Goal: Task Accomplishment & Management: Manage account settings

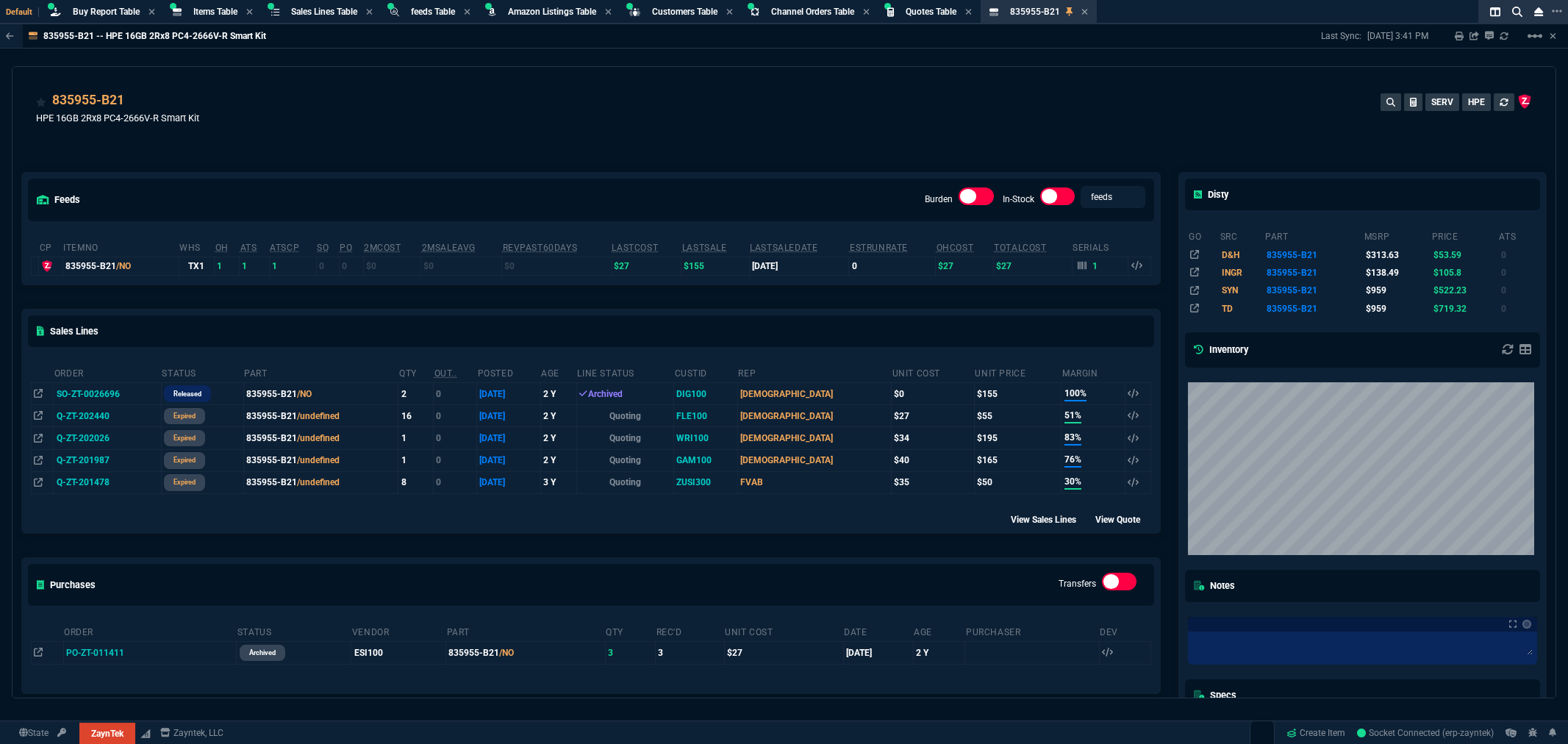
select select "8: NEPT"
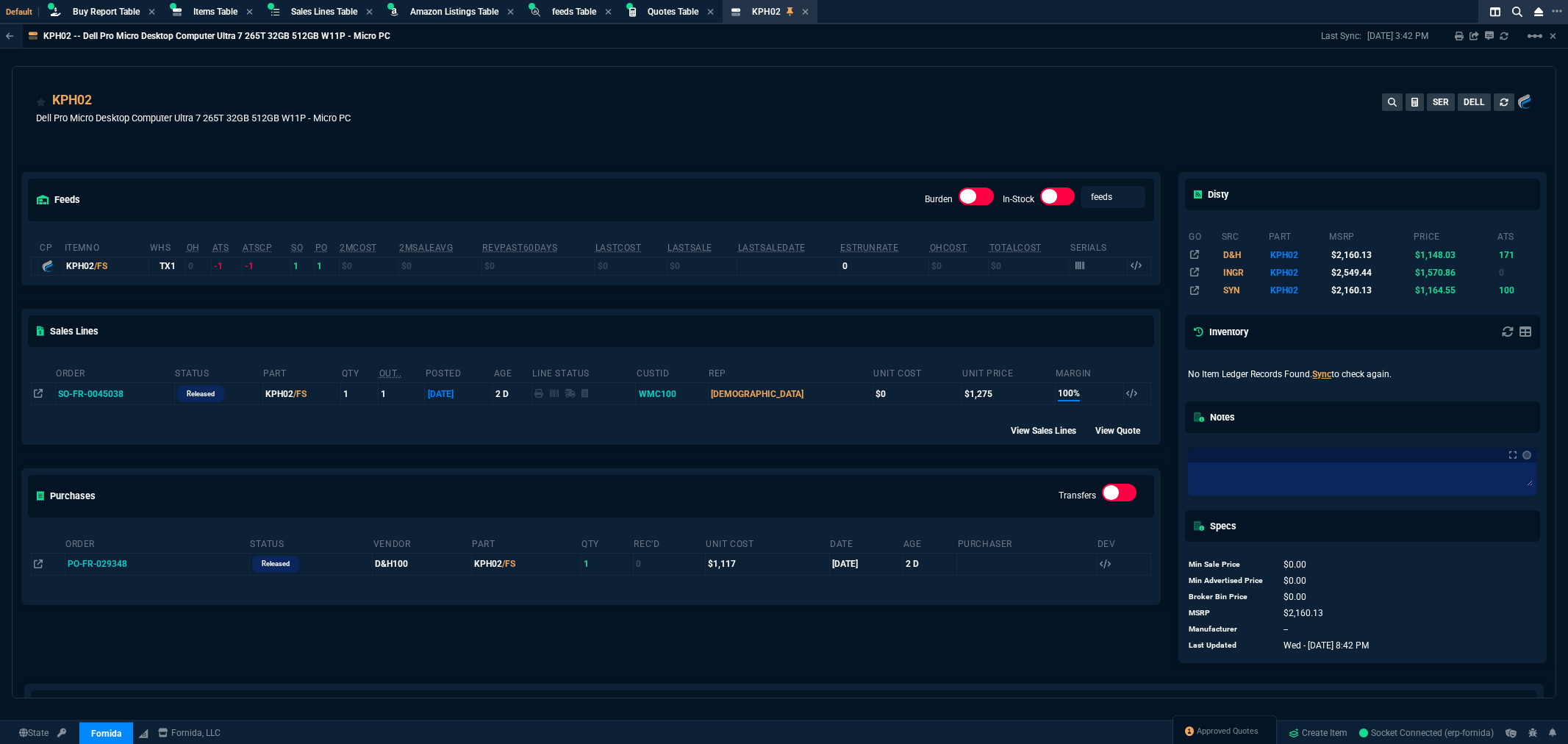
select select "8: NEPT"
click at [118, 16] on span "Buy Report Table" at bounding box center [106, 11] width 67 height 11
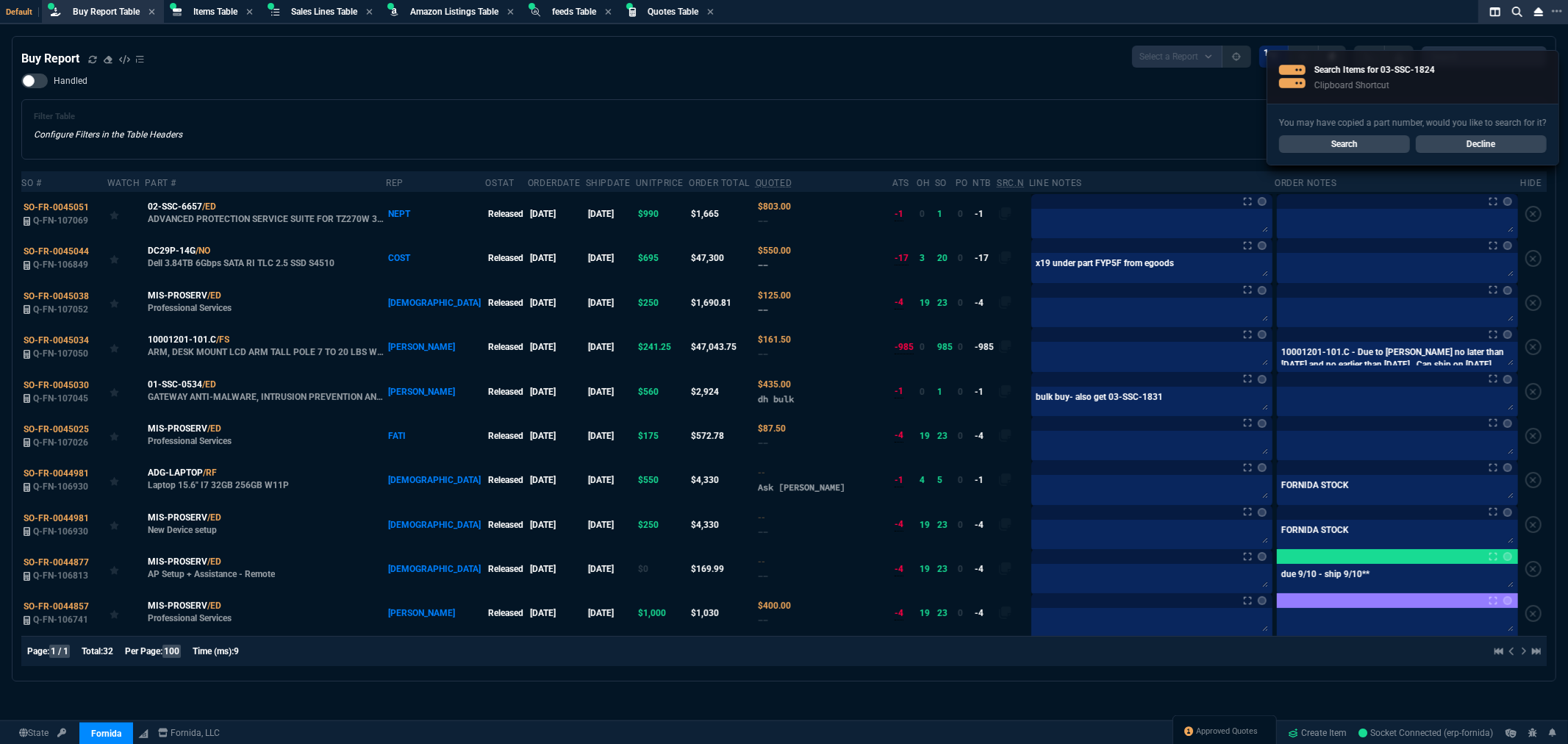
click at [1335, 143] on link "Search" at bounding box center [1344, 144] width 131 height 18
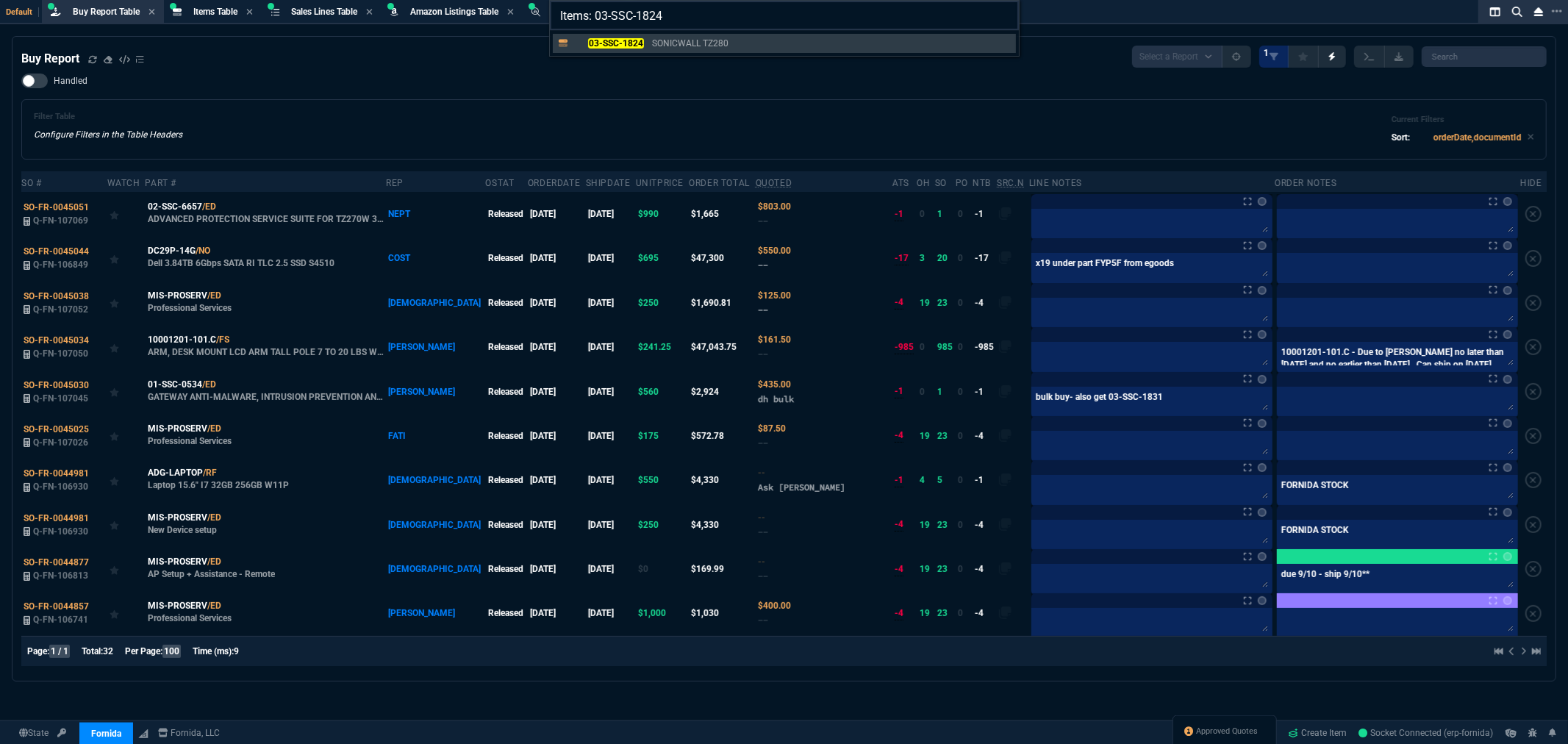
click at [1002, 15] on input "Items: 03-SSC-1824" at bounding box center [784, 16] width 469 height 29
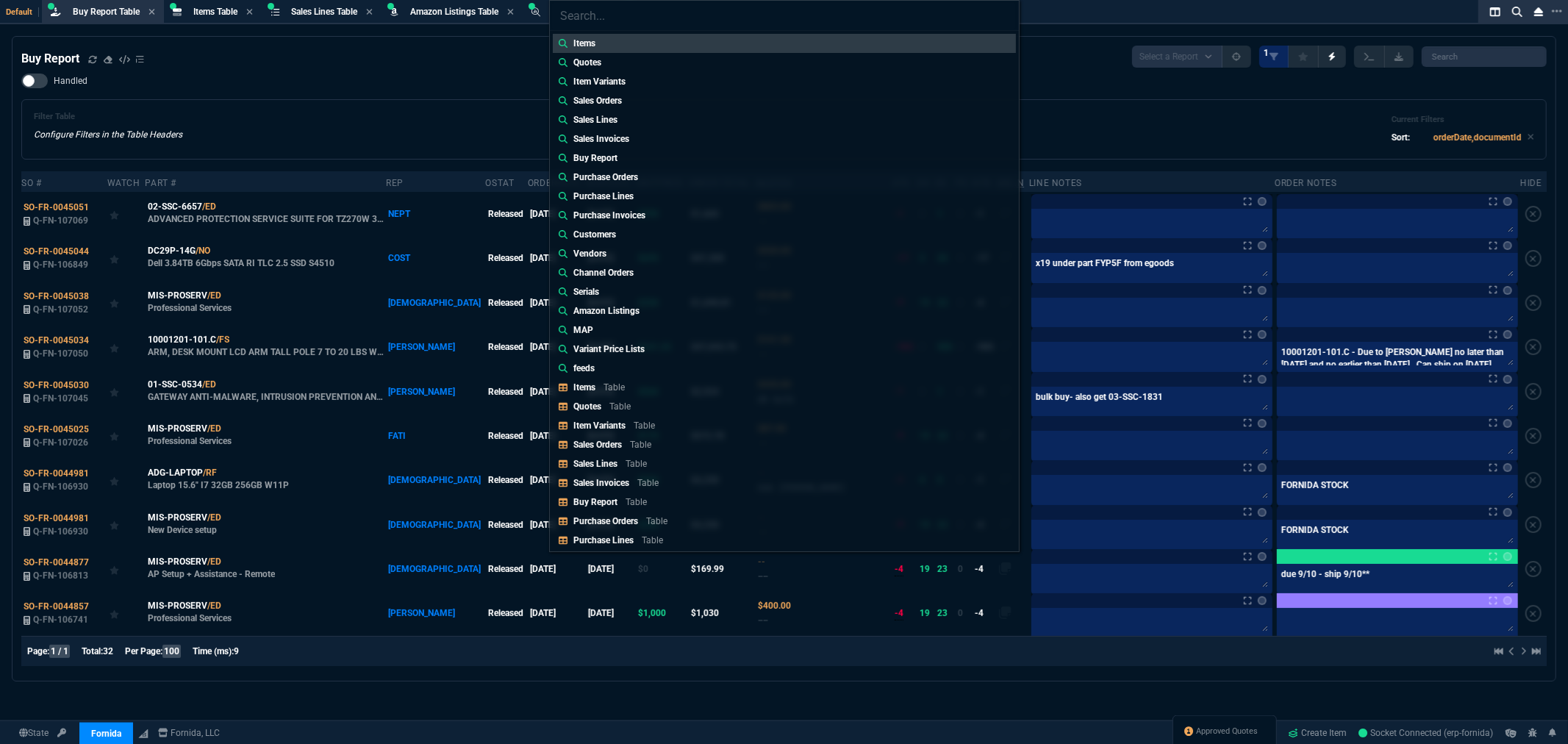
click at [492, 93] on div "Items Quotes Item Variants Sales Orders Sales Lines Sales Invoices Buy Report P…" at bounding box center [784, 372] width 1568 height 744
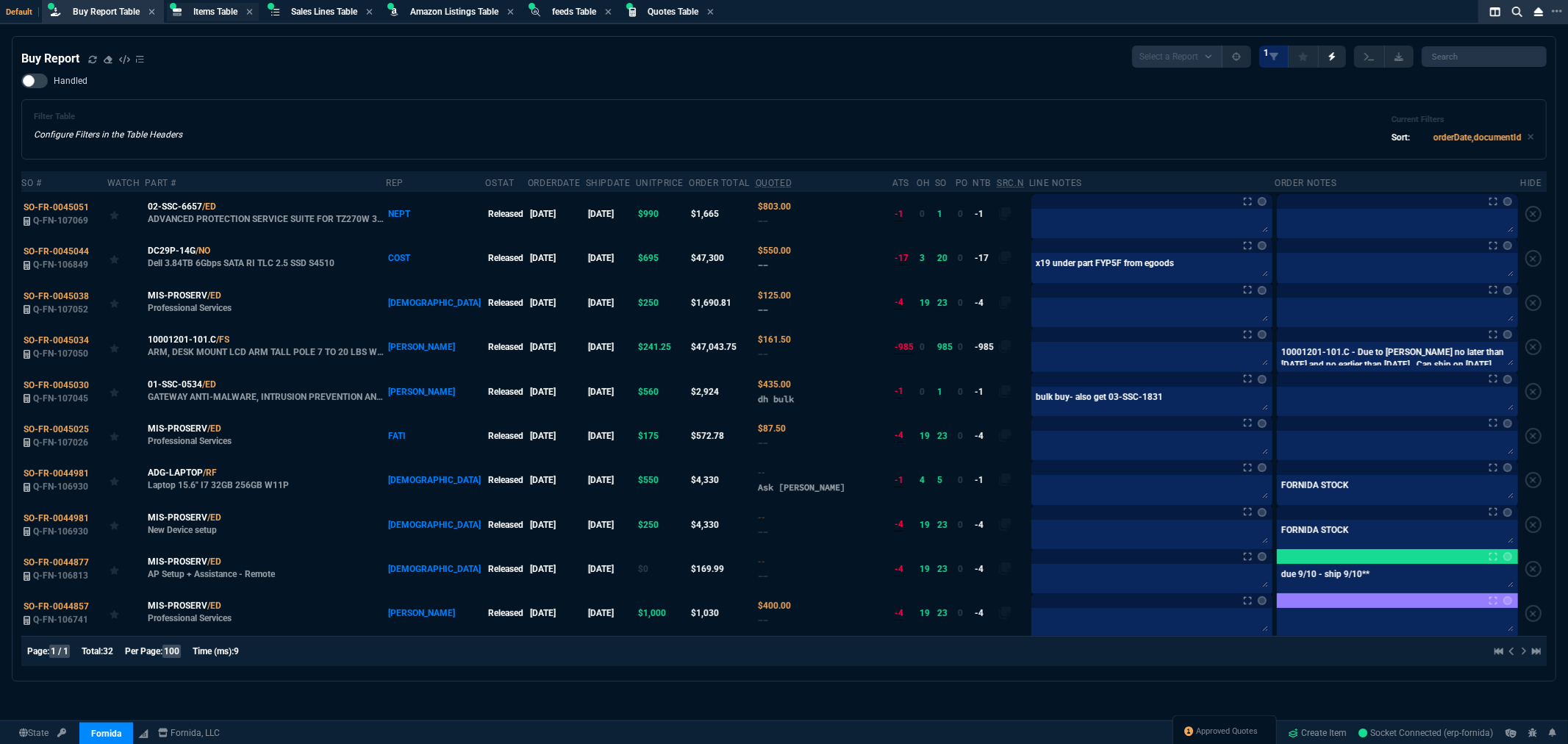
click at [218, 12] on span "Items Table" at bounding box center [215, 11] width 44 height 11
select select
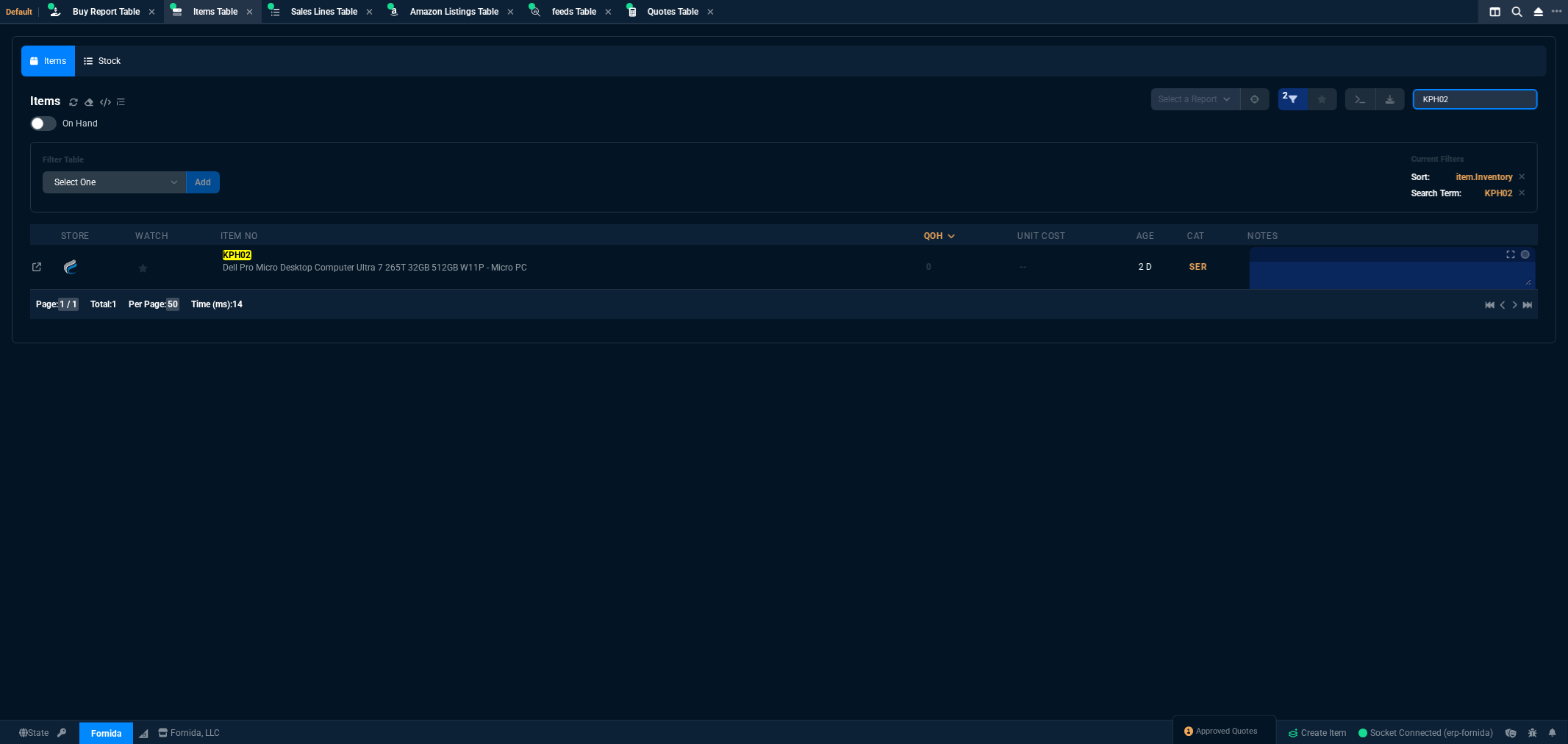
drag, startPoint x: 1475, startPoint y: 103, endPoint x: 1305, endPoint y: 90, distance: 170.5
click at [1305, 90] on div "Select a Report NEW QUERY 2 KPH02" at bounding box center [1344, 99] width 387 height 22
paste input "03-SSC-1824"
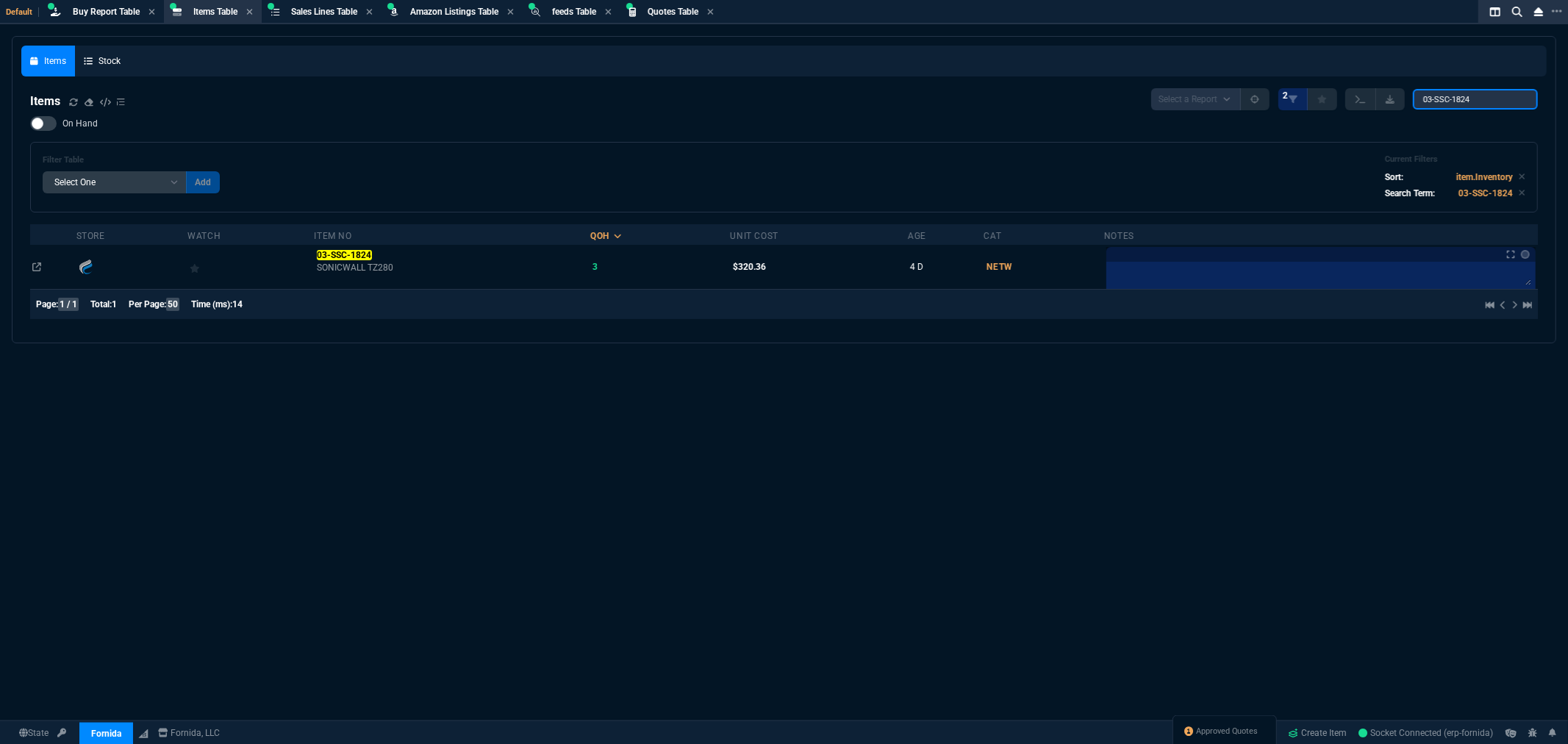
type input "03-SSC-1824"
click at [641, 138] on div "On Hand Filter Table Select One Add Filter () Age () Cat (item.ItemCategoryCode…" at bounding box center [784, 165] width 1508 height 97
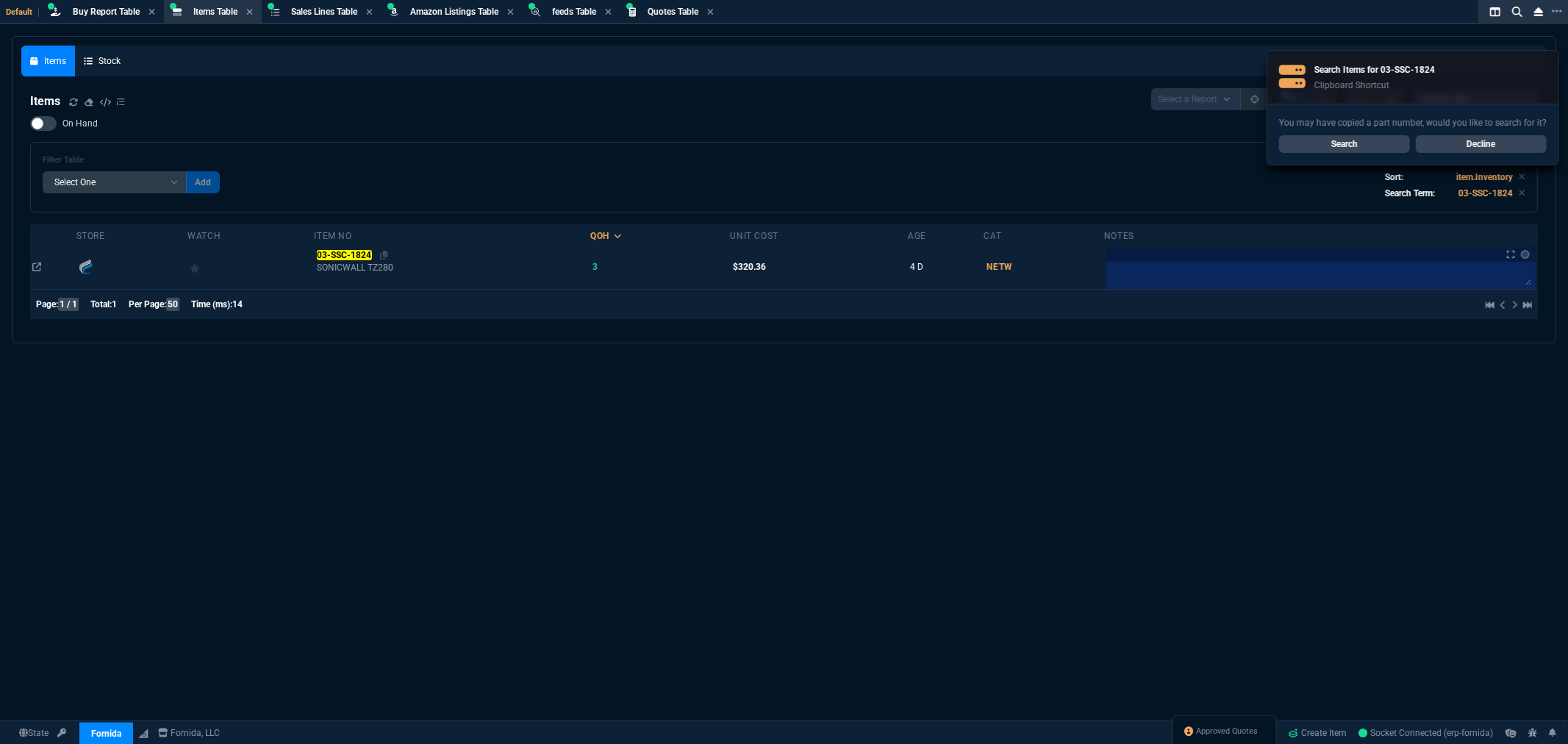
click at [336, 253] on mark "03-SSC-1824" at bounding box center [344, 255] width 55 height 11
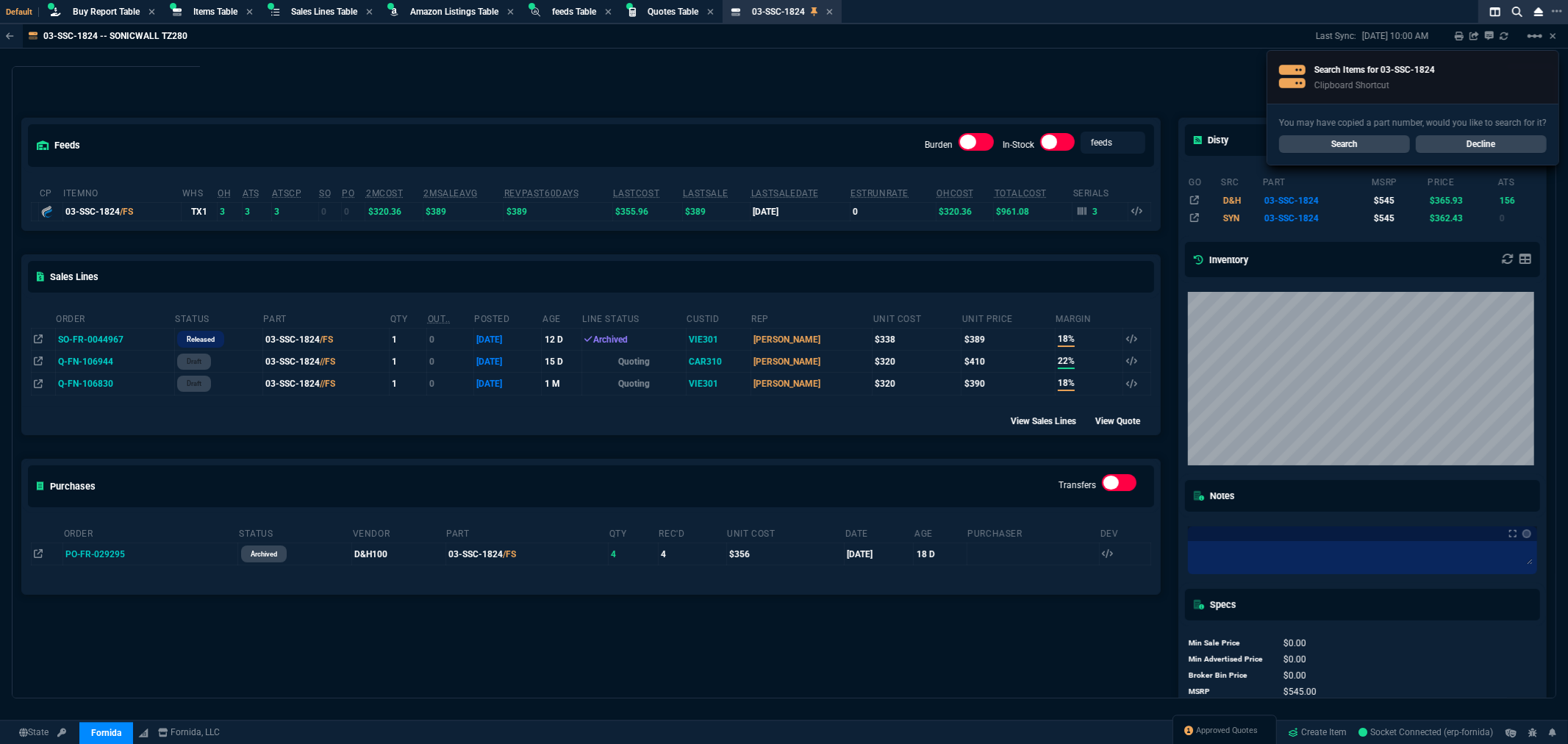
scroll to position [82, 0]
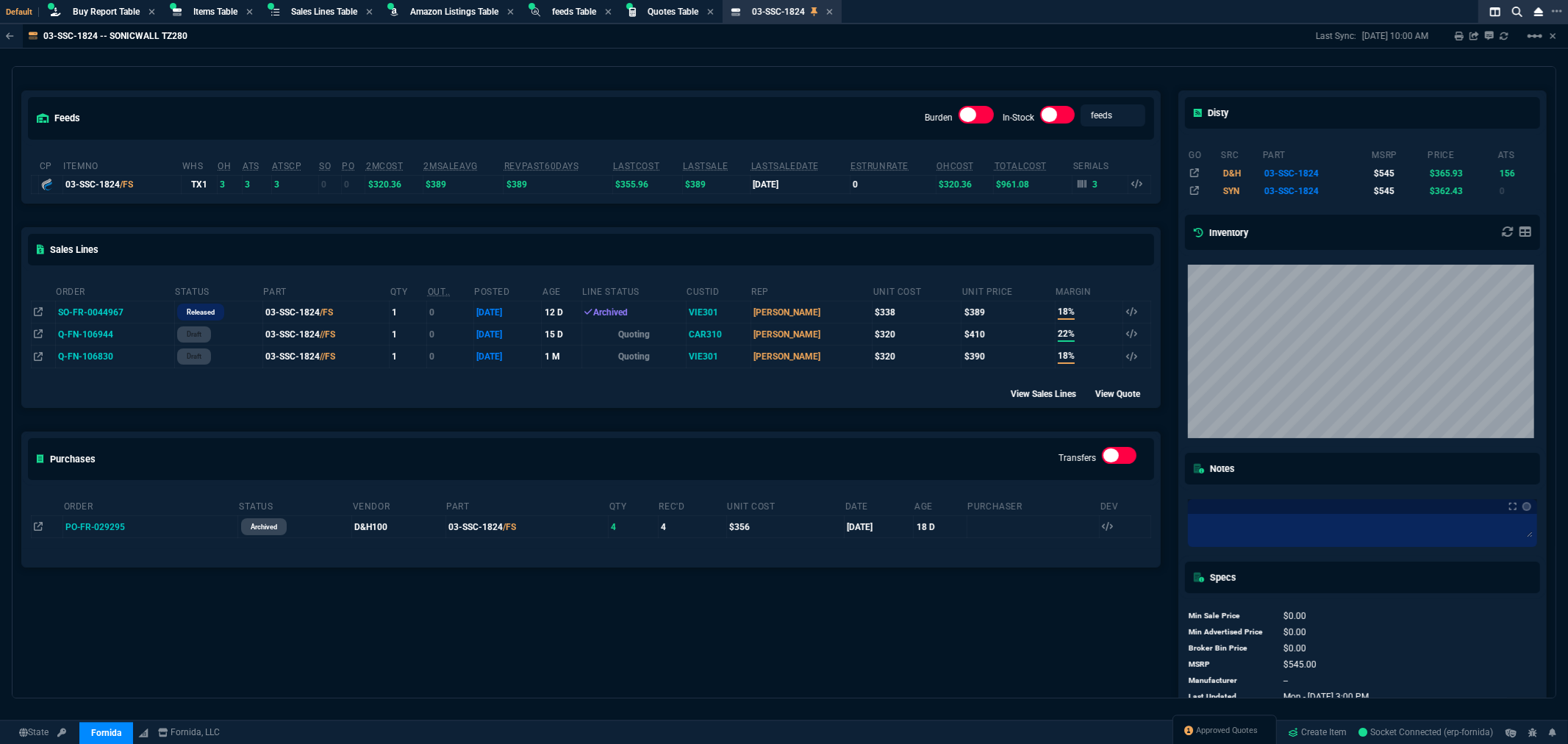
click at [570, 70] on div "feeds Burden In-Stock feeds prices cp ItemNo WHS OH ATS ATSCP SO PO 2MCost 2MSa…" at bounding box center [591, 391] width 1158 height 665
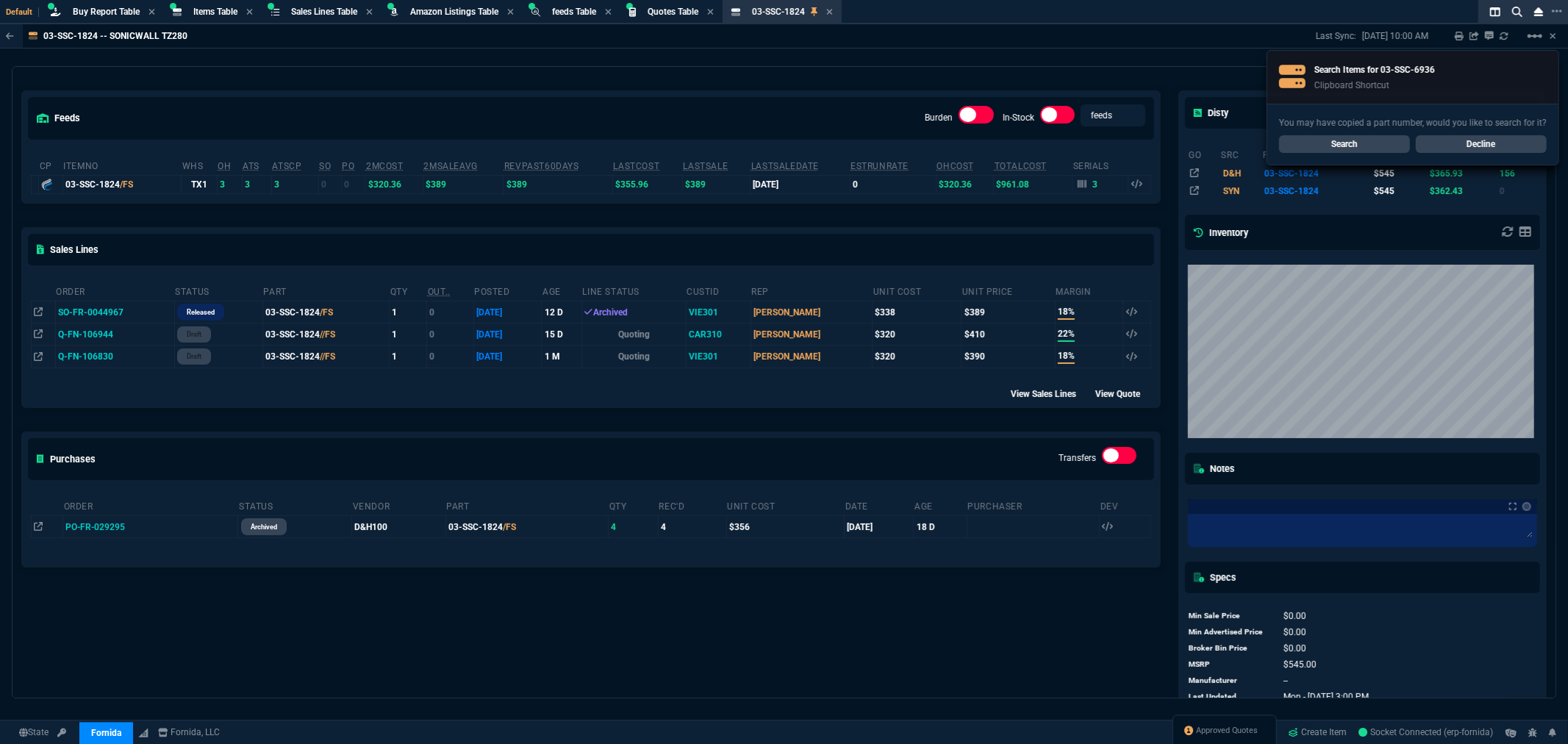
click at [1372, 146] on link "Search" at bounding box center [1344, 144] width 131 height 18
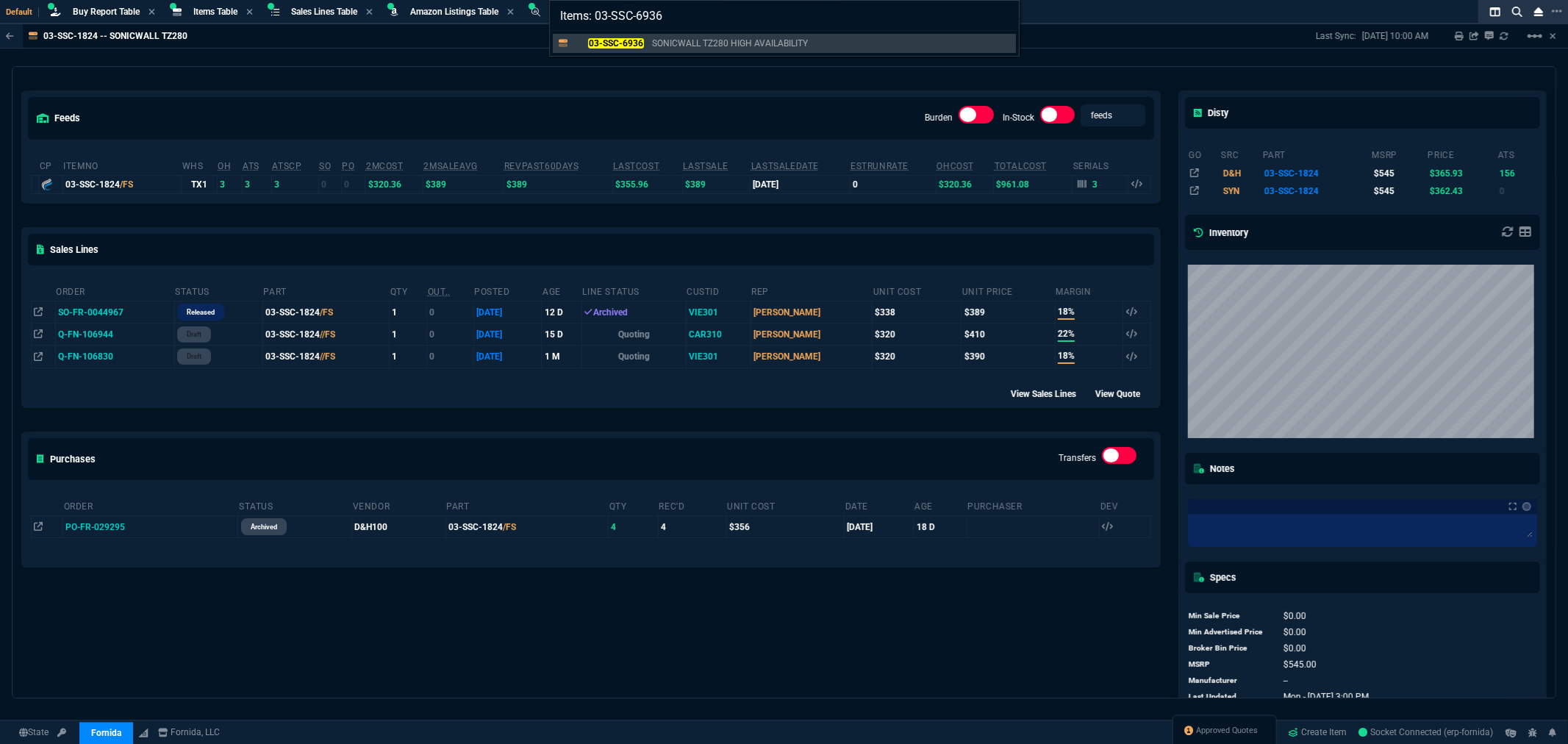
click at [1372, 146] on div "Items: 03-SSC-6936 03-SSC-6936 SONICWALL TZ280 HIGH AVAILABILITY" at bounding box center [784, 372] width 1568 height 744
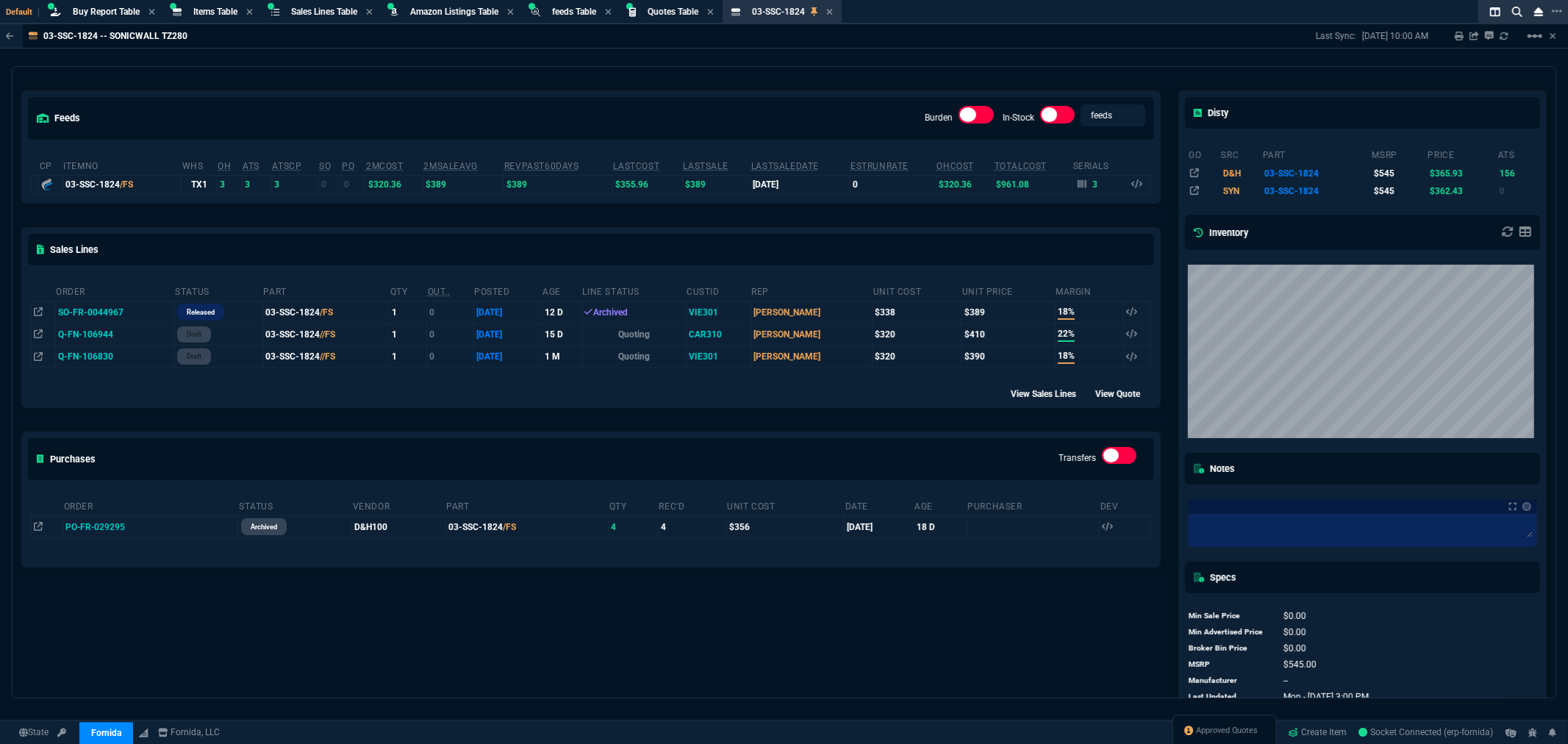
click at [1372, 146] on th "msrp" at bounding box center [1399, 153] width 56 height 20
click at [740, 116] on div "feeds Burden In-Stock feeds prices" at bounding box center [591, 118] width 1138 height 54
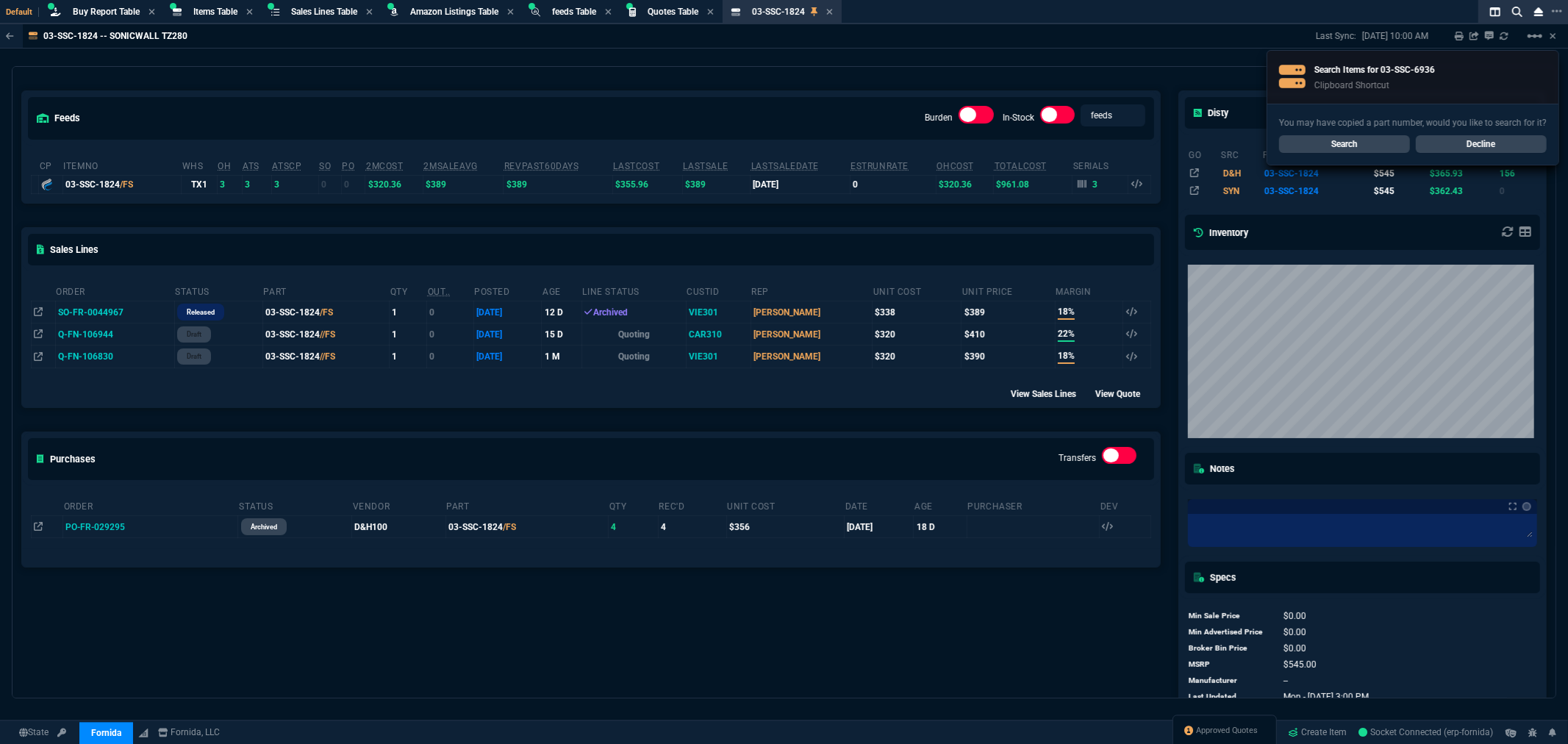
click at [1315, 137] on link "Search" at bounding box center [1344, 144] width 131 height 18
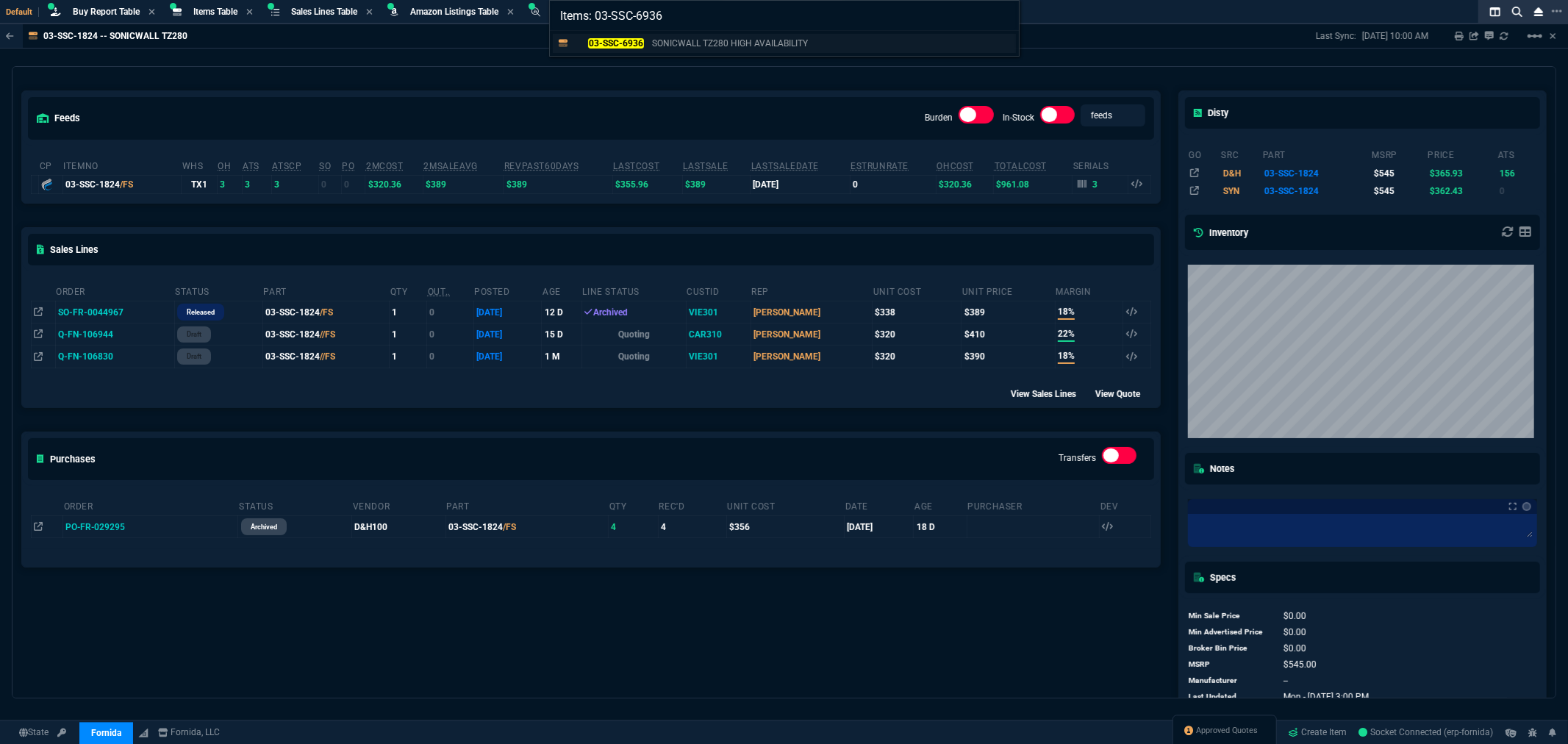
click at [623, 41] on mark "03-SSC-6936" at bounding box center [615, 43] width 55 height 11
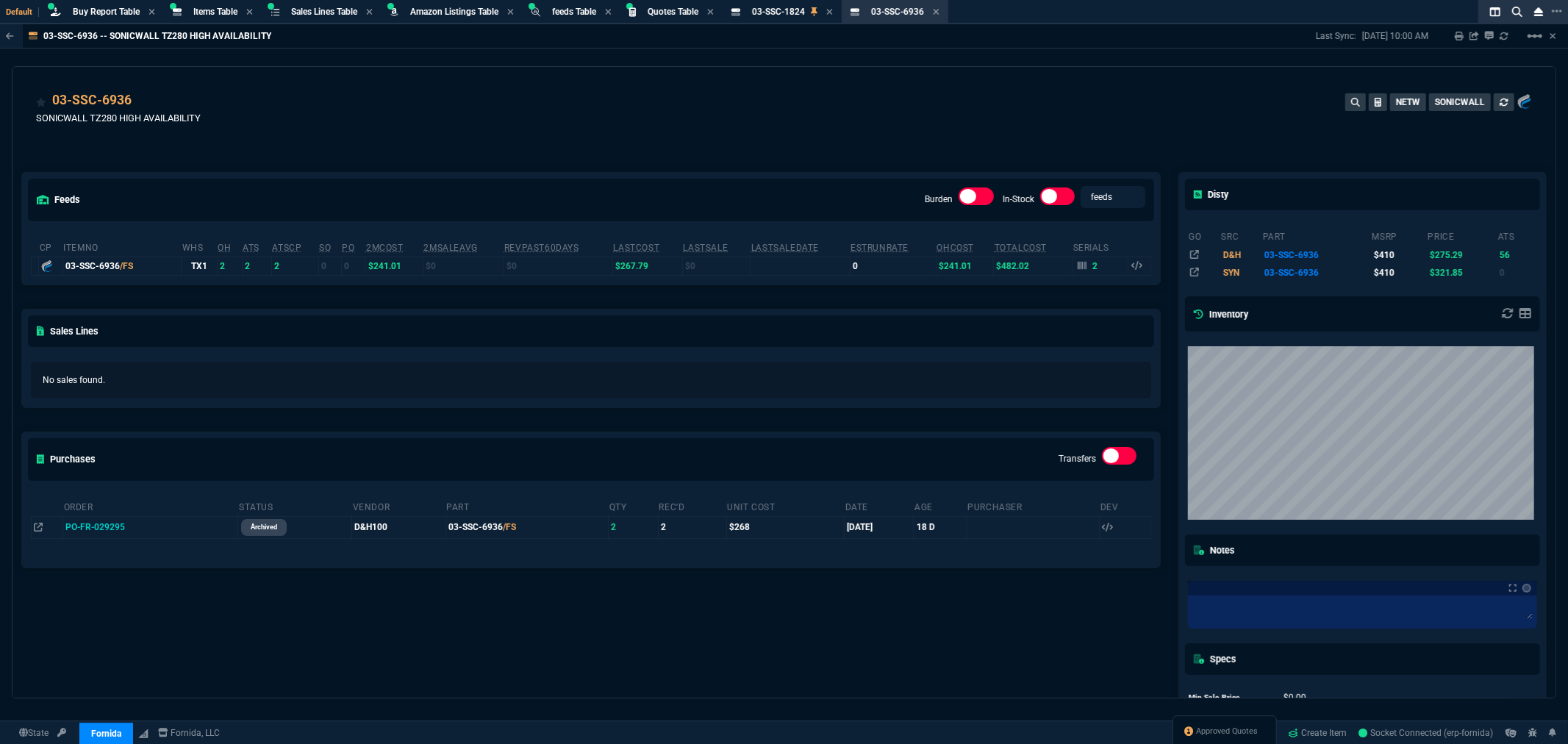
click at [645, 98] on div "03-SSC-6936 SONICWALL TZ280 HIGH AVAILABILITY NETW SONICWALL" at bounding box center [784, 116] width 1496 height 52
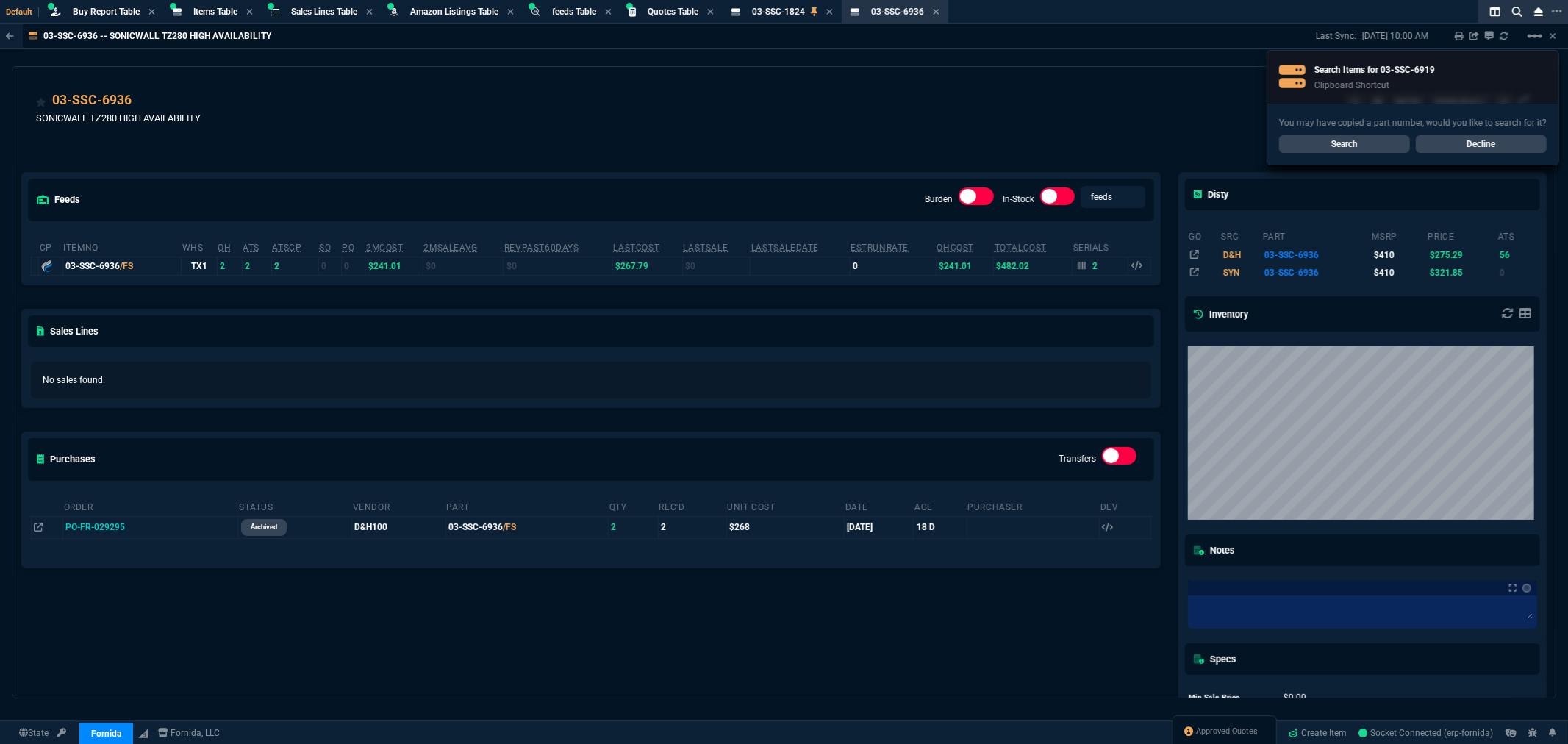
click at [1347, 143] on link "Search" at bounding box center [1344, 144] width 131 height 18
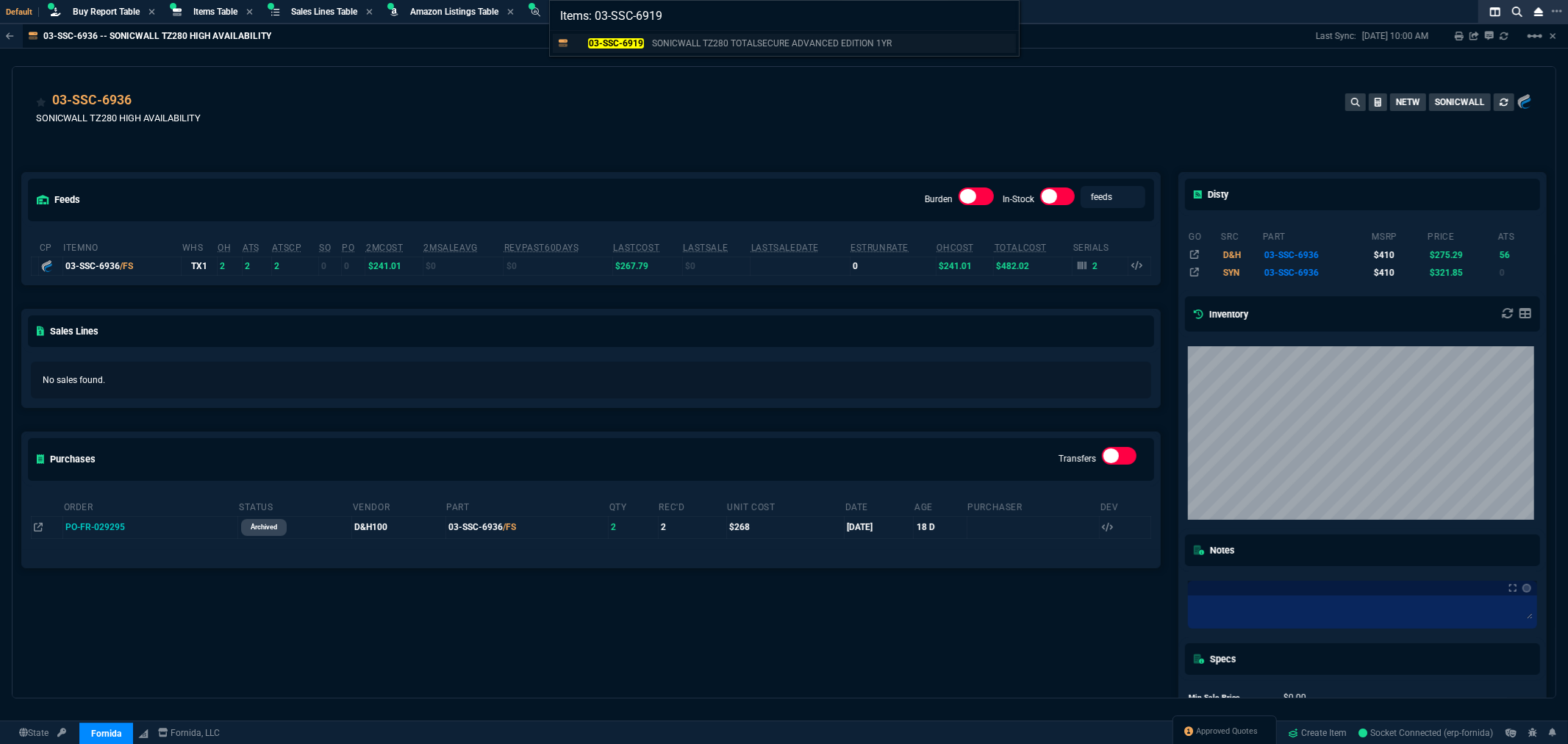
click at [641, 41] on mark "03-SSC-6919" at bounding box center [615, 43] width 55 height 11
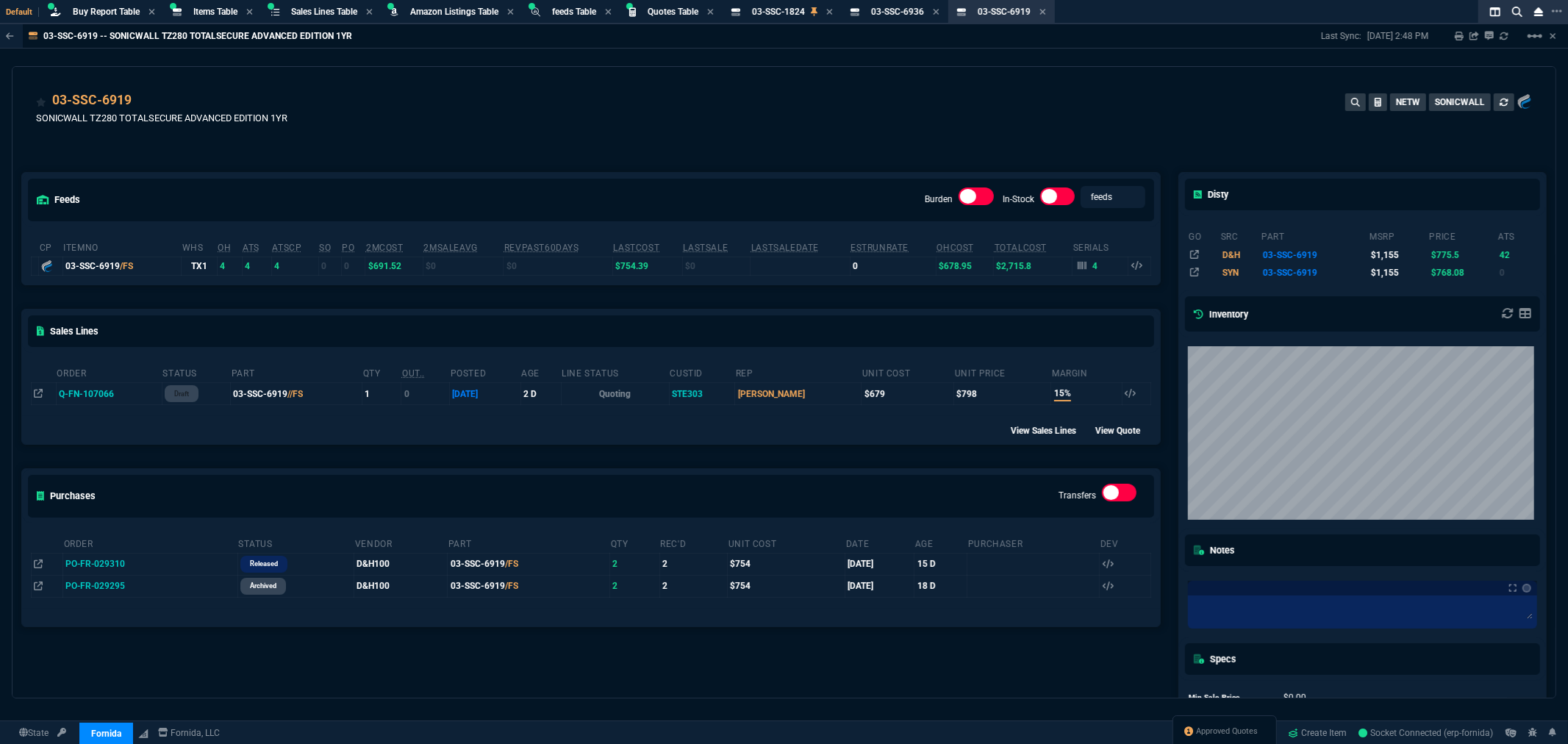
click at [548, 165] on div "feeds Burden In-Stock feeds prices cp ItemNo WHS OH ATS ATSCP SO PO 2MCost 2MSa…" at bounding box center [591, 473] width 1158 height 665
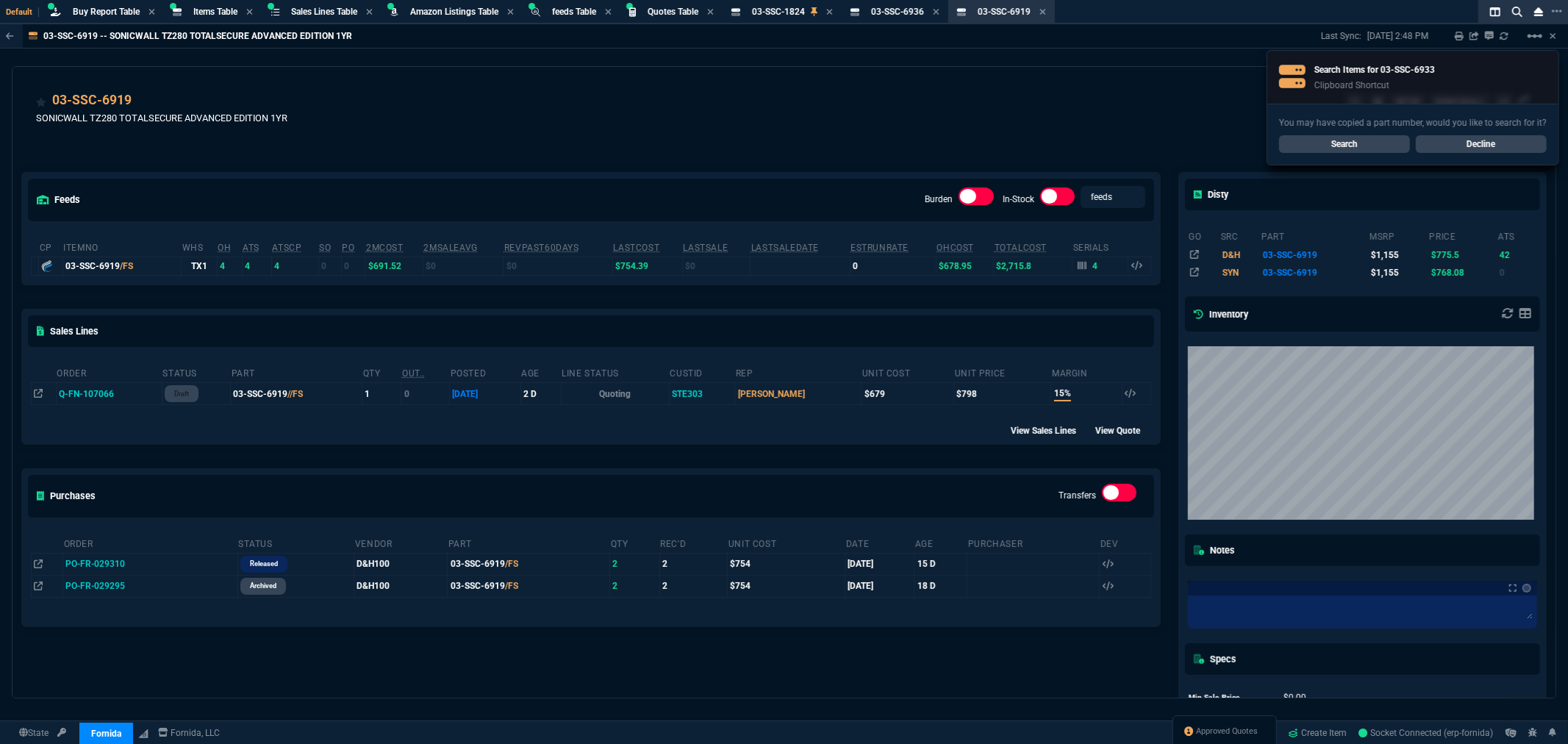
click at [1328, 138] on link "Search" at bounding box center [1344, 144] width 131 height 18
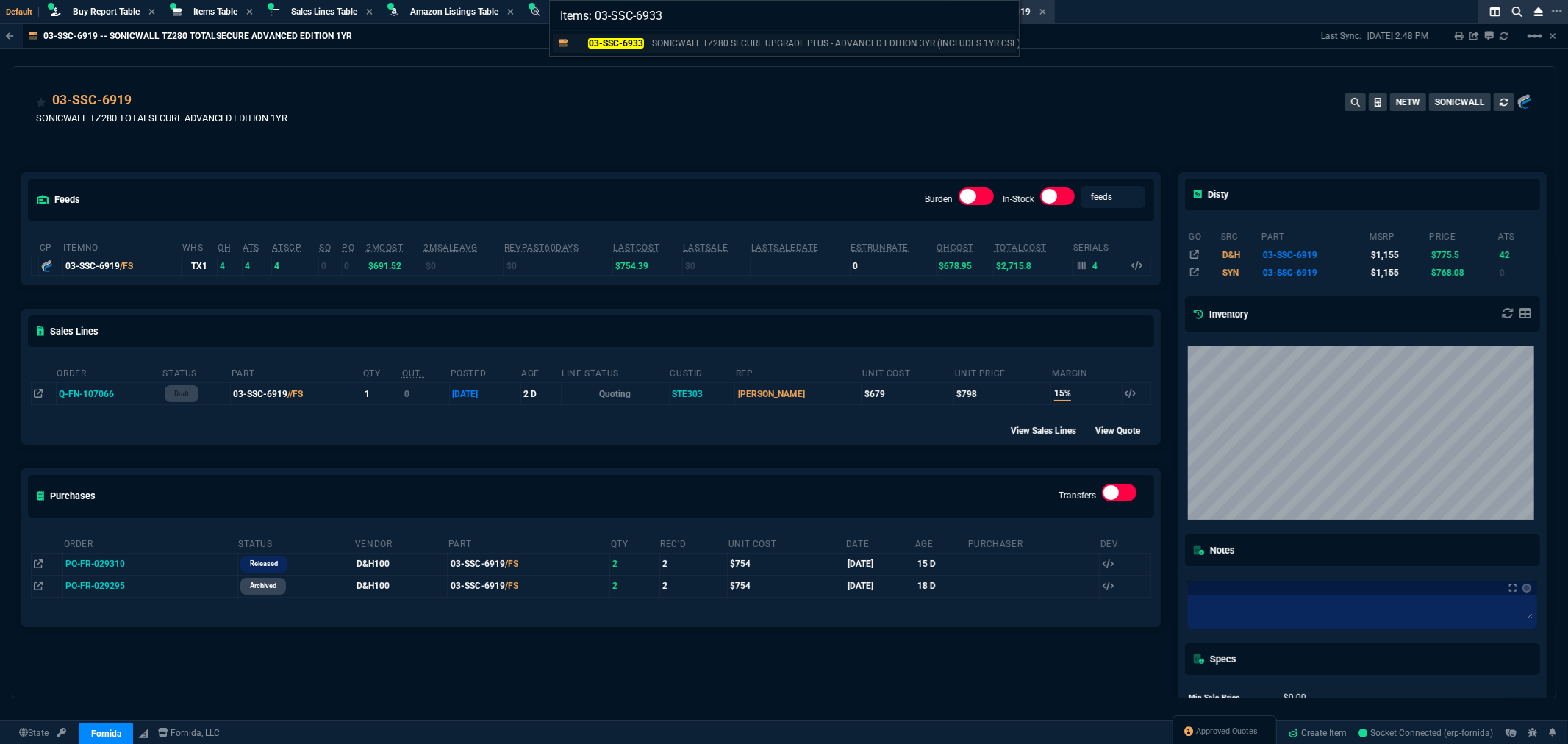
click at [629, 39] on mark "03-SSC-6933" at bounding box center [615, 43] width 55 height 11
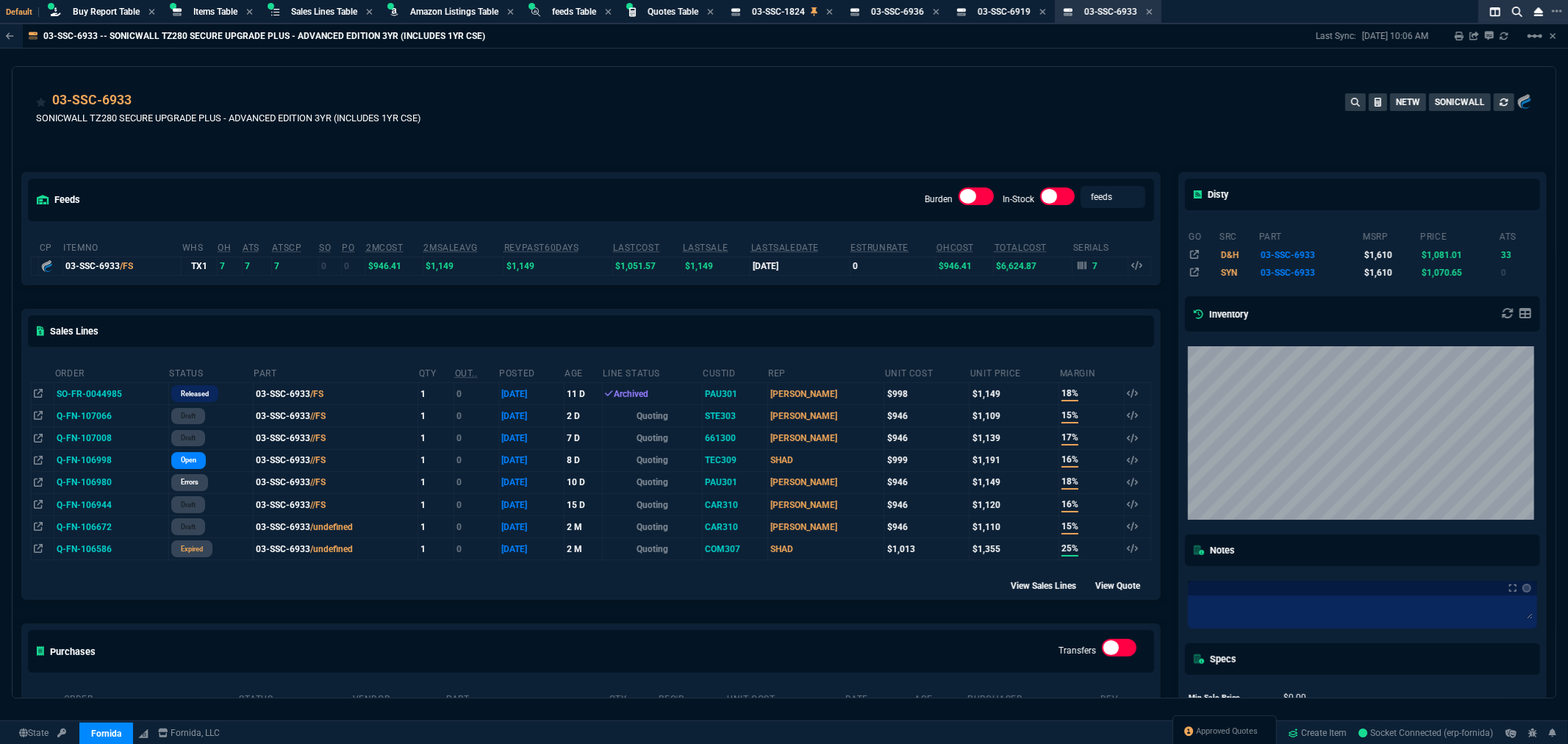
click at [569, 169] on div "feeds Burden In-Stock feeds prices cp ItemNo WHS OH ATS ATSCP SO PO 2MCost 2MSa…" at bounding box center [591, 473] width 1158 height 665
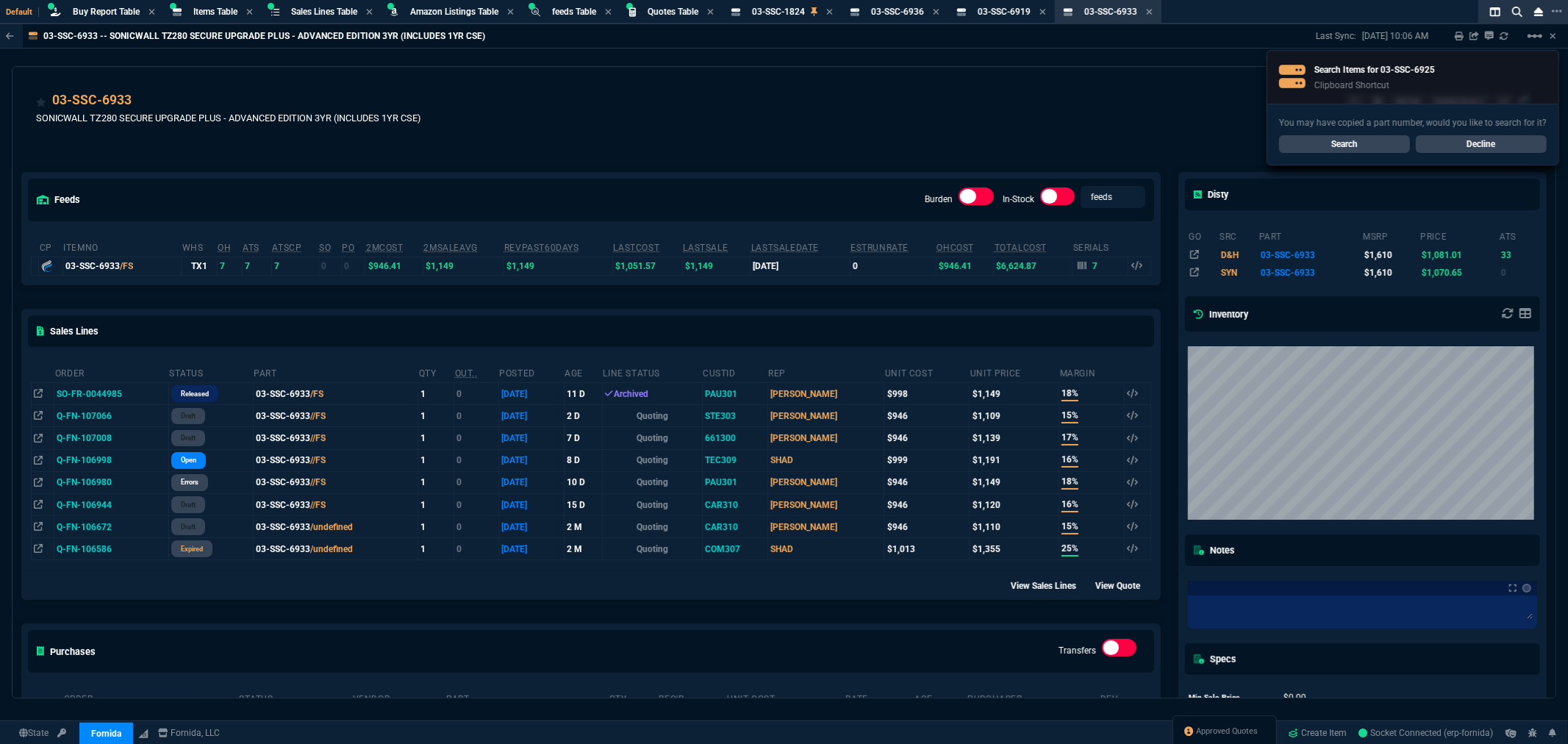
click at [1306, 143] on link "Search" at bounding box center [1344, 144] width 131 height 18
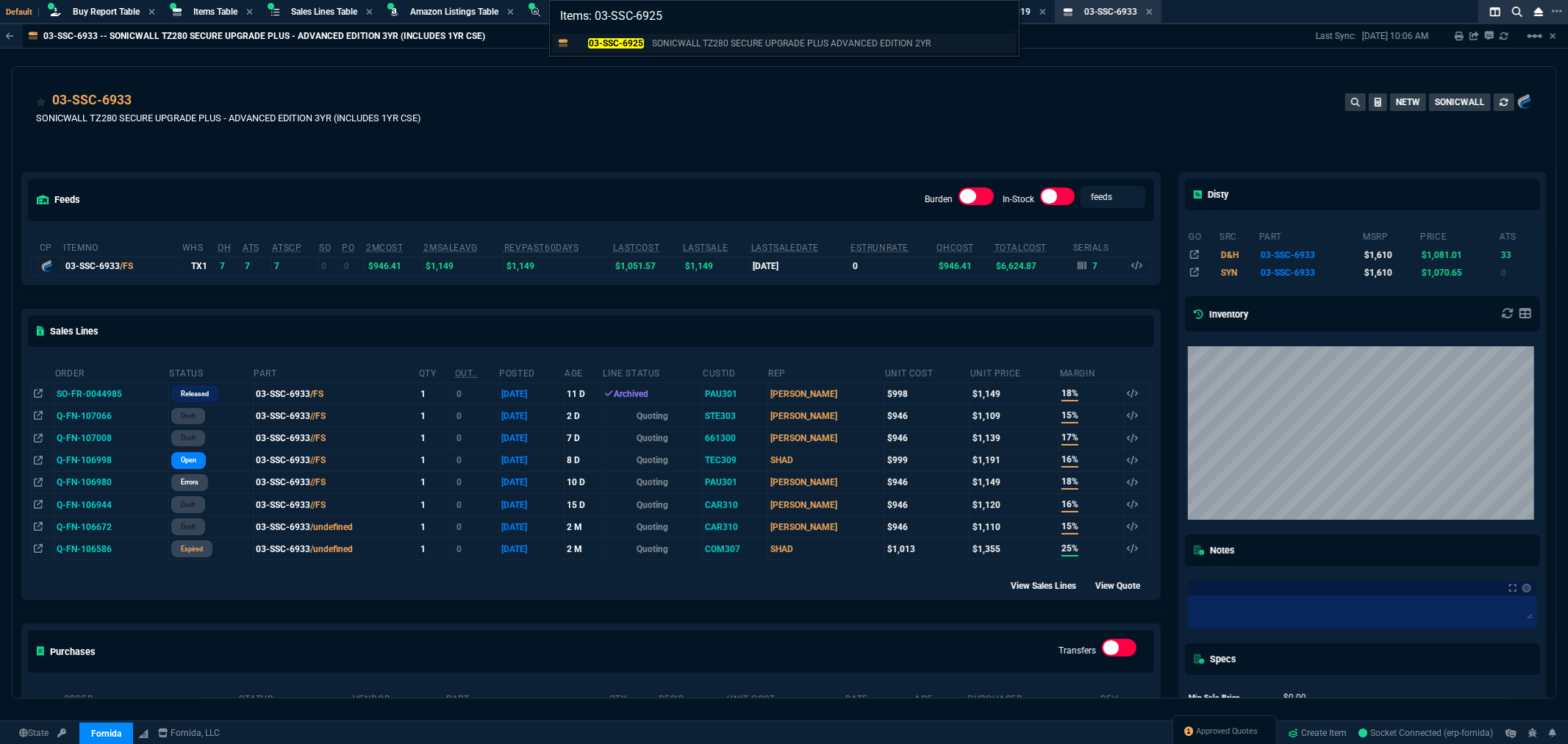
click at [614, 44] on mark "03-SSC-6925" at bounding box center [615, 43] width 55 height 11
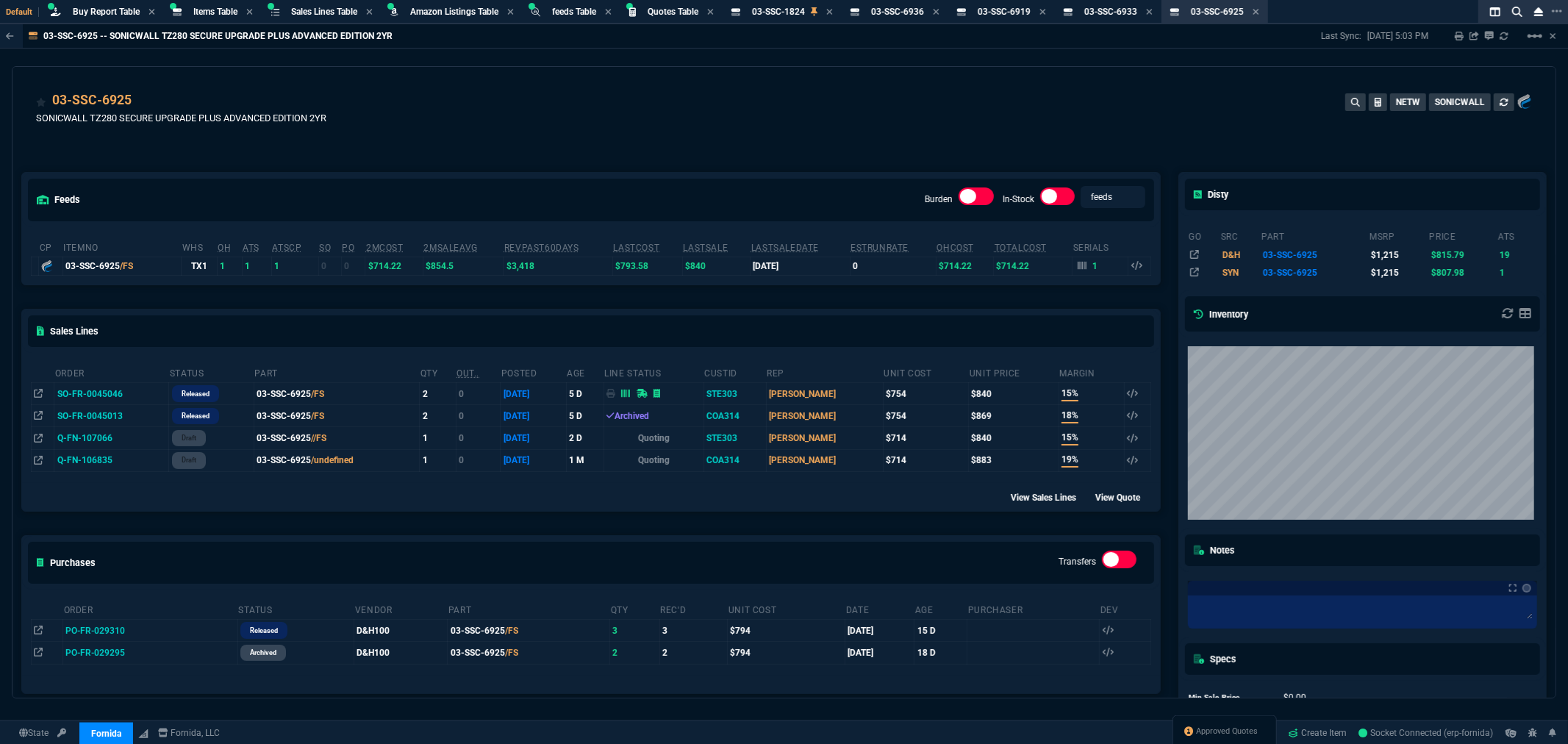
click at [702, 112] on div "03-SSC-6925 SONICWALL TZ280 SECURE UPGRADE PLUS ADVANCED EDITION 2YR NETW SONIC…" at bounding box center [784, 116] width 1496 height 52
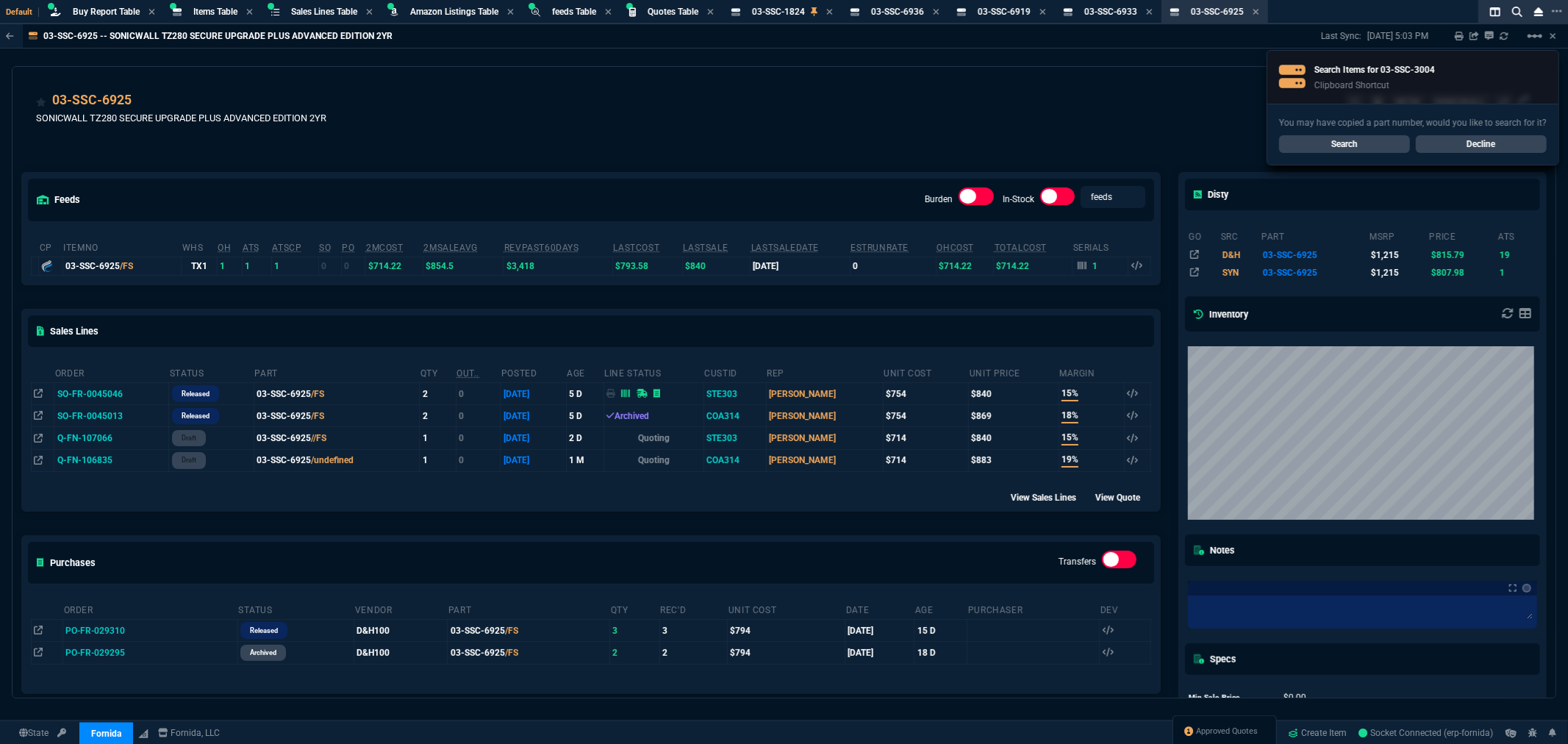
click at [1323, 140] on link "Search" at bounding box center [1344, 144] width 131 height 18
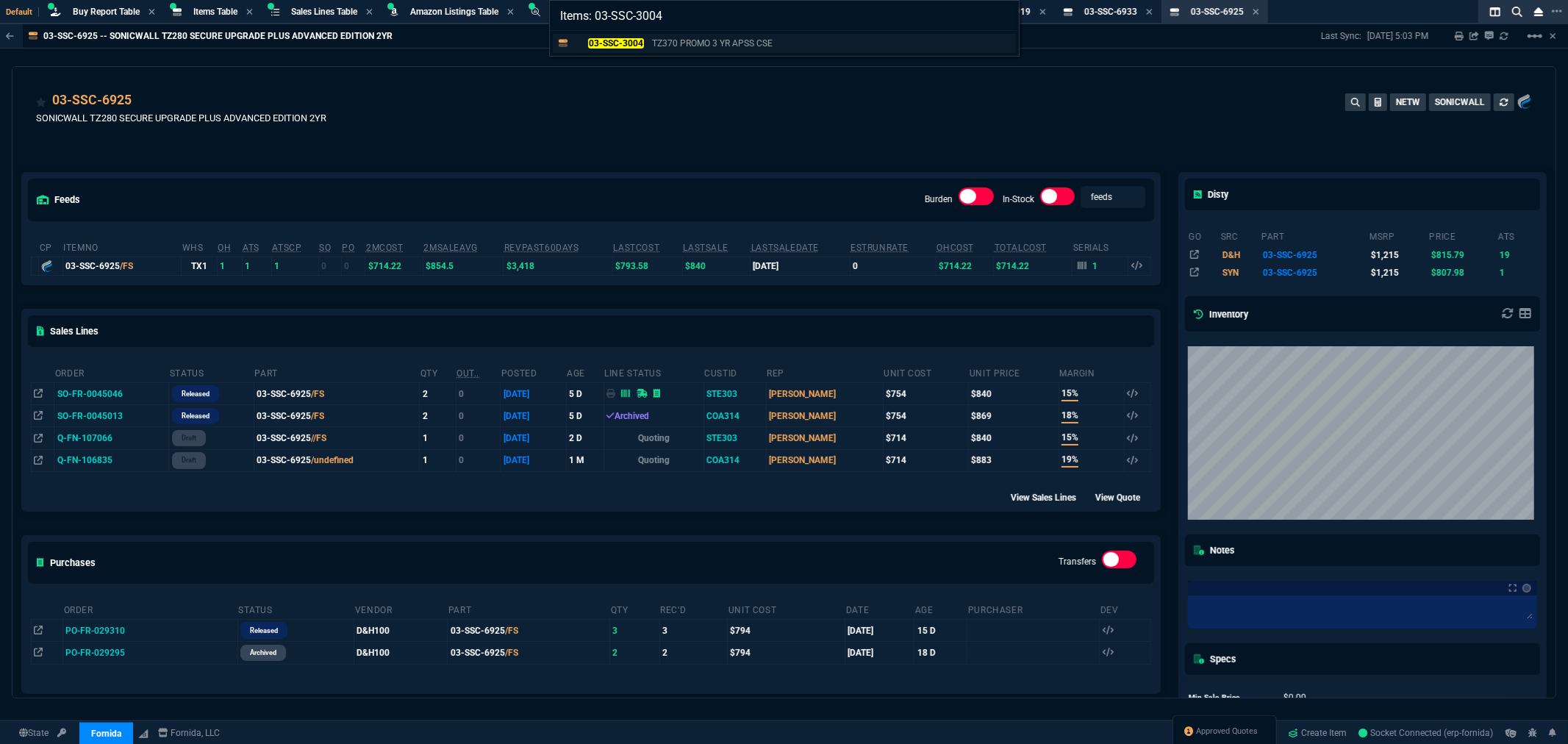
click at [636, 45] on mark "03-SSC-3004" at bounding box center [615, 43] width 55 height 11
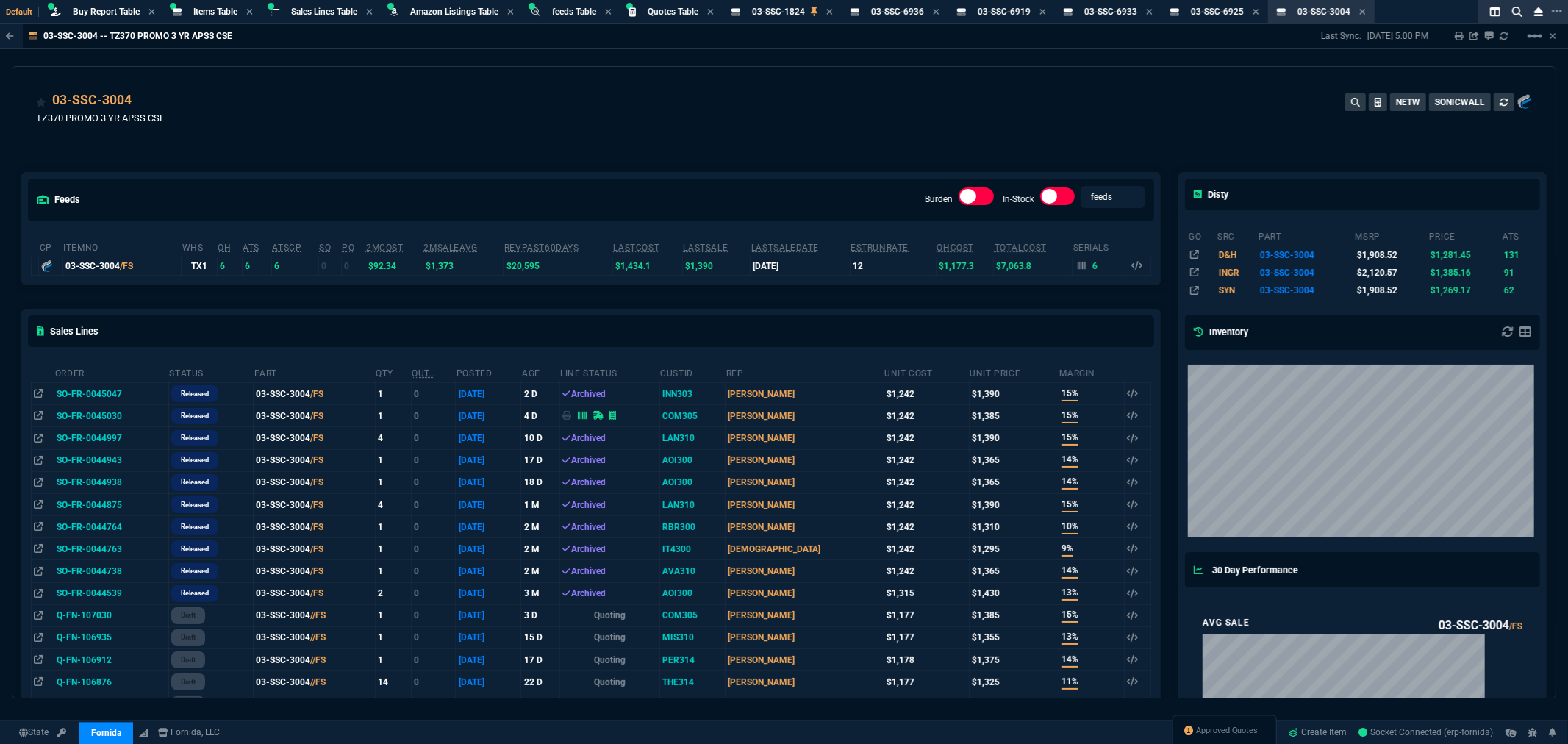
click at [749, 112] on div "03-SSC-3004 TZ370 PROMO 3 YR APSS CSE NETW SONICWALL" at bounding box center [784, 116] width 1496 height 52
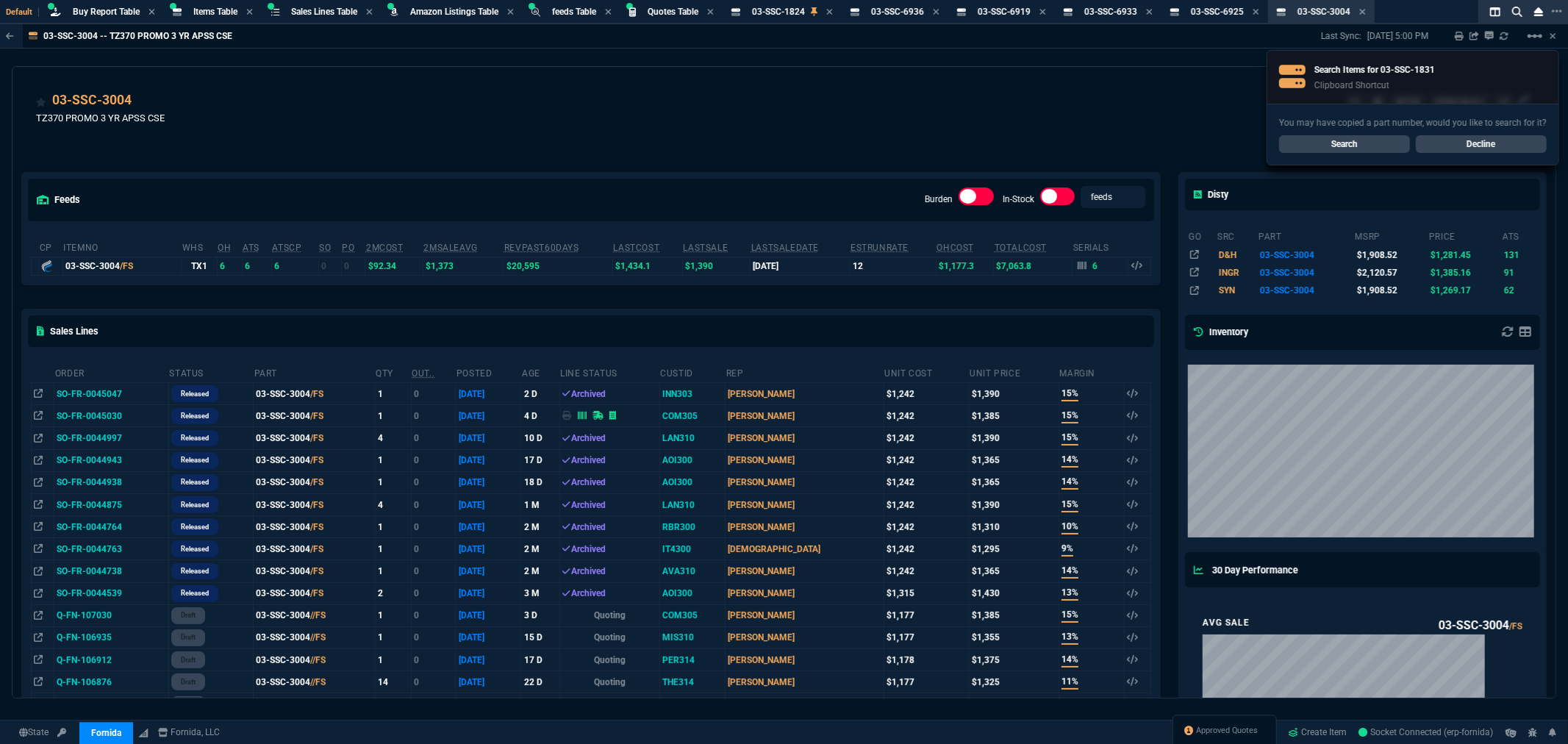
click at [1304, 138] on link "Search" at bounding box center [1344, 144] width 131 height 18
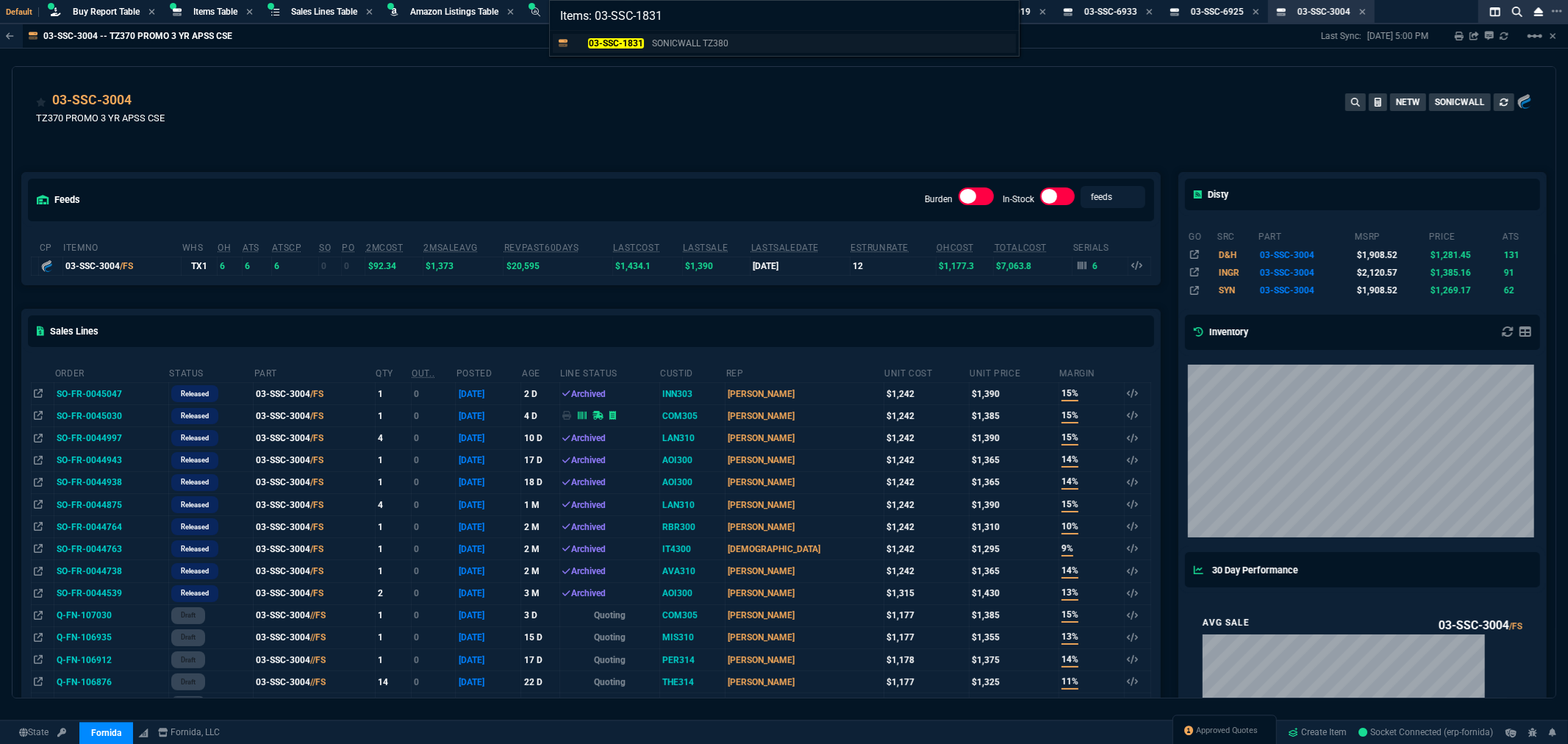
click at [621, 45] on mark "03-SSC-1831" at bounding box center [615, 43] width 55 height 11
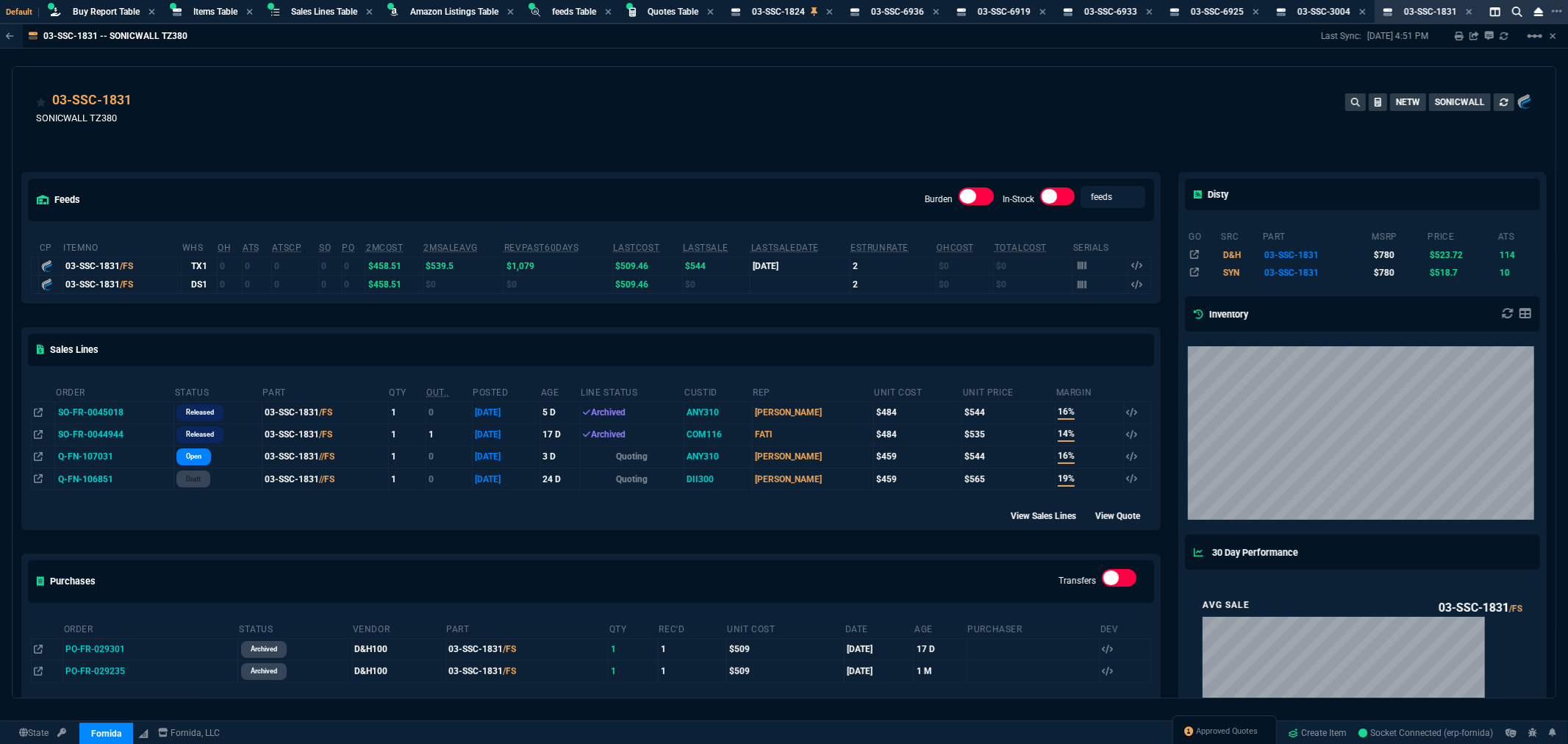
click at [788, 126] on div "03-SSC-1831 SONICWALL TZ380 NETW SONICWALL" at bounding box center [784, 116] width 1496 height 52
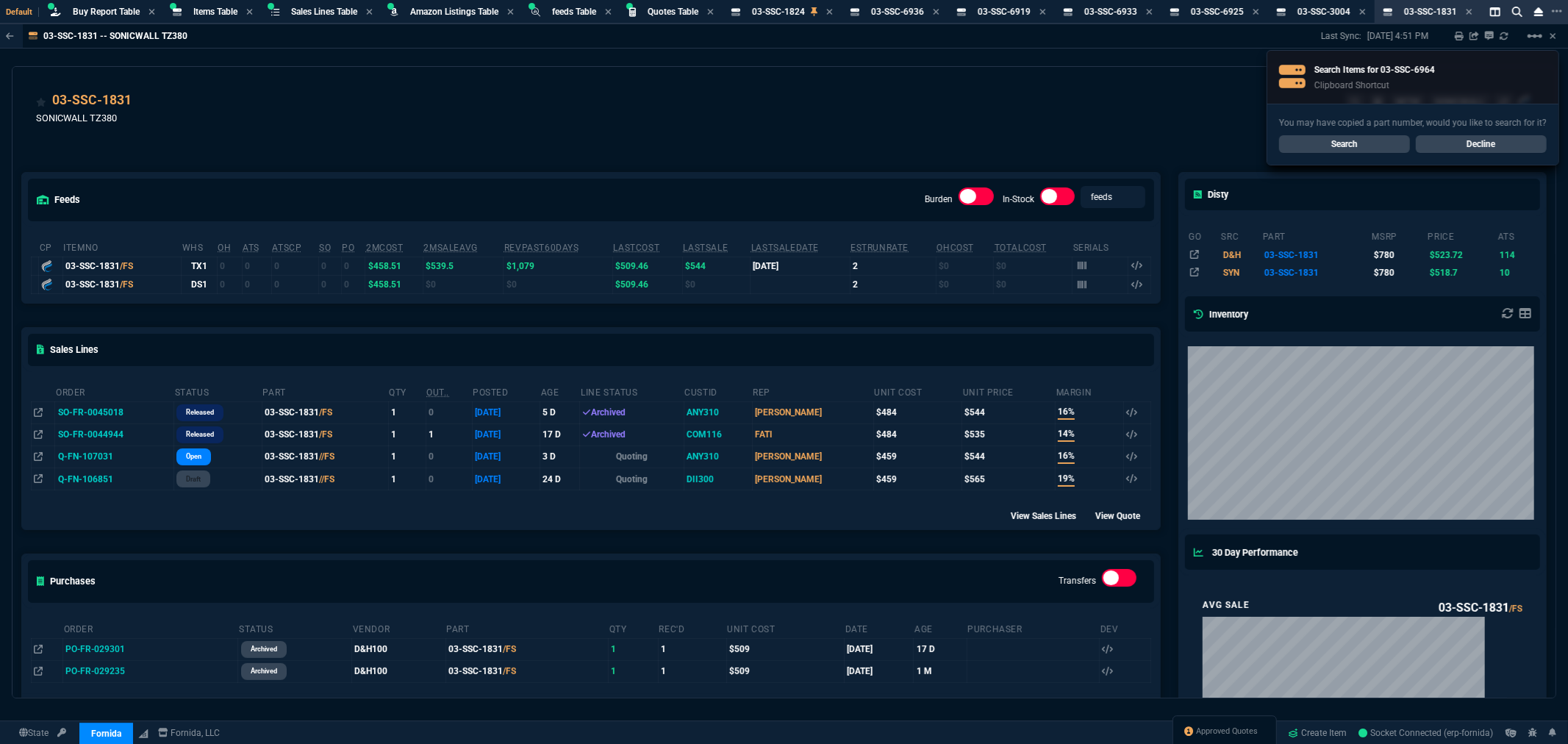
click at [1324, 140] on link "Search" at bounding box center [1344, 144] width 131 height 18
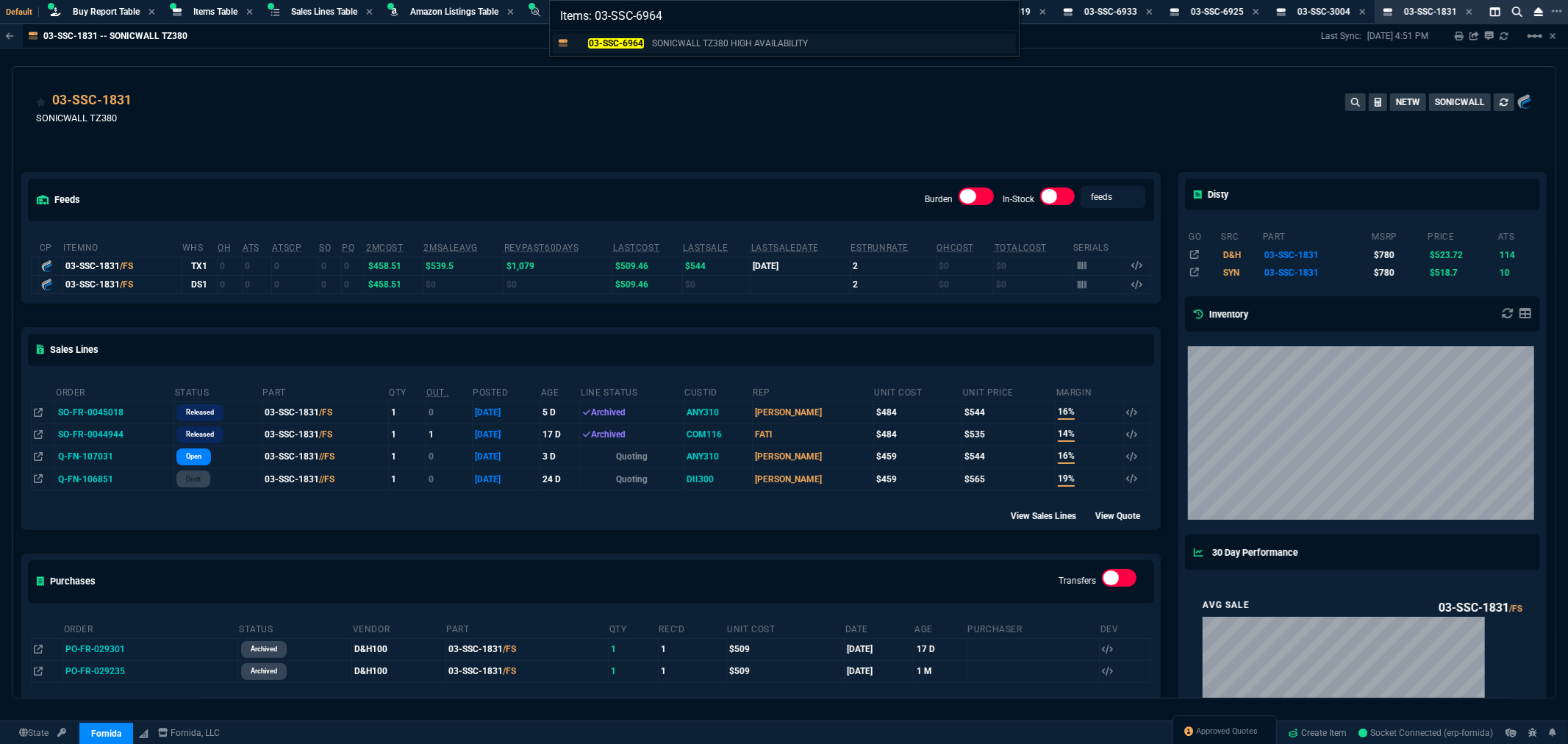
click at [628, 42] on mark "03-SSC-6964" at bounding box center [615, 43] width 55 height 11
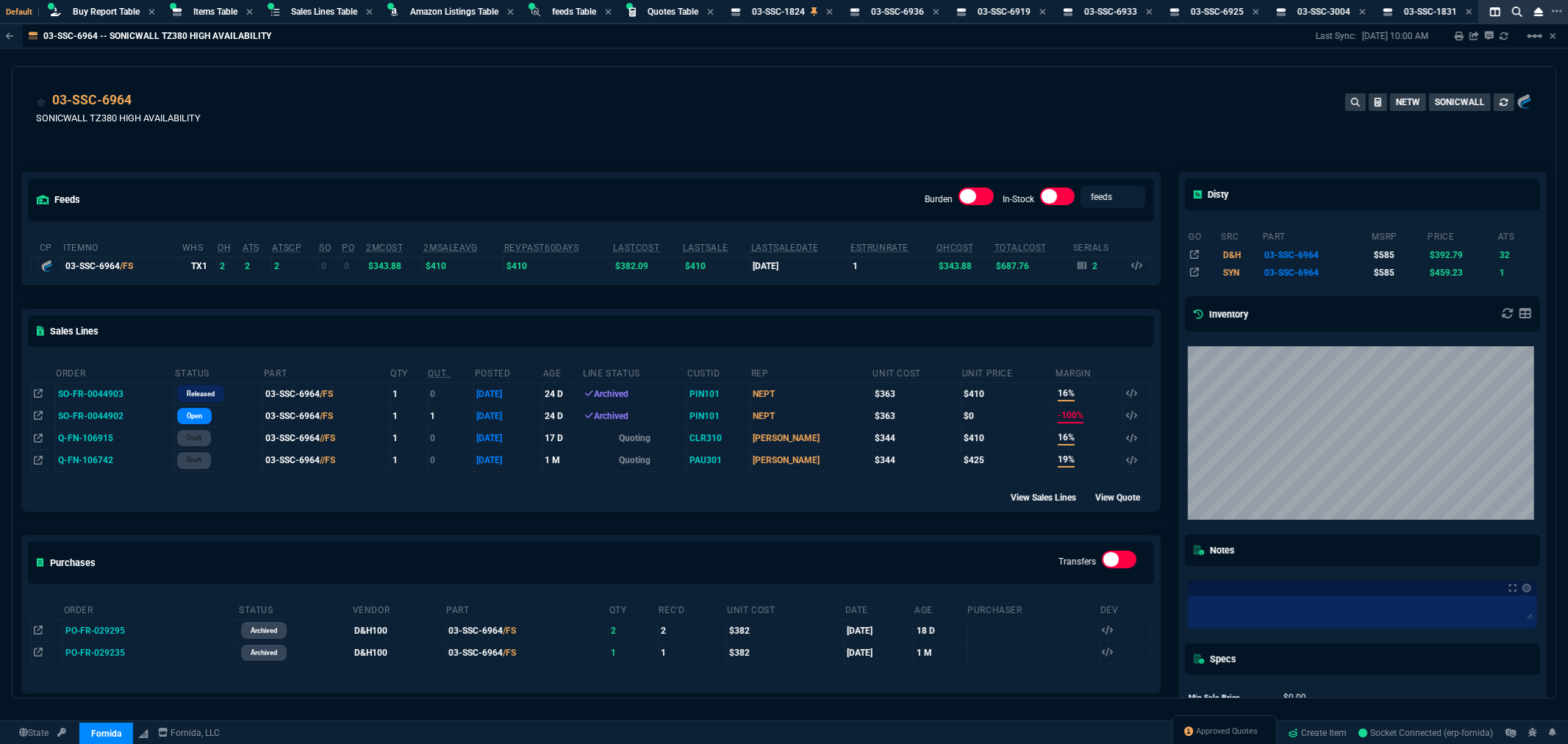
click at [804, 109] on div "03-SSC-6964 SONICWALL TZ380 HIGH AVAILABILITY NETW SONICWALL" at bounding box center [784, 116] width 1496 height 52
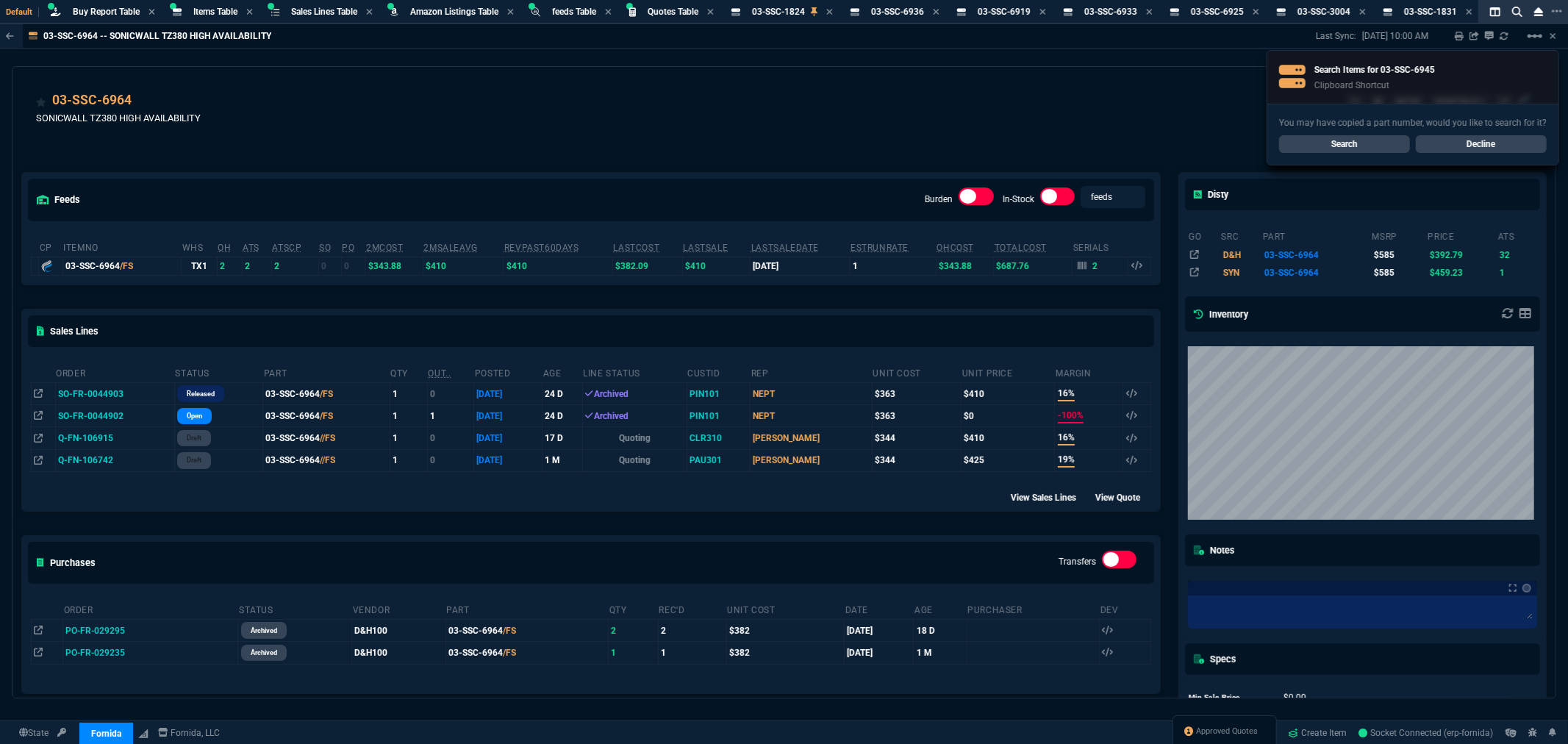
click at [1321, 138] on link "Search" at bounding box center [1344, 144] width 131 height 18
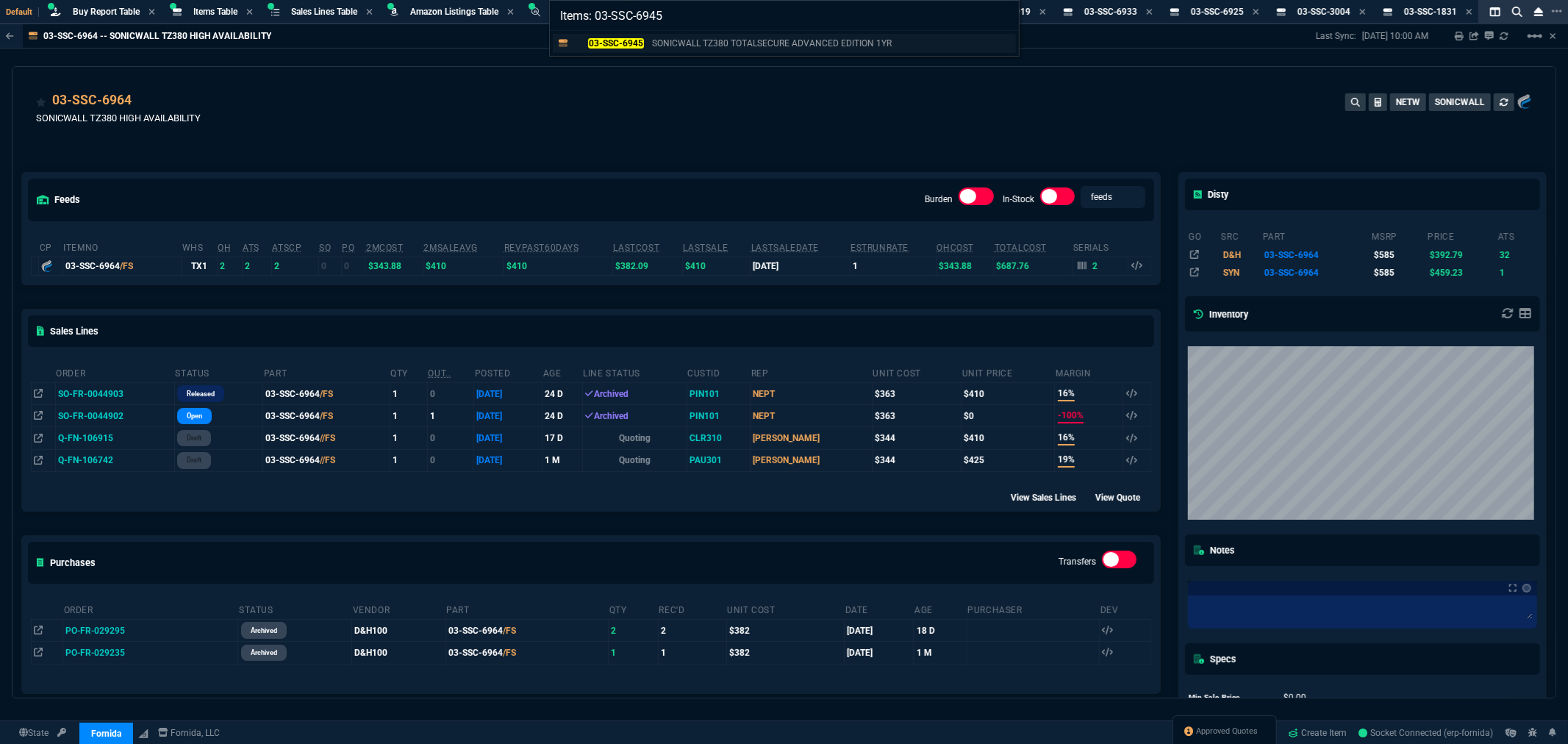
click at [713, 46] on p "SONICWALL TZ380 TOTALSECURE ADVANCED EDITION 1YR" at bounding box center [772, 43] width 240 height 13
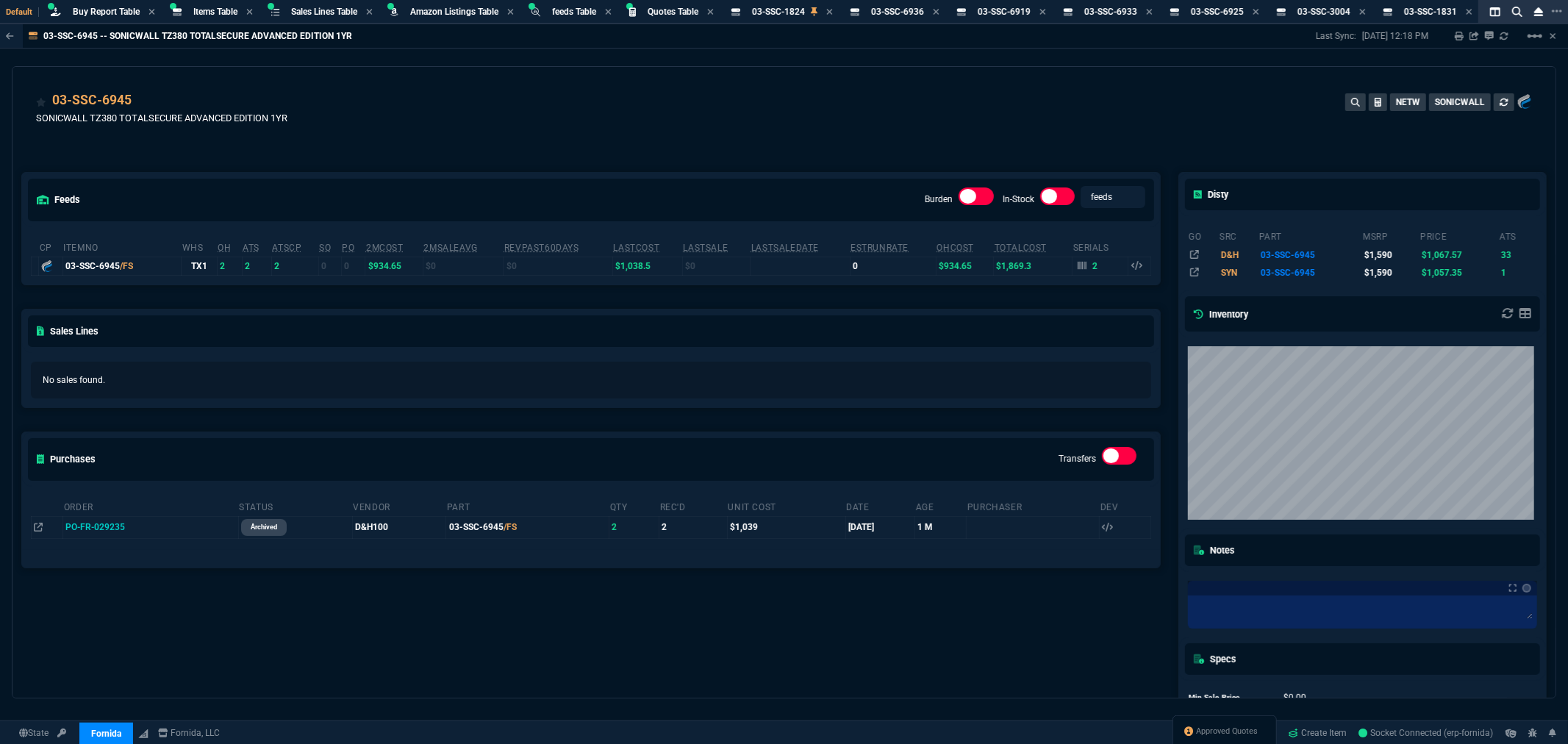
click at [604, 151] on div "feeds Burden In-Stock feeds prices cp ItemNo WHS OH ATS ATSCP SO PO 2MCost 2MSa…" at bounding box center [591, 473] width 1158 height 665
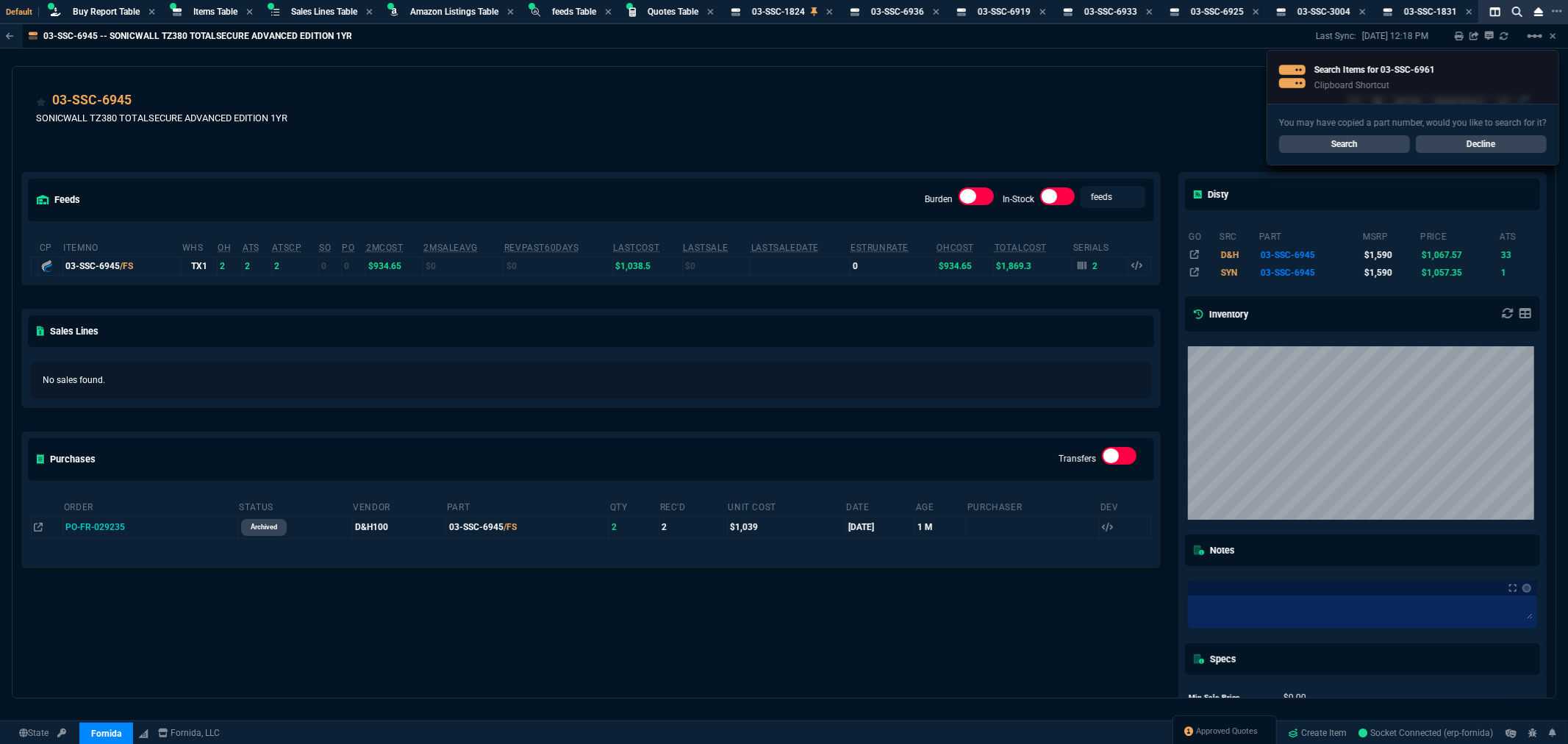
click at [1318, 143] on link "Search" at bounding box center [1344, 144] width 131 height 18
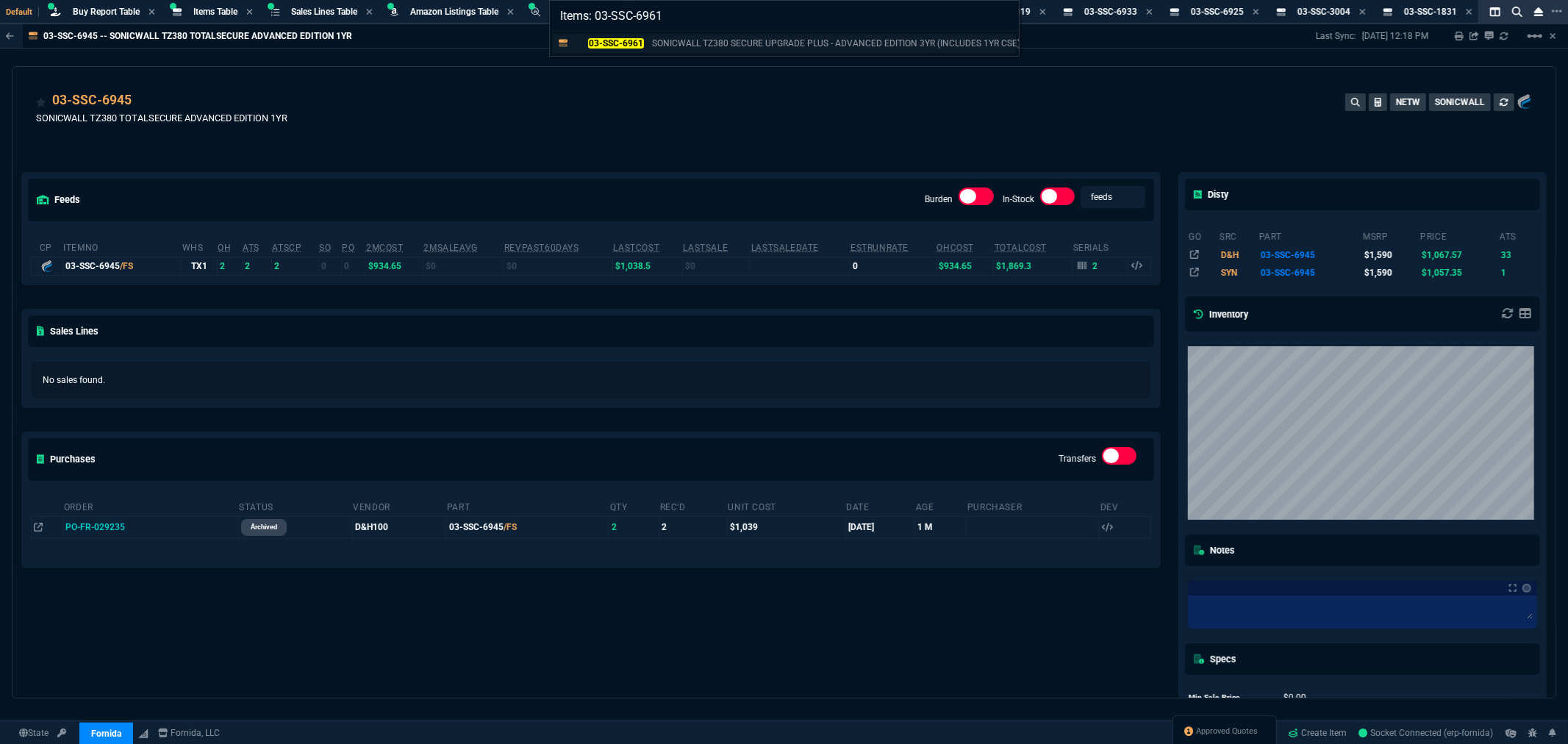
click at [628, 39] on mark "03-SSC-6961" at bounding box center [615, 43] width 55 height 11
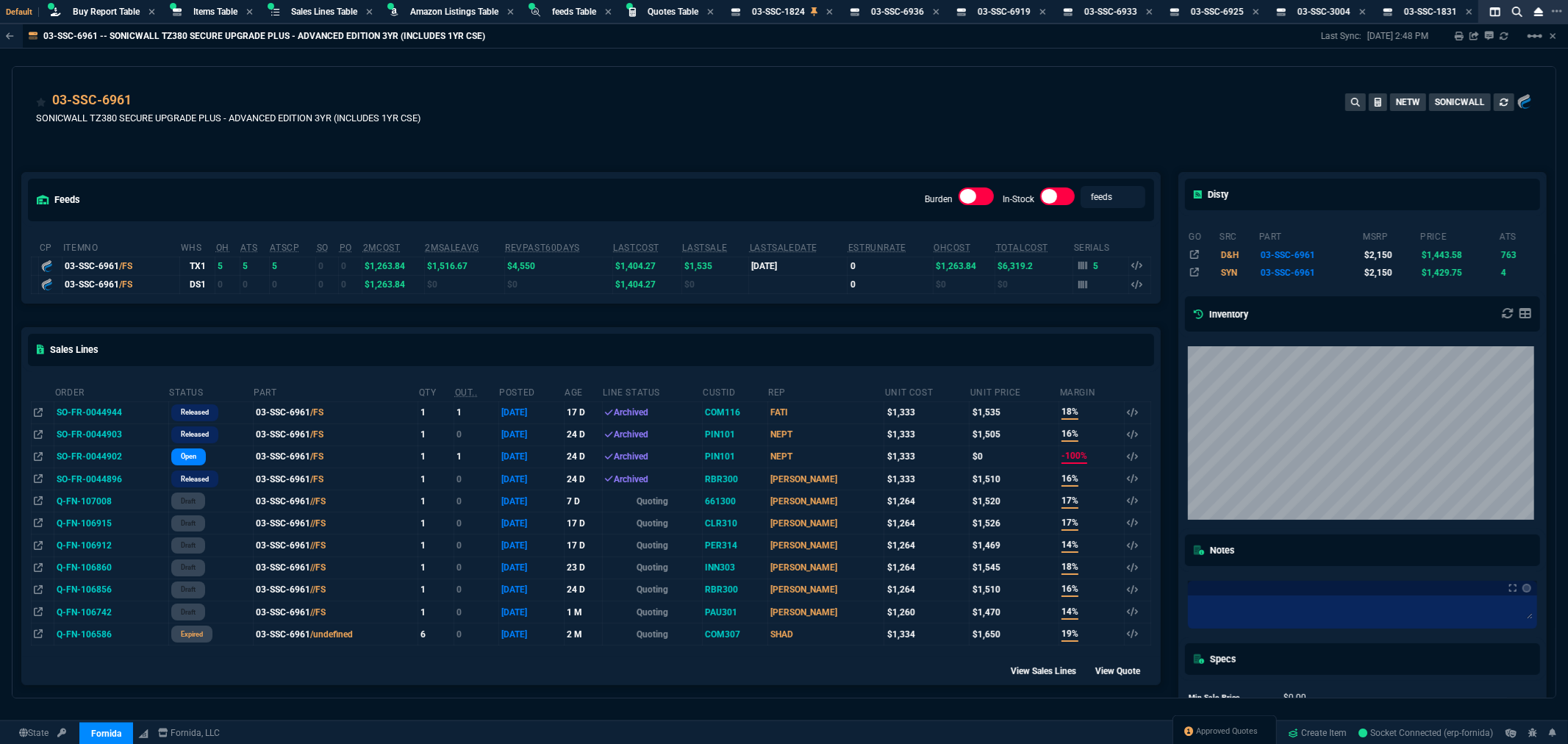
click at [672, 166] on div "feeds Burden In-Stock feeds prices cp ItemNo WHS OH ATS ATSCP SO PO 2MCost 2MSa…" at bounding box center [591, 530] width 1158 height 781
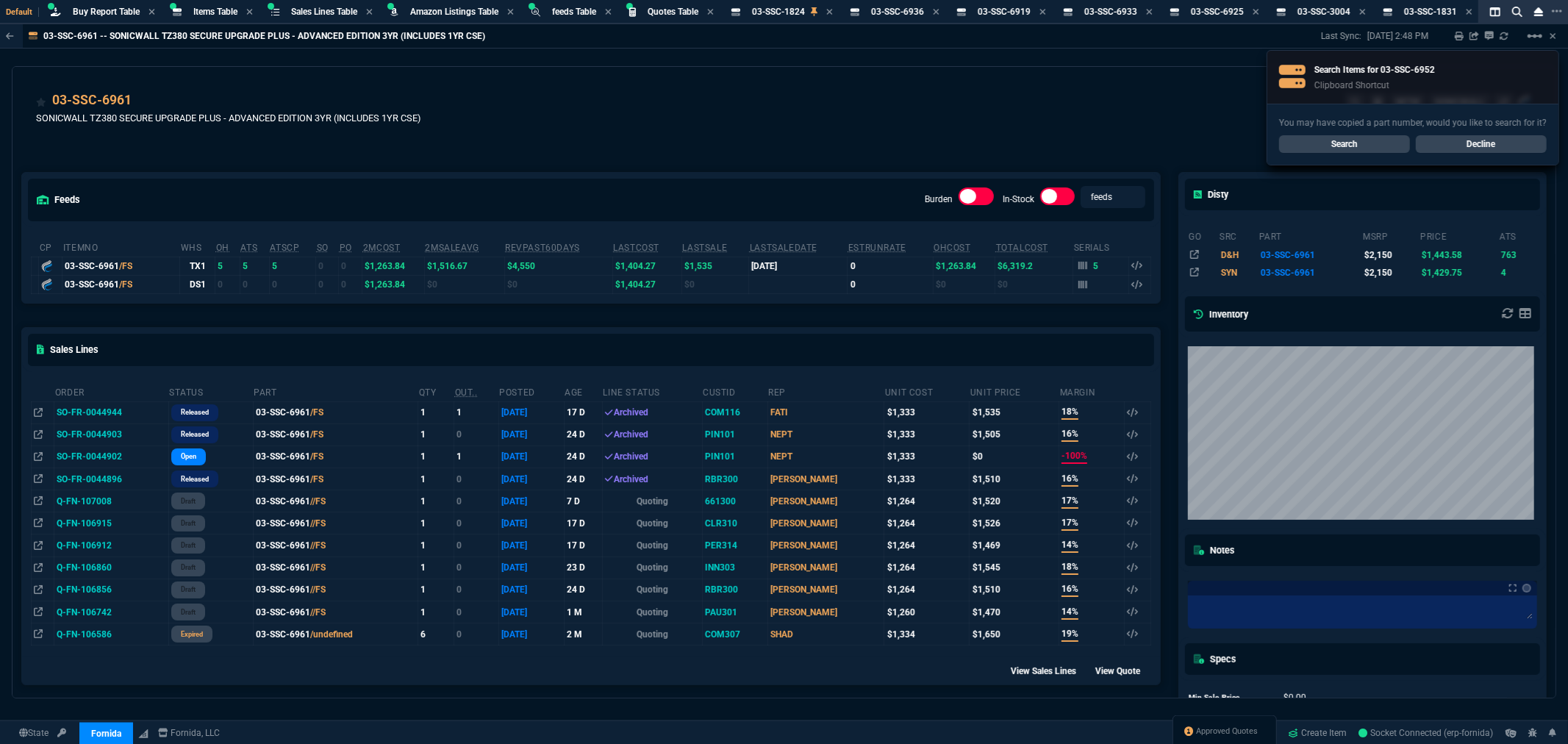
click at [1326, 143] on link "Search" at bounding box center [1344, 144] width 131 height 18
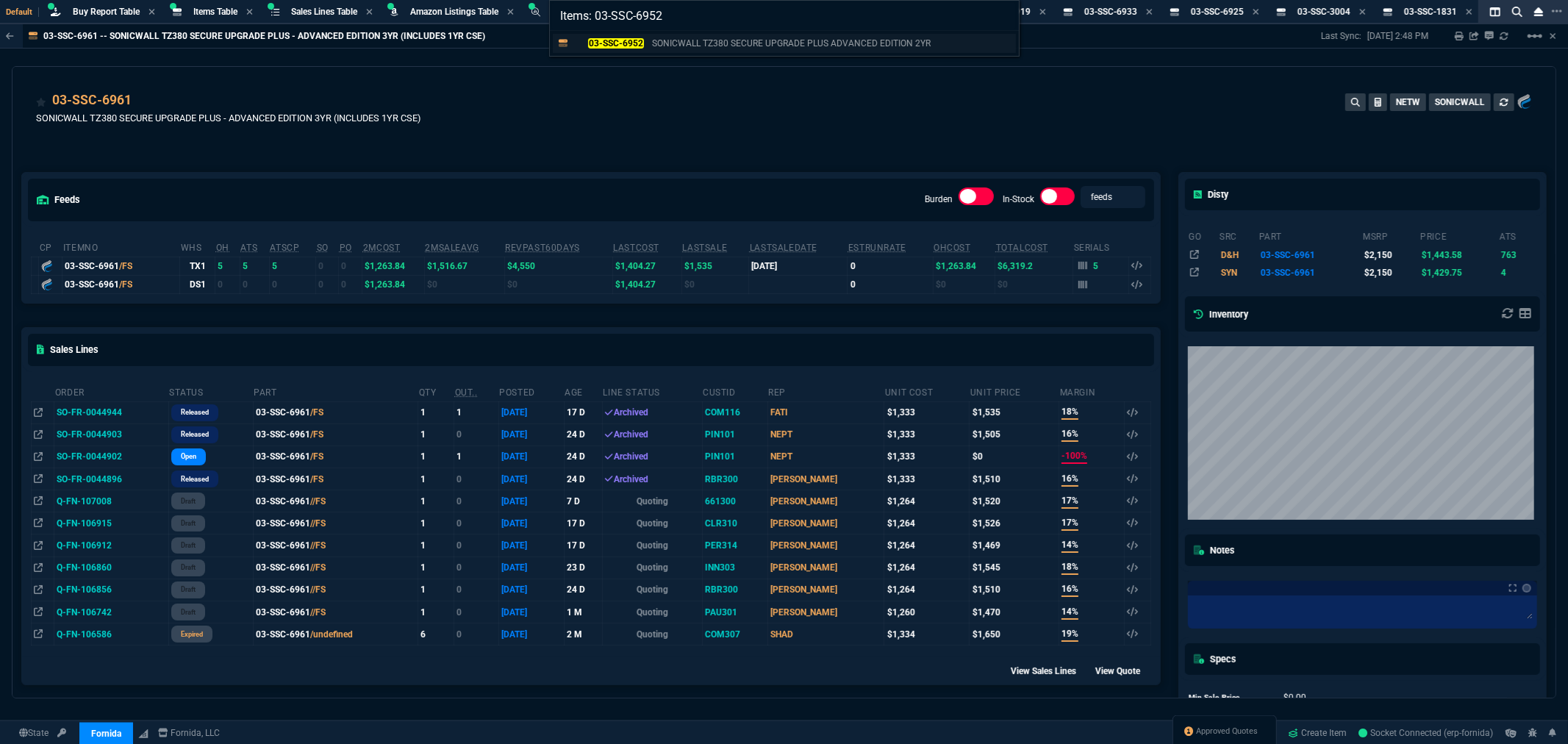
click at [611, 40] on mark "03-SSC-6952" at bounding box center [615, 43] width 55 height 11
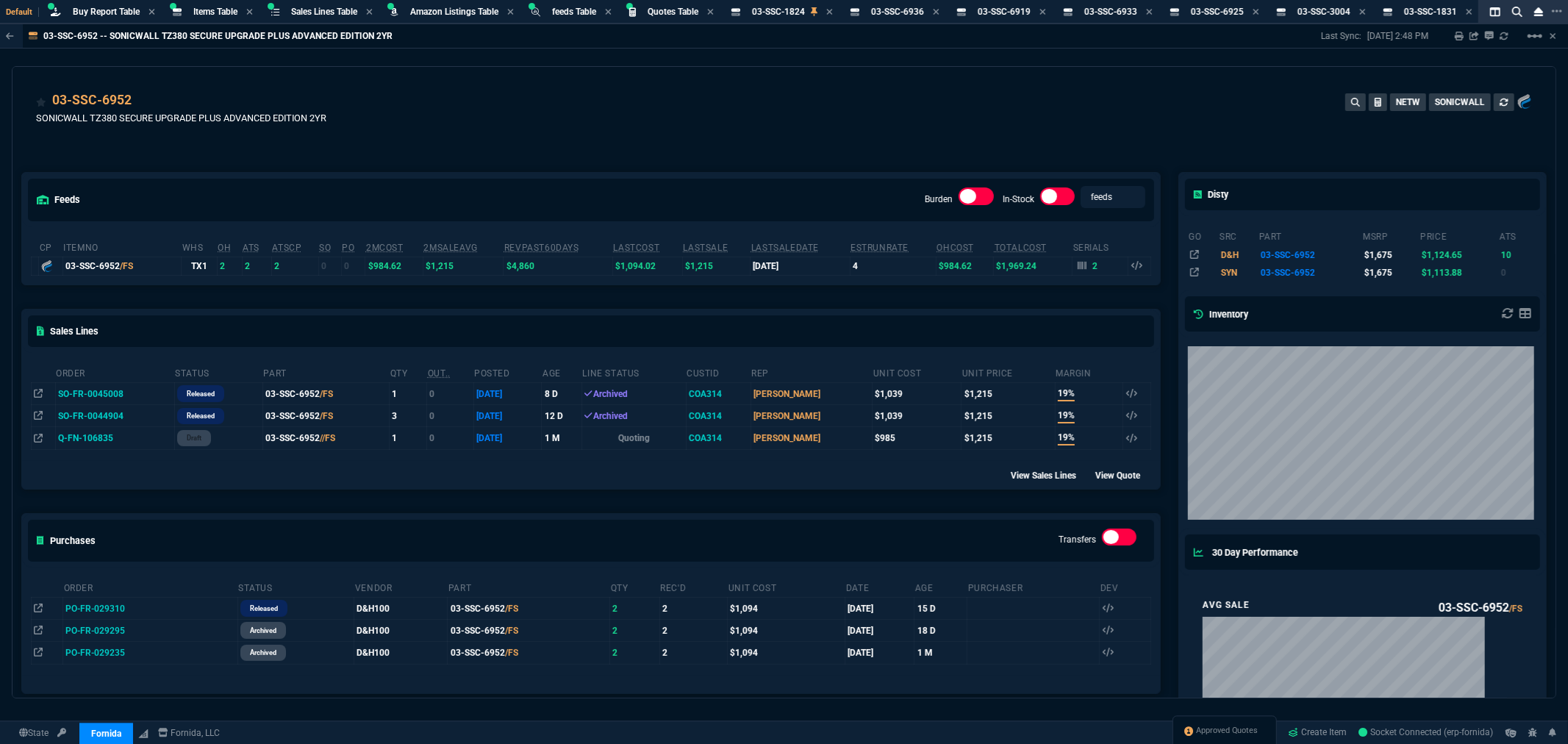
click at [604, 107] on div "03-SSC-6952 SONICWALL TZ380 SECURE UPGRADE PLUS ADVANCED EDITION 2YR NETW SONIC…" at bounding box center [784, 116] width 1496 height 52
click at [817, 140] on div "feeds Burden In-Stock feeds prices cp ItemNo WHS OH ATS ATSCP SO PO 2MCost 2MSa…" at bounding box center [591, 668] width 1158 height 1056
click at [223, 11] on span "Items Table" at bounding box center [215, 11] width 44 height 11
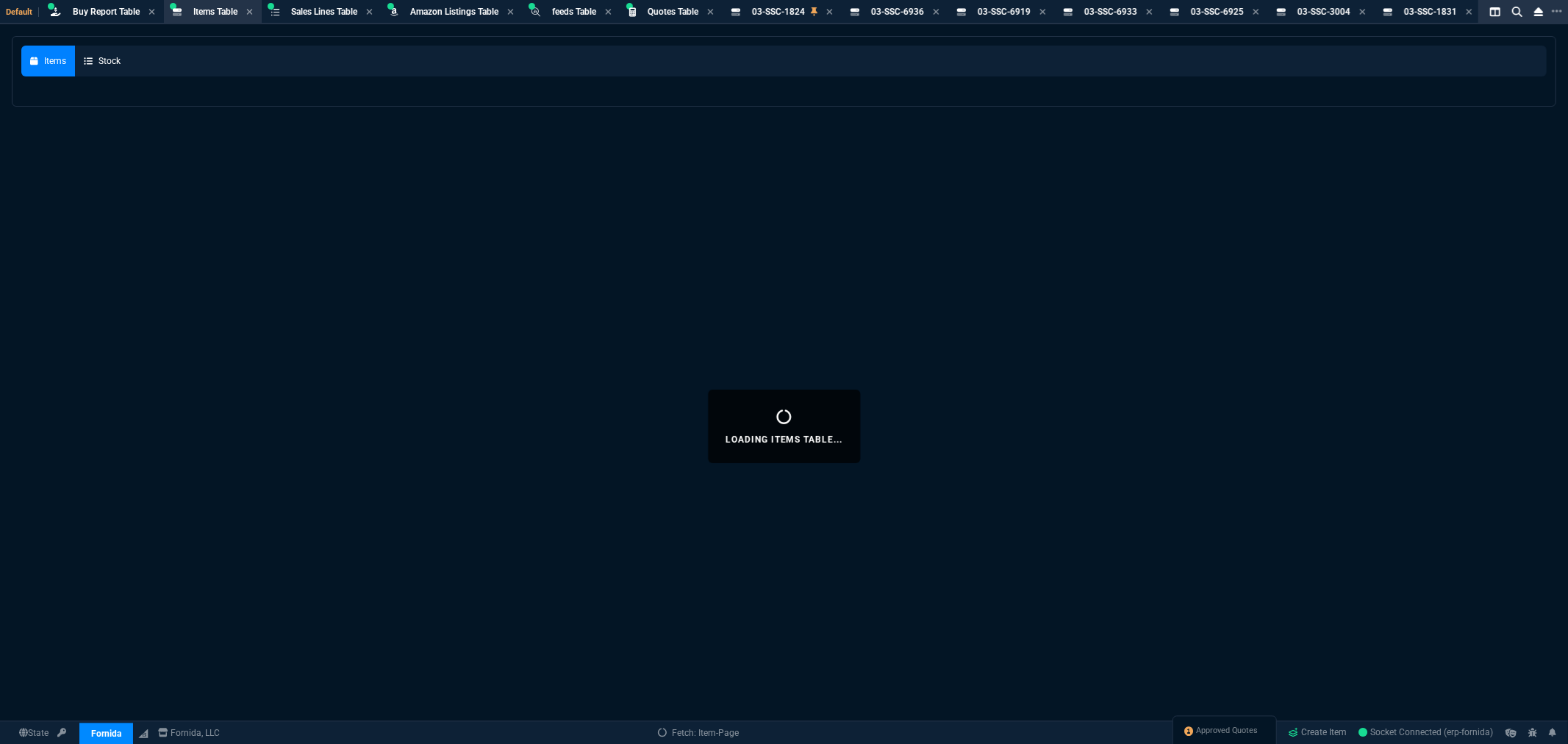
select select
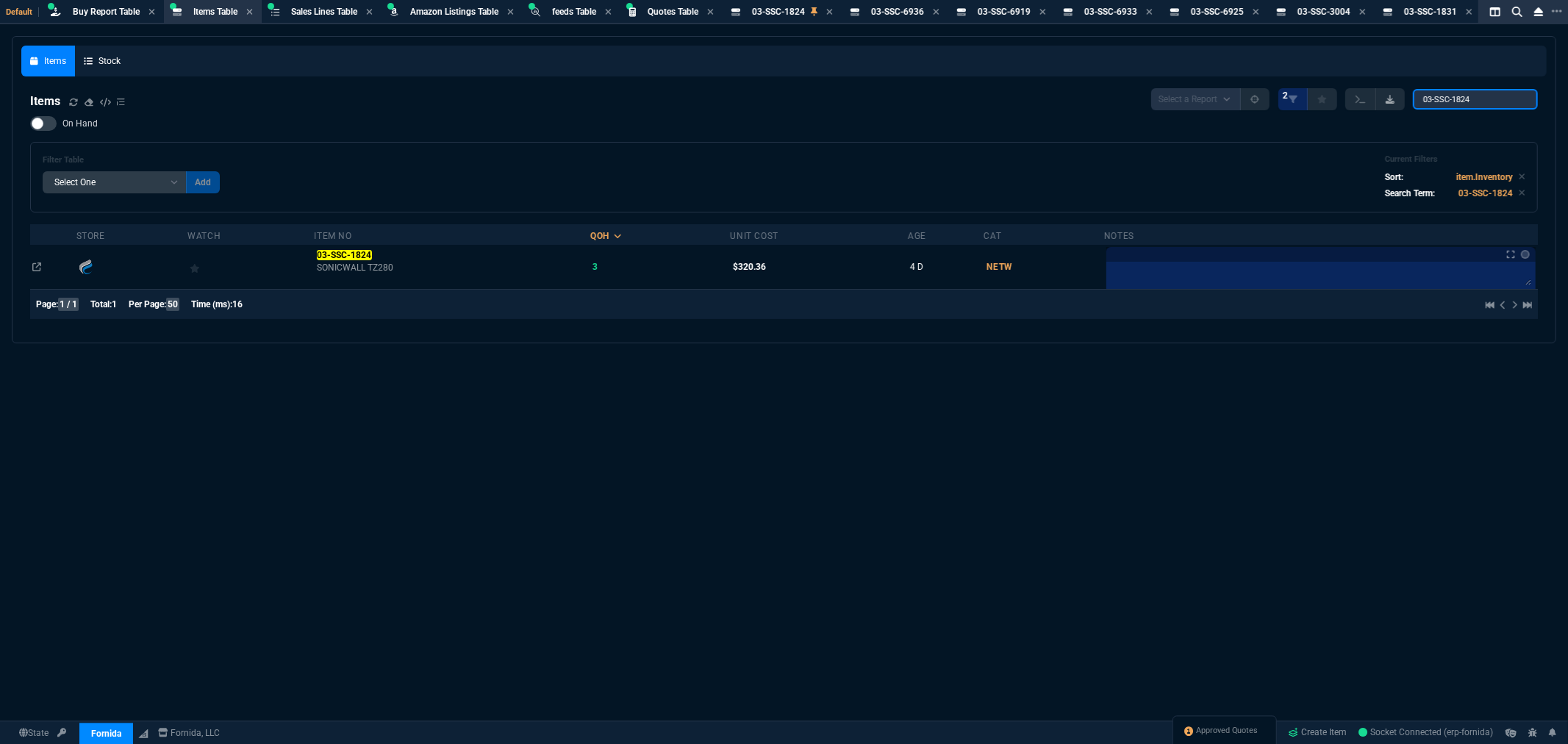
drag, startPoint x: 1481, startPoint y: 94, endPoint x: 1386, endPoint y: 97, distance: 95.0
click at [1386, 97] on div "Select a Report NEW QUERY 2 03-SSC-1824" at bounding box center [1344, 99] width 387 height 22
paste input "35"
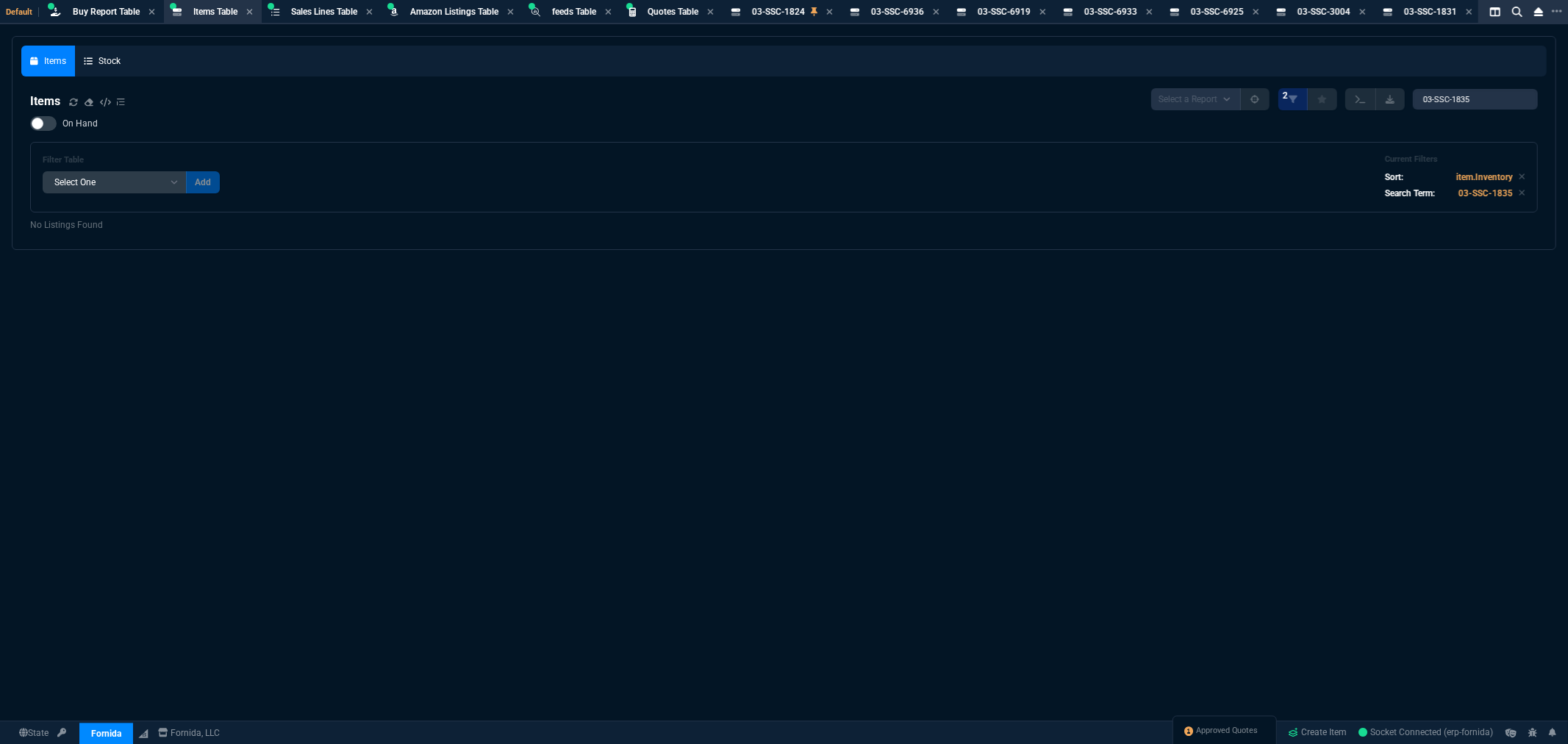
click at [915, 284] on div "Items Stock Items Select a Report NEW QUERY 2 03-SSC-1835 On Hand Filter Table …" at bounding box center [784, 426] width 1568 height 780
drag, startPoint x: 1488, startPoint y: 97, endPoint x: 1378, endPoint y: 100, distance: 110.0
click at [1378, 100] on div "Select a Report NEW QUERY 2 03-SSC-1835" at bounding box center [1344, 99] width 387 height 22
click at [850, 307] on div "Items Stock Items Select a Report NEW QUERY 2 03-SSC-1835 On Hand Filter Table …" at bounding box center [784, 426] width 1568 height 780
drag, startPoint x: 1489, startPoint y: 96, endPoint x: 1354, endPoint y: 83, distance: 135.6
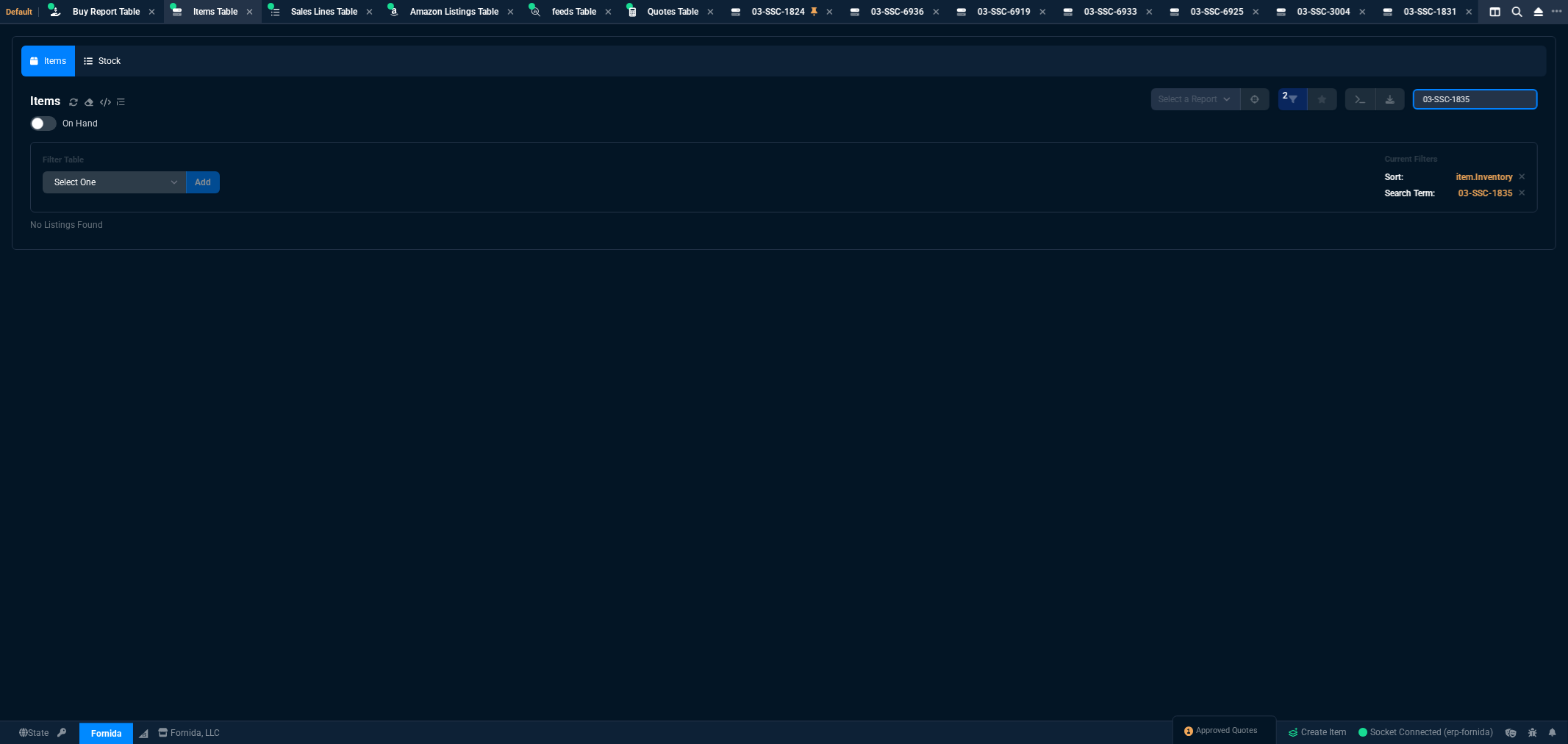
click at [1354, 82] on nx-fornida-items-table "Items Select a Report NEW QUERY 2 03-SSC-1835 On Hand Filter Table Select One A…" at bounding box center [784, 160] width 1525 height 161
paste input "6973"
click at [757, 240] on nx-fornida-items-expanded-table "Items Stock Items Select a Report NEW QUERY 2 03-SSC-6973 On Hand Filter Table …" at bounding box center [784, 143] width 1543 height 212
drag, startPoint x: 1484, startPoint y: 97, endPoint x: 1393, endPoint y: 100, distance: 91.0
click at [1394, 100] on div "Select a Report NEW QUERY 2 03-SSC-6973" at bounding box center [1344, 99] width 387 height 22
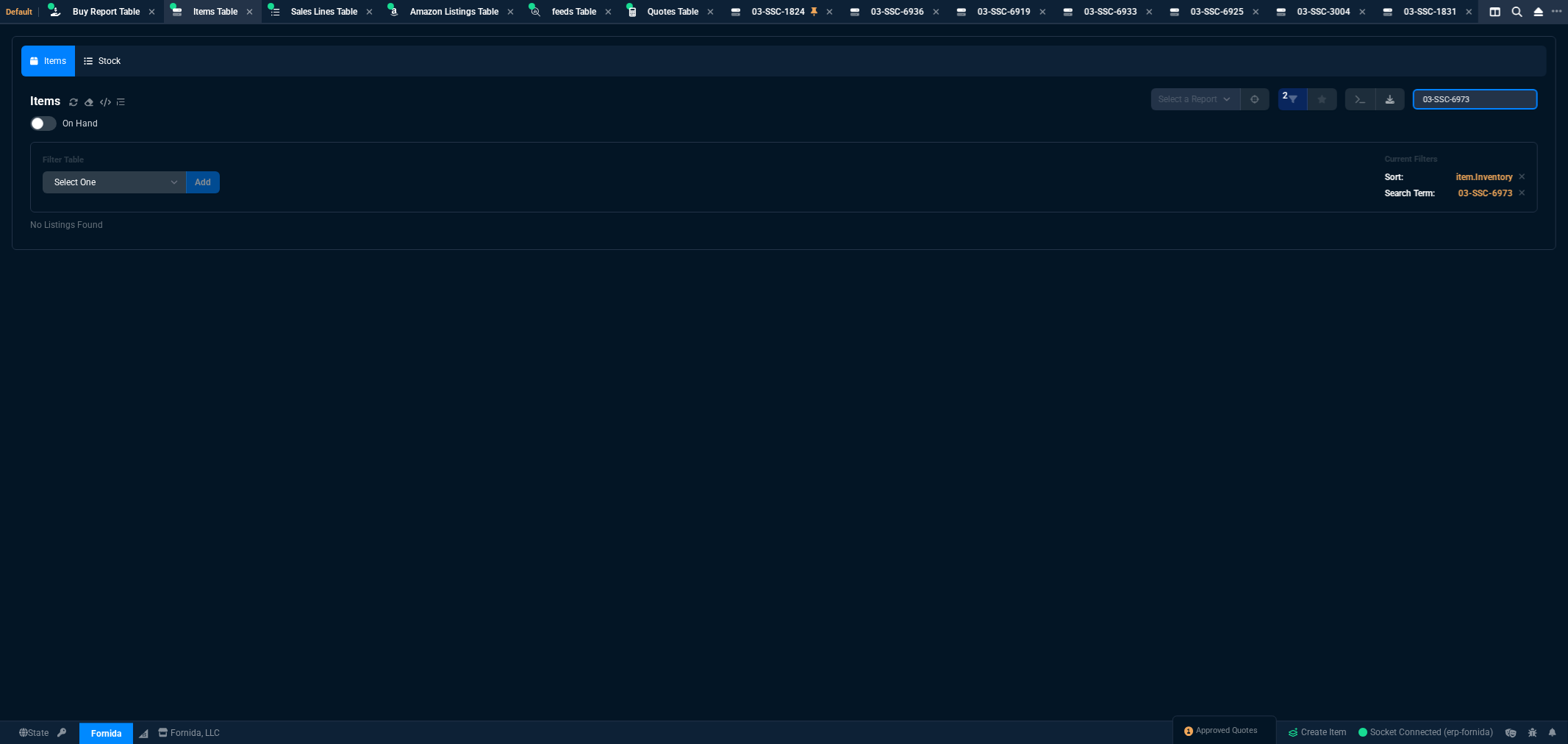
paste input "86"
click at [913, 269] on div "Items Stock Items Select a Report NEW QUERY 2 03-SSC-6986 On Hand Filter Table …" at bounding box center [784, 426] width 1568 height 780
click at [70, 100] on icon at bounding box center [73, 102] width 9 height 9
click at [833, 11] on icon at bounding box center [830, 11] width 7 height 9
click at [821, 11] on icon at bounding box center [817, 11] width 7 height 9
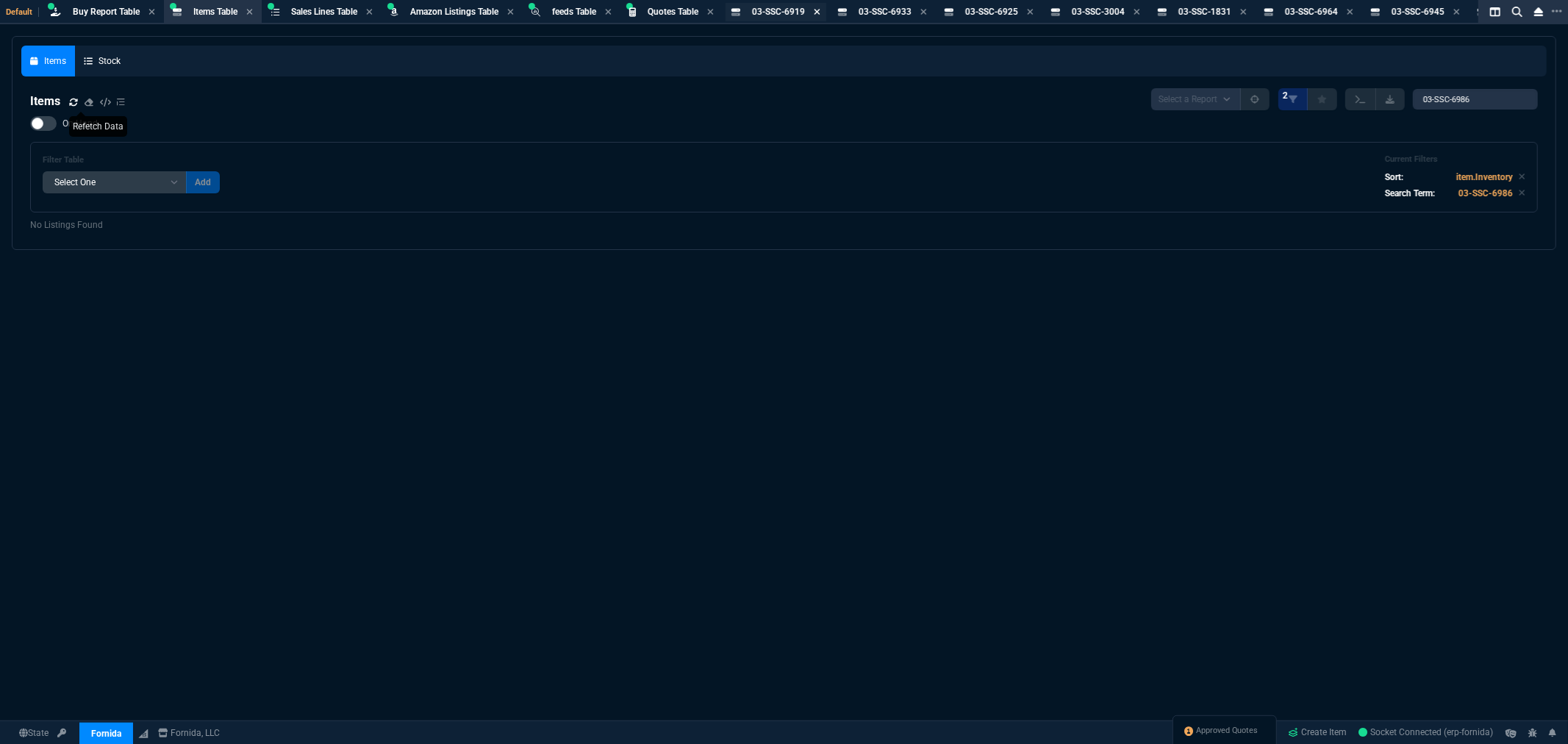
click at [821, 11] on icon at bounding box center [817, 11] width 7 height 9
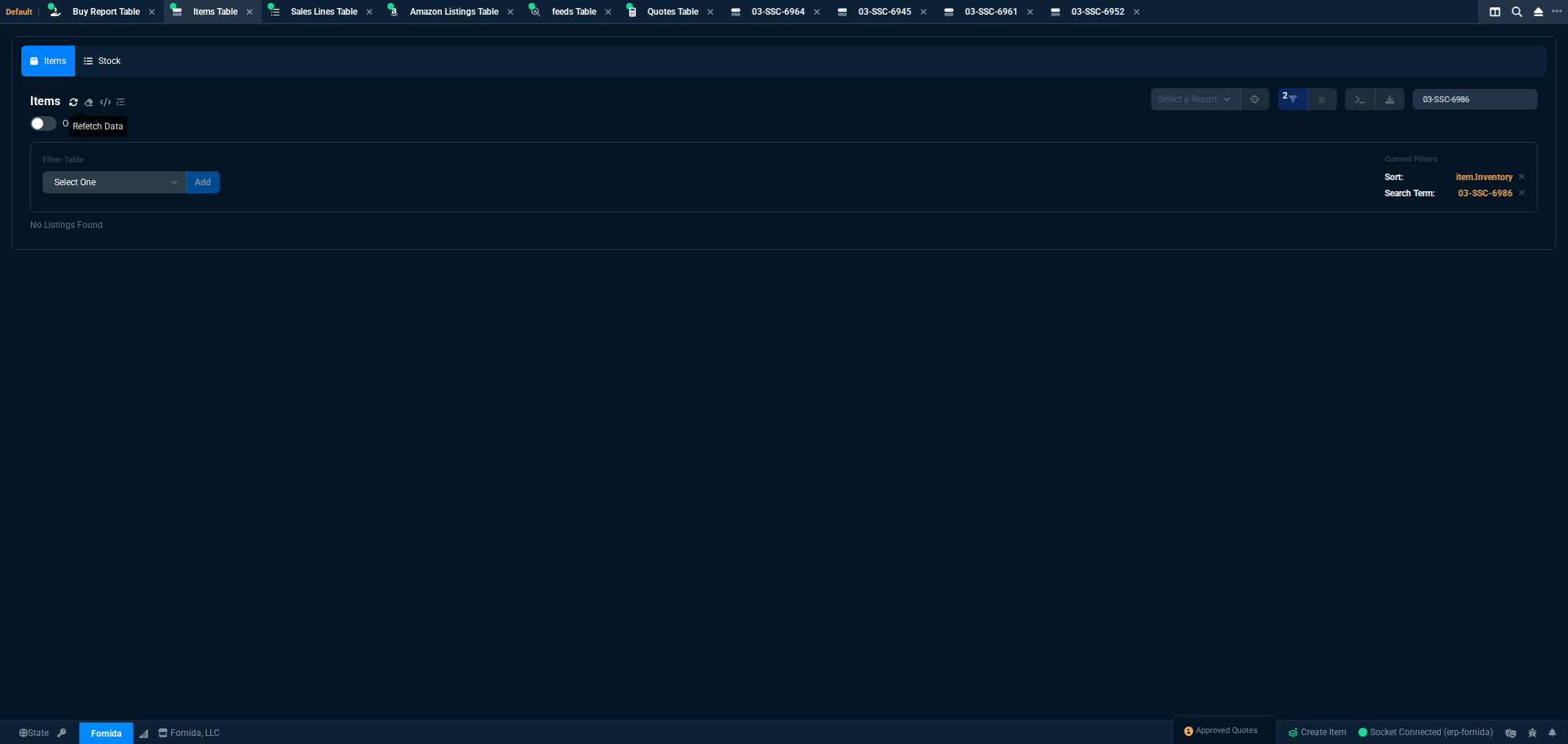
click at [821, 11] on icon at bounding box center [817, 11] width 7 height 9
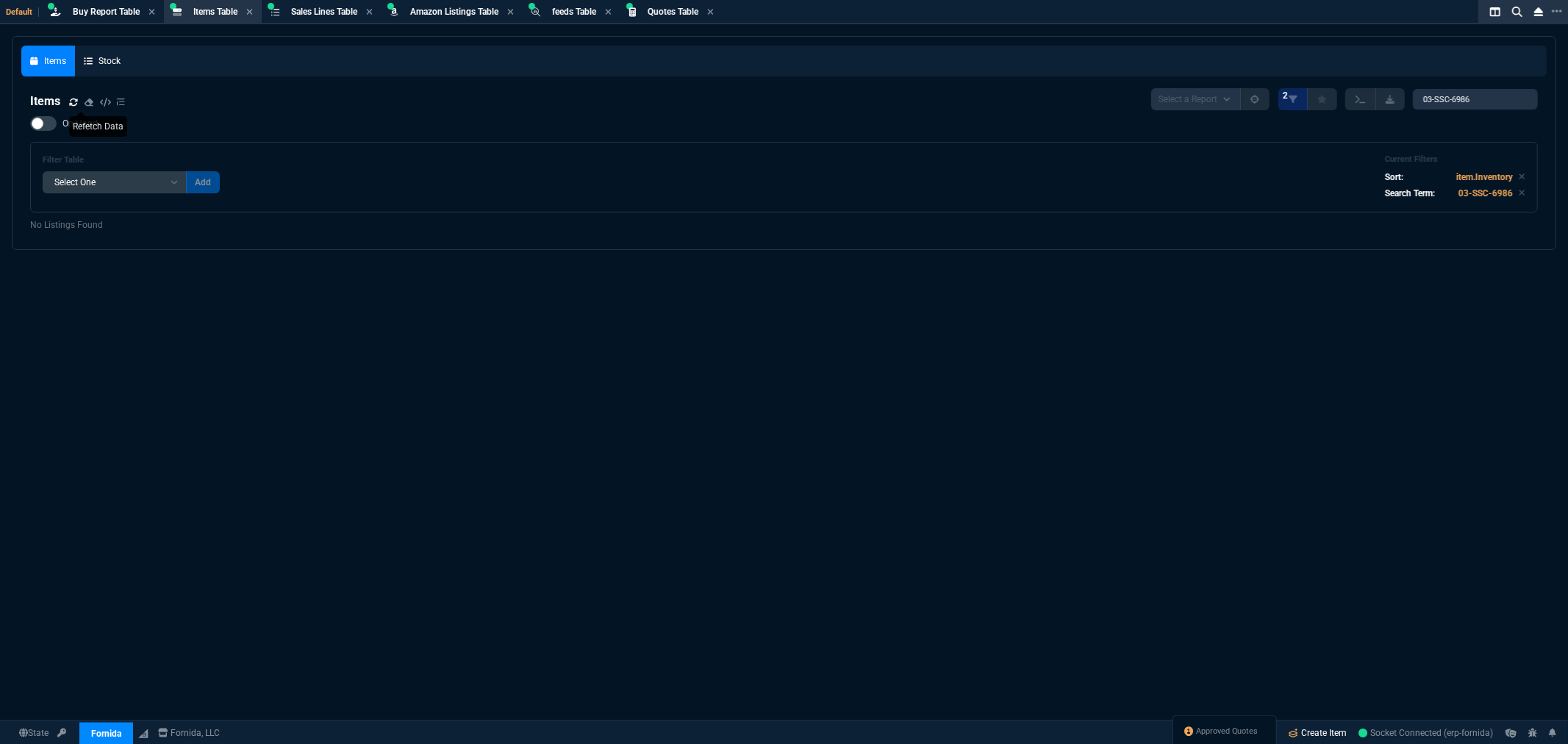
click at [1307, 732] on link "Create Item" at bounding box center [1318, 733] width 70 height 22
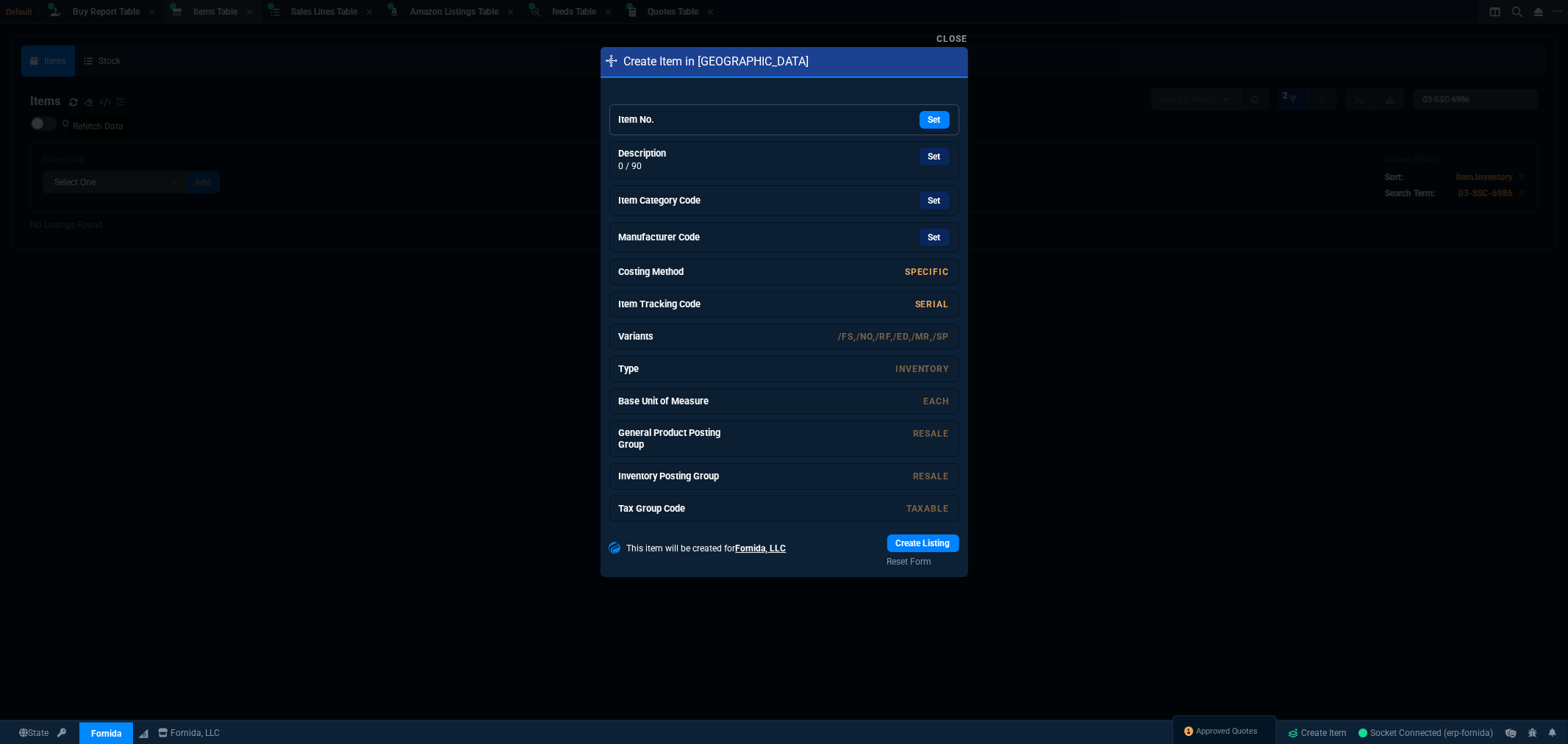
click at [717, 120] on h6 "Item No." at bounding box center [674, 120] width 111 height 11
drag, startPoint x: 930, startPoint y: 153, endPoint x: 913, endPoint y: 76, distance: 78.9
click at [930, 153] on link "Set" at bounding box center [935, 152] width 30 height 18
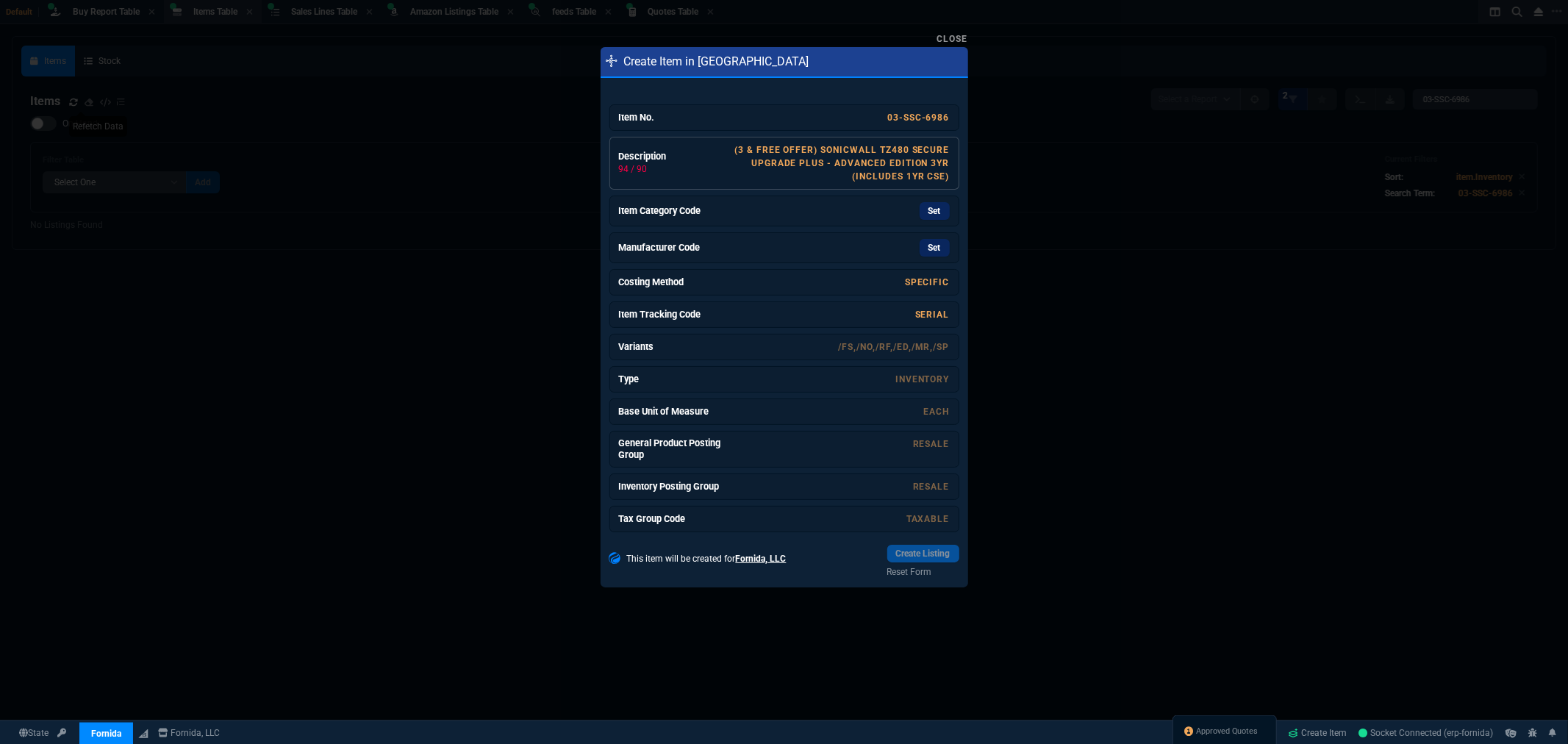
click at [827, 158] on link "(3 & Free Offer) SONICWALL TZ480 SECURE UPGRADE PLUS - ADVANCED EDITION 3YR (IN…" at bounding box center [842, 163] width 215 height 37
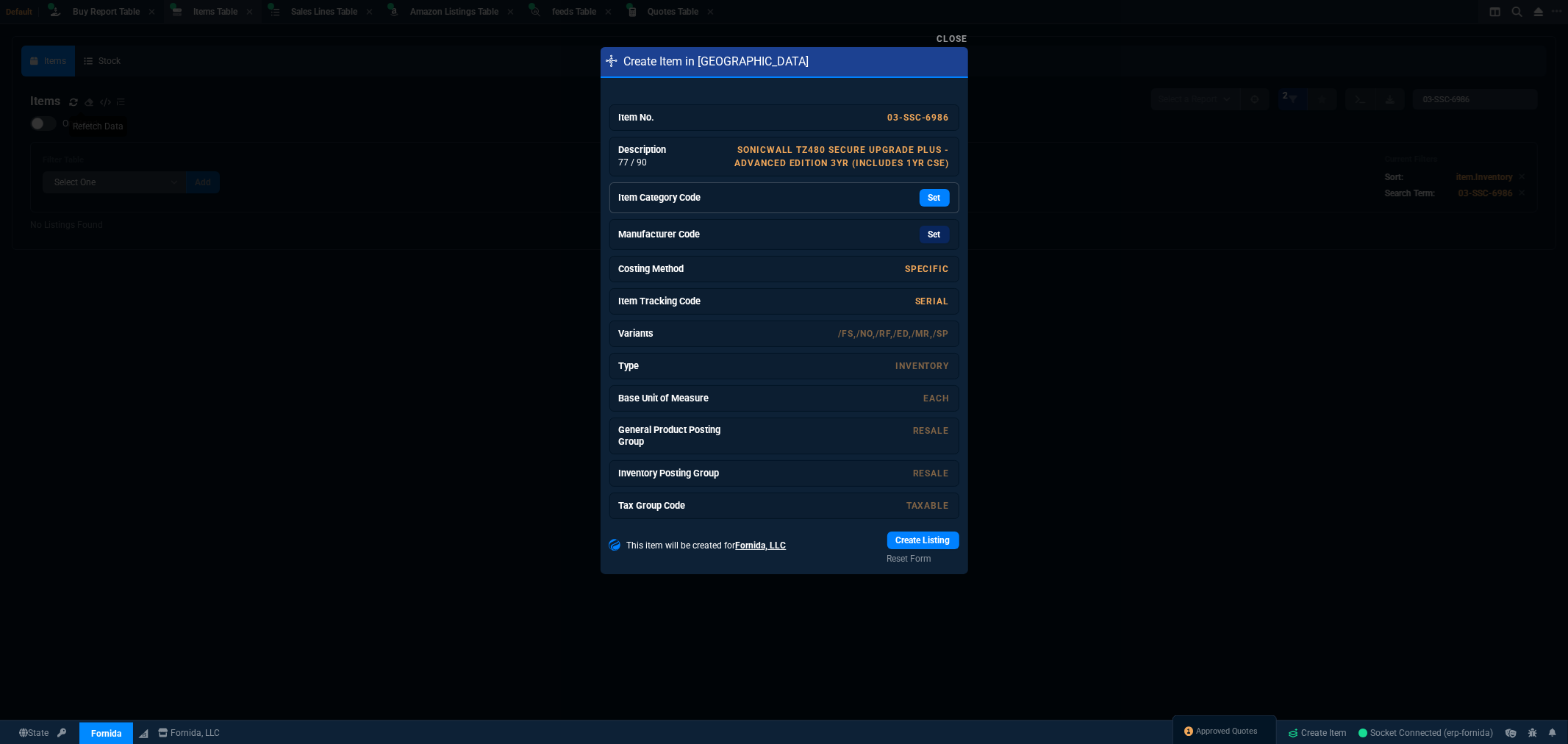
click at [935, 209] on link "Item Category Code Set" at bounding box center [784, 198] width 350 height 31
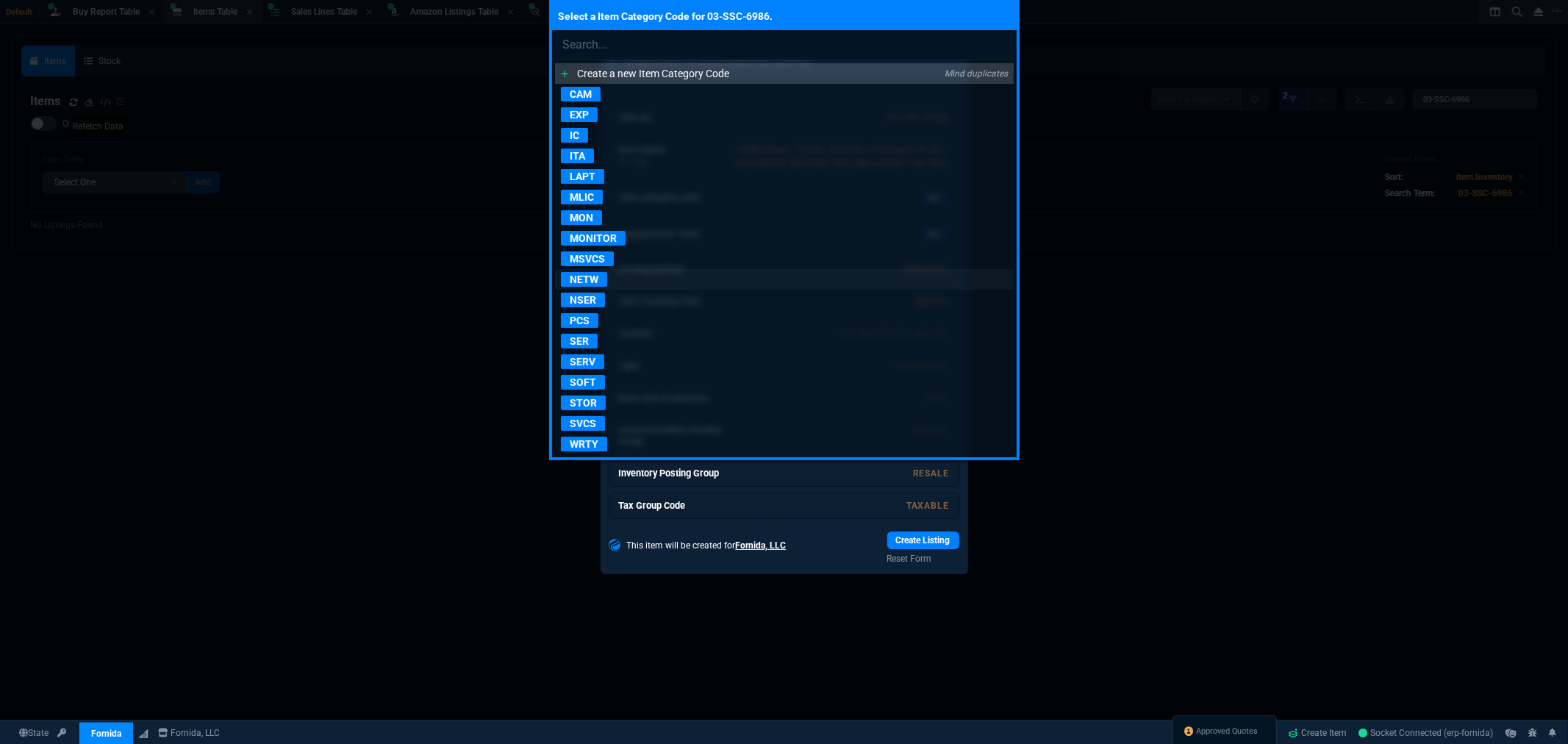
click at [584, 284] on p "NETW" at bounding box center [584, 279] width 47 height 15
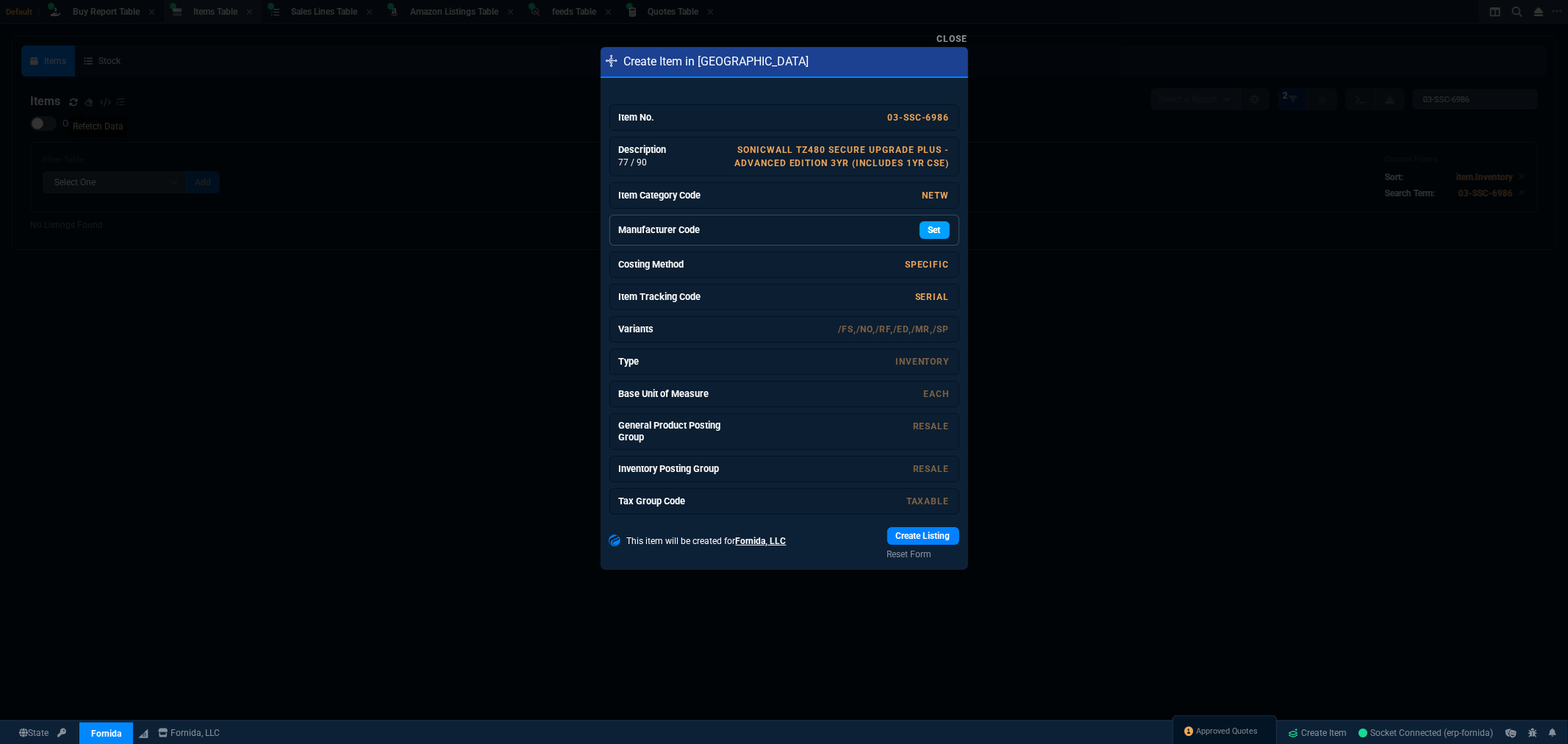
click at [920, 229] on link "Set" at bounding box center [935, 230] width 30 height 18
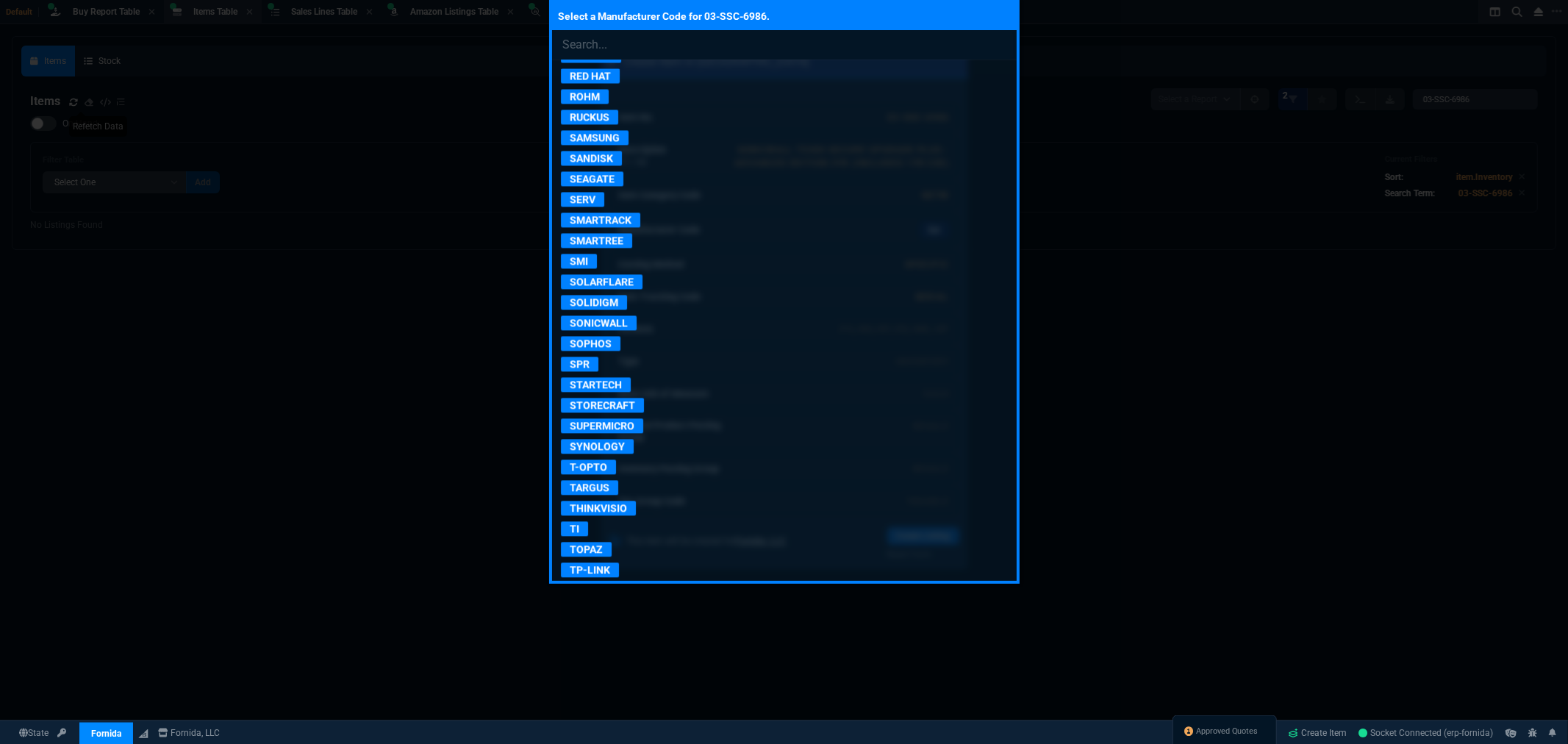
scroll to position [2614, 0]
click at [613, 329] on p "SONICWALL" at bounding box center [599, 321] width 75 height 15
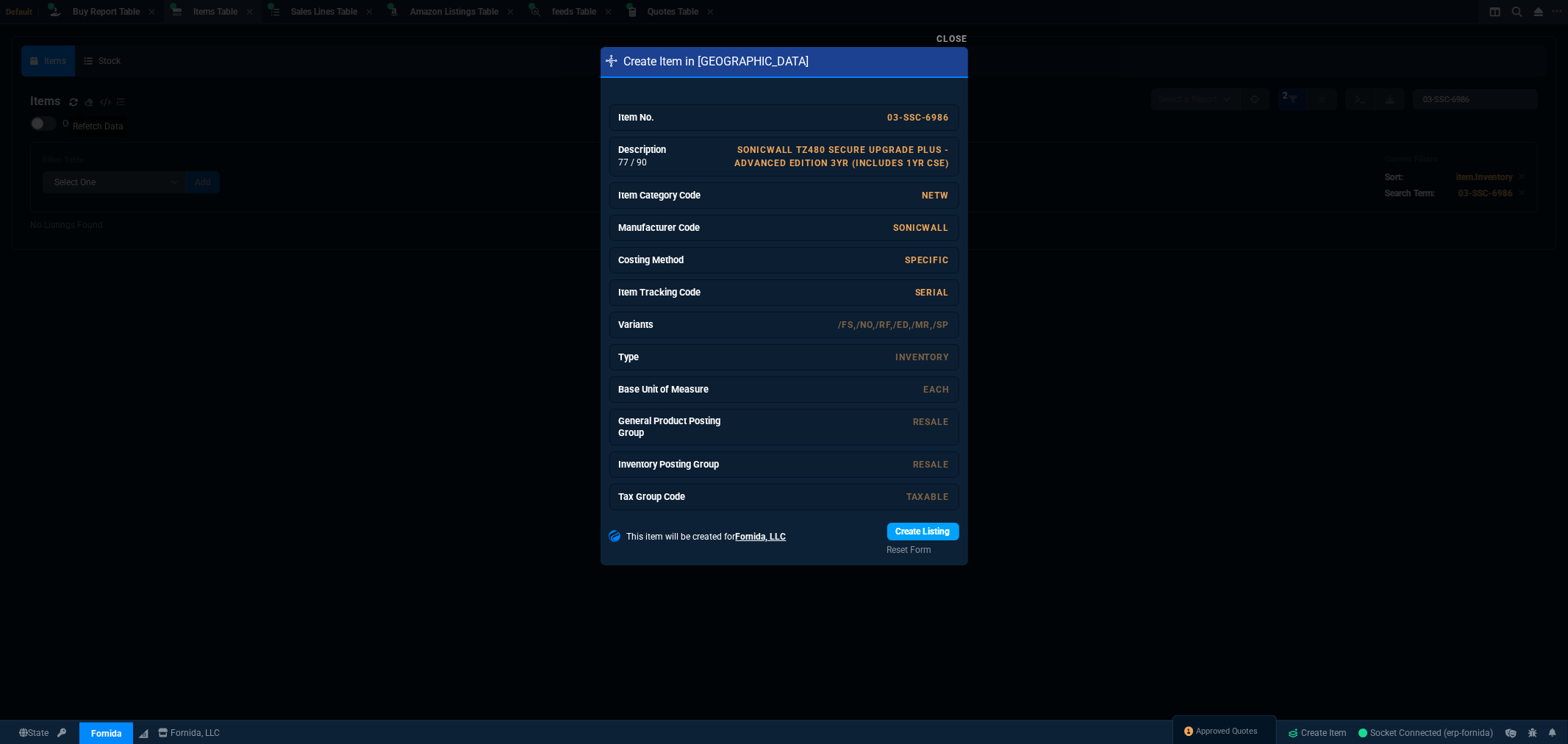
click at [927, 530] on link "Create Listing" at bounding box center [923, 532] width 72 height 18
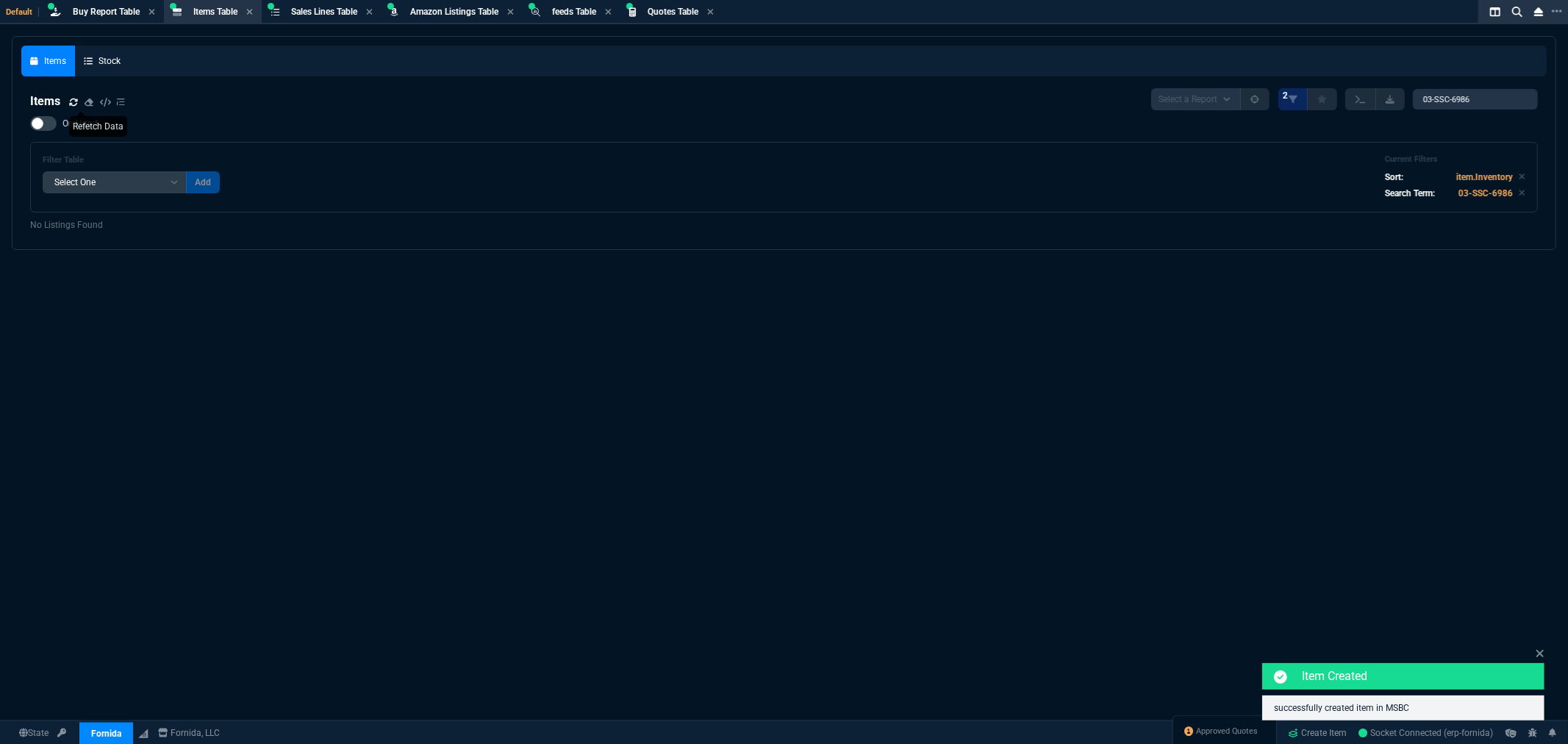
click at [708, 228] on p "No Listings Found" at bounding box center [784, 225] width 1508 height 13
drag, startPoint x: 1498, startPoint y: 98, endPoint x: 1366, endPoint y: 107, distance: 132.3
click at [1367, 107] on div "Select a Report NEW QUERY 2 03-SSC-6986" at bounding box center [1344, 99] width 387 height 22
paste input "0"
type input "03-SSC-6980"
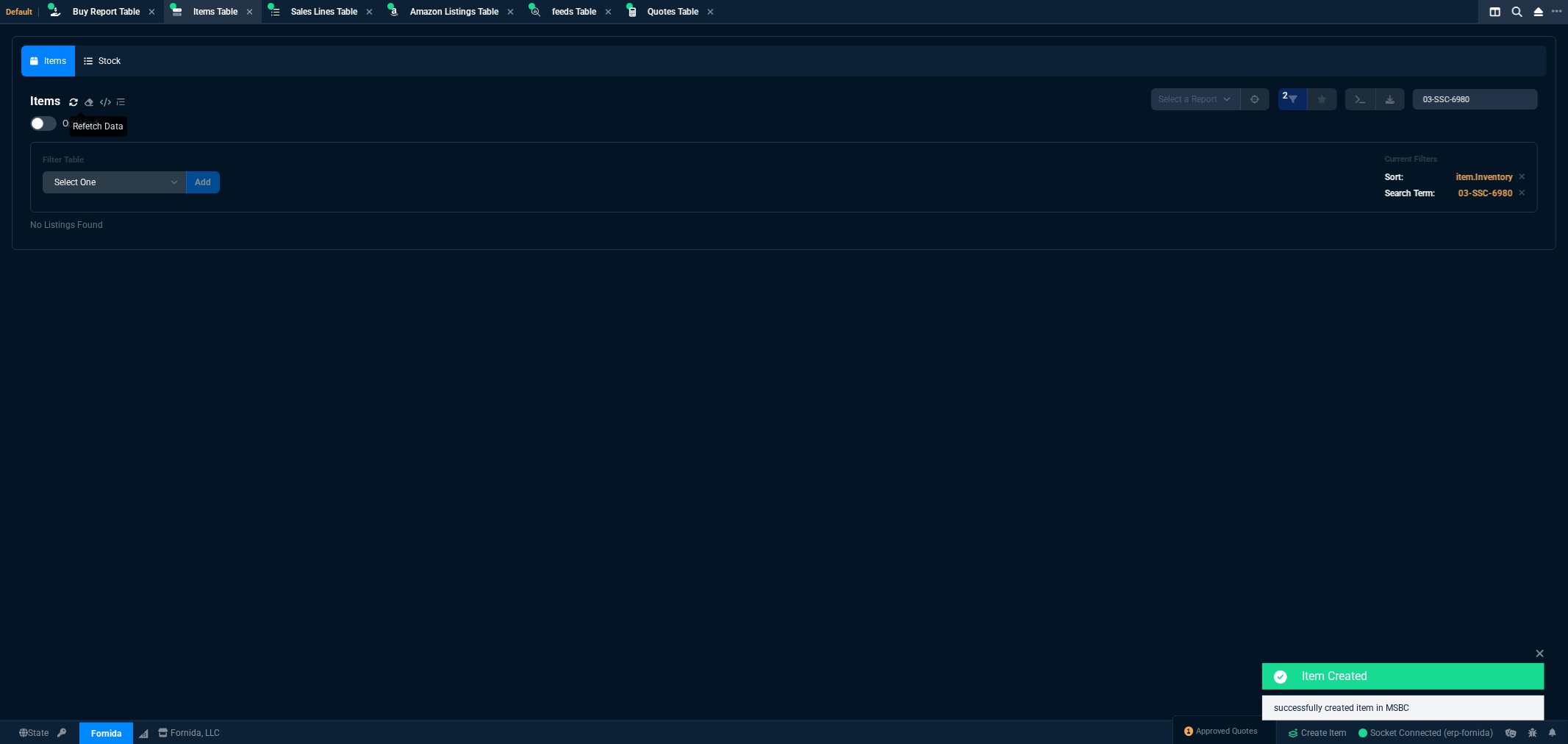
click at [1335, 276] on div "Items Stock Items Select a Report NEW QUERY 2 03-SSC-6980 On Hand Filter Table …" at bounding box center [784, 426] width 1568 height 780
click at [1301, 729] on link "Create Item" at bounding box center [1318, 733] width 70 height 22
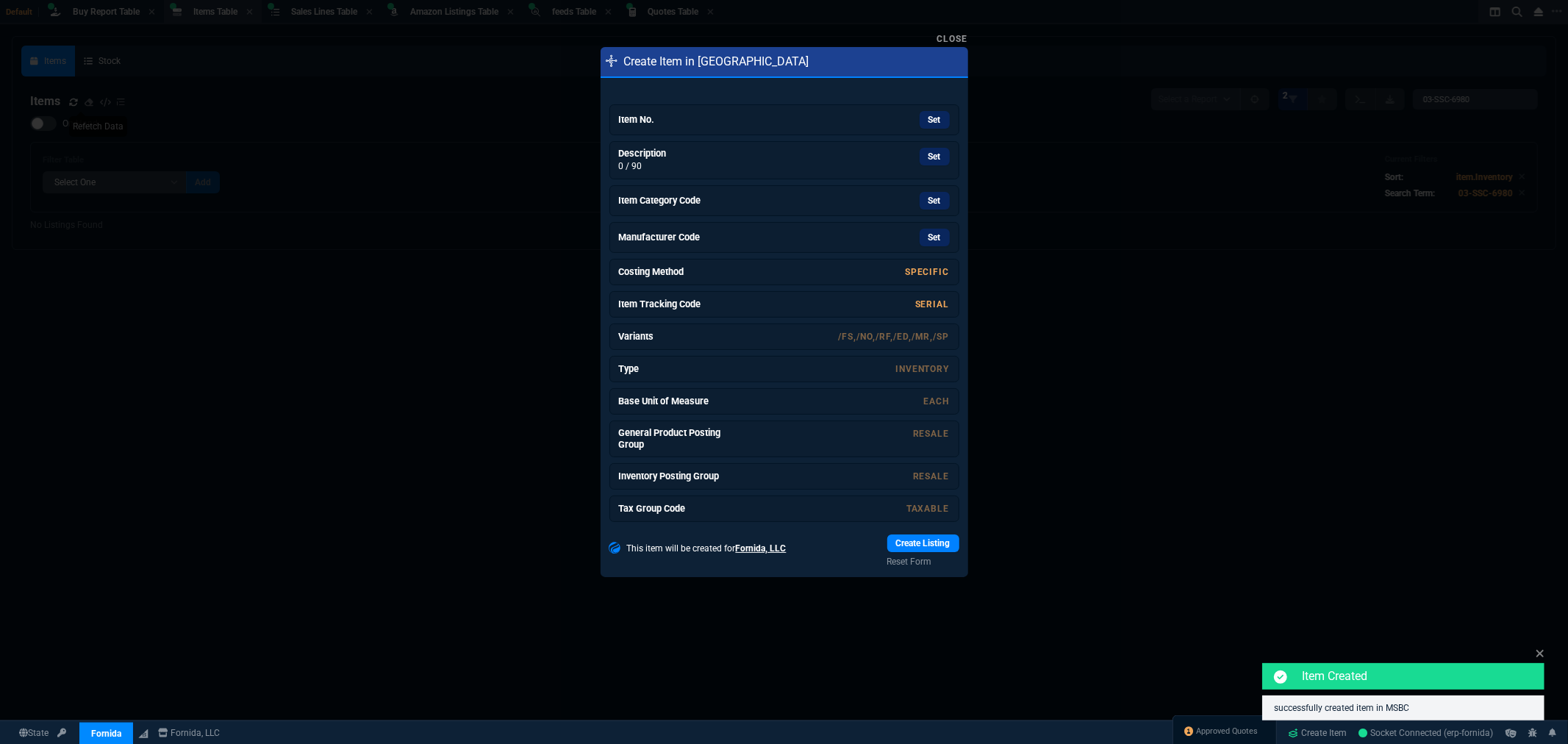
drag, startPoint x: 759, startPoint y: 130, endPoint x: 872, endPoint y: 98, distance: 117.4
click at [760, 130] on link "Item No. Set" at bounding box center [784, 120] width 350 height 31
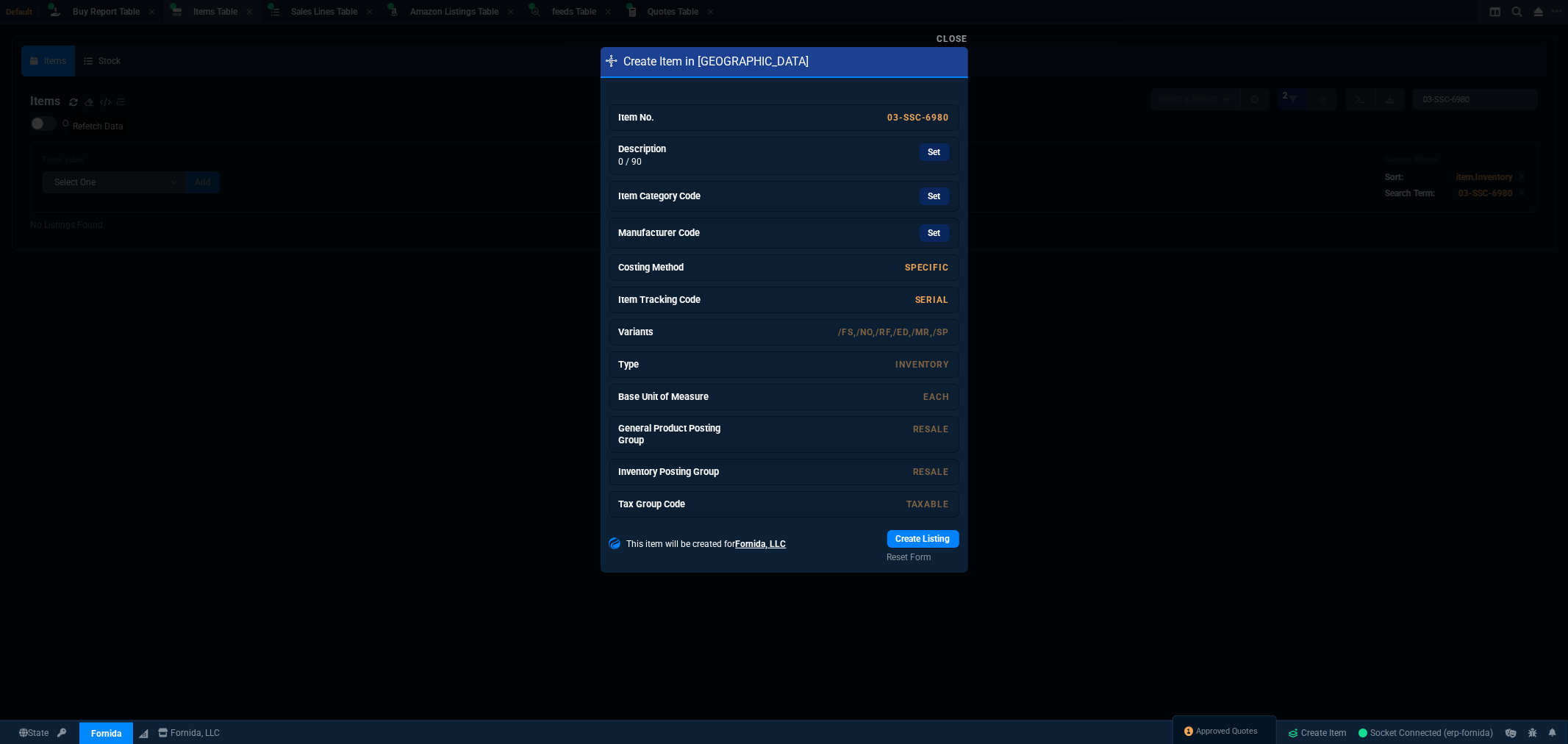
drag, startPoint x: 916, startPoint y: 152, endPoint x: 857, endPoint y: 102, distance: 77.3
click at [920, 152] on link "Set" at bounding box center [935, 152] width 30 height 18
click at [931, 201] on link "Set" at bounding box center [935, 198] width 30 height 18
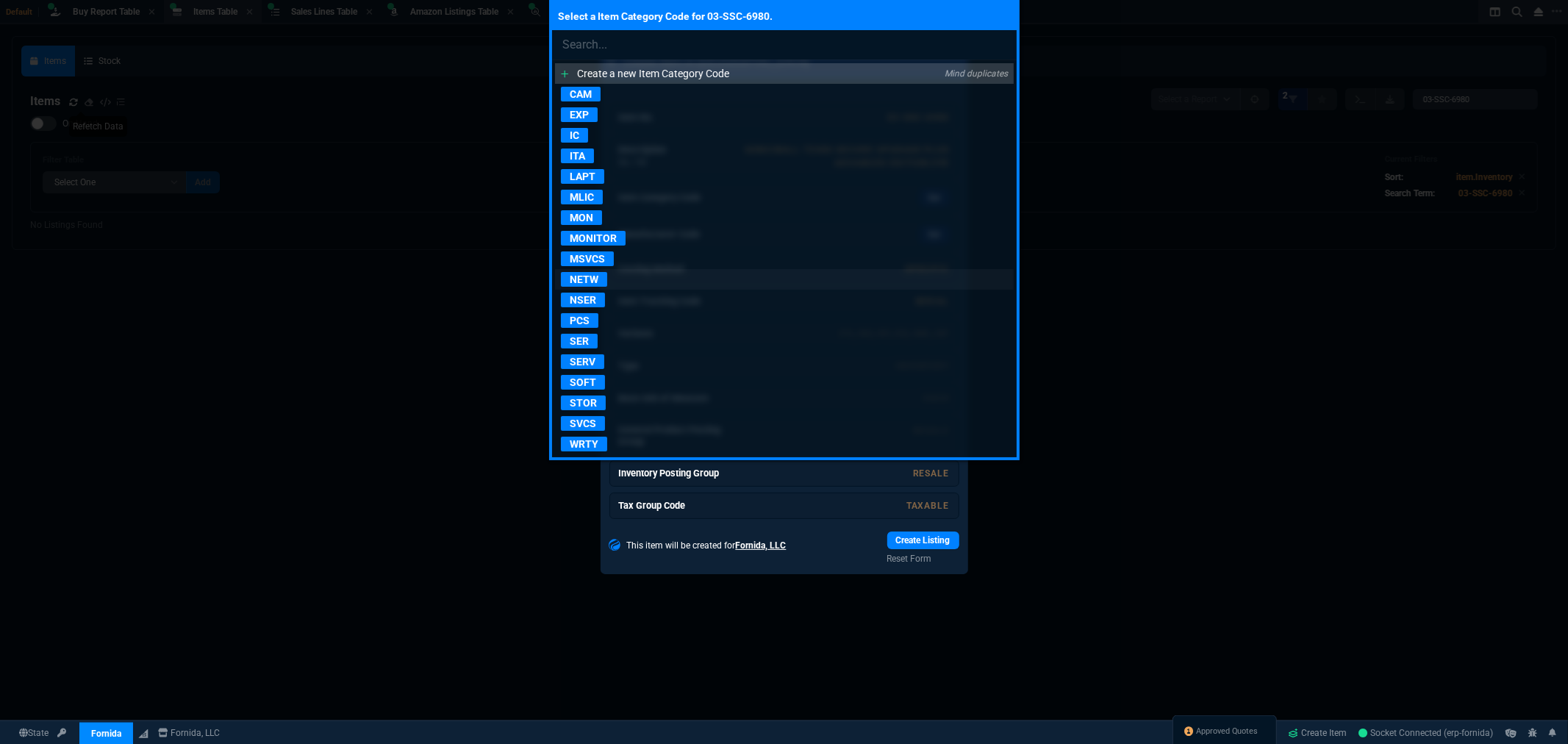
click at [598, 281] on p "NETW" at bounding box center [584, 279] width 47 height 15
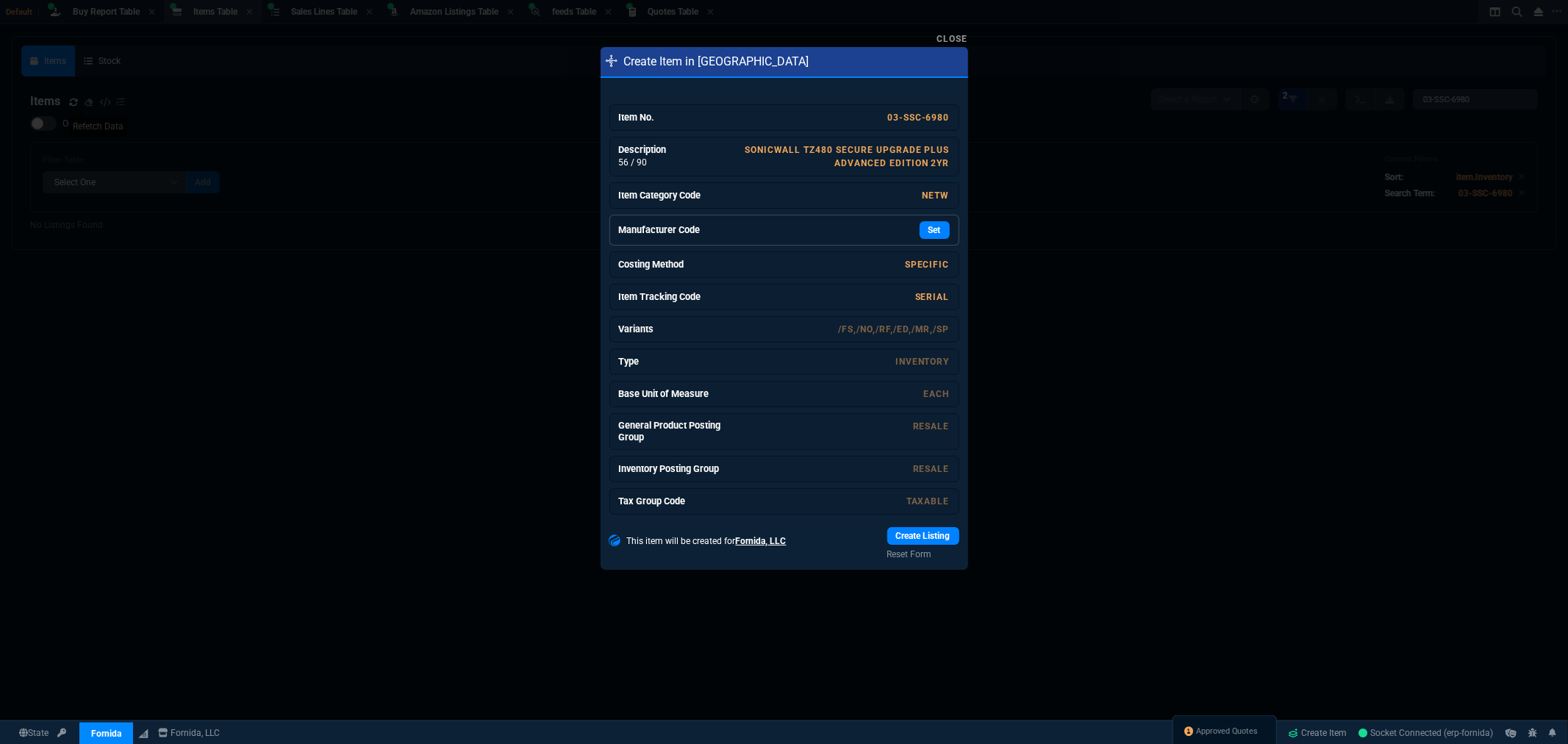
click at [657, 234] on h6 "Manufacturer Code" at bounding box center [674, 230] width 111 height 11
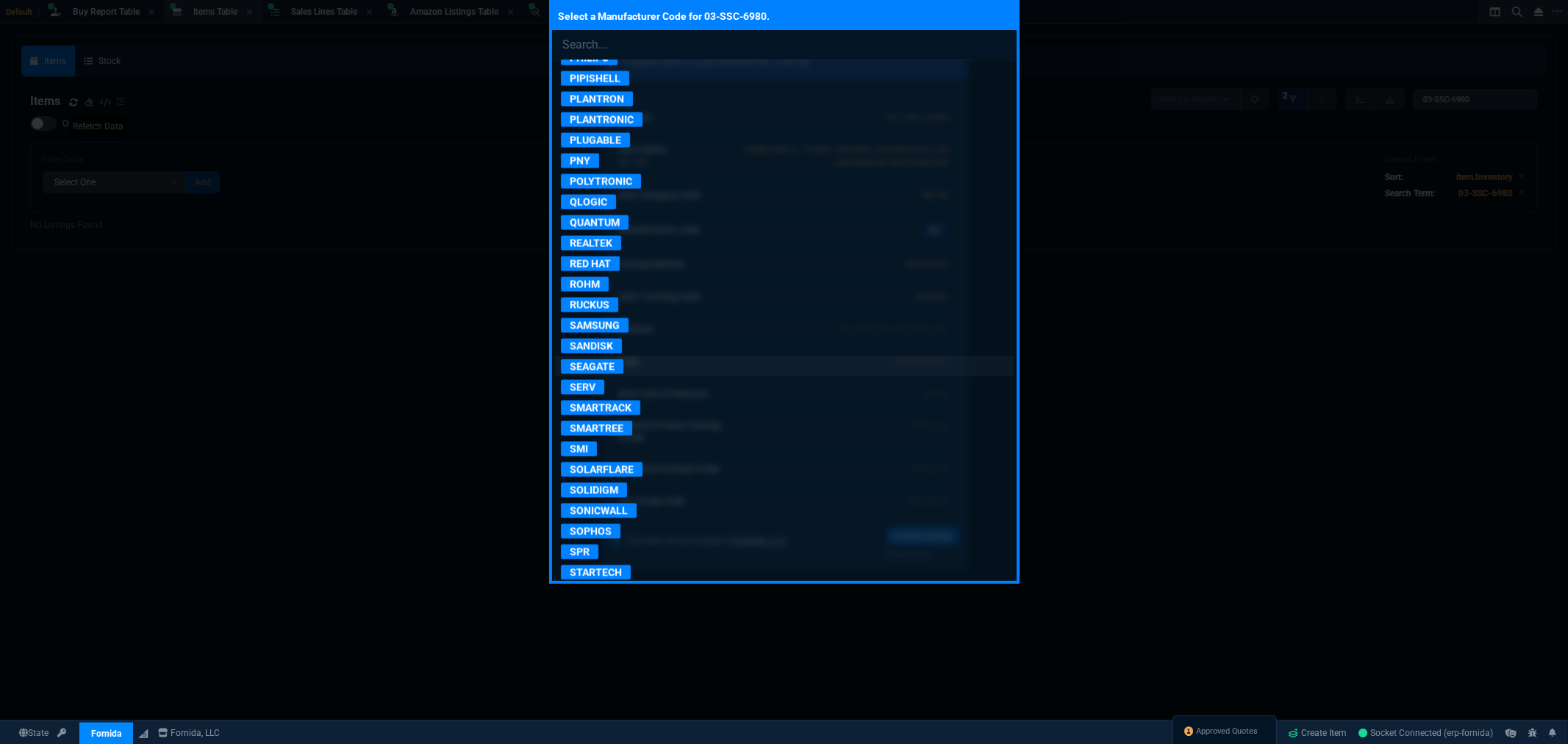
scroll to position [2451, 0]
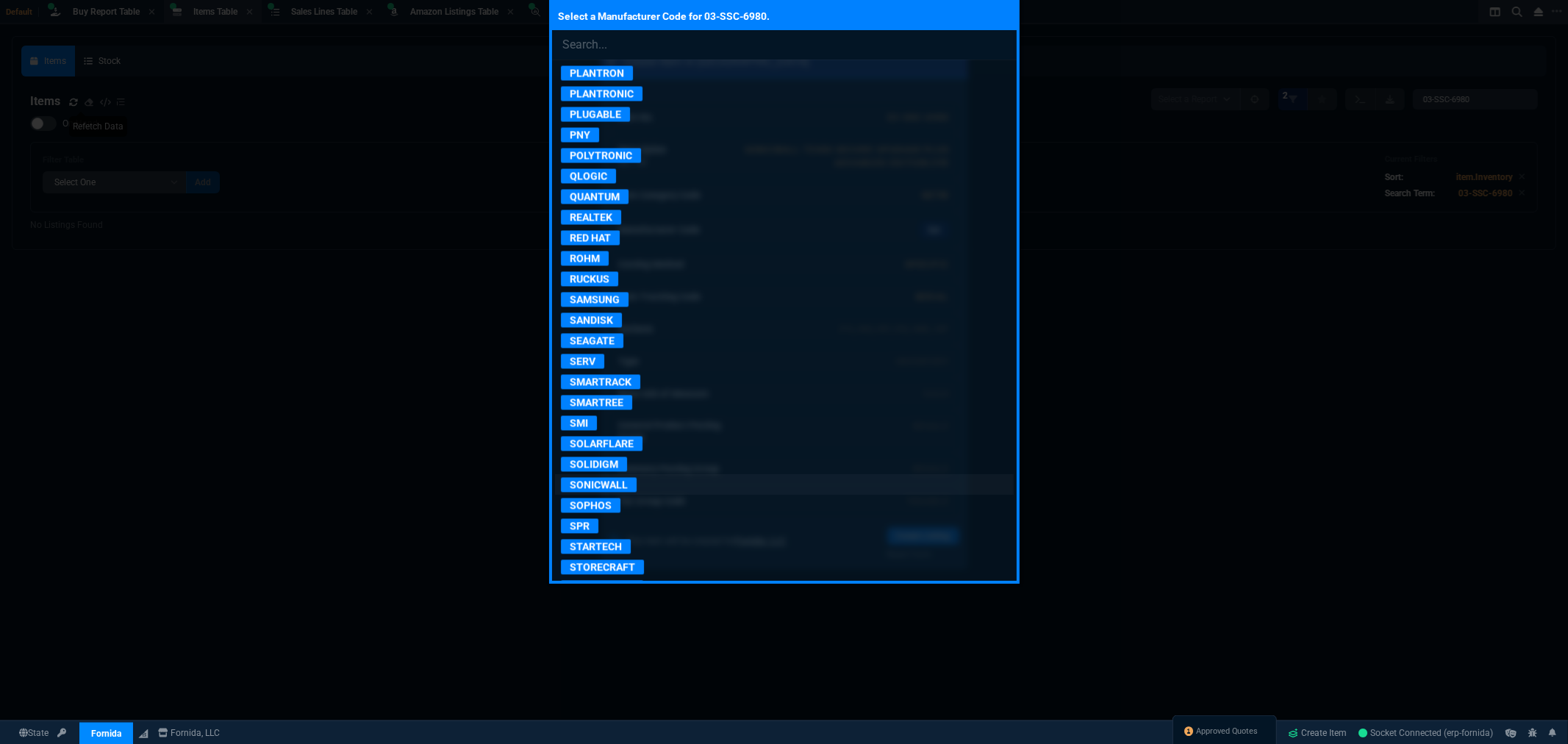
click at [615, 492] on p "SONICWALL" at bounding box center [599, 484] width 75 height 15
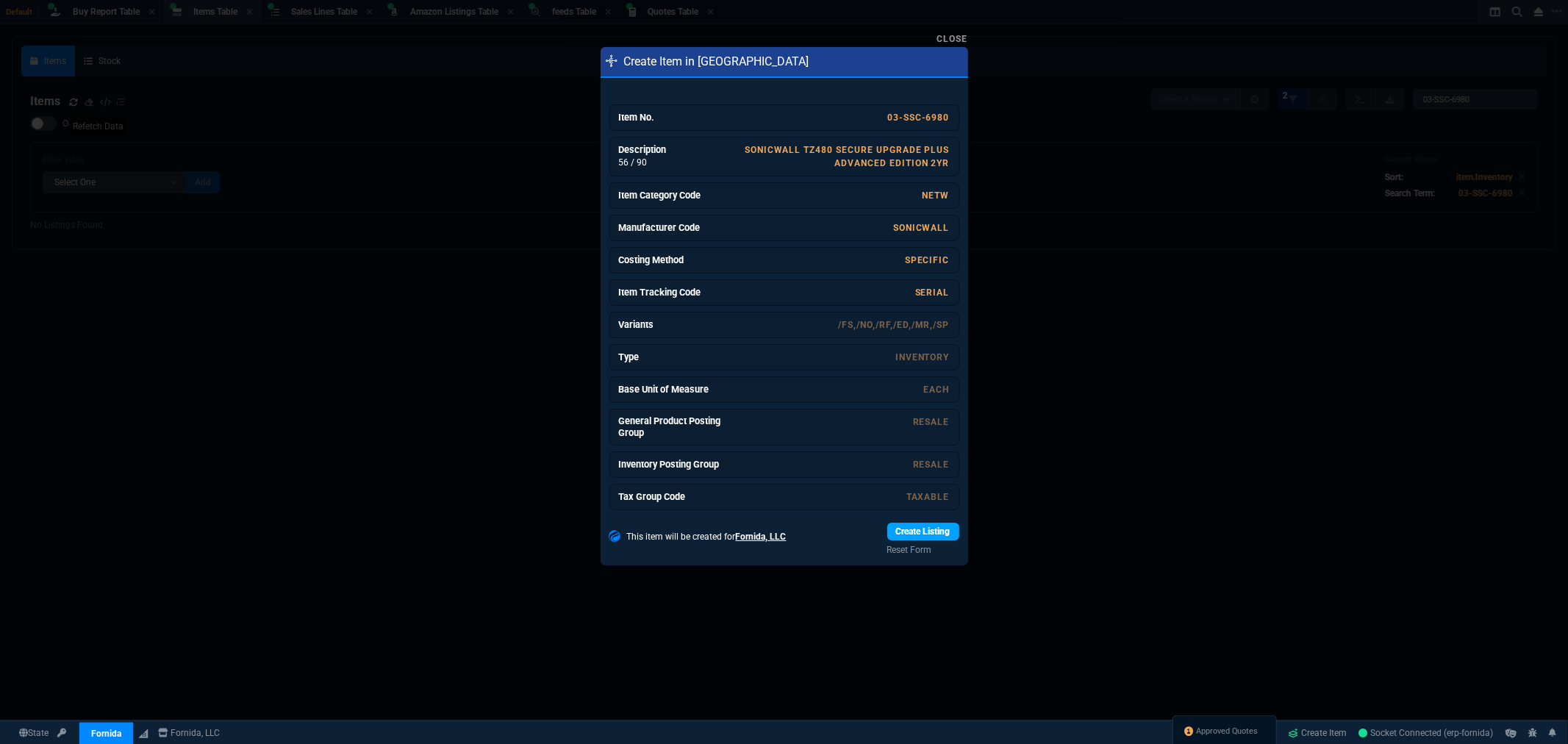
click at [905, 533] on link "Create Listing" at bounding box center [923, 532] width 72 height 18
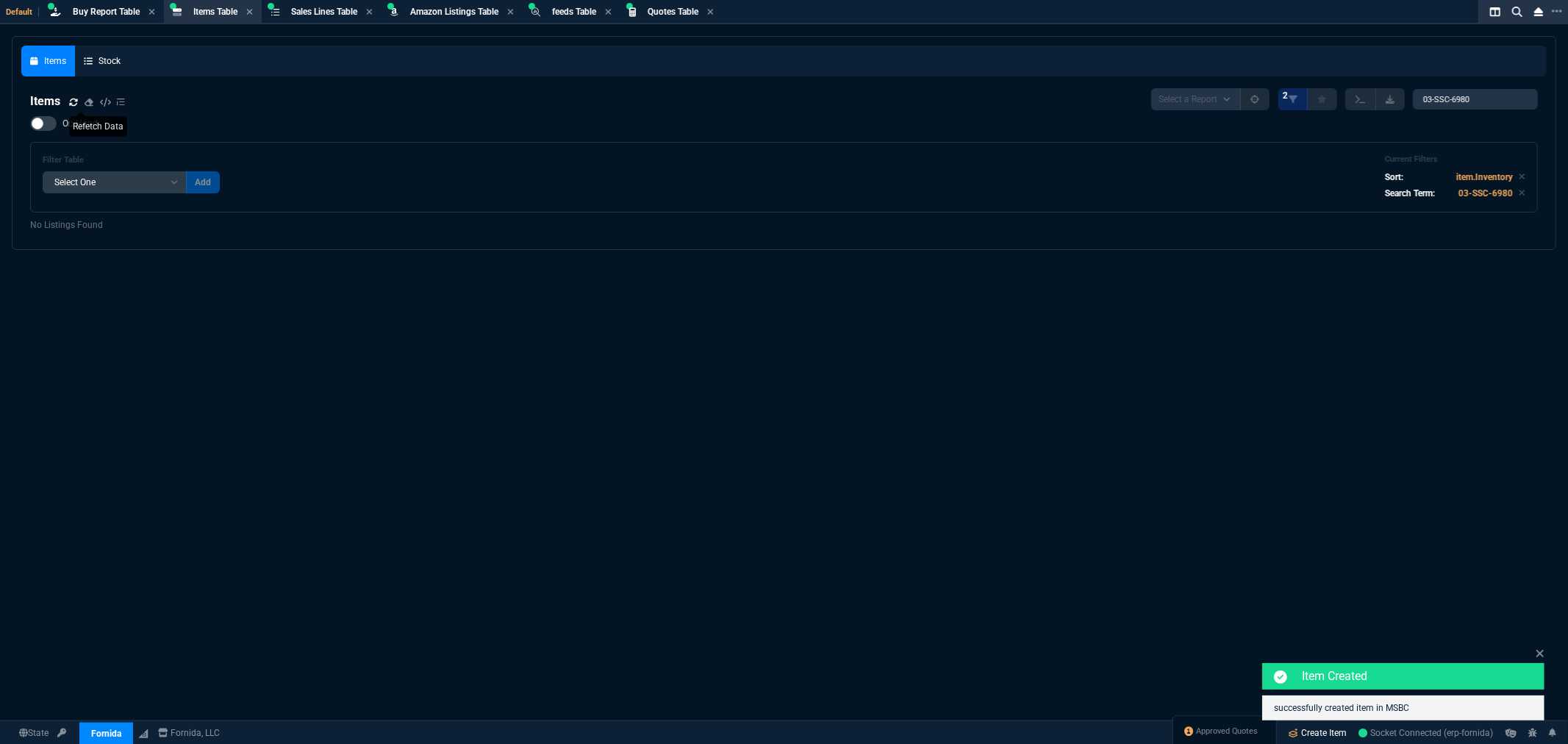
click at [1305, 729] on link "Create Item" at bounding box center [1318, 733] width 70 height 22
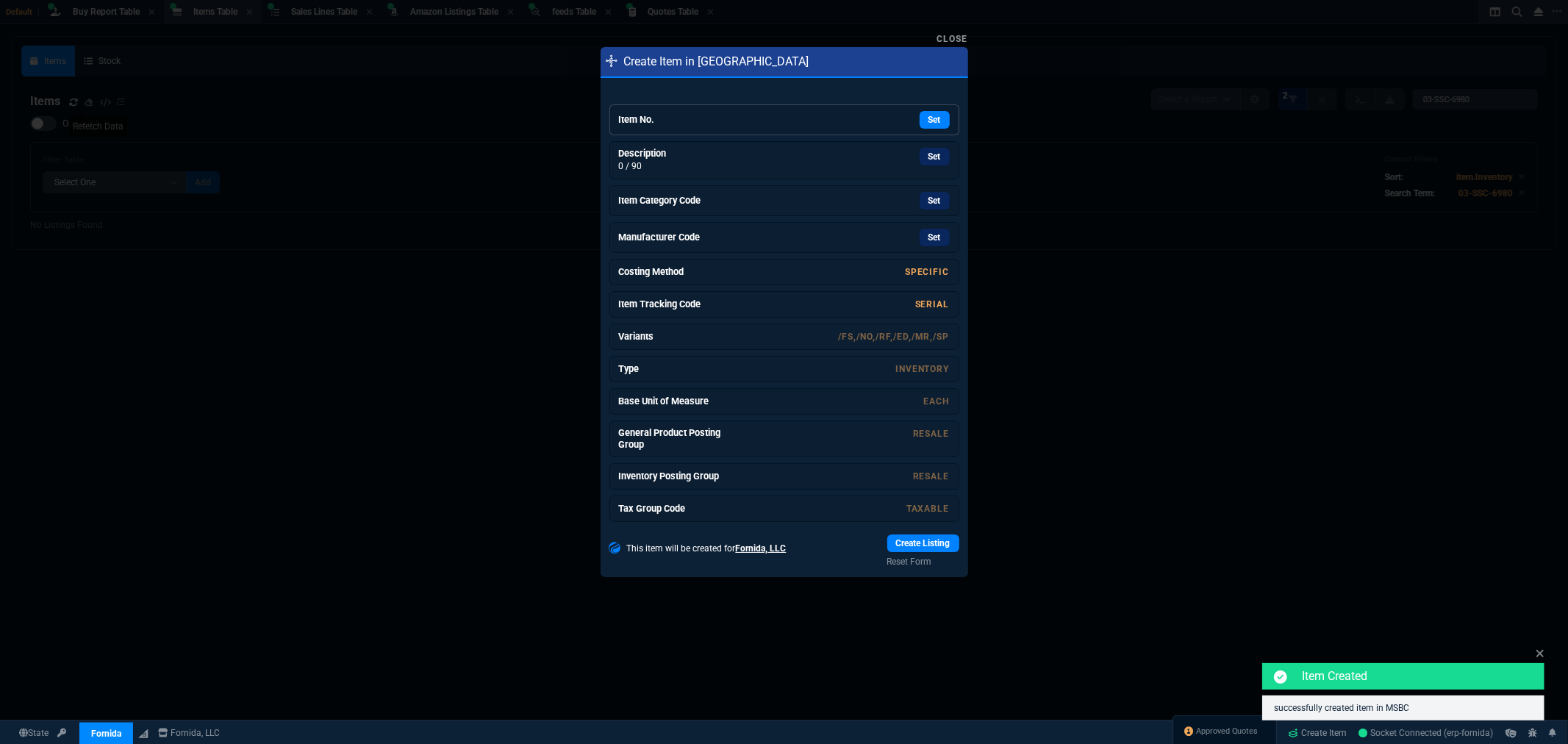
click at [732, 123] on div "Set" at bounding box center [838, 120] width 220 height 18
click at [921, 161] on div "Set" at bounding box center [838, 156] width 220 height 25
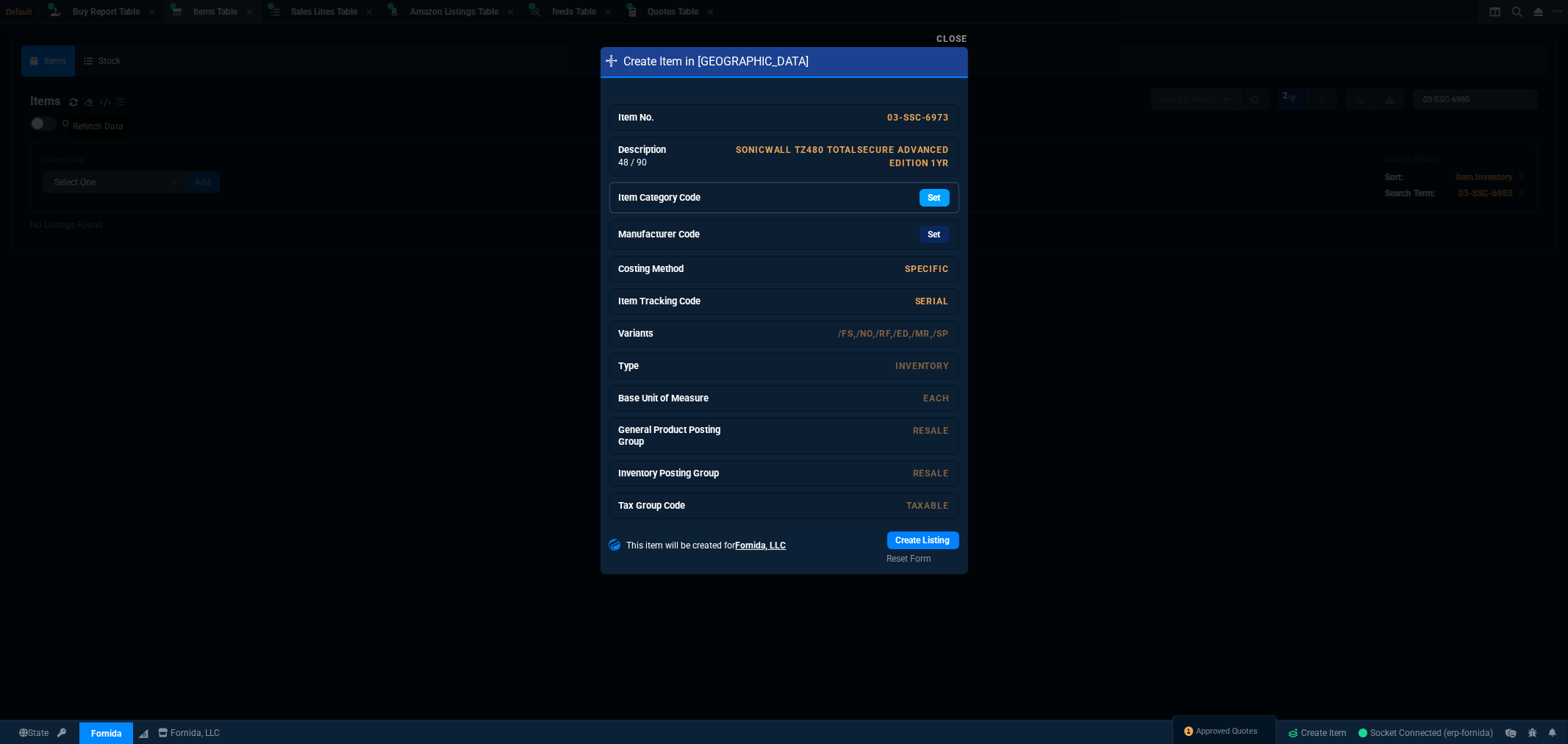
click at [921, 194] on link "Set" at bounding box center [935, 198] width 30 height 18
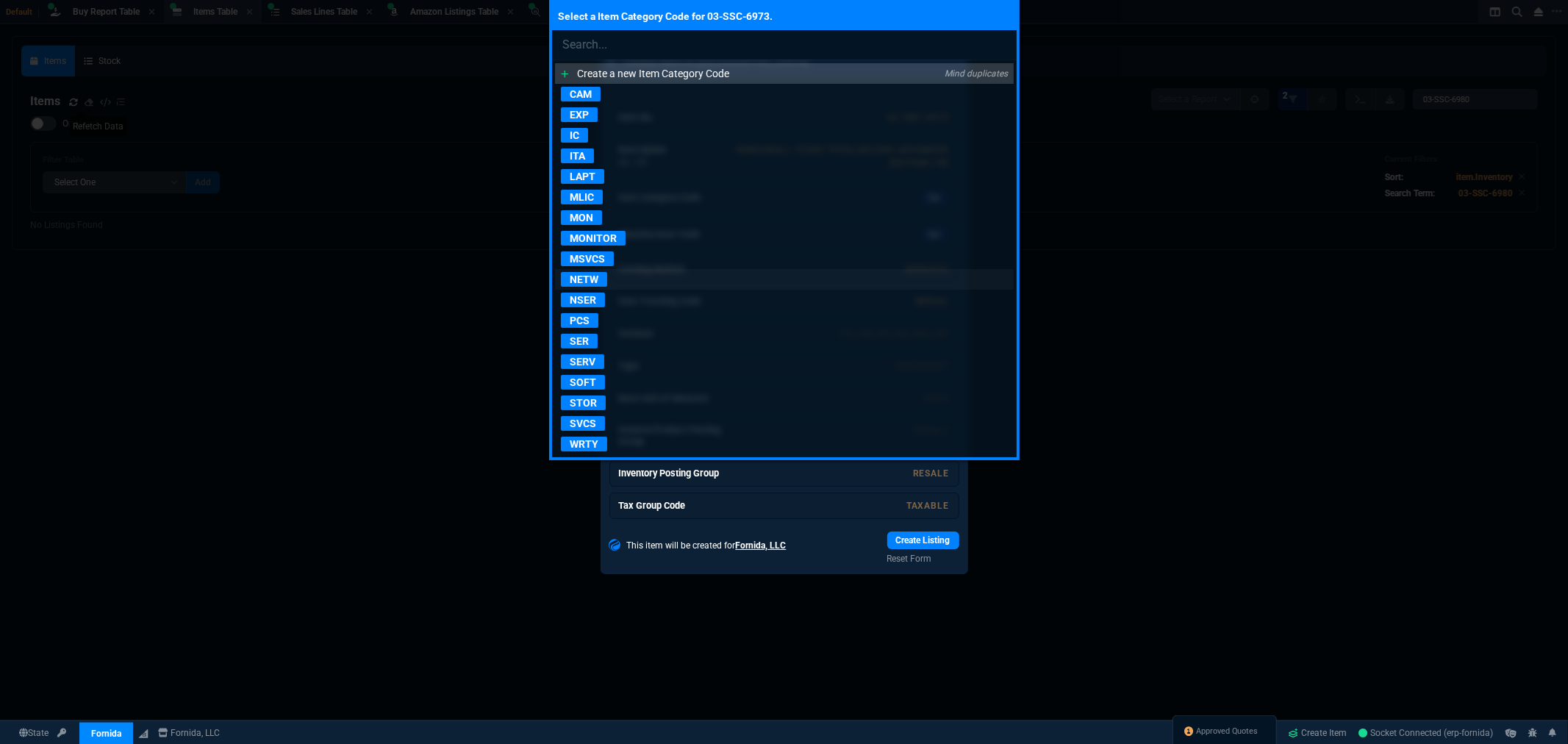
click at [591, 279] on p "NETW" at bounding box center [584, 279] width 47 height 15
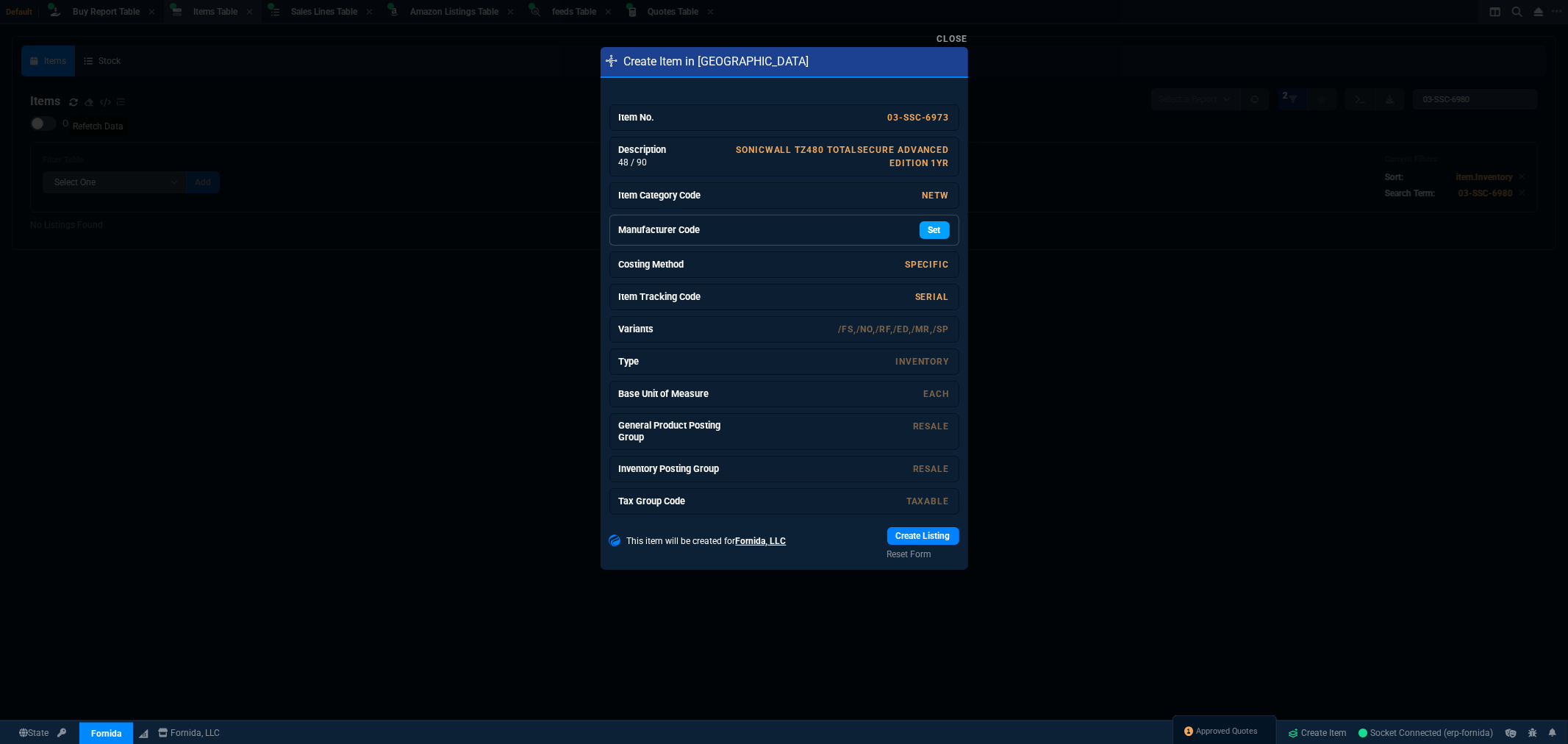
click at [930, 231] on link "Set" at bounding box center [935, 230] width 30 height 18
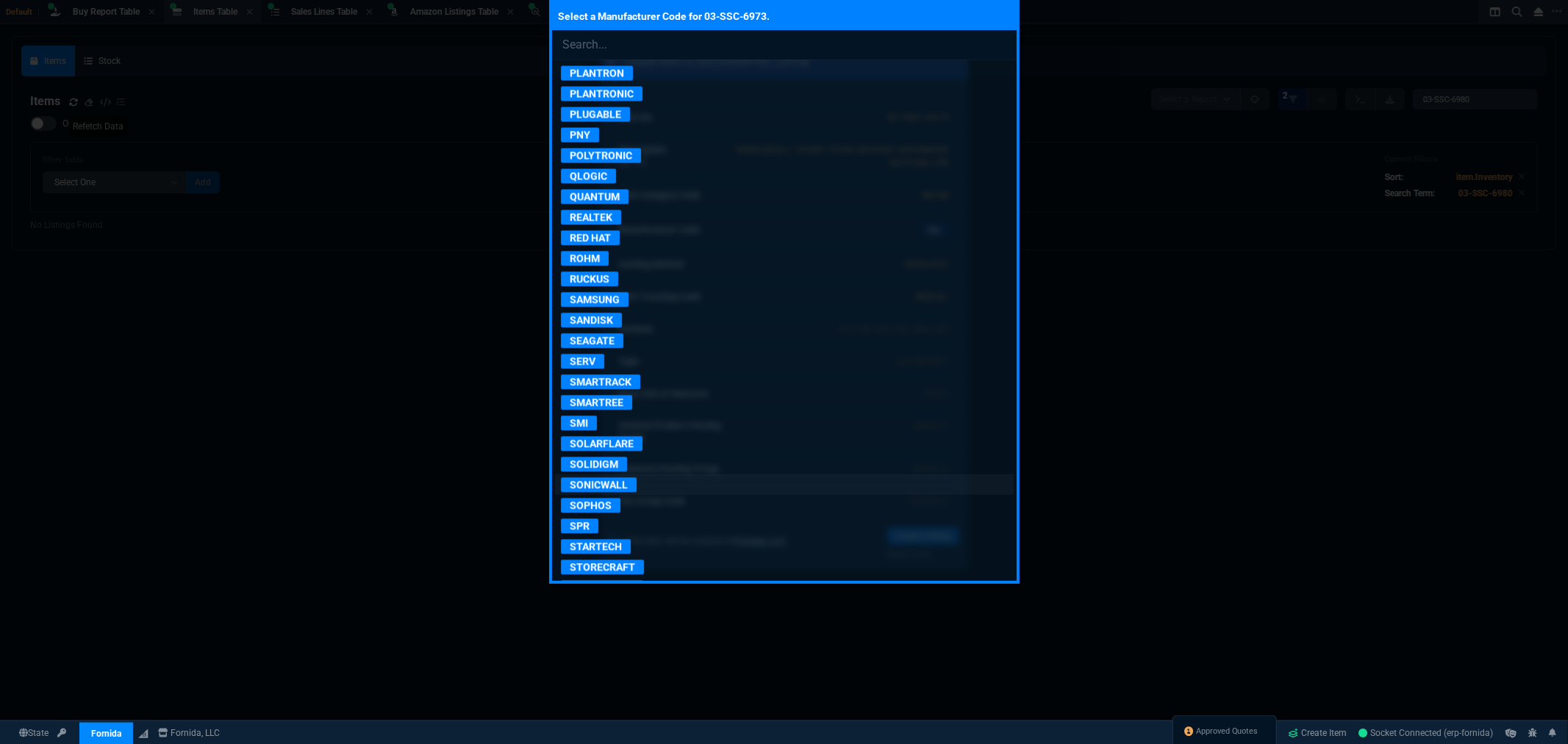
click at [596, 492] on p "SONICWALL" at bounding box center [599, 484] width 75 height 15
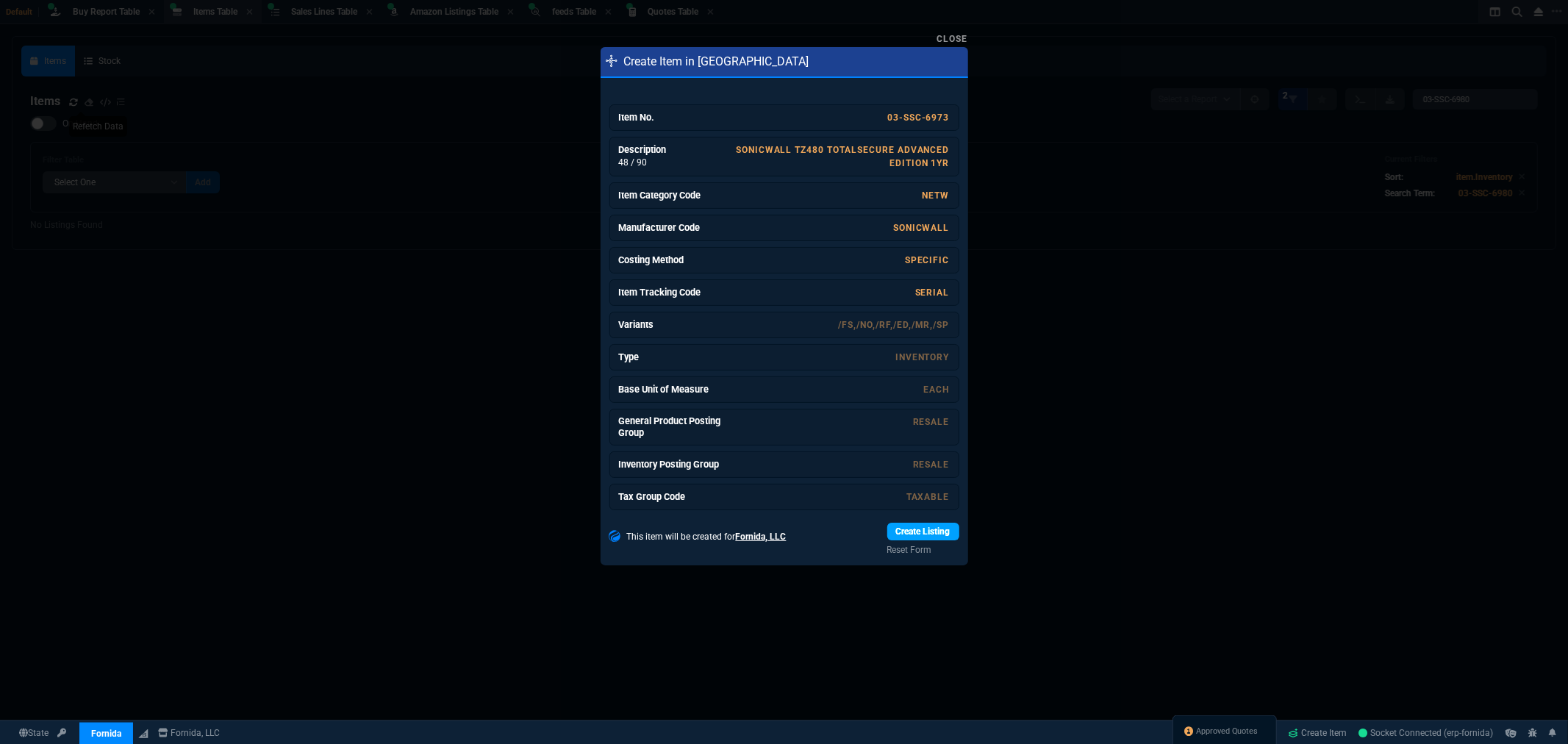
click at [922, 526] on link "Create Listing" at bounding box center [923, 532] width 72 height 18
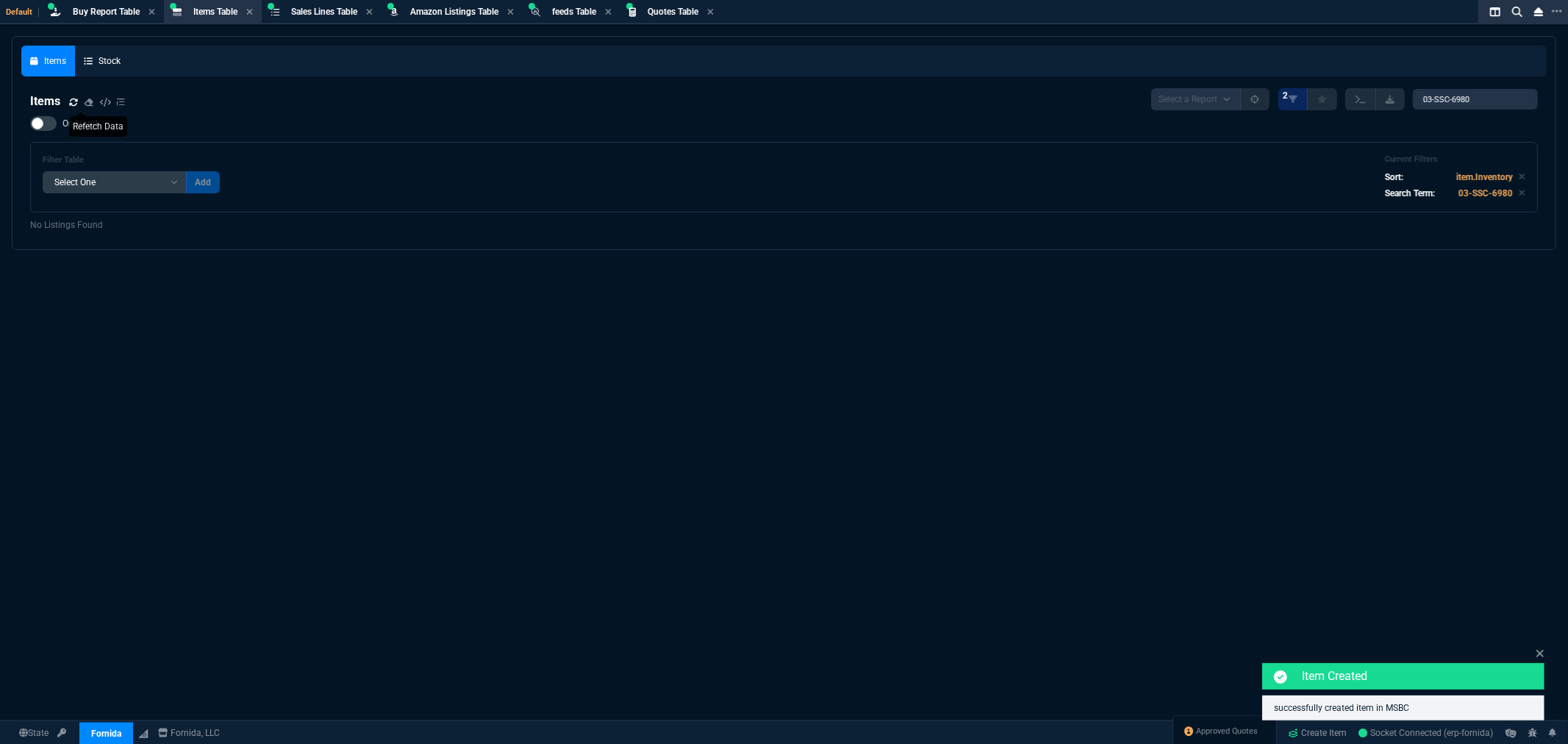
drag, startPoint x: 1195, startPoint y: 307, endPoint x: 1208, endPoint y: 305, distance: 13.2
click at [1195, 307] on div "Items Stock Items Select a Report NEW QUERY 2 03-SSC-6980 On Hand Filter Table …" at bounding box center [784, 426] width 1568 height 780
click at [1305, 737] on link "Create Item" at bounding box center [1318, 733] width 70 height 22
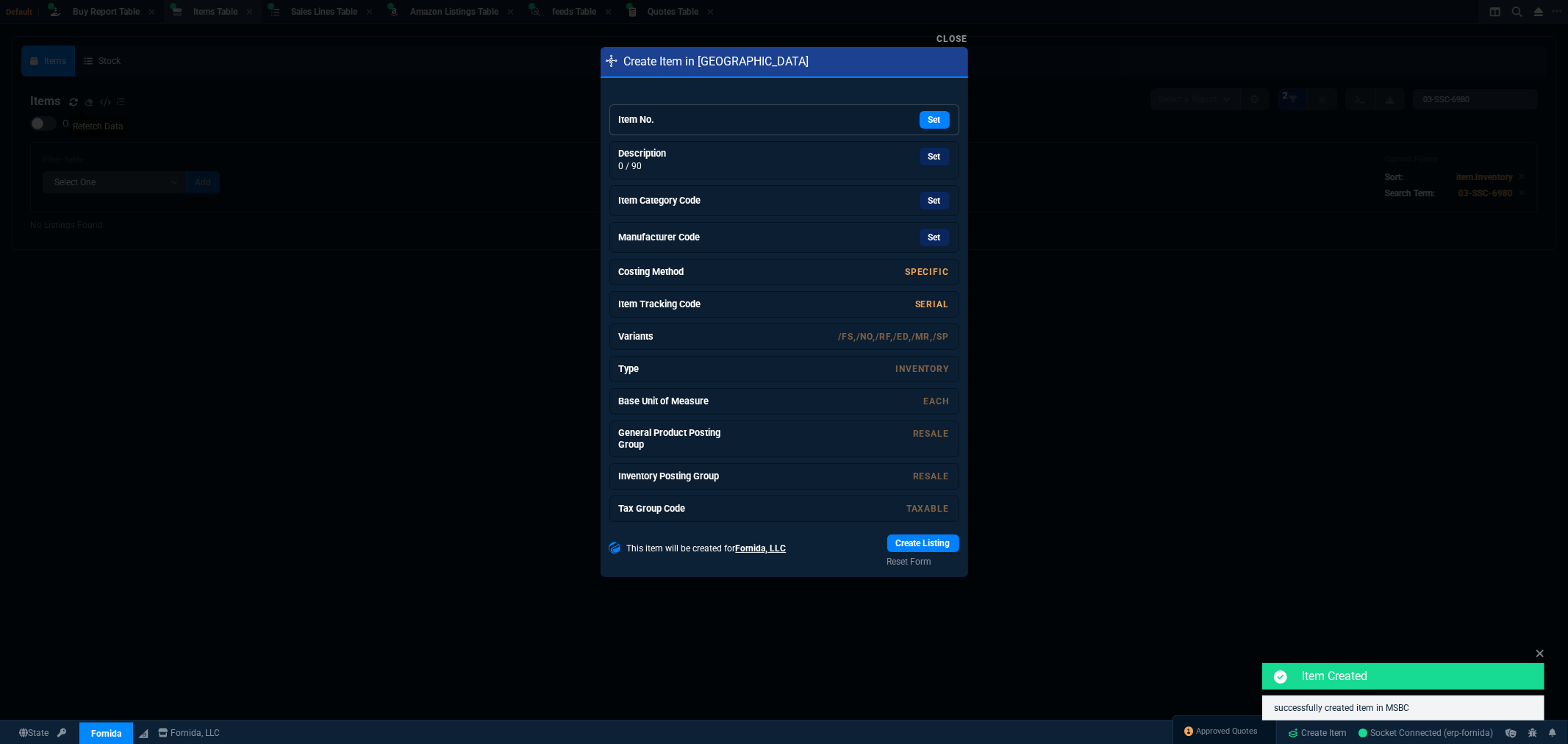
click at [759, 119] on div "Set" at bounding box center [838, 120] width 220 height 18
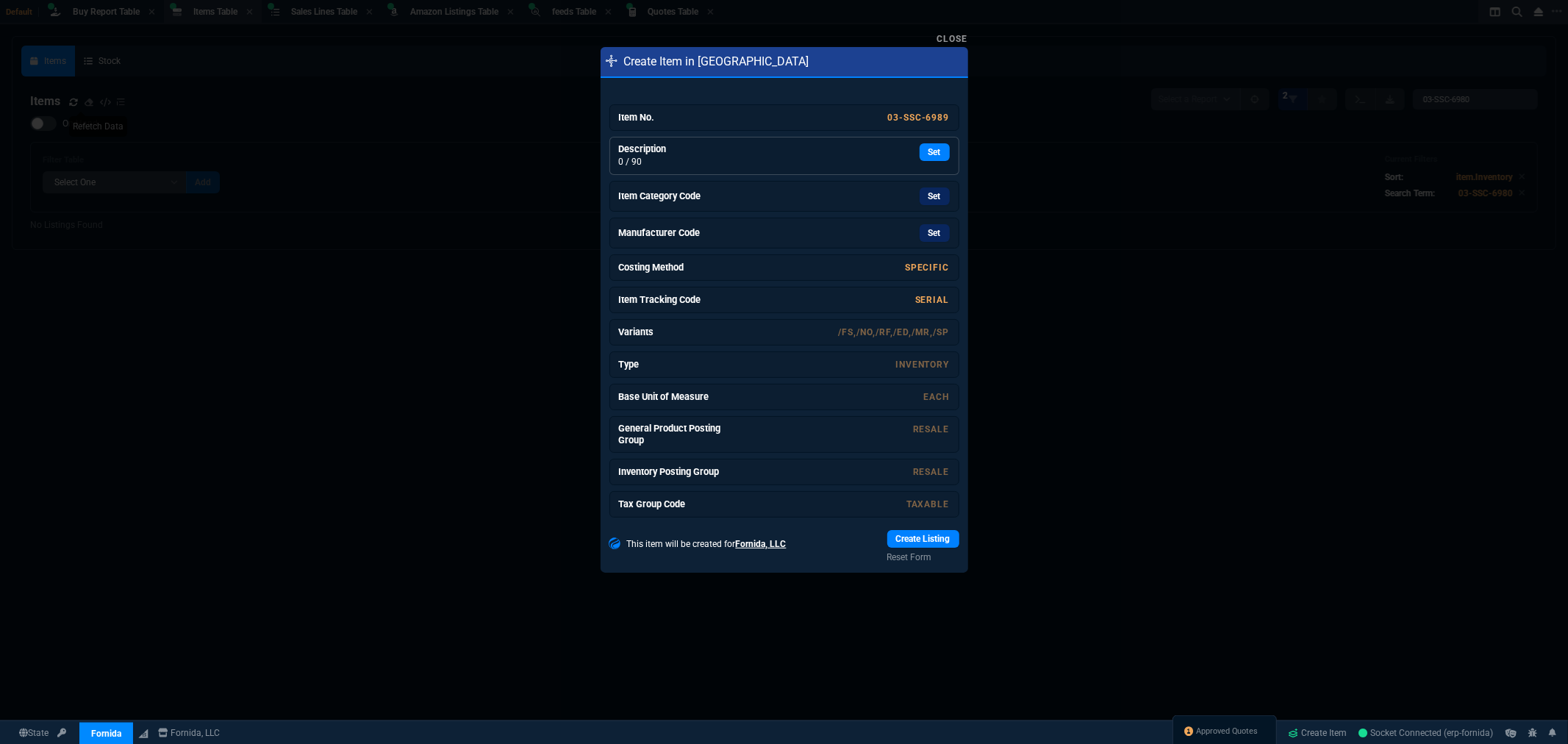
click at [932, 163] on div "Set" at bounding box center [838, 156] width 220 height 25
click at [931, 202] on link "Set" at bounding box center [935, 197] width 30 height 18
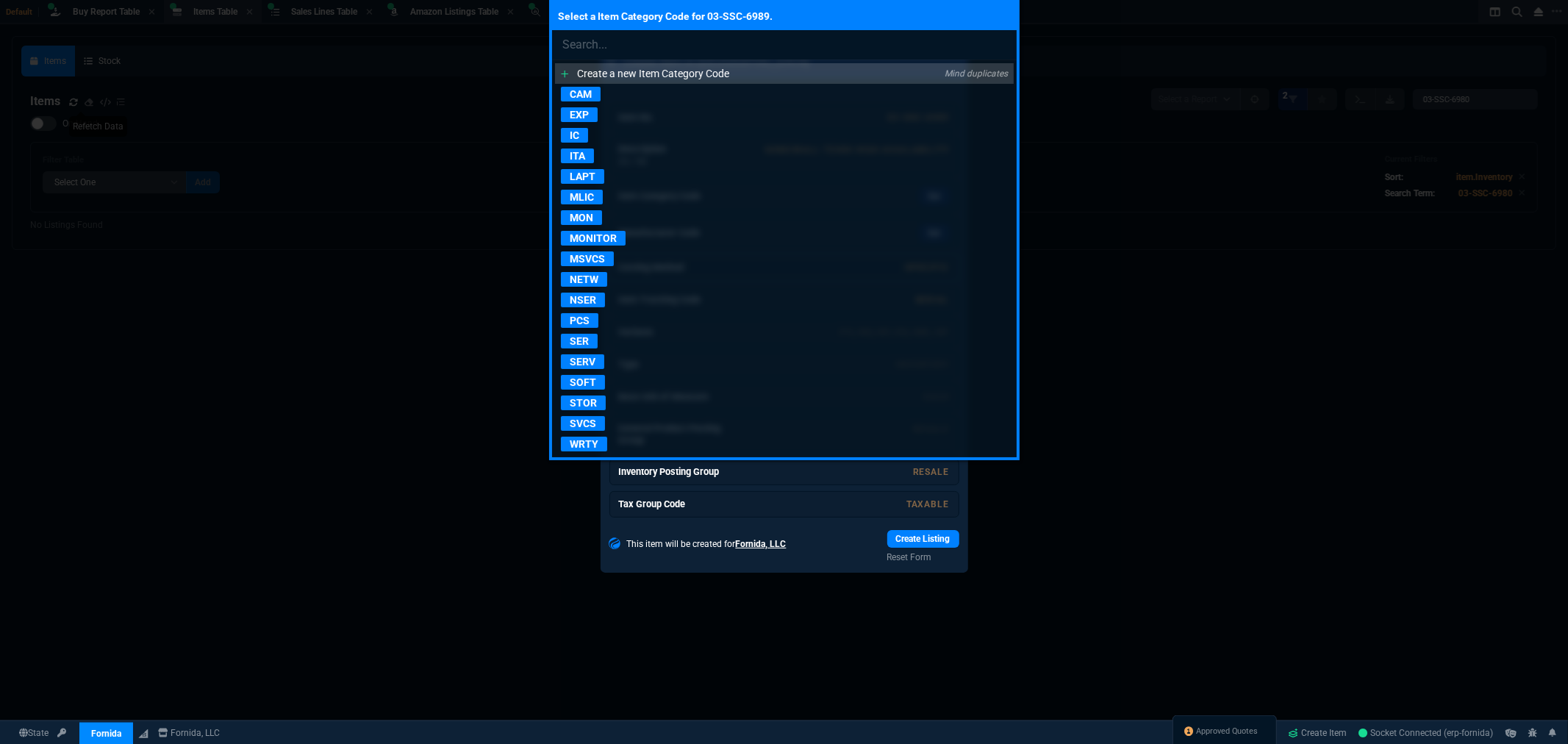
drag, startPoint x: 593, startPoint y: 277, endPoint x: 621, endPoint y: 274, distance: 28.2
click at [592, 277] on p "NETW" at bounding box center [584, 279] width 47 height 15
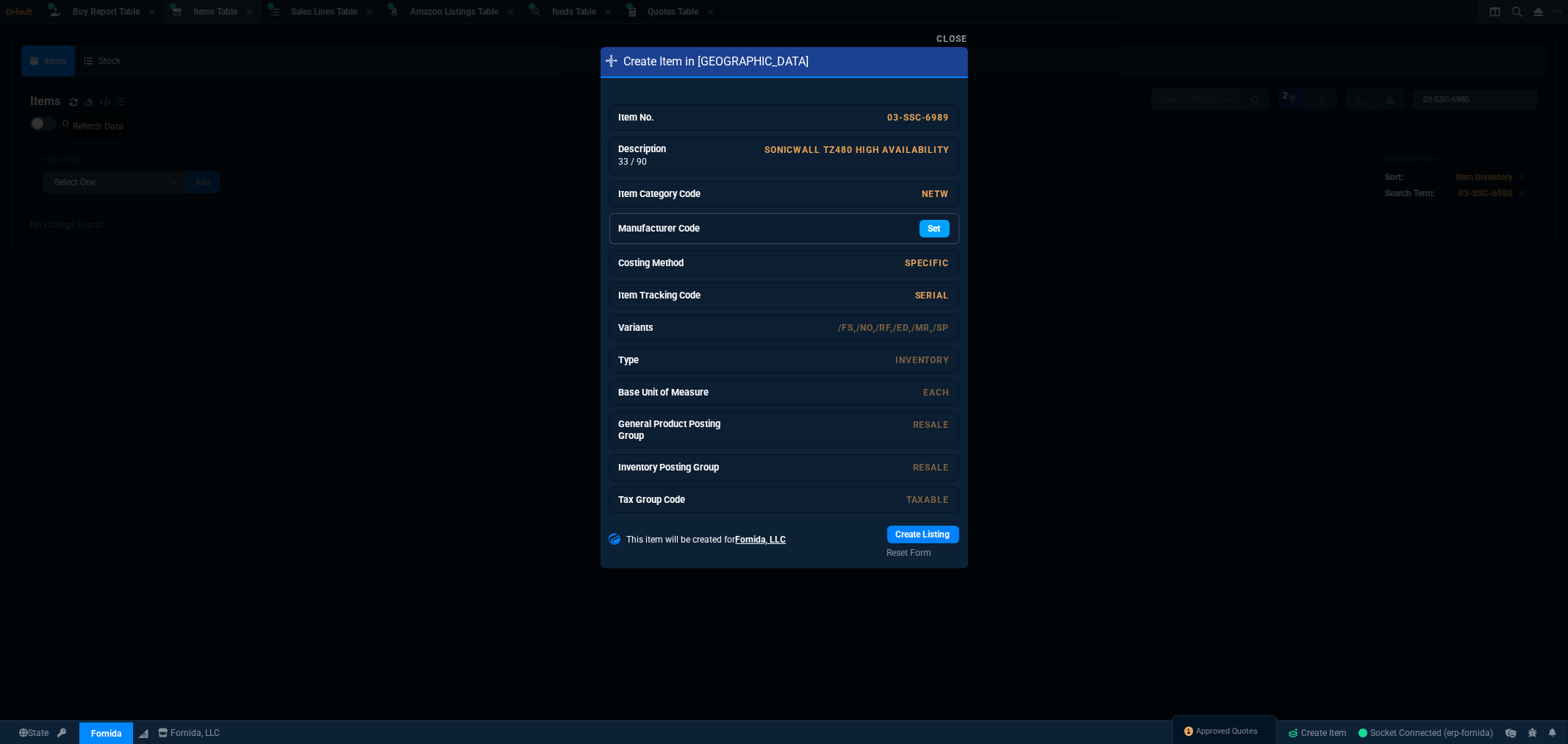
click at [922, 232] on link "Set" at bounding box center [935, 229] width 30 height 18
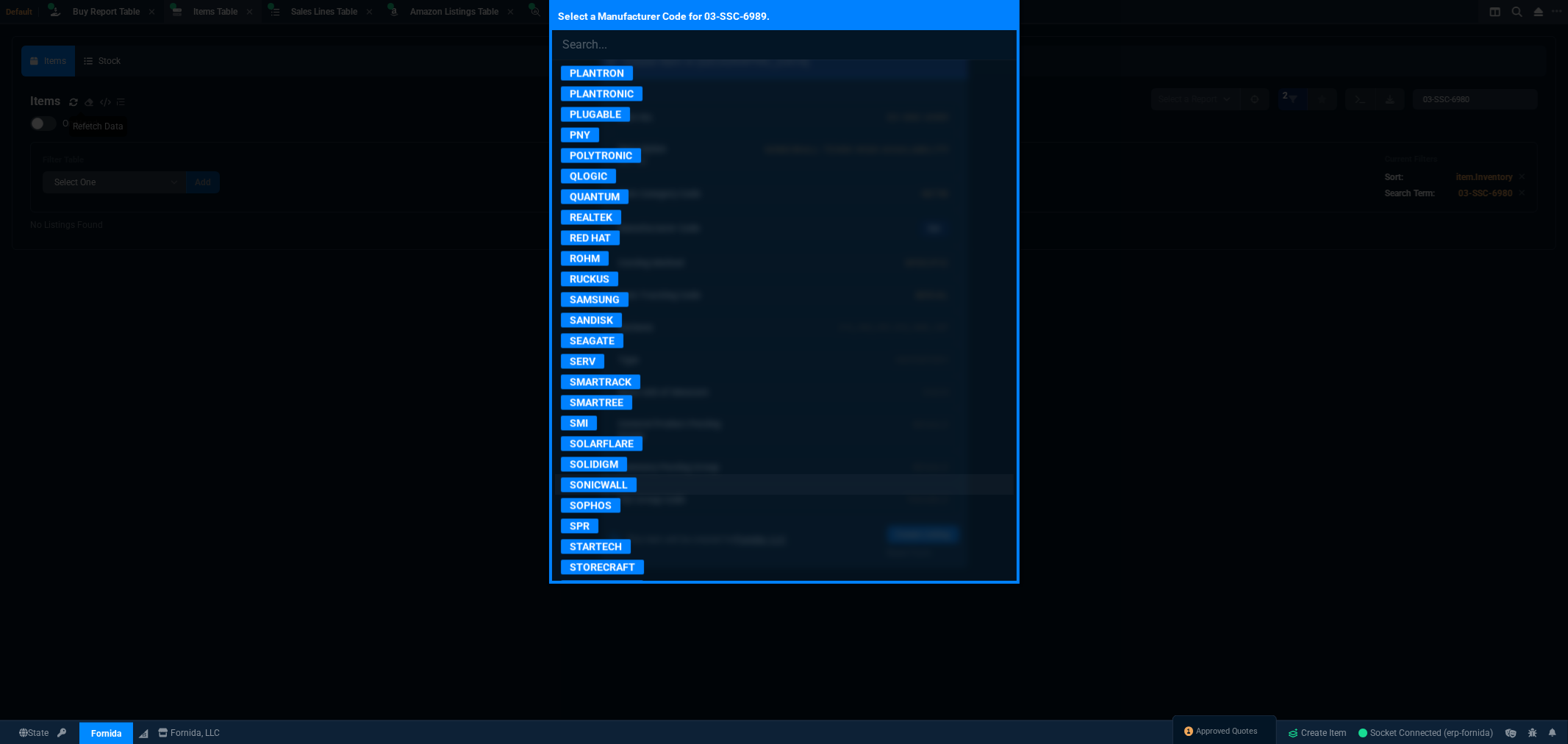
click at [615, 492] on p "SONICWALL" at bounding box center [599, 484] width 75 height 15
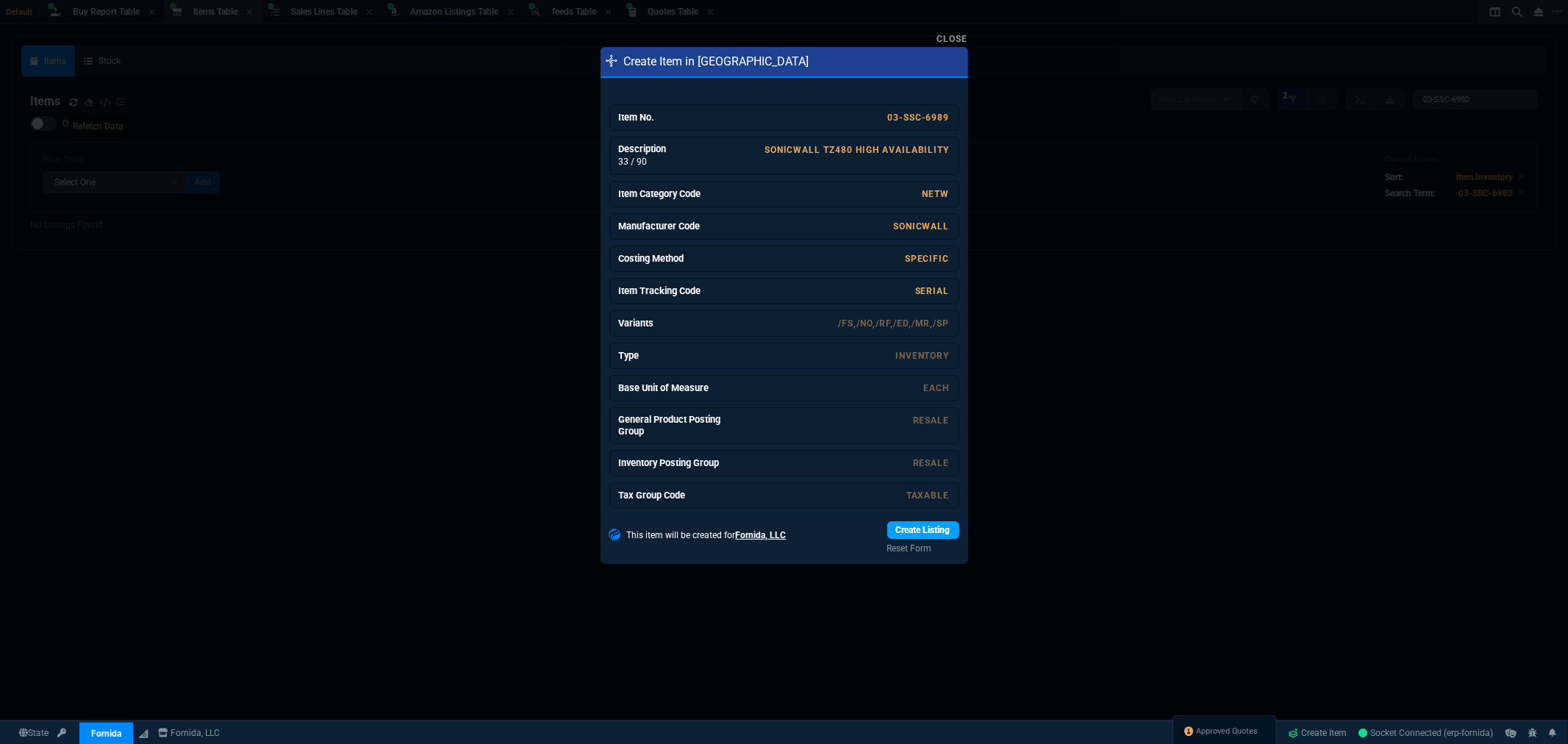
click at [931, 532] on link "Create Listing" at bounding box center [923, 530] width 72 height 18
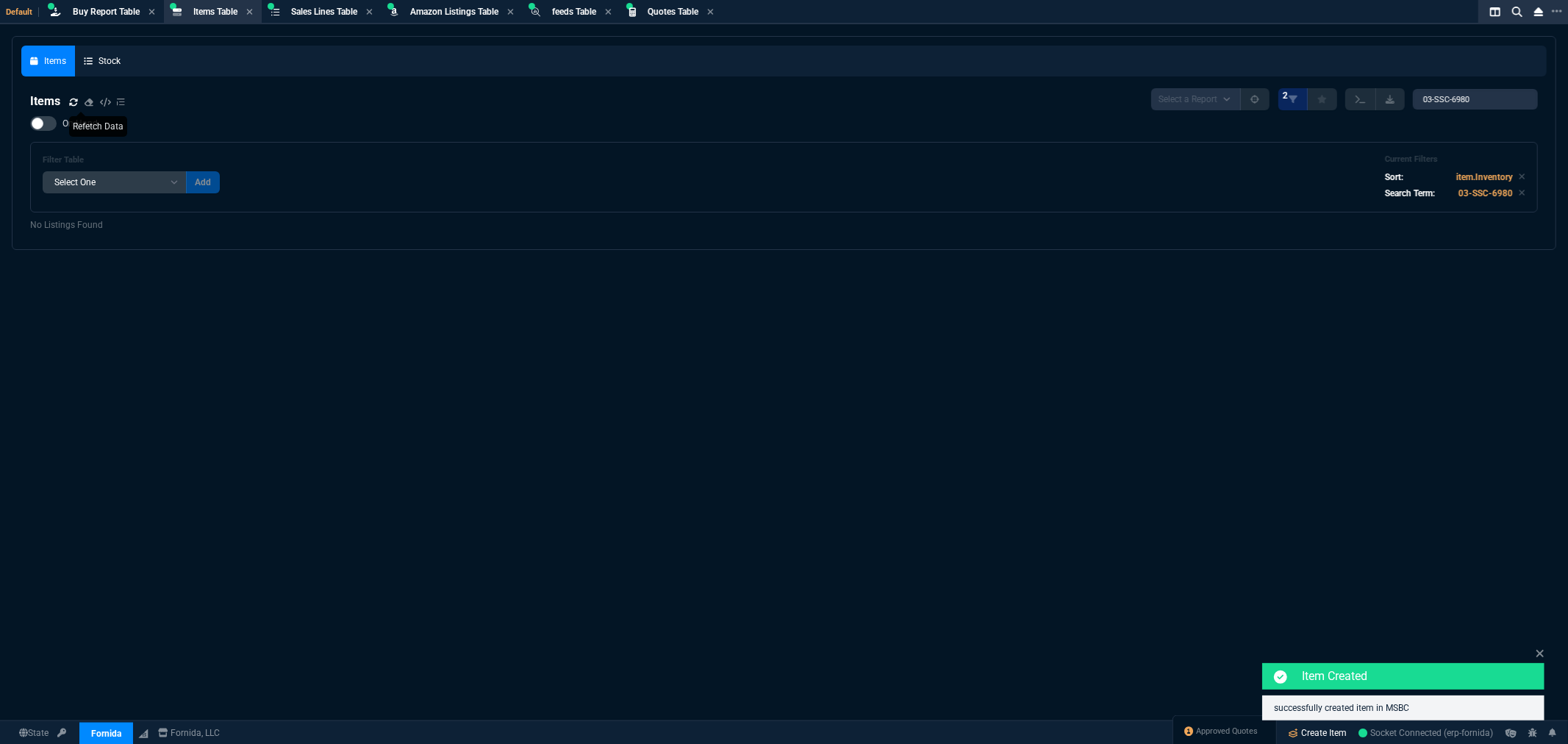
click at [1319, 734] on link "Create Item" at bounding box center [1318, 733] width 70 height 22
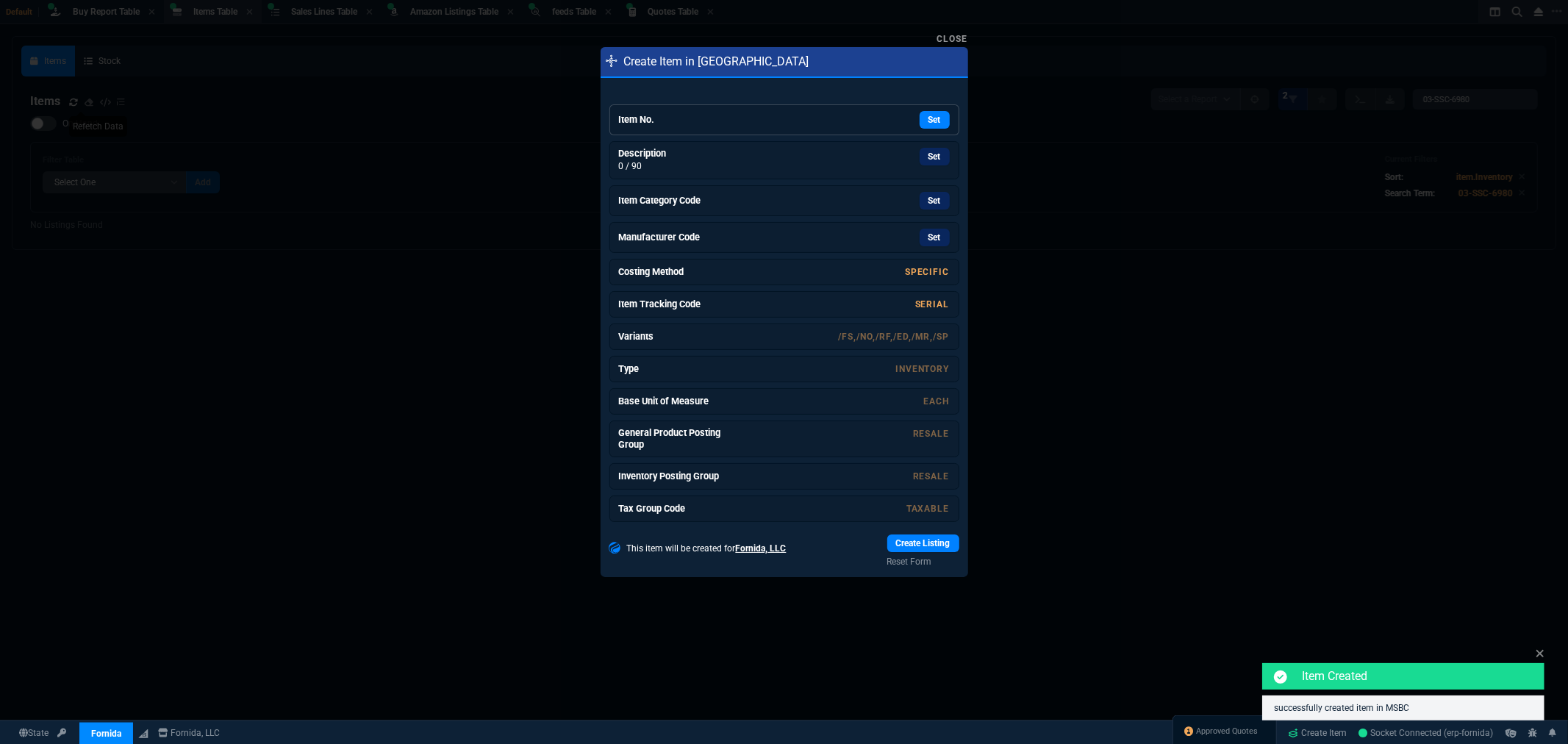
click at [652, 119] on h6 "Item No." at bounding box center [674, 120] width 111 height 11
click at [928, 152] on link "Set" at bounding box center [935, 152] width 30 height 18
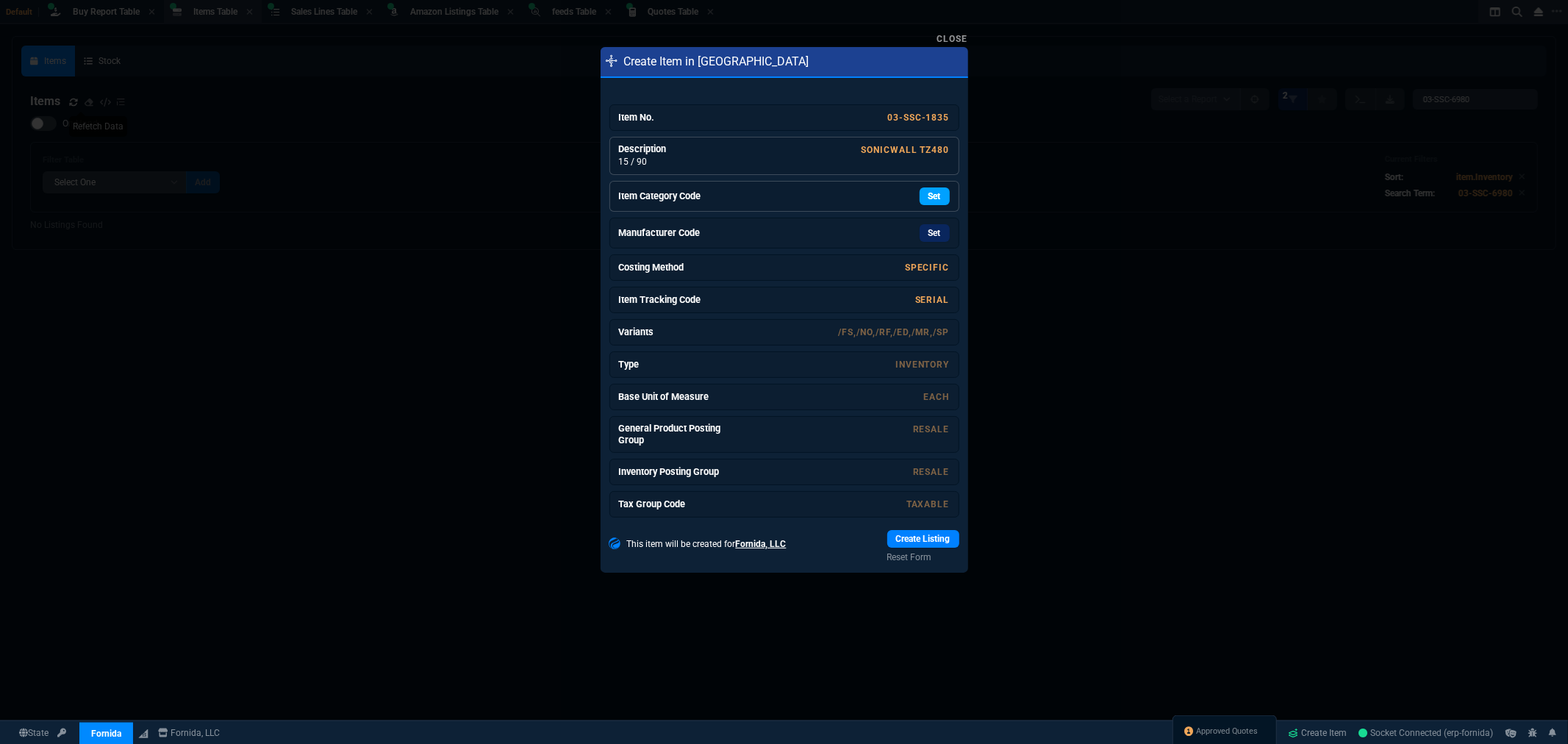
click at [920, 199] on link "Set" at bounding box center [935, 197] width 30 height 18
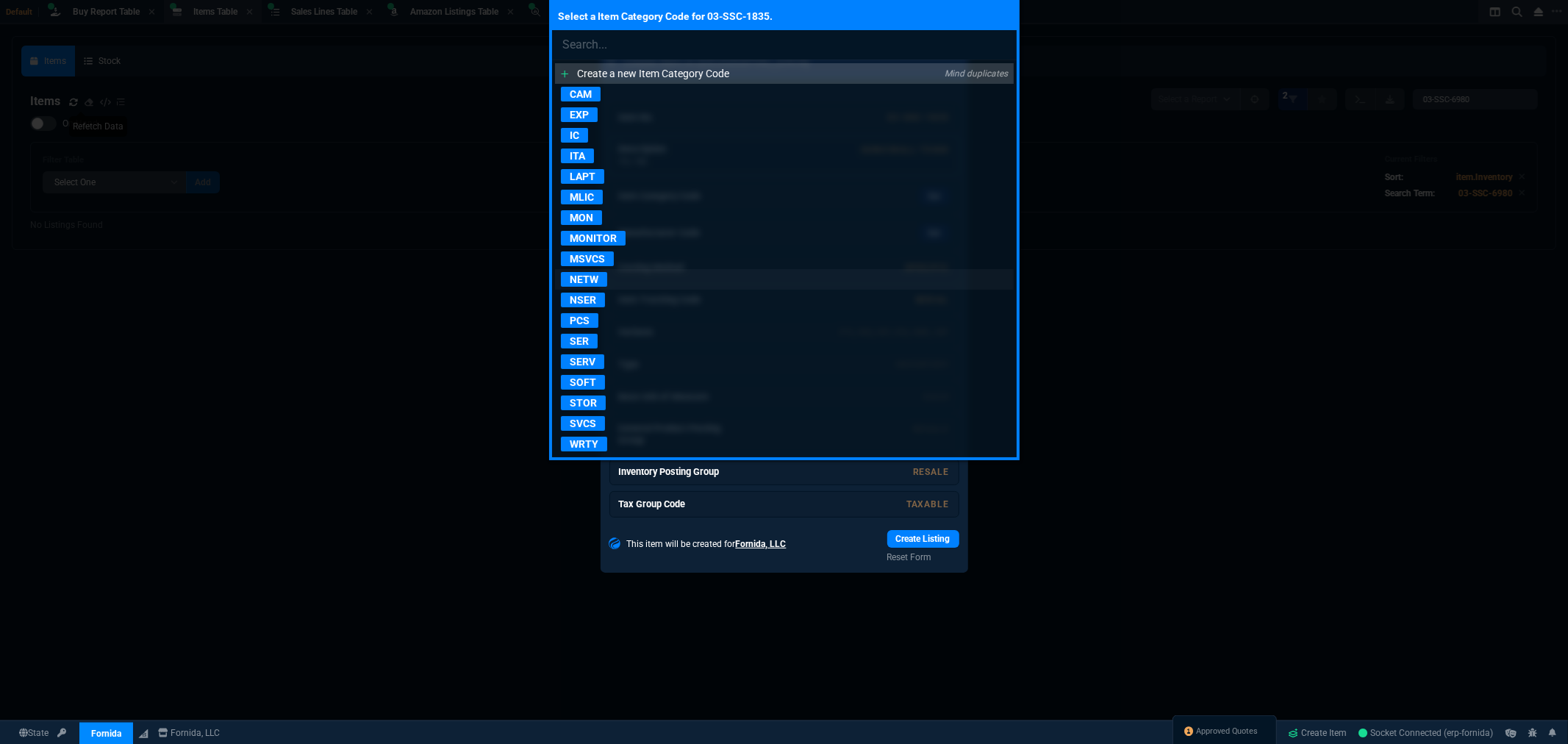
click at [584, 278] on p "NETW" at bounding box center [584, 279] width 47 height 15
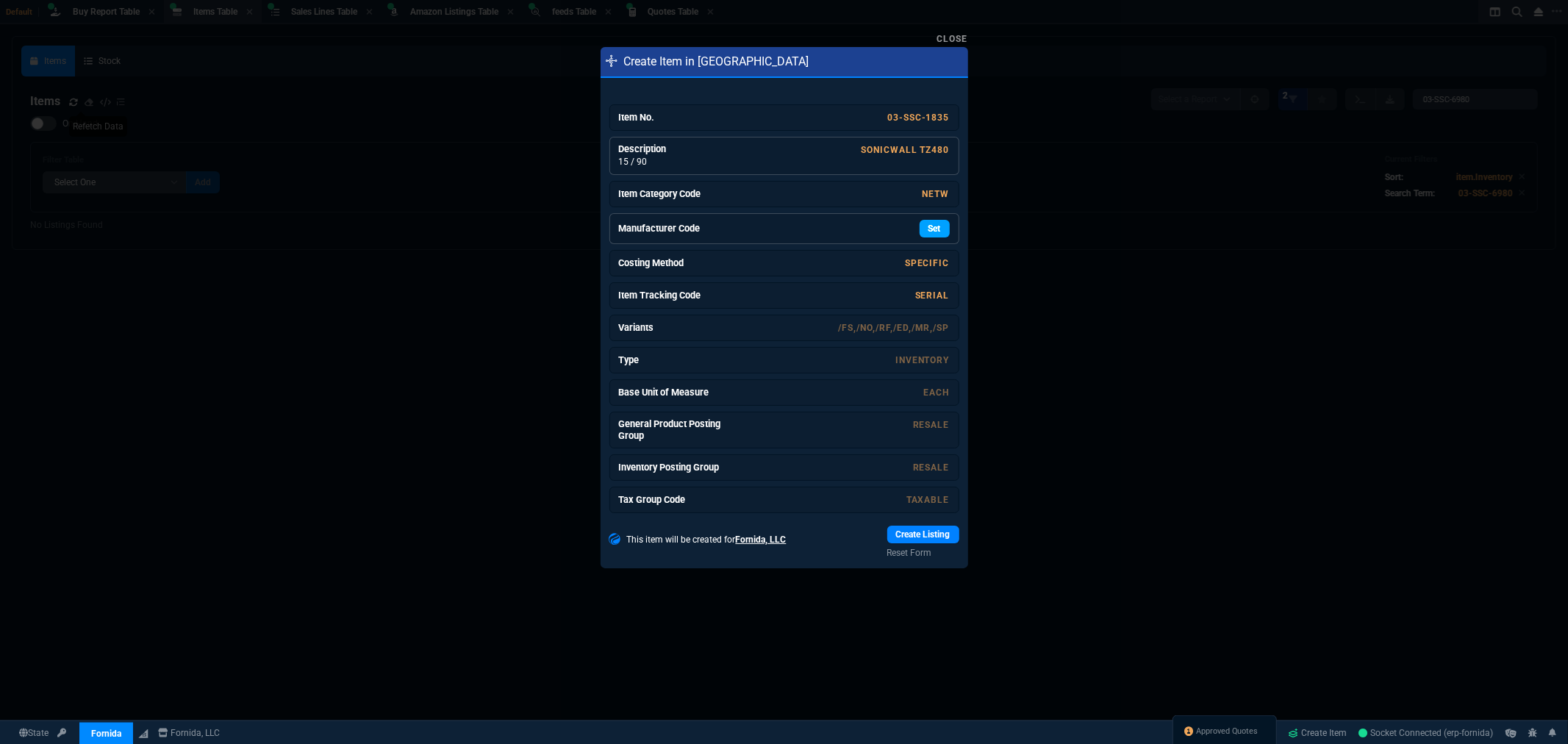
click at [937, 232] on link "Set" at bounding box center [935, 229] width 30 height 18
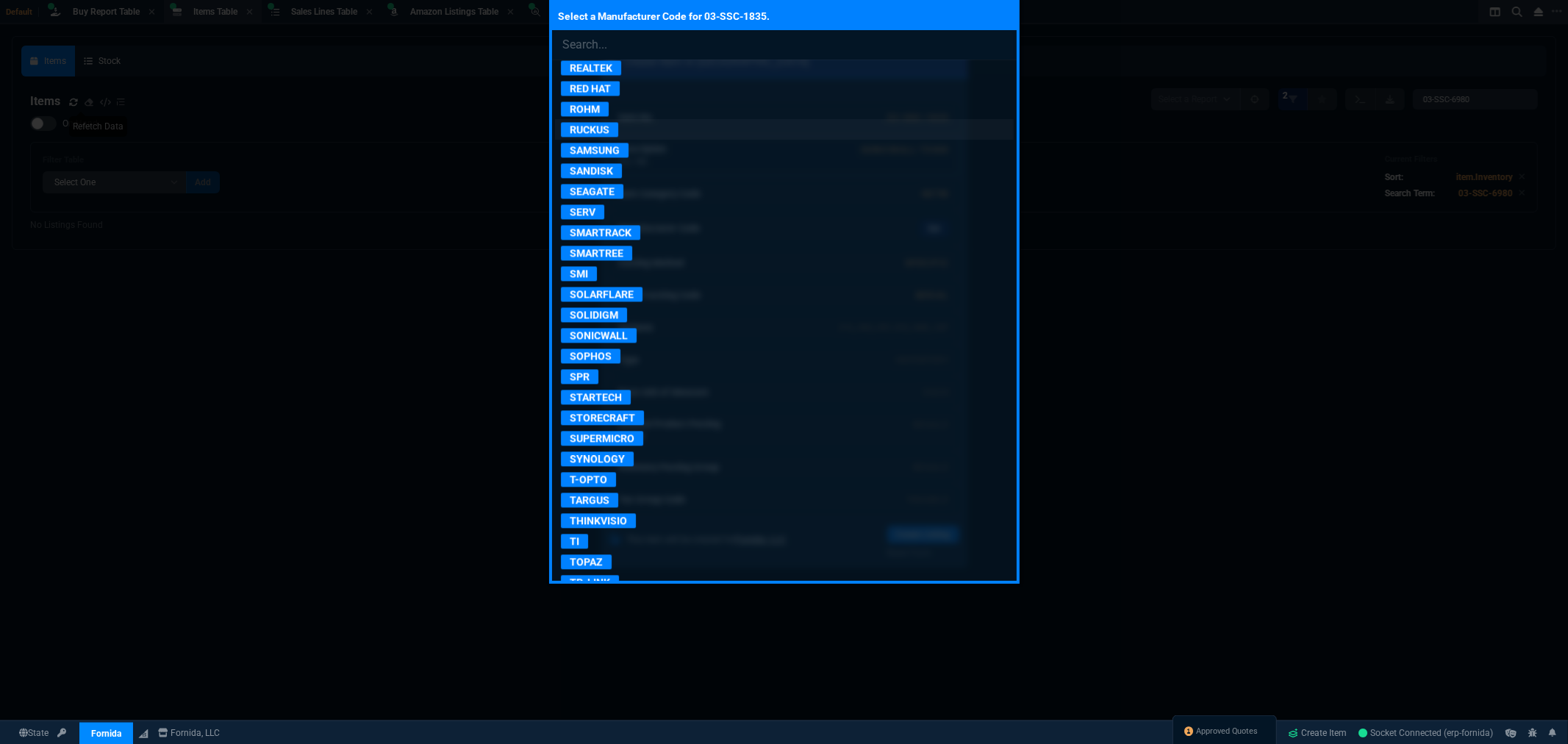
scroll to position [2614, 0]
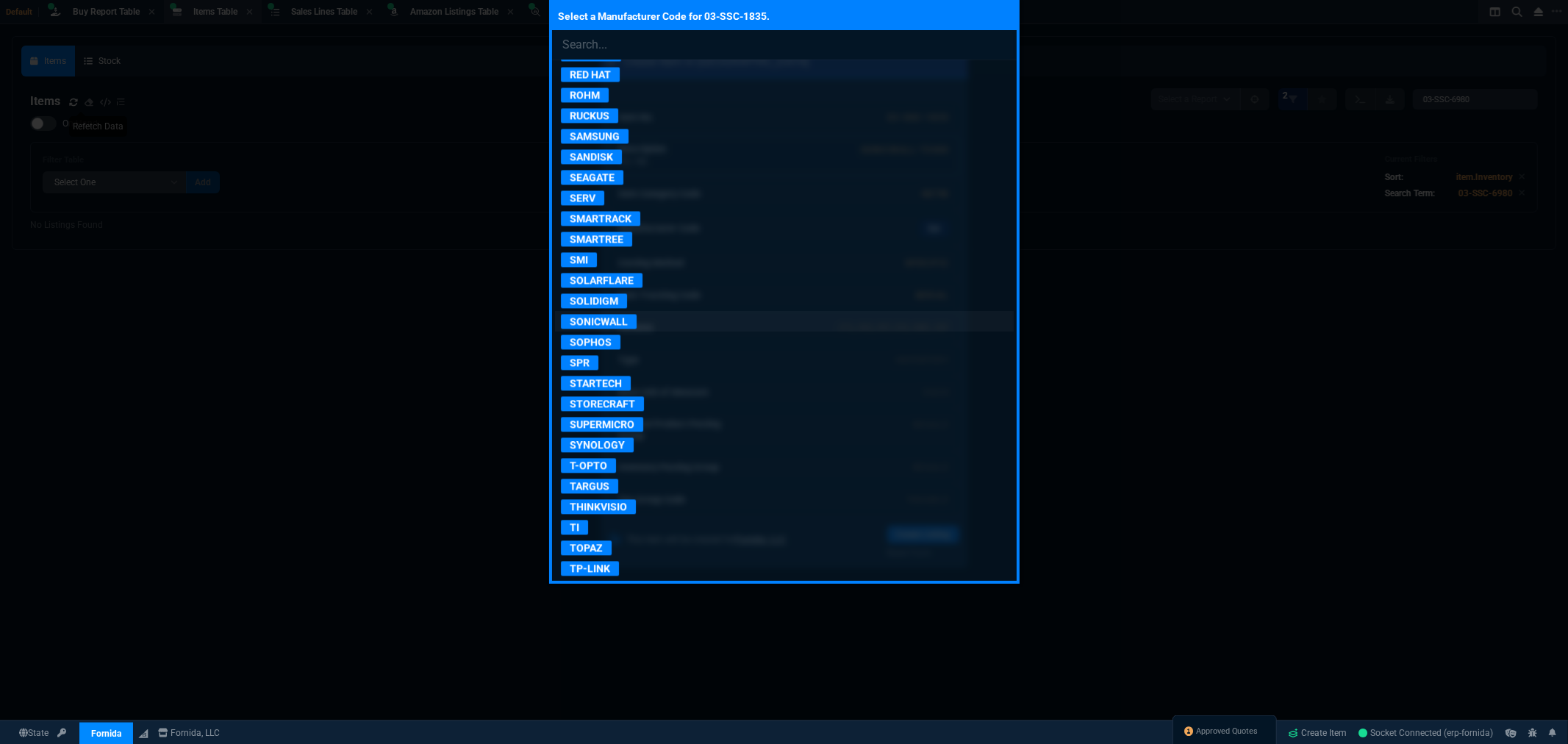
click at [622, 329] on p "SONICWALL" at bounding box center [599, 321] width 75 height 15
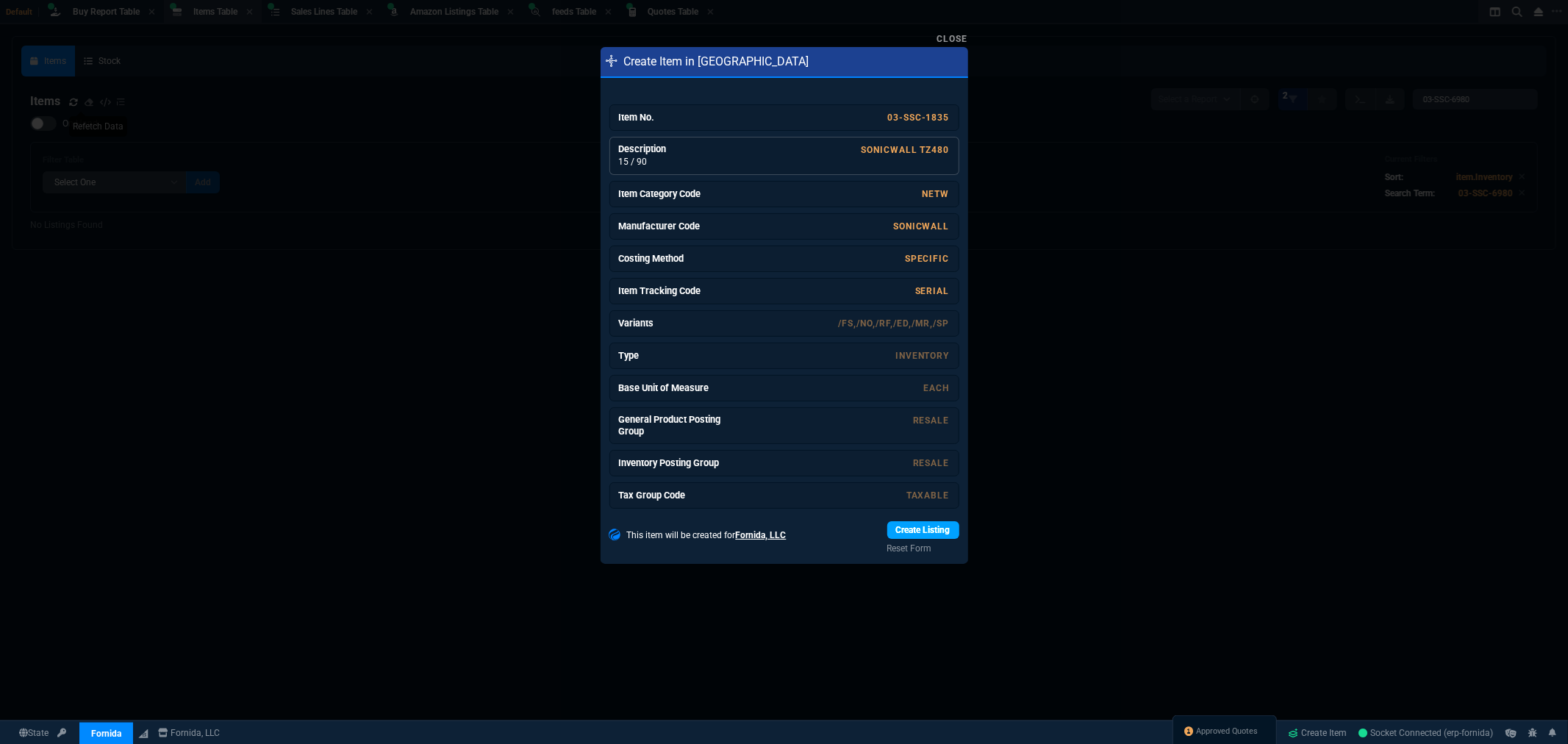
click at [931, 531] on link "Create Listing" at bounding box center [923, 530] width 72 height 18
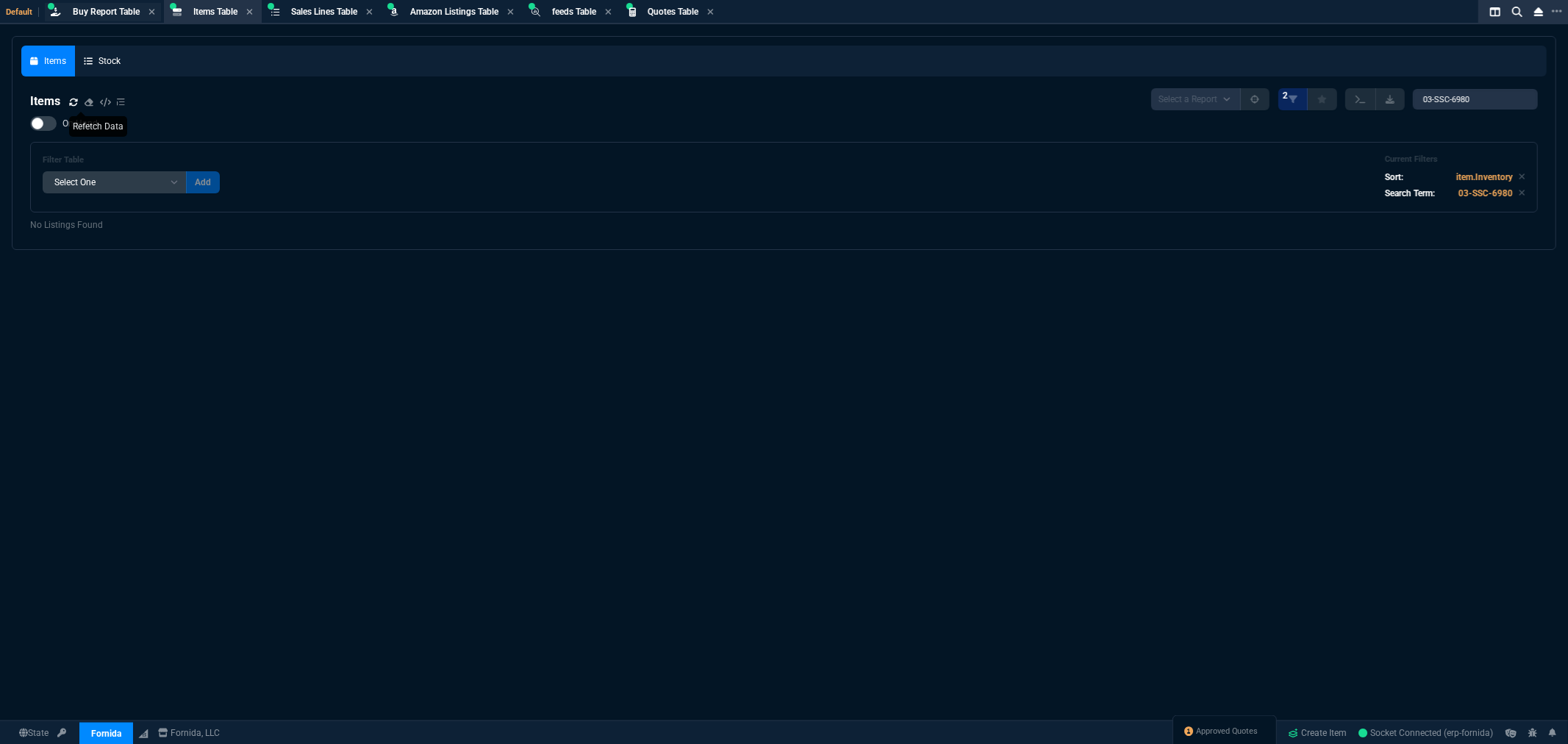
click at [86, 7] on span "Buy Report Table" at bounding box center [106, 11] width 67 height 11
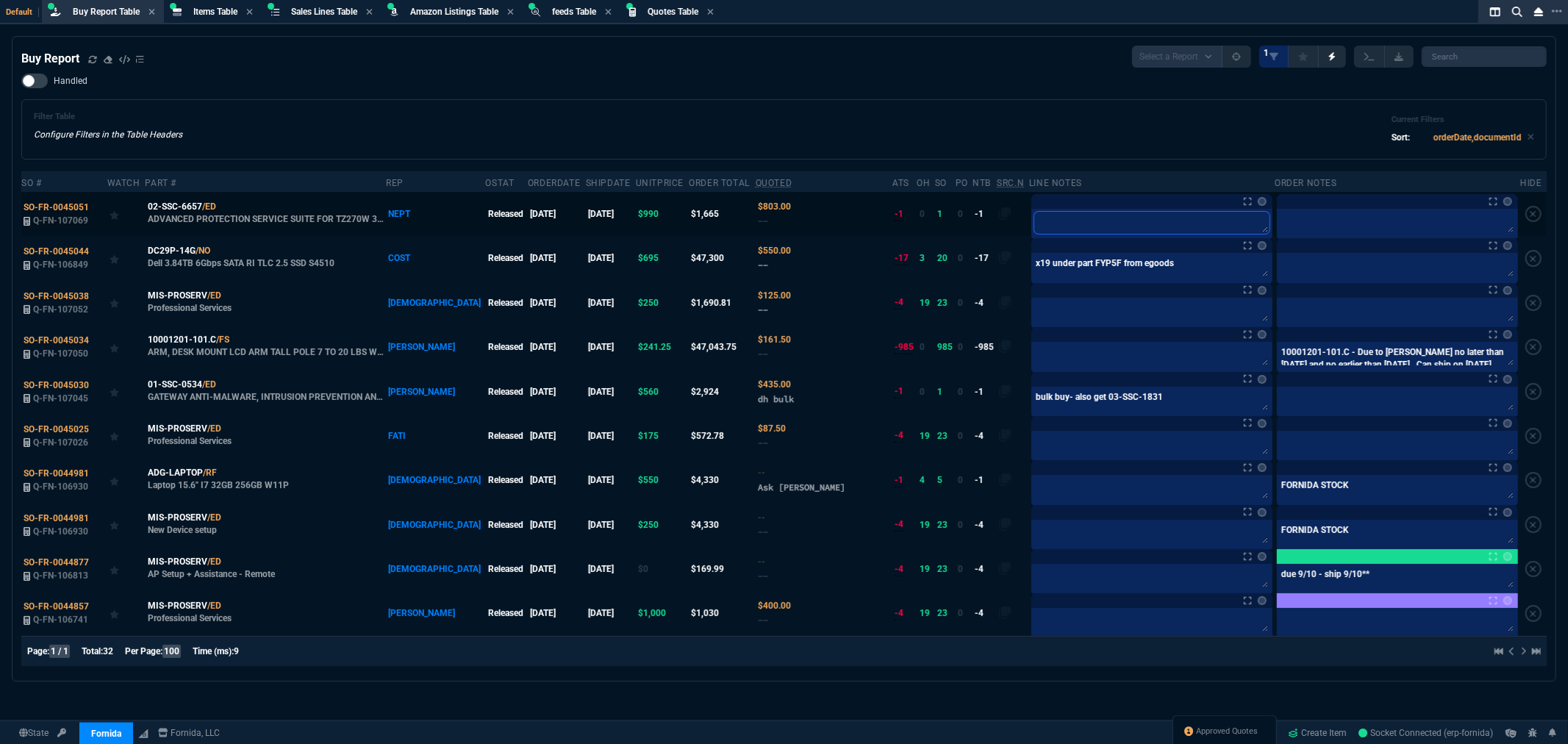
click at [1045, 229] on textarea at bounding box center [1152, 222] width 235 height 22
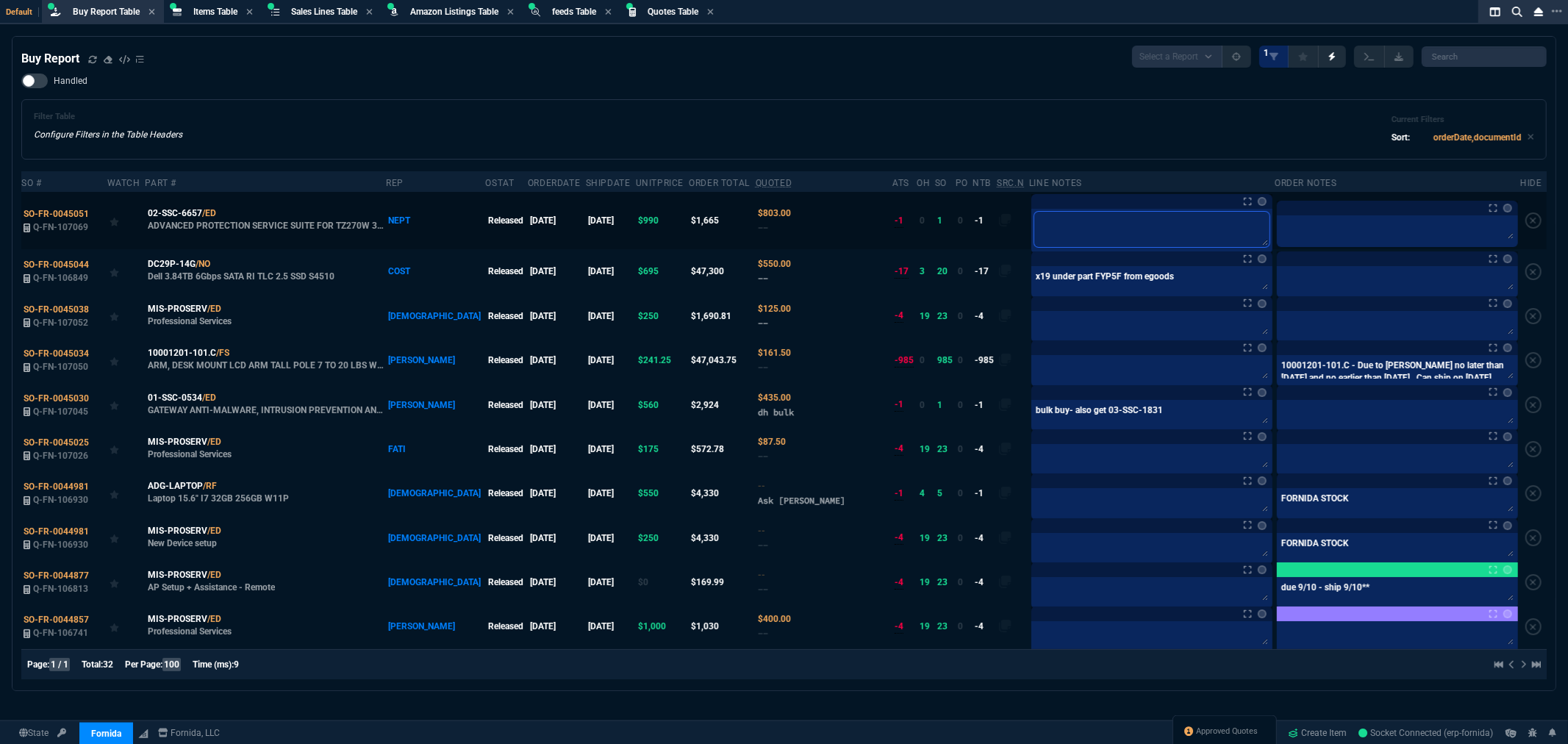
type textarea "o"
type textarea "on"
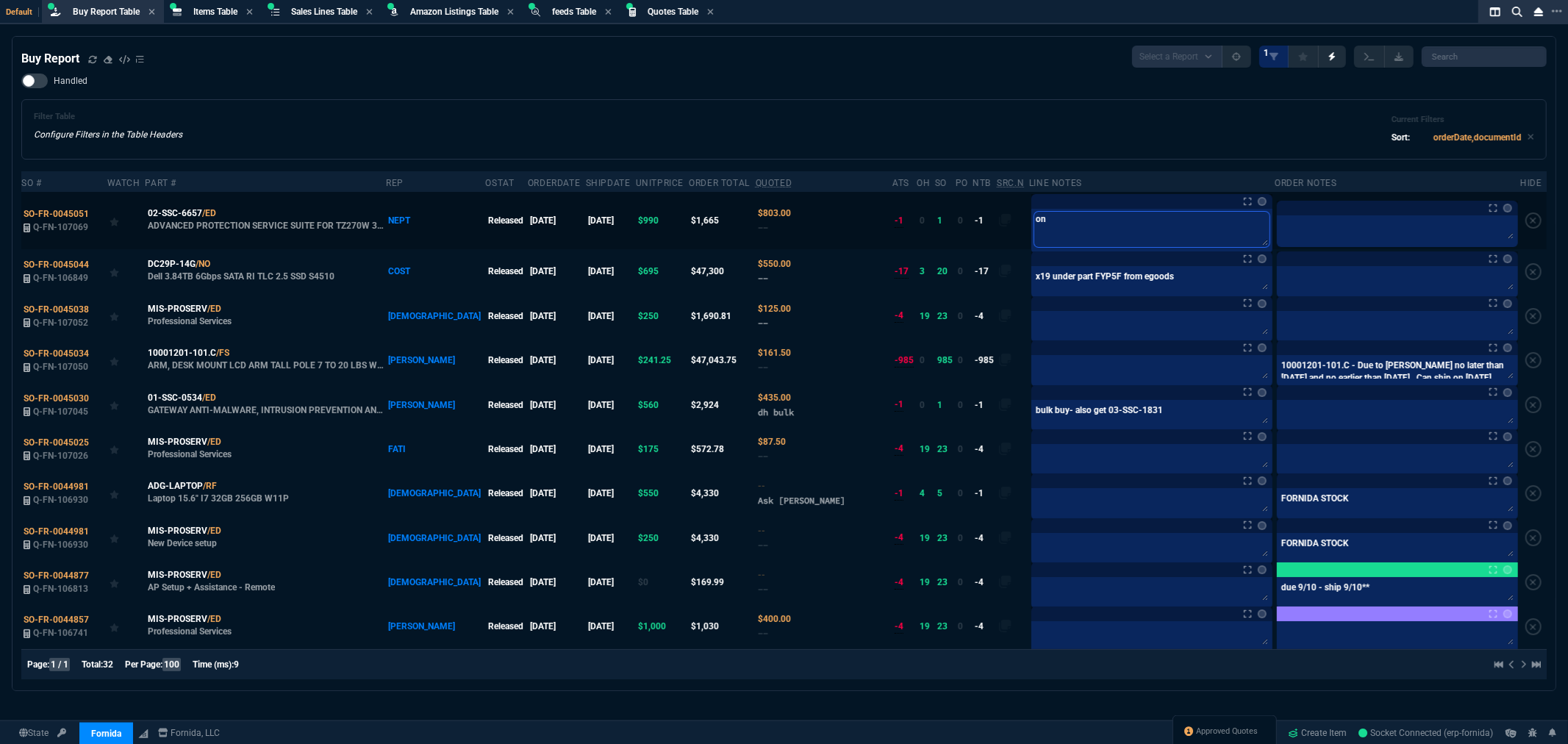
type textarea "on"
type textarea "on b"
type textarea "on bu"
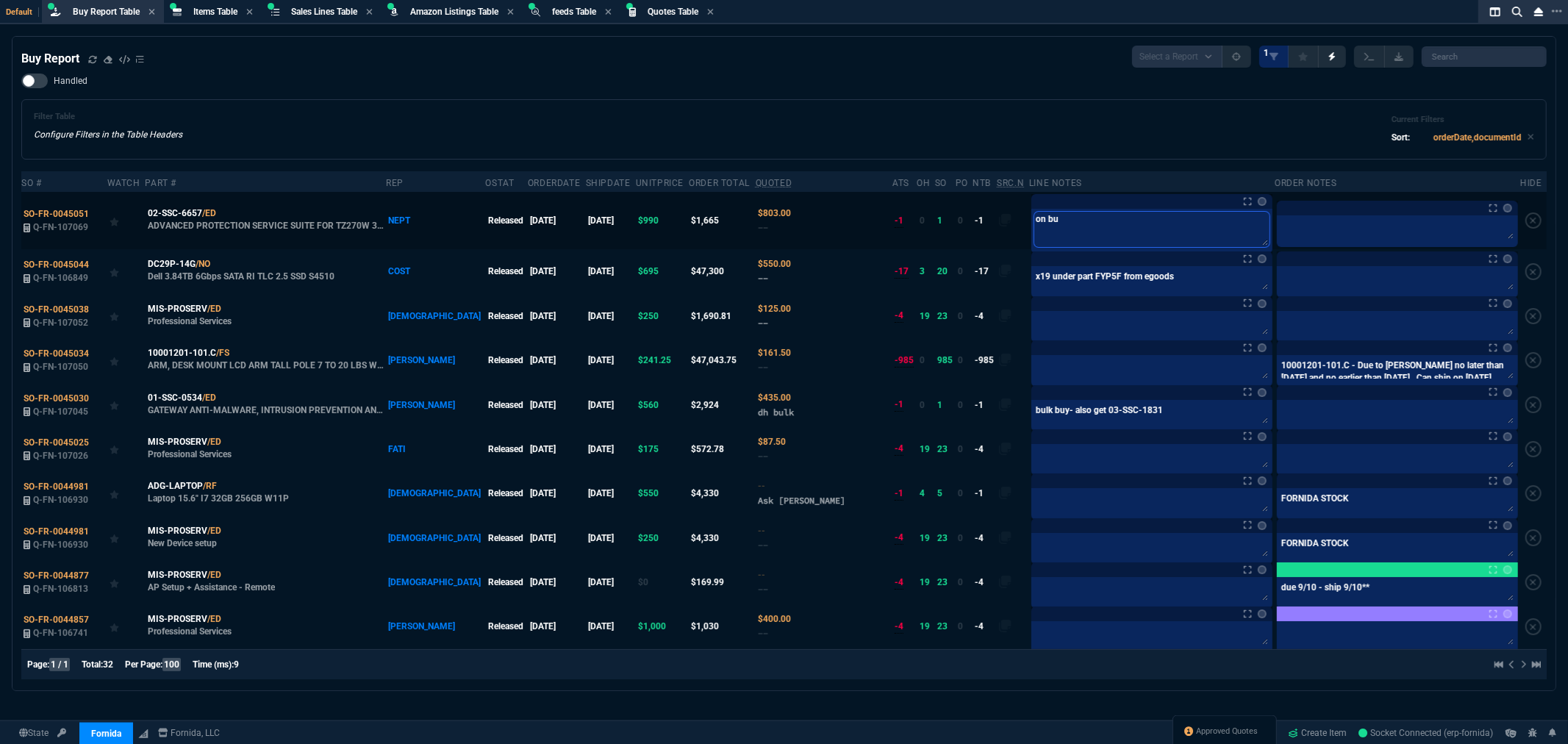
type textarea "on bul"
type textarea "on bulk"
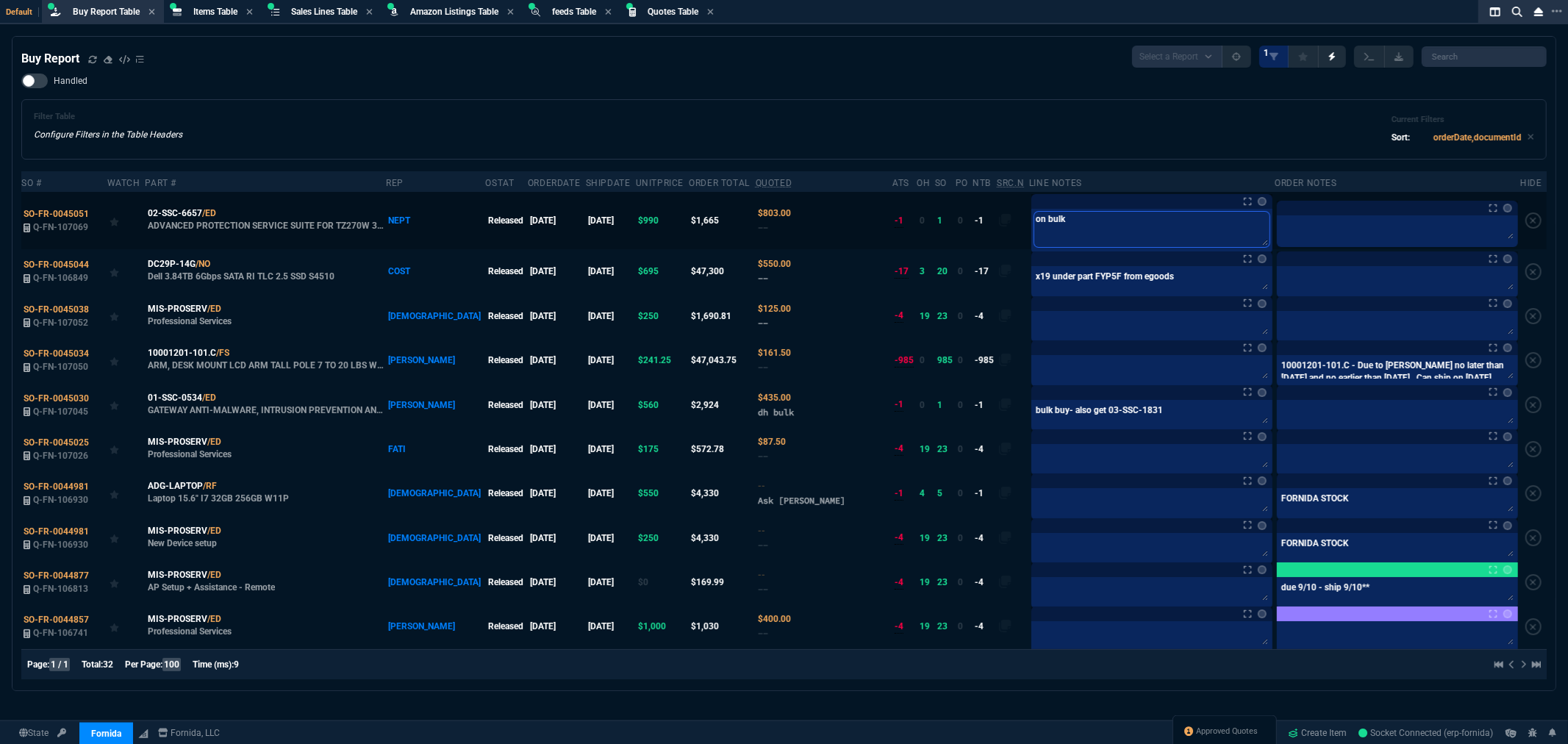
type textarea "on bulk"
type textarea "on bulk b"
type textarea "on bulk bu"
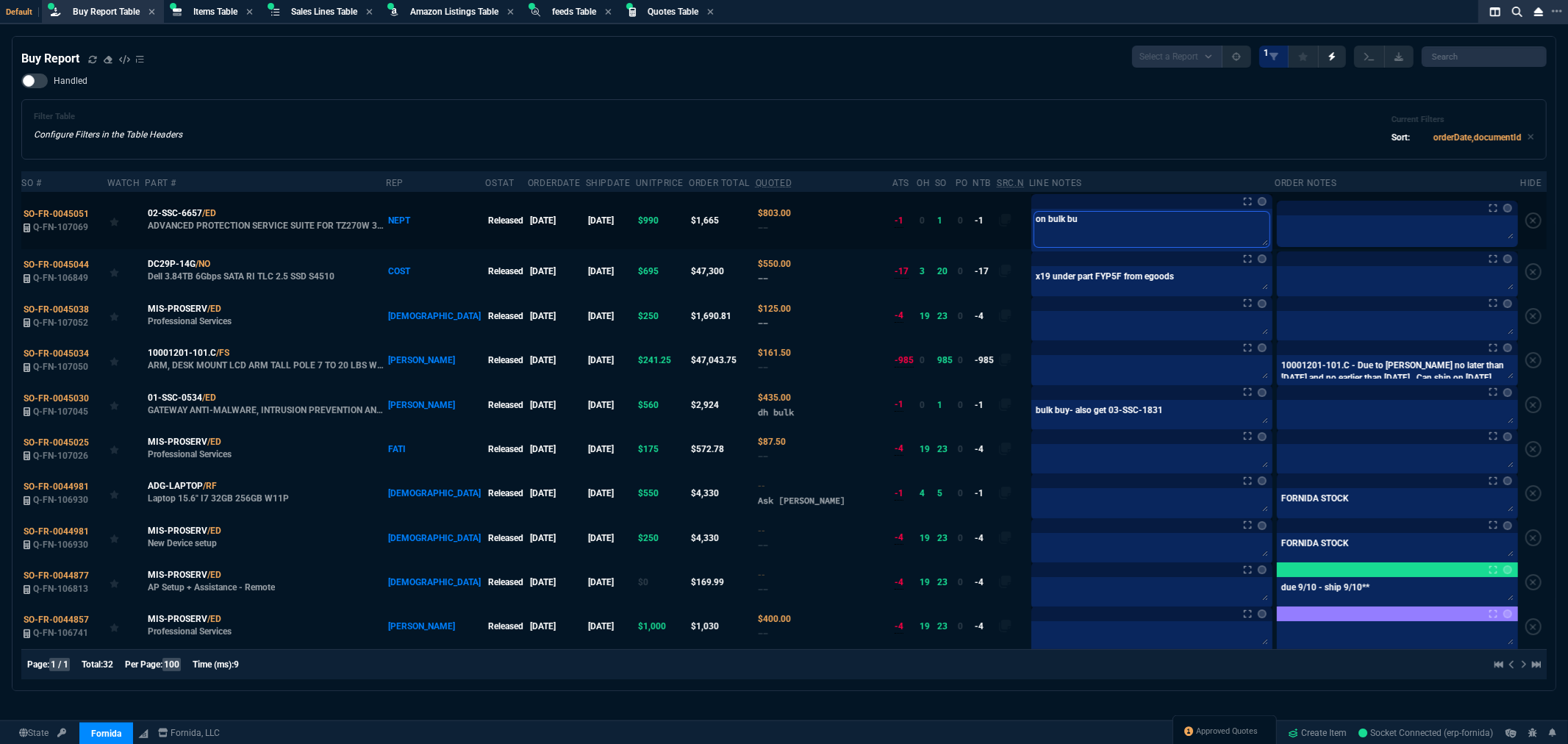
type textarea "on bulk buy"
type textarea "on bulk buy-"
type textarea "on bulk buy- X"
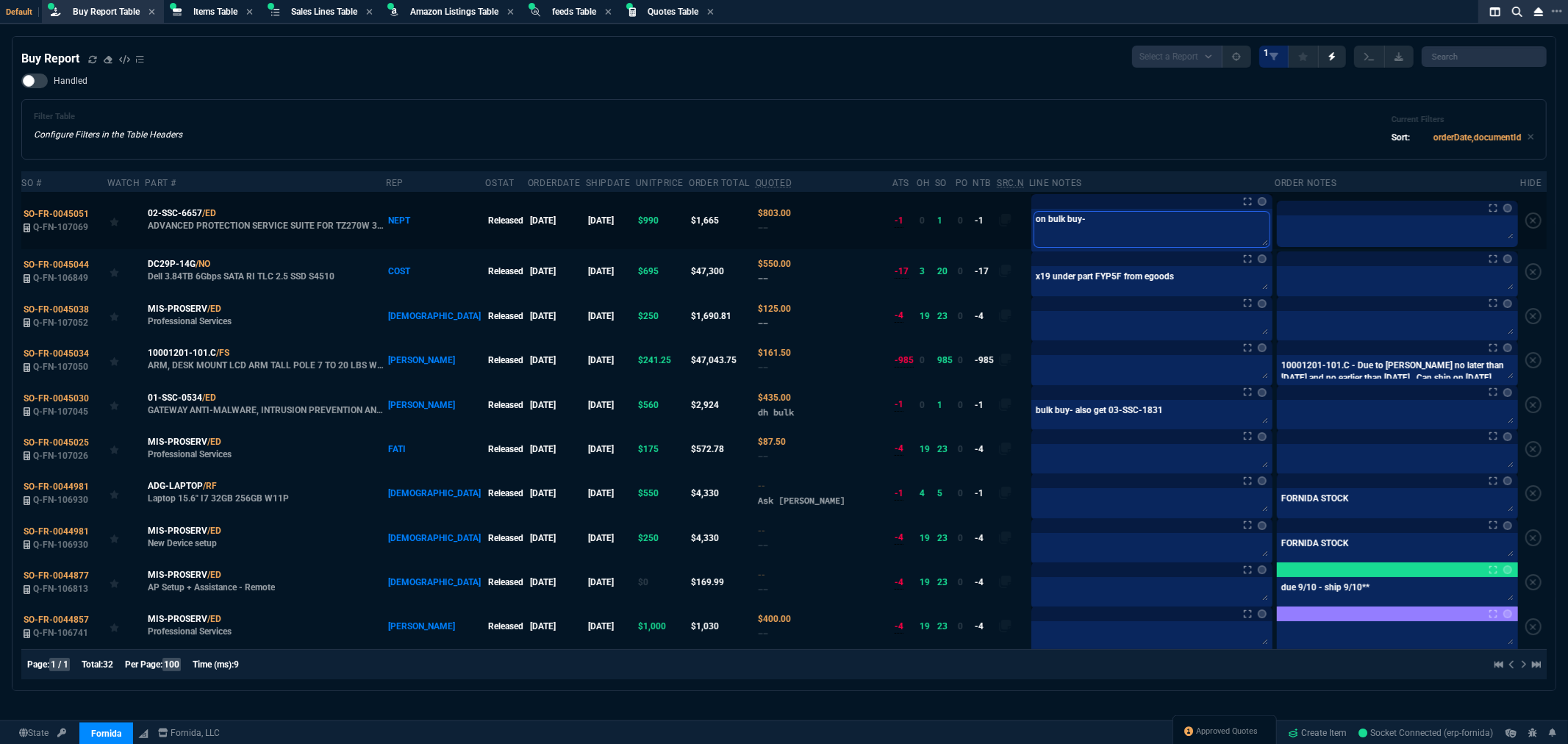
type textarea "on bulk buy- X"
type textarea "on bulk buy- XX"
type textarea "on bulk buy- XXX"
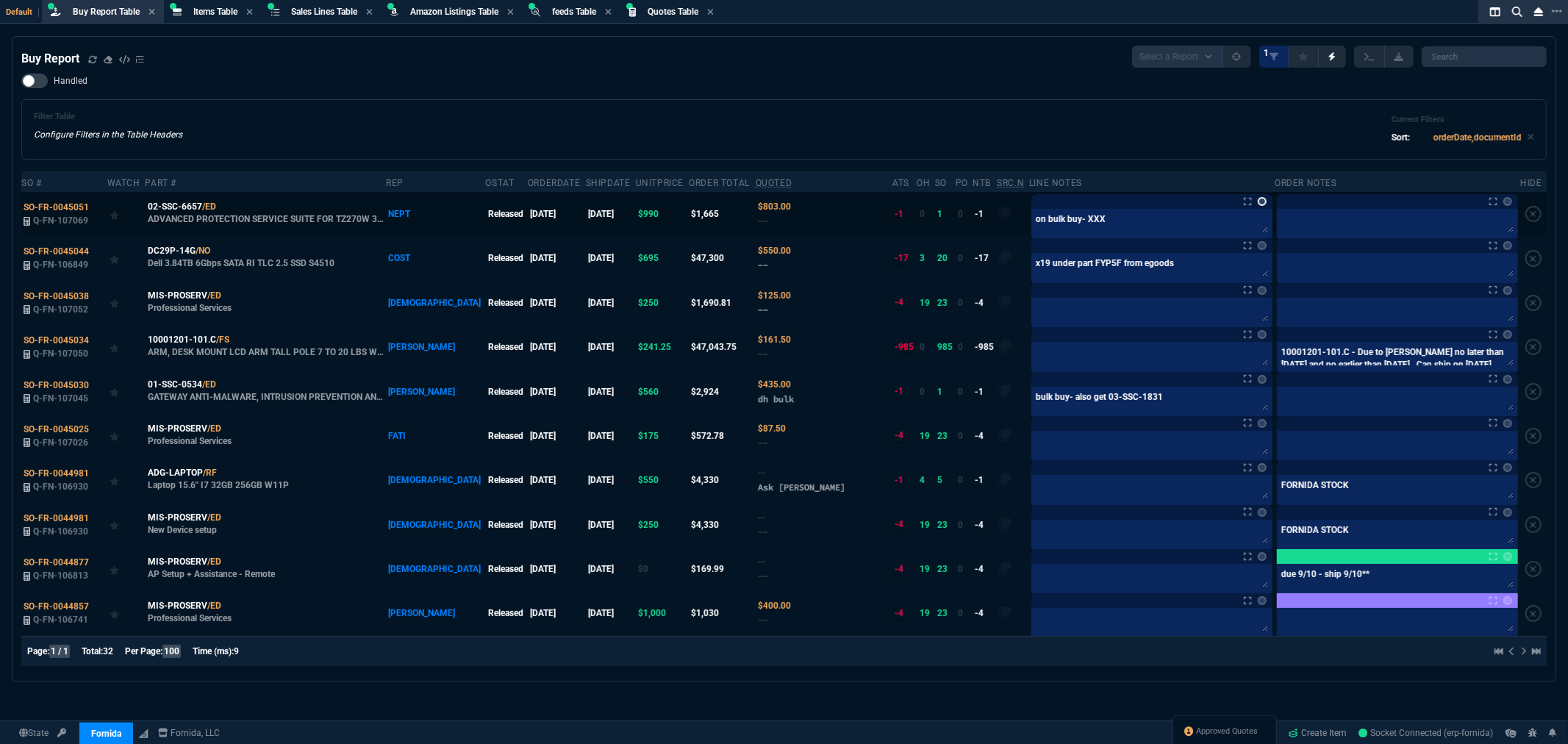
click at [1258, 200] on link at bounding box center [1262, 202] width 9 height 9
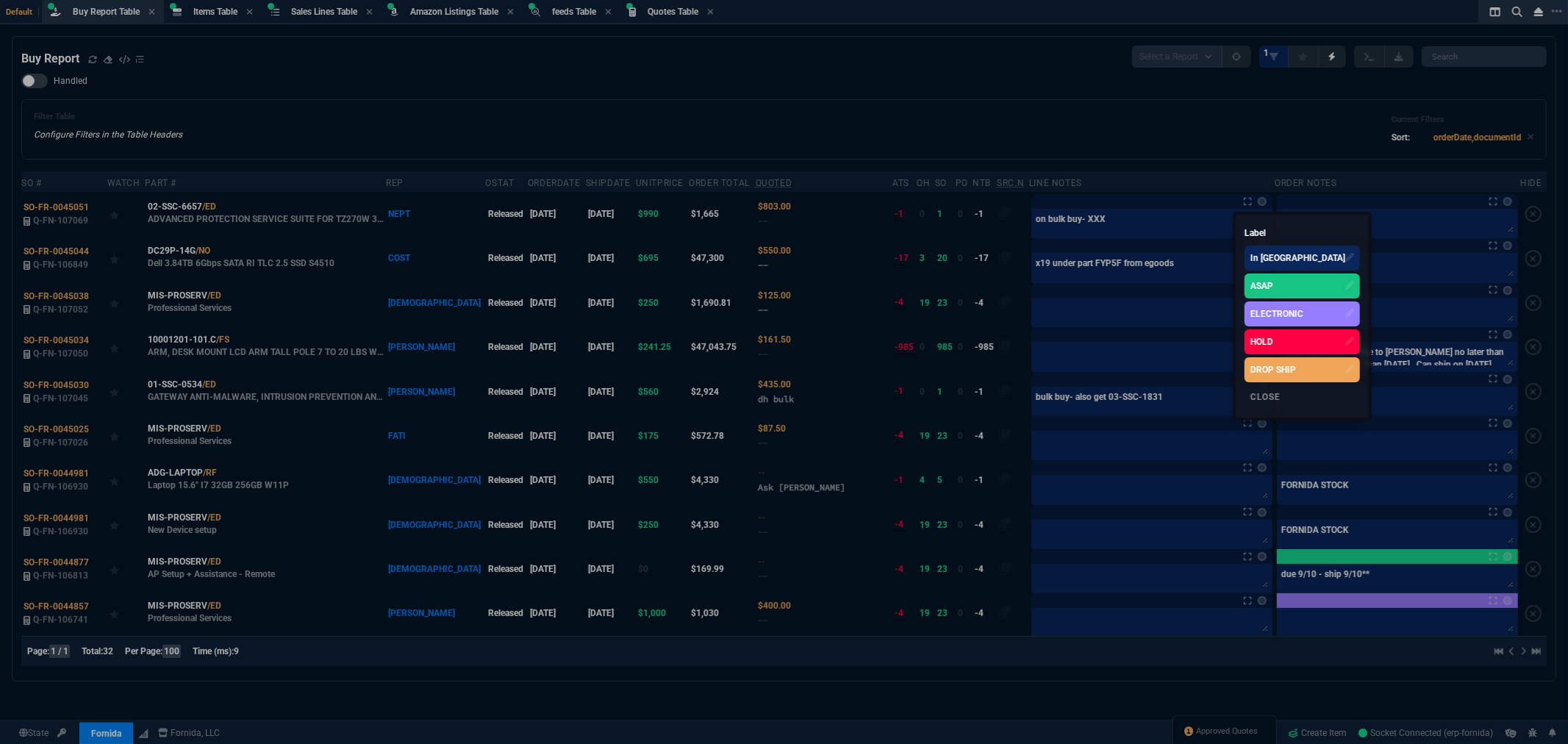
click at [1247, 283] on div "ASAP" at bounding box center [1302, 286] width 116 height 25
click at [1059, 320] on div at bounding box center [784, 372] width 1568 height 744
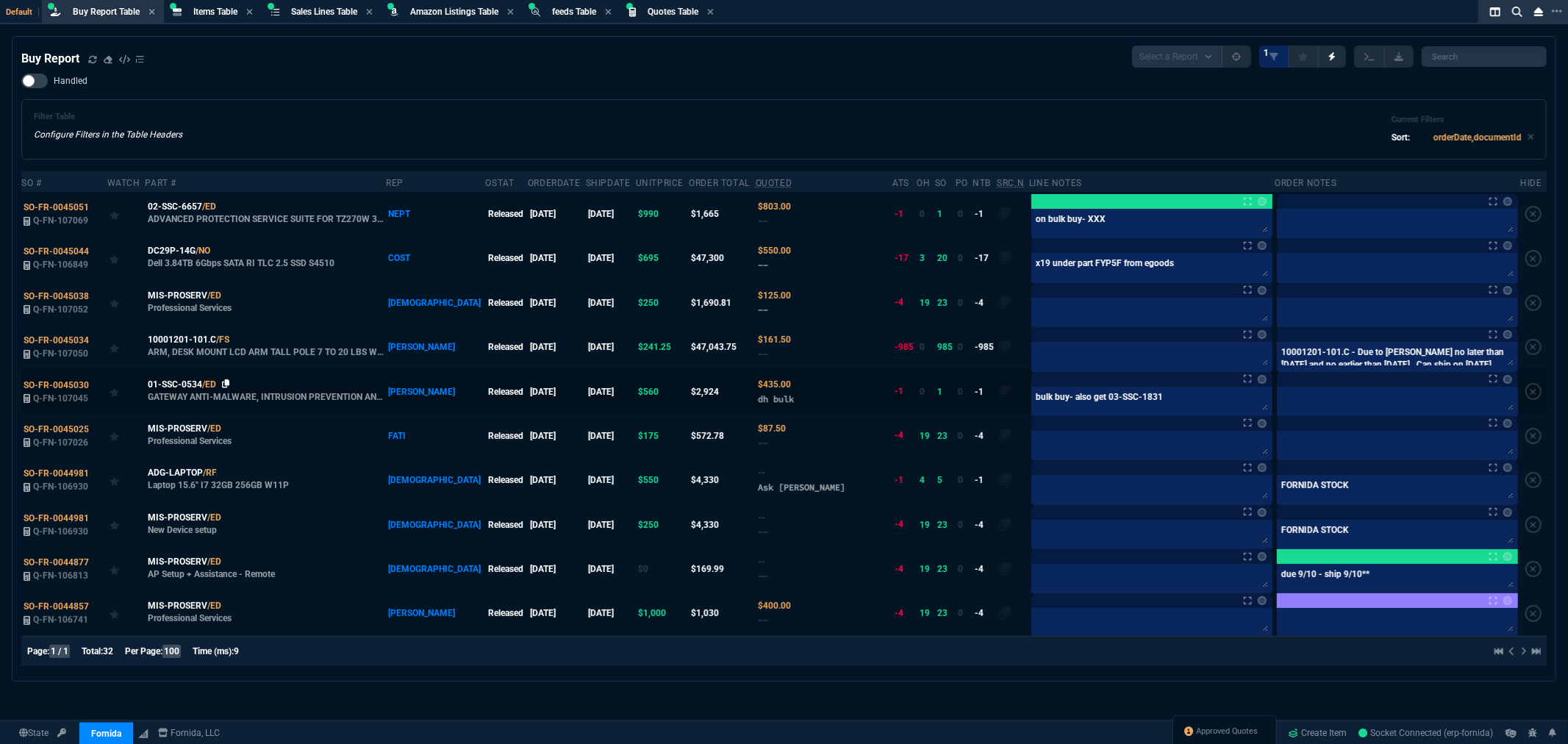
click at [226, 384] on icon at bounding box center [226, 383] width 8 height 9
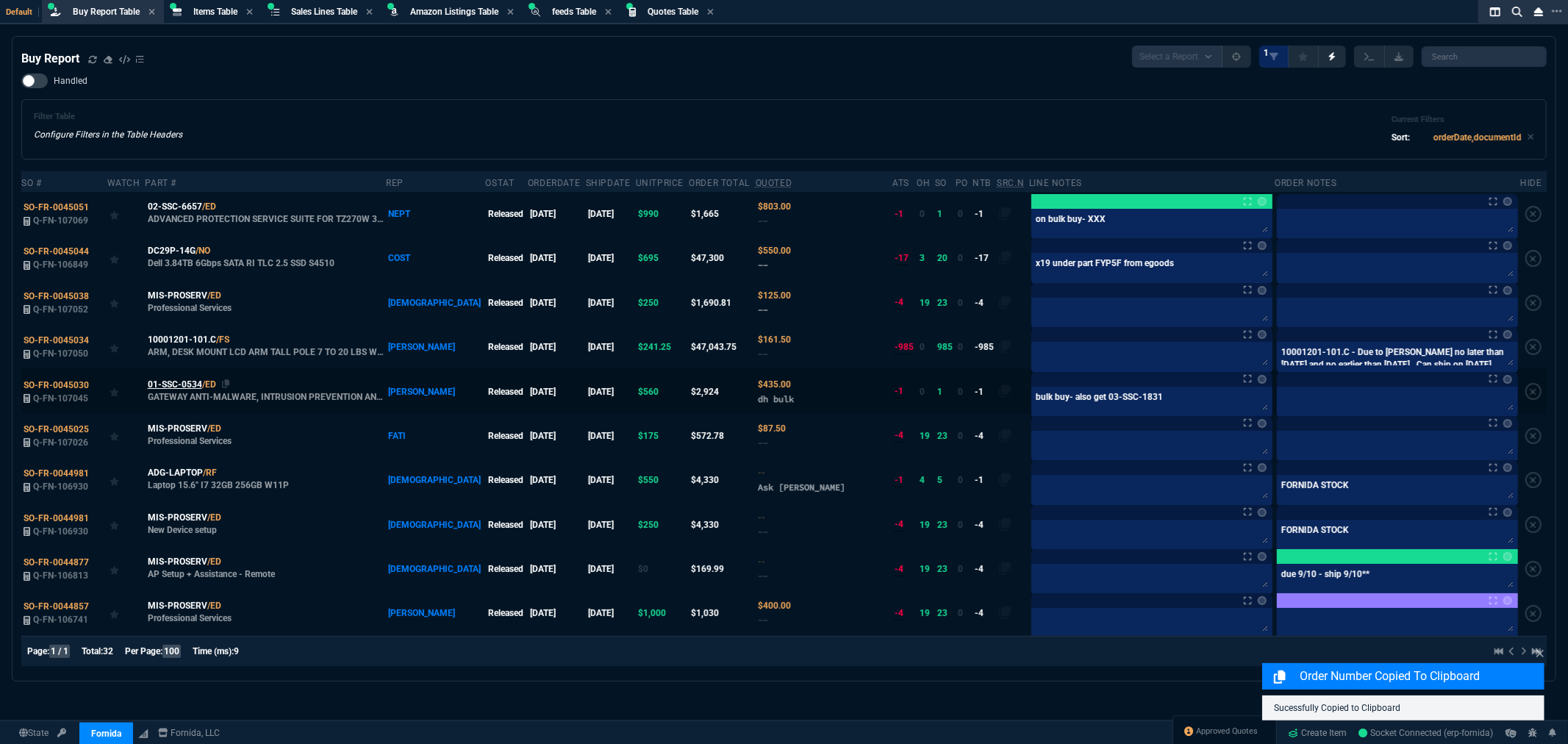
click at [156, 387] on span "01-SSC-0534" at bounding box center [174, 384] width 54 height 13
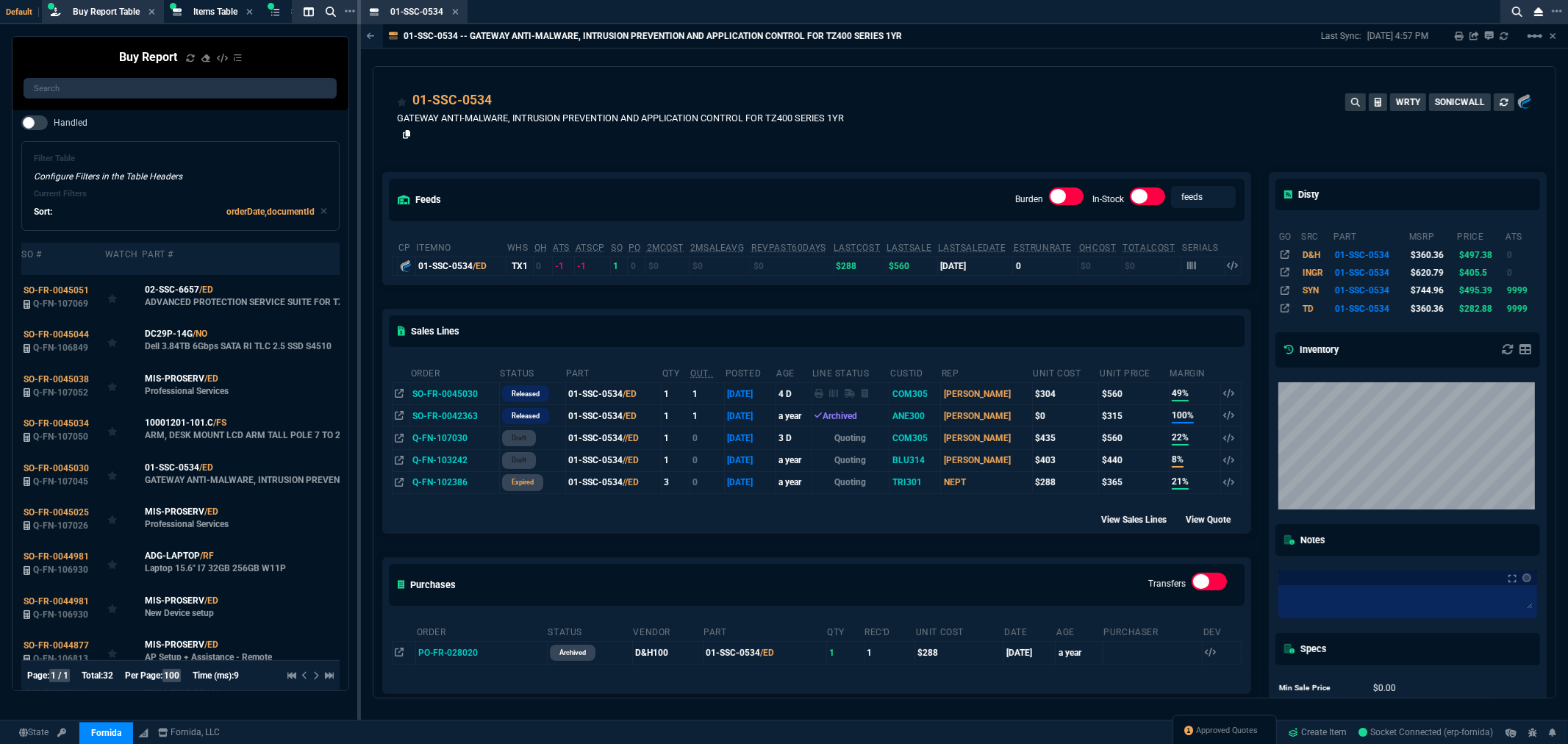
click at [405, 134] on icon at bounding box center [407, 134] width 8 height 9
drag, startPoint x: 455, startPoint y: 9, endPoint x: 473, endPoint y: 70, distance: 63.6
click at [455, 9] on icon at bounding box center [455, 11] width 7 height 9
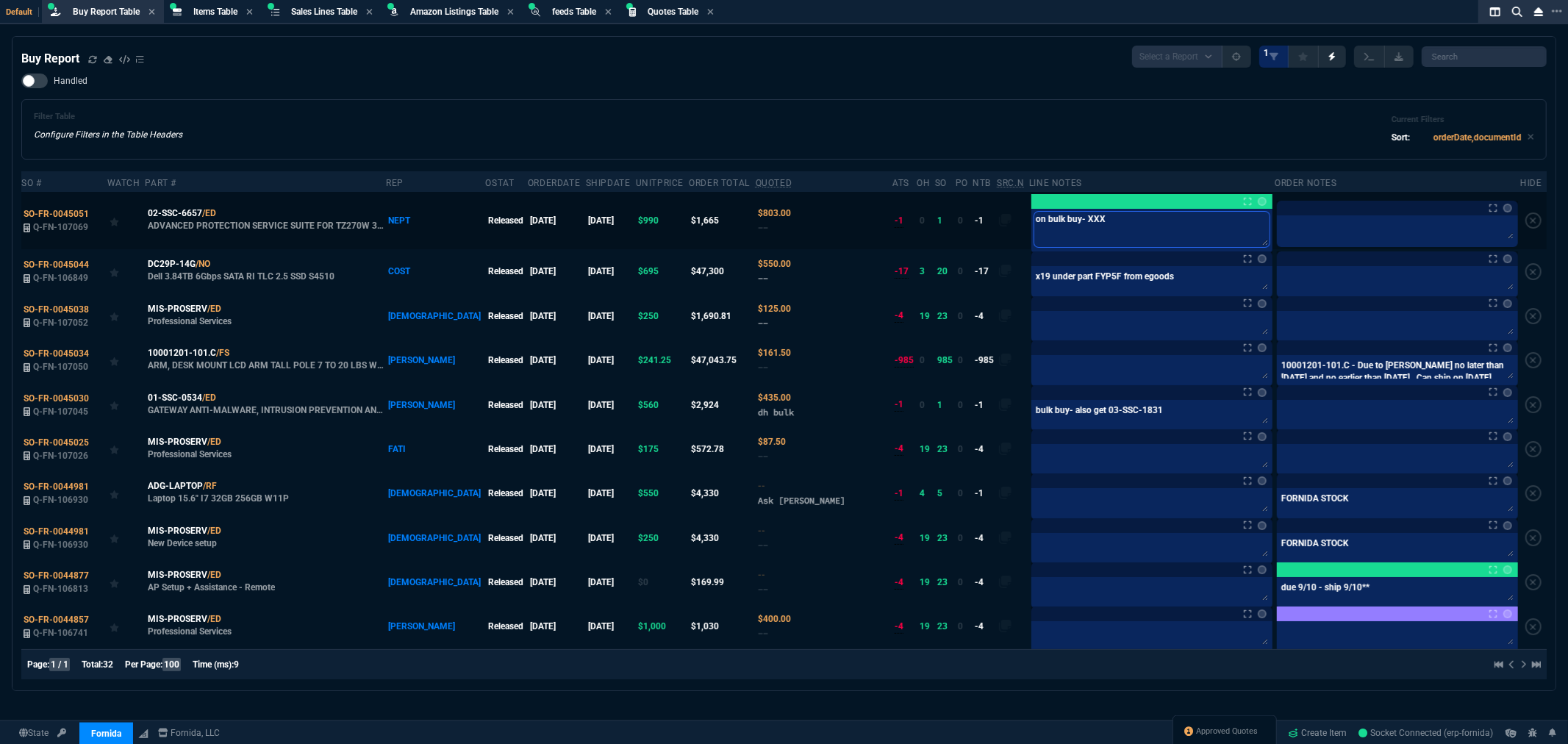
drag, startPoint x: 1094, startPoint y: 215, endPoint x: 947, endPoint y: 222, distance: 147.2
click at [947, 222] on tr "SO-FR-0045051 Q-FN-107069 02-SSC-6657 /ED ADVANCED PROTECTION SERVICE SUITE FOR…" at bounding box center [784, 220] width 1525 height 57
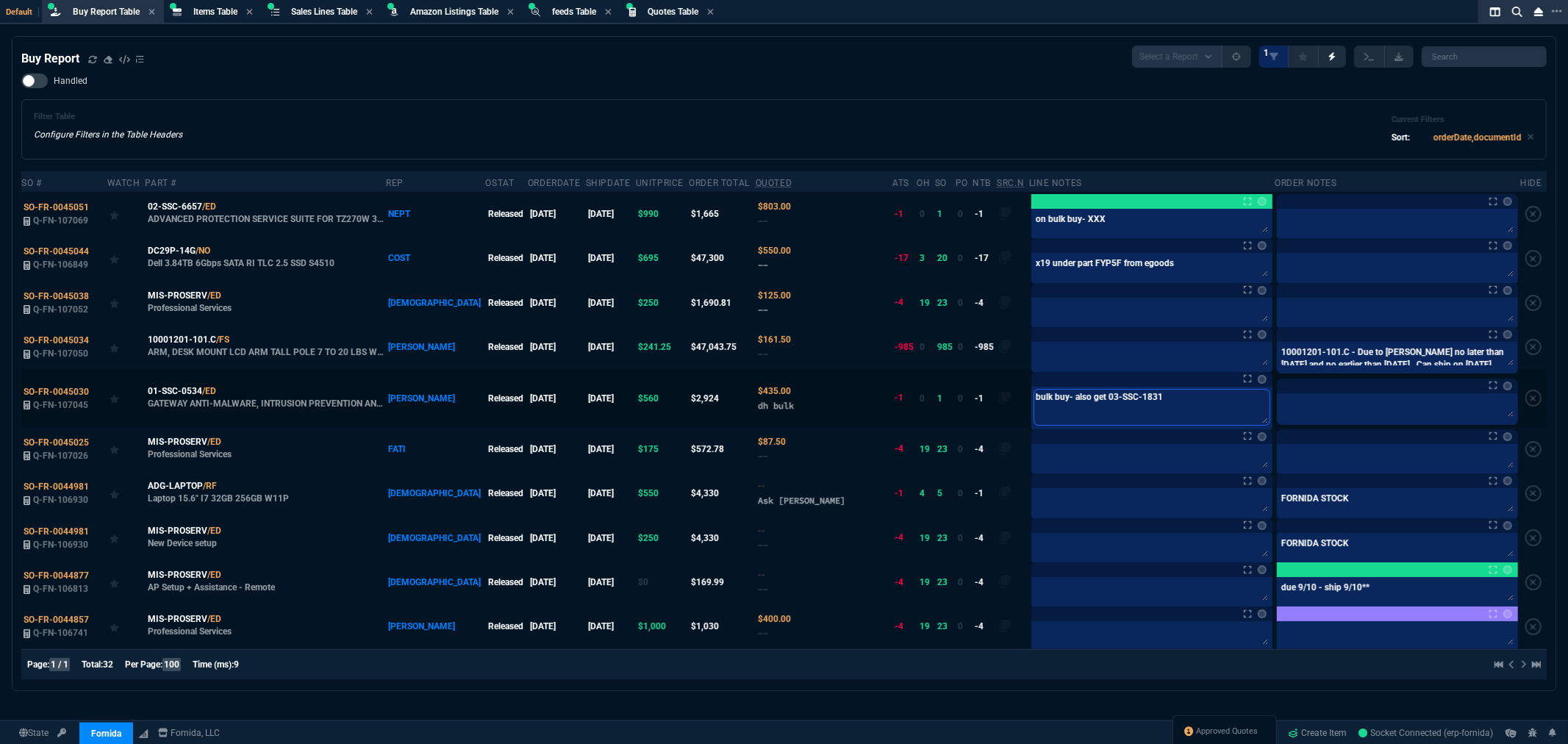
drag, startPoint x: 1164, startPoint y: 403, endPoint x: 1160, endPoint y: 410, distance: 8.1
click at [1160, 410] on div "bulk buy- also get 03-SSC-1831 bulk buy- also get 03-SSC-1831" at bounding box center [1152, 409] width 241 height 45
type textarea "bulk buy- also get 03-SSC-1831-"
paste textarea "on bulk buy- XXX"
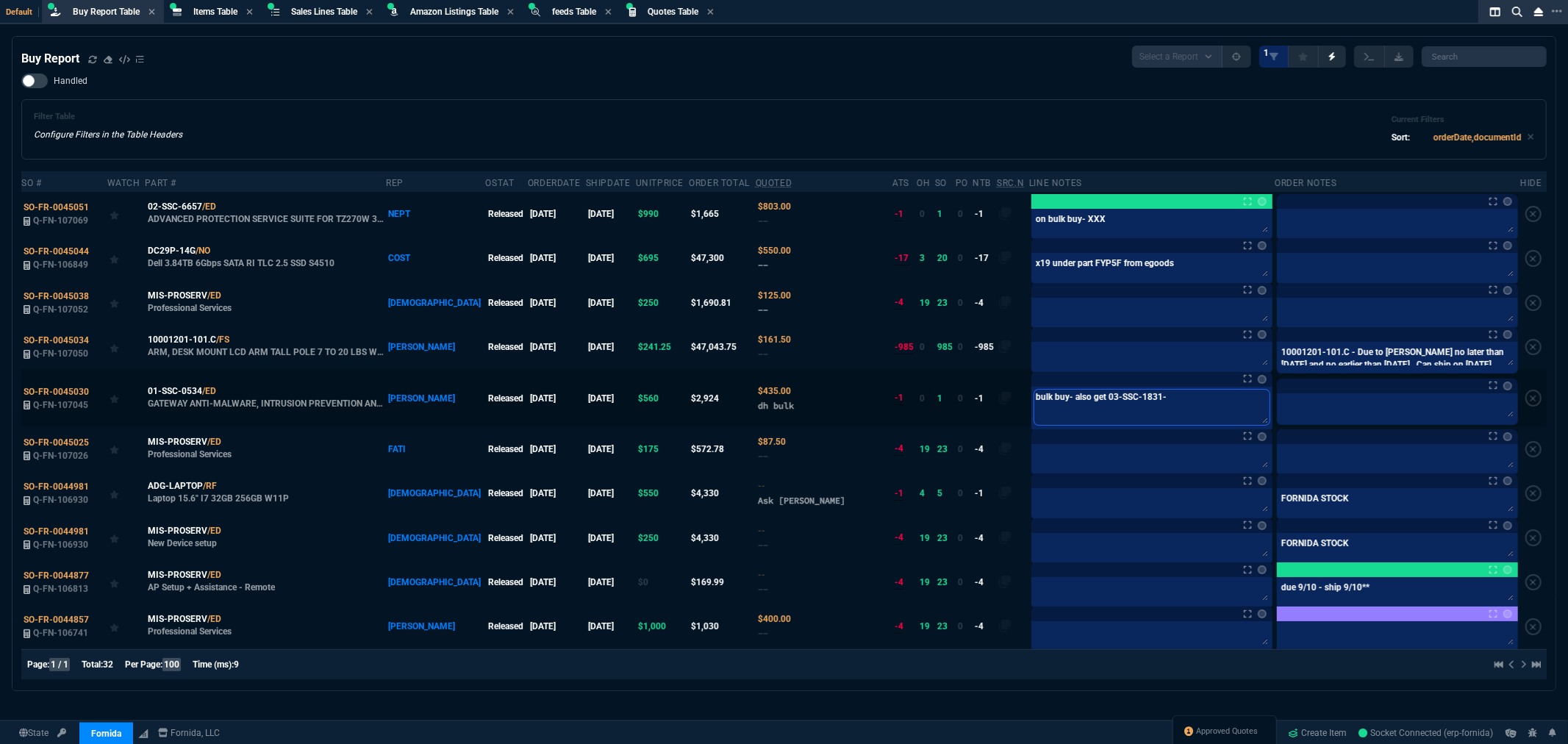
type textarea "bulk buy- also get 03-SSC-1831- on bulk buy- XXX"
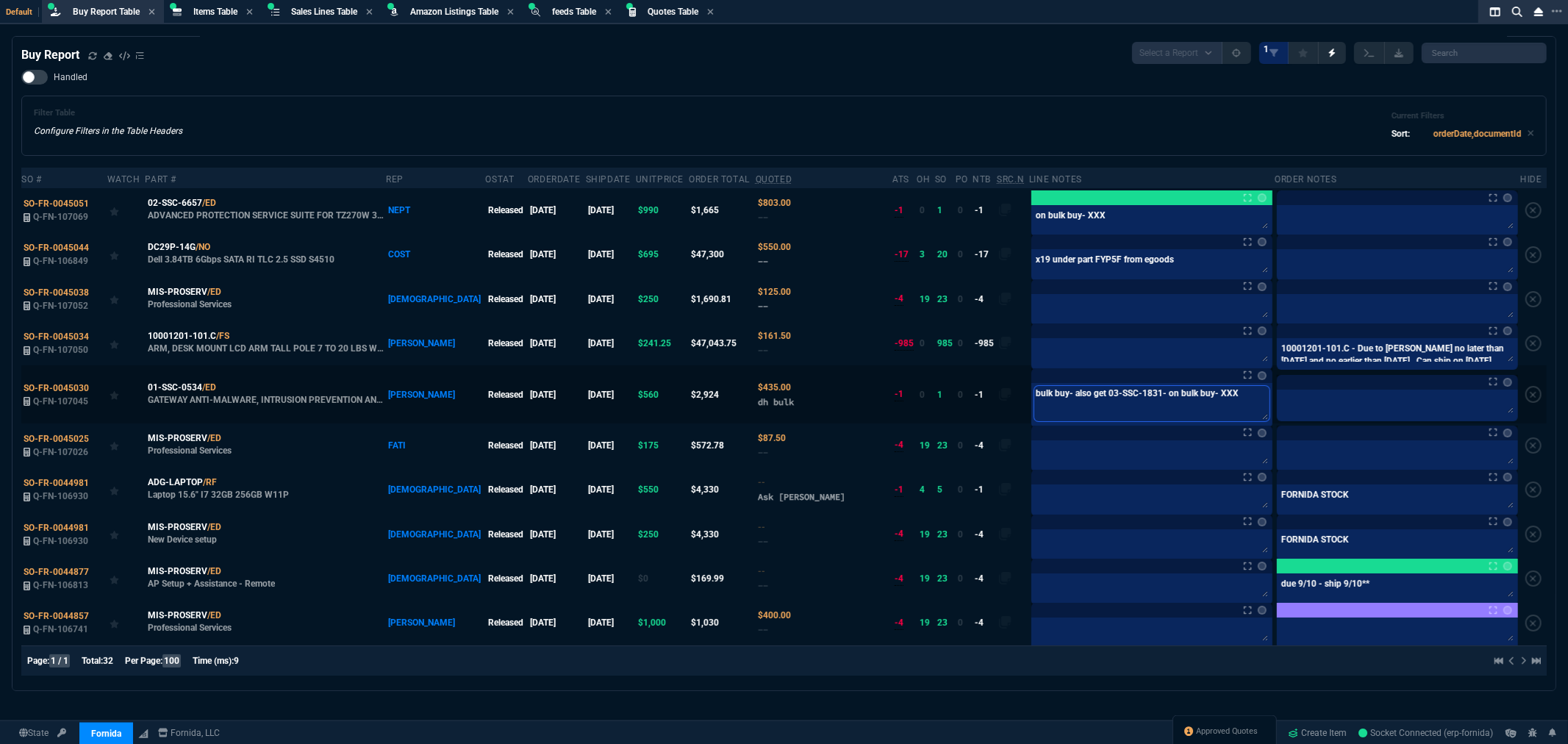
scroll to position [9, 0]
type textarea "bulk buy- also get 03-SSC-1831- on bulk buy- XXX"
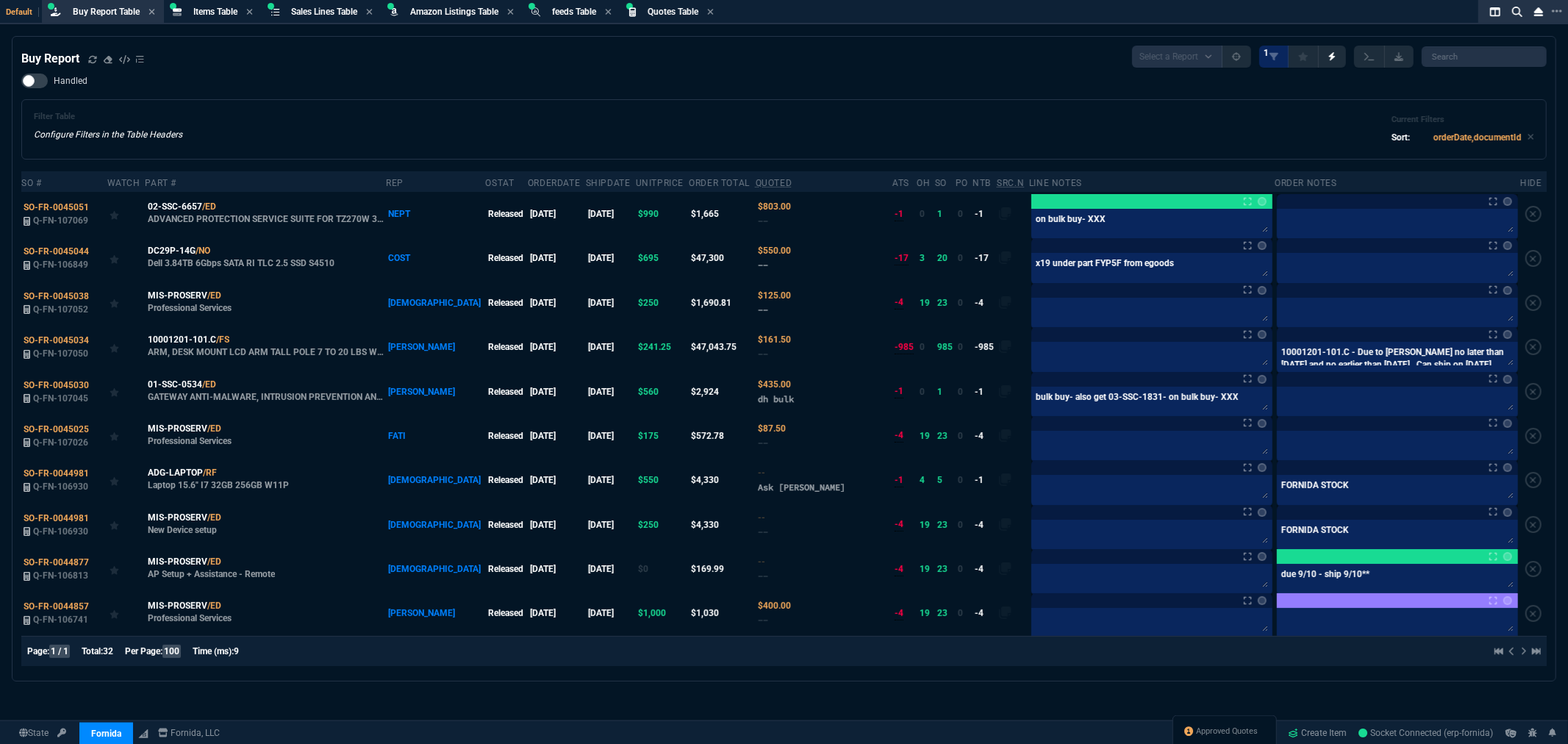
click at [707, 111] on div "Filter Table Configure Filters in the Table Headers Current Filters Sort: order…" at bounding box center [784, 129] width 1501 height 35
click at [637, 142] on div "Filter Table Configure Filters in the Table Headers Current Filters Sort: order…" at bounding box center [784, 129] width 1501 height 35
click at [226, 13] on span "Items Table" at bounding box center [215, 11] width 44 height 11
select select
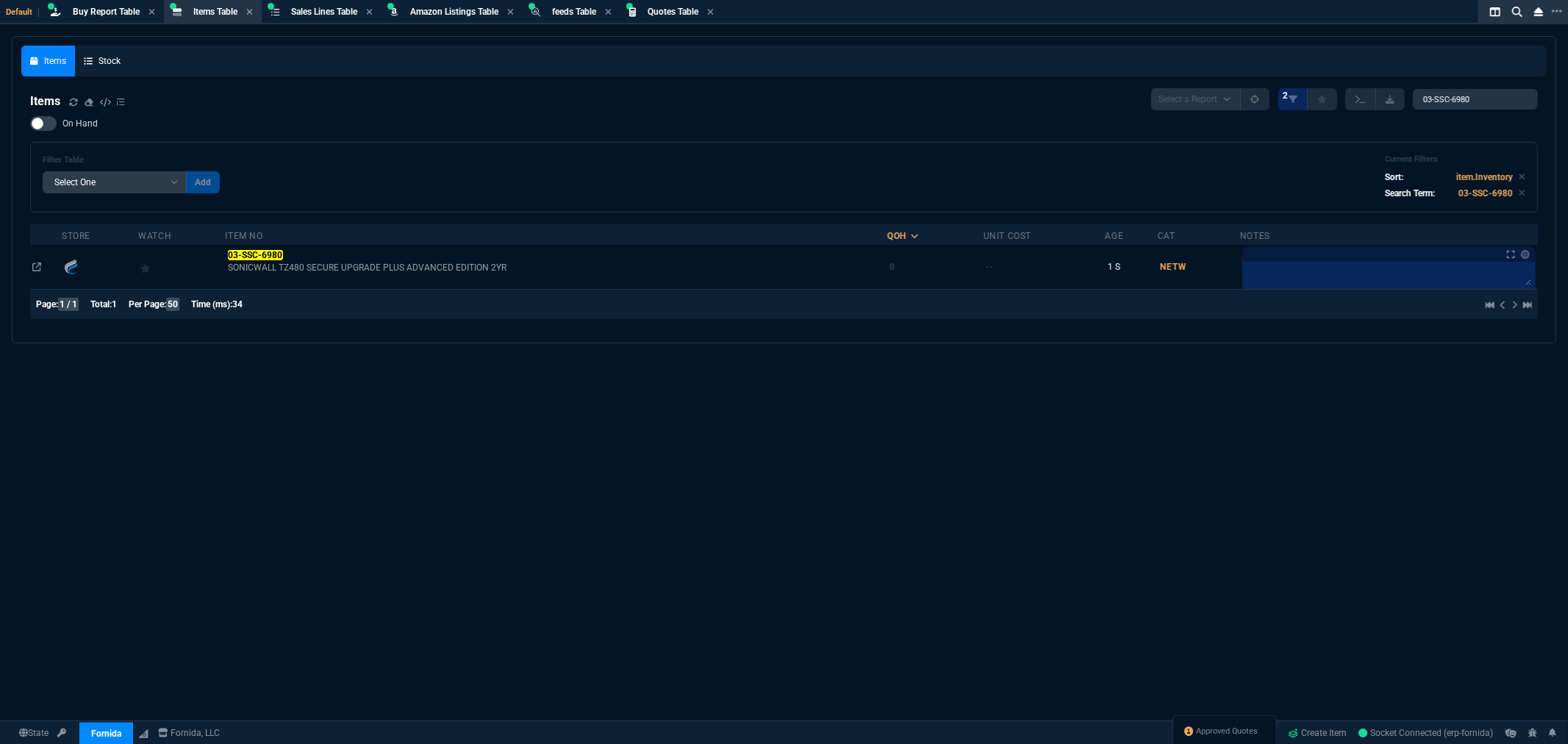
click at [647, 125] on div "On Hand Filter Table Select One Add Filter () Age () Cat (item.ItemCategoryCode…" at bounding box center [784, 165] width 1508 height 97
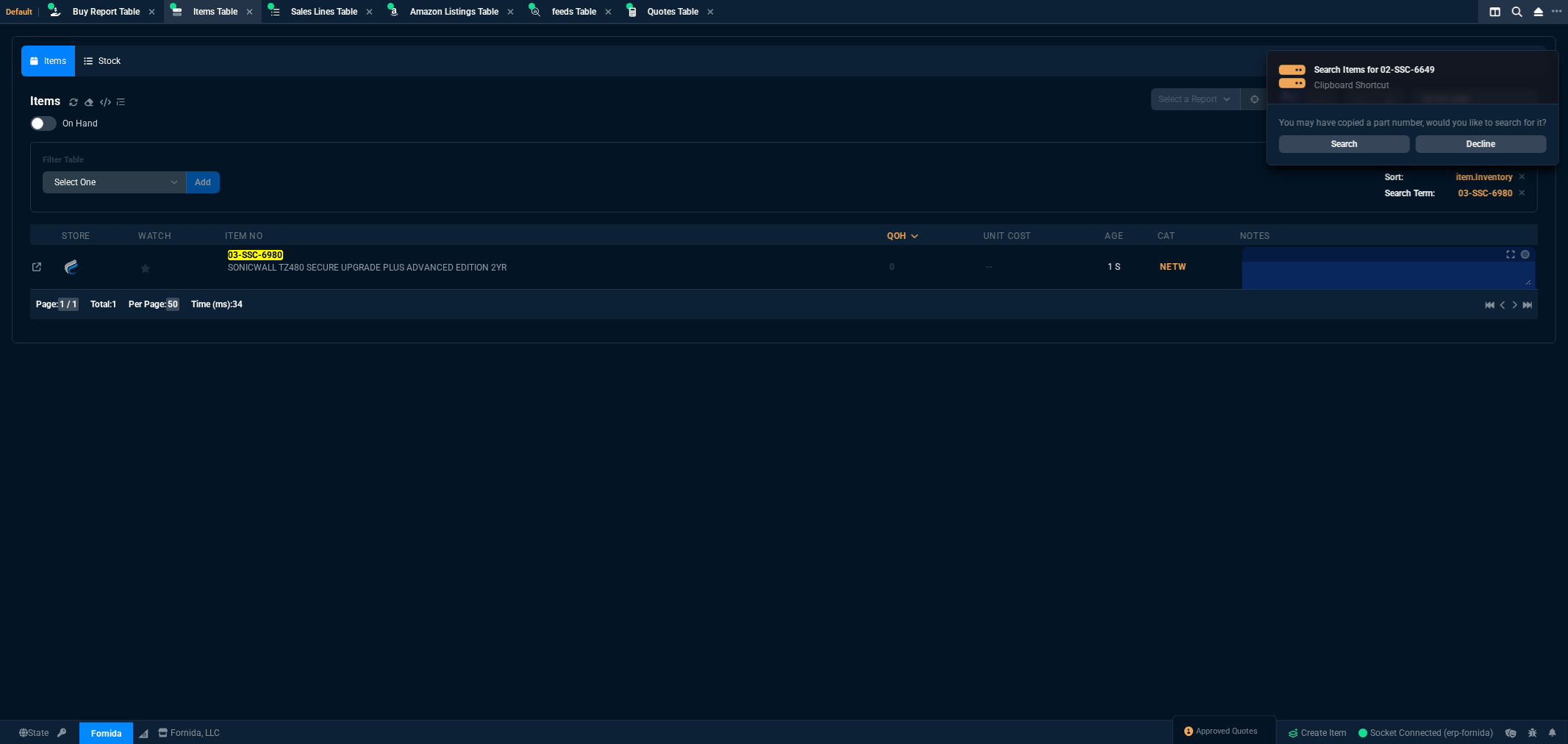
click at [1365, 147] on link "Search" at bounding box center [1344, 144] width 131 height 18
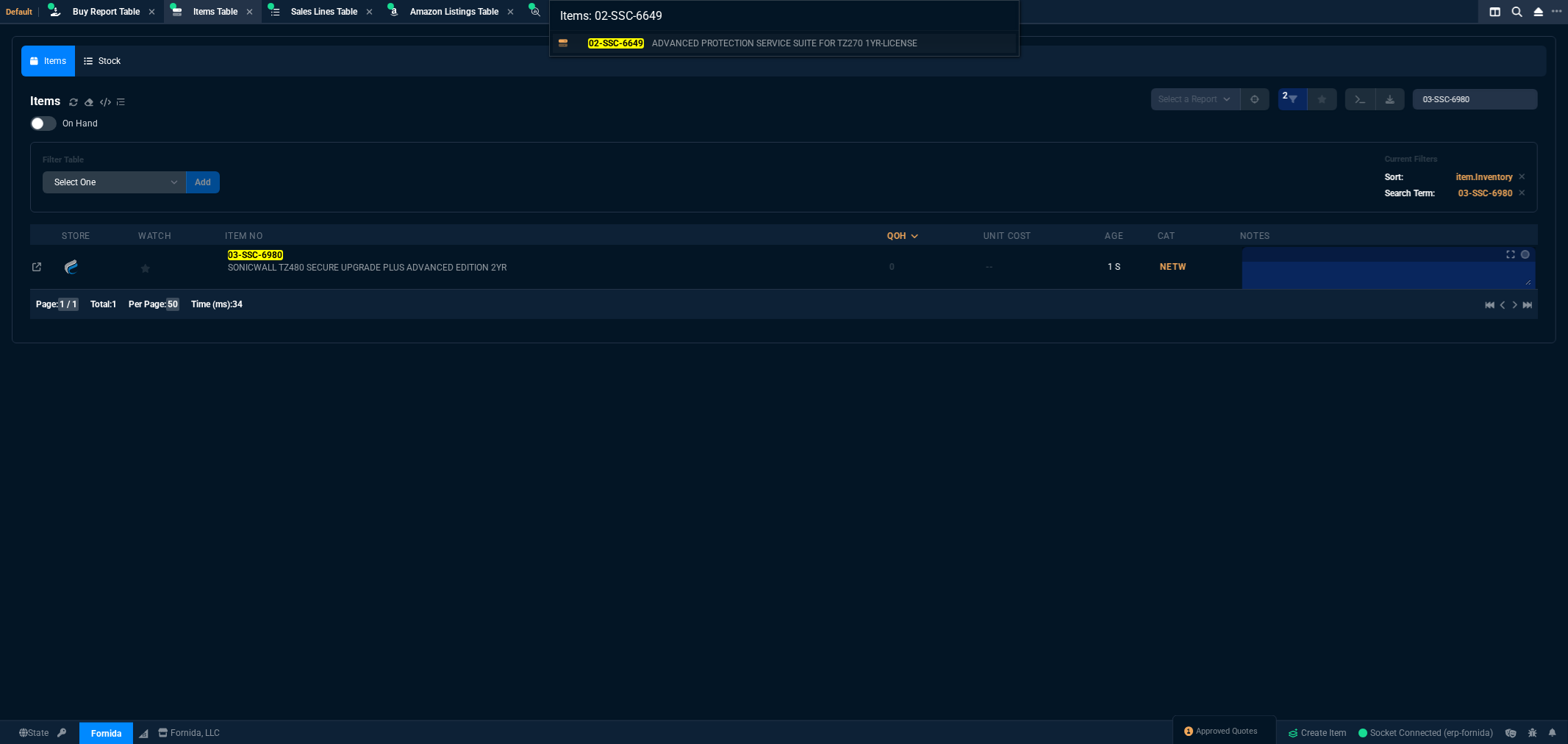
click at [611, 46] on mark "02-SSC-6649" at bounding box center [615, 43] width 55 height 11
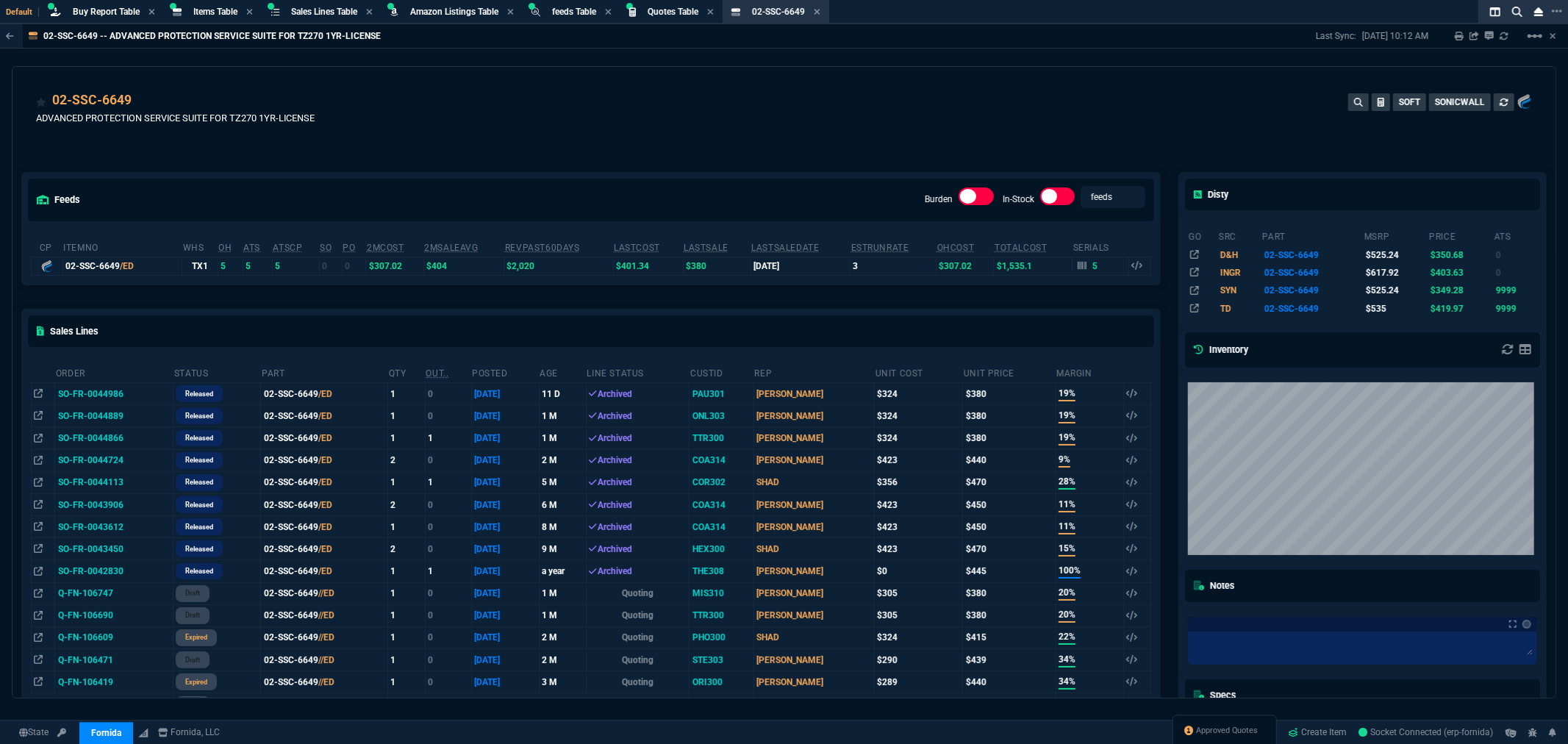
click at [703, 111] on div "02-SSC-6649 ADVANCED PROTECTION SERVICE SUITE FOR TZ270 1YR-LICENSE SOFT SONICW…" at bounding box center [784, 116] width 1496 height 52
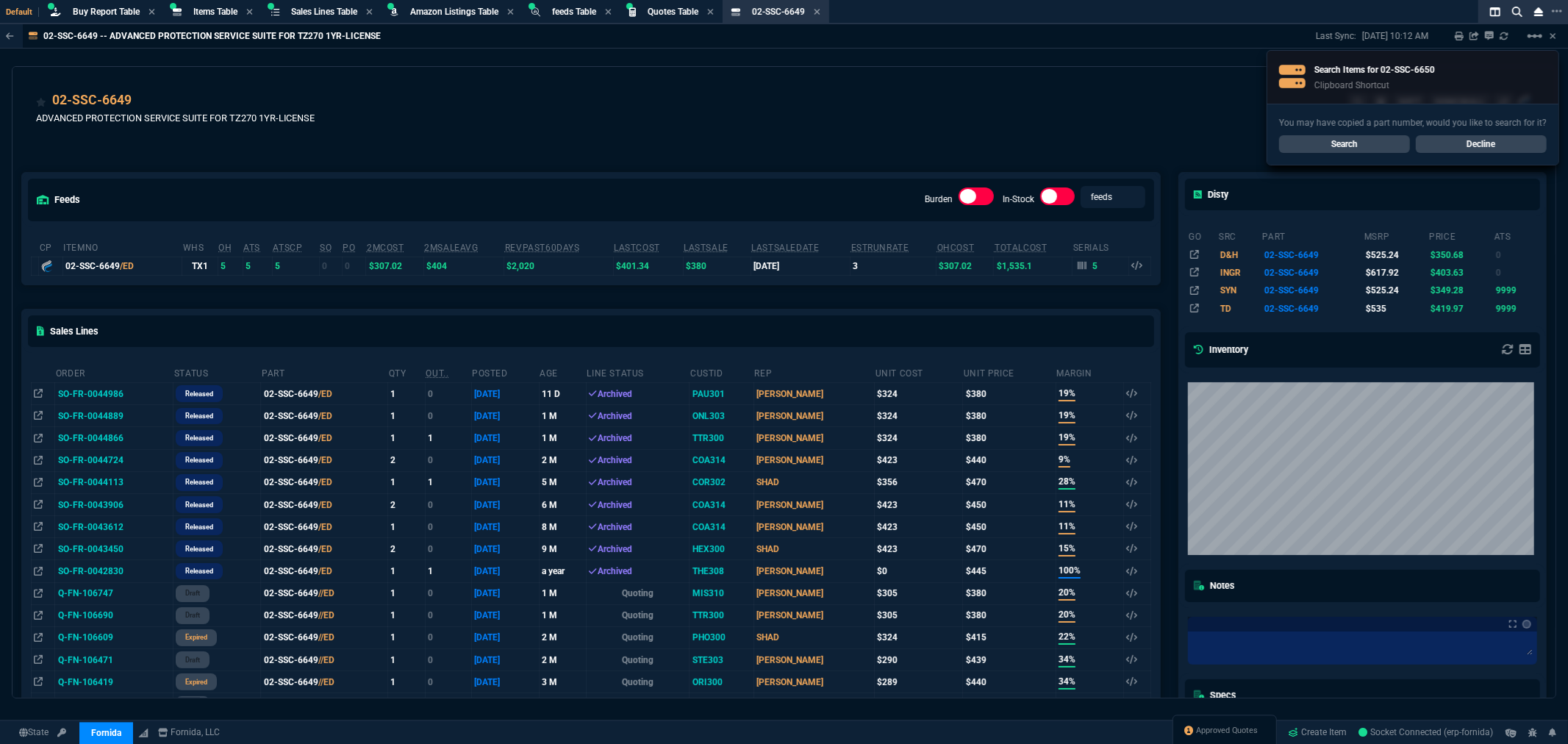
click at [1307, 143] on link "Search" at bounding box center [1344, 144] width 131 height 18
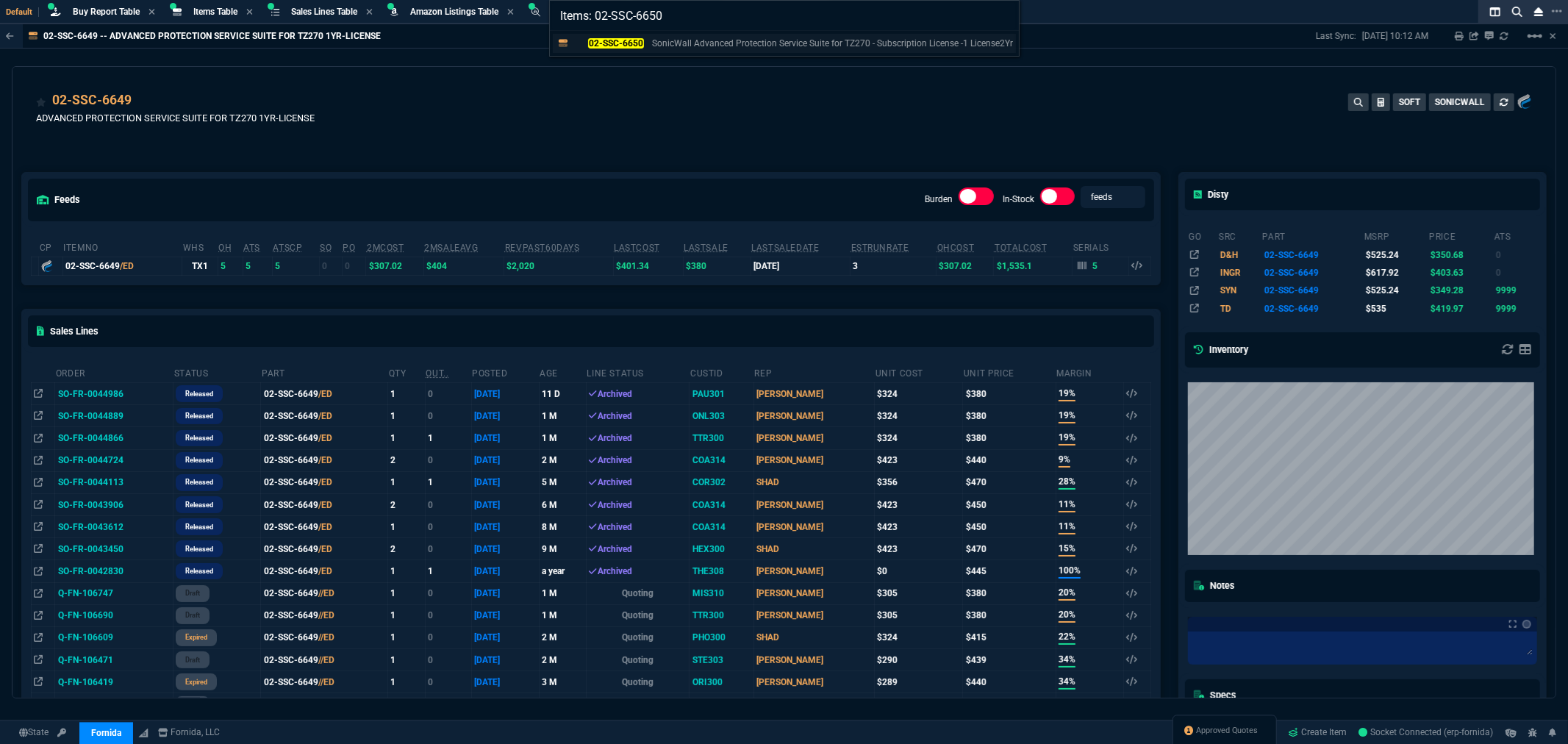
click at [620, 39] on mark "02-SSC-6650" at bounding box center [615, 43] width 55 height 11
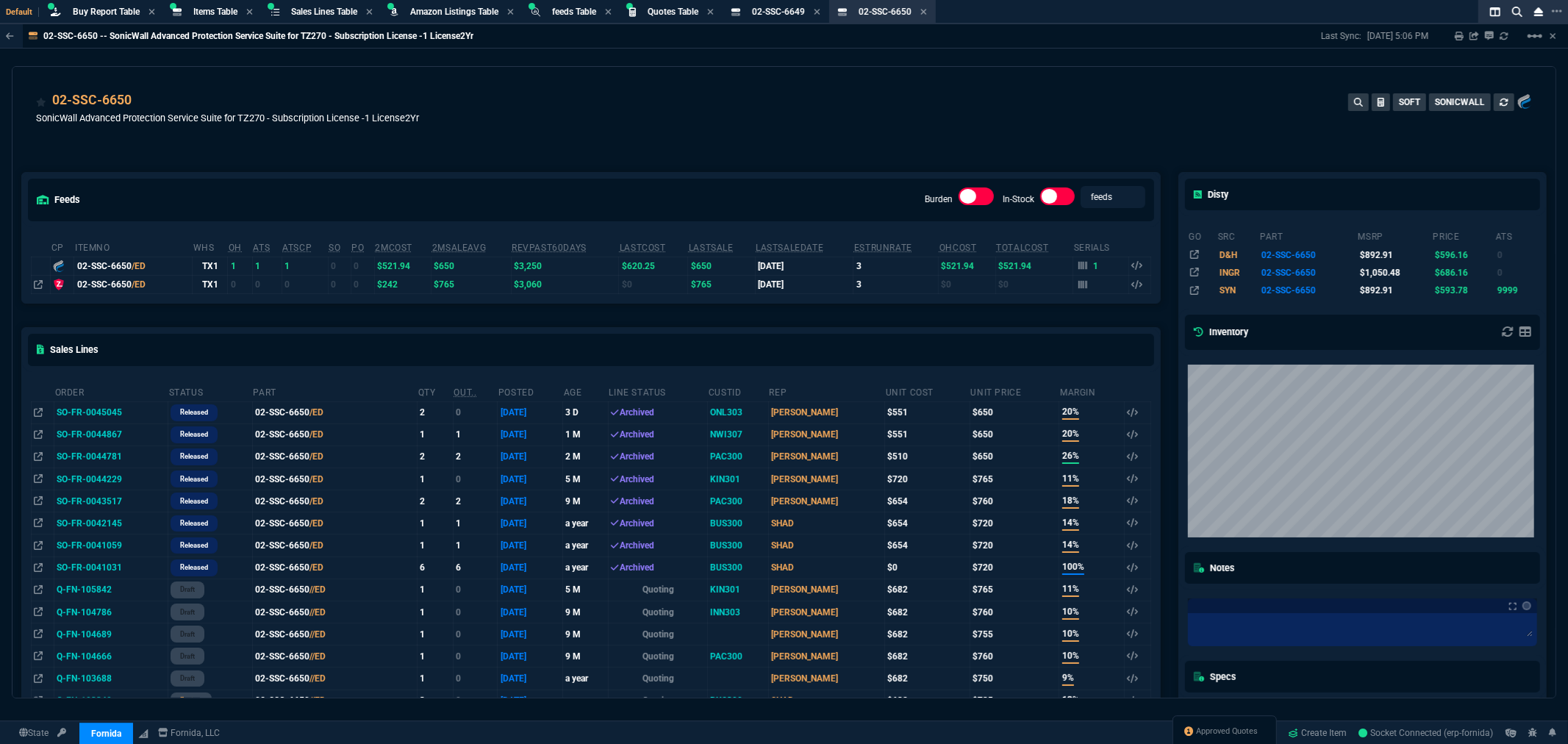
drag, startPoint x: 750, startPoint y: 125, endPoint x: 791, endPoint y: 98, distance: 49.1
click at [750, 125] on div "02-SSC-6650 SonicWall Advanced Protection Service Suite for TZ270 - Subscriptio…" at bounding box center [784, 116] width 1496 height 52
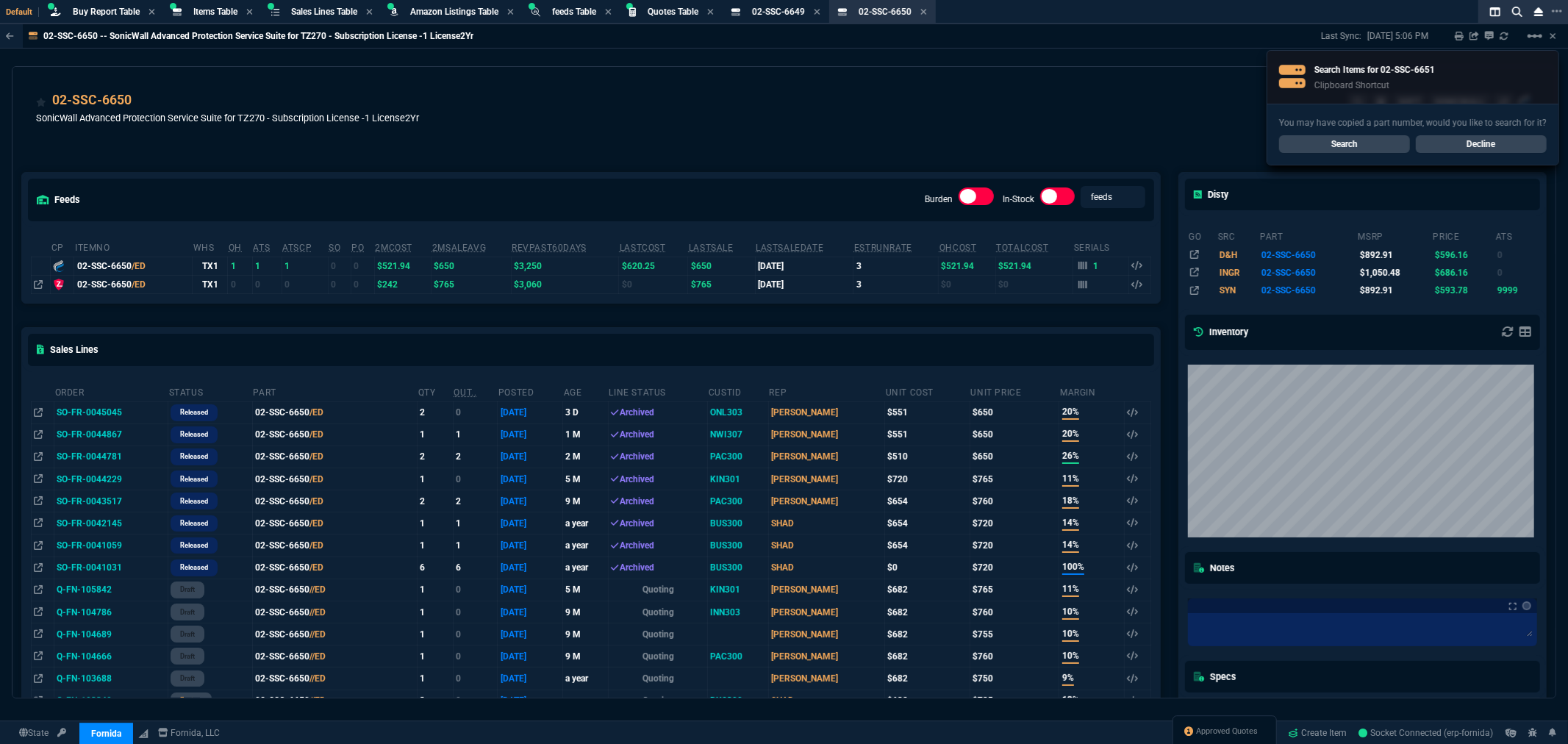
click at [1308, 138] on link "Search" at bounding box center [1344, 144] width 131 height 18
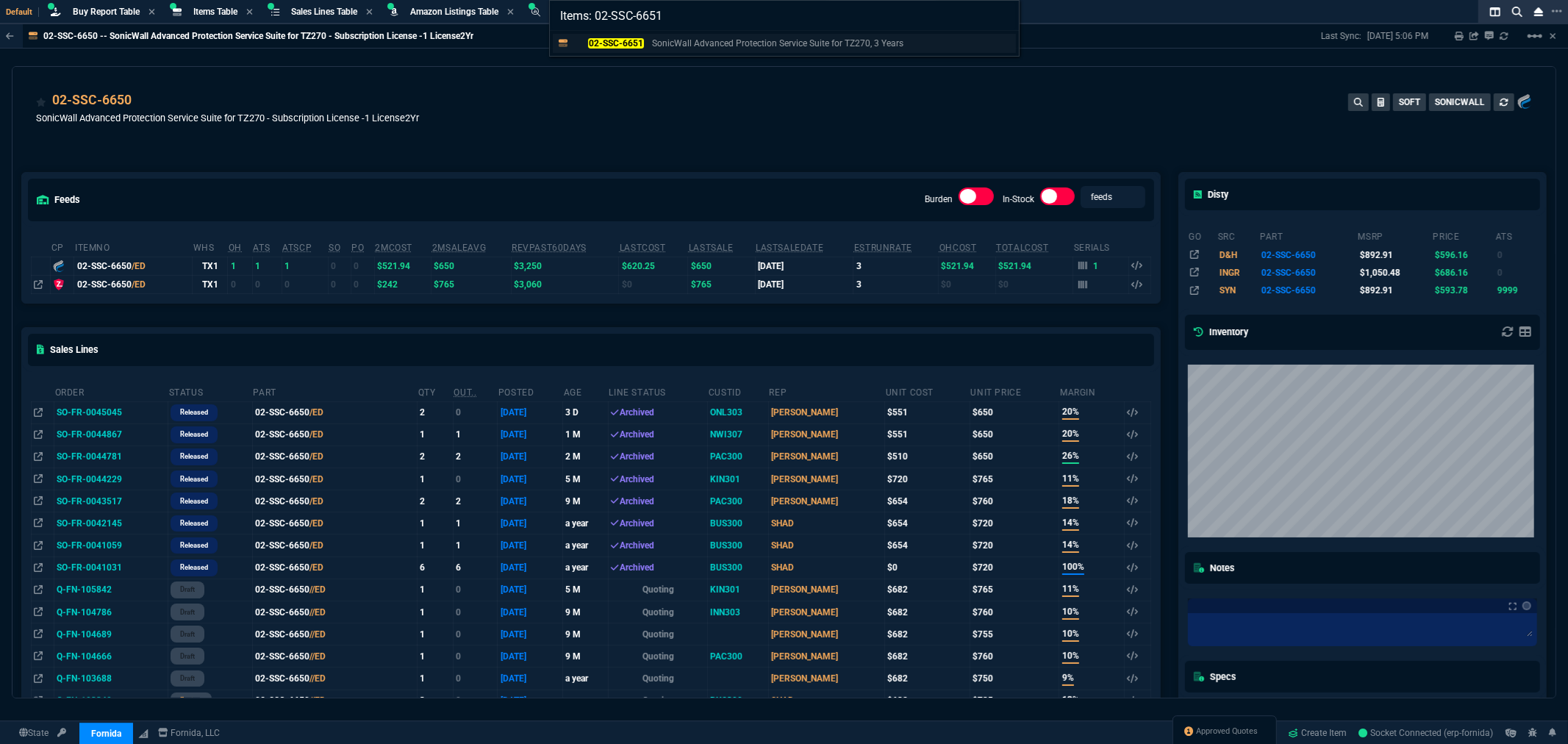
click at [625, 47] on mark "02-SSC-6651" at bounding box center [615, 43] width 55 height 11
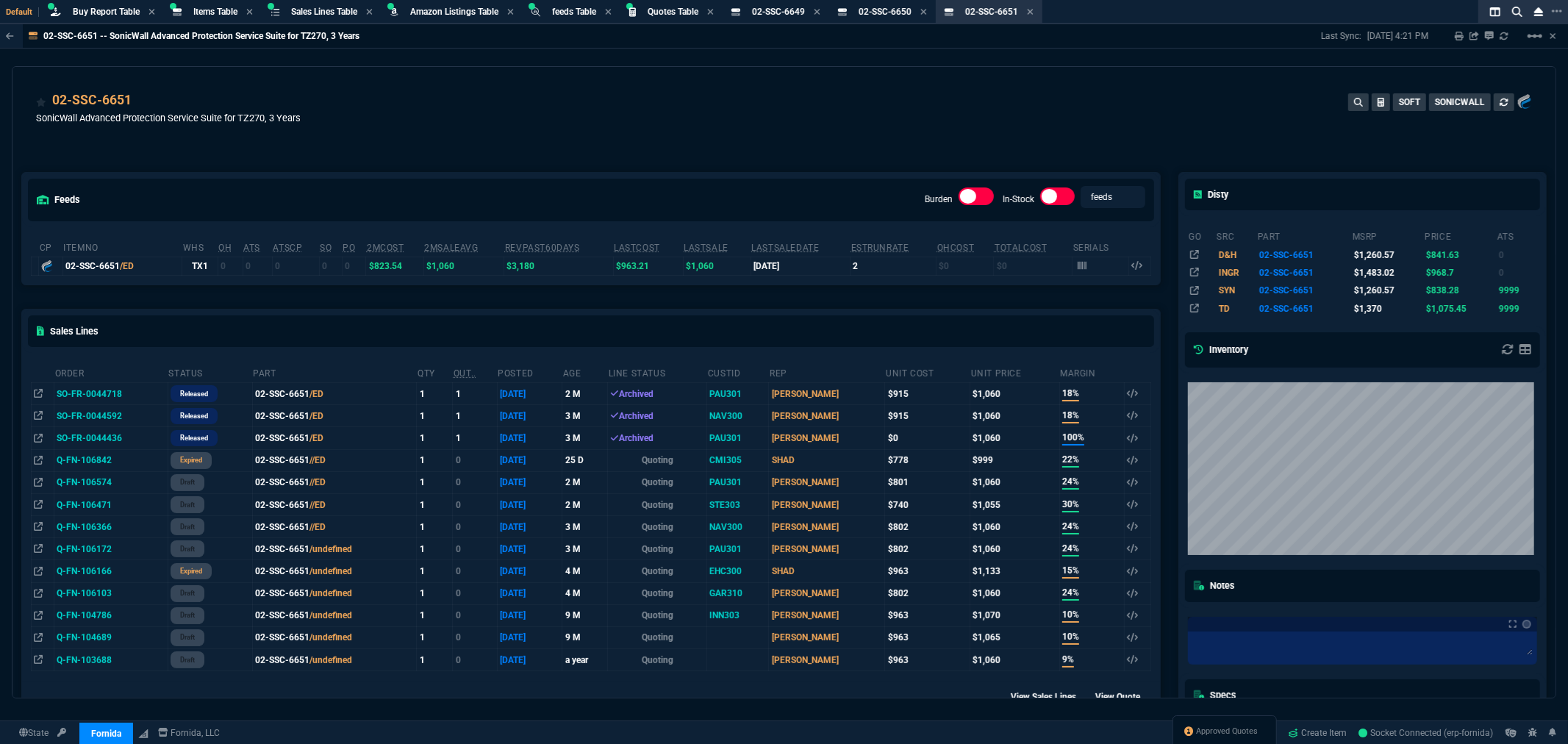
click at [734, 119] on div "02-SSC-6651 SonicWall Advanced Protection Service Suite for TZ270, 3 Years SOFT…" at bounding box center [784, 116] width 1496 height 52
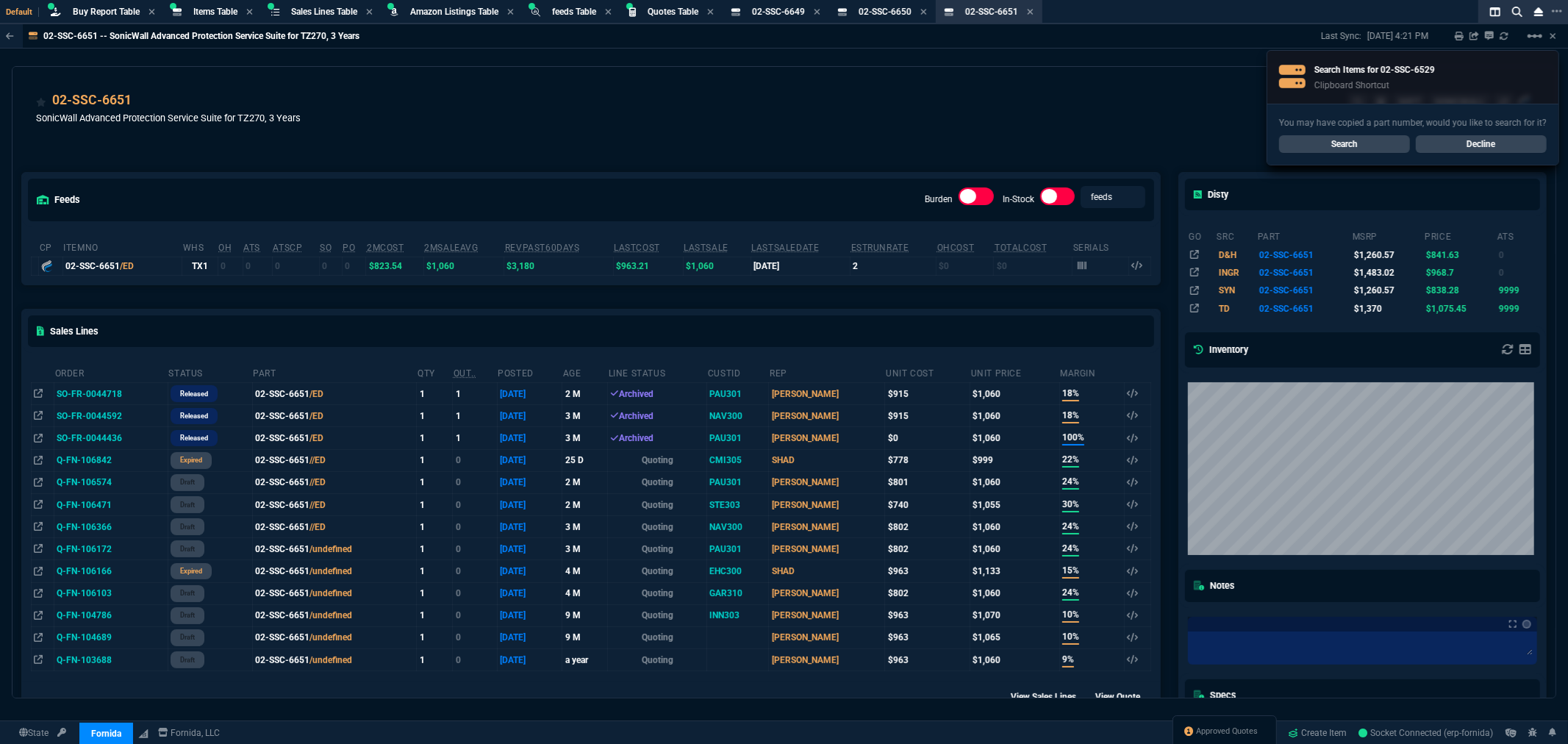
click at [1364, 142] on link "Search" at bounding box center [1344, 144] width 131 height 18
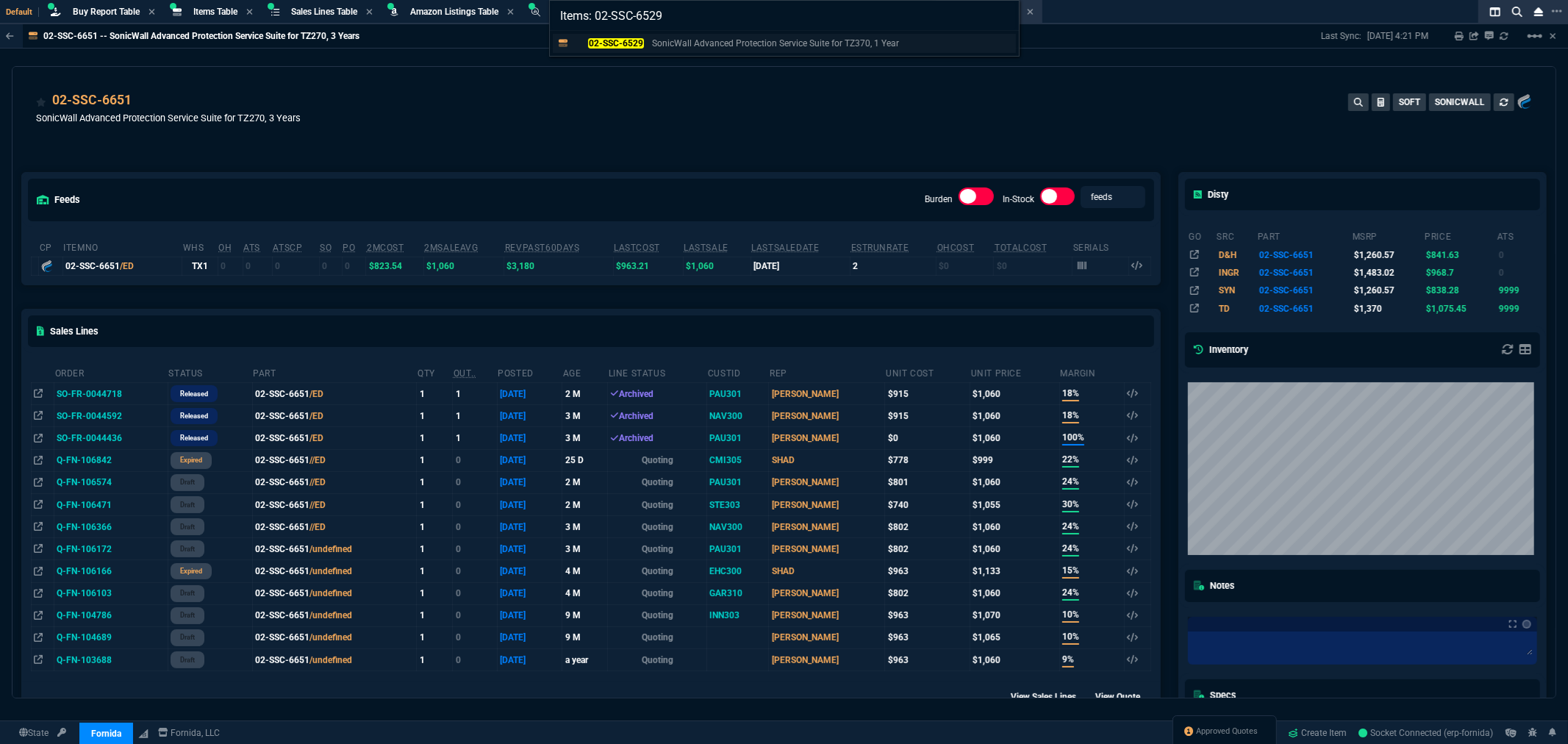
click at [613, 40] on mark "02-SSC-6529" at bounding box center [615, 43] width 55 height 11
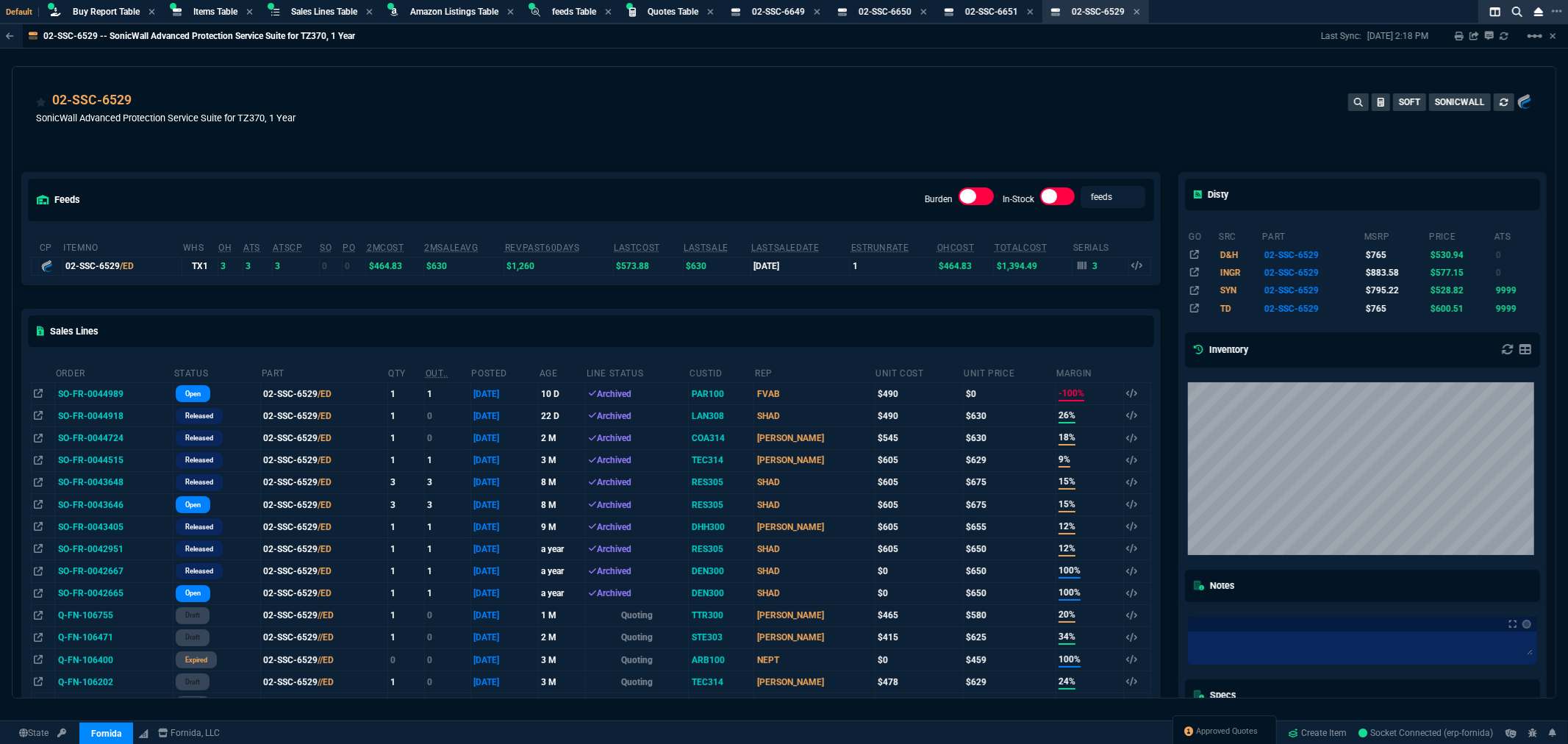
click at [632, 151] on div "feeds Burden In-Stock feeds prices cp ItemNo WHS OH ATS ATSCP SO PO 2MCost 2MSa…" at bounding box center [591, 665] width 1158 height 1050
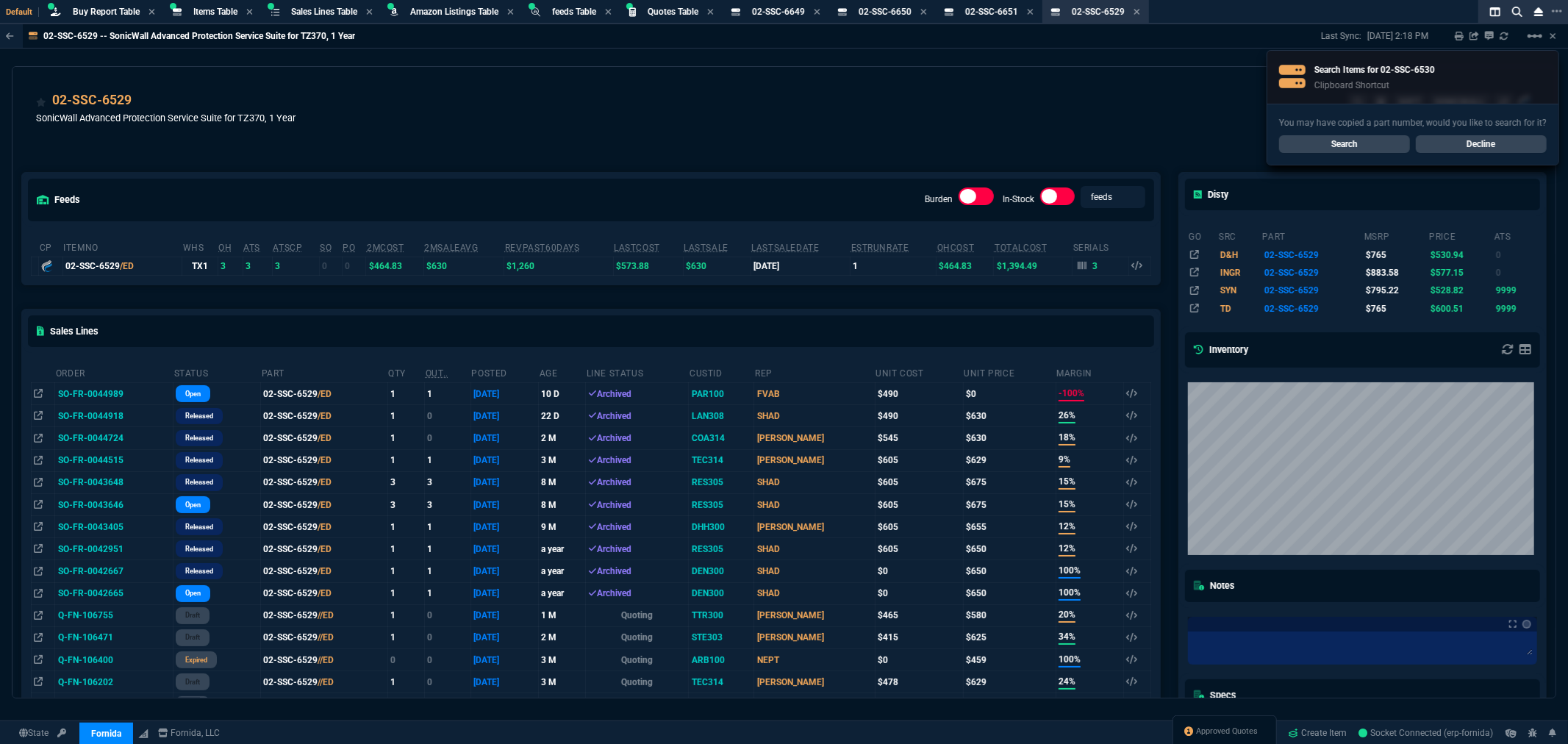
click at [1335, 144] on link "Search" at bounding box center [1344, 144] width 131 height 18
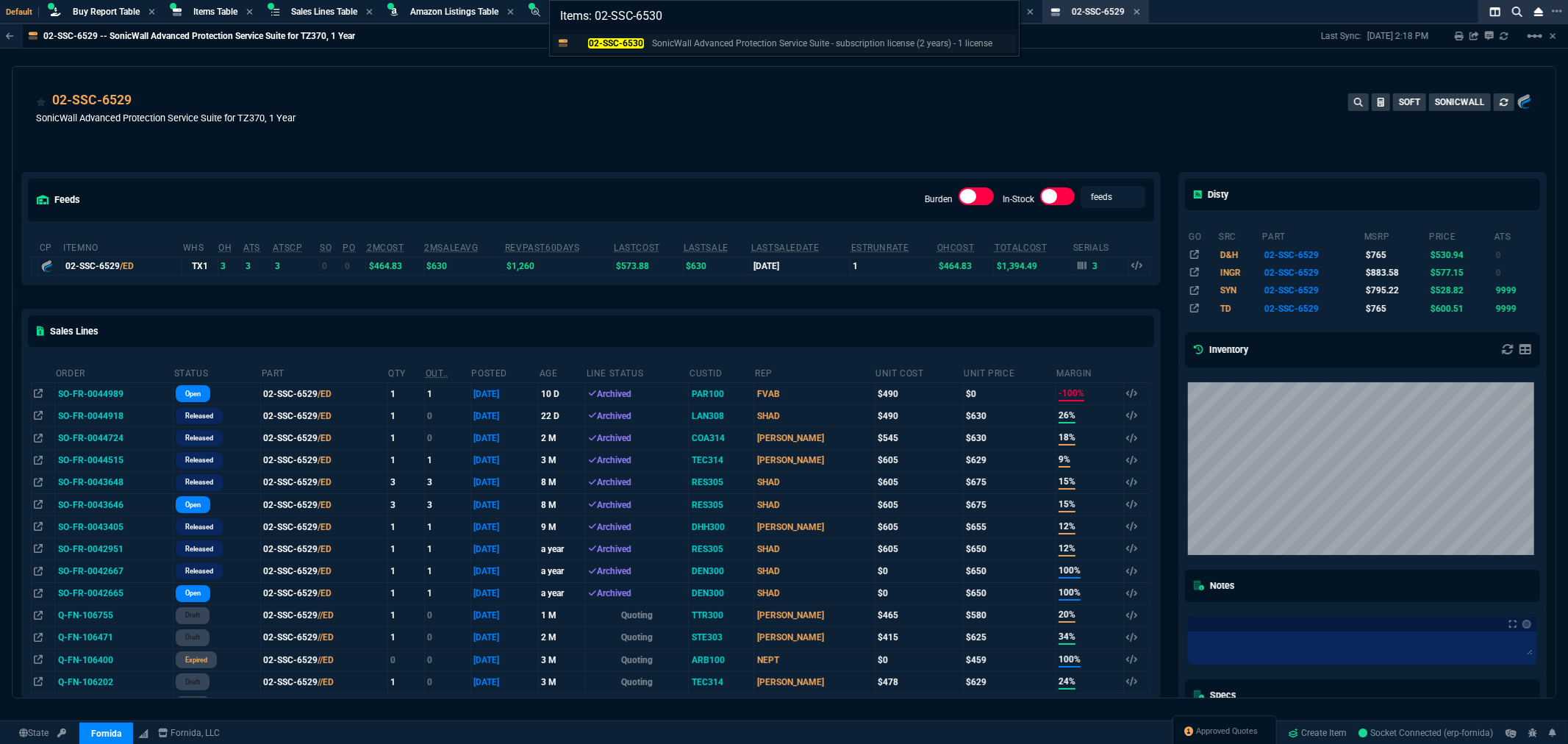
click at [591, 39] on mark "02-SSC-6530" at bounding box center [615, 43] width 55 height 11
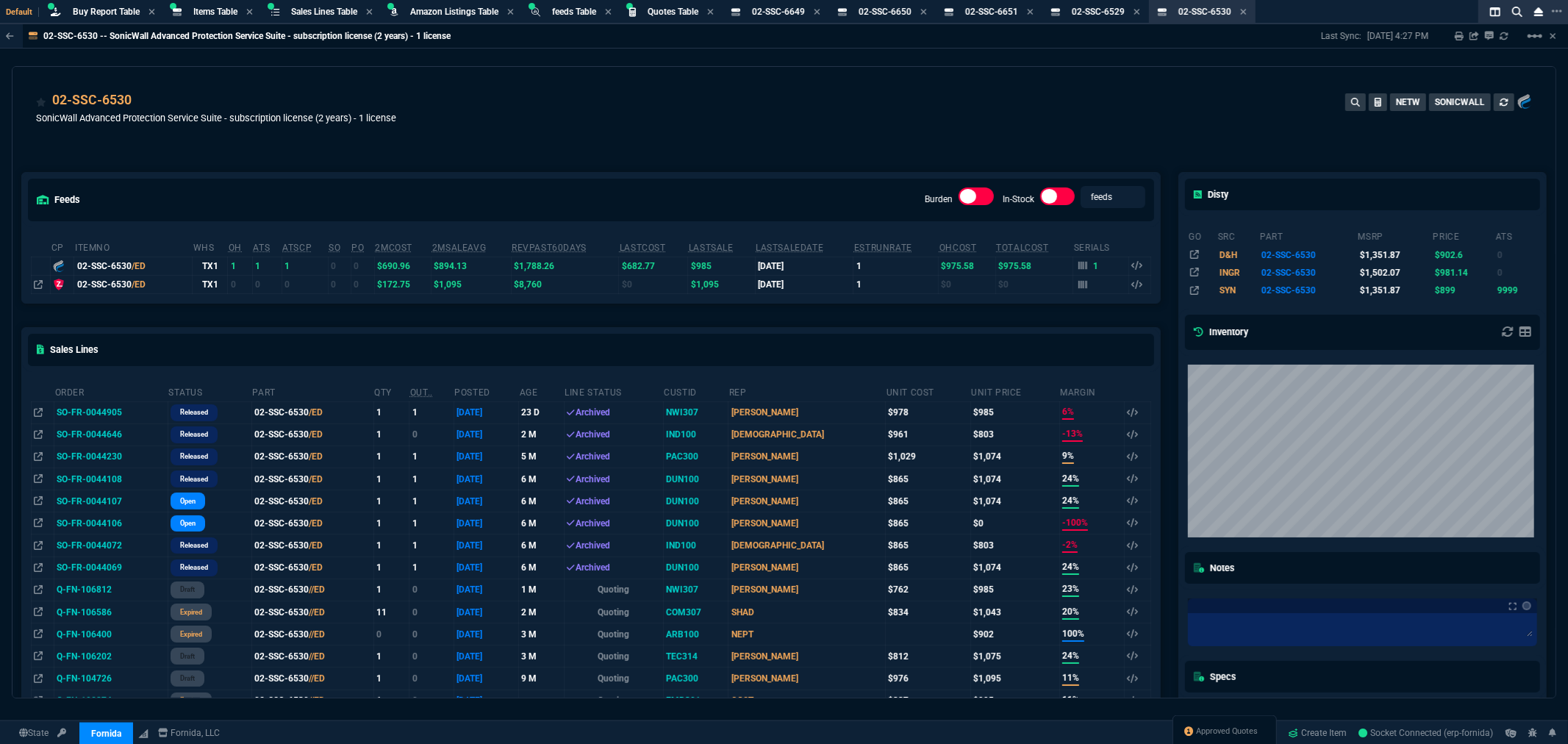
click at [572, 118] on div "02-SSC-6530 SonicWall Advanced Protection Service Suite - subscription license …" at bounding box center [784, 116] width 1496 height 52
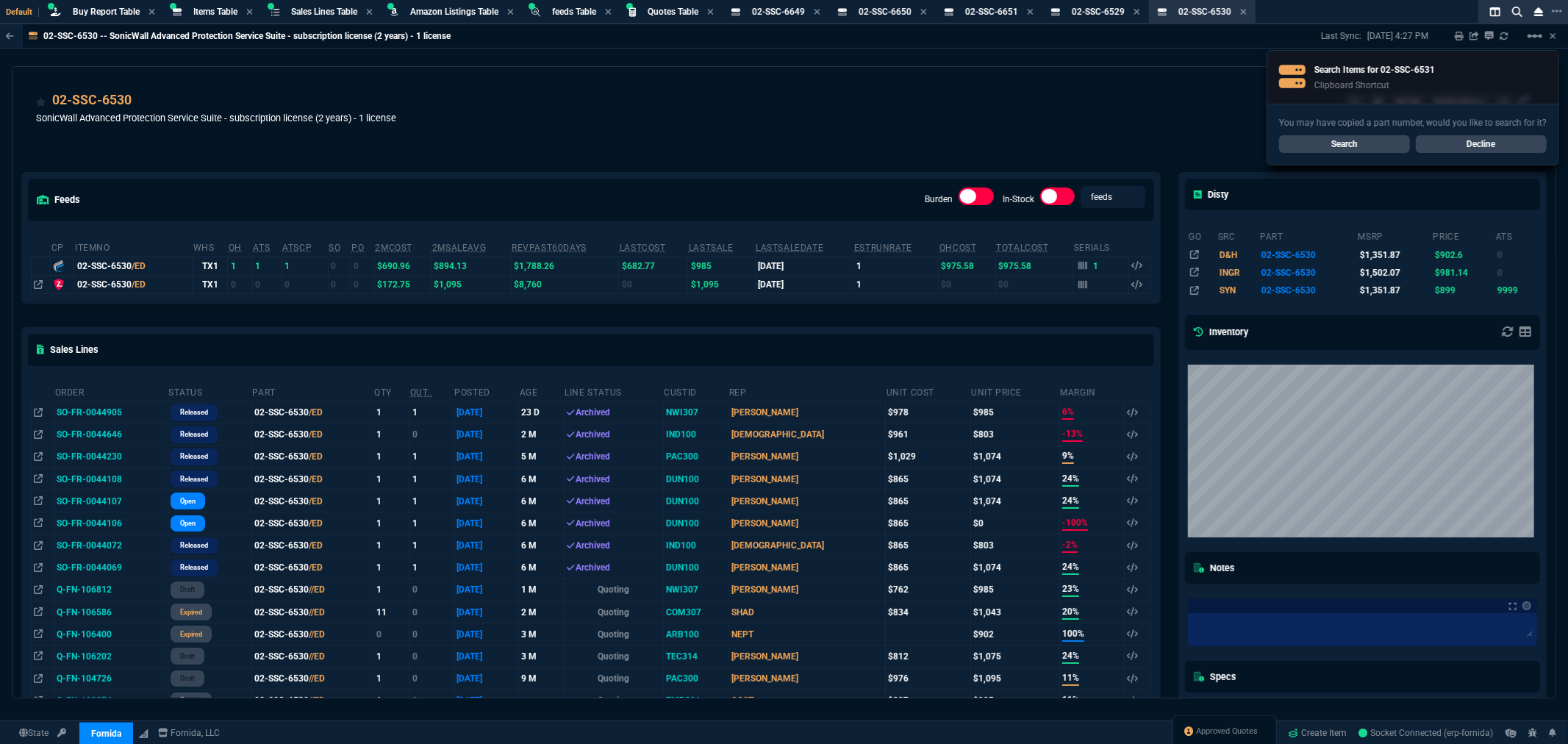
click at [1378, 149] on link "Search" at bounding box center [1344, 144] width 131 height 18
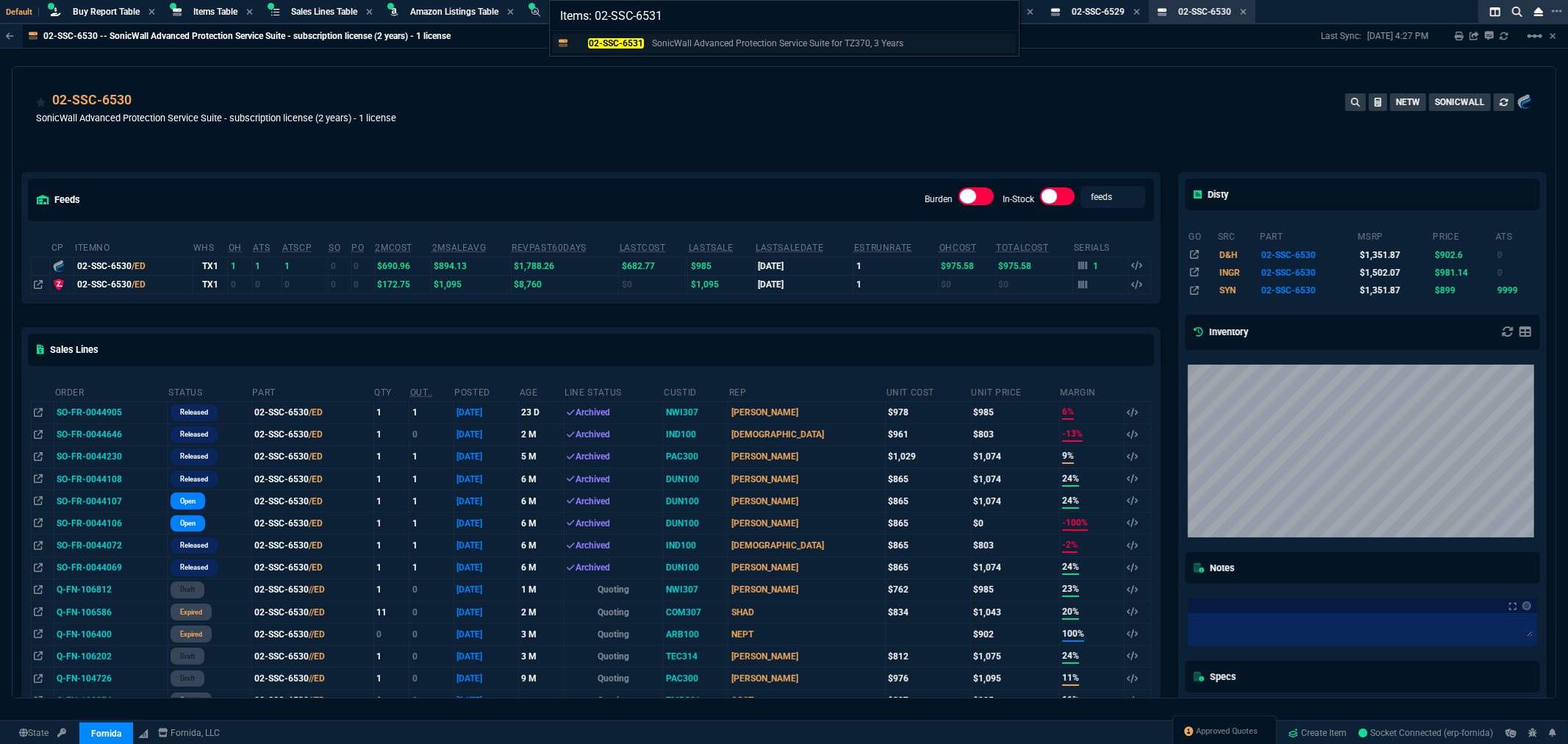
click at [672, 47] on p "SonicWall Advanced Protection Service Suite for TZ370, 3 Years" at bounding box center [777, 43] width 252 height 13
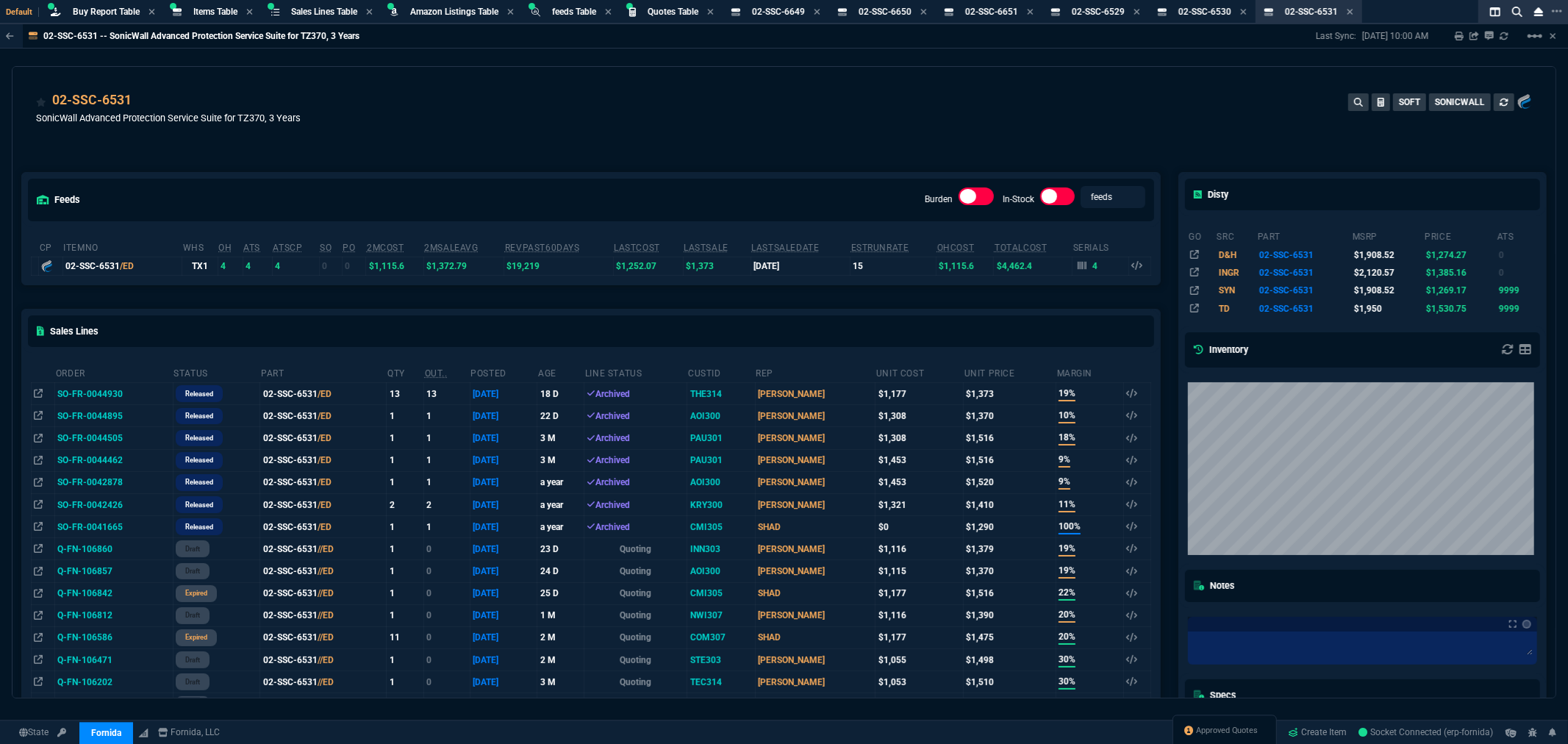
click at [600, 83] on div "02-SSC-6531 SonicWall Advanced Protection Service Suite for TZ370, 3 Years SOFT…" at bounding box center [784, 111] width 1543 height 88
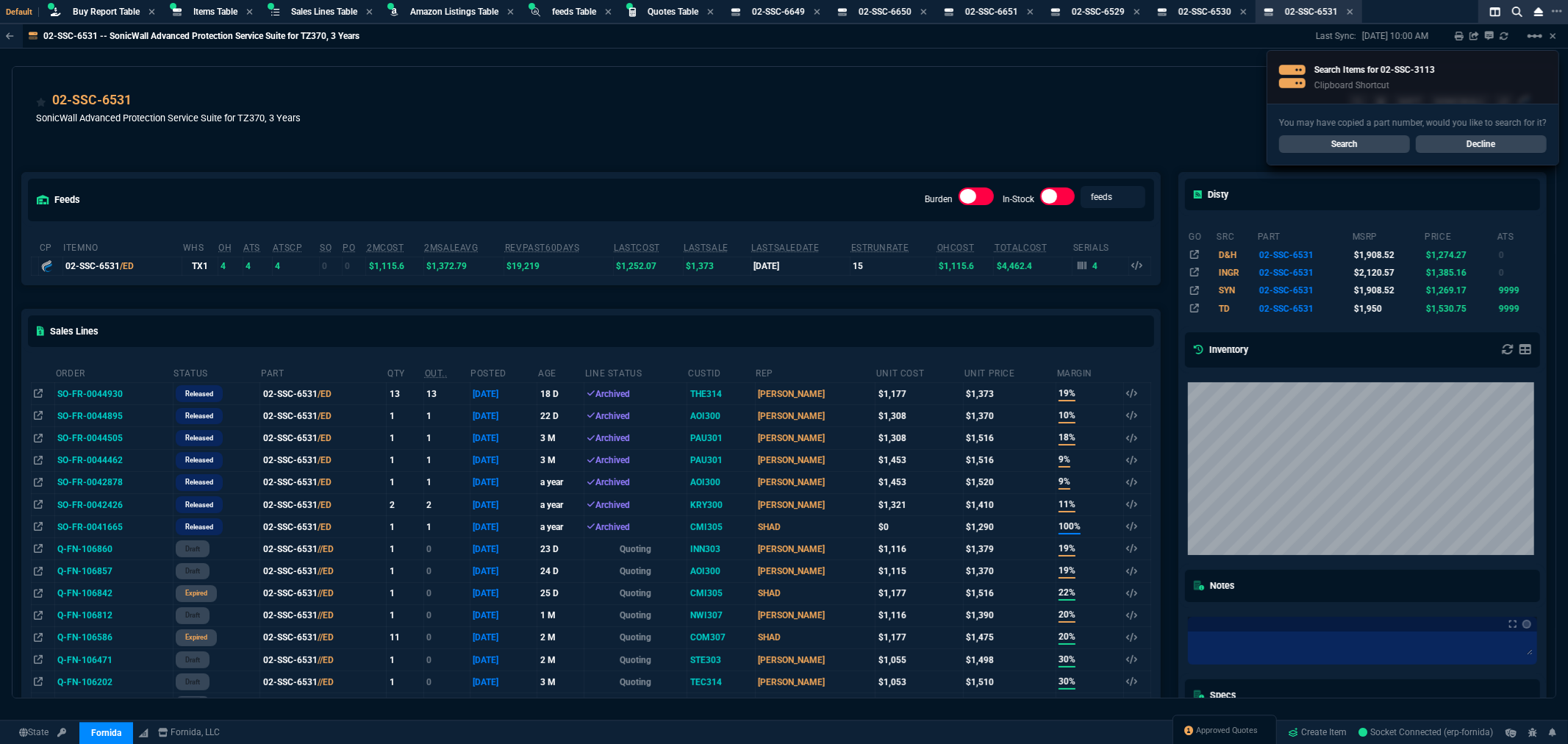
click at [1328, 147] on link "Search" at bounding box center [1344, 144] width 131 height 18
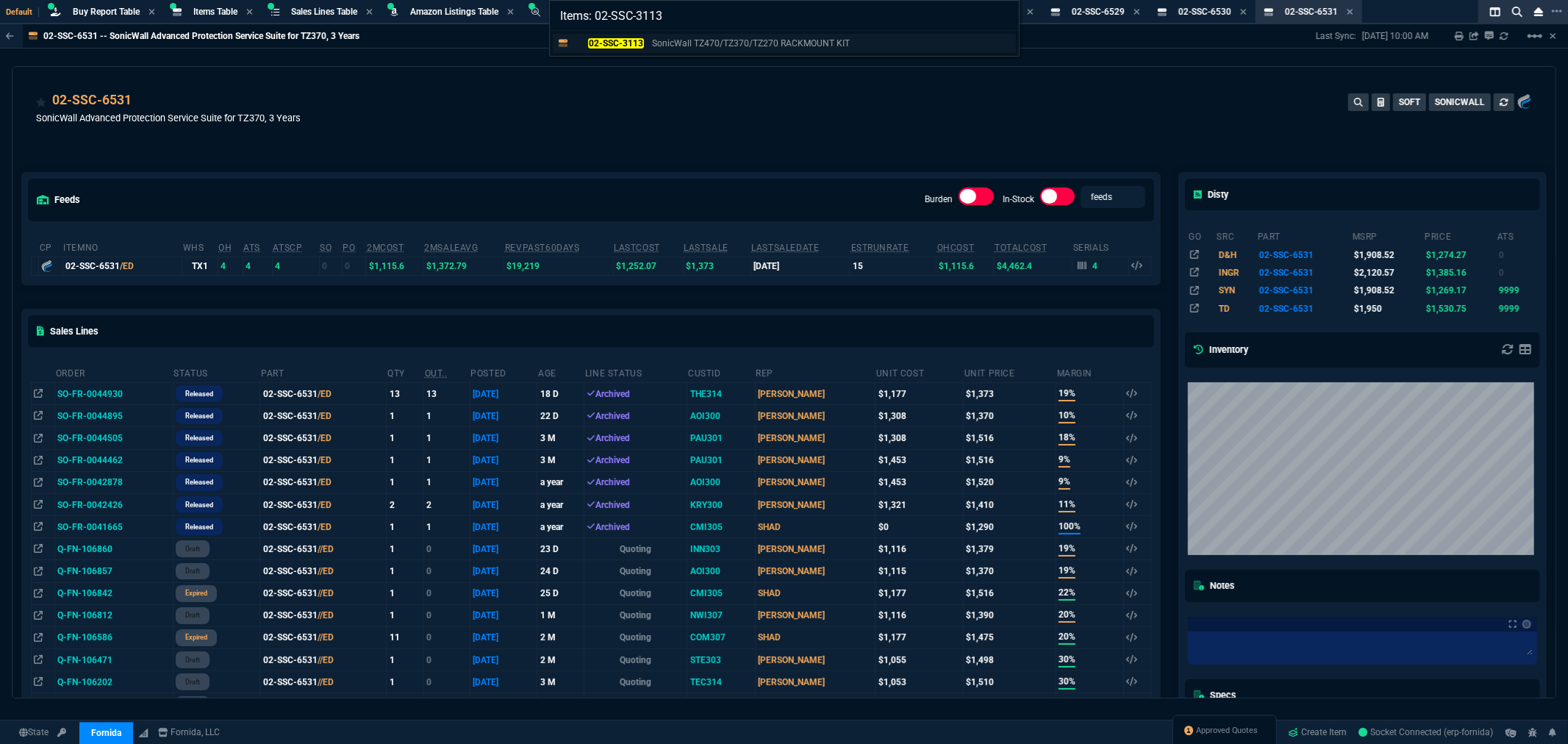
click at [657, 47] on p "SonicWall TZ470/TZ370/TZ270 RACKMOUNT KIT" at bounding box center [750, 43] width 197 height 13
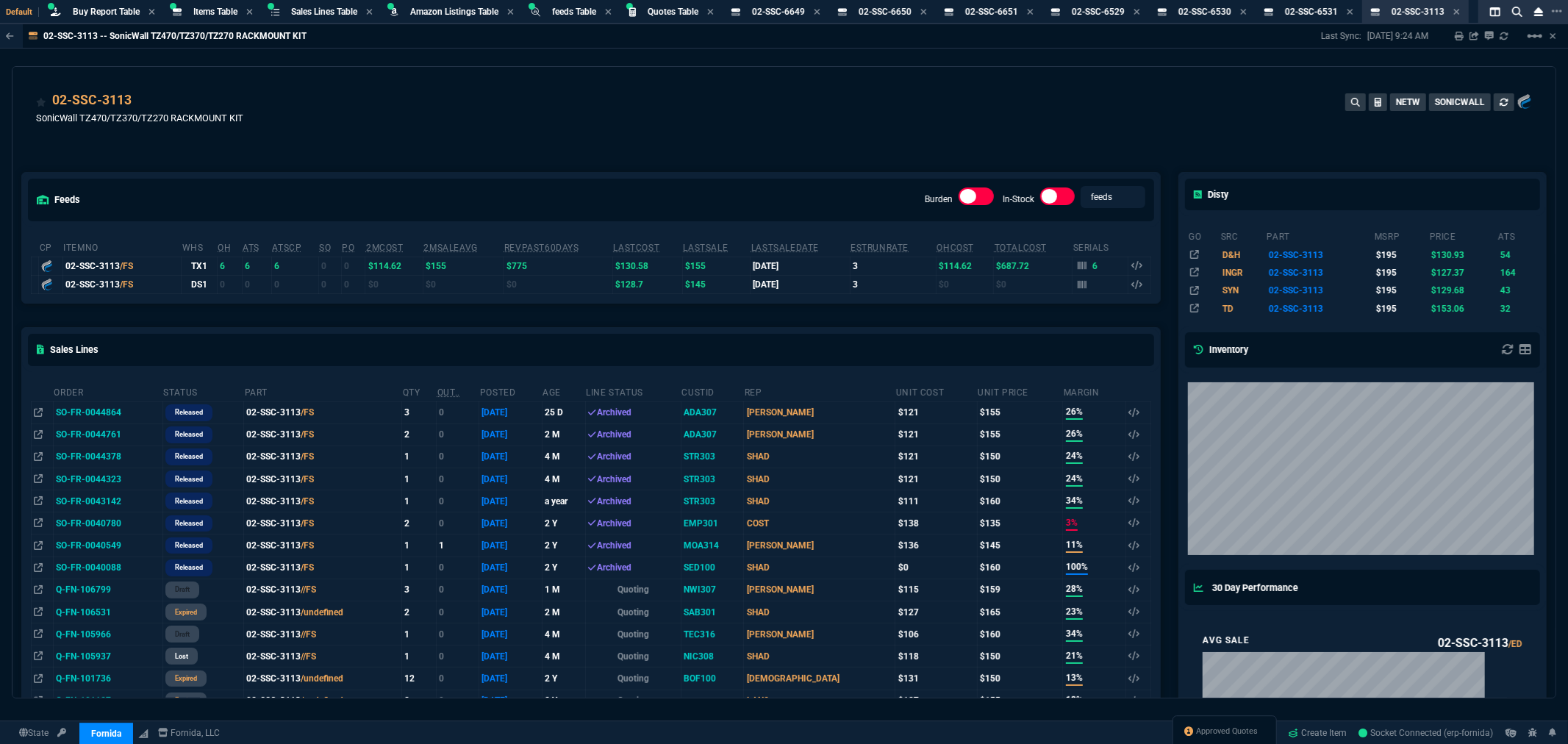
click at [650, 118] on div "02-SSC-3113 SonicWall TZ470/TZ370/TZ270 RACKMOUNT KIT NETW SONICWALL" at bounding box center [784, 116] width 1496 height 52
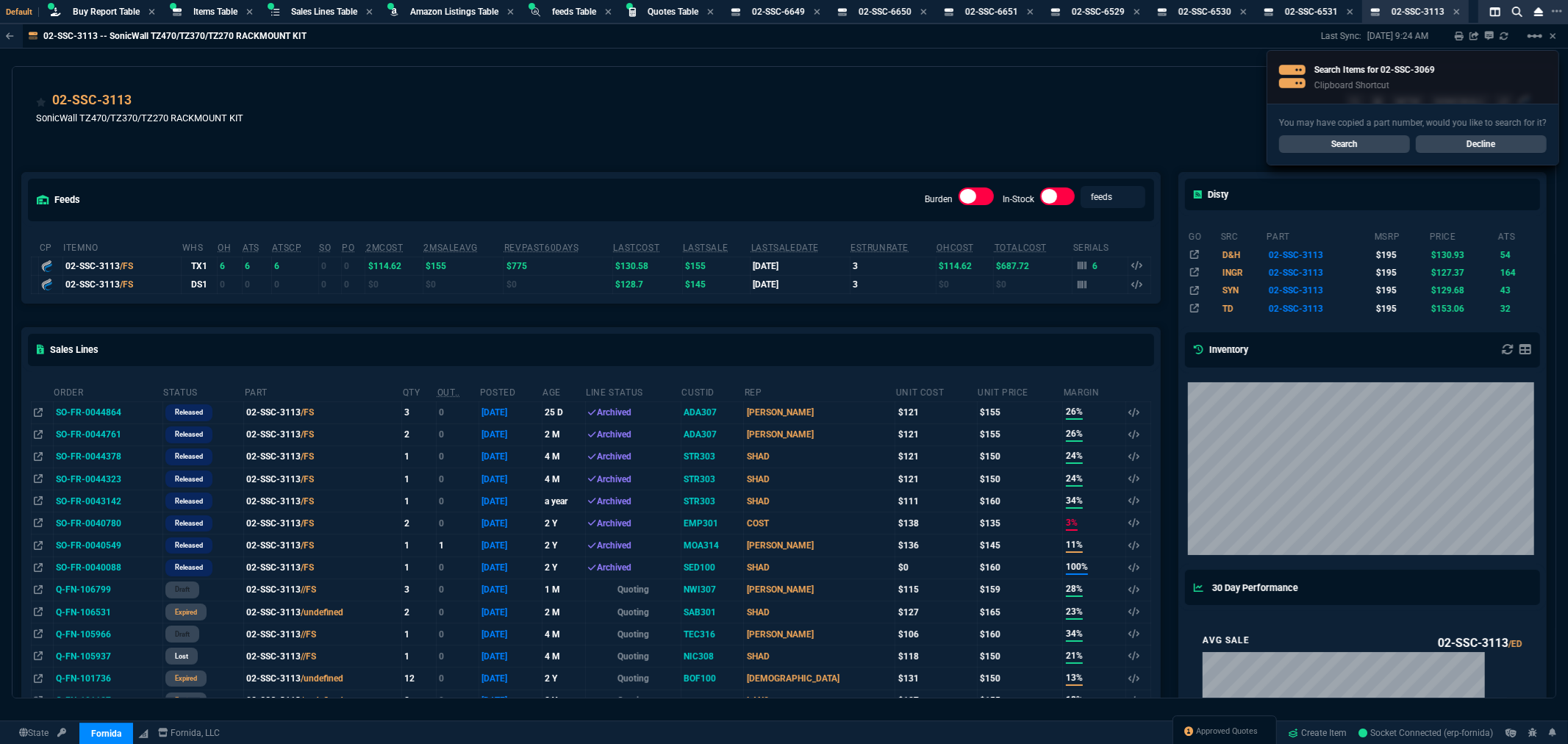
click at [1315, 141] on link "Search" at bounding box center [1344, 144] width 131 height 18
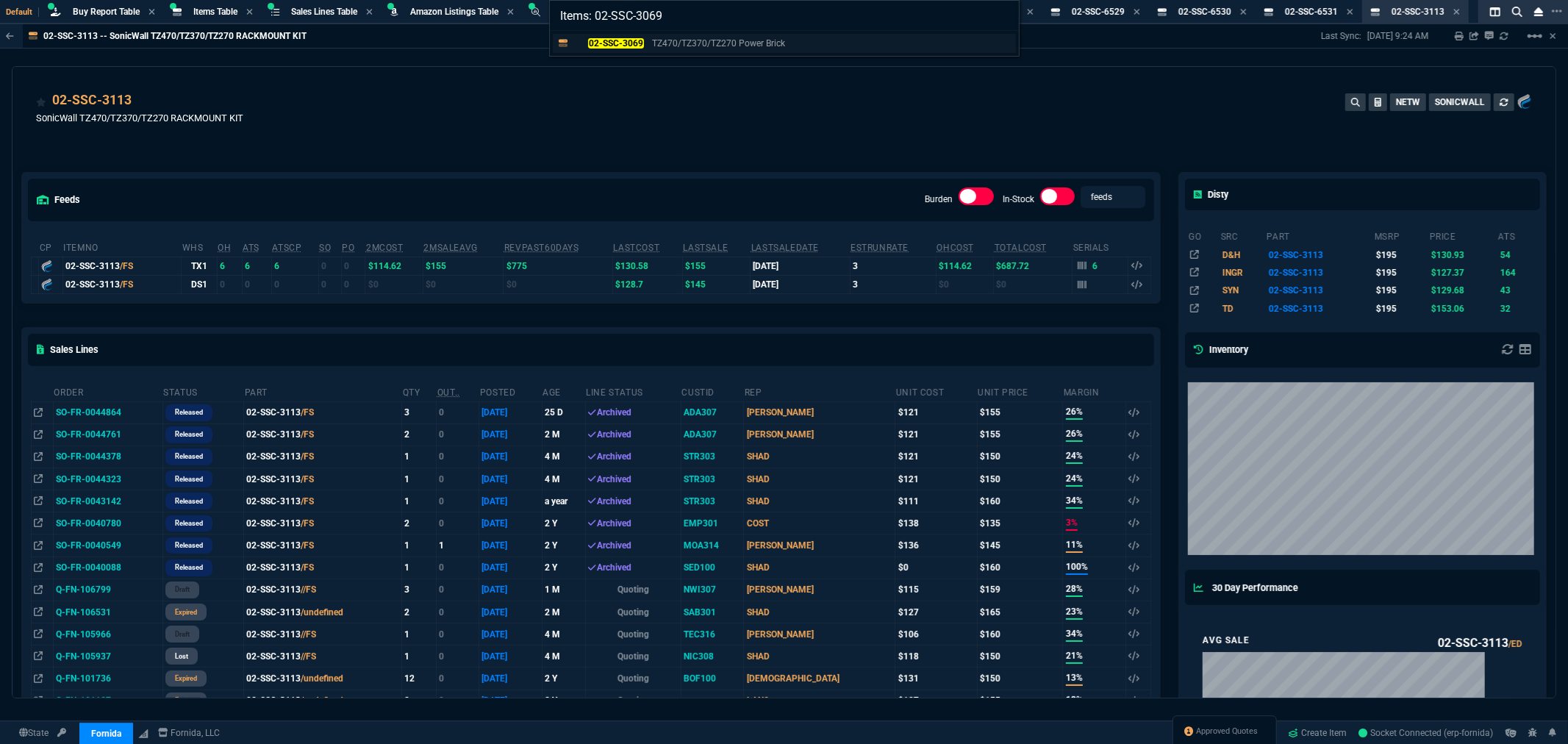
click at [619, 39] on mark "02-SSC-3069" at bounding box center [615, 43] width 55 height 11
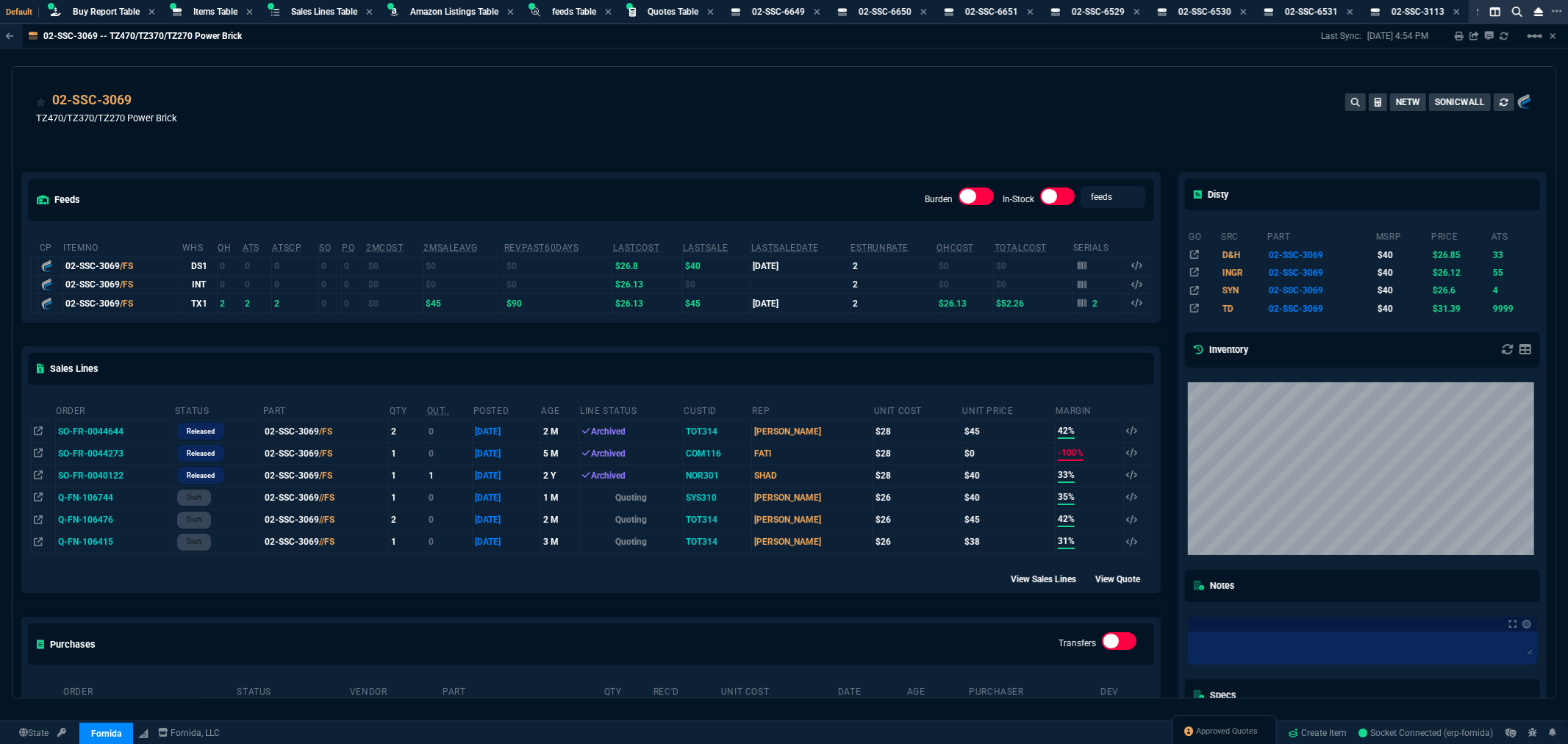
click at [691, 145] on div "feeds Burden In-Stock feeds prices cp ItemNo WHS OH ATS ATSCP SO PO 2MCost 2MSa…" at bounding box center [591, 491] width 1158 height 701
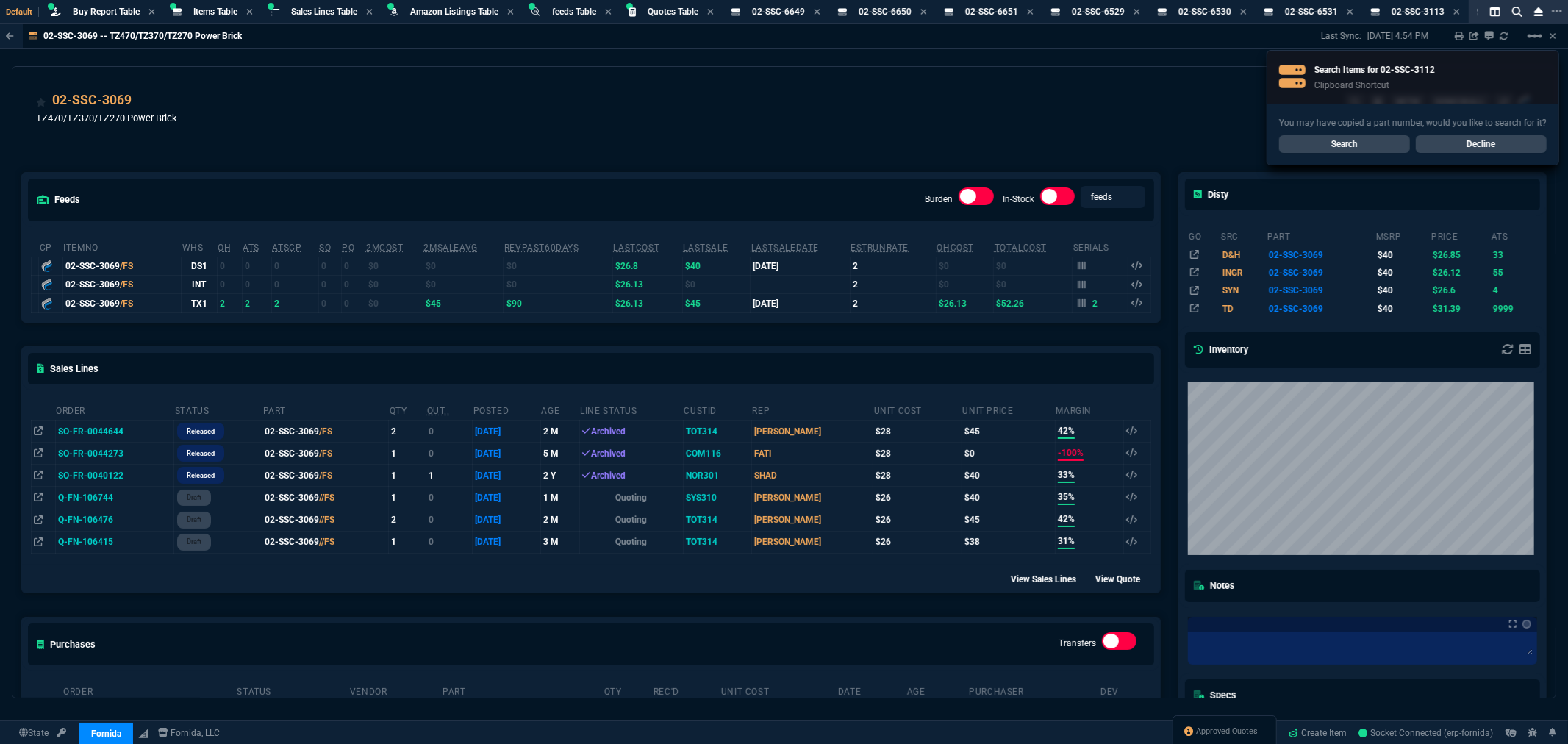
click at [1340, 138] on link "Search" at bounding box center [1344, 144] width 131 height 18
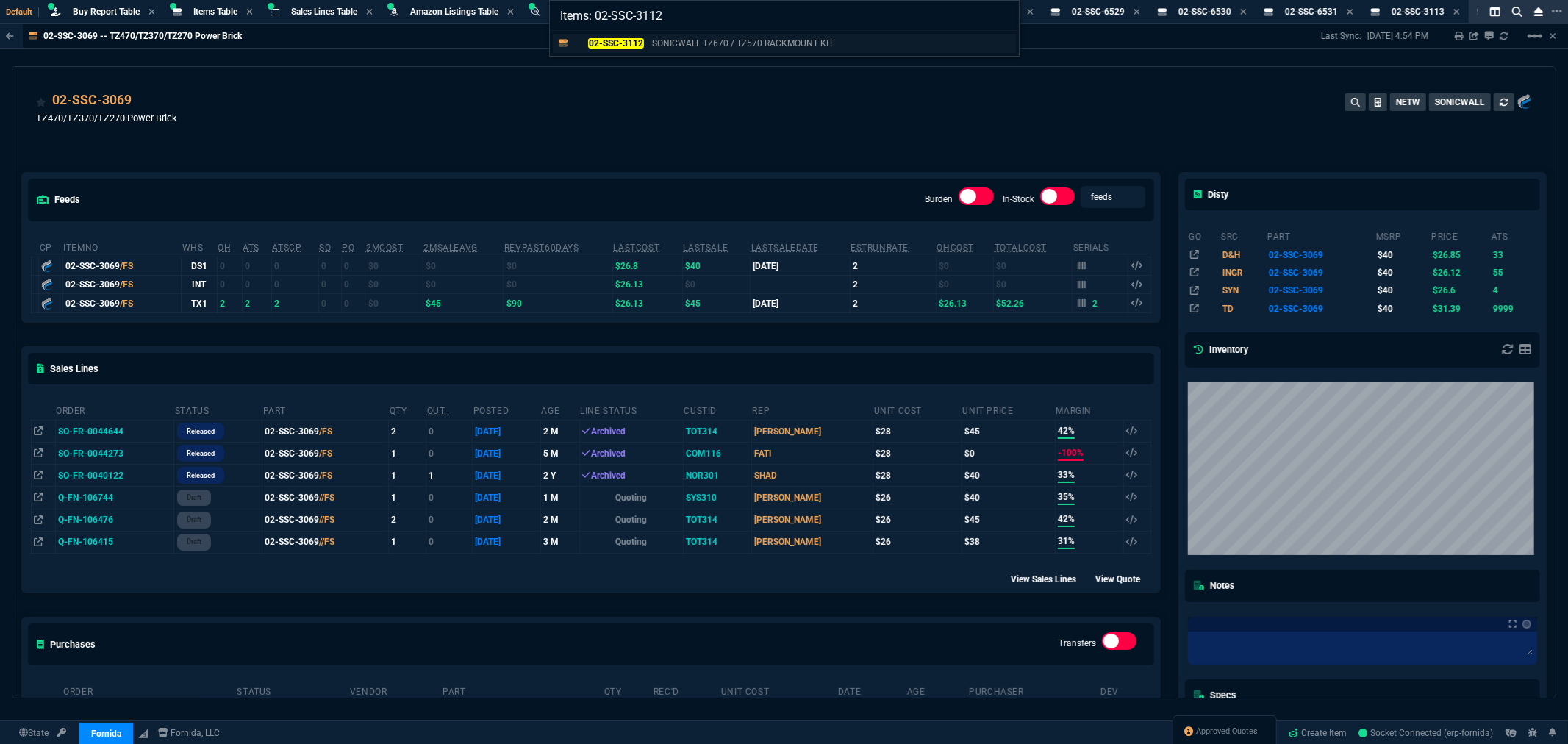
click at [637, 47] on mark "02-SSC-3112" at bounding box center [615, 43] width 55 height 11
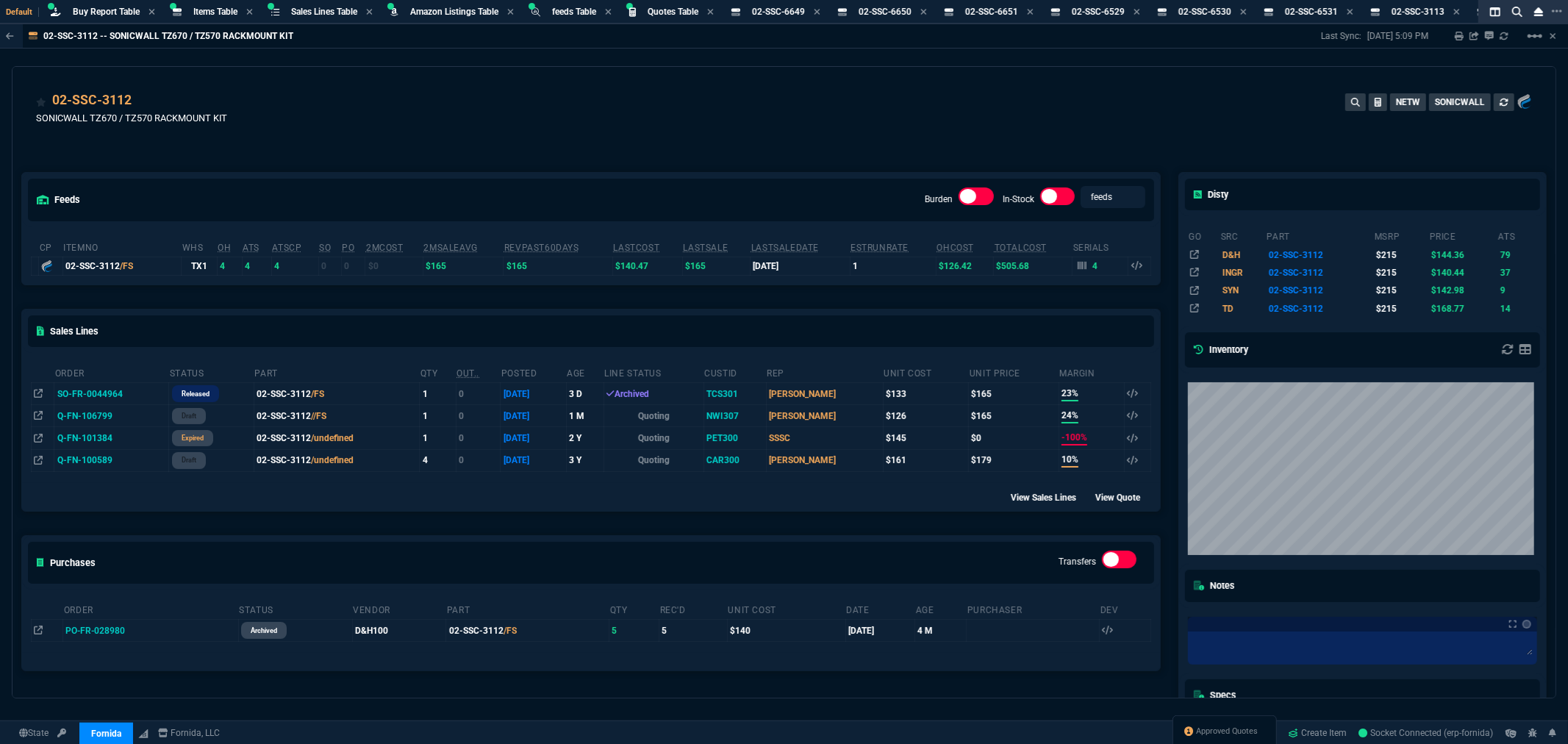
click at [687, 173] on div "feeds Burden In-Stock feeds prices" at bounding box center [591, 200] width 1138 height 54
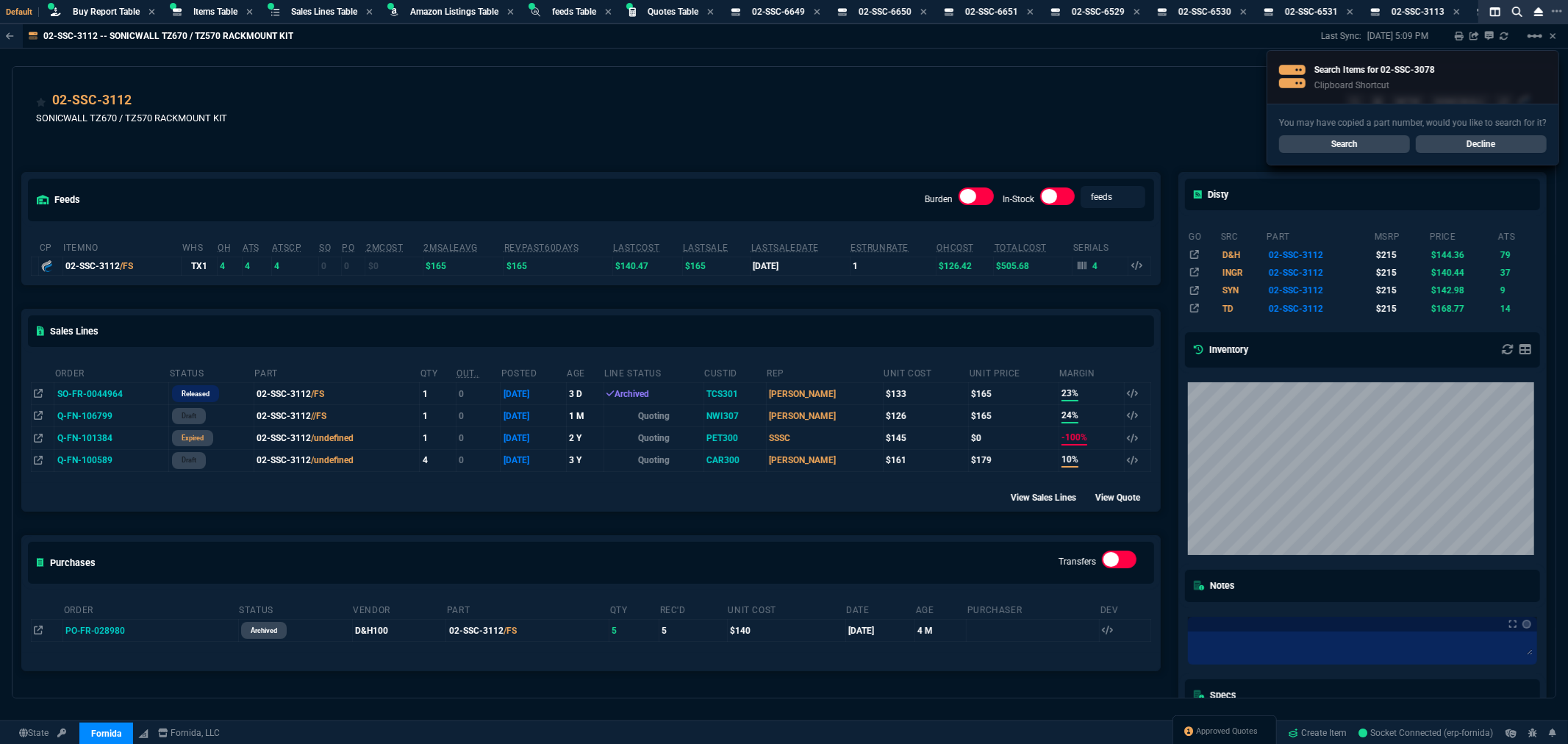
click at [1349, 144] on link "Search" at bounding box center [1344, 144] width 131 height 18
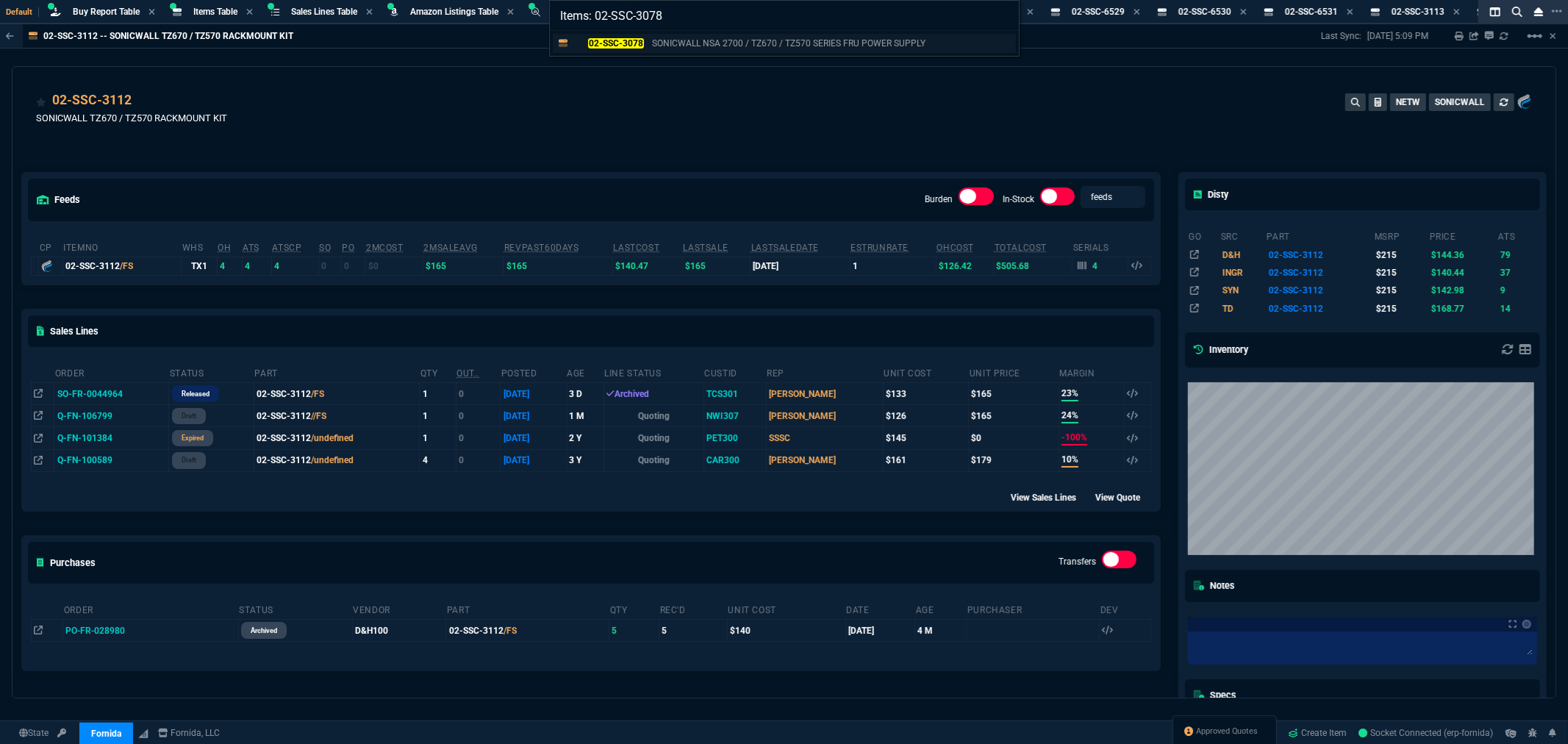
click at [634, 46] on mark "02-SSC-3078" at bounding box center [615, 43] width 55 height 11
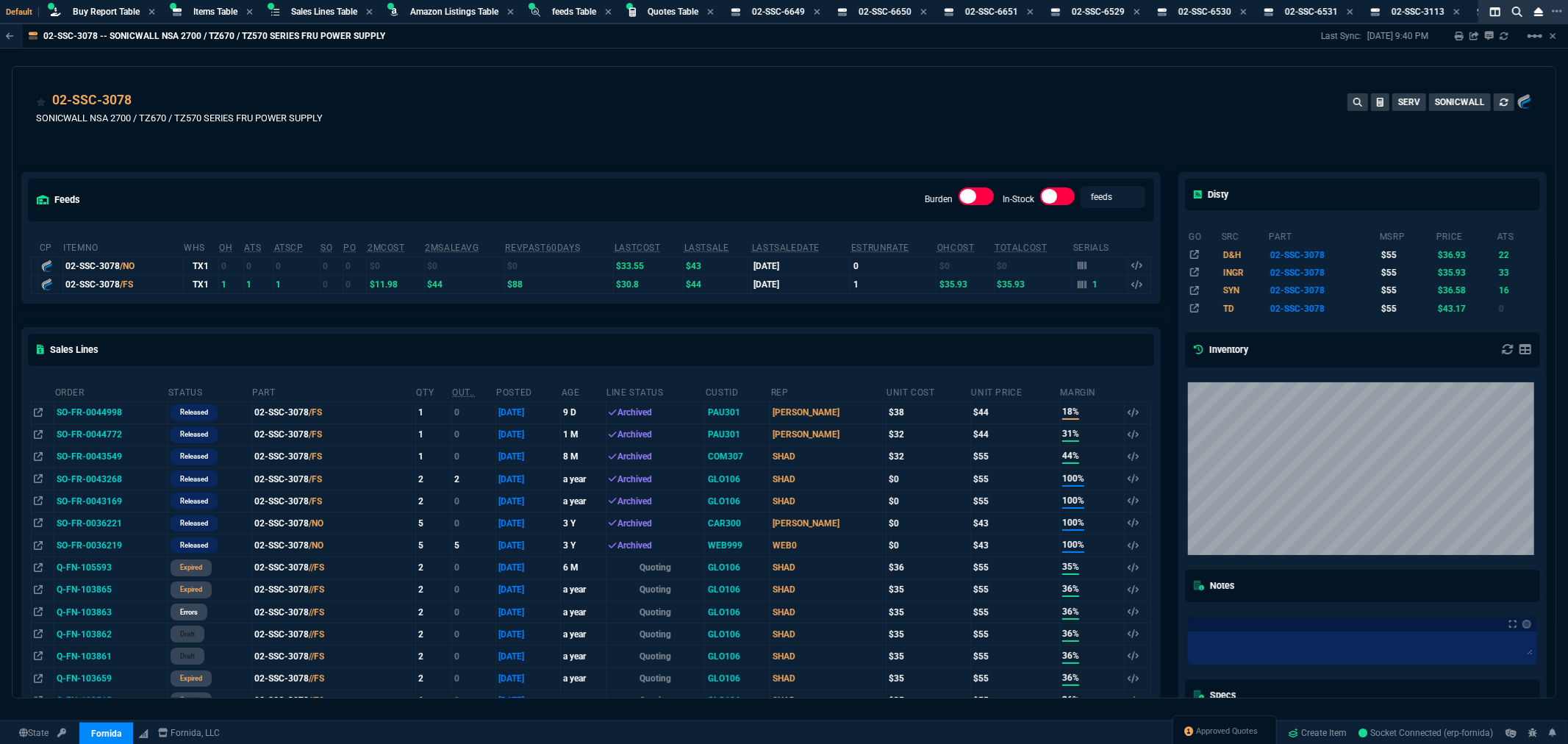
click at [743, 111] on div "02-SSC-3078 SONICWALL NSA 2700 / TZ670 / TZ570 SERIES FRU POWER SUPPLY SERV SON…" at bounding box center [784, 116] width 1496 height 52
click at [1032, 133] on div "02-SSC-3078 SONICWALL NSA 2700 / TZ670 / TZ570 SERIES FRU POWER SUPPLY SERV SON…" at bounding box center [784, 116] width 1496 height 52
click at [1330, 736] on link "Create Item" at bounding box center [1318, 733] width 70 height 22
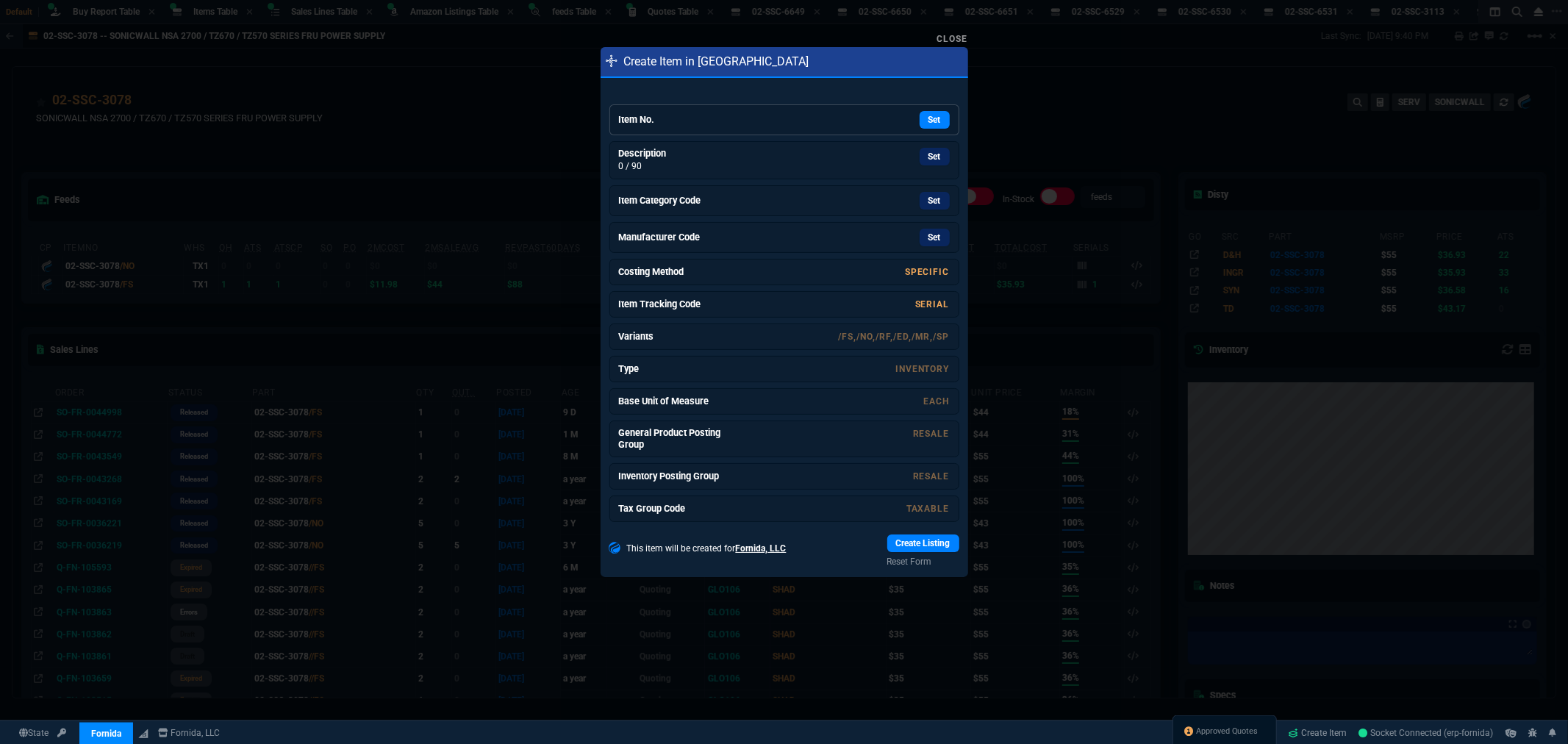
click at [713, 118] on h6 "Item No." at bounding box center [674, 120] width 111 height 11
drag, startPoint x: 937, startPoint y: 162, endPoint x: 863, endPoint y: 96, distance: 99.2
click at [937, 162] on div "Set" at bounding box center [838, 156] width 220 height 25
click at [936, 197] on link "Set" at bounding box center [935, 198] width 30 height 18
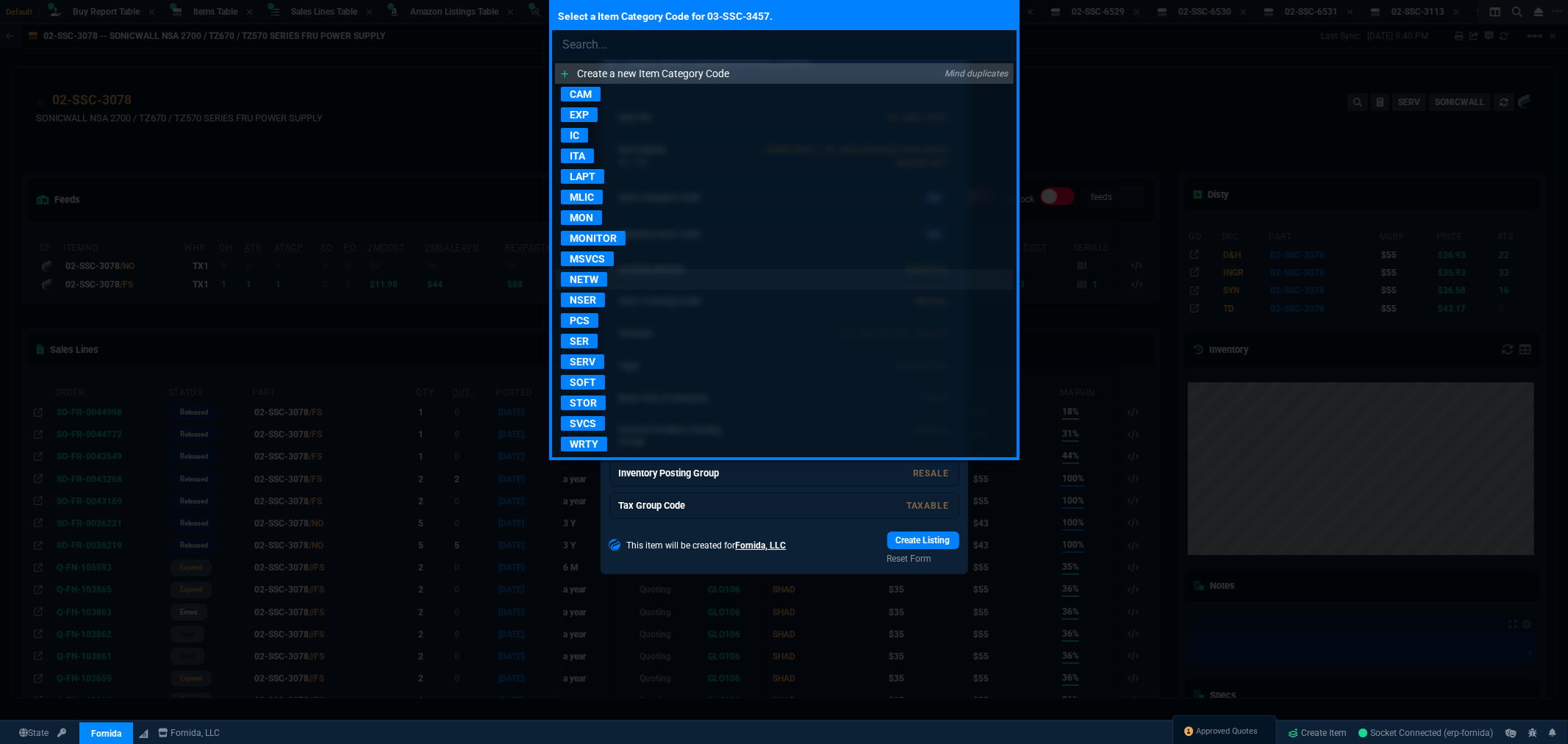
click at [578, 283] on p "NETW" at bounding box center [584, 279] width 47 height 15
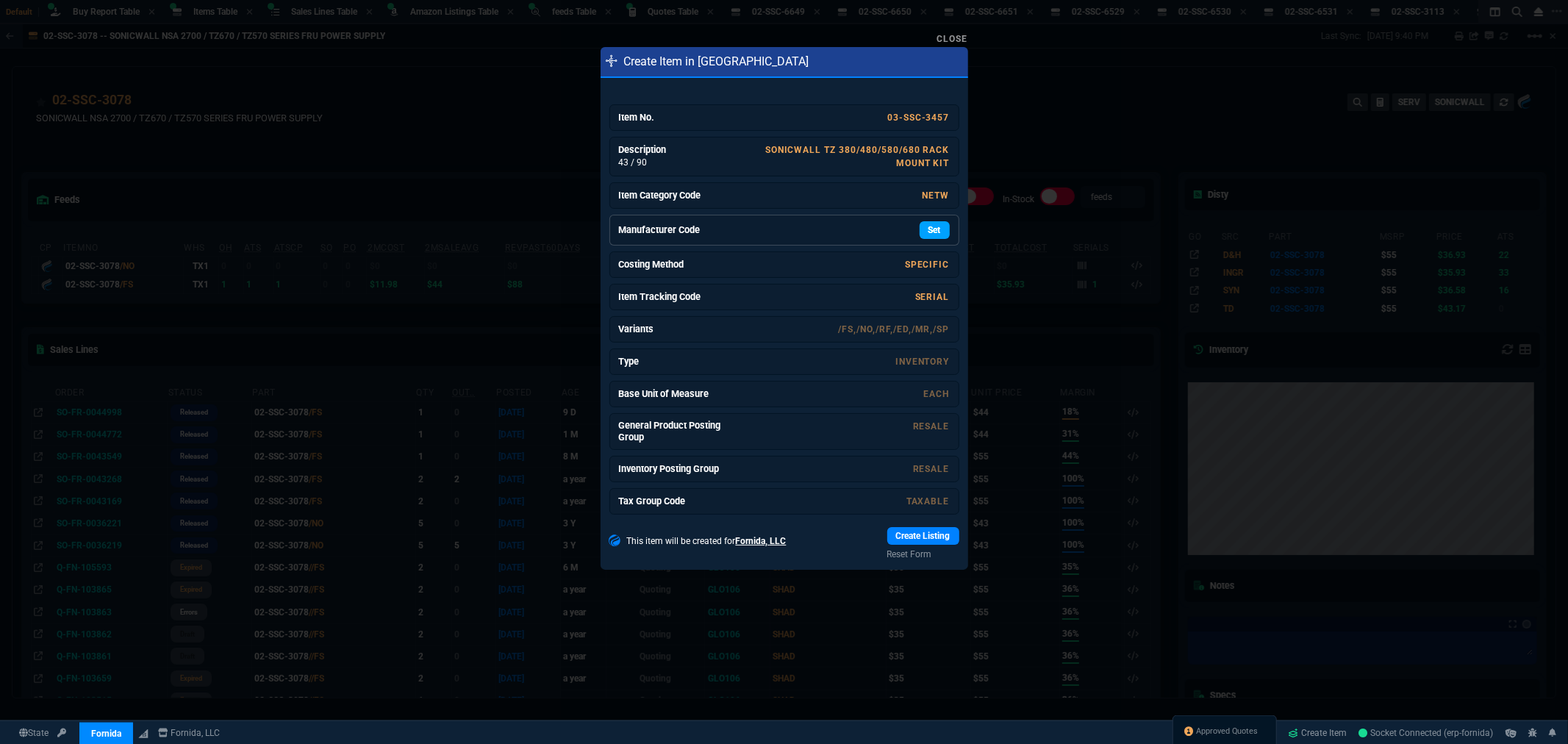
click at [935, 224] on link "Set" at bounding box center [935, 230] width 30 height 18
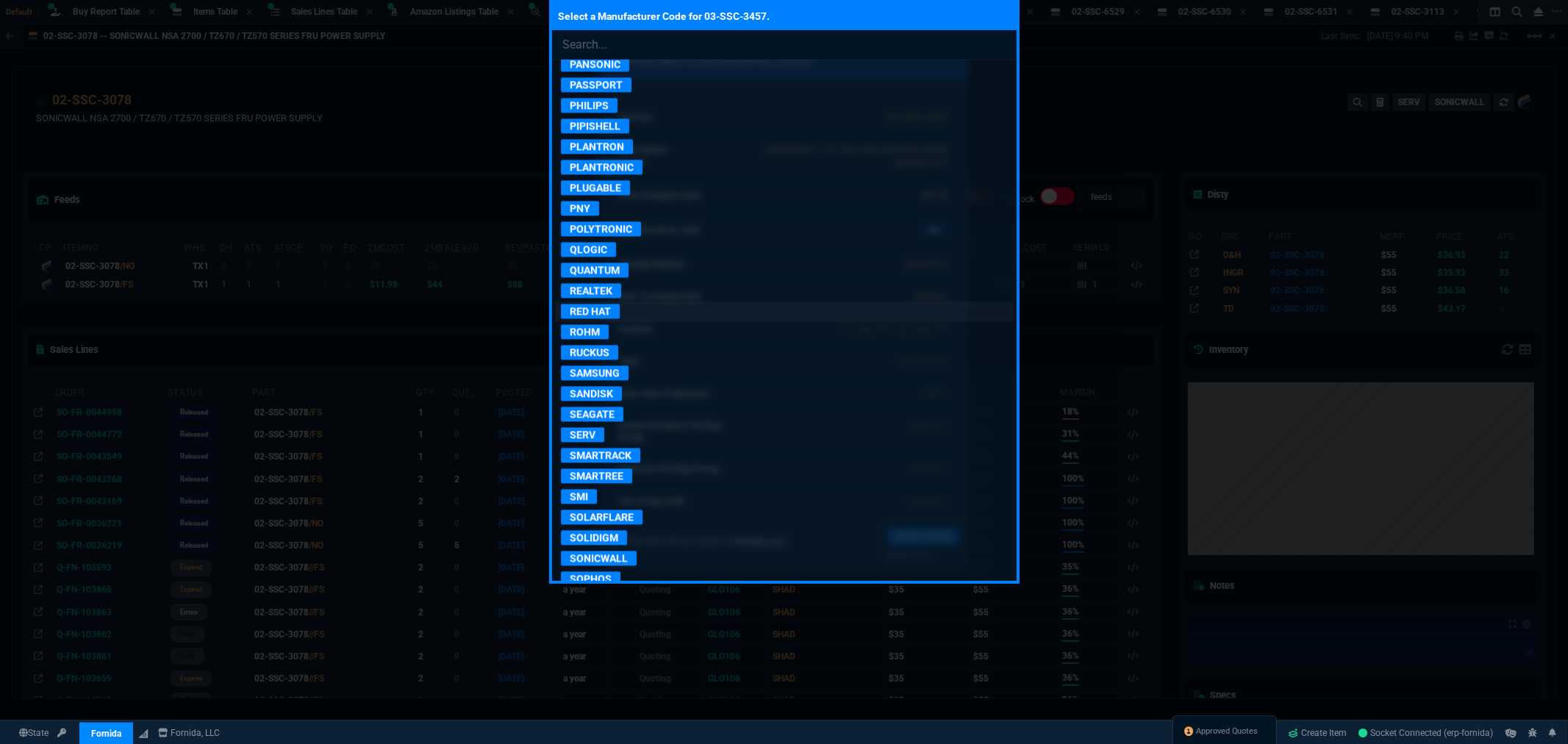
scroll to position [2614, 0]
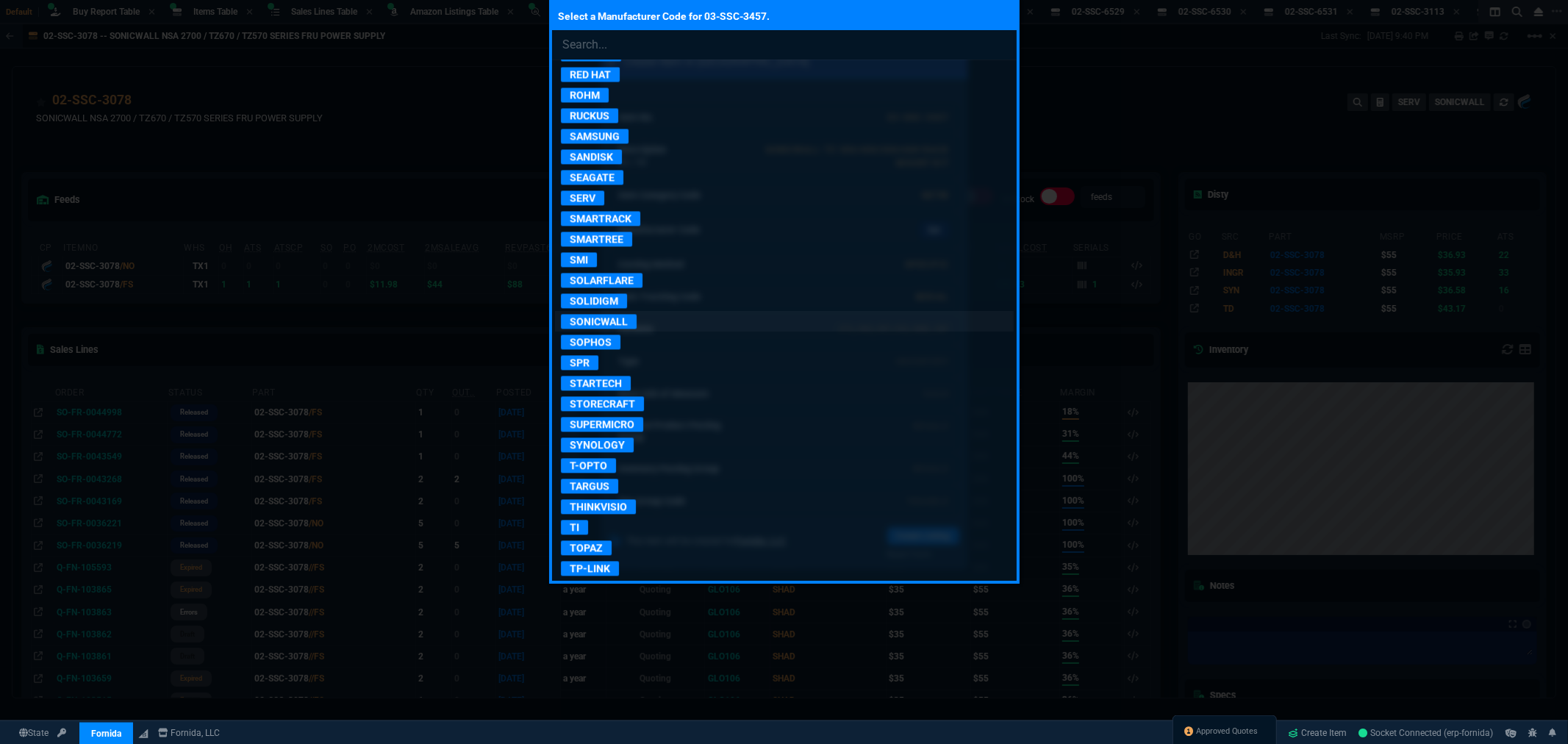
click at [622, 329] on p "SONICWALL" at bounding box center [599, 321] width 75 height 15
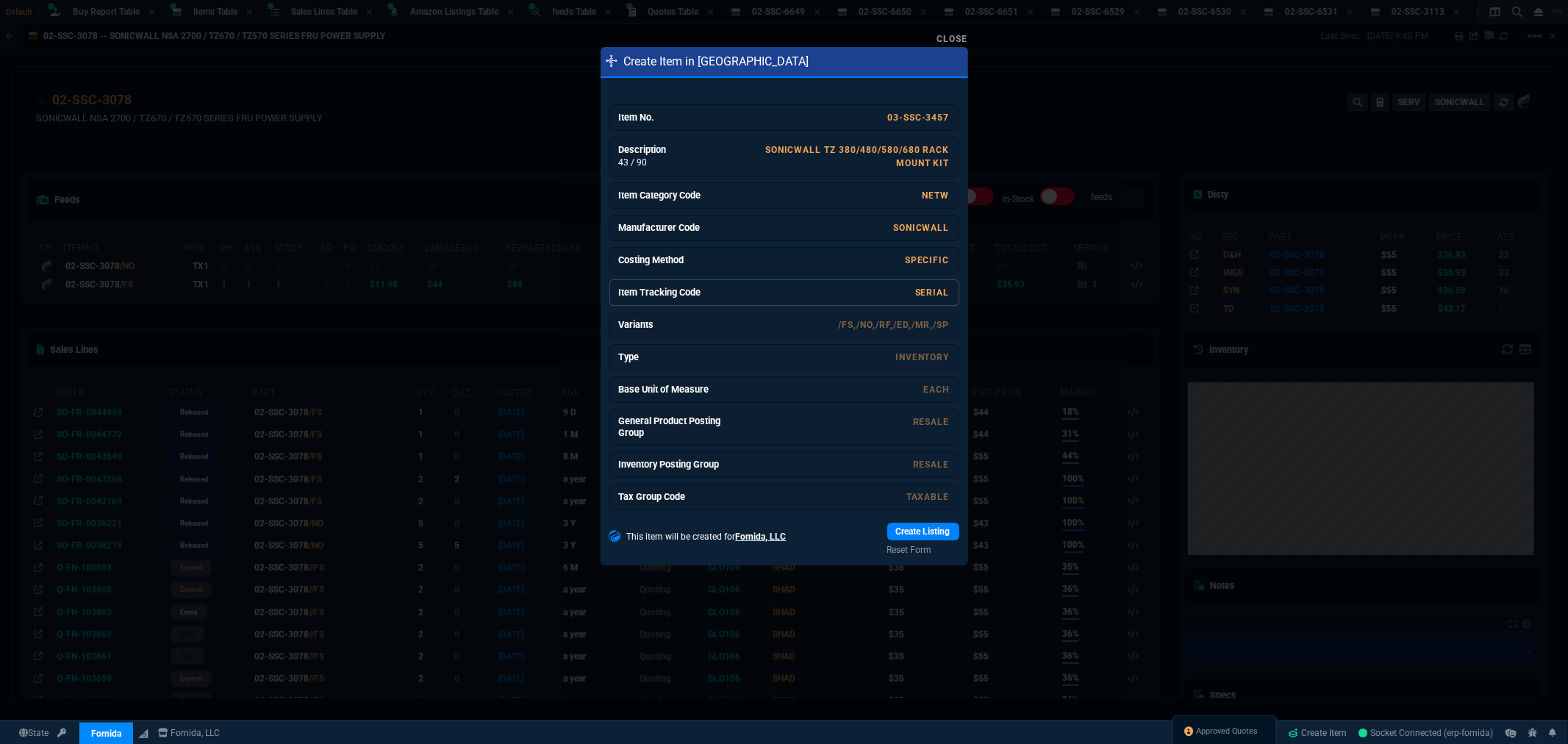
click at [921, 291] on link "SERIAL" at bounding box center [932, 293] width 34 height 11
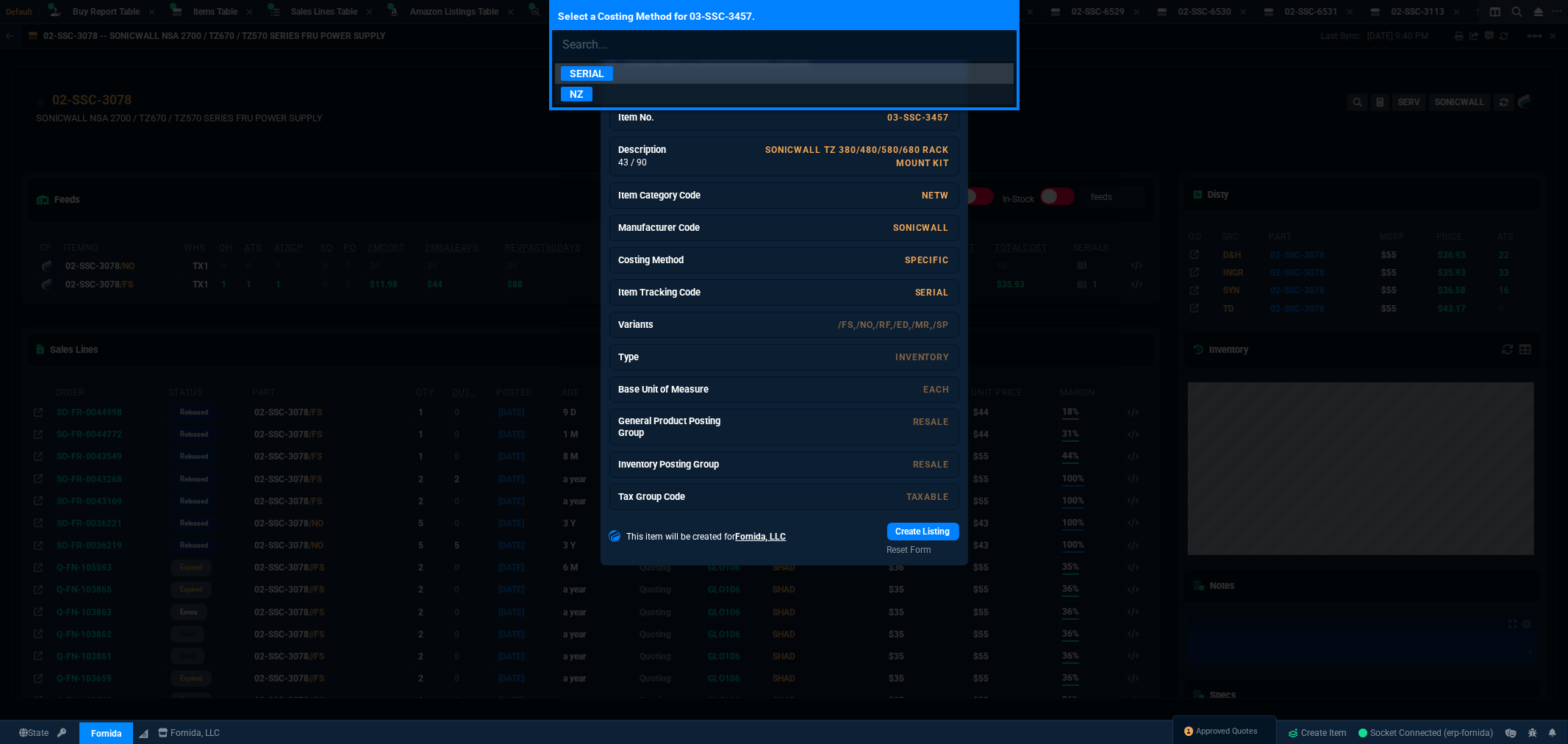
click at [564, 93] on p "NZ" at bounding box center [577, 94] width 32 height 15
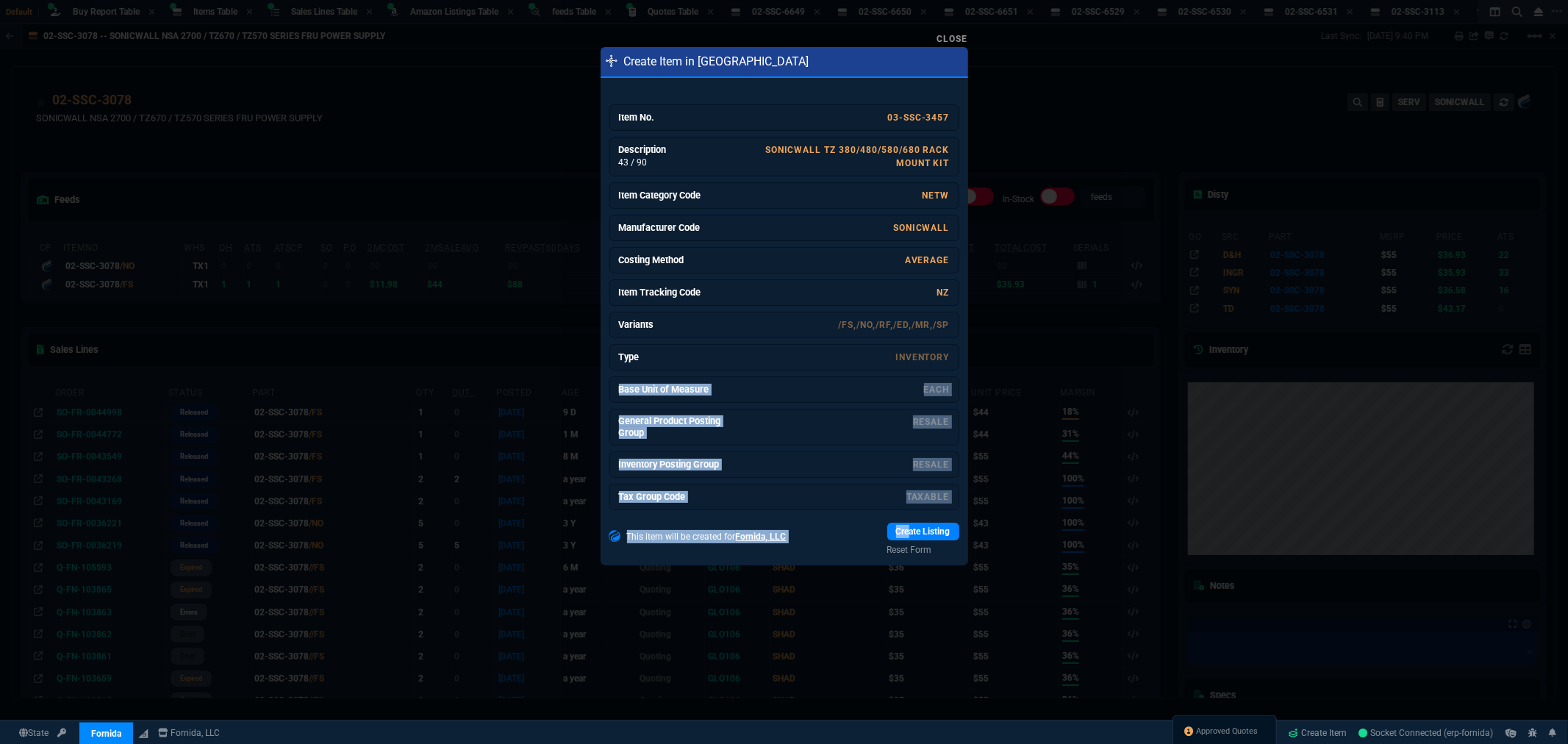
drag, startPoint x: 902, startPoint y: 529, endPoint x: 937, endPoint y: 306, distance: 225.7
click at [941, 322] on div "Item No. 03-SSC-3457 Description 43 / 90 SONICWALL TZ 380/480/580/680 RACK MOUN…" at bounding box center [784, 324] width 368 height 482
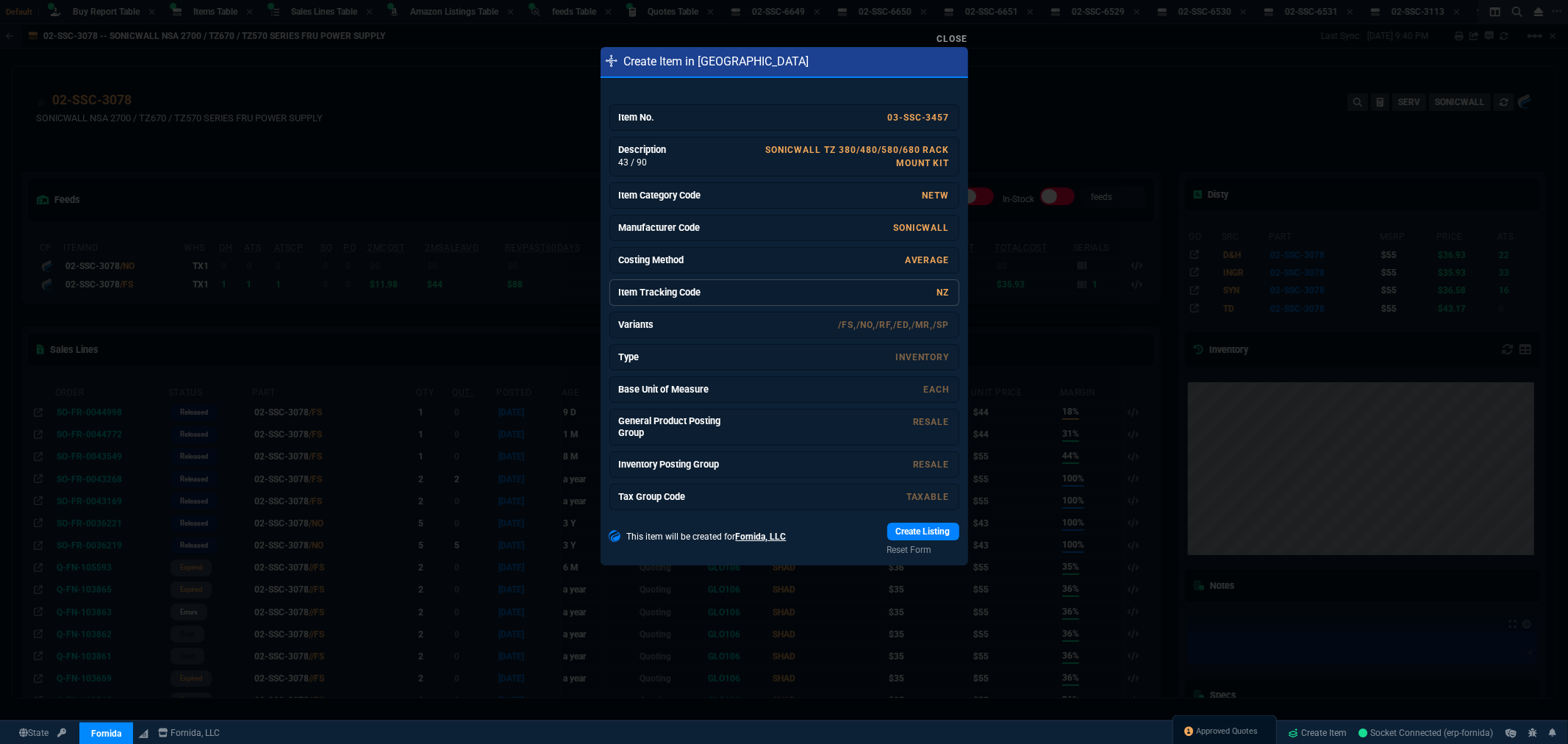
click at [939, 293] on link "NZ" at bounding box center [943, 293] width 12 height 11
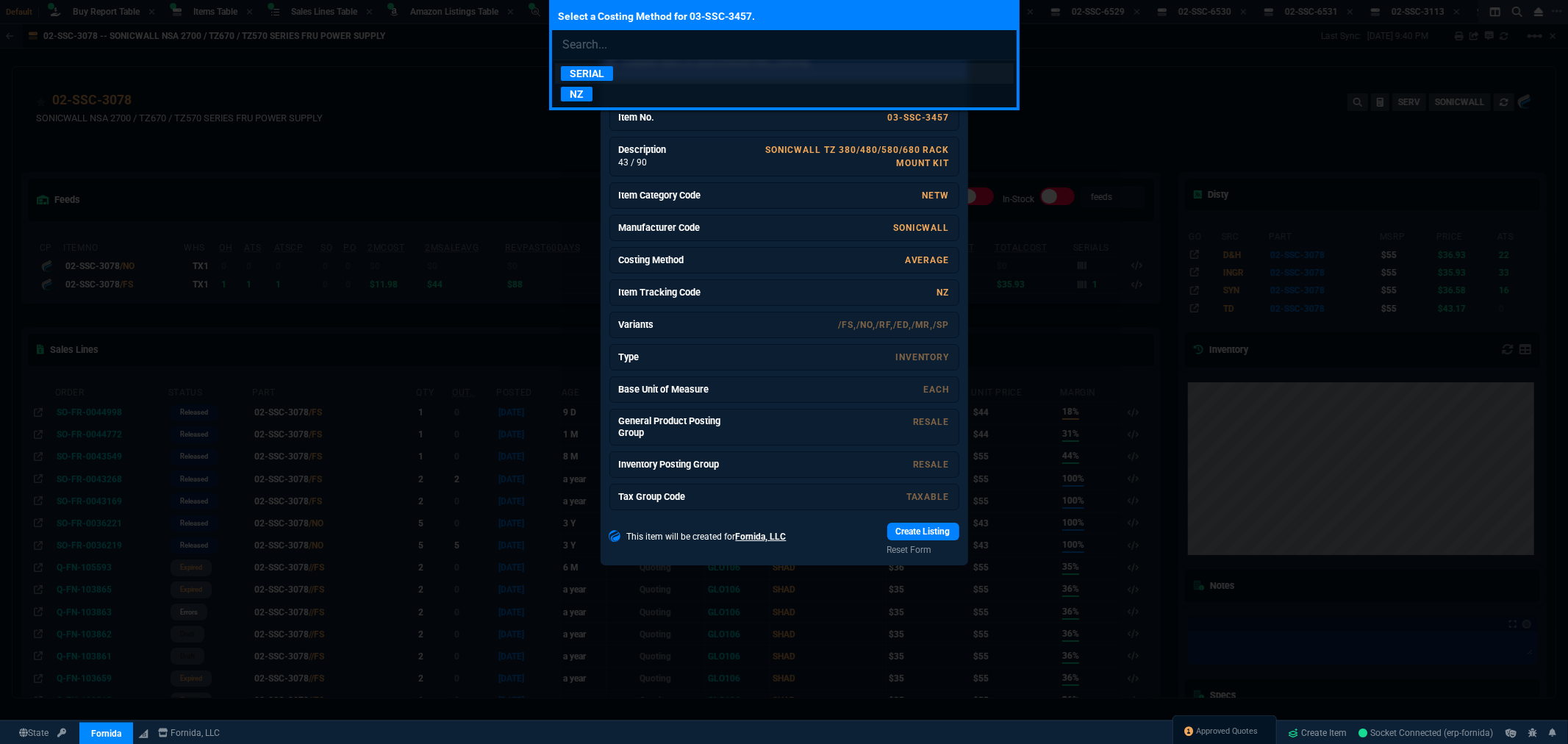
click at [589, 72] on p "SERIAL" at bounding box center [587, 74] width 52 height 15
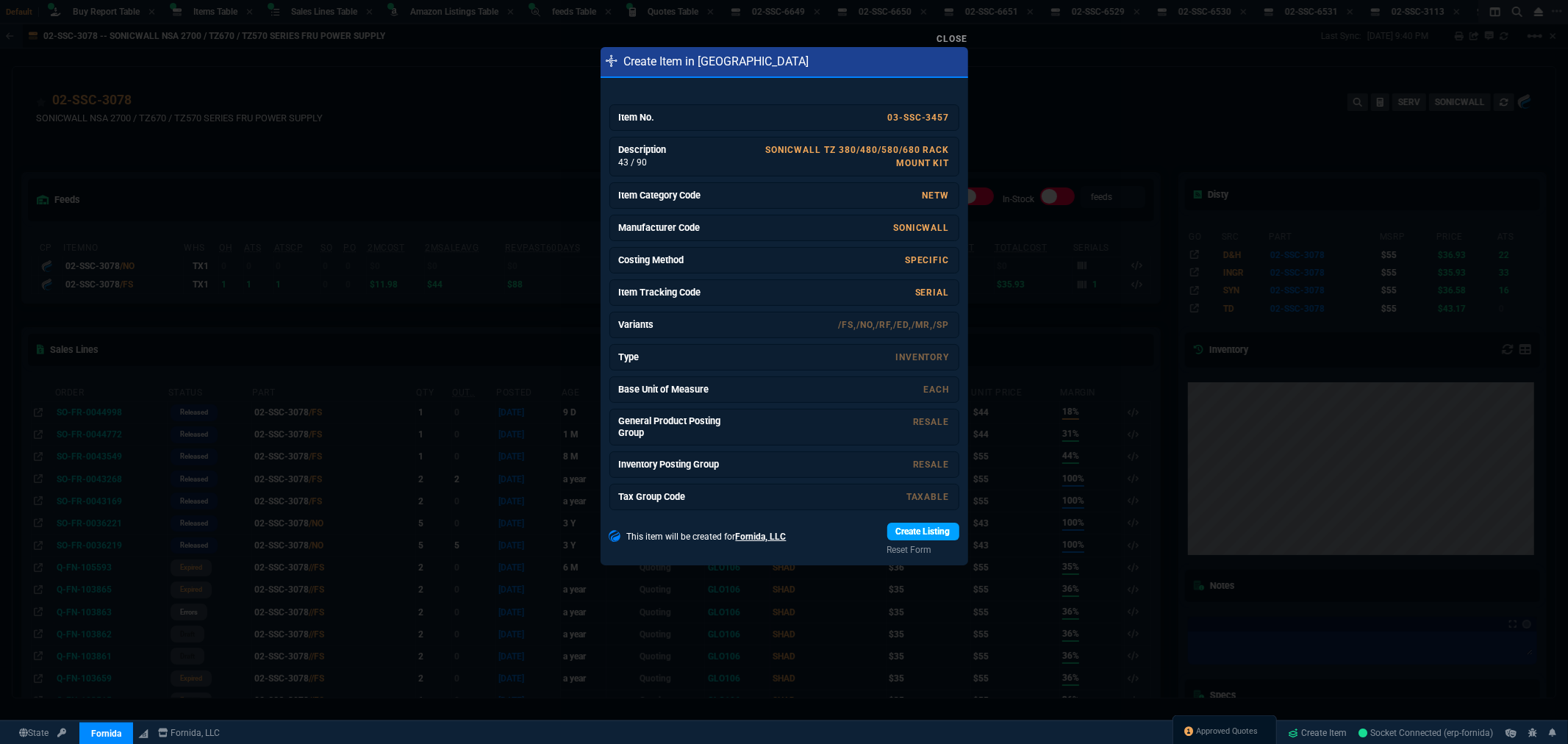
click at [940, 538] on link "Create Listing" at bounding box center [923, 532] width 72 height 18
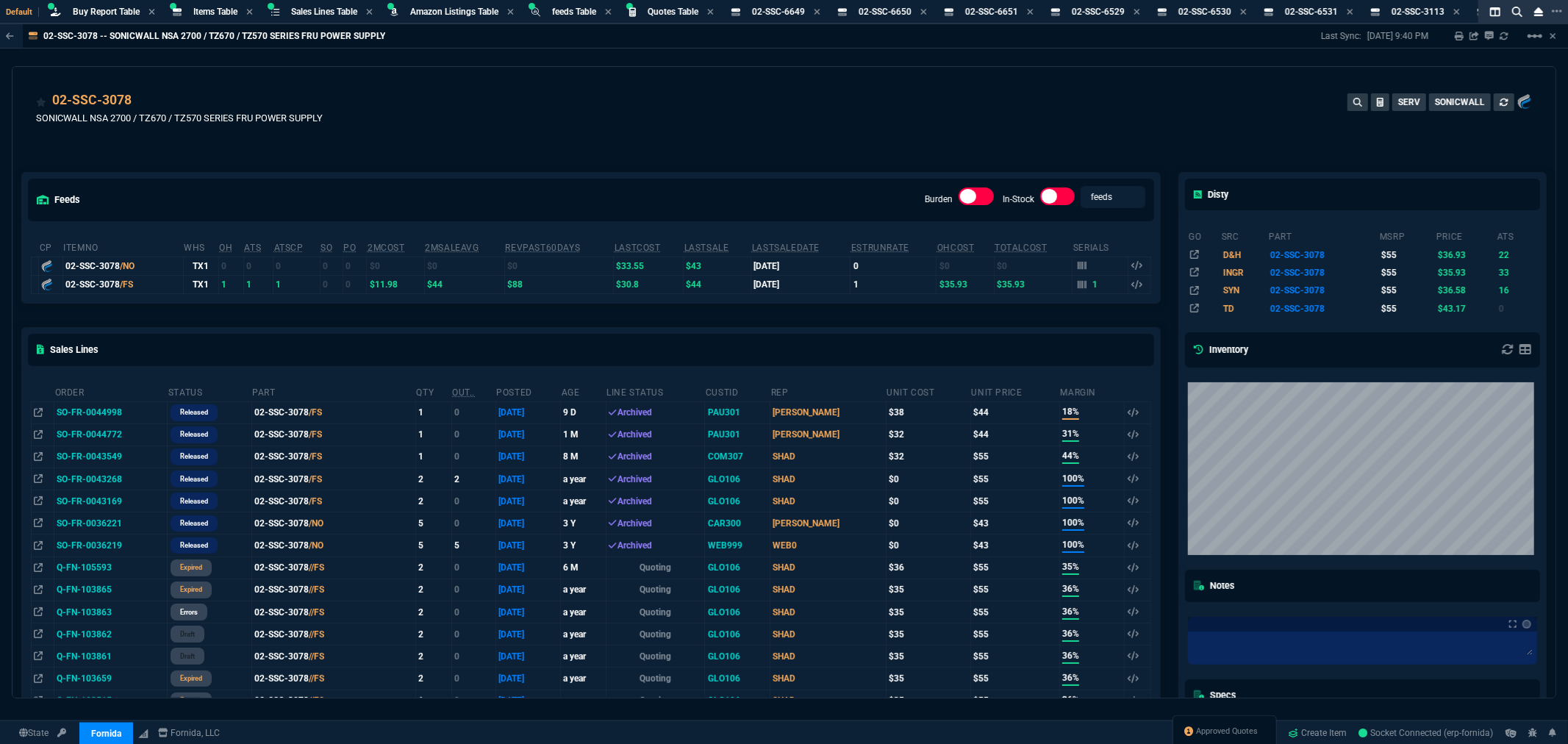
click at [500, 108] on div "02-SSC-3078 SONICWALL NSA 2700 / TZ670 / TZ570 SERIES FRU POWER SUPPLY SERV SON…" at bounding box center [784, 116] width 1496 height 52
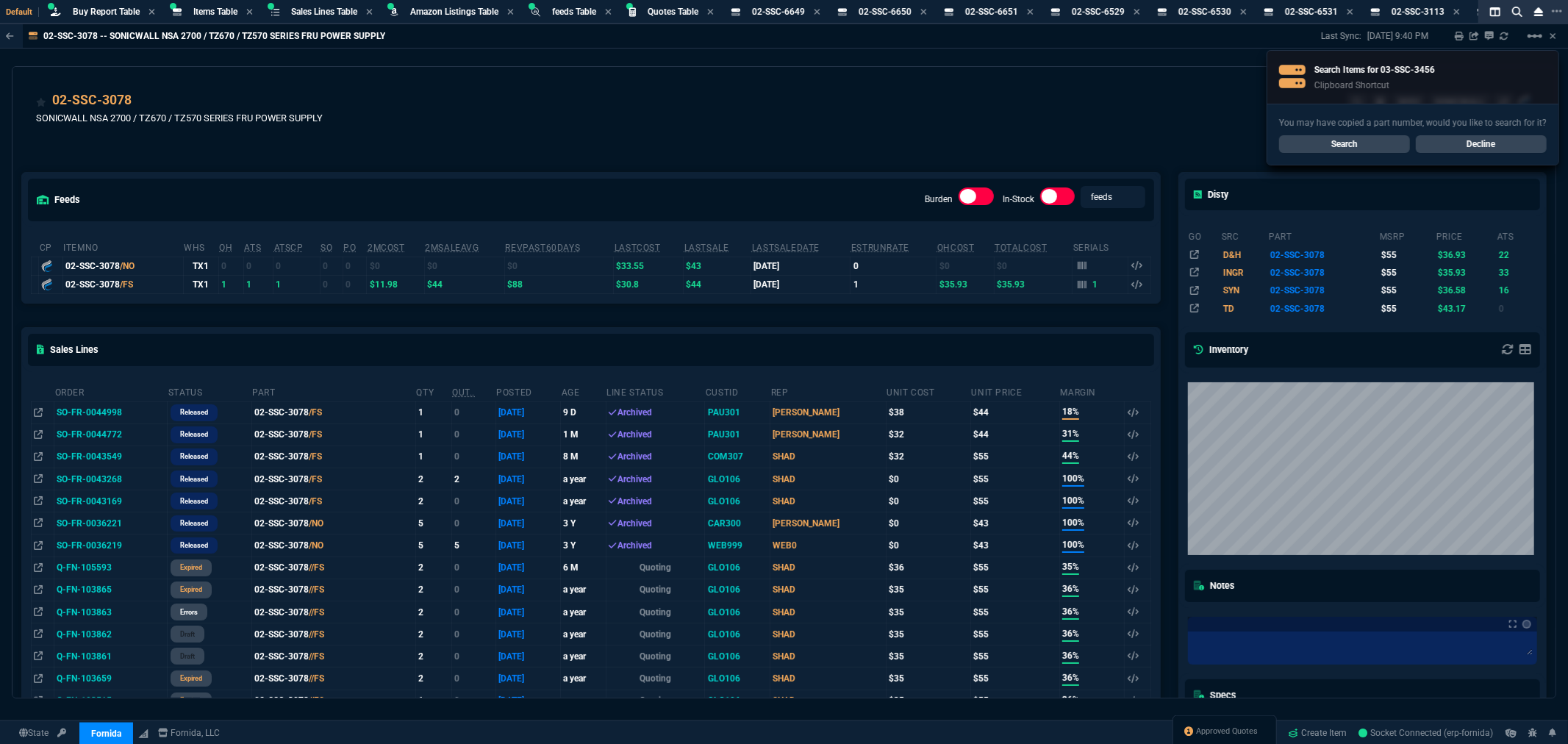
click at [1335, 147] on link "Search" at bounding box center [1344, 144] width 131 height 18
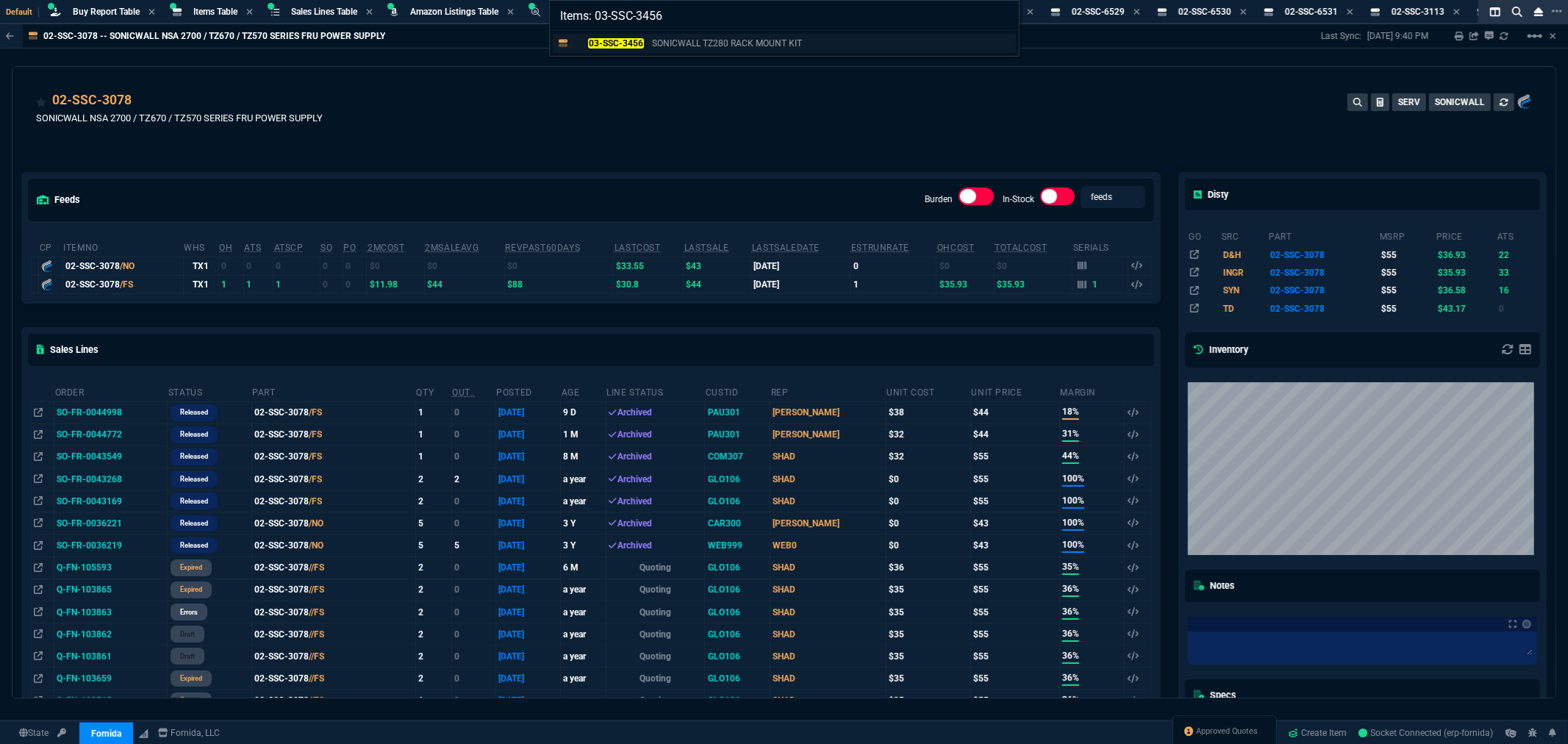
click at [637, 43] on mark "03-SSC-3456" at bounding box center [615, 43] width 55 height 11
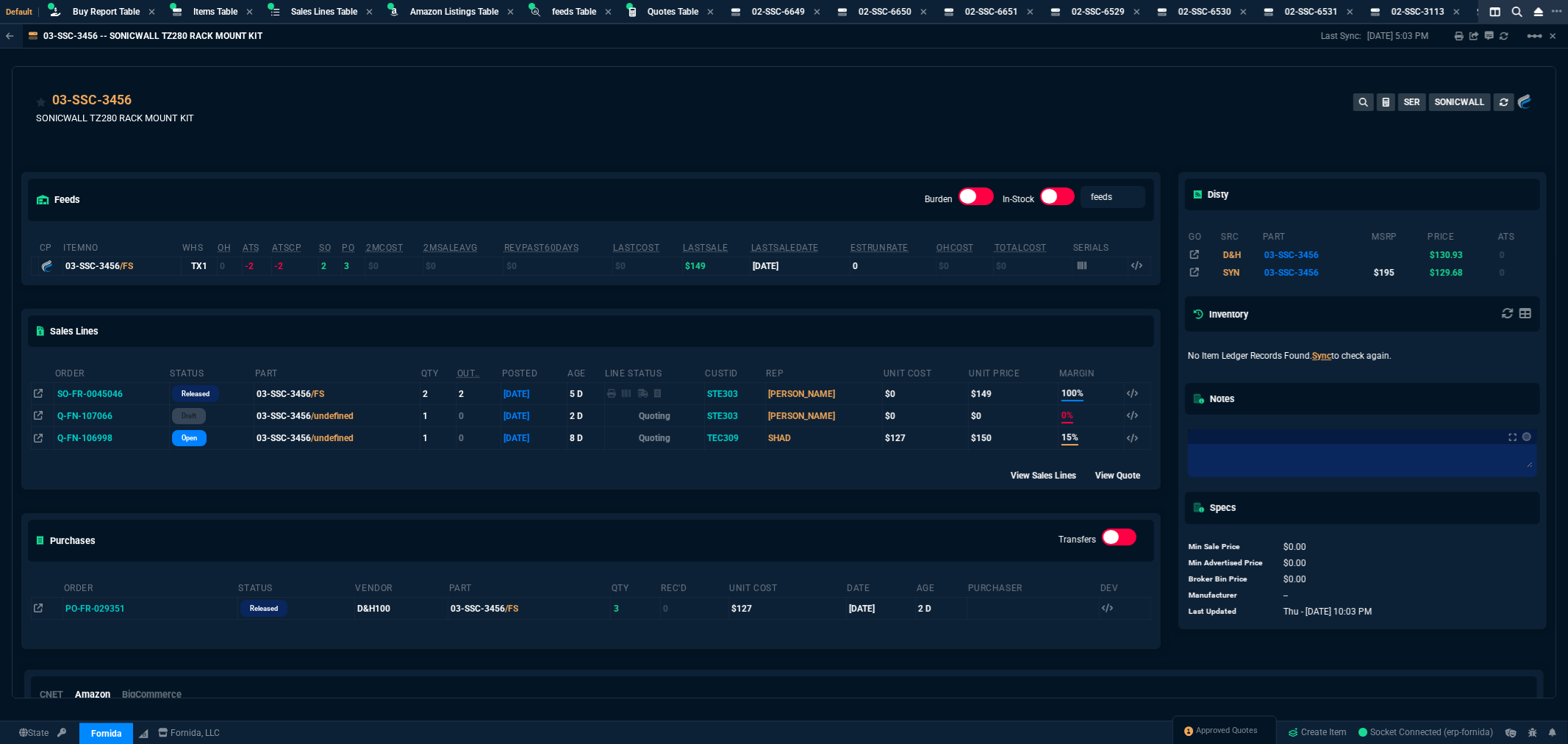
drag, startPoint x: 572, startPoint y: 142, endPoint x: 656, endPoint y: 119, distance: 87.1
click at [572, 142] on div "feeds Burden In-Stock feeds prices cp ItemNo WHS OH ATS ATSCP SO PO 2MCost 2MSa…" at bounding box center [591, 399] width 1158 height 519
click at [438, 111] on div "03-SSC-3456 SONICWALL TZ280 RACK MOUNT KIT SER SONICWALL" at bounding box center [784, 116] width 1496 height 52
click at [1314, 734] on link "Create Item" at bounding box center [1318, 733] width 70 height 22
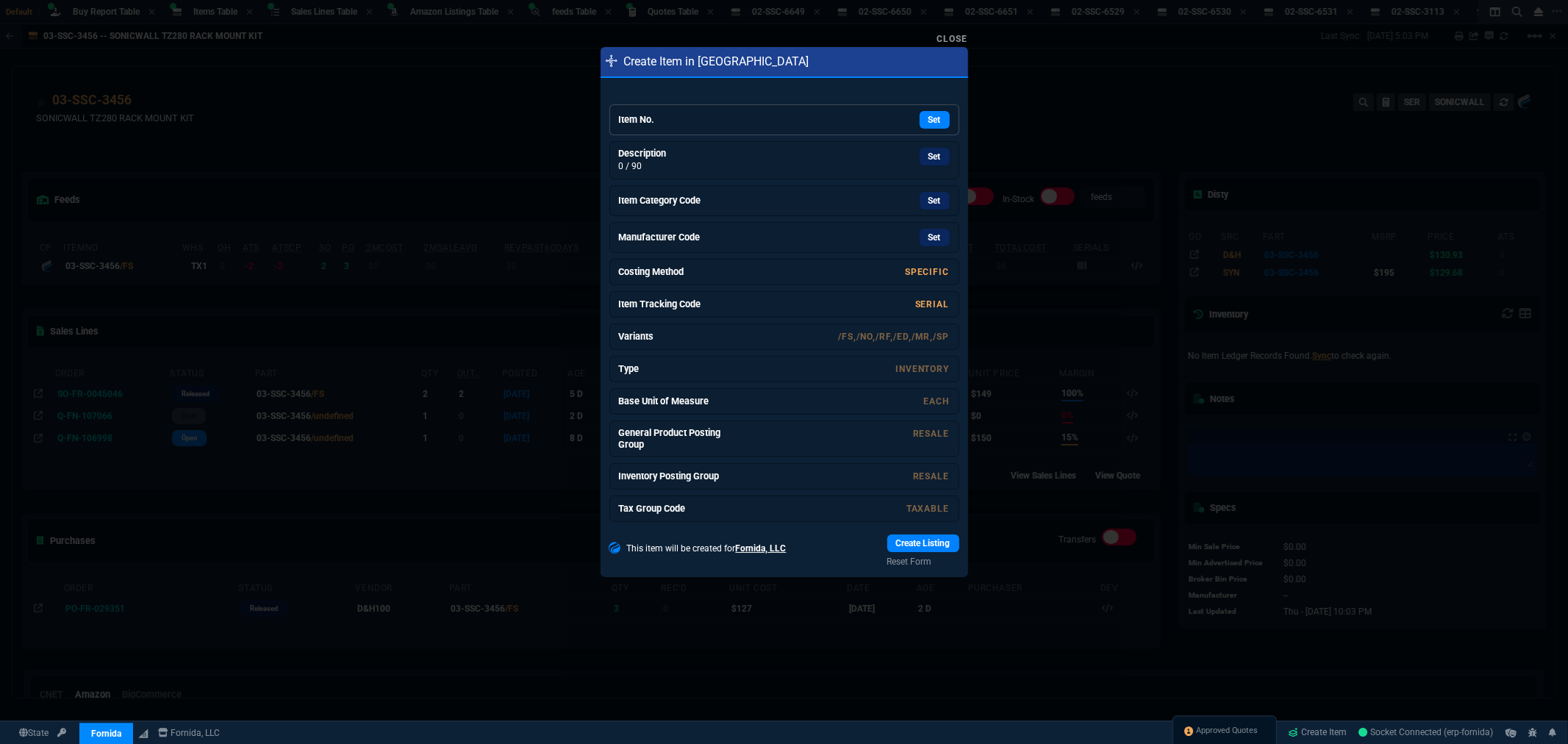
click at [755, 124] on div "Set" at bounding box center [838, 120] width 220 height 18
drag, startPoint x: 930, startPoint y: 157, endPoint x: 848, endPoint y: 98, distance: 101.0
click at [930, 157] on link "Set" at bounding box center [935, 152] width 30 height 18
click at [934, 200] on link "Set" at bounding box center [935, 198] width 30 height 18
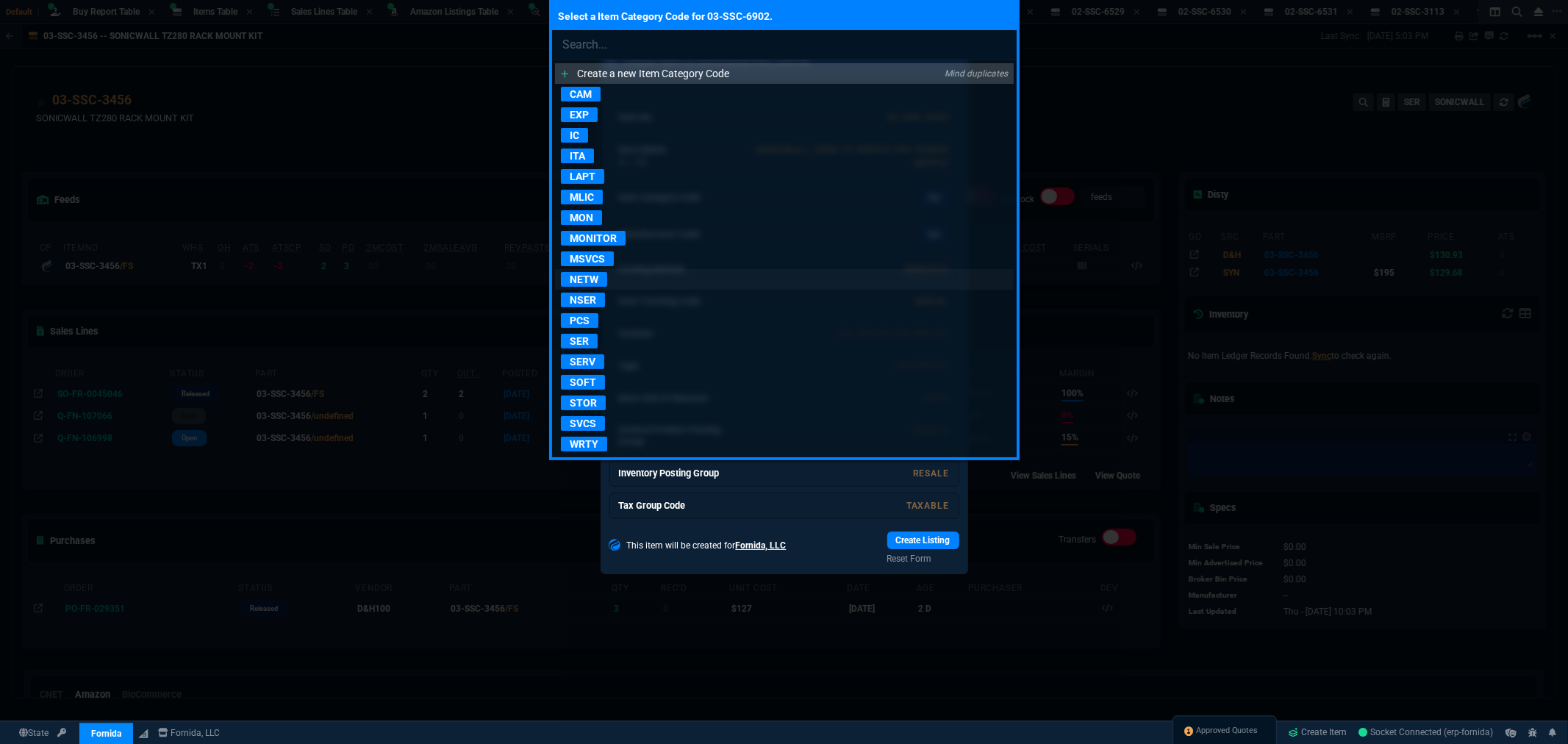
click at [594, 280] on p "NETW" at bounding box center [584, 279] width 47 height 15
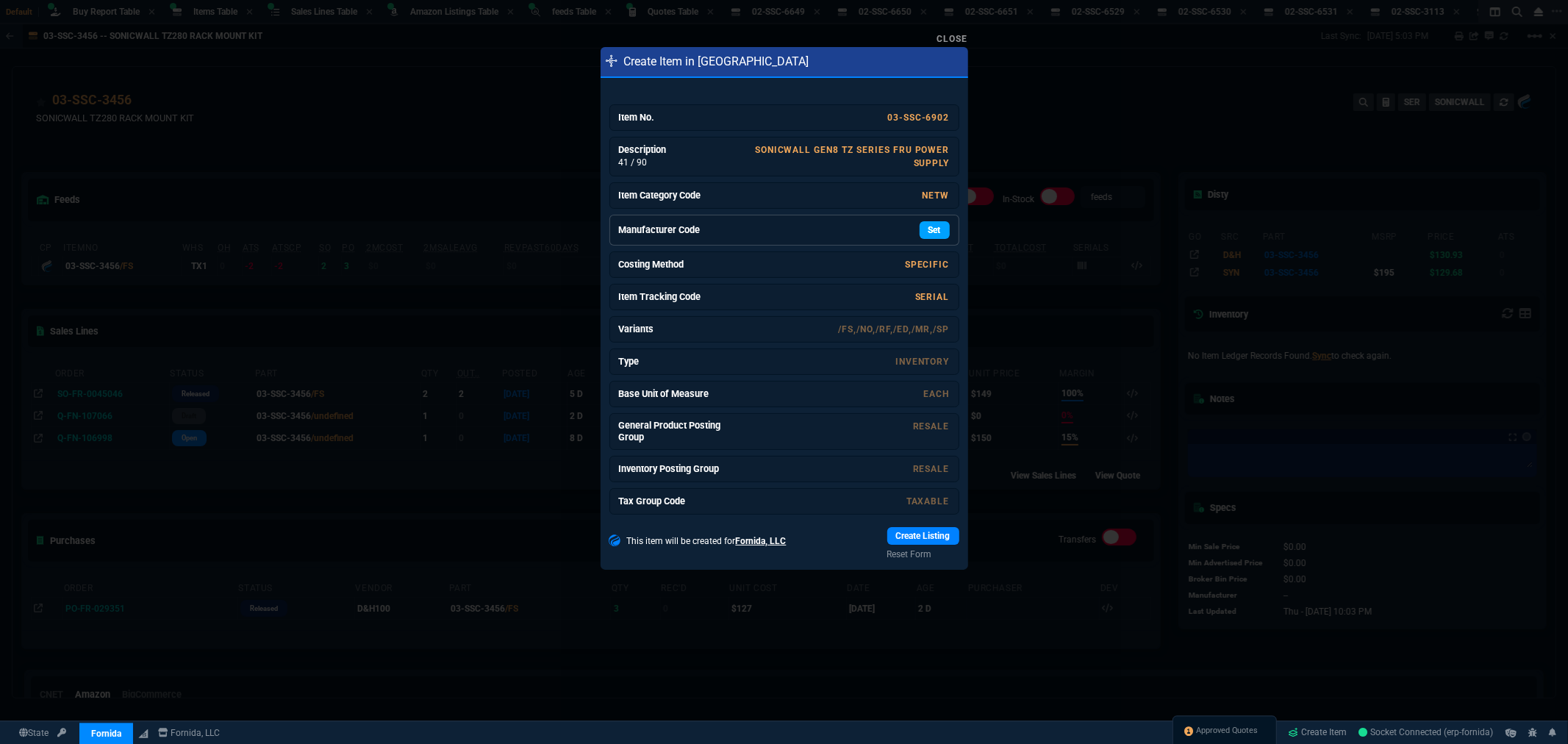
click at [928, 229] on link "Set" at bounding box center [935, 230] width 30 height 18
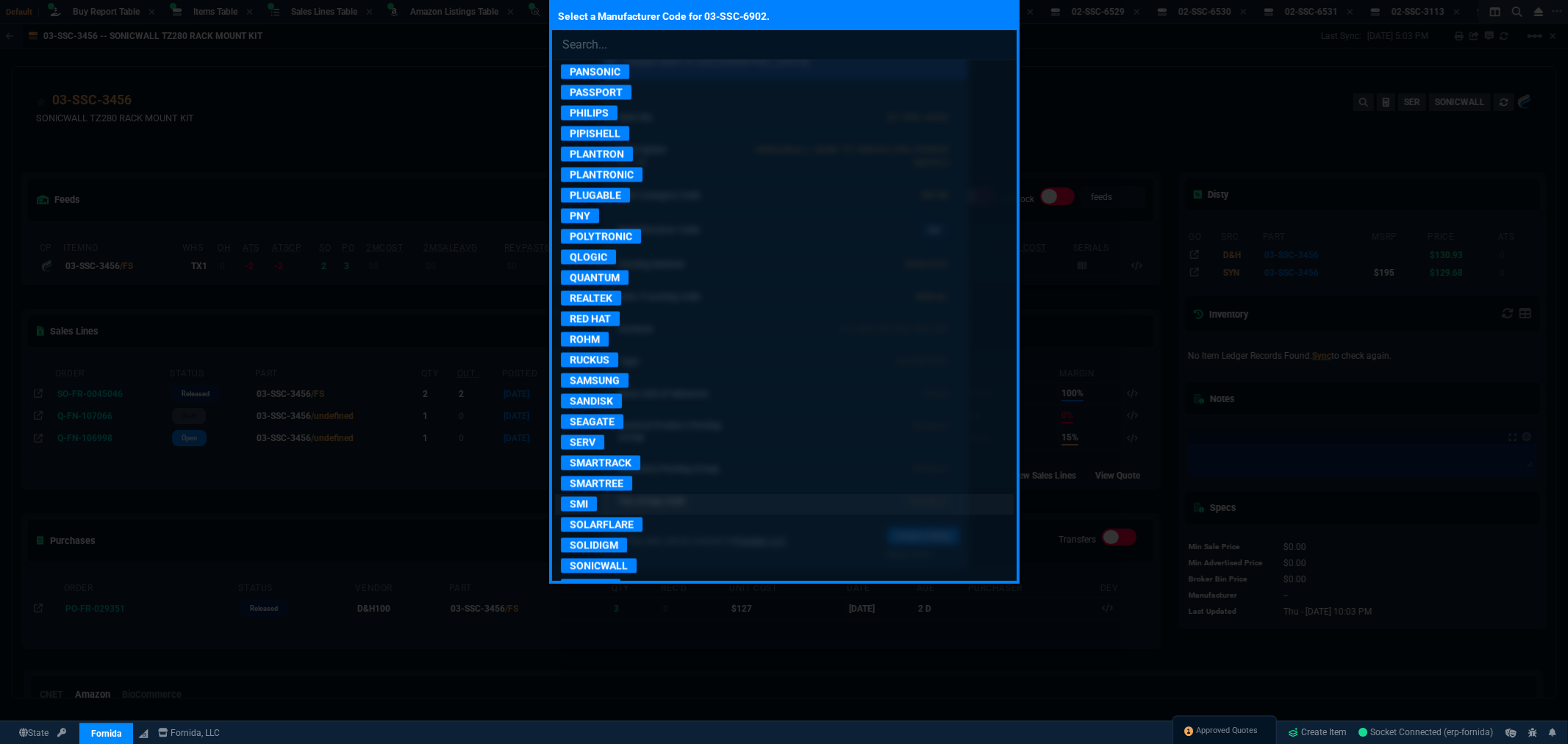
scroll to position [2451, 0]
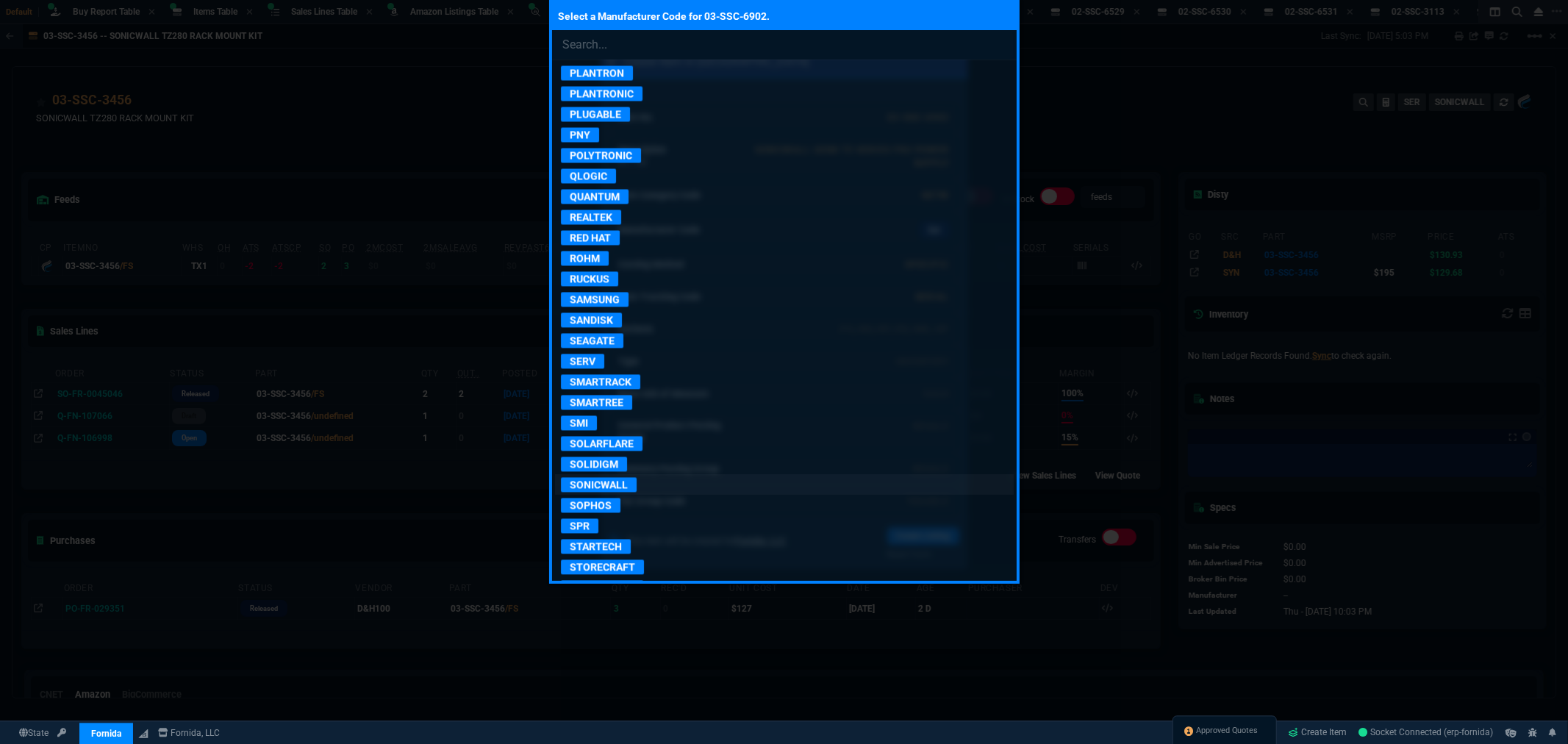
click at [613, 492] on p "SONICWALL" at bounding box center [599, 484] width 75 height 15
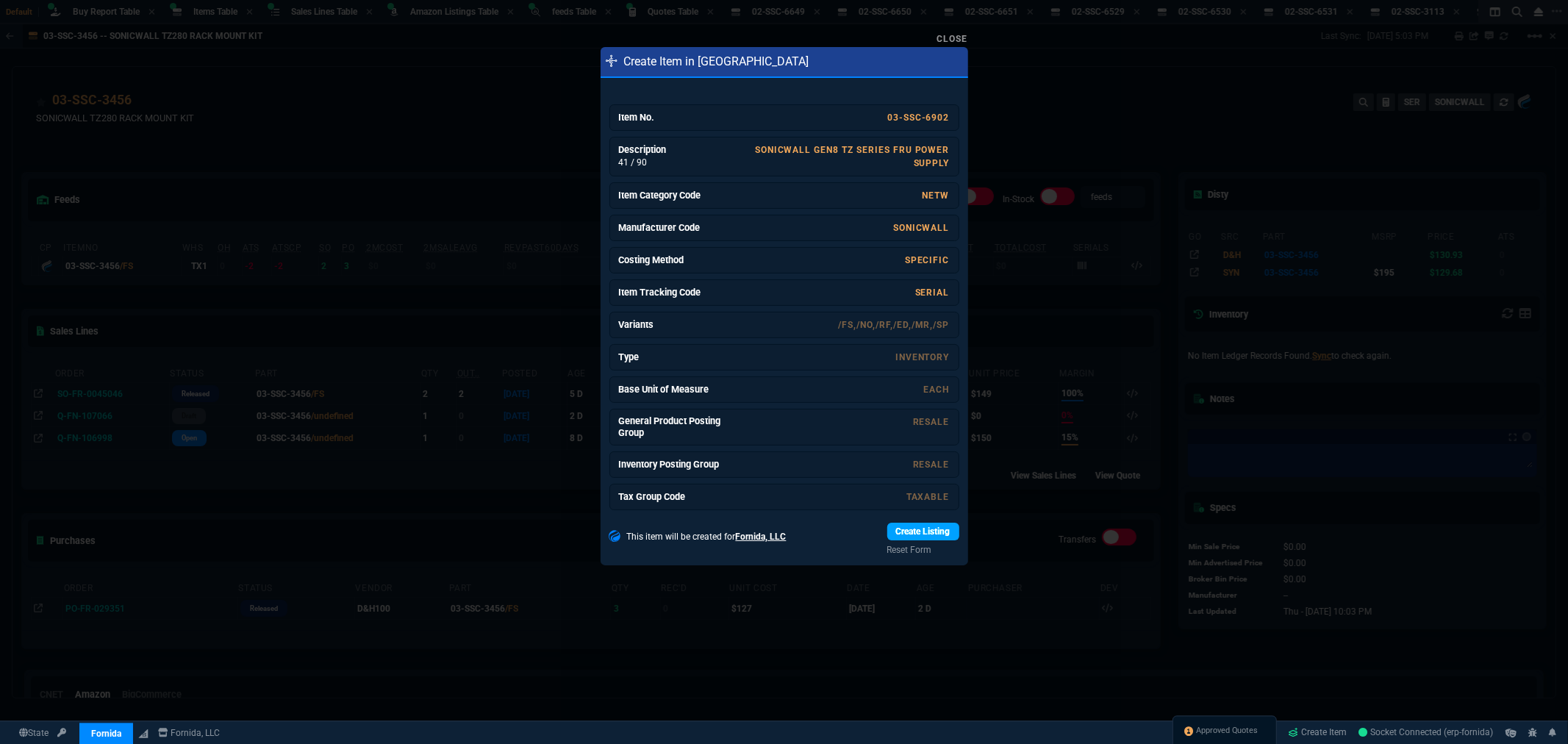
click at [900, 534] on link "Create Listing" at bounding box center [923, 532] width 72 height 18
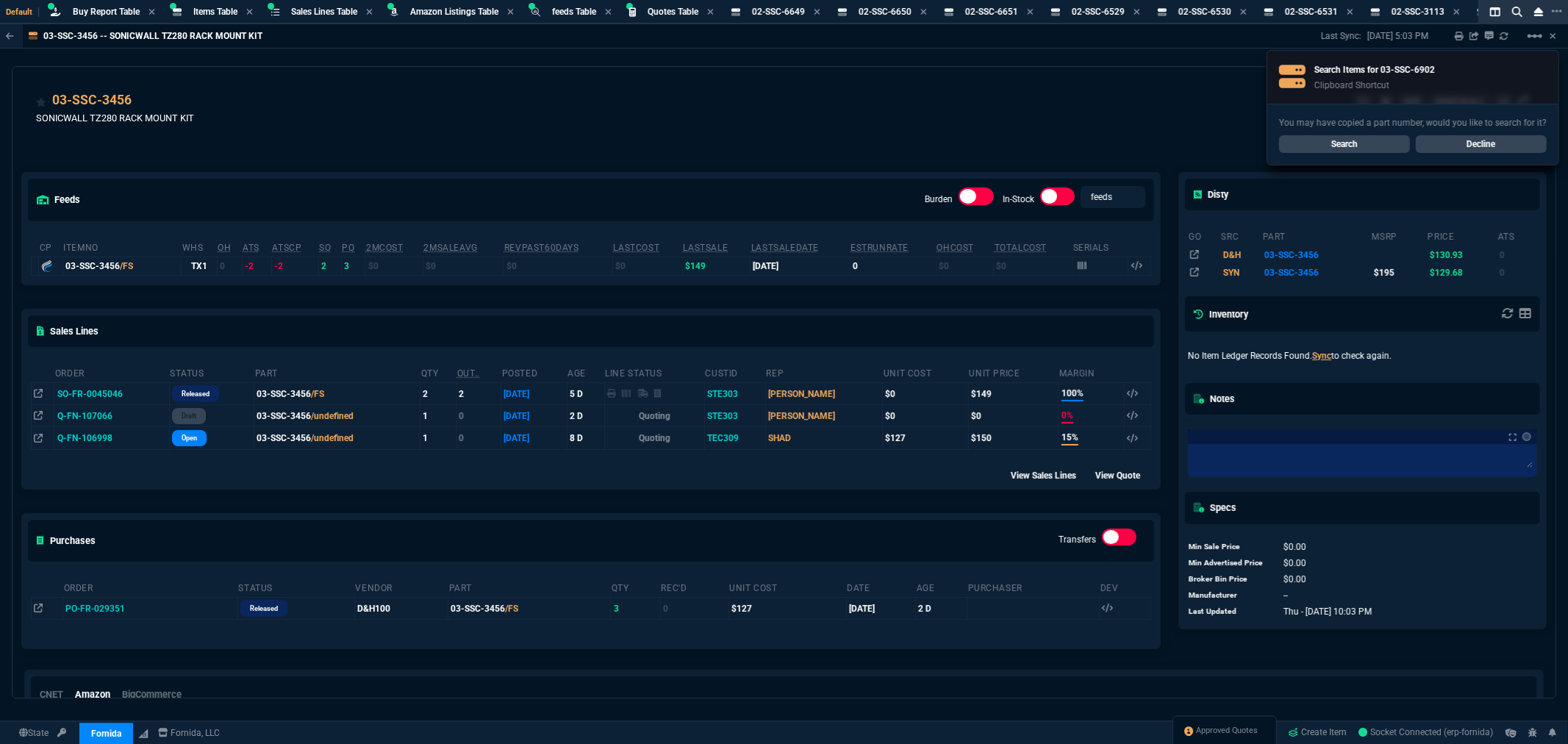
click at [505, 114] on div "03-SSC-3456 SONICWALL TZ280 RACK MOUNT KIT SER SONICWALL" at bounding box center [784, 116] width 1496 height 52
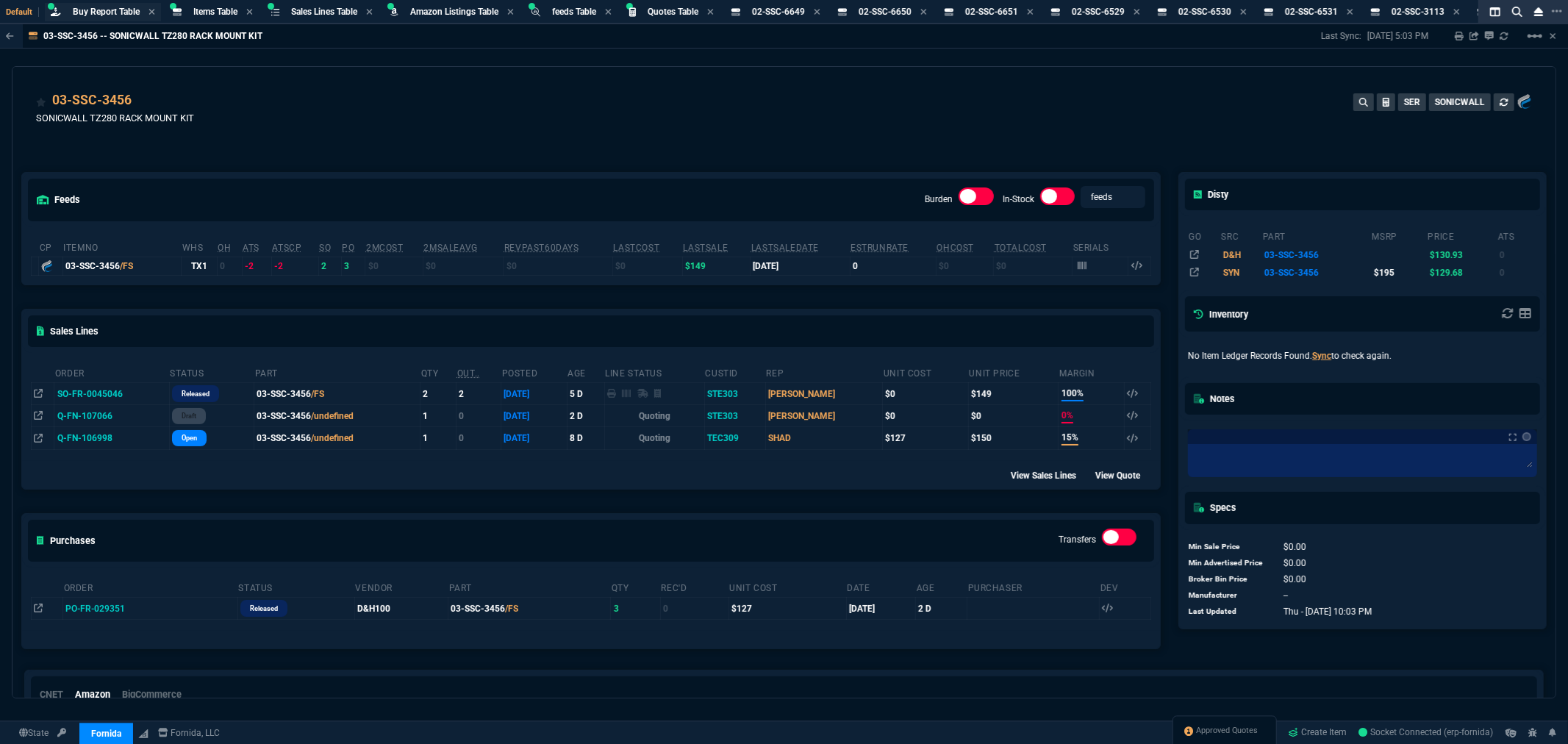
click at [88, 8] on span "Buy Report Table" at bounding box center [106, 11] width 67 height 11
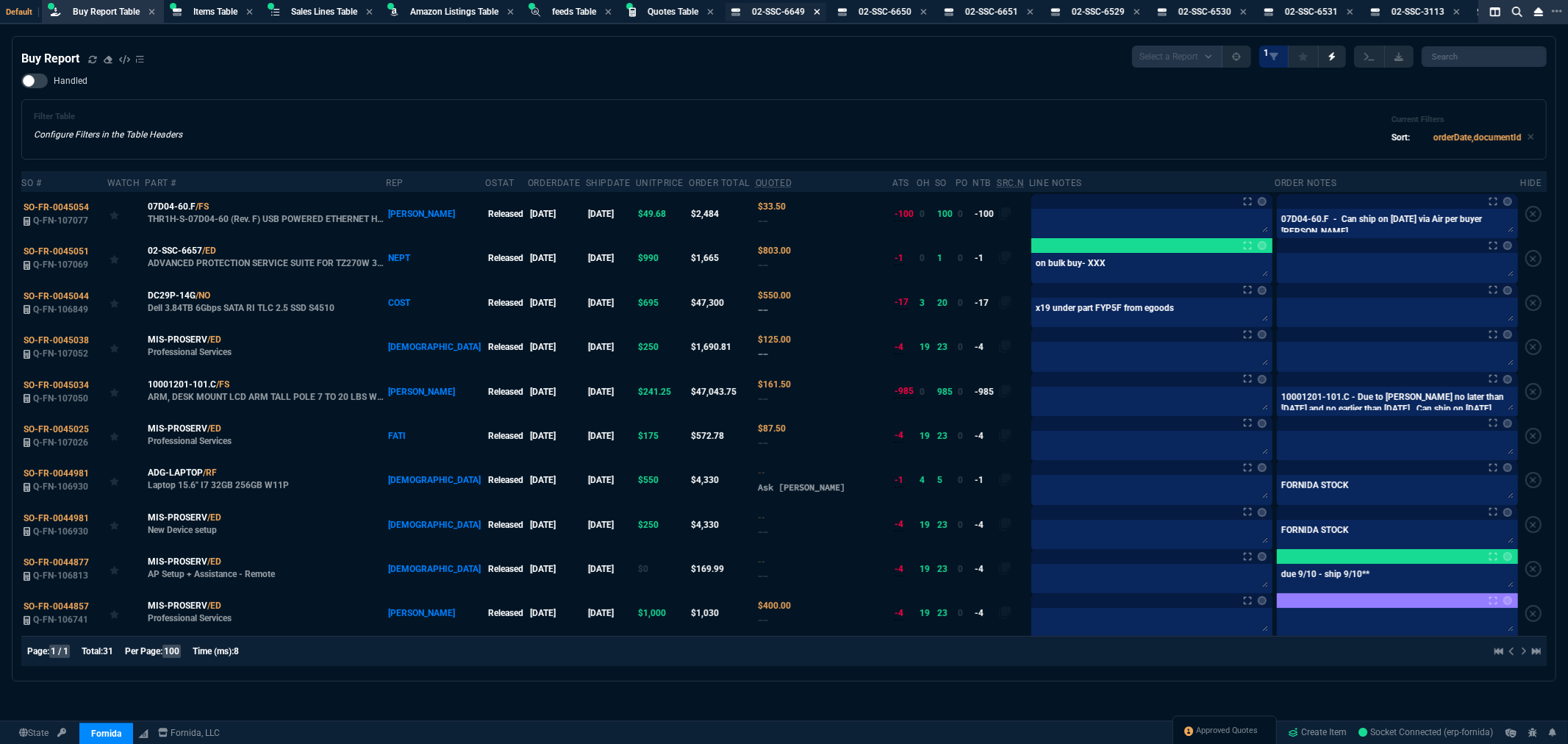
click at [821, 16] on fa-icon at bounding box center [817, 12] width 7 height 11
click at [820, 11] on icon at bounding box center [816, 11] width 6 height 6
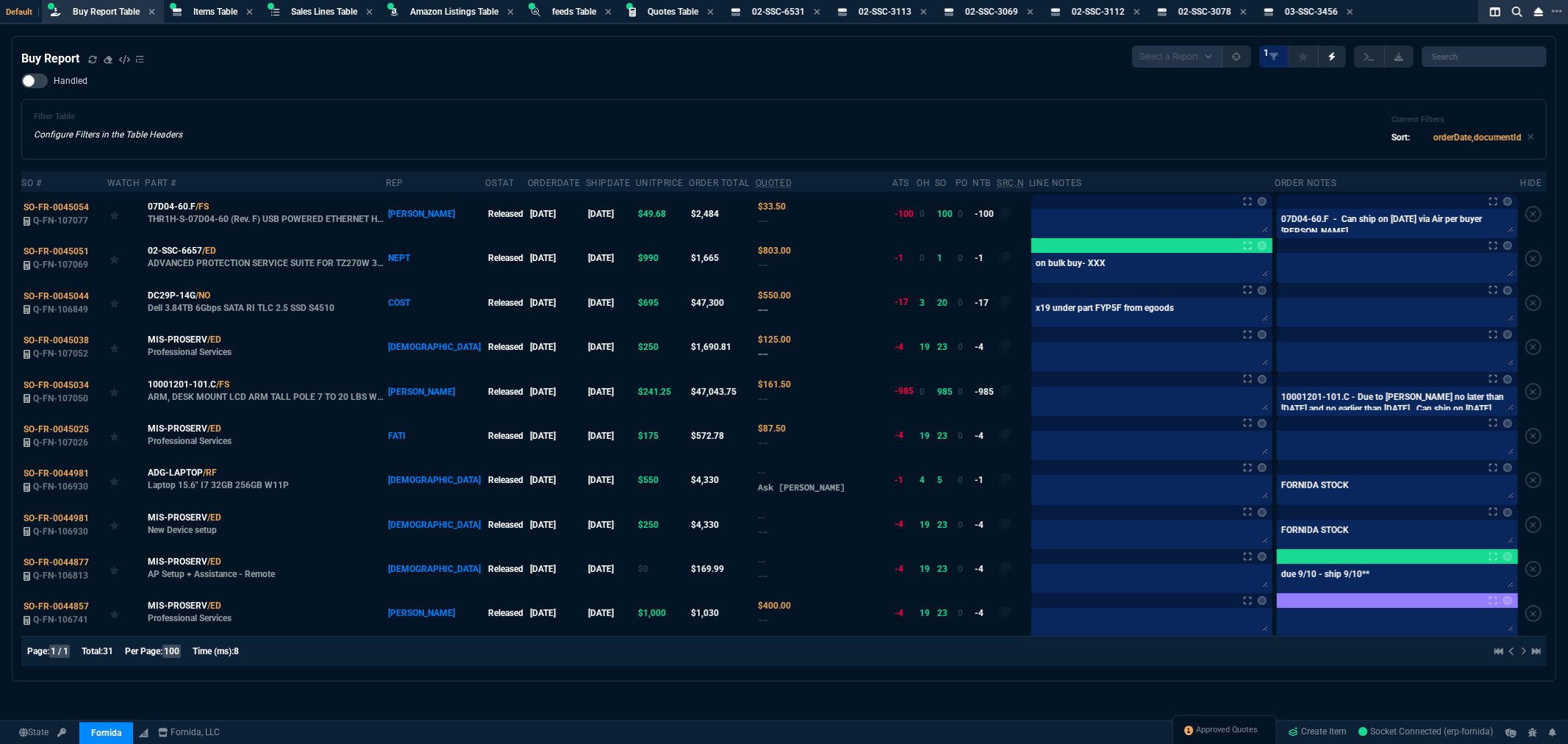
click at [820, 11] on icon at bounding box center [816, 11] width 6 height 6
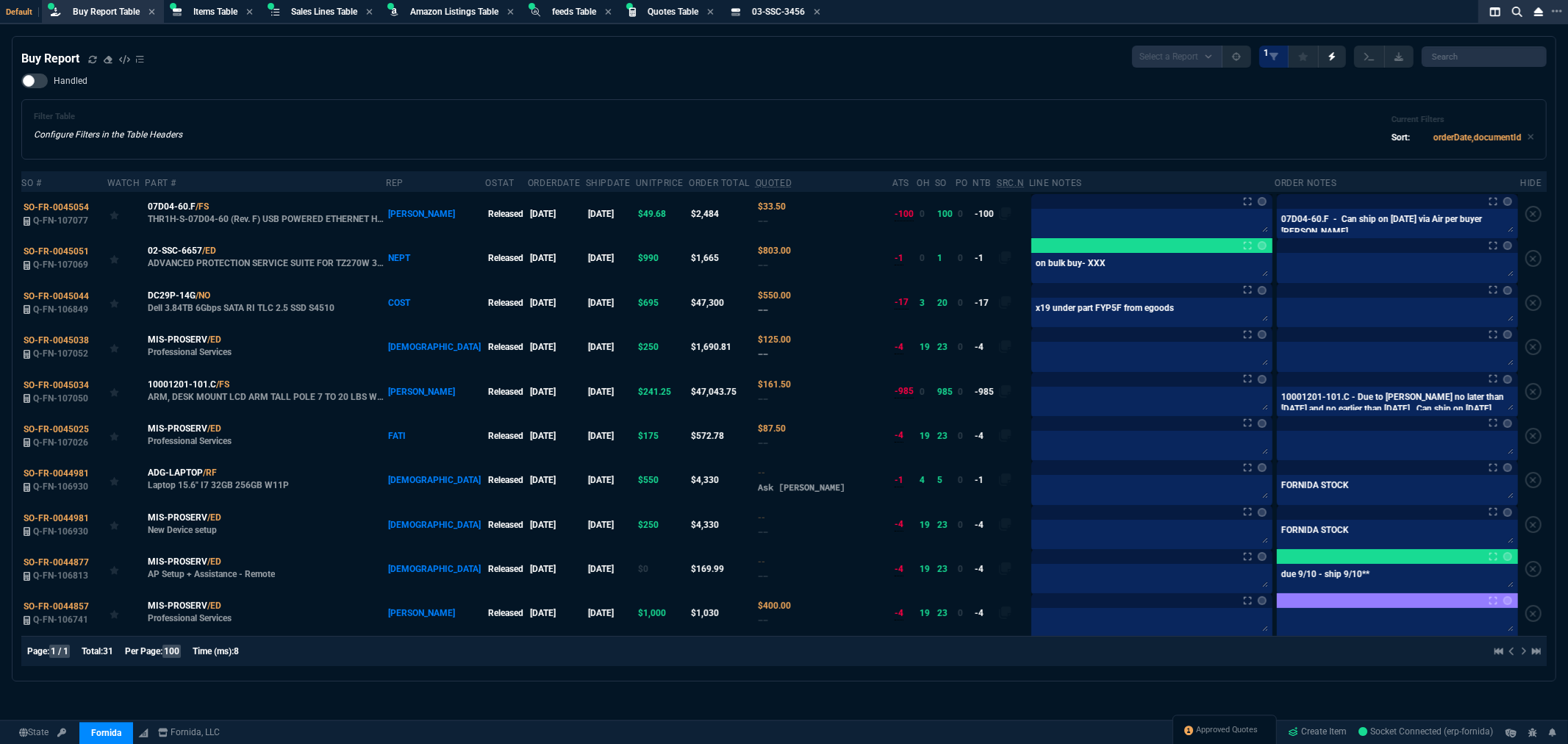
click at [820, 11] on icon at bounding box center [816, 11] width 6 height 6
click at [114, 7] on span "Buy Report Table" at bounding box center [106, 11] width 67 height 11
click at [92, 60] on icon at bounding box center [93, 59] width 9 height 9
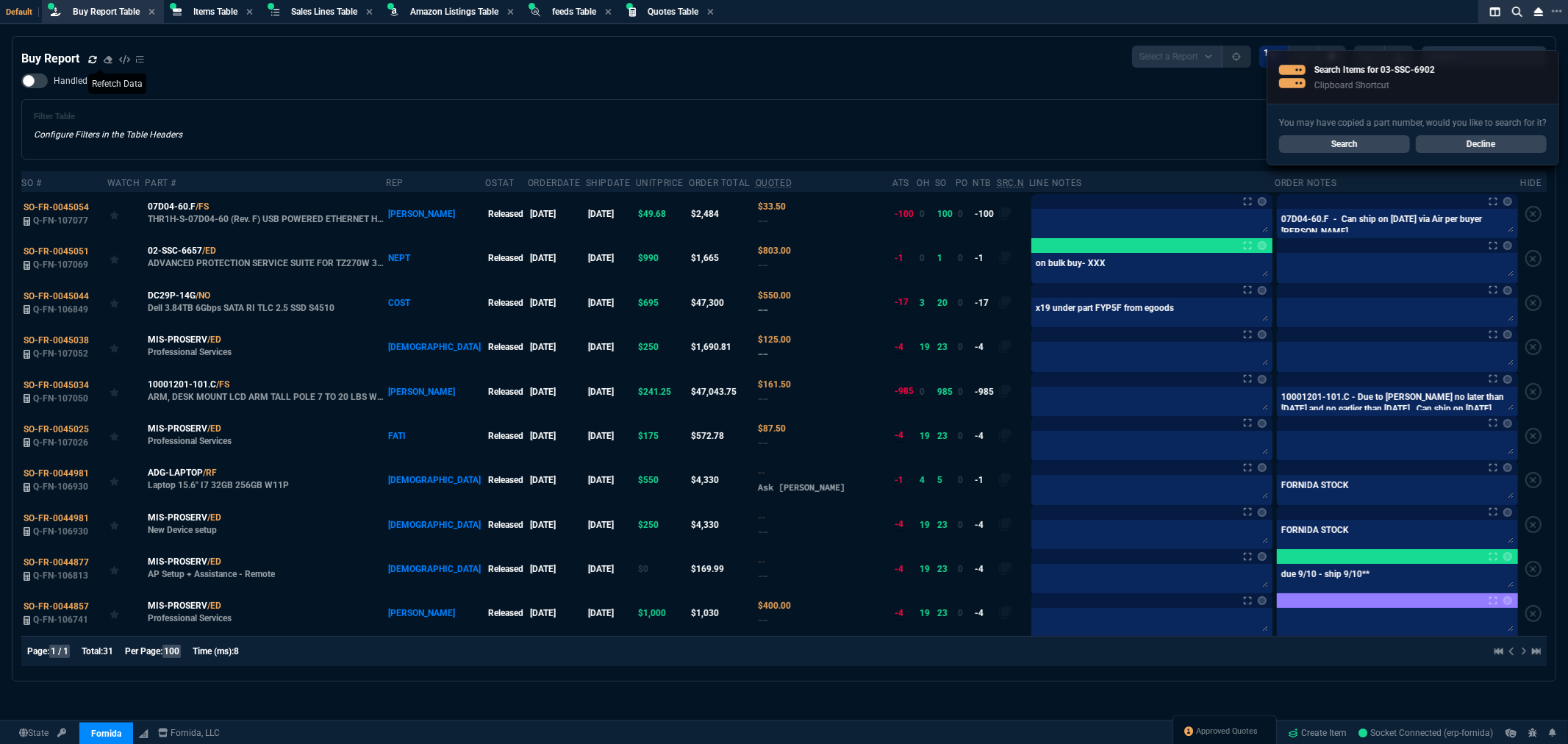
click at [360, 103] on div "Filter Table Configure Filters in the Table Headers Current Filters Sort: order…" at bounding box center [784, 129] width 1525 height 61
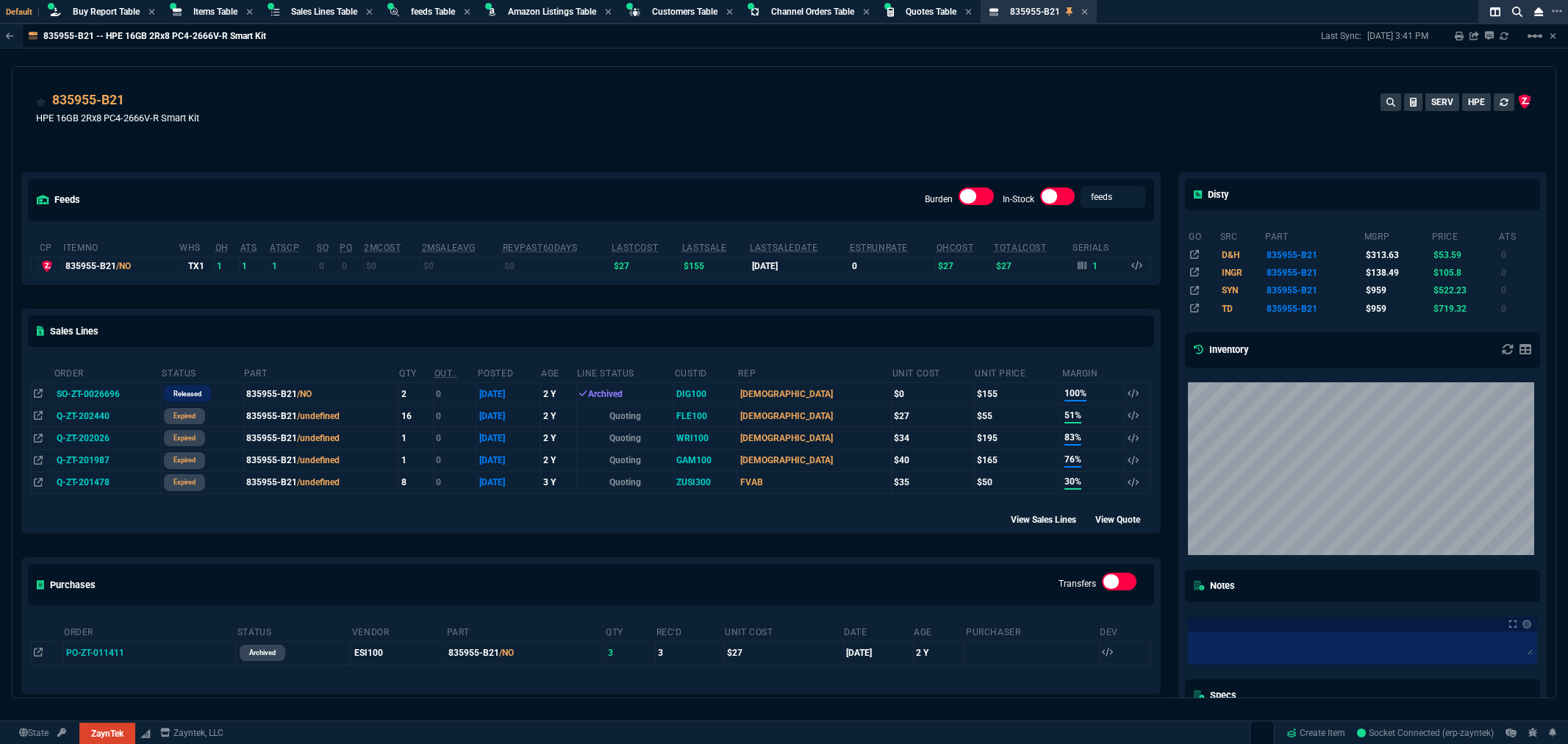
select select "8: NEPT"
drag, startPoint x: 664, startPoint y: 100, endPoint x: 770, endPoint y: 101, distance: 106.0
click at [664, 100] on div "835955-B21 HPE 16GB 2Rx8 PC4-2666V-R Smart Kit SERV HPE" at bounding box center [784, 116] width 1496 height 52
click at [826, 116] on div "835955-B21 HPE 16GB 2Rx8 PC4-2666V-R Smart Kit SERV HPE" at bounding box center [784, 116] width 1496 height 52
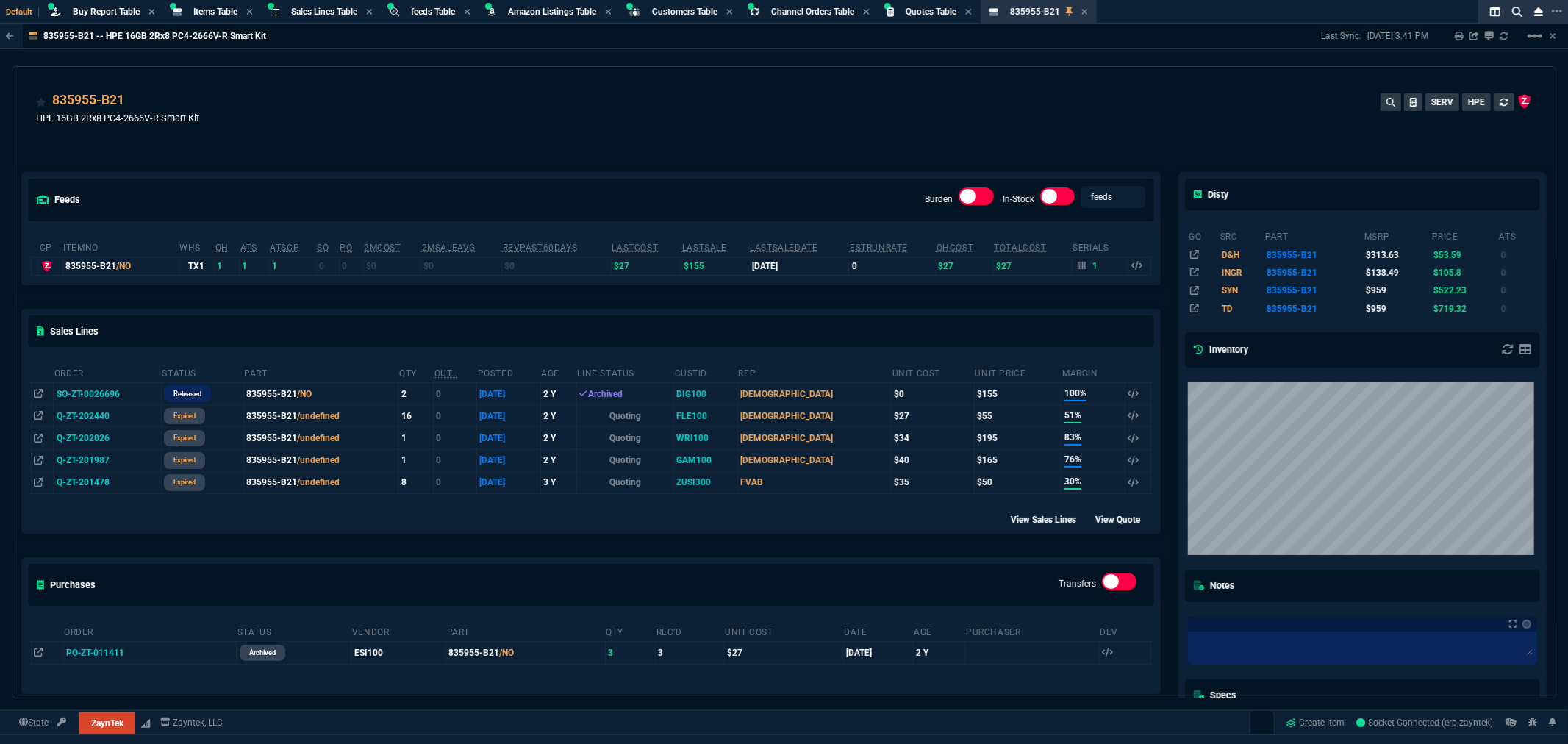
click at [832, 113] on div "835955-B21 HPE 16GB 2Rx8 PC4-2666V-R Smart Kit SERV HPE" at bounding box center [784, 116] width 1496 height 52
click at [425, 93] on div "835955-B21 HPE 16GB 2Rx8 PC4-2666V-R Smart Kit SERV HPE" at bounding box center [784, 116] width 1496 height 52
click at [1320, 719] on link "Create Item" at bounding box center [1316, 723] width 70 height 22
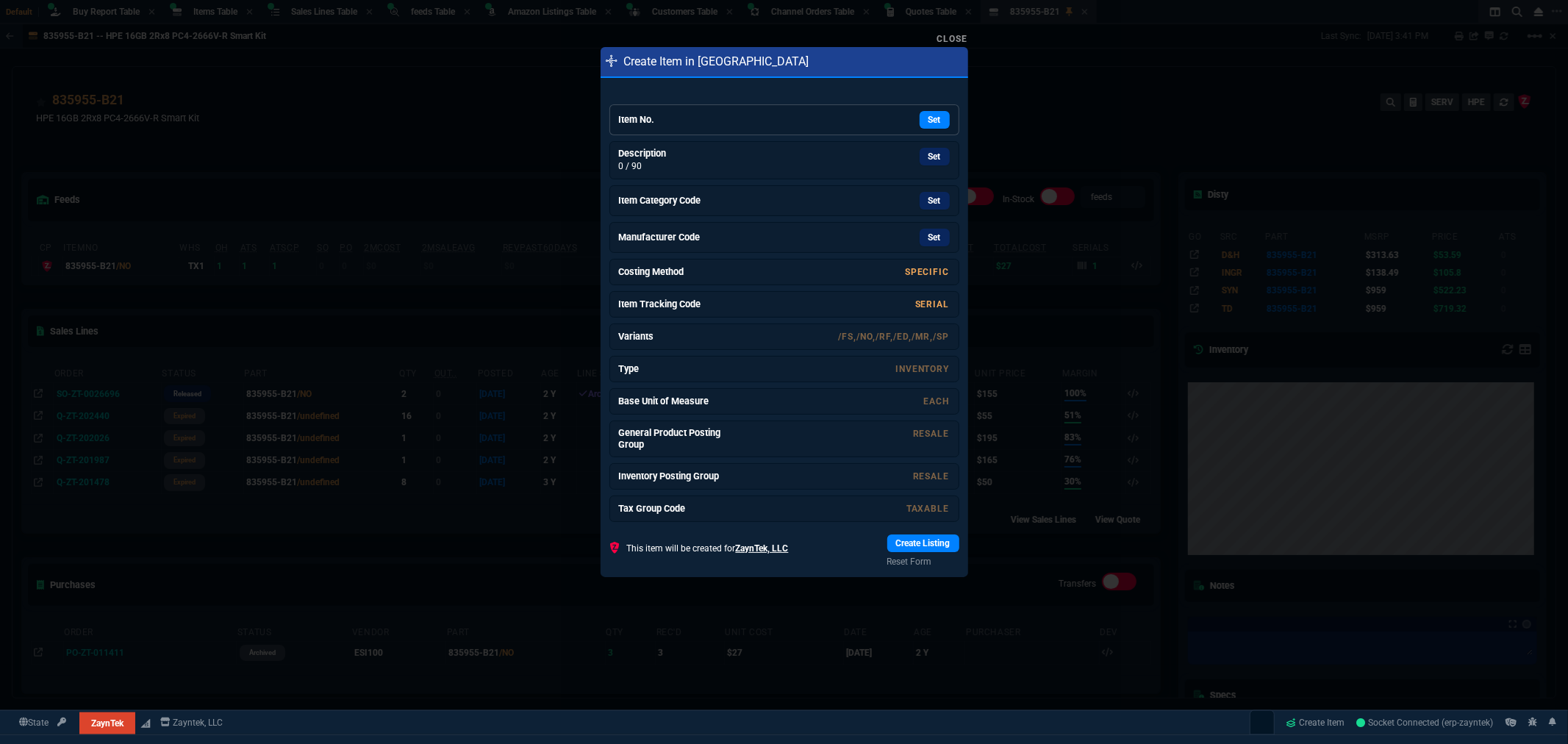
click at [734, 118] on div "Set" at bounding box center [838, 120] width 220 height 18
drag, startPoint x: 931, startPoint y: 154, endPoint x: 849, endPoint y: 94, distance: 101.6
click at [931, 154] on link "Set" at bounding box center [935, 152] width 30 height 18
click at [924, 191] on link "Set" at bounding box center [935, 198] width 30 height 18
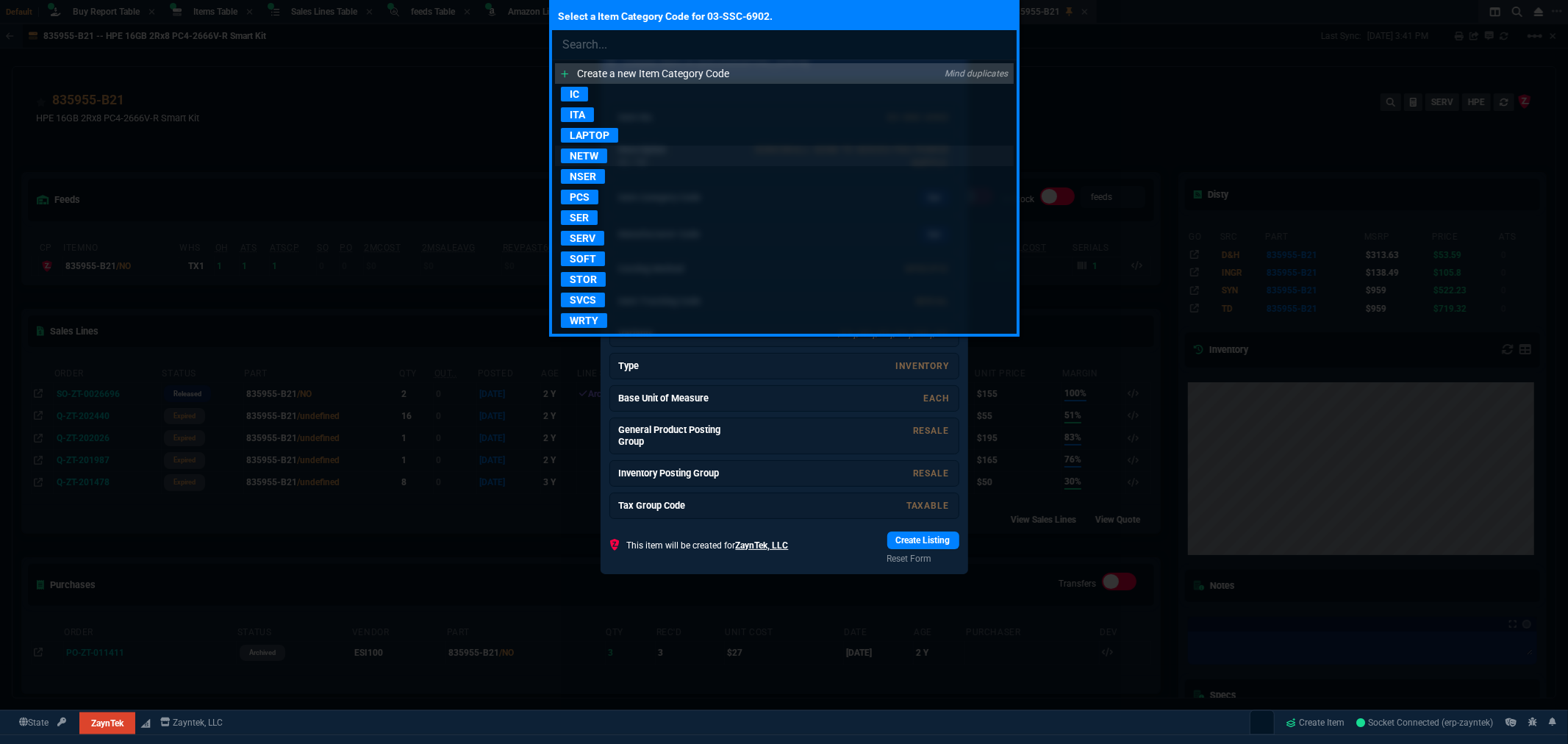
click at [588, 156] on p "NETW" at bounding box center [584, 156] width 47 height 15
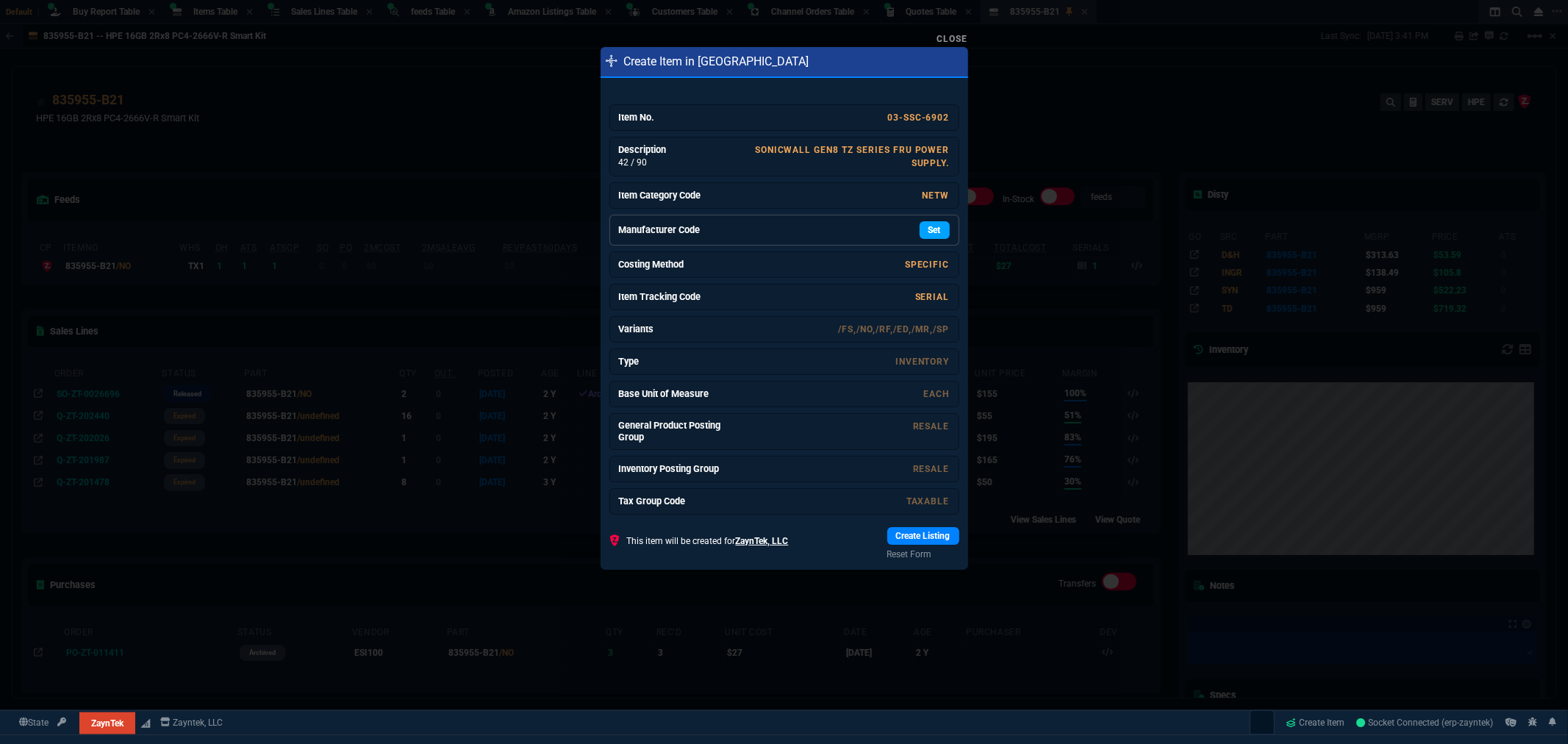
click at [922, 223] on link "Set" at bounding box center [935, 230] width 30 height 18
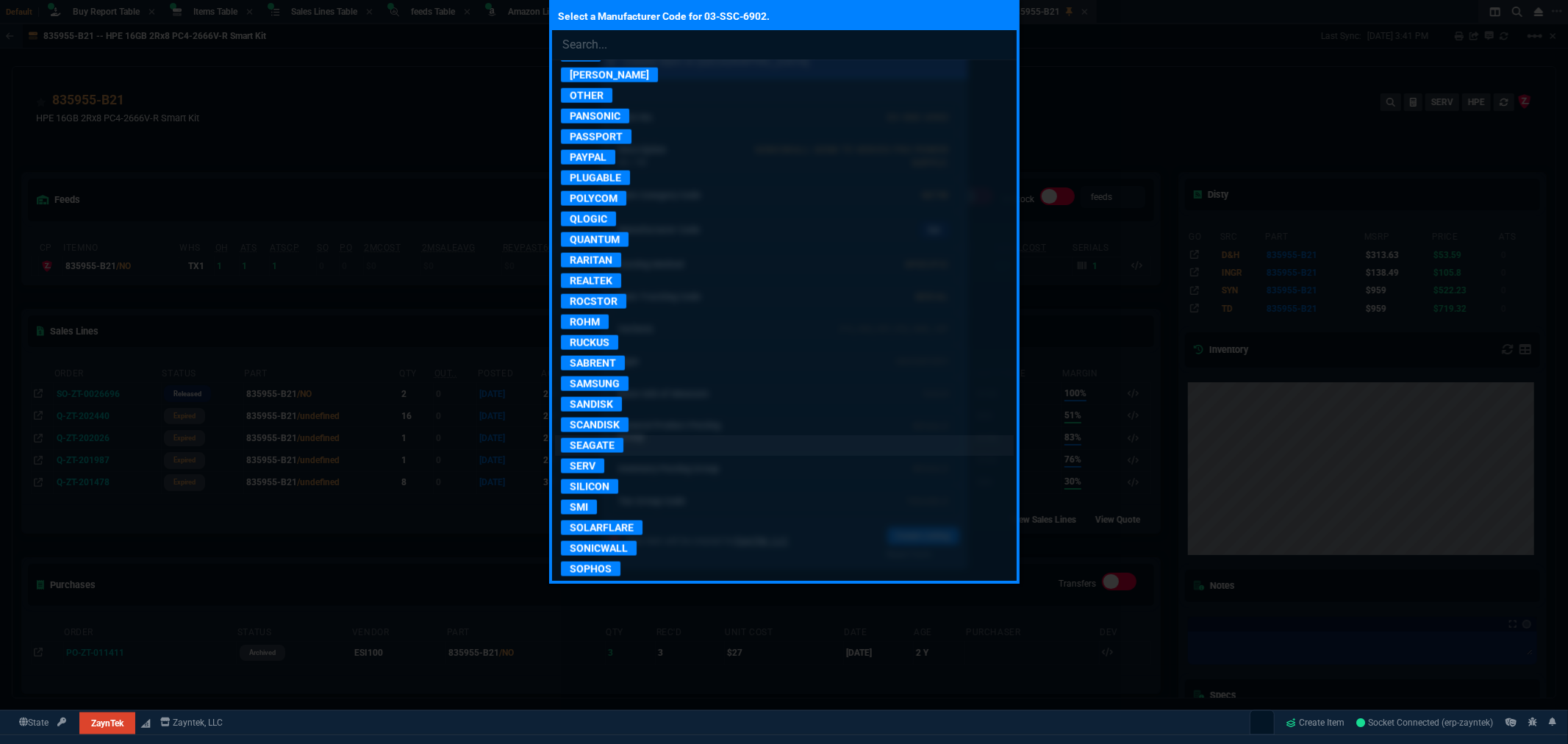
scroll to position [1716, 0]
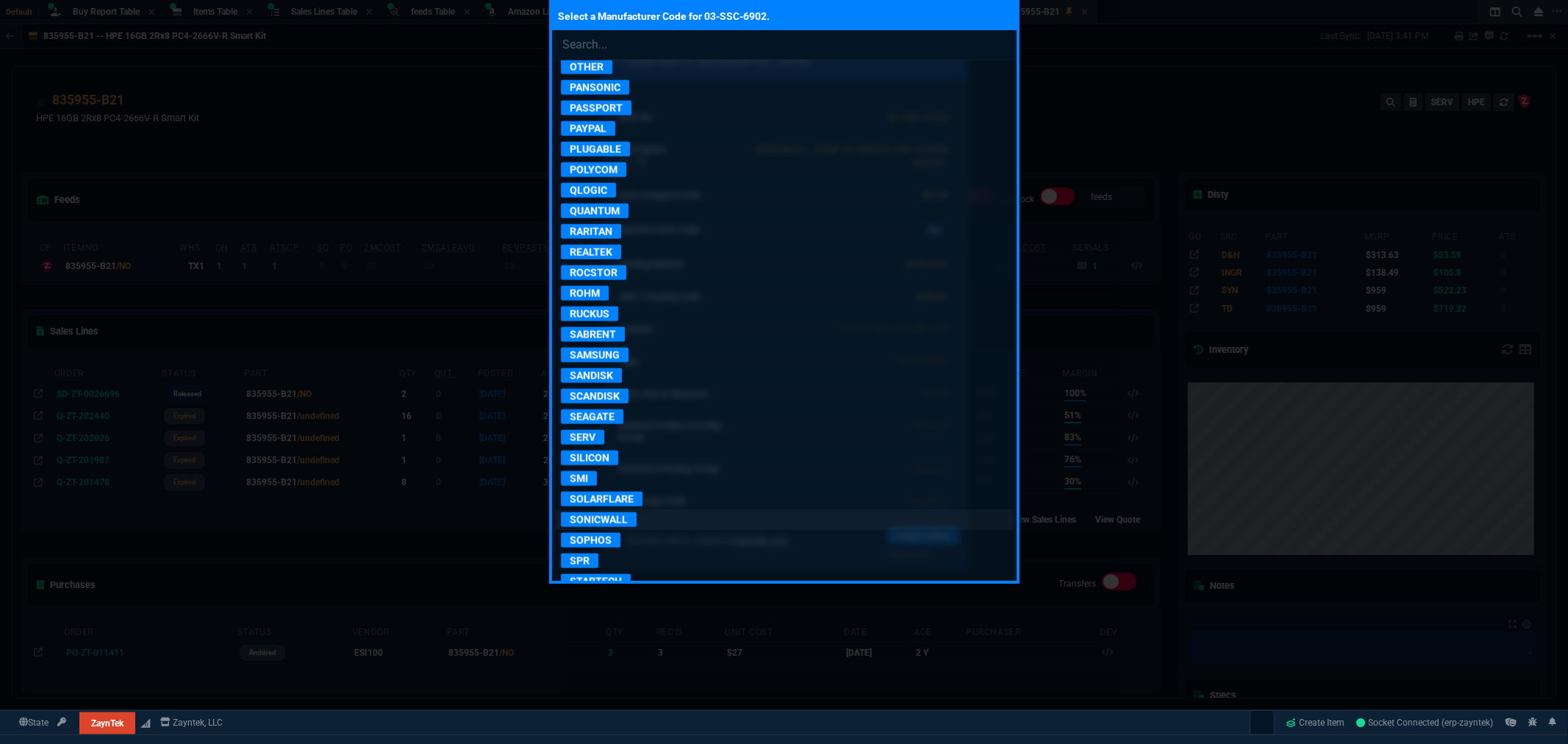
click at [607, 527] on p "SONICWALL" at bounding box center [599, 519] width 75 height 15
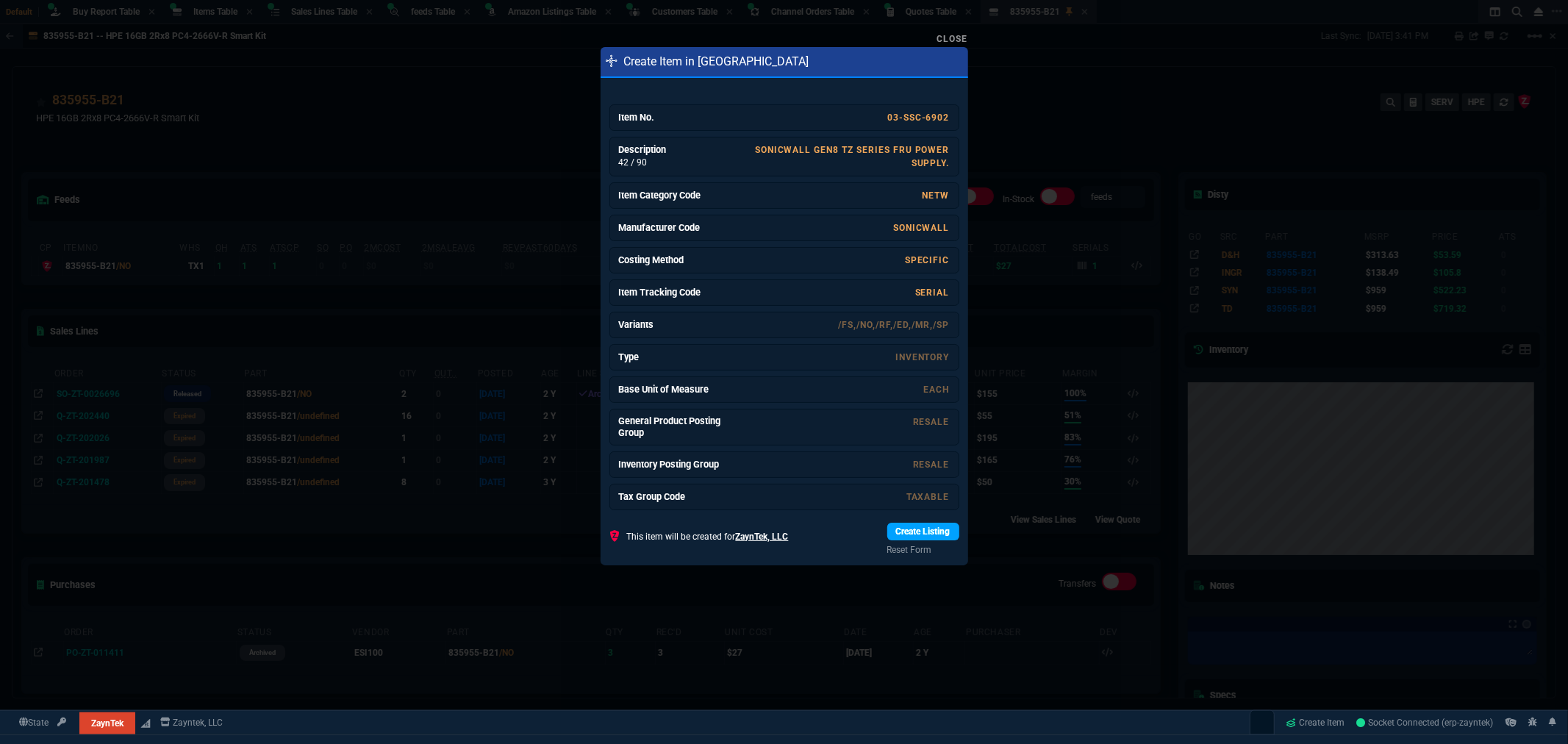
click at [900, 533] on link "Create Listing" at bounding box center [923, 532] width 72 height 18
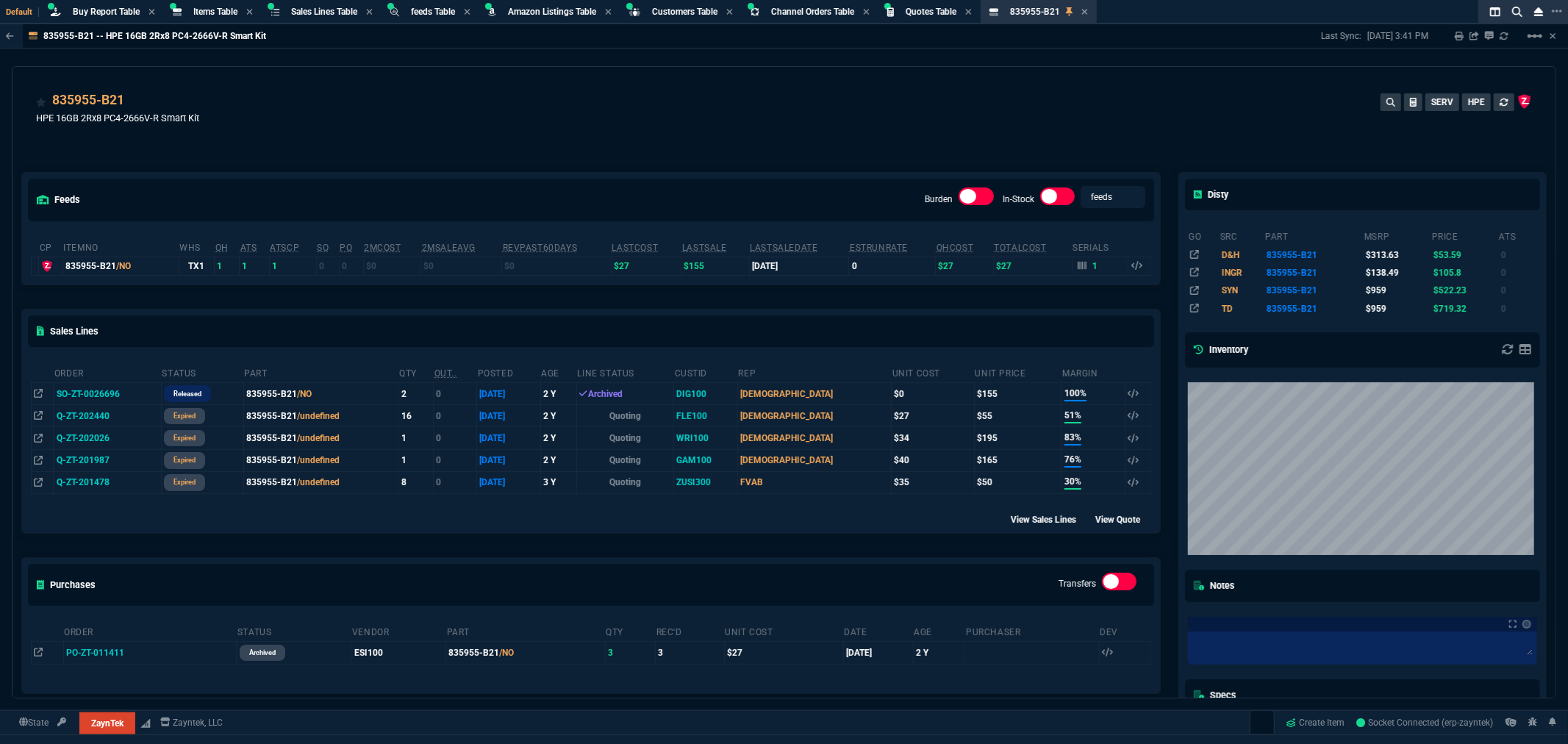
click at [613, 148] on div "feeds Burden In-Stock feeds prices cp ItemNo WHS OH ATS ATSCP SO PO 2MCost 2MSa…" at bounding box center [591, 491] width 1158 height 701
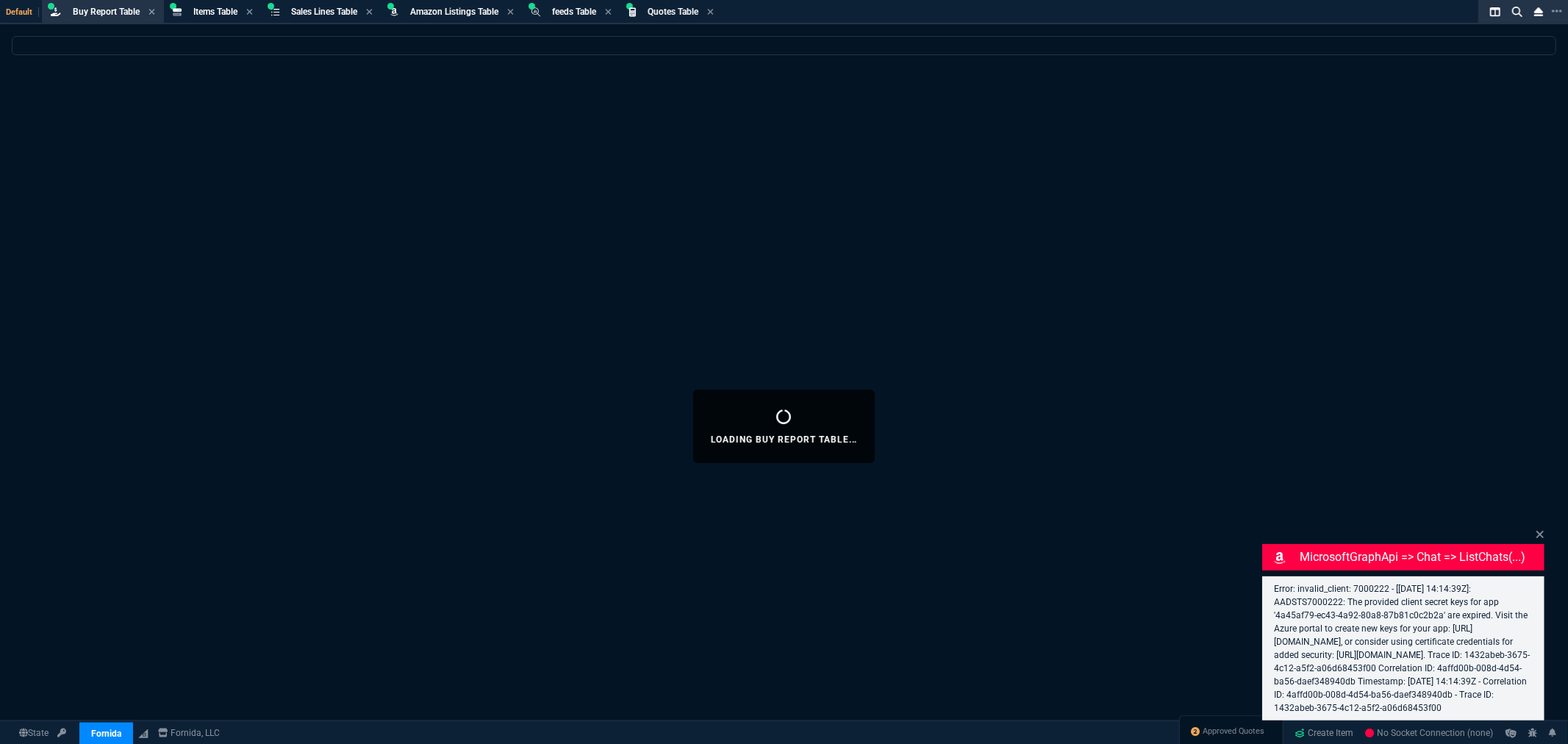
select select "8: NEPT"
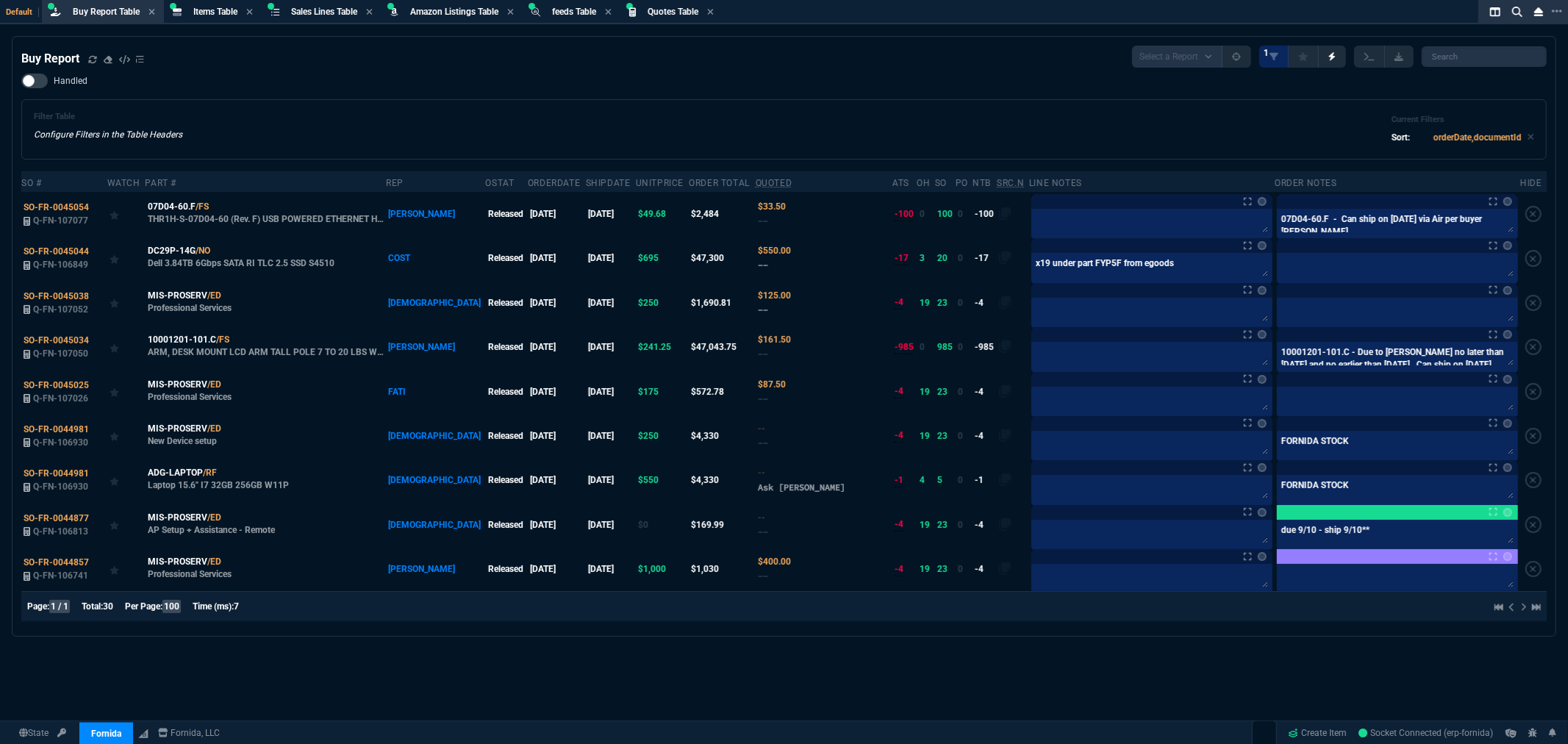
click at [575, 52] on div "Buy Report Select a Report Not Purchased 1" at bounding box center [784, 57] width 1525 height 22
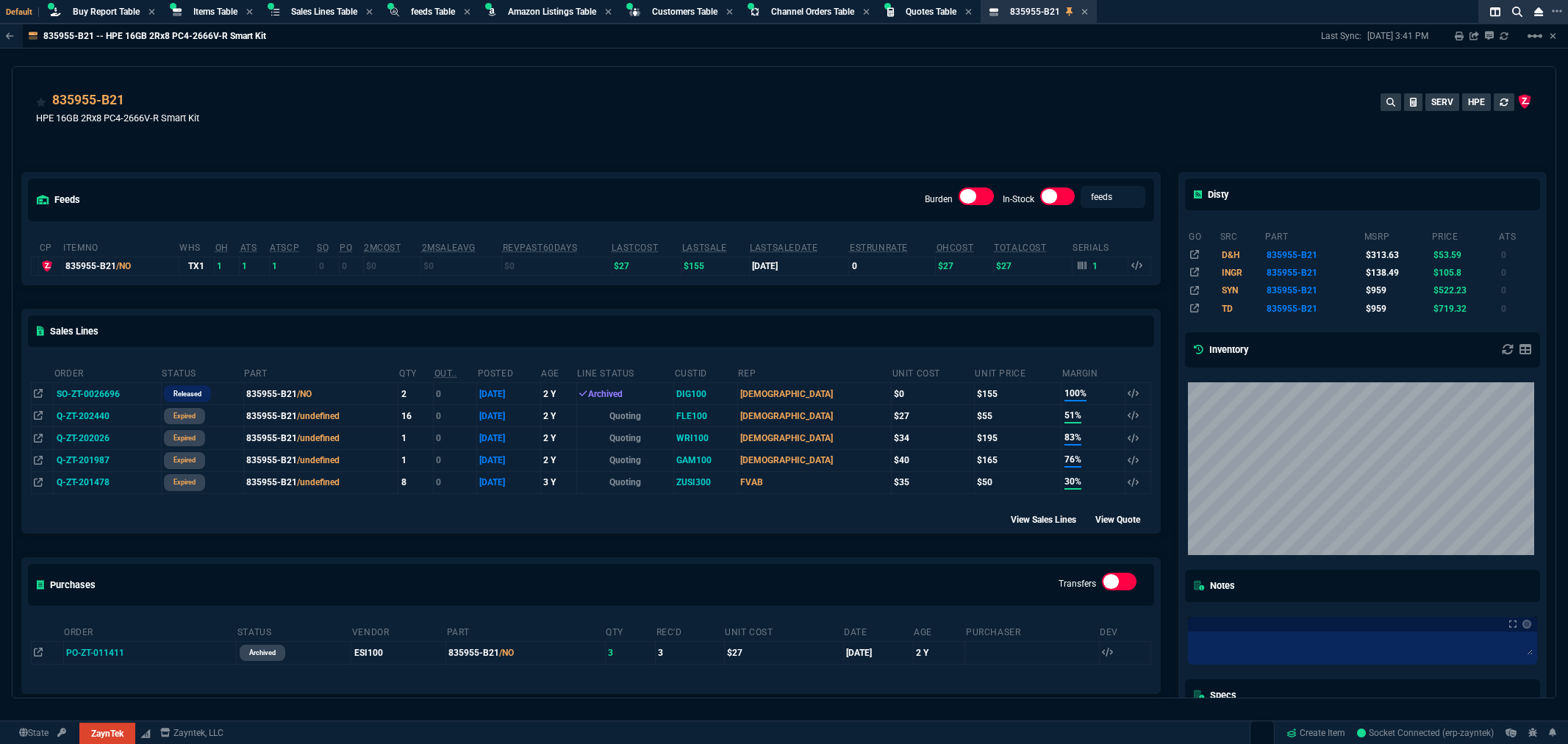
select select "8: NEPT"
click at [365, 118] on div "835955-B21 HPE 16GB 2Rx8 PC4-2666V-R Smart Kit SERV HPE" at bounding box center [784, 116] width 1496 height 52
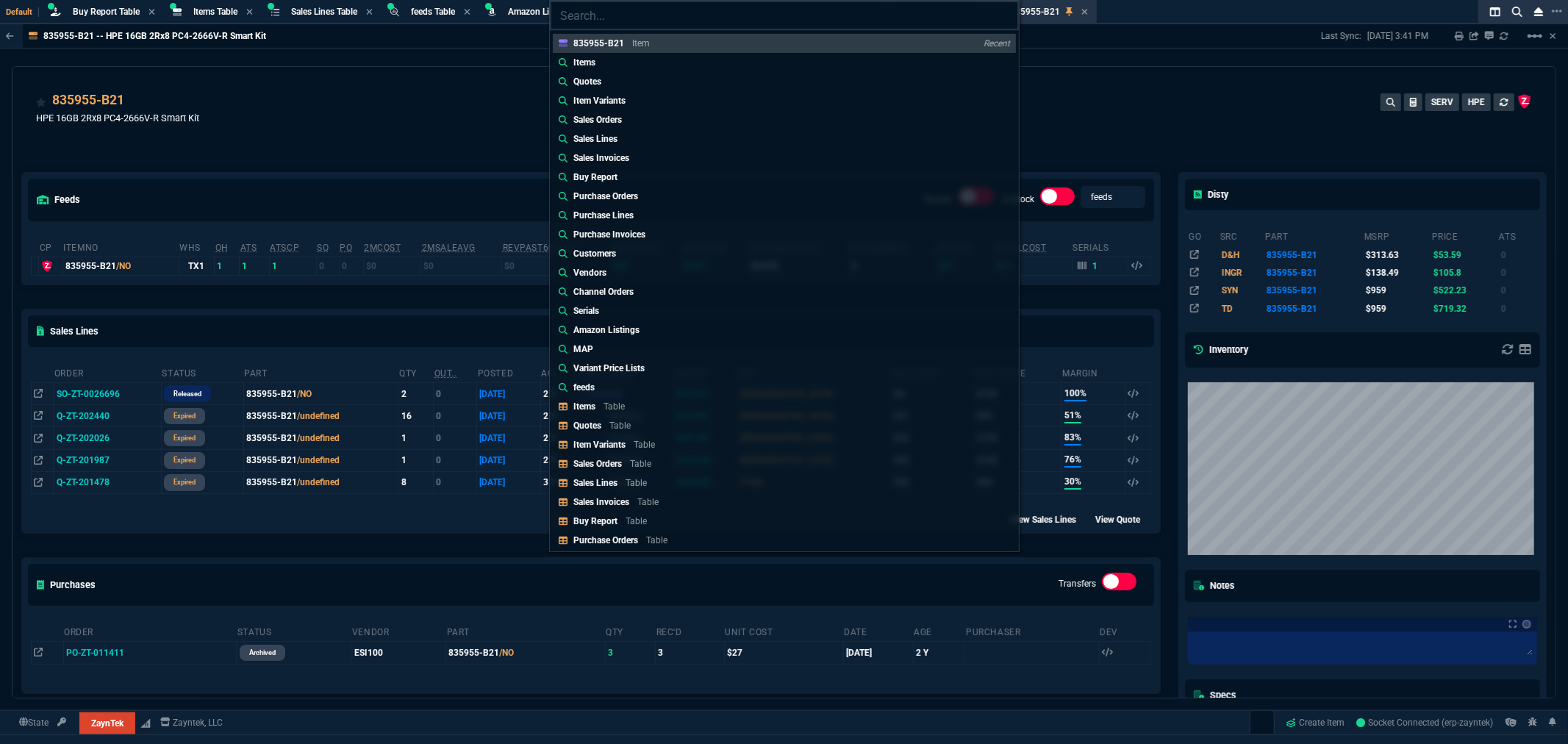
click at [599, 27] on input "search" at bounding box center [784, 16] width 469 height 29
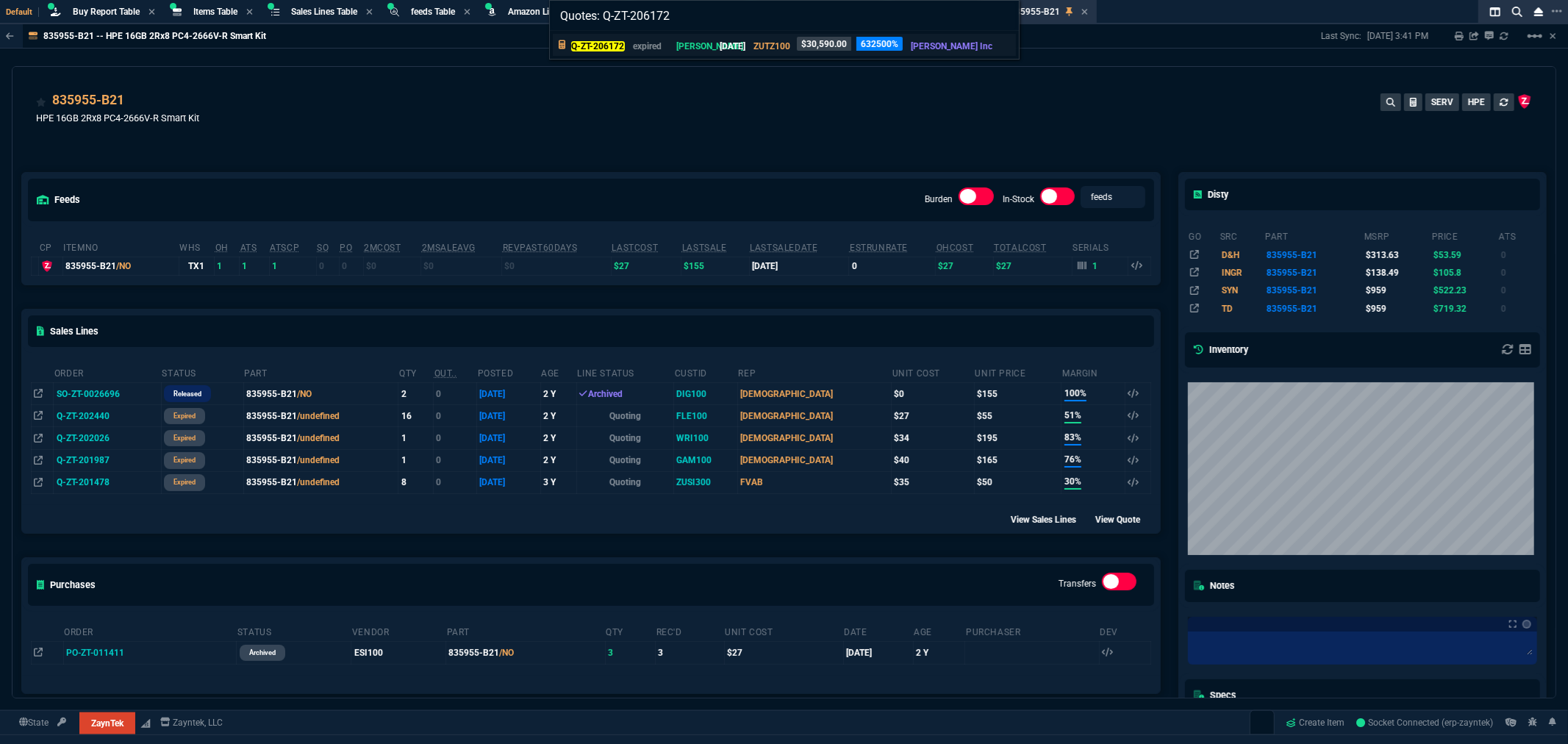
type input "Quotes: Q-ZT-206172"
click at [604, 45] on mark "Q-ZT-206172" at bounding box center [598, 46] width 54 height 11
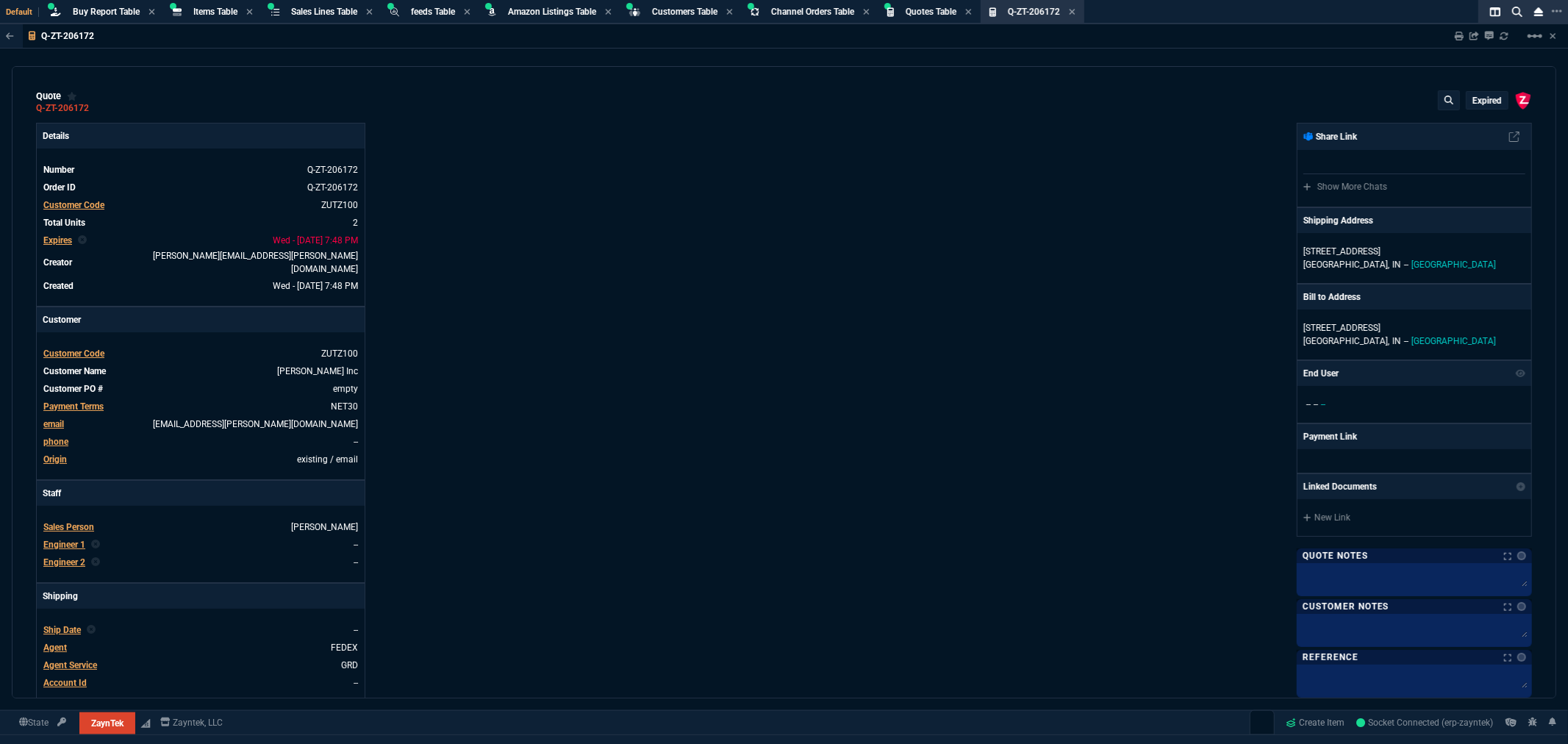
type input "25"
type input "3795"
type input "56"
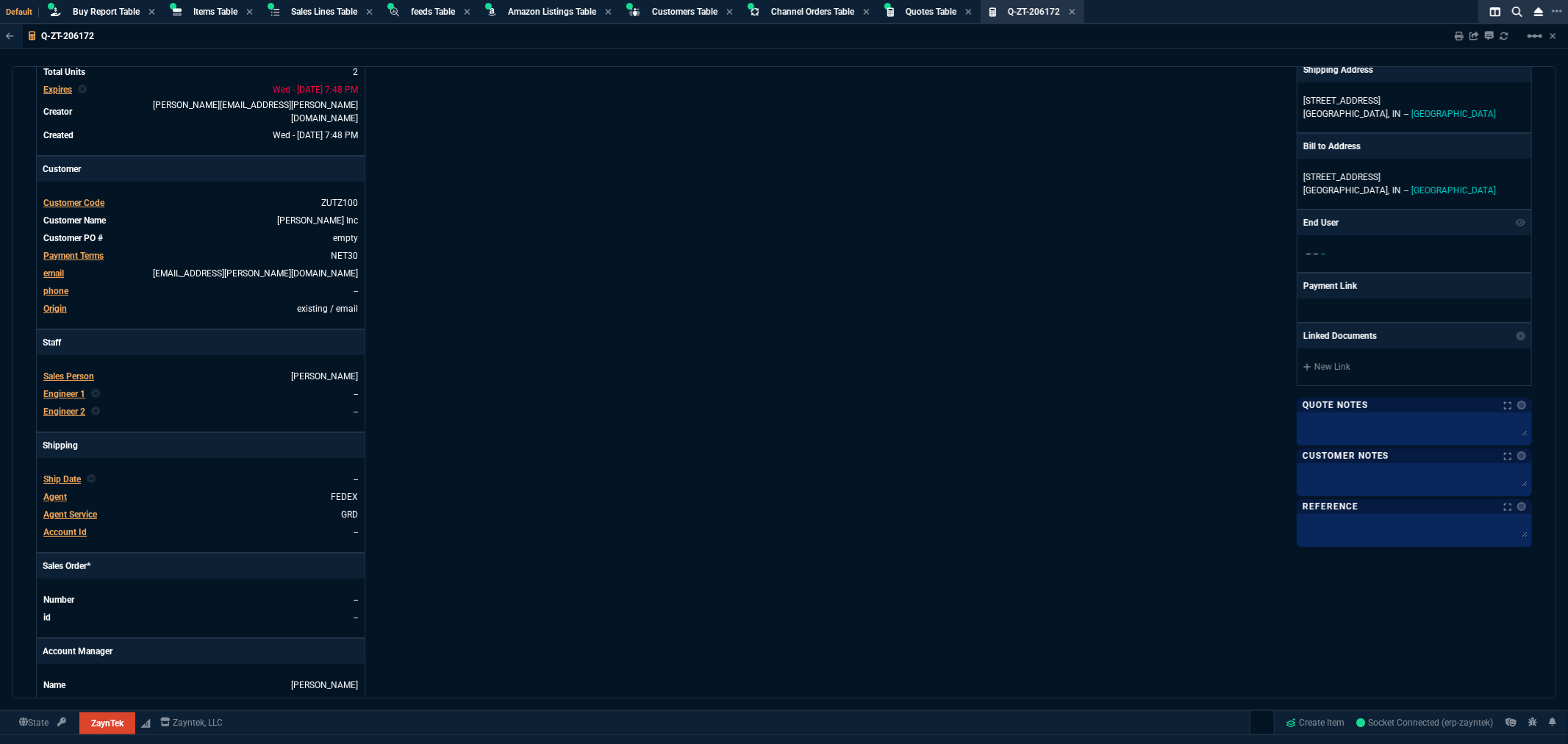
scroll to position [163, 0]
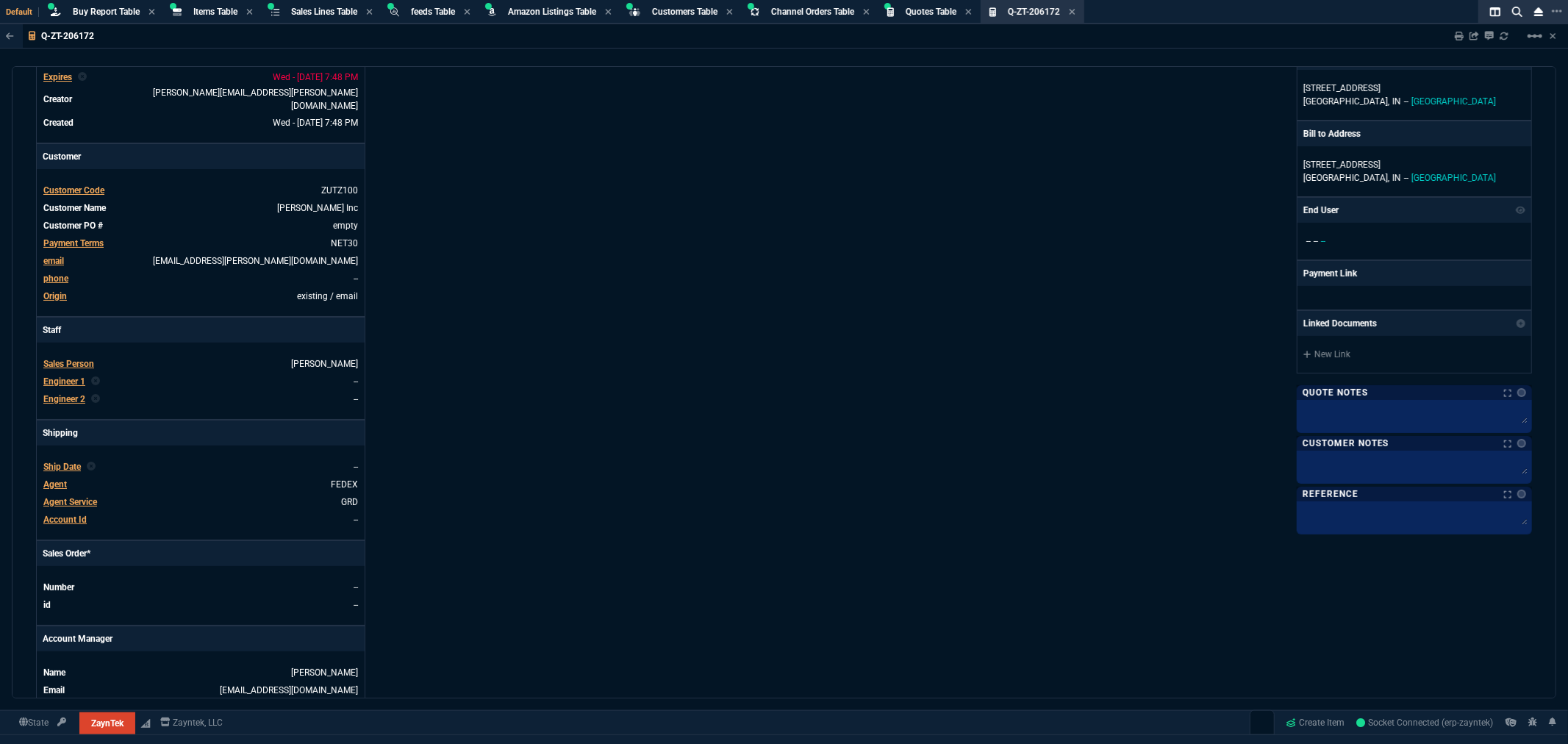
click at [71, 359] on span "Sales Person" at bounding box center [69, 364] width 51 height 11
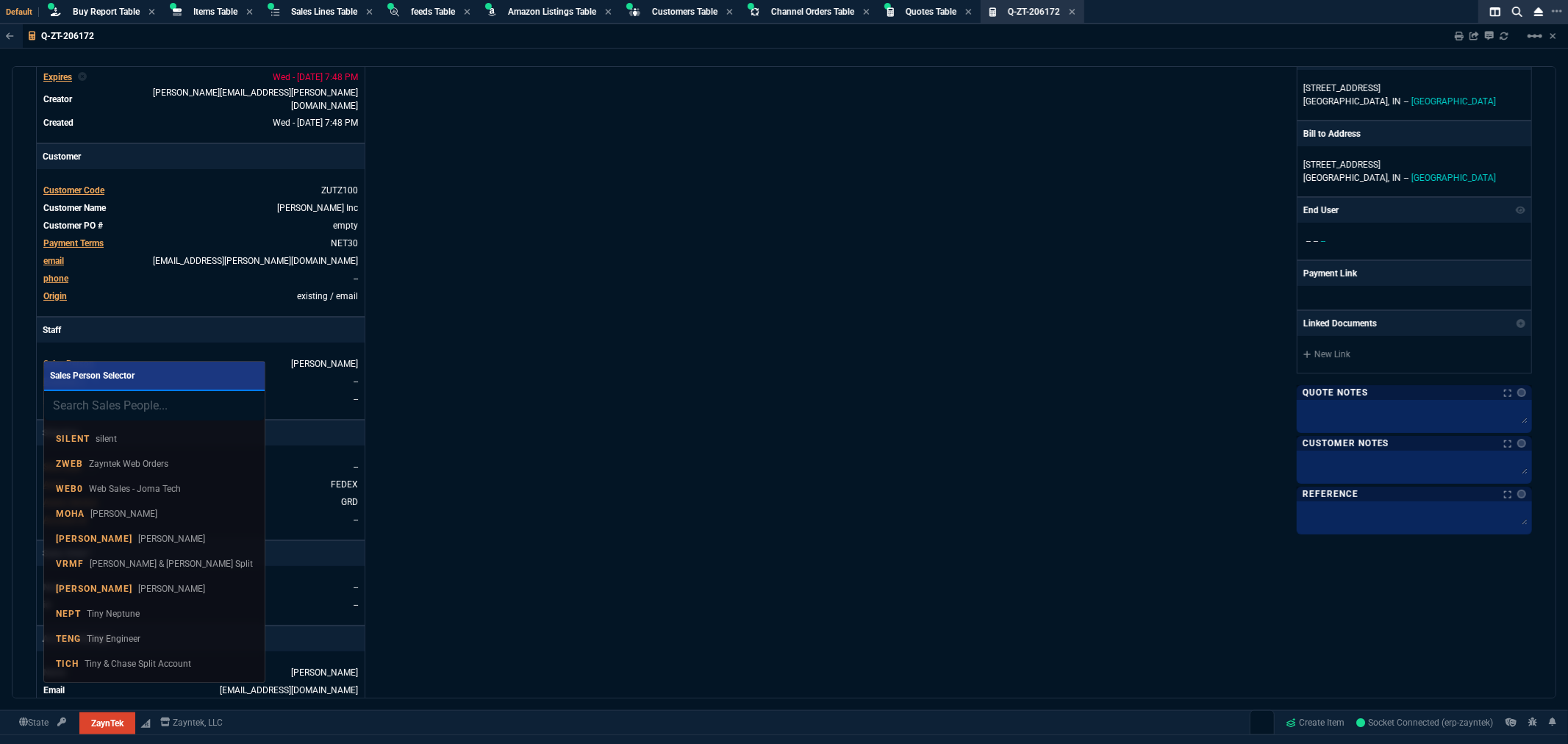
click at [124, 405] on input "search" at bounding box center [154, 406] width 220 height 29
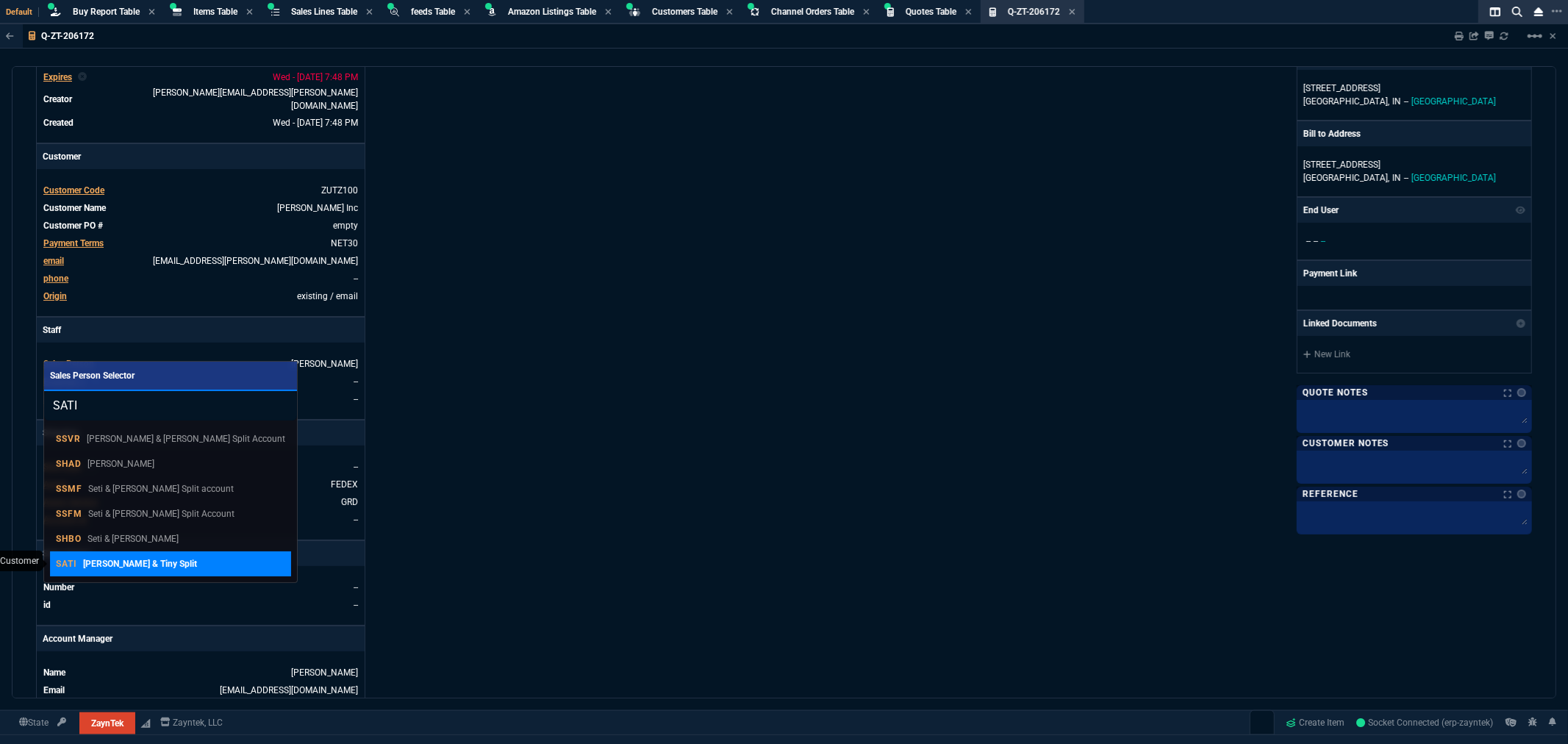
type input "SATI"
click at [124, 559] on p "Sara & Tiny Split" at bounding box center [139, 564] width 114 height 13
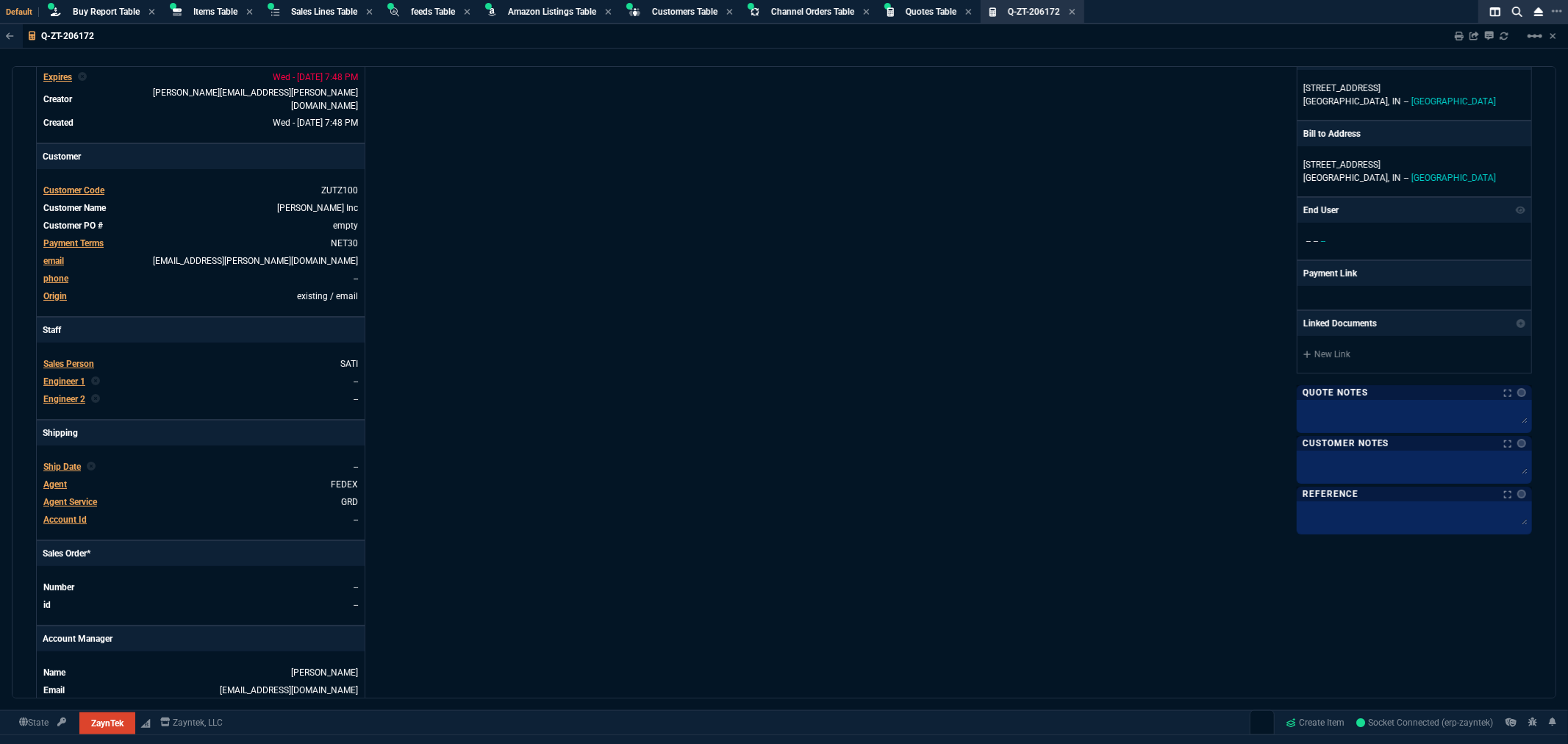
click at [501, 470] on div "Details Number Q-ZT-206172 Order ID Q-ZT-206172 Customer Code ZUTZ100 Total Uni…" at bounding box center [410, 344] width 749 height 769
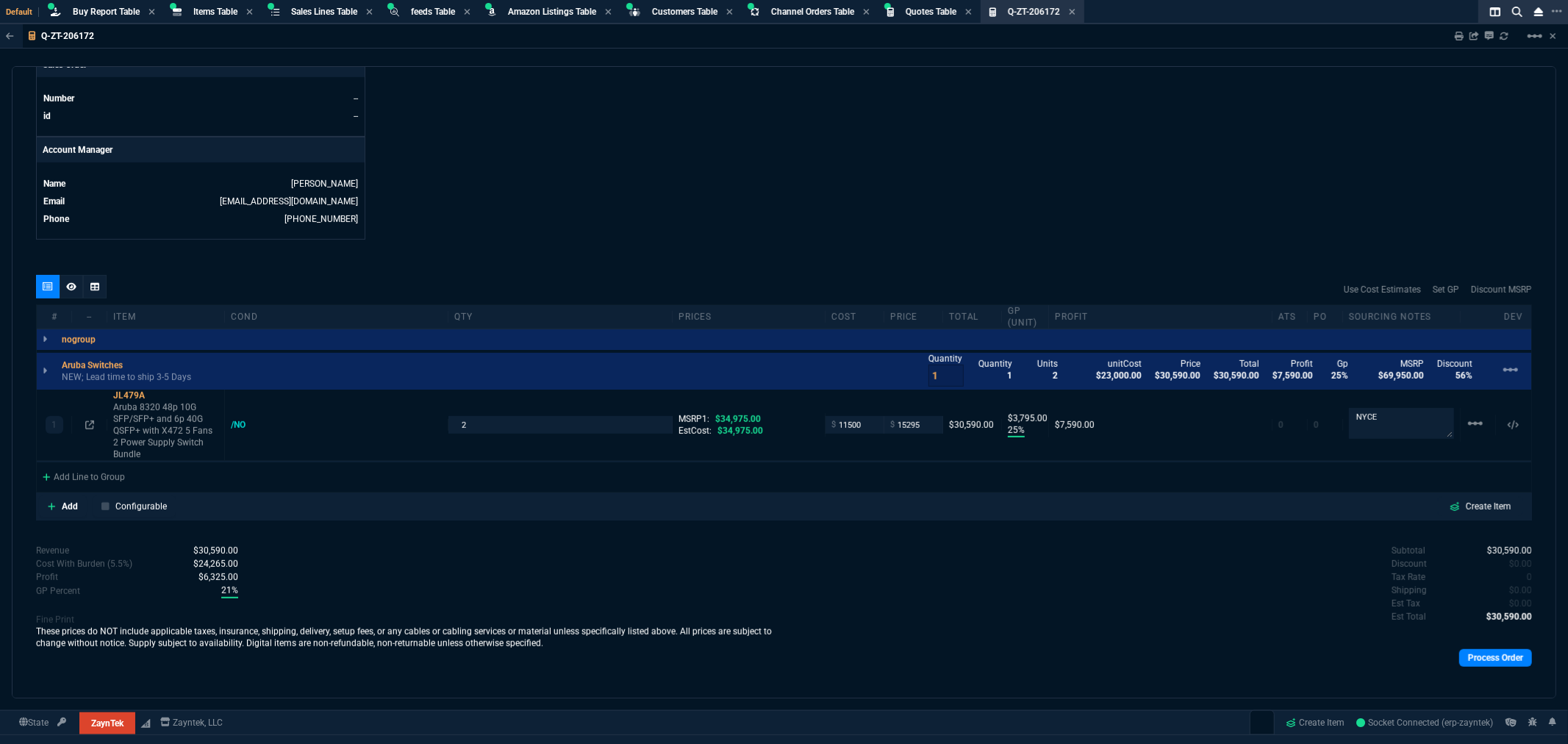
scroll to position [653, 0]
click at [155, 391] on icon at bounding box center [155, 395] width 8 height 9
drag, startPoint x: 663, startPoint y: 152, endPoint x: 696, endPoint y: 136, distance: 36.7
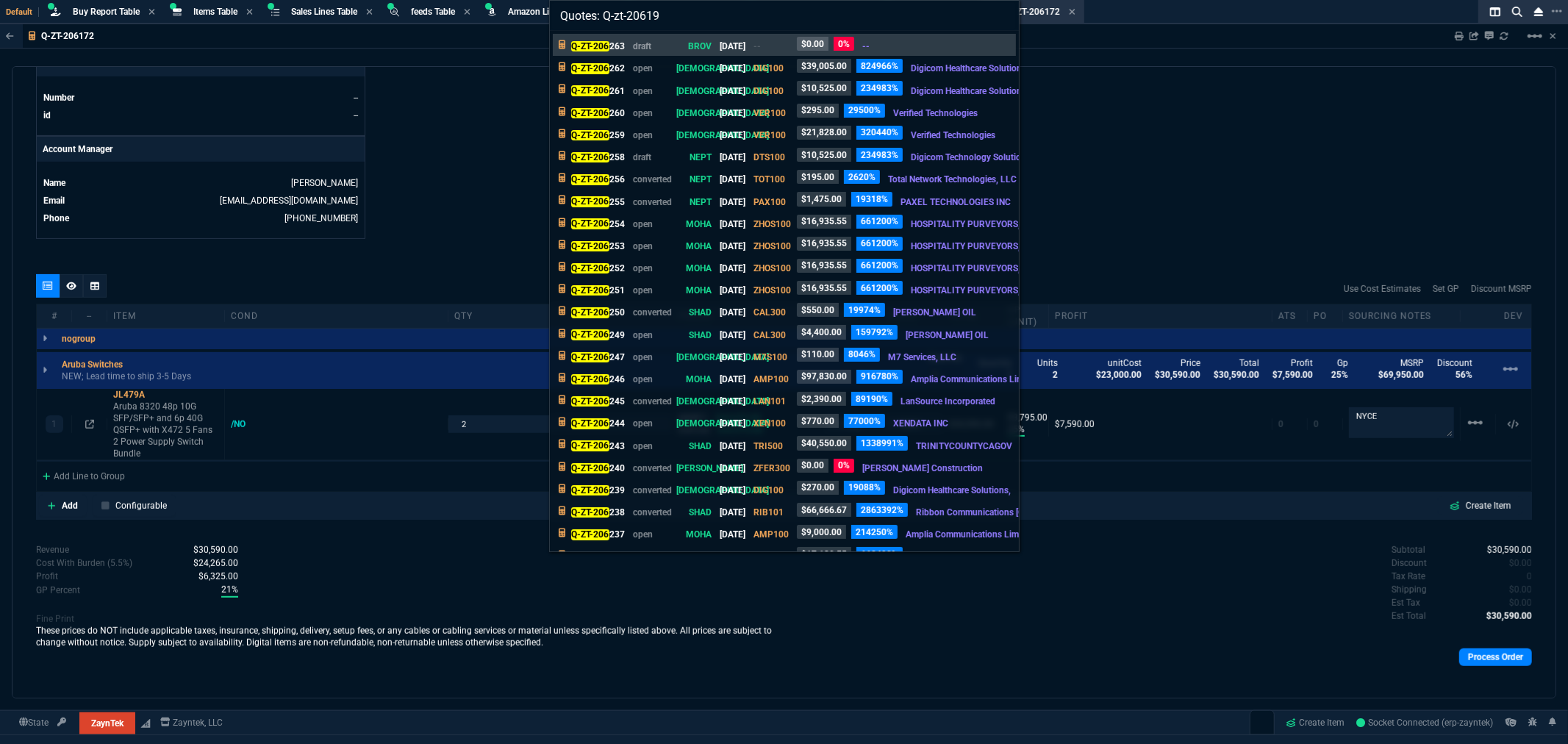
type input "Quotes: Q-zt-206198"
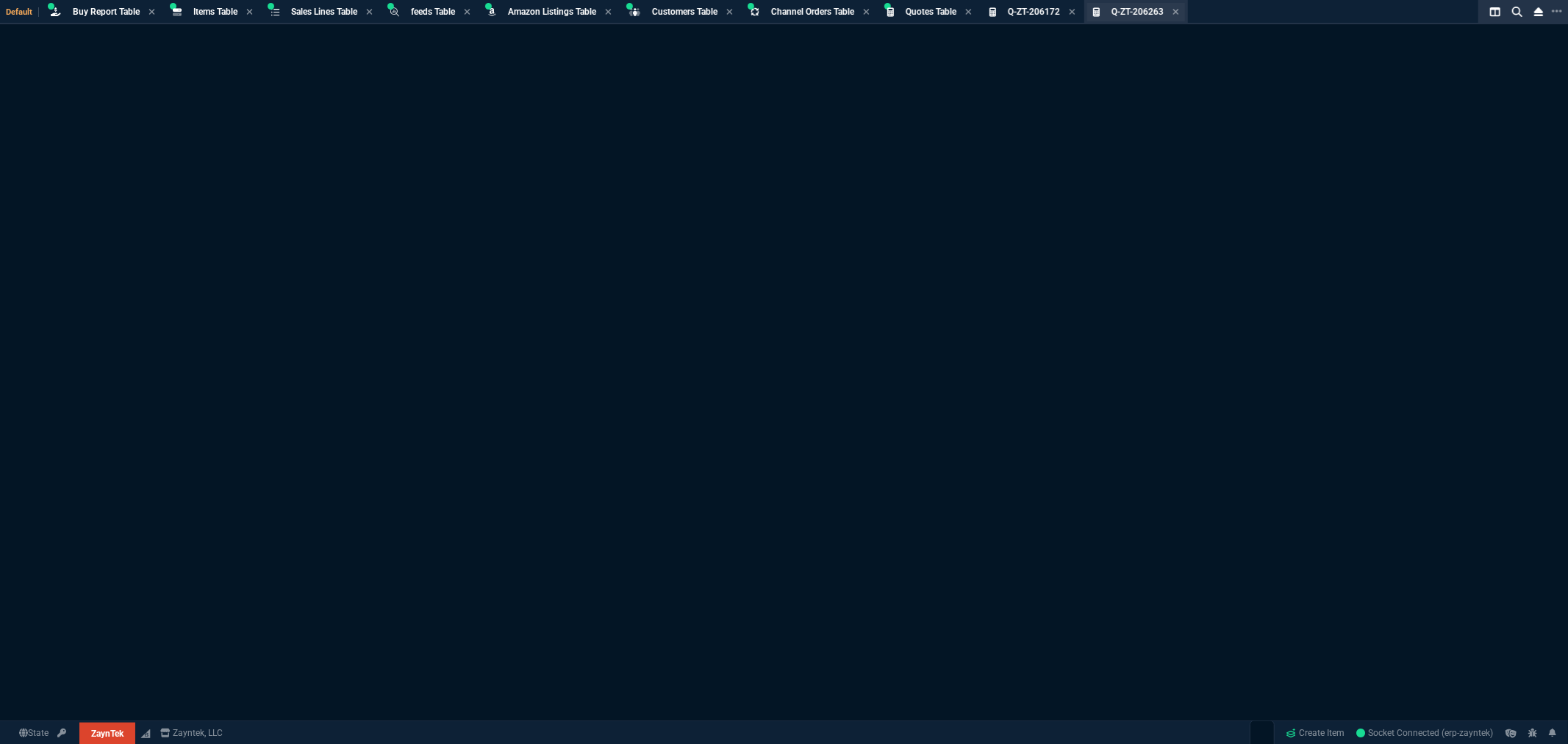
click at [1143, 12] on span "Q-ZT-206263" at bounding box center [1138, 11] width 52 height 11
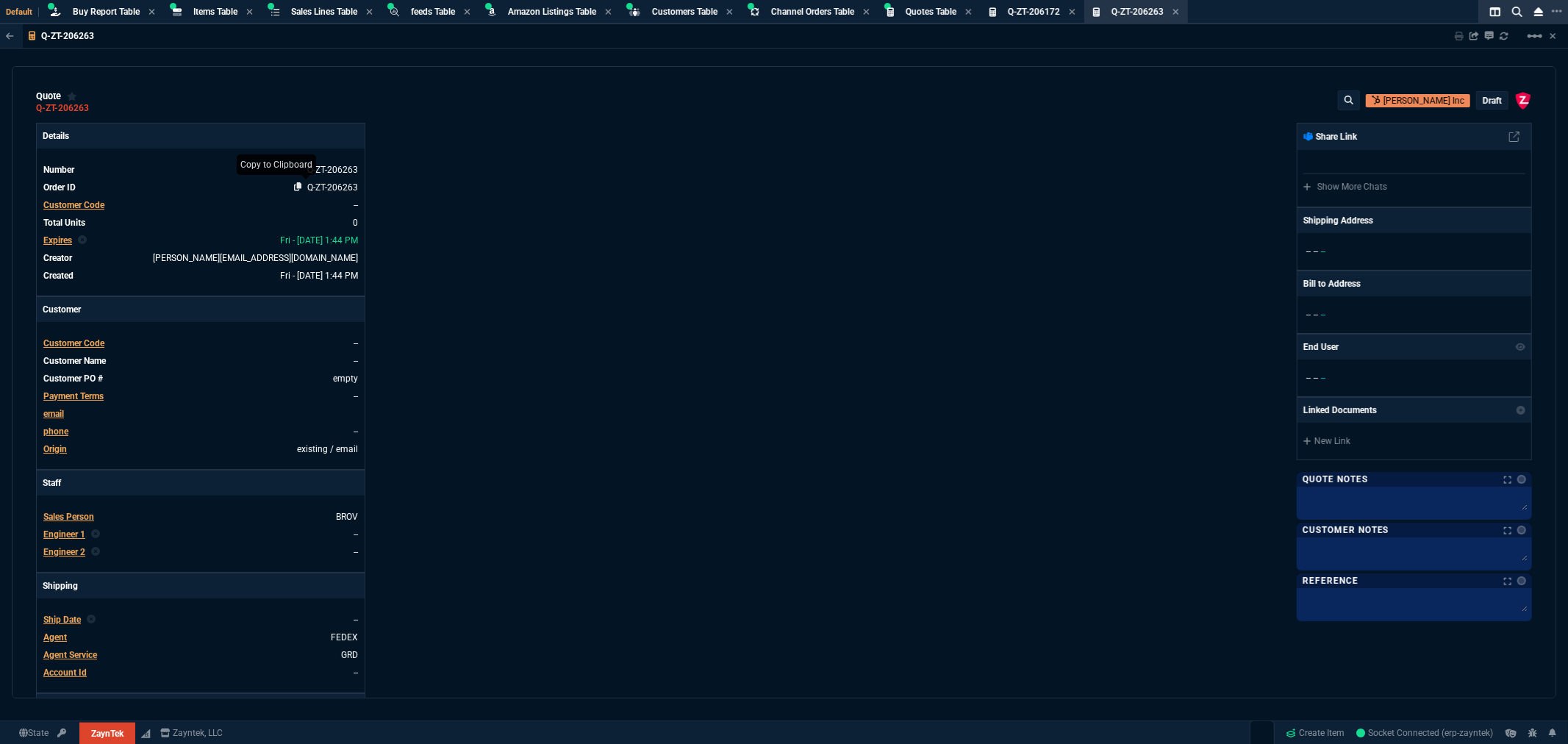
click at [294, 184] on icon at bounding box center [298, 187] width 8 height 9
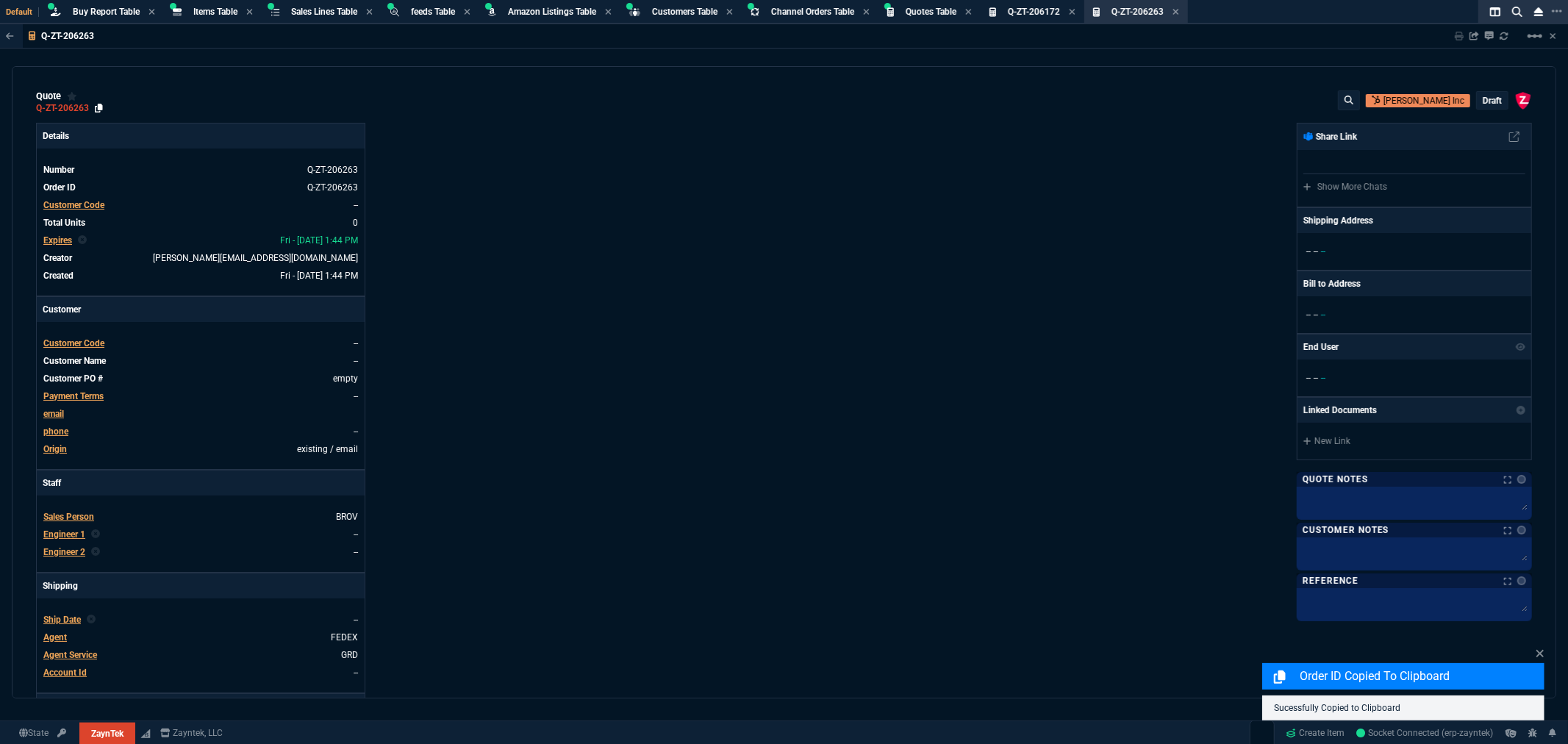
click at [98, 106] on icon at bounding box center [99, 108] width 8 height 9
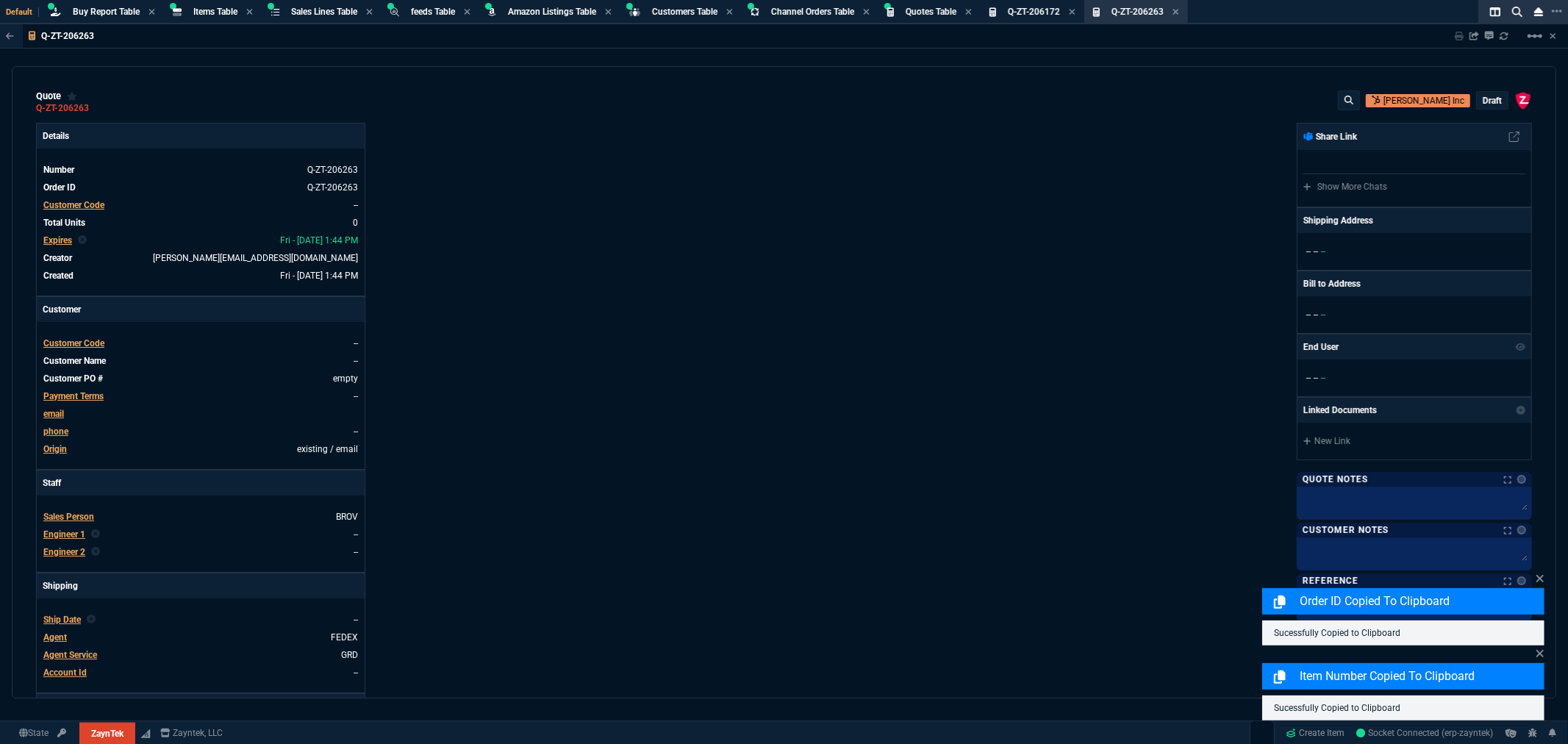
click at [460, 74] on div "quote Q-ZT-206263 Georg Utz Inc draft ZaynTek, LLC 2609 Technology Dr Suite 200…" at bounding box center [783, 383] width 1544 height 633
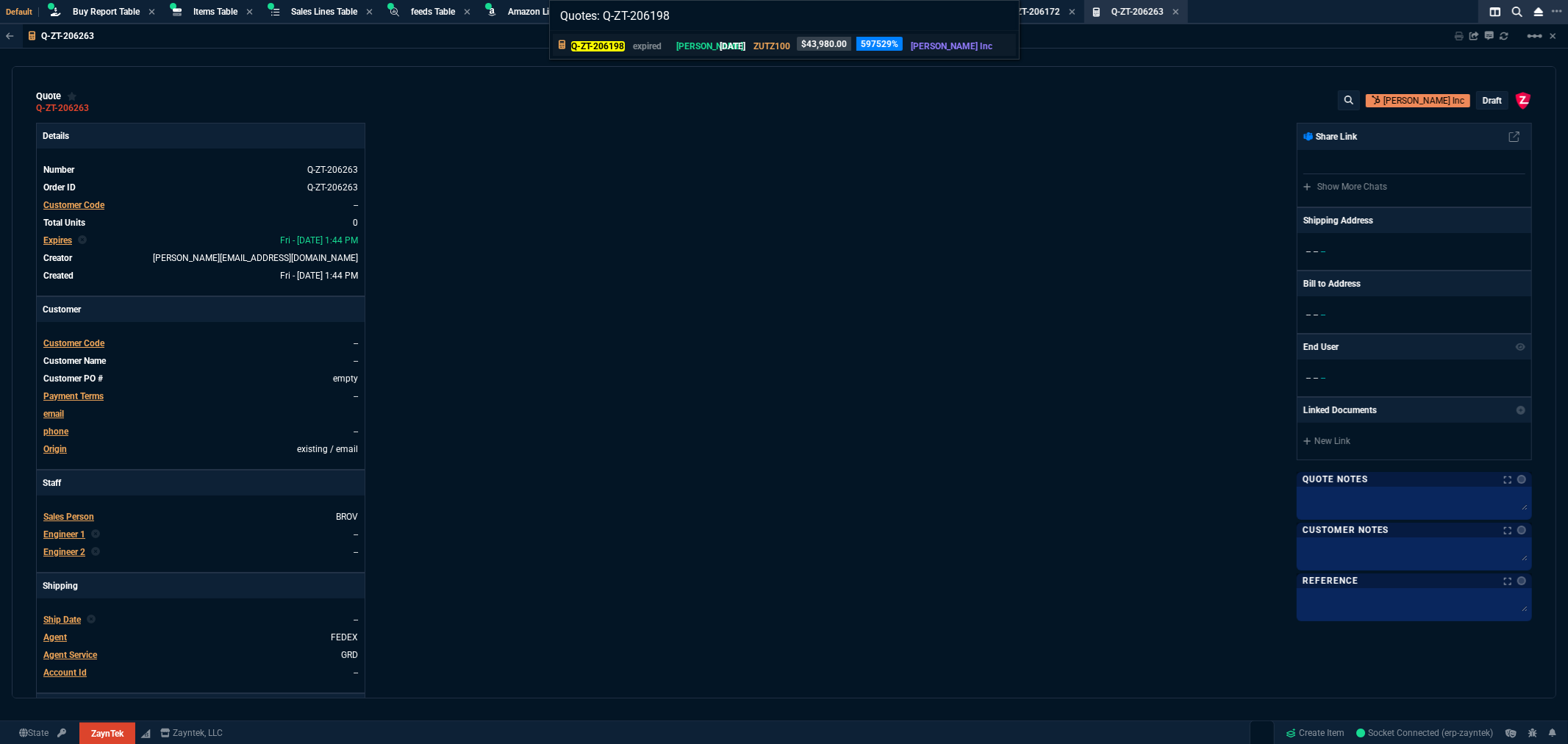
type input "Quotes: Q-ZT-206198"
click at [605, 45] on mark "Q-ZT-206198" at bounding box center [598, 46] width 54 height 11
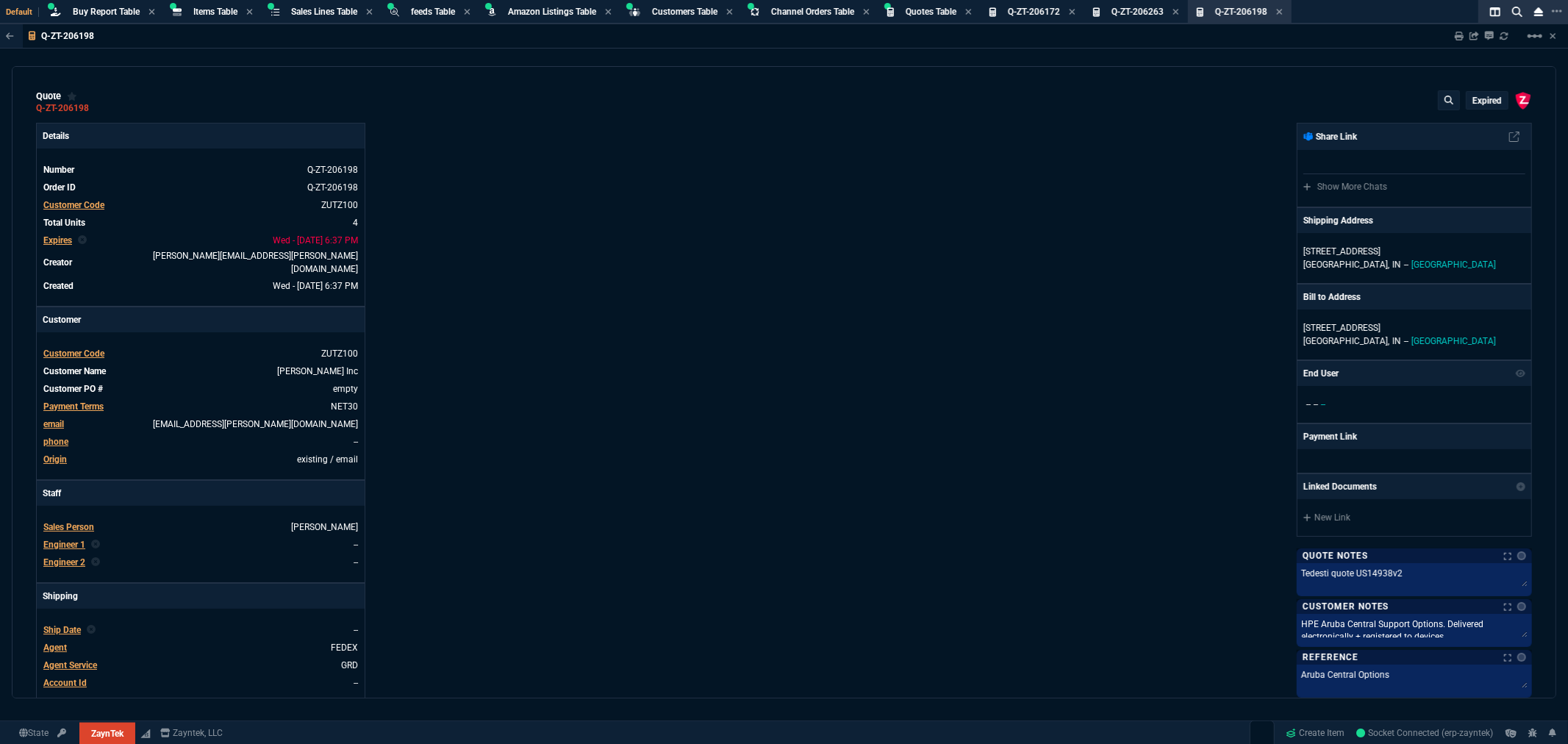
type input "15"
type input "1264"
type input "20"
type input "2714"
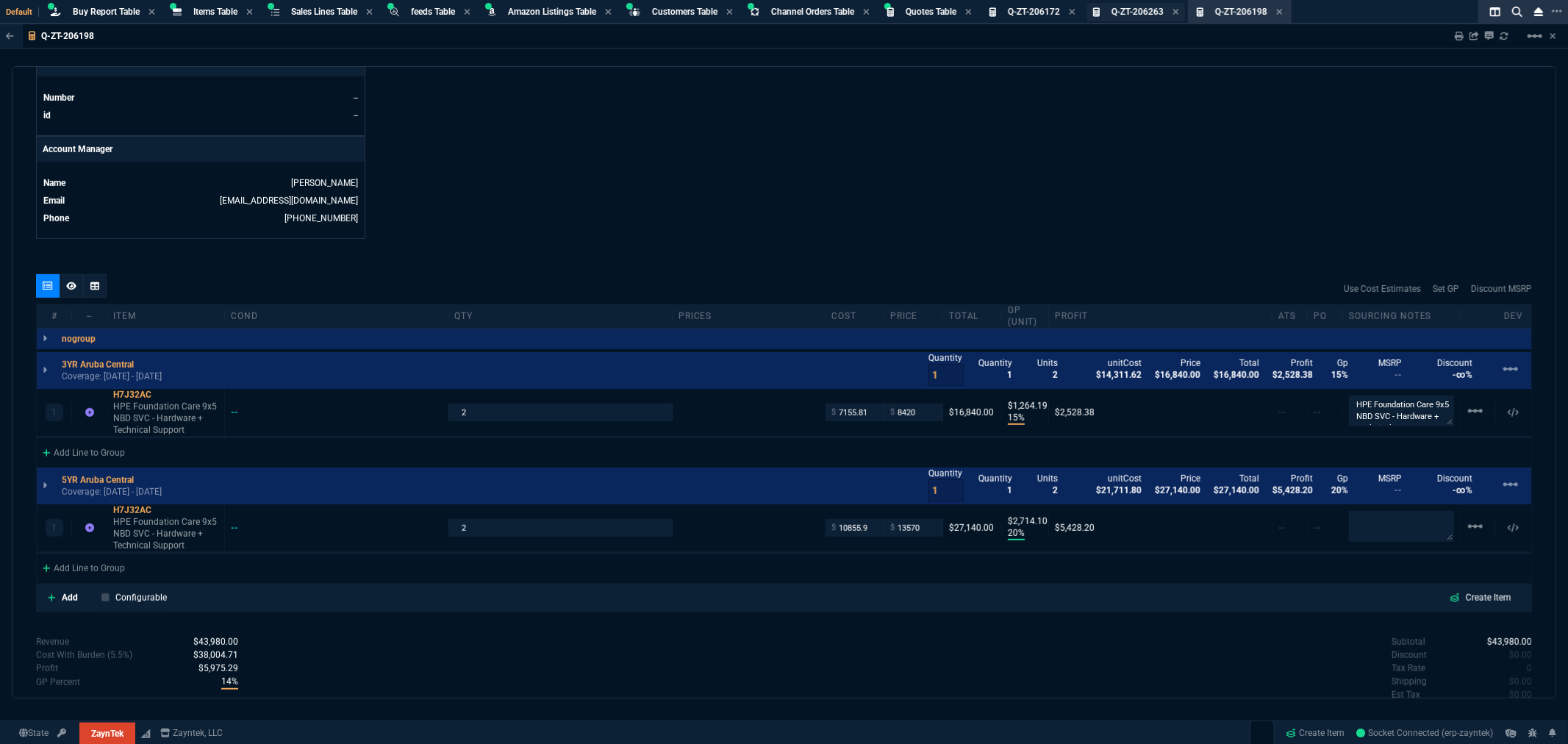
click at [1155, 11] on span "Q-ZT-206263" at bounding box center [1138, 11] width 52 height 11
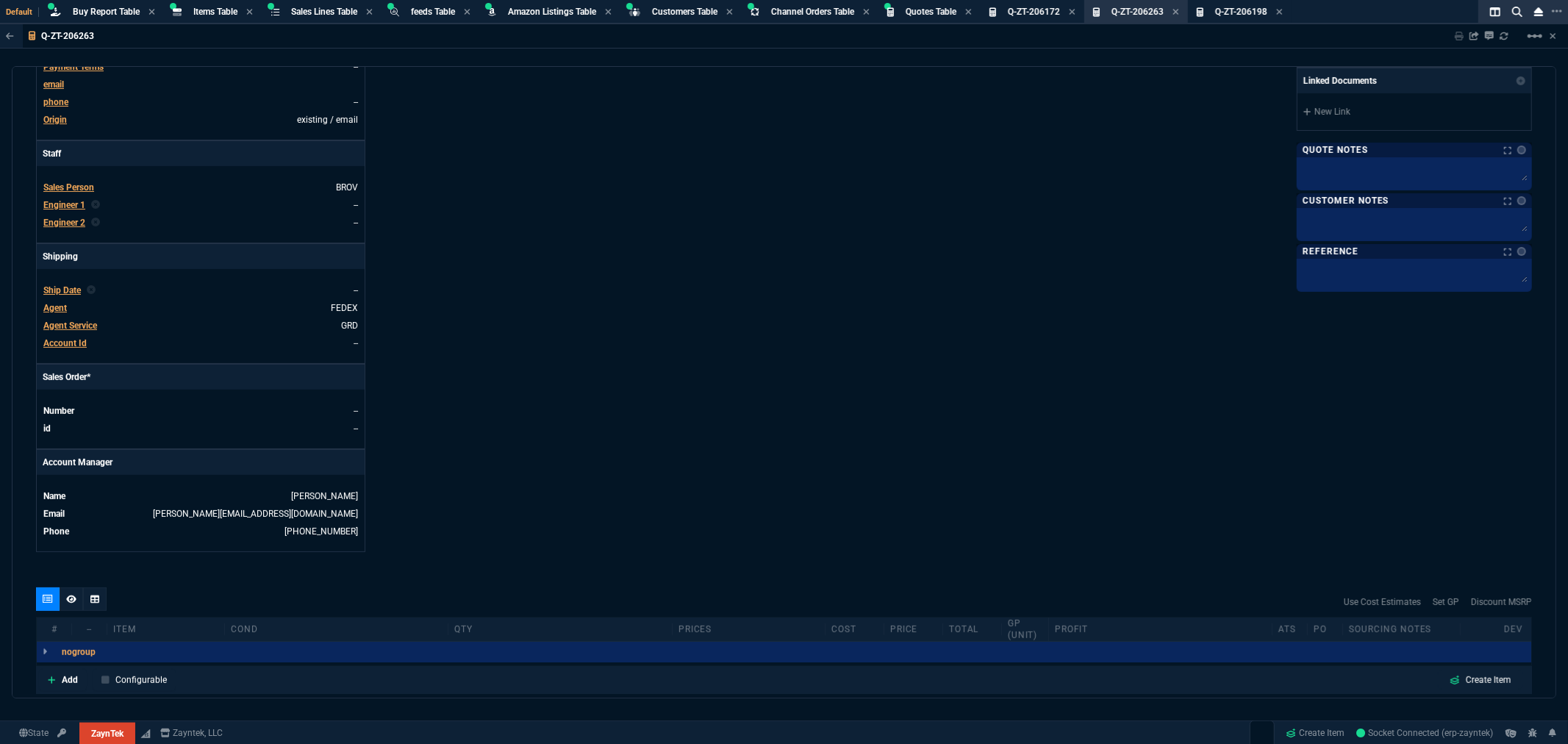
scroll to position [0, 0]
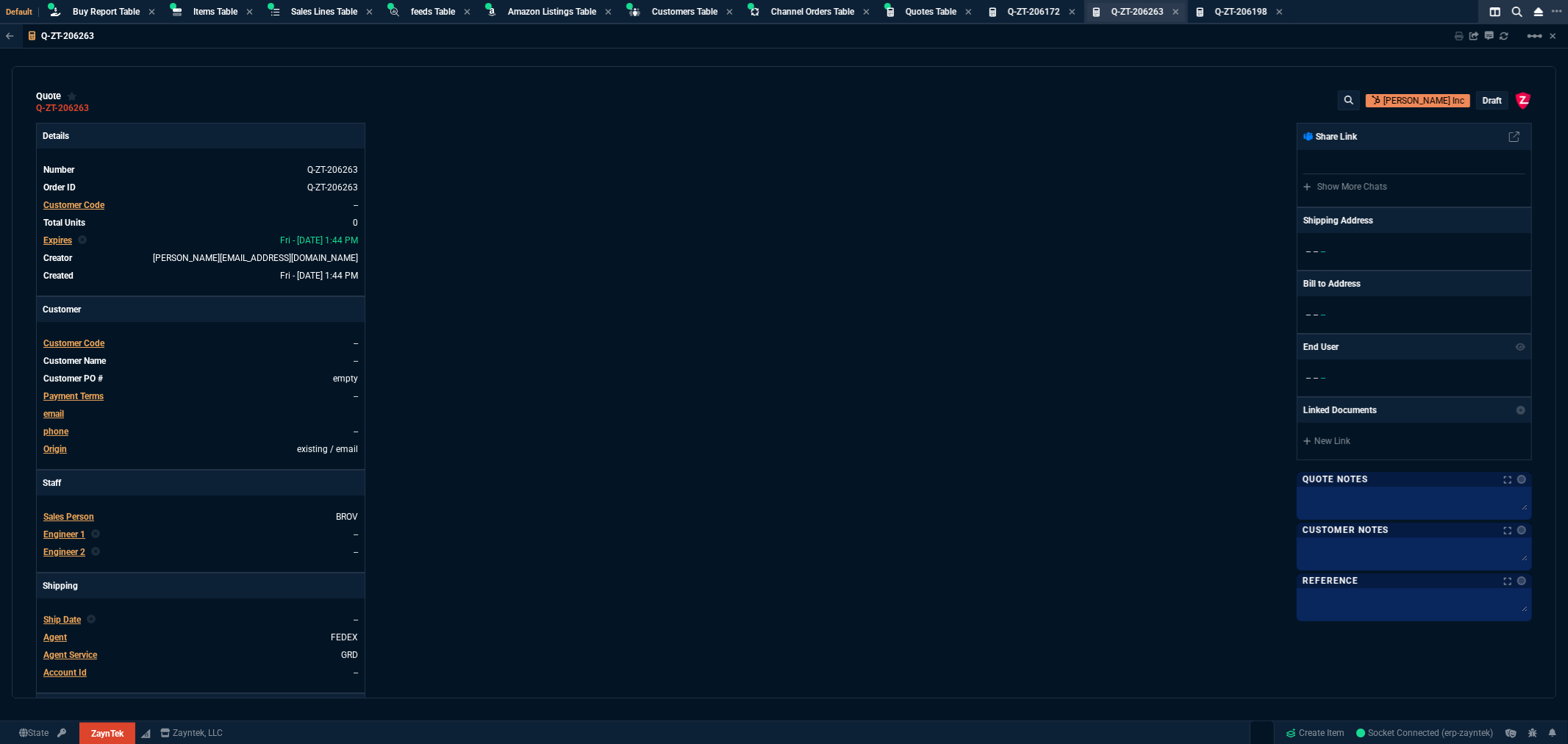
click at [1179, 11] on div "Q-ZT-206263 Quote" at bounding box center [1145, 11] width 68 height 12
click at [1179, 11] on icon at bounding box center [1176, 11] width 7 height 9
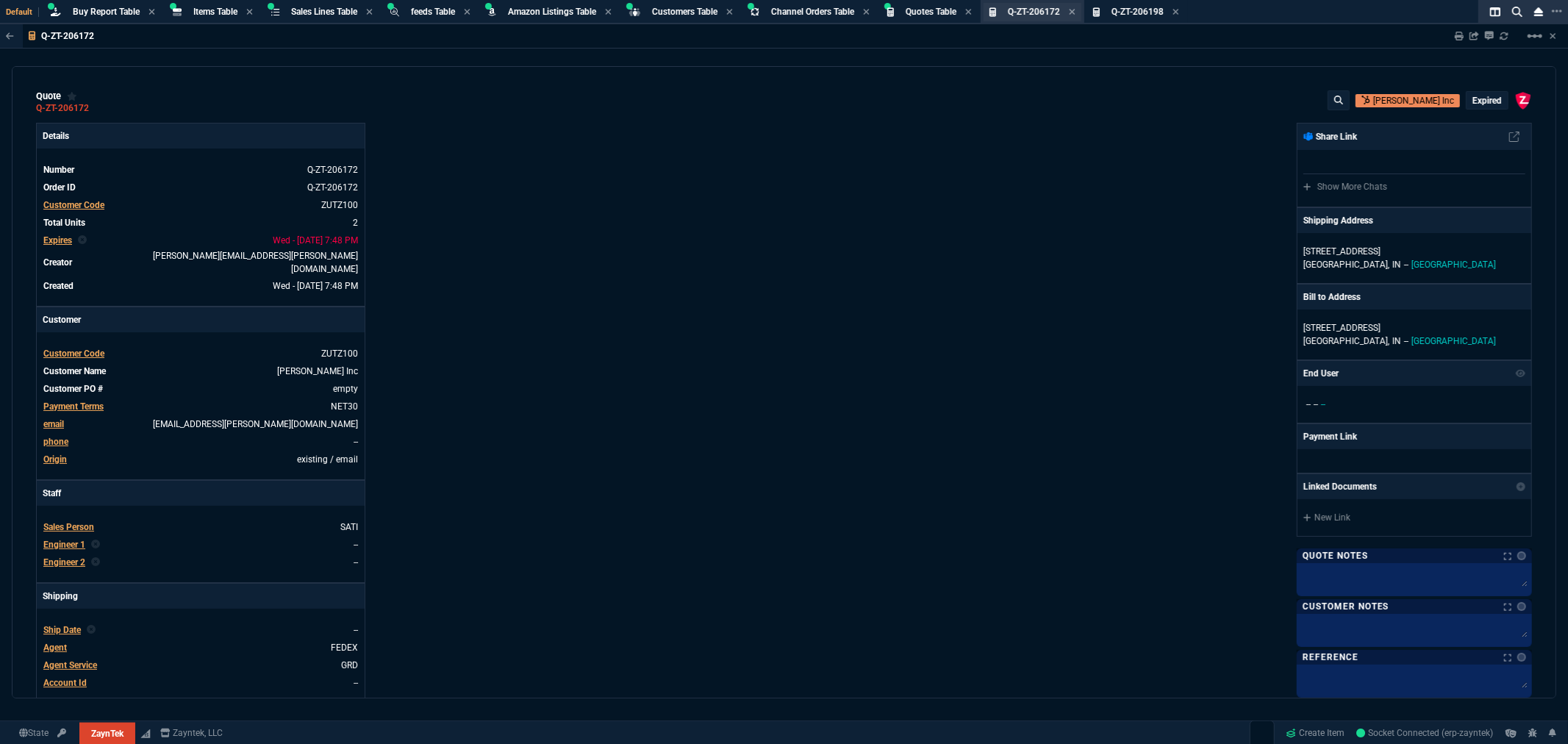
type input "25"
type input "3795"
type input "56"
click at [1040, 7] on span "Q-ZT-206172" at bounding box center [1034, 11] width 52 height 11
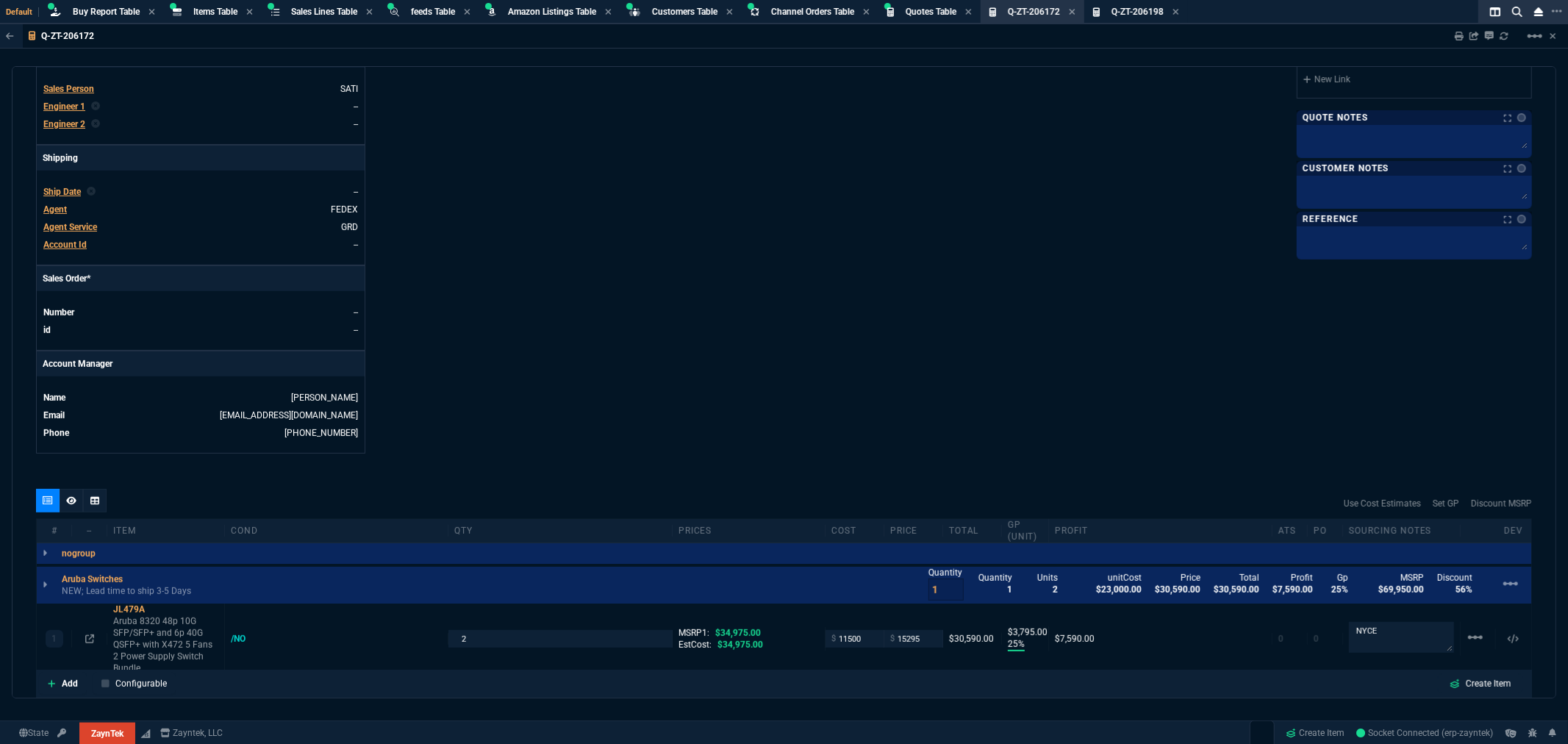
scroll to position [490, 0]
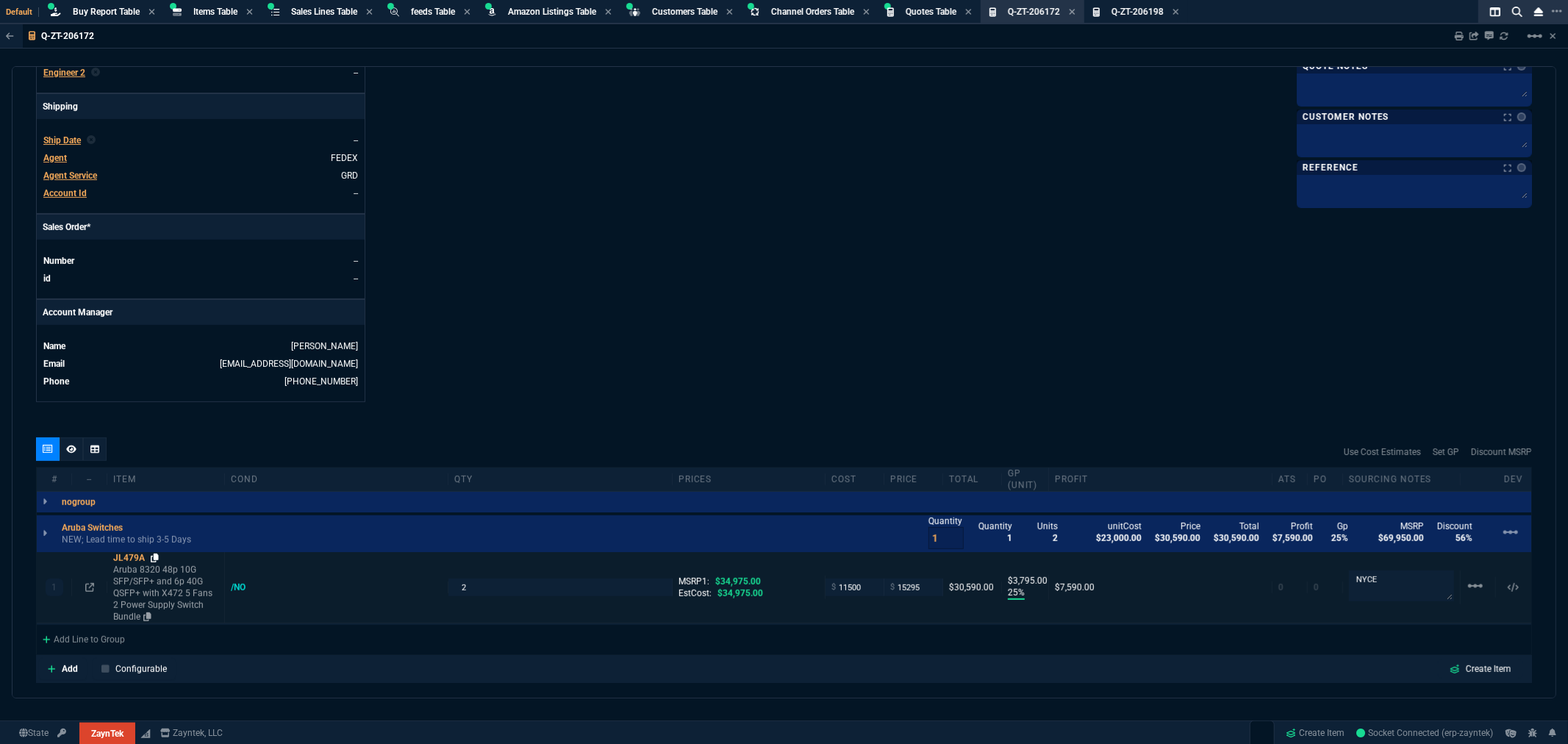
click at [156, 554] on icon at bounding box center [155, 558] width 8 height 9
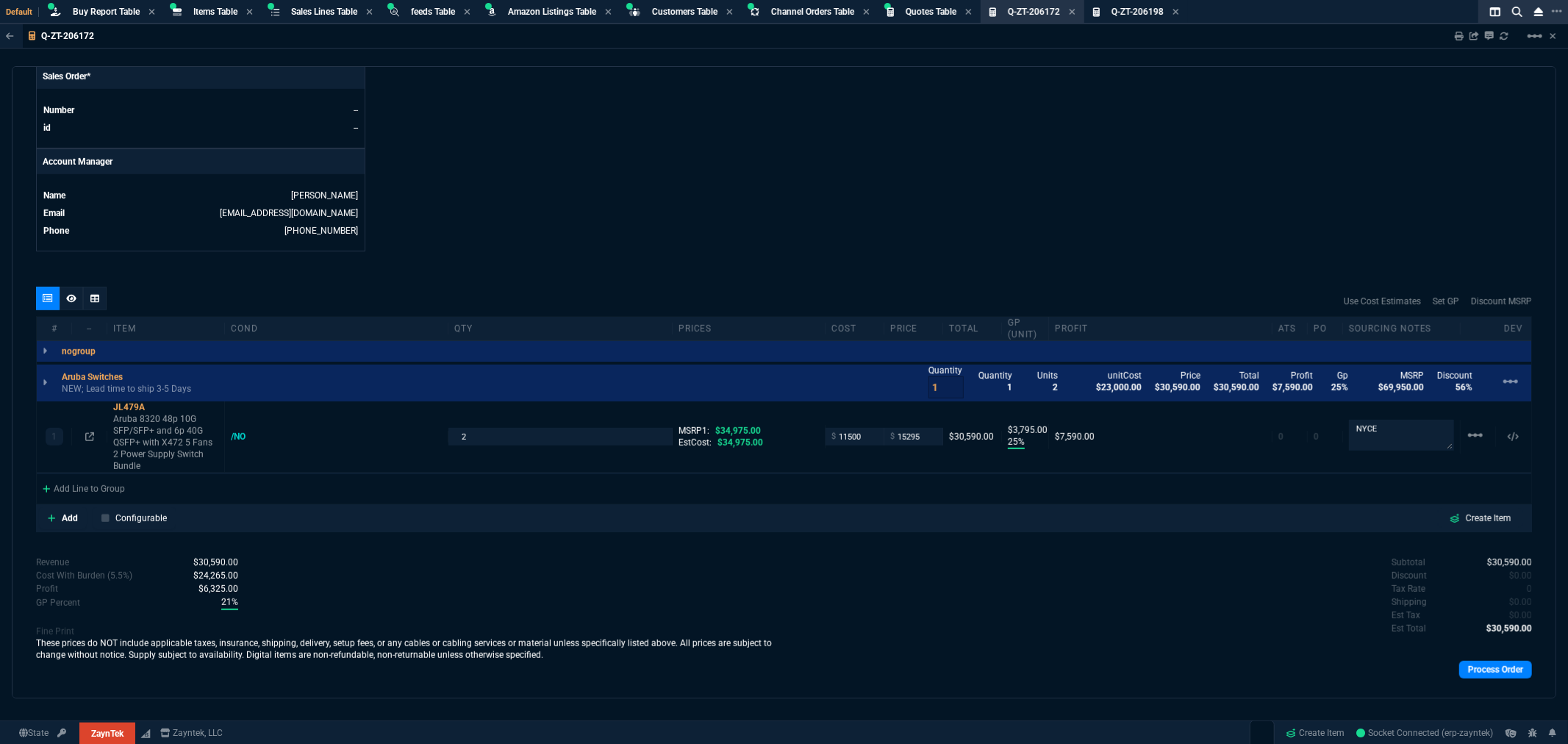
scroll to position [653, 0]
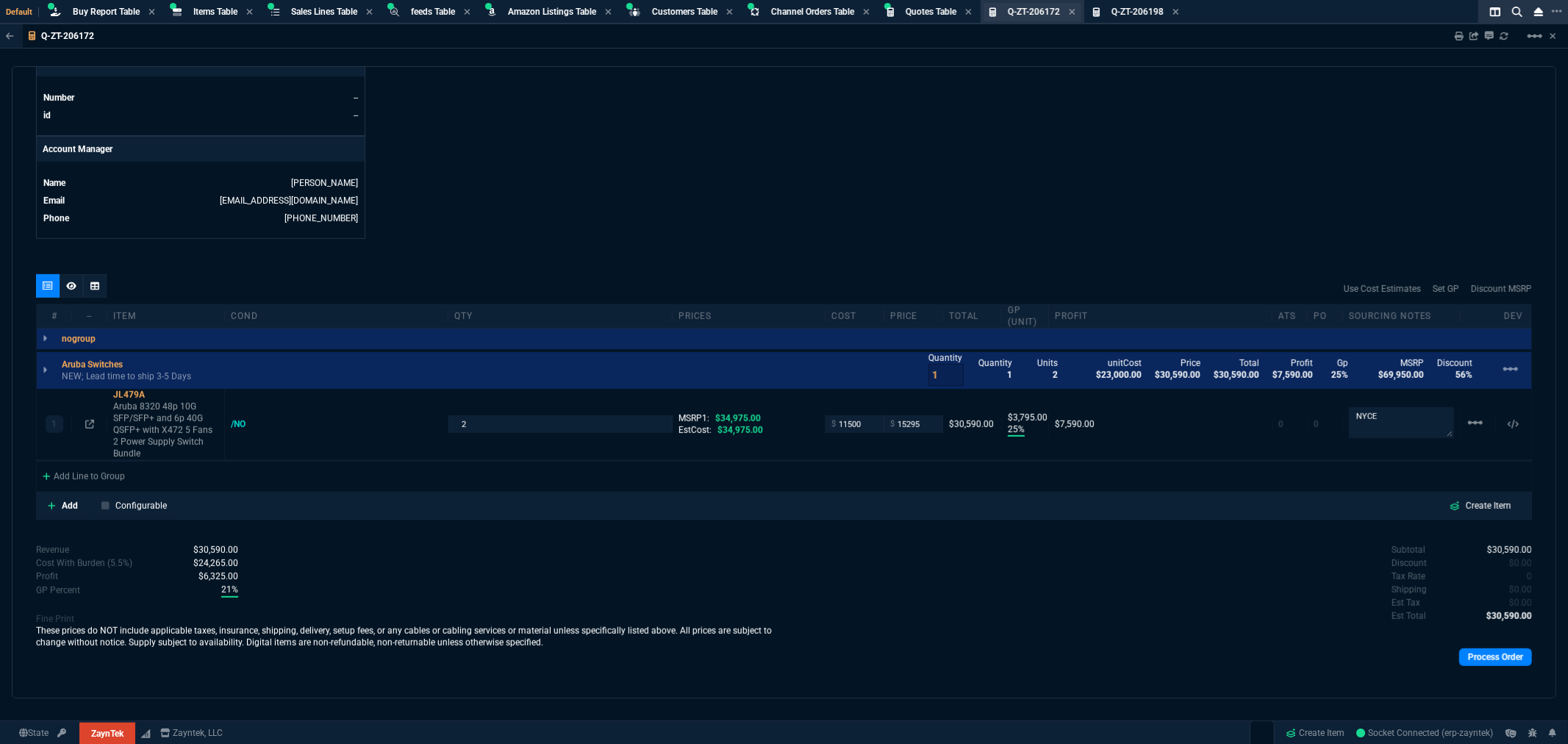
click at [1054, 10] on span "Q-ZT-206172" at bounding box center [1034, 11] width 52 height 11
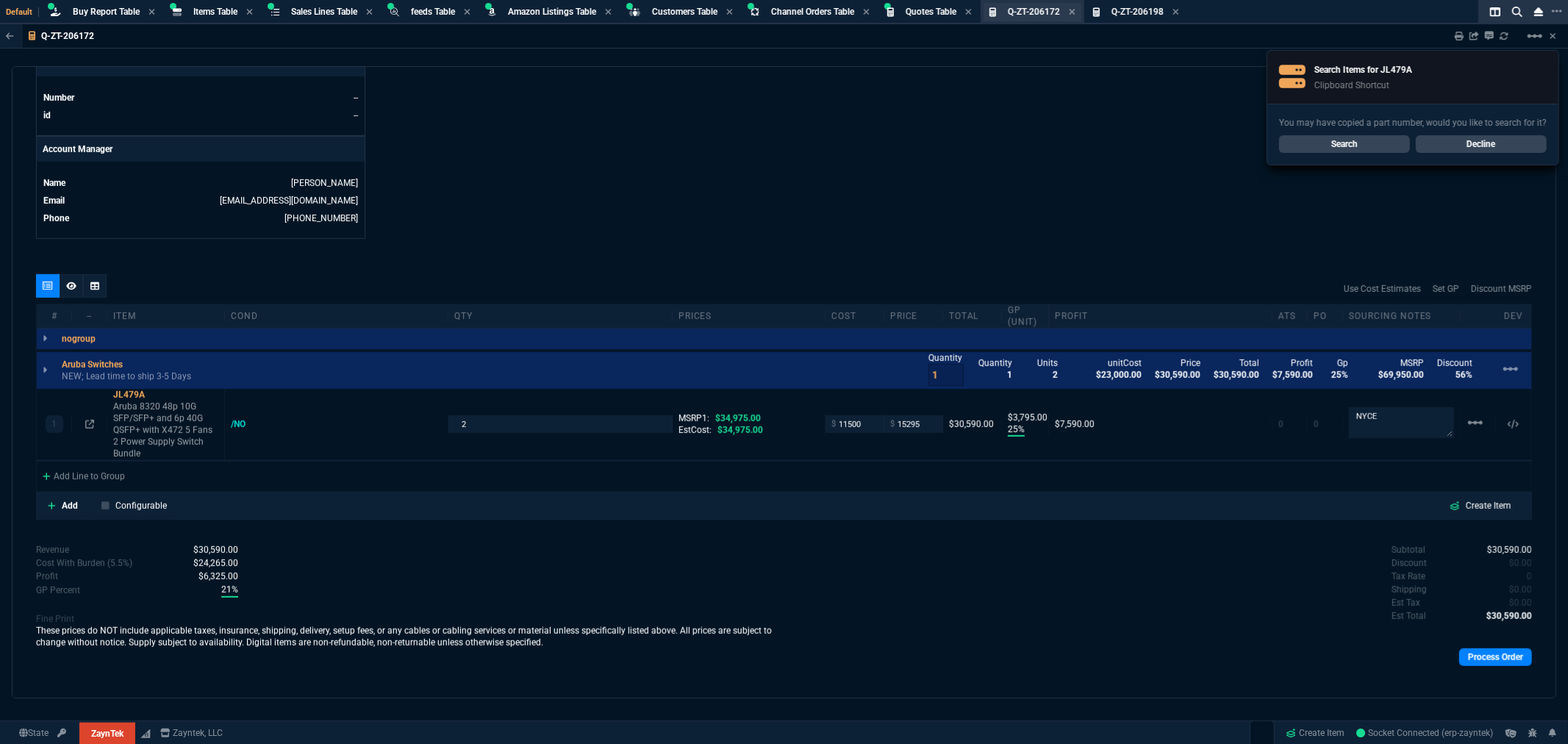
click at [1024, 11] on span "Q-ZT-206172" at bounding box center [1034, 11] width 52 height 11
click at [1445, 145] on link "Decline" at bounding box center [1481, 144] width 131 height 18
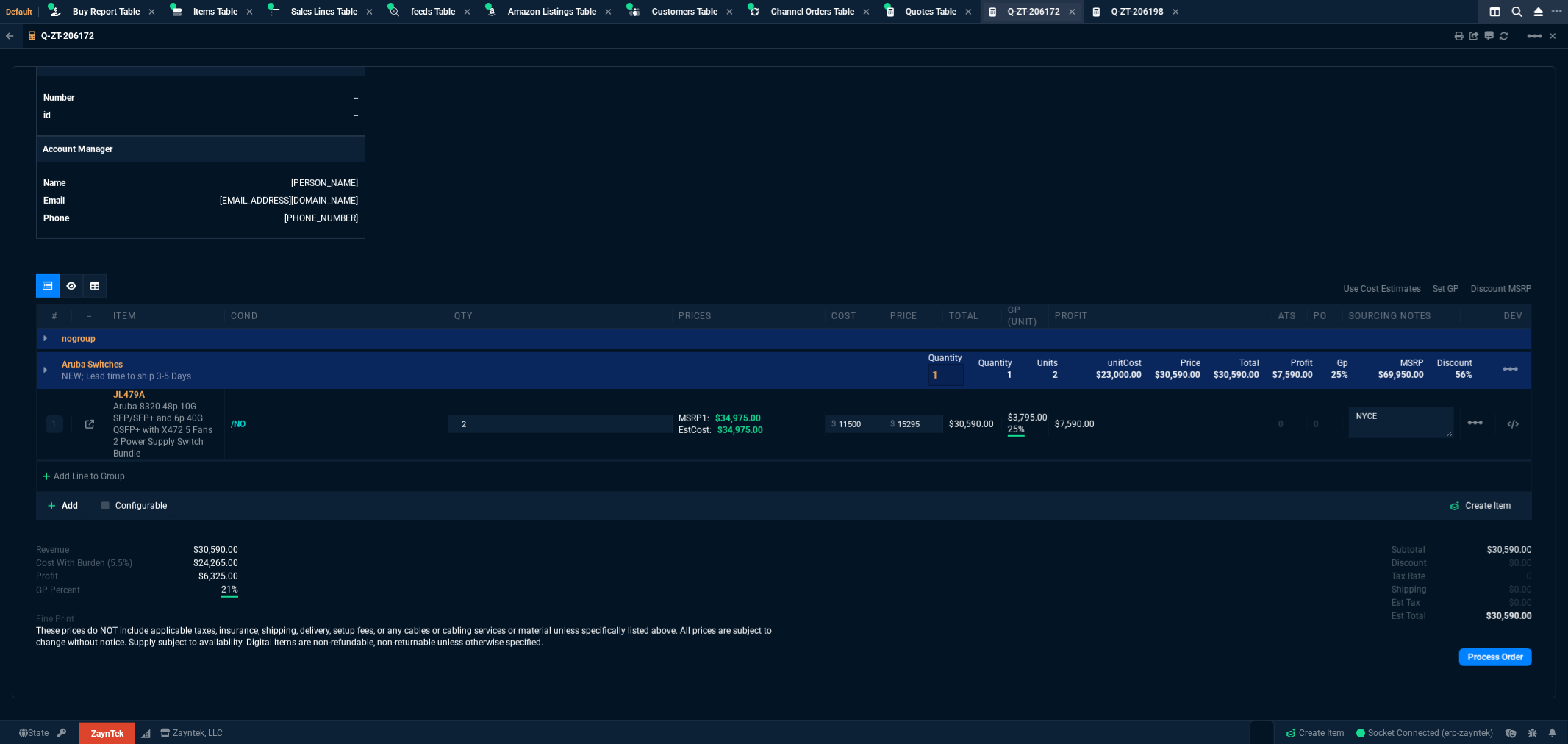
click at [1053, 18] on div "Q-ZT-206172 Quote" at bounding box center [1032, 12] width 97 height 18
click at [1155, 11] on span "Q-ZT-206198" at bounding box center [1138, 11] width 52 height 11
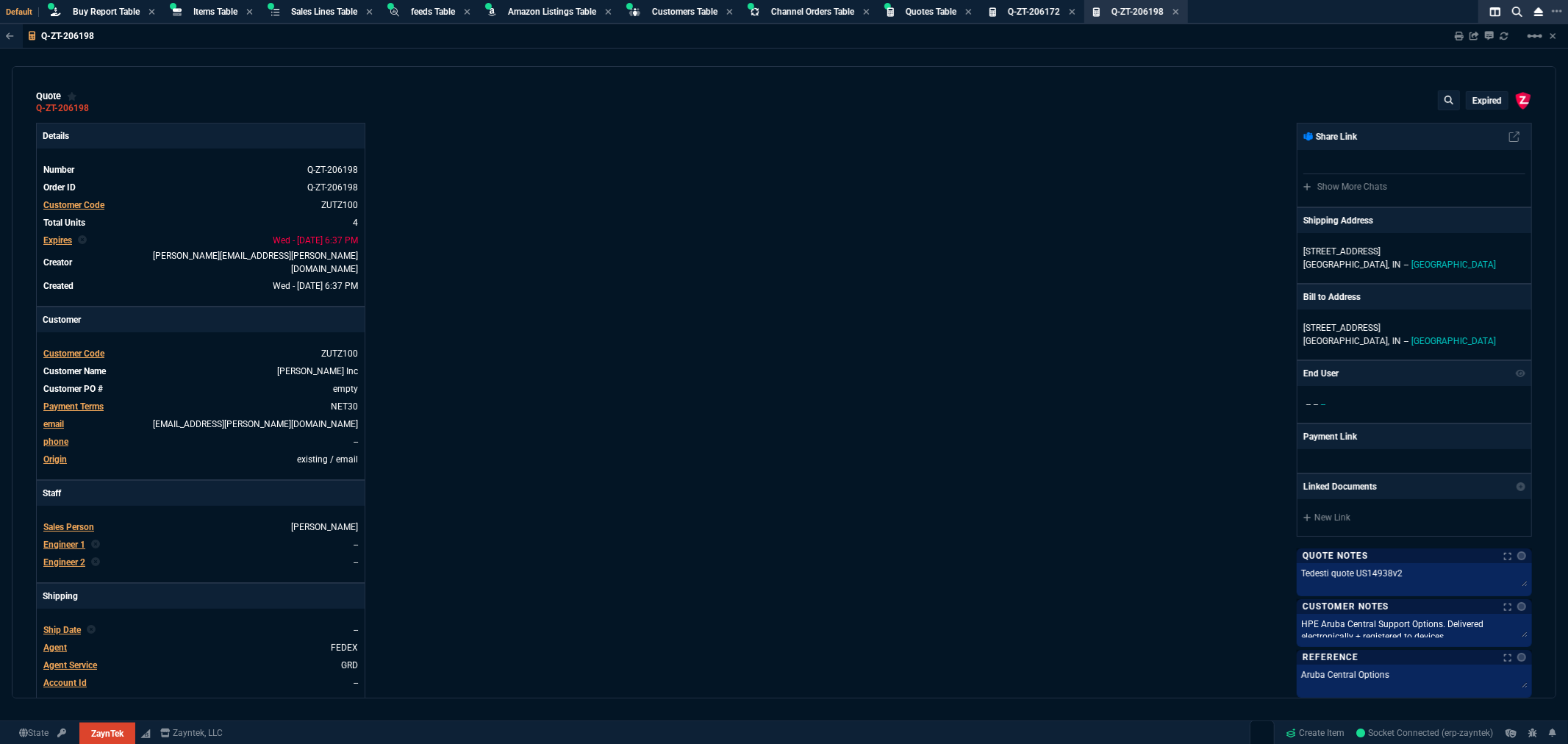
type input "15"
type input "1264"
type input "20"
type input "2714"
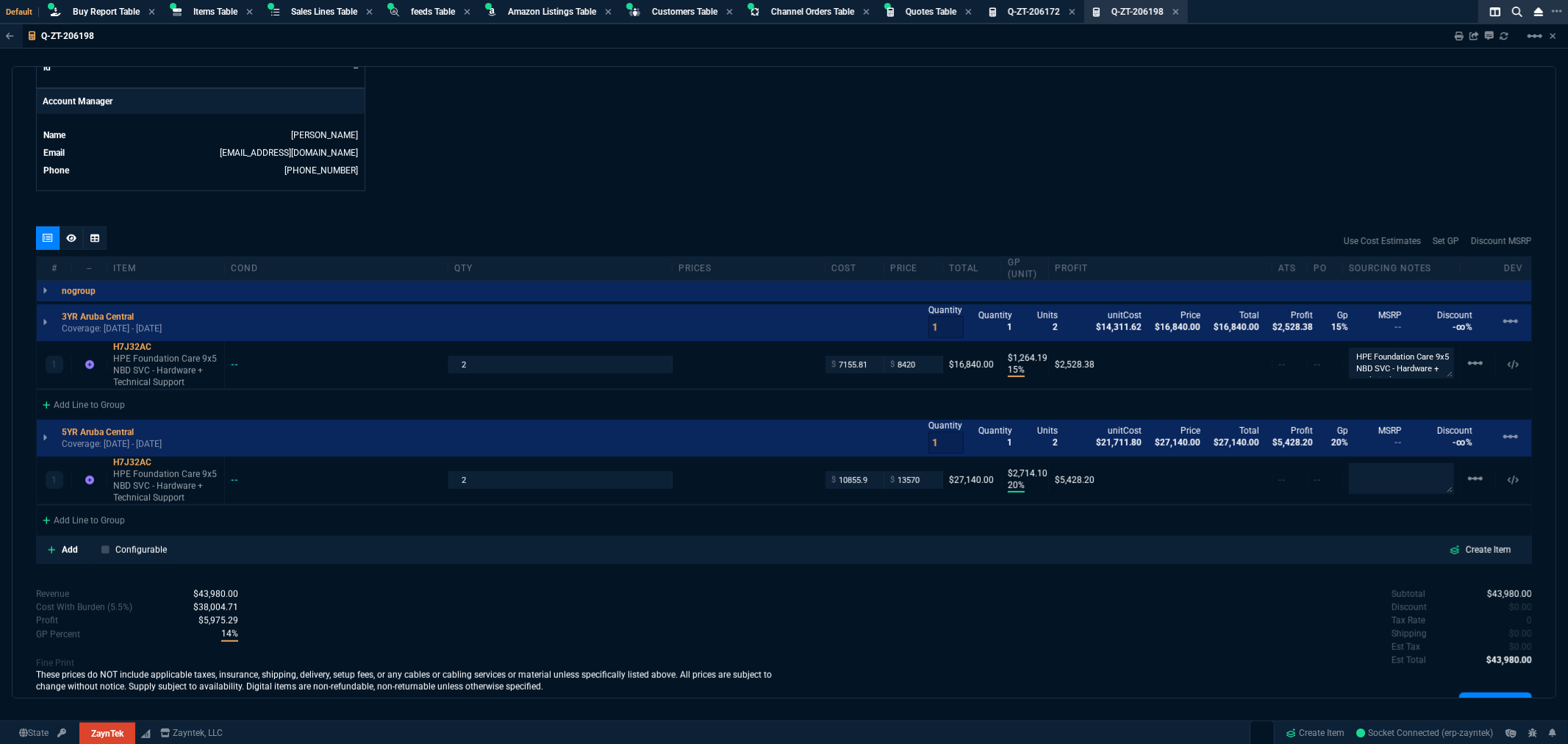
scroll to position [735, 0]
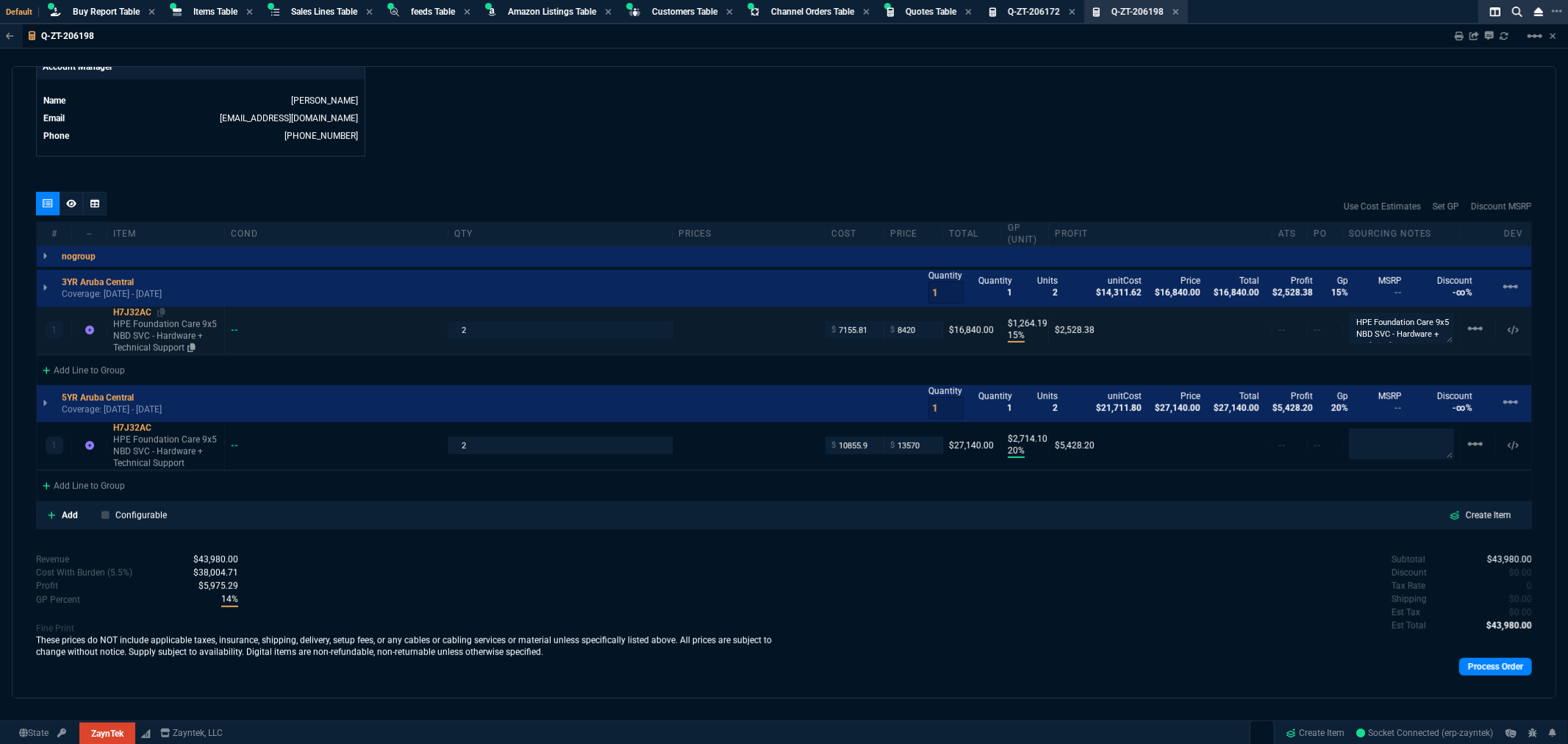
click at [135, 306] on div "H7J32AC" at bounding box center [165, 312] width 105 height 11
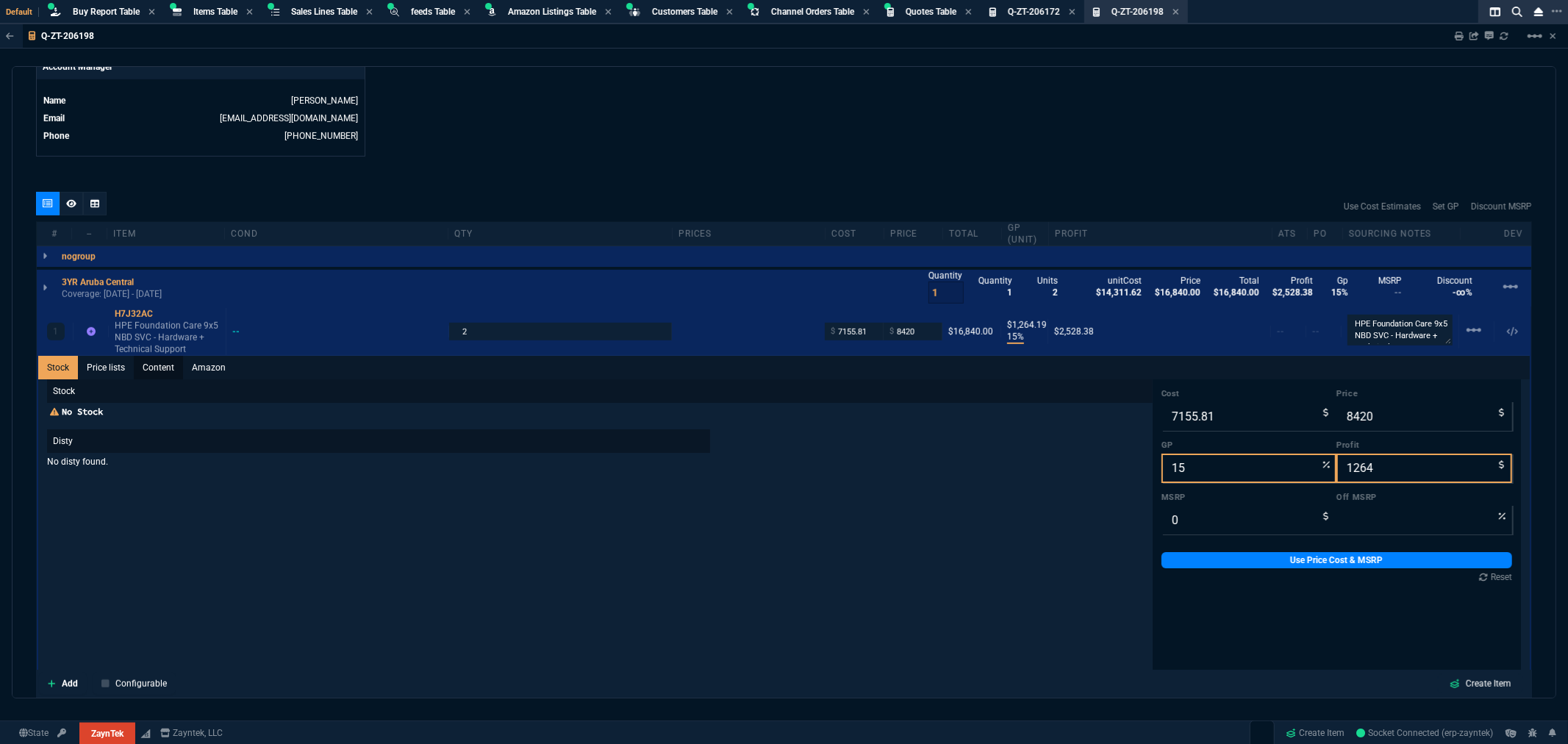
click at [153, 356] on link "Content" at bounding box center [158, 367] width 49 height 24
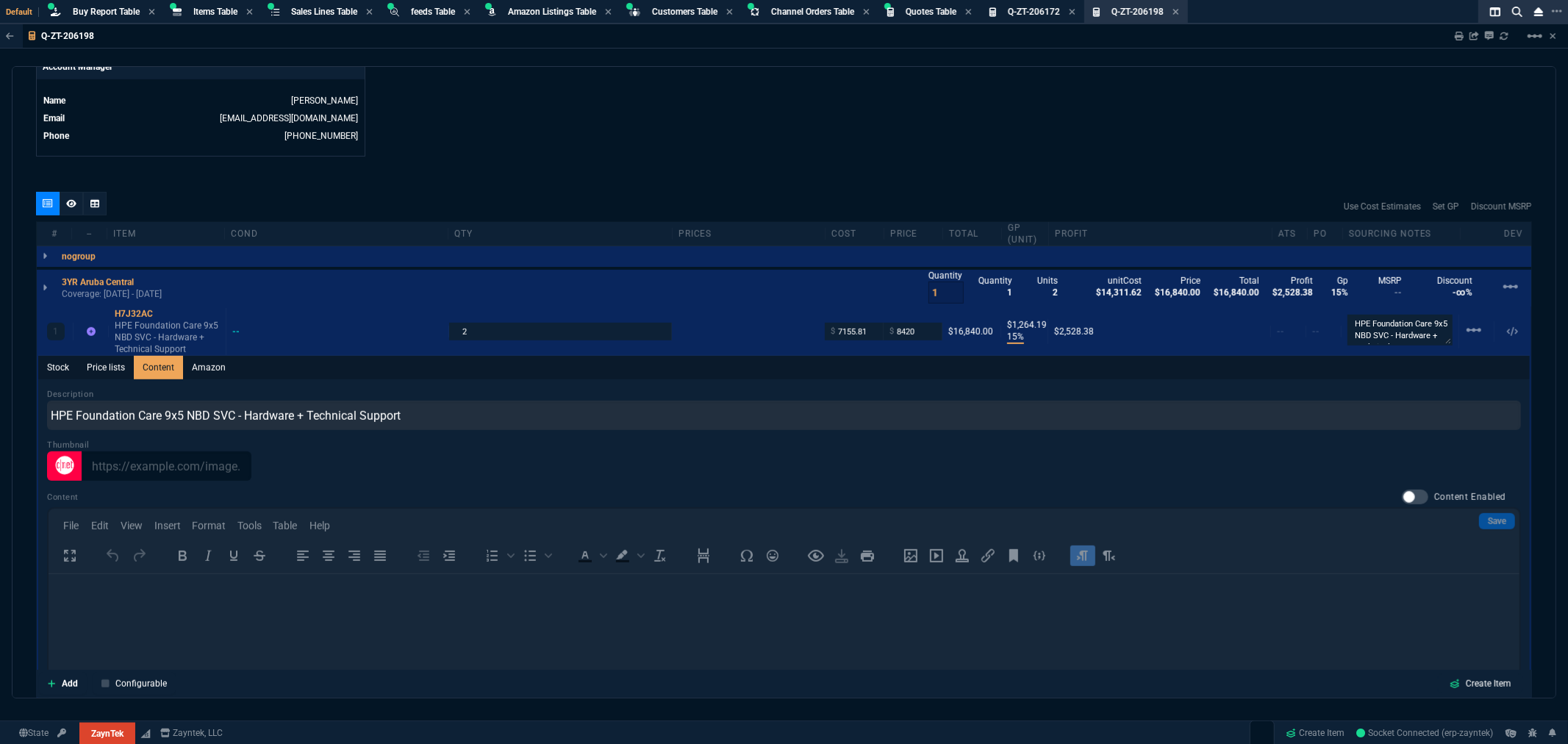
scroll to position [0, 0]
click at [162, 310] on icon at bounding box center [163, 314] width 8 height 9
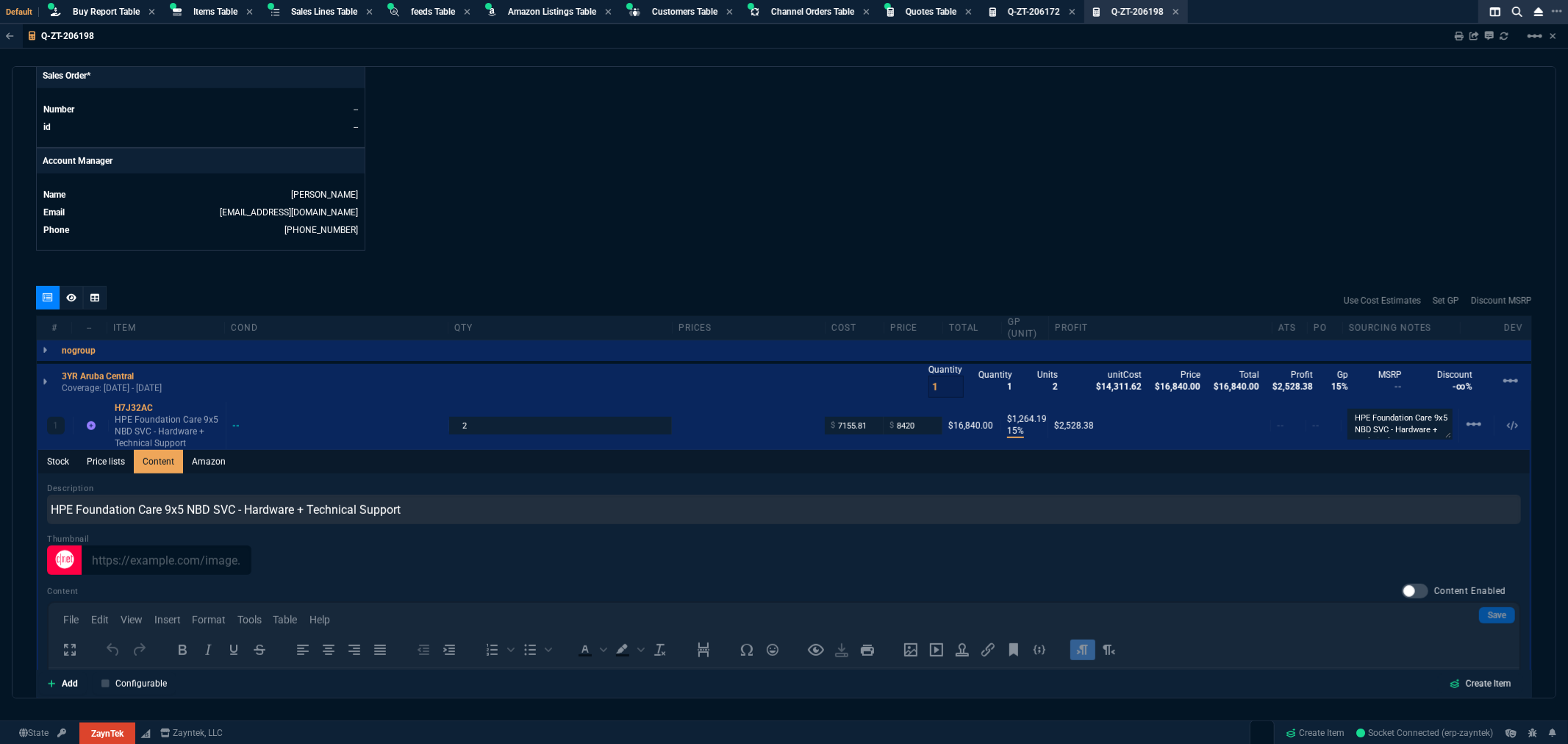
scroll to position [653, 0]
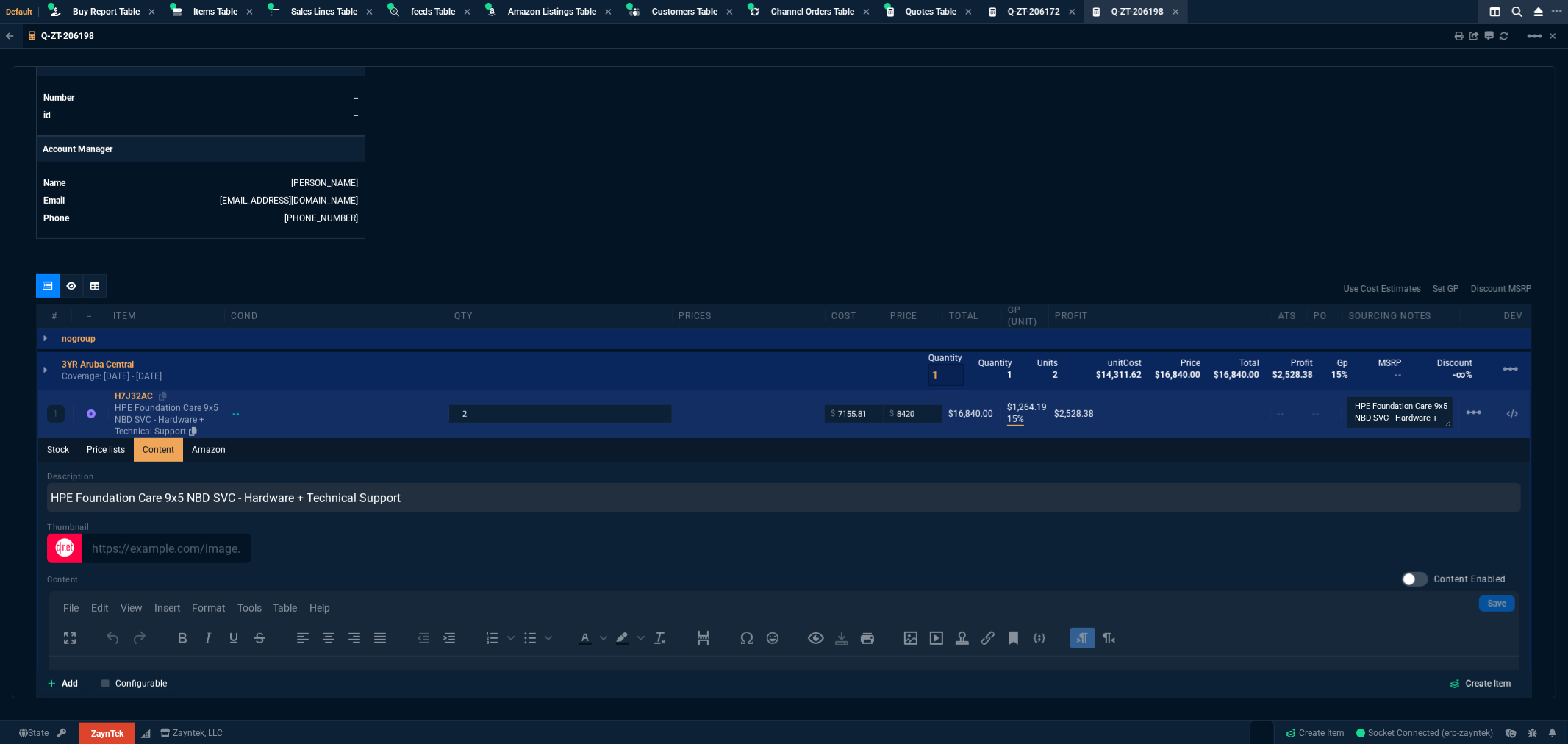
click at [129, 391] on div "H7J32AC" at bounding box center [167, 397] width 105 height 11
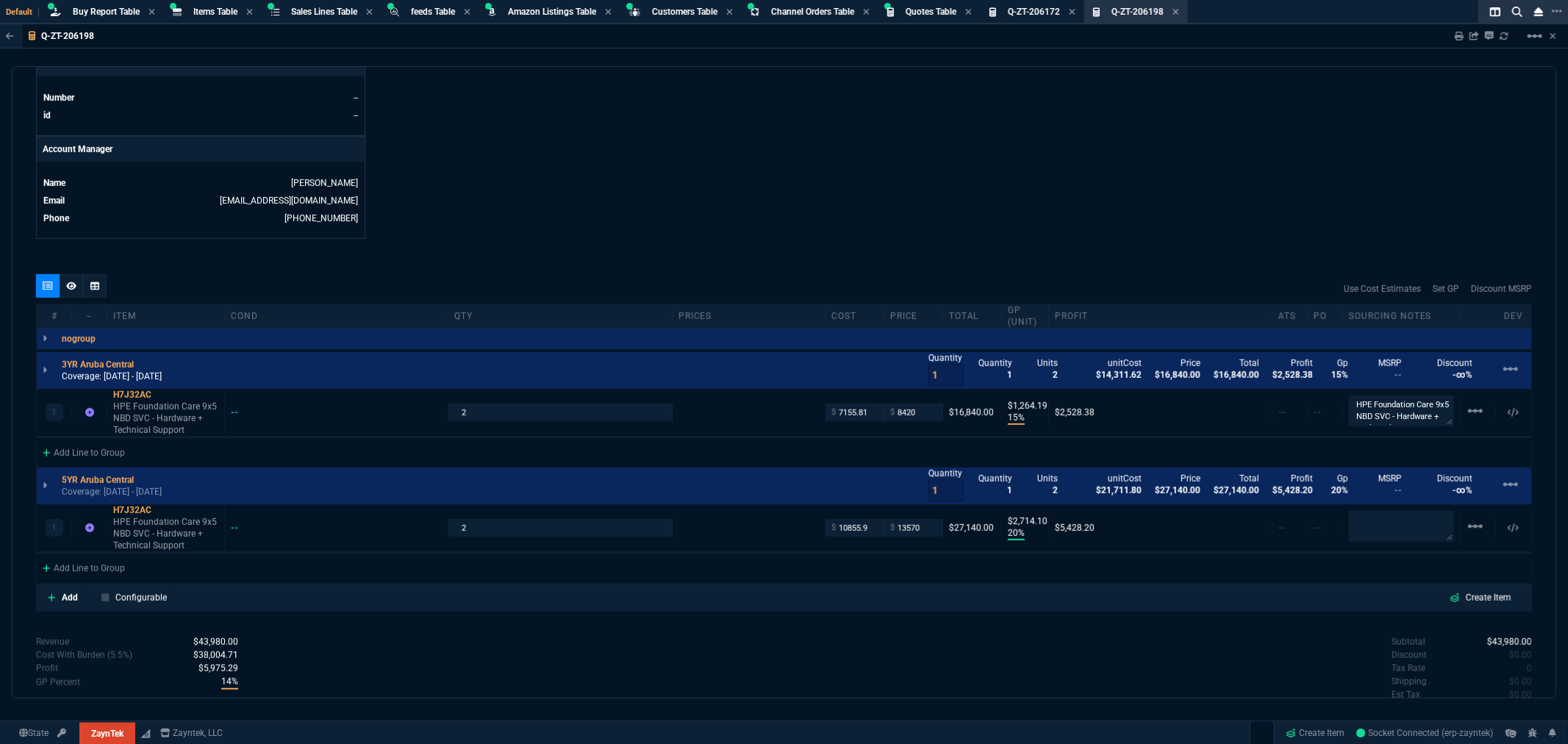
type input "15"
type input "1264"
click at [1029, 9] on span "Q-ZT-206172" at bounding box center [1034, 11] width 52 height 11
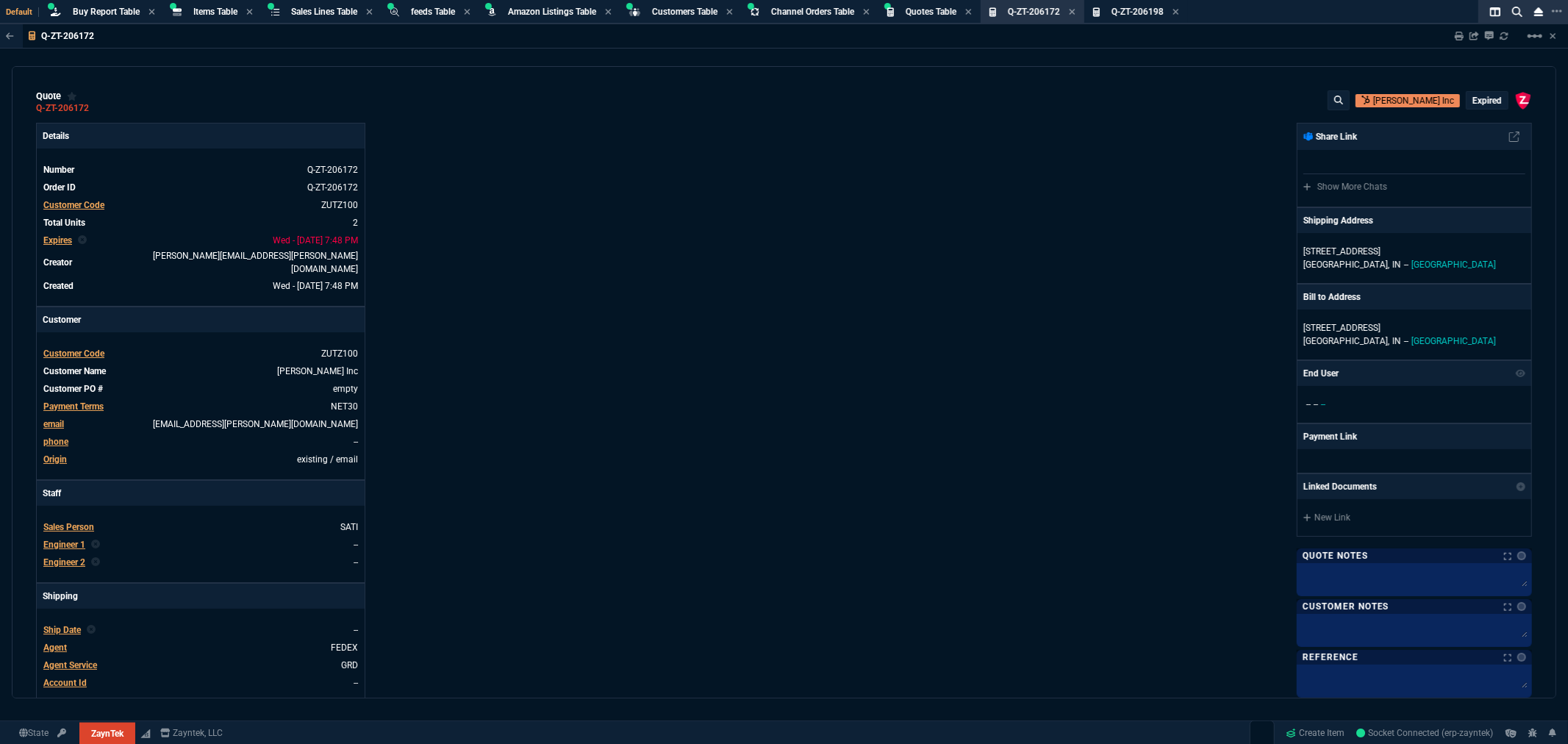
type input "25"
type input "3795"
type input "56"
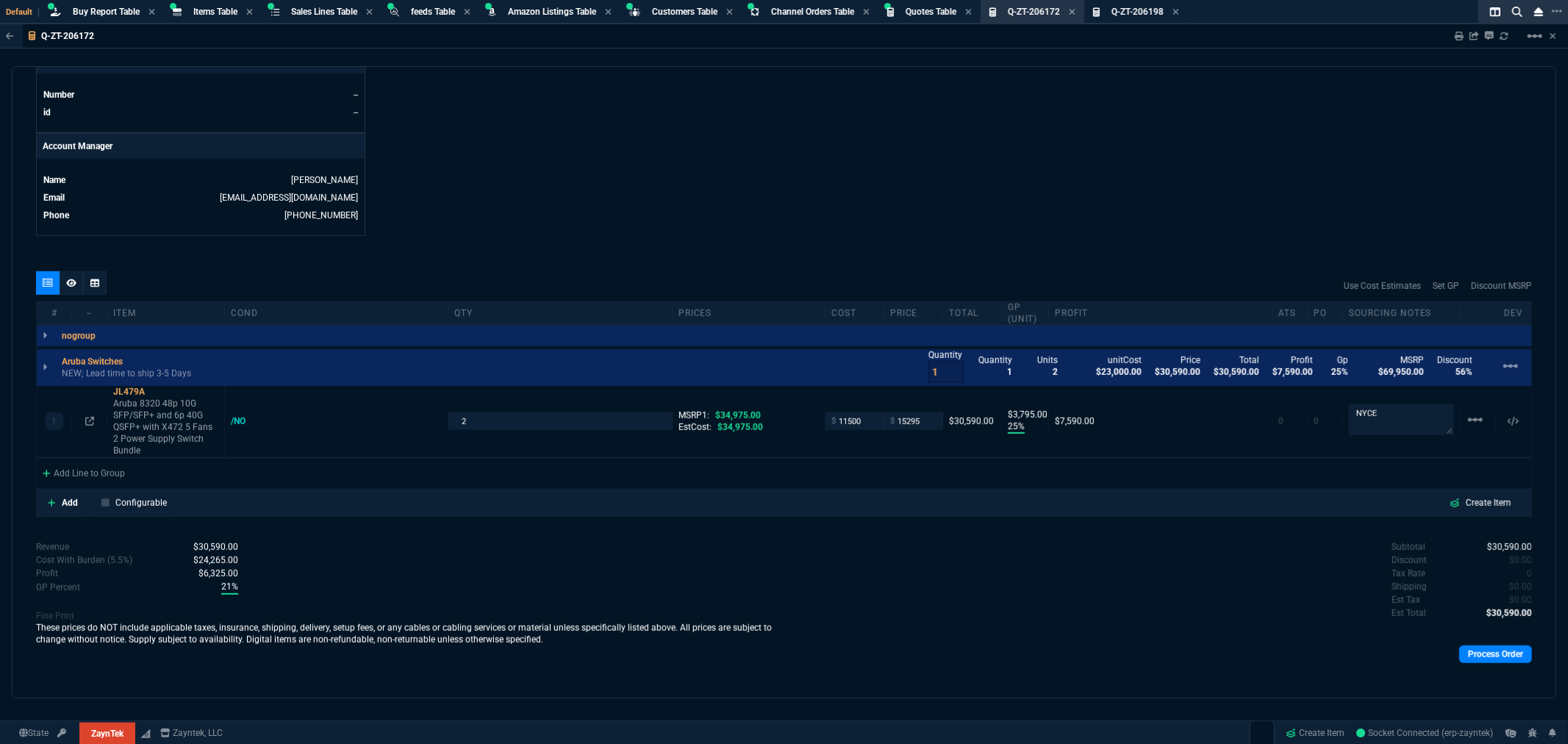
scroll to position [656, 0]
click at [153, 387] on icon at bounding box center [155, 391] width 8 height 9
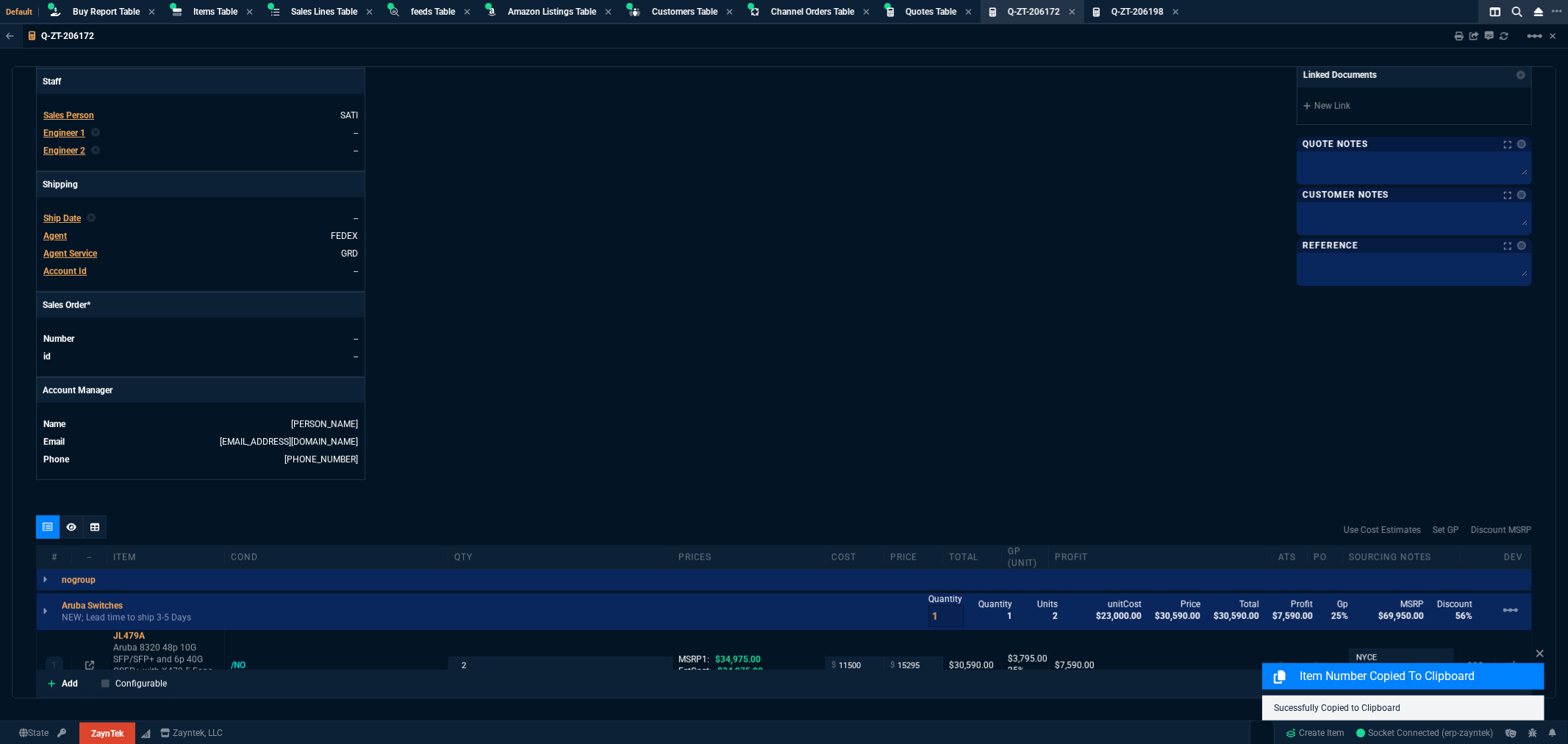
scroll to position [3, 0]
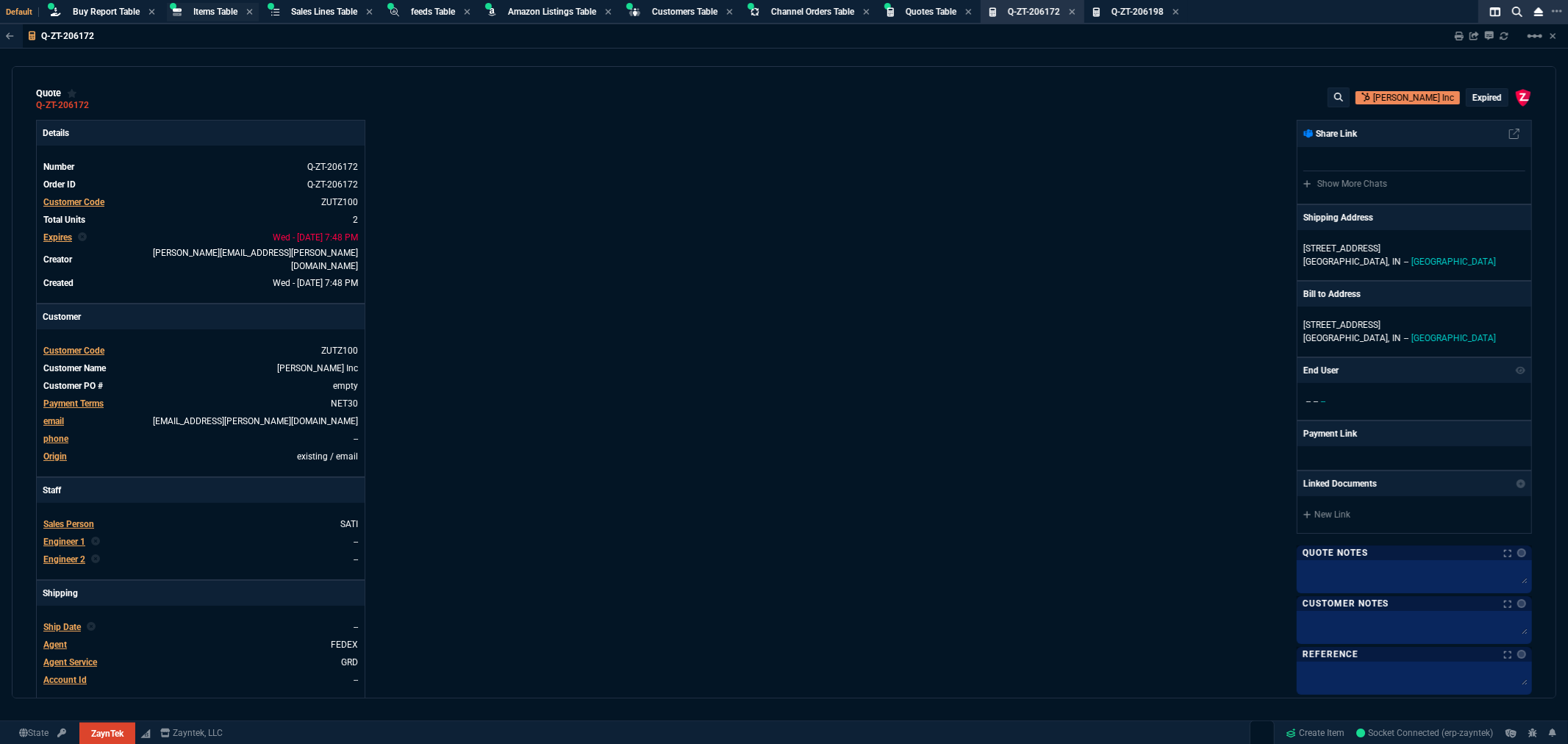
click at [210, 8] on span "Items Table" at bounding box center [215, 11] width 44 height 11
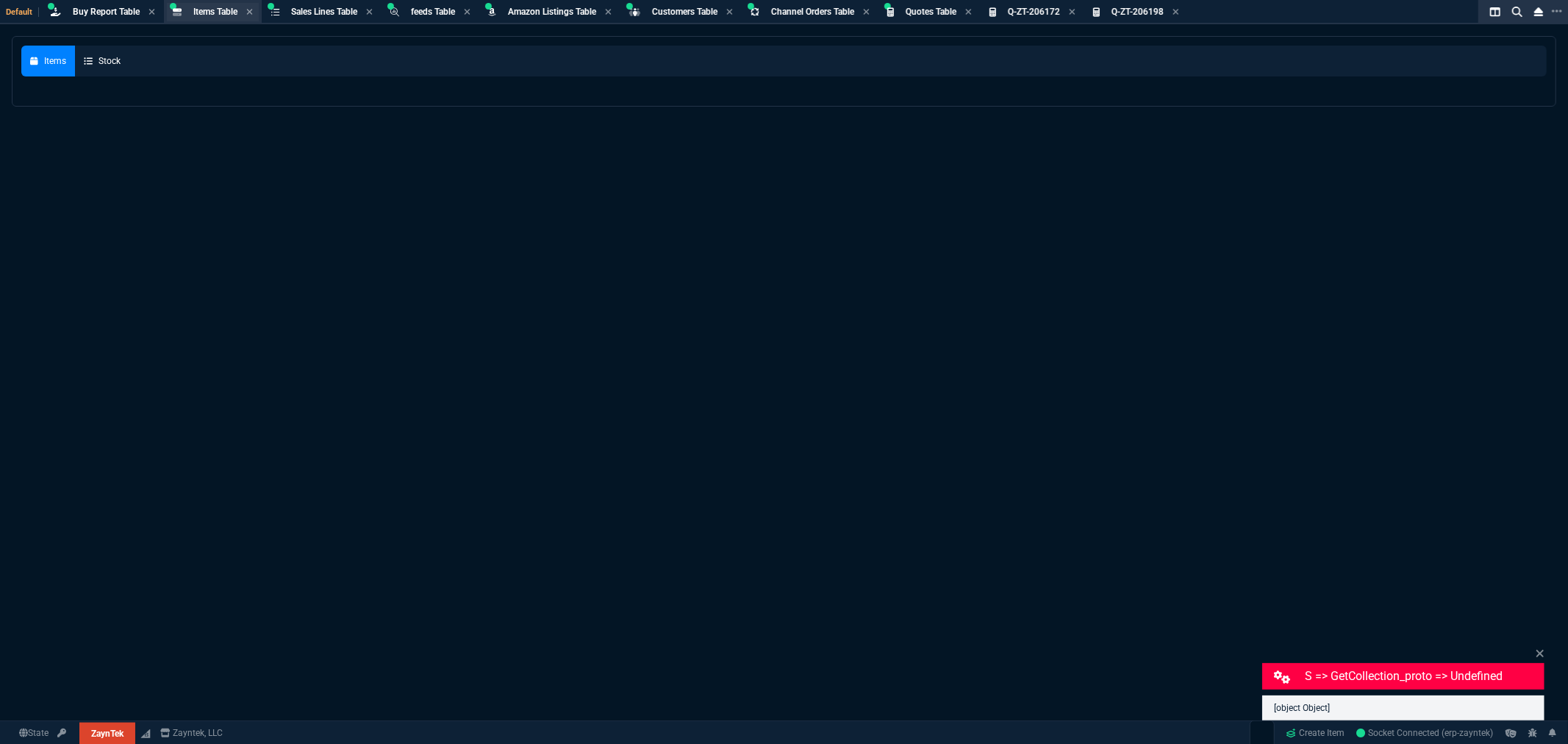
click at [214, 15] on span "Items Table" at bounding box center [215, 11] width 44 height 11
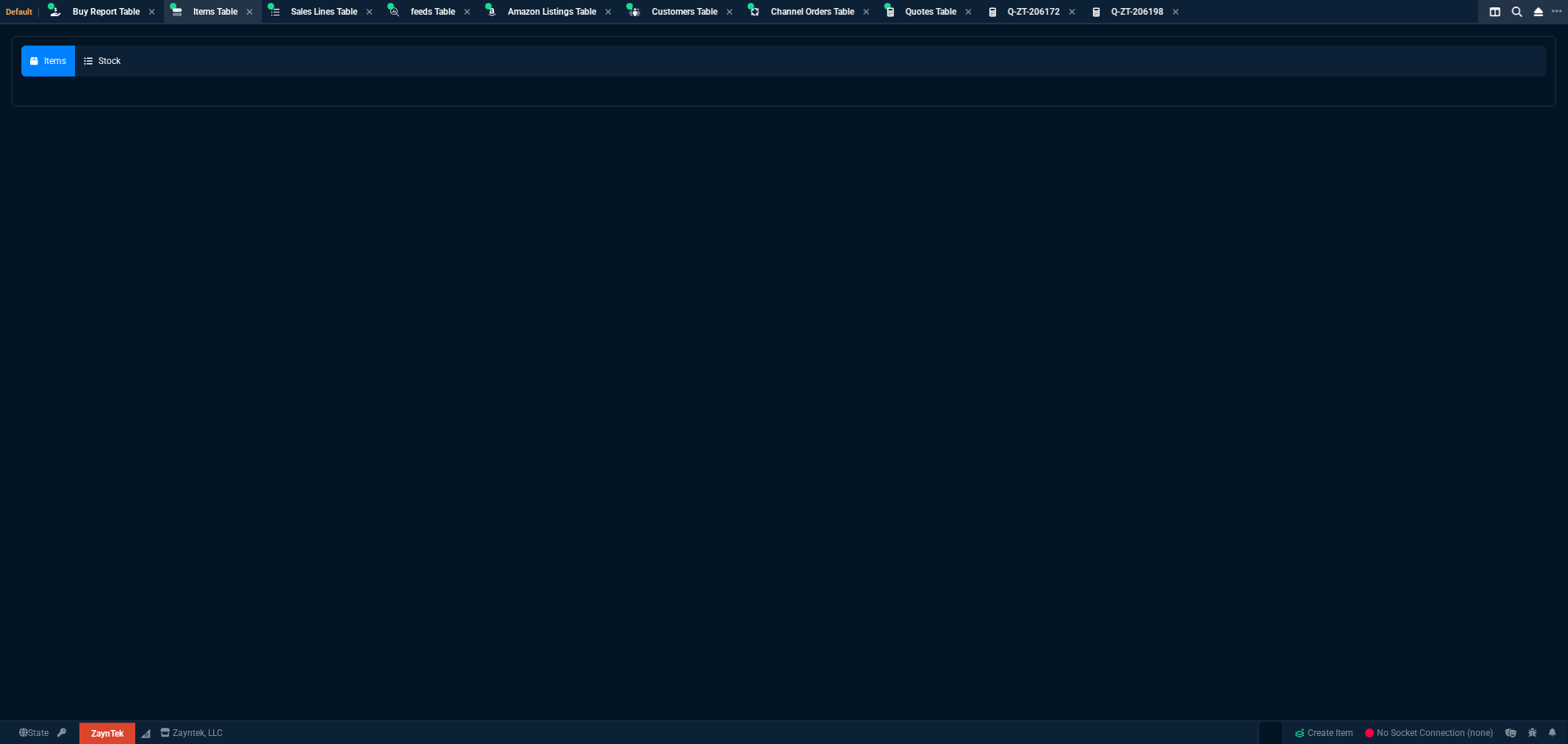
select select
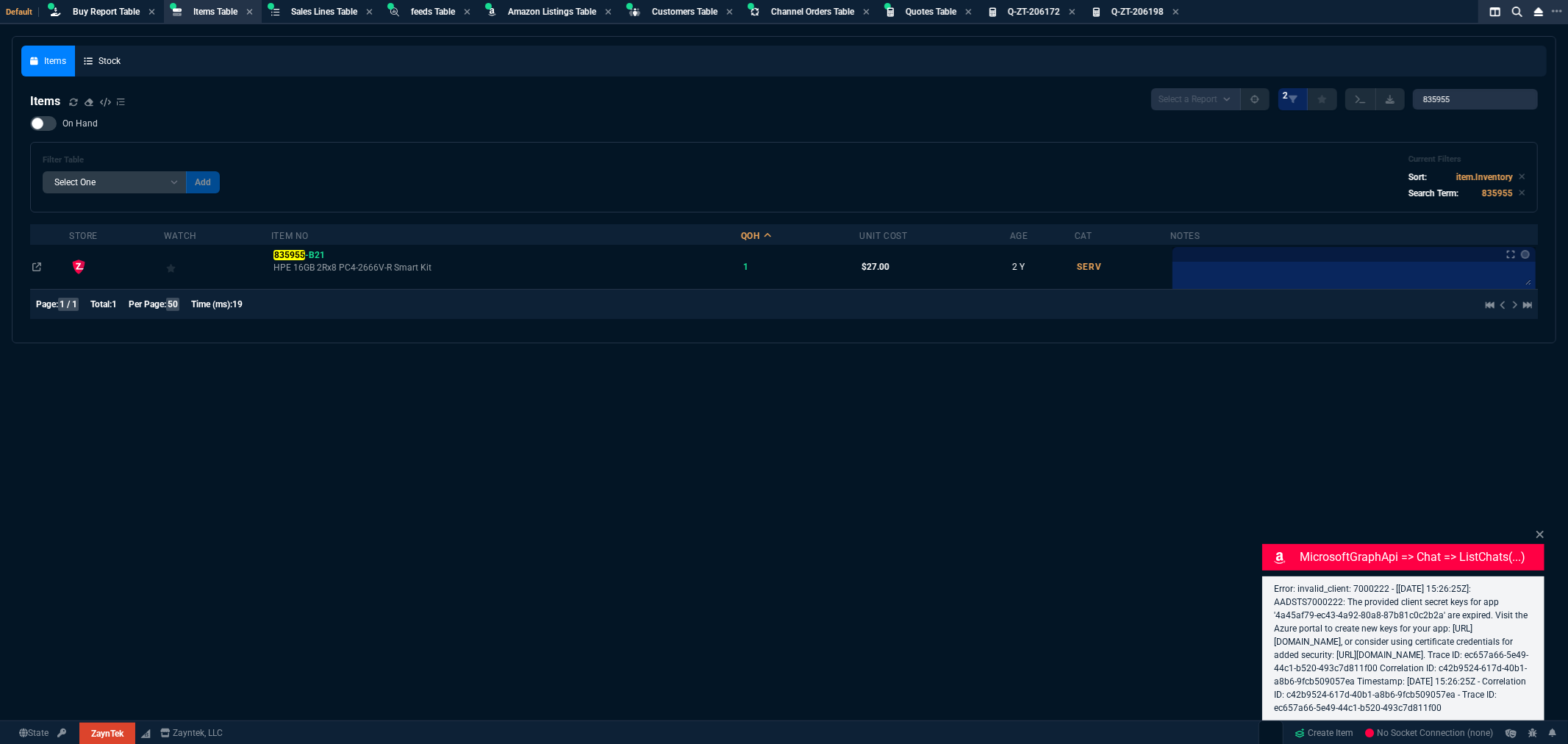
select select "8: NEPT"
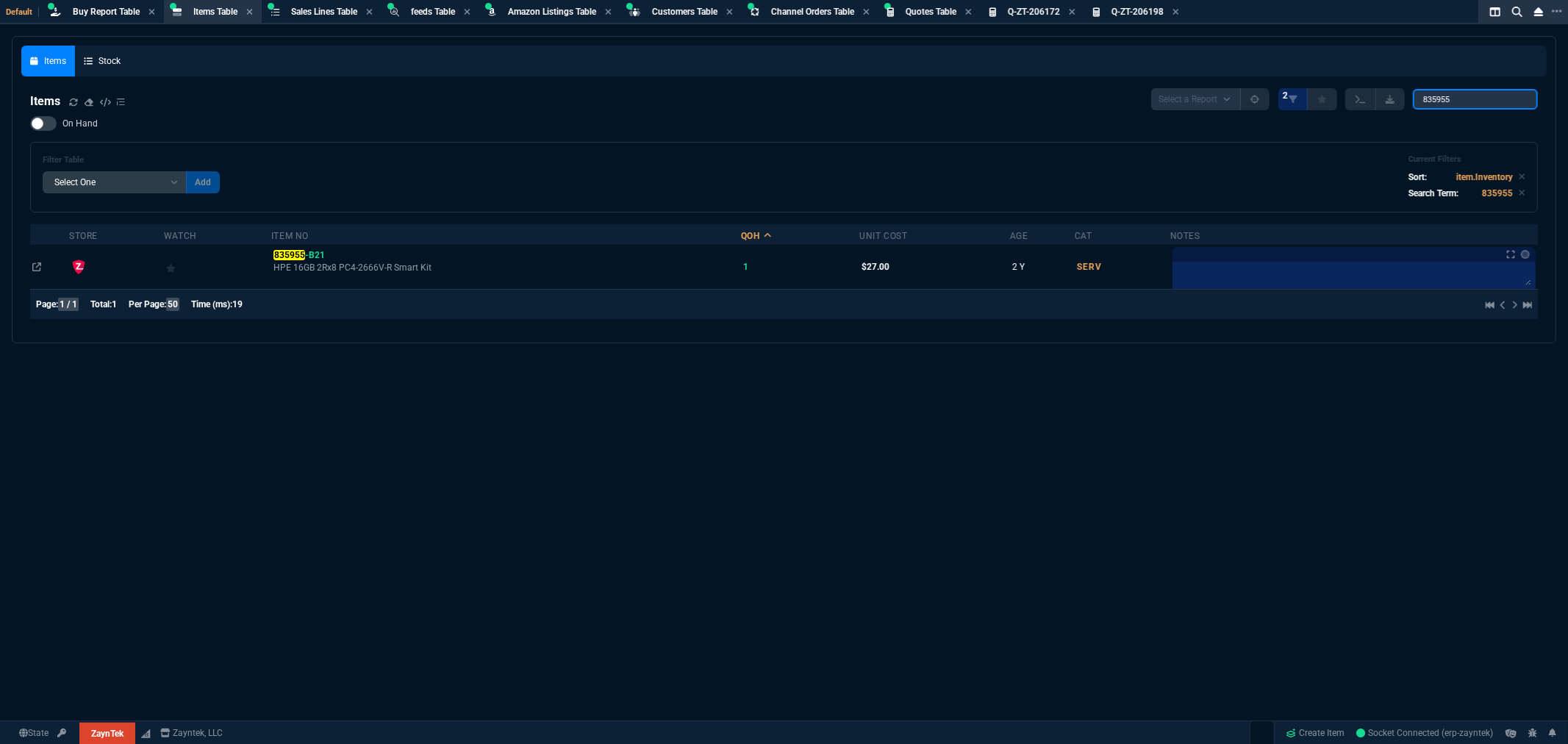
drag, startPoint x: 1439, startPoint y: 97, endPoint x: 1303, endPoint y: 81, distance: 136.9
click at [1307, 82] on nx-fornida-items-table "Items Select a Report NEW QUERY 2 835955 On Hand Filter Table Select One Add Fi…" at bounding box center [784, 206] width 1525 height 255
type input "JL658"
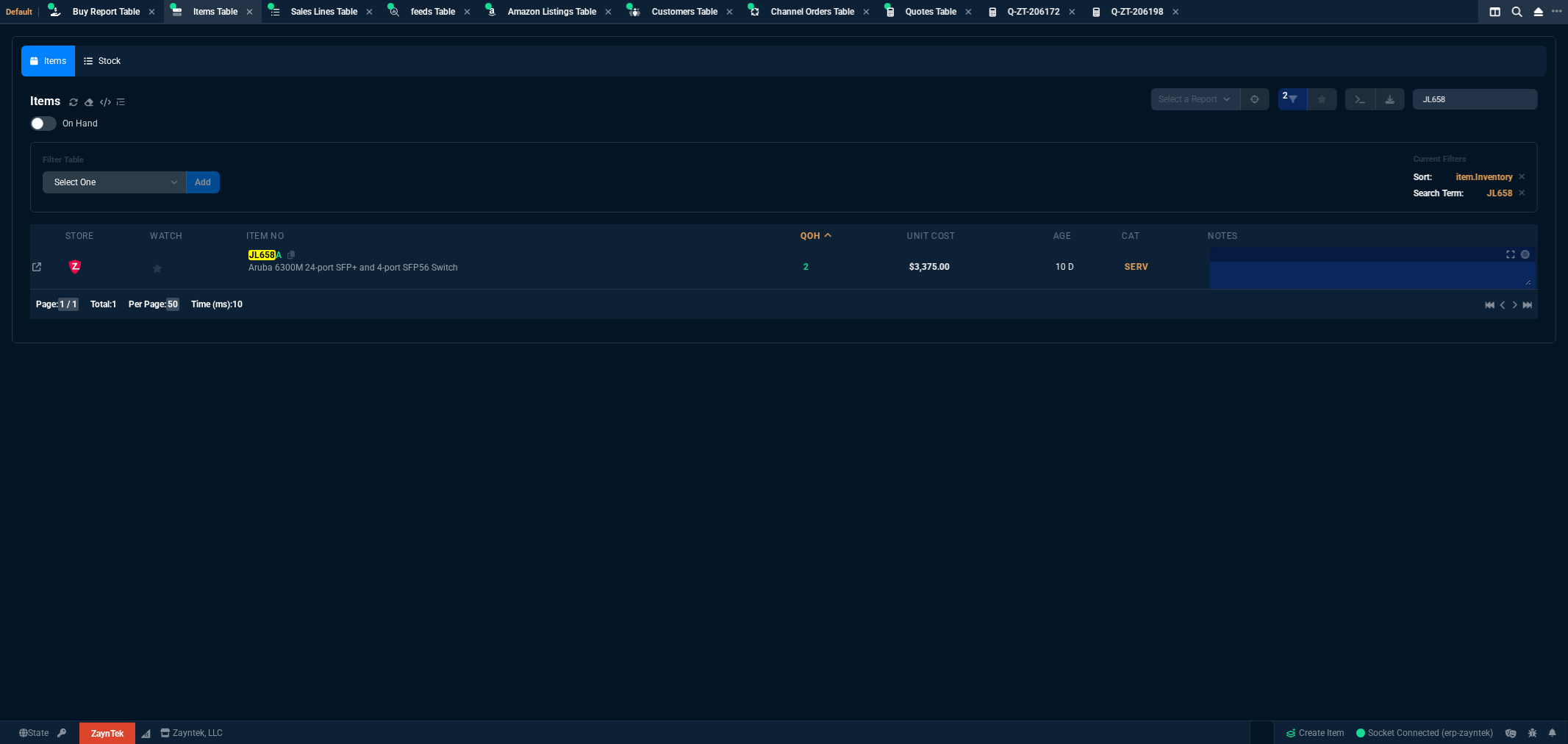
click at [272, 252] on mark "JL658" at bounding box center [261, 255] width 26 height 11
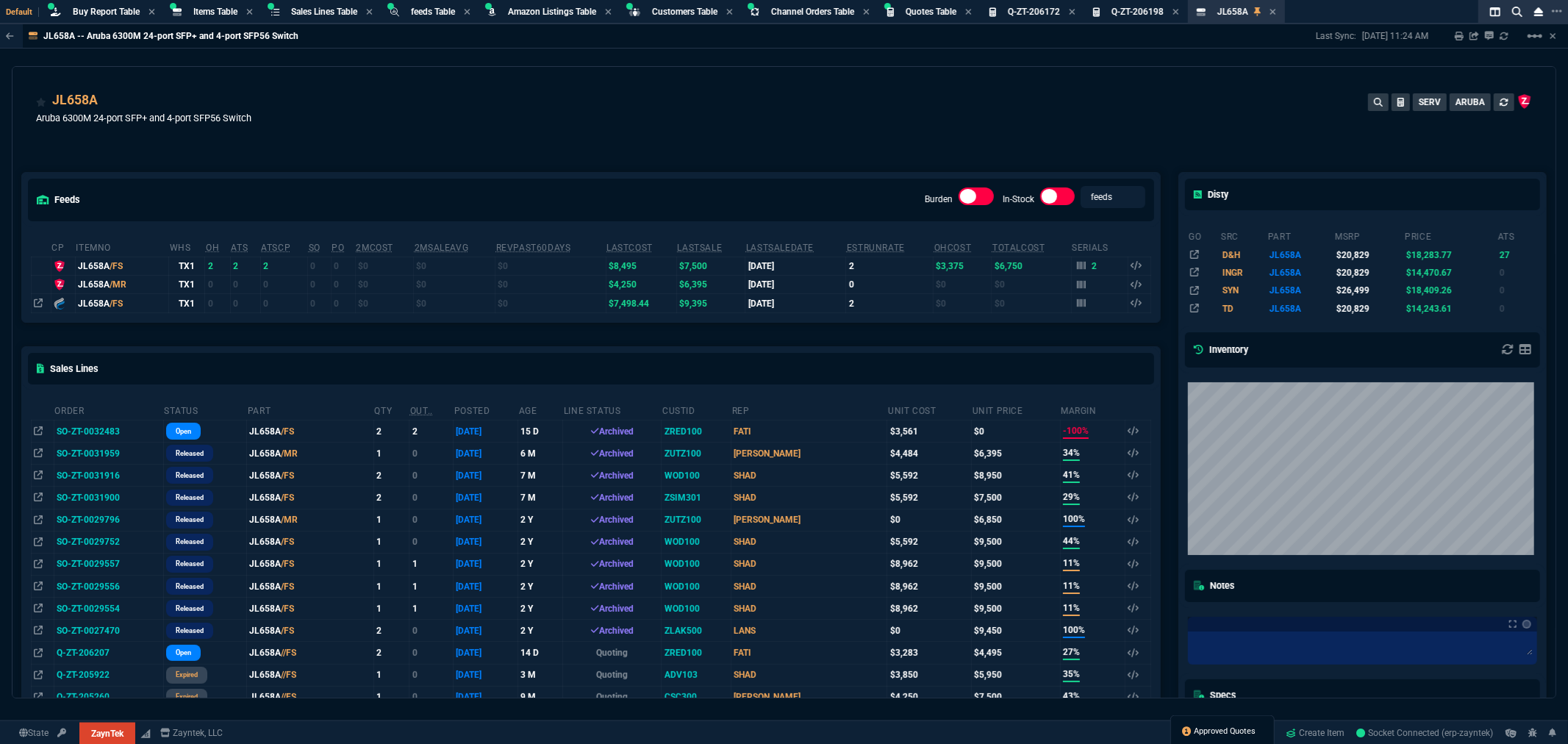
click at [1199, 731] on span "Approved Quotes" at bounding box center [1225, 732] width 61 height 11
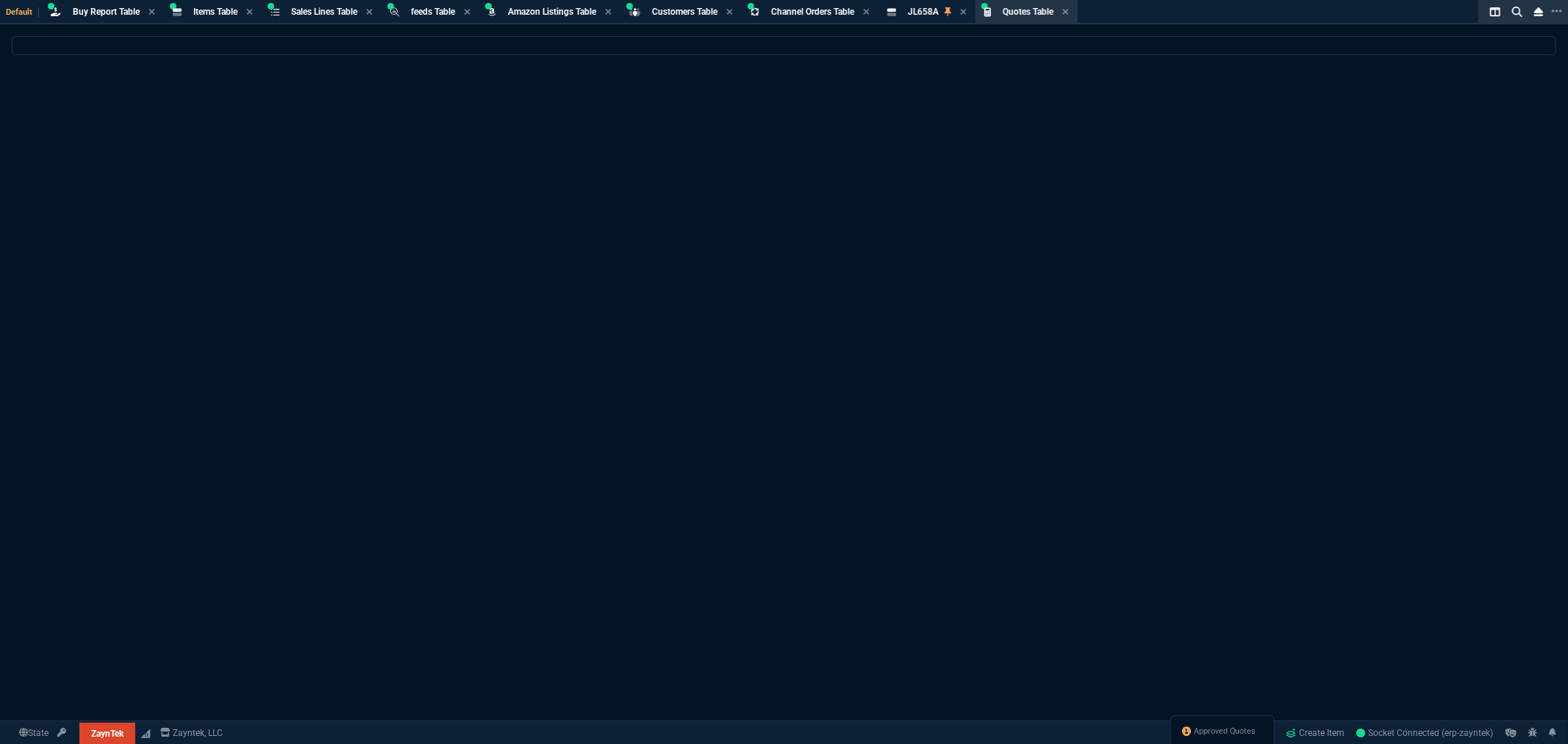
select select
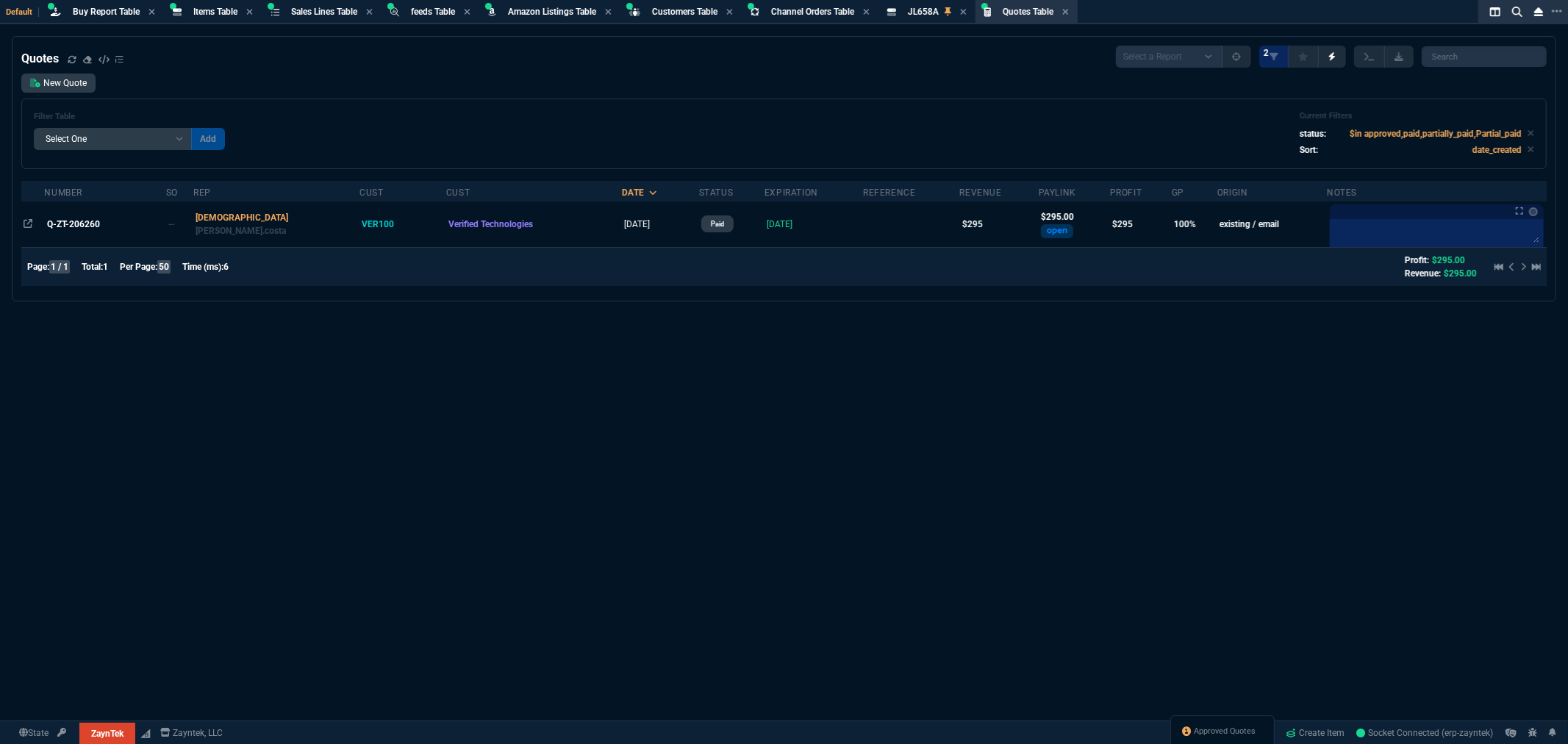
drag, startPoint x: 1190, startPoint y: 450, endPoint x: 1144, endPoint y: 472, distance: 51.0
click at [1190, 450] on div "Quotes Select a Report Fruit (MTD) APPROVED Quotes 2 New Quote Filter Table Sel…" at bounding box center [784, 426] width 1568 height 780
click at [667, 112] on div "Filter Table Select One Add Filter () creator (creator) Cust (headers.customerN…" at bounding box center [784, 134] width 1501 height 46
click at [247, 65] on div "Quotes Select a Report Fruit (MTD) APPROVED Quotes 2" at bounding box center [784, 57] width 1525 height 22
click at [229, 15] on span "Items Table" at bounding box center [215, 11] width 44 height 11
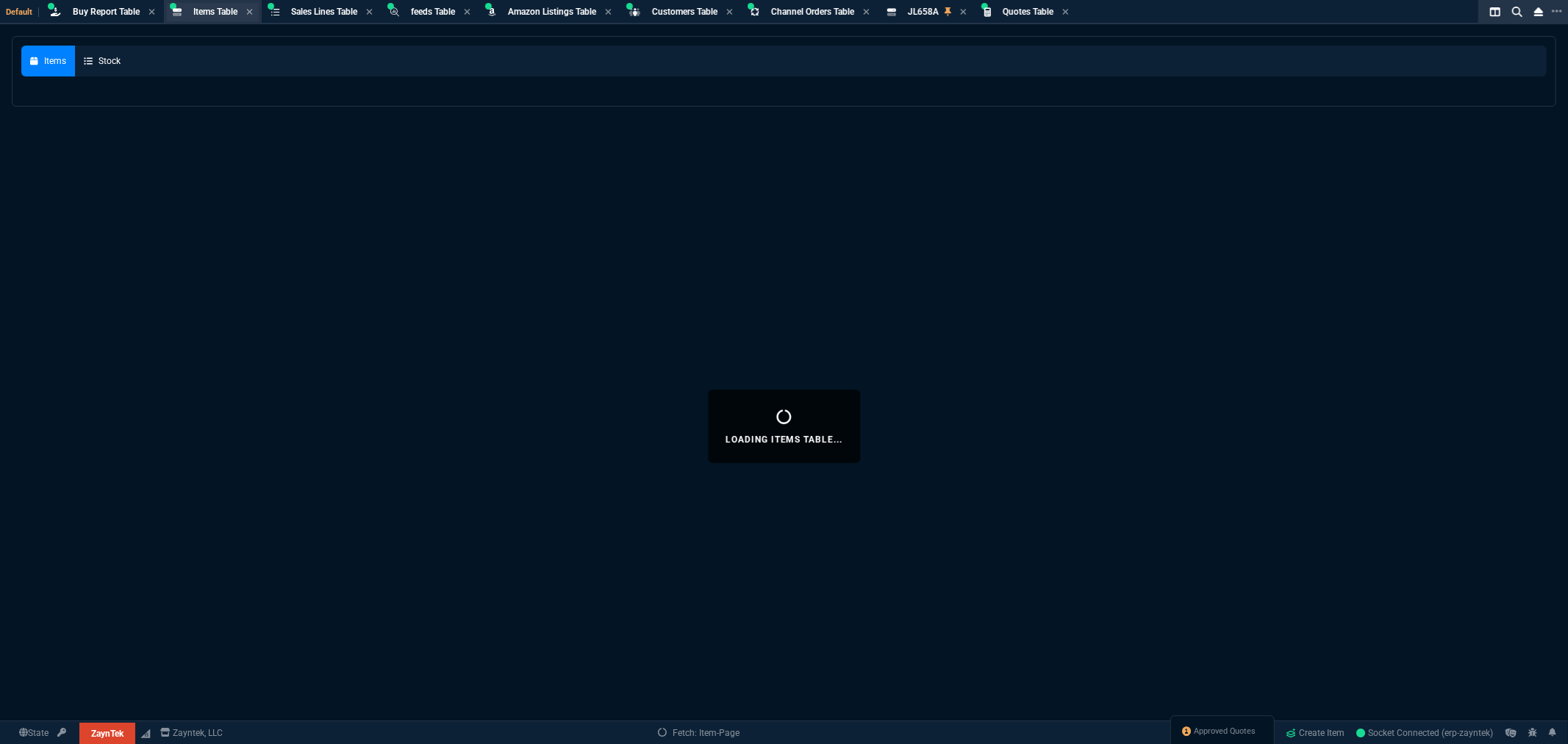
select select
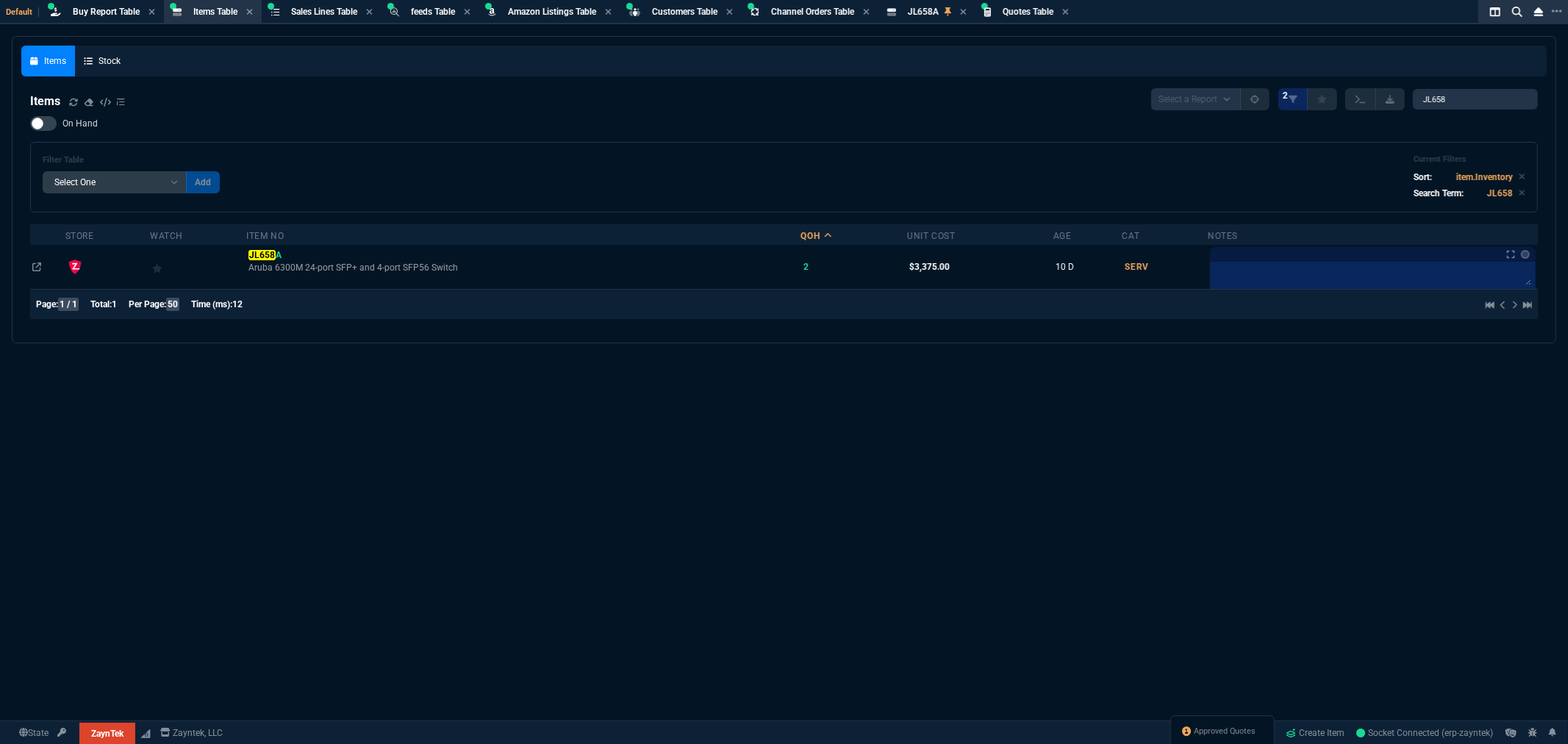
click at [700, 125] on div "On Hand Filter Table Select One Add Filter () Age () Cat (item.ItemCategoryCode…" at bounding box center [784, 165] width 1508 height 97
click at [1040, 13] on span "Quotes Table" at bounding box center [1028, 11] width 51 height 11
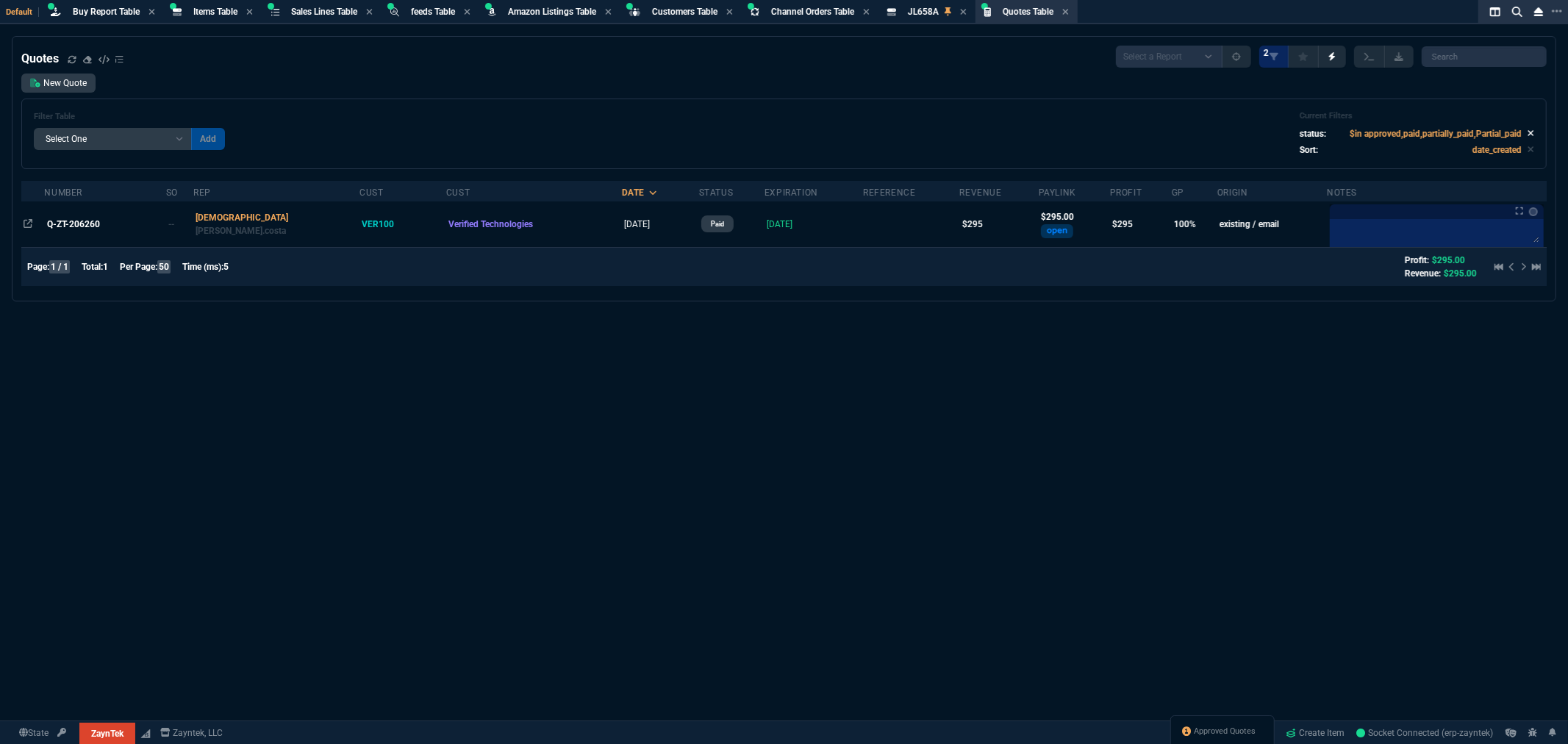
click at [1528, 134] on icon at bounding box center [1531, 133] width 7 height 9
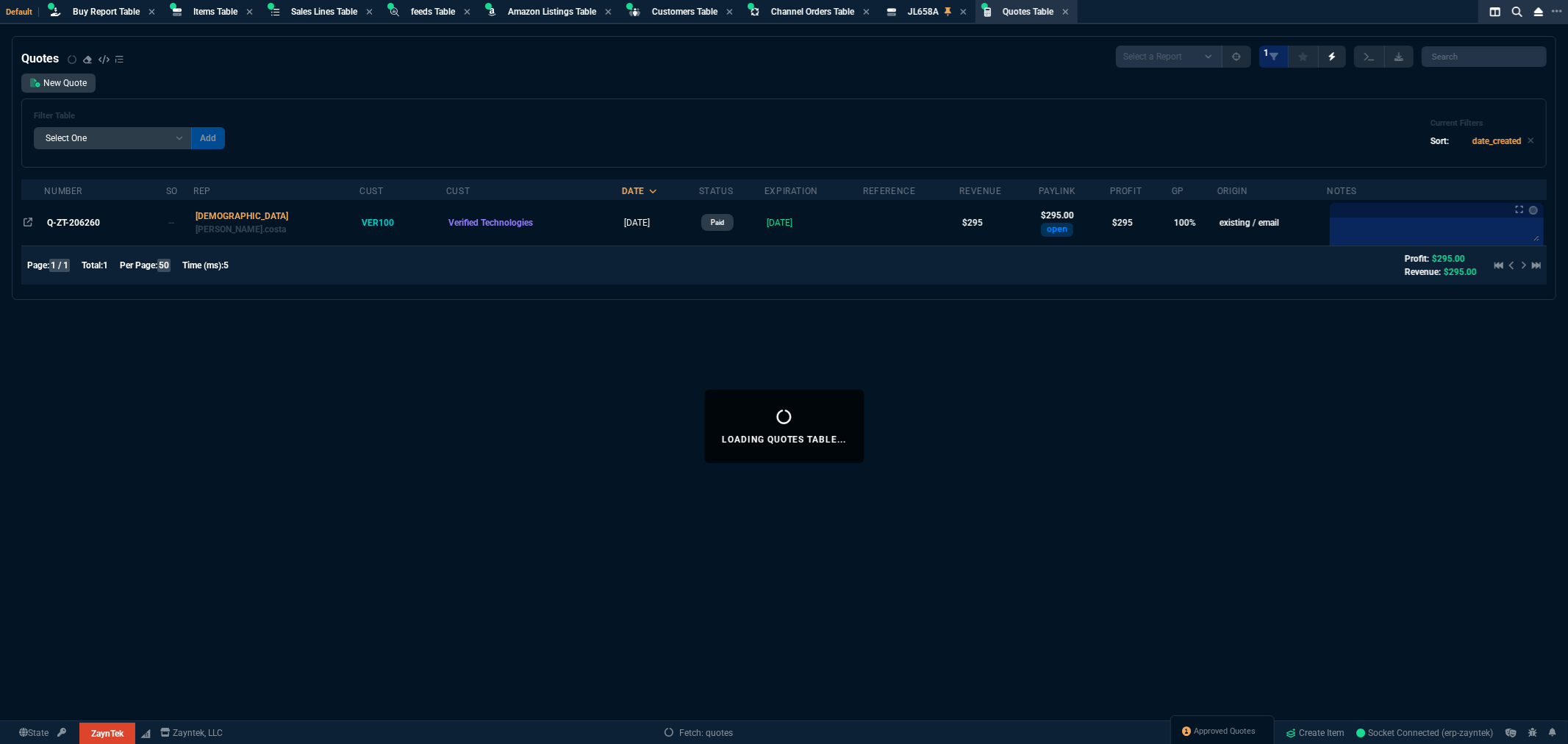
click at [111, 135] on select "Add Filter () creator (creator) Cust (headers.customerNumber) Cust (headers._cu…" at bounding box center [112, 138] width 158 height 22
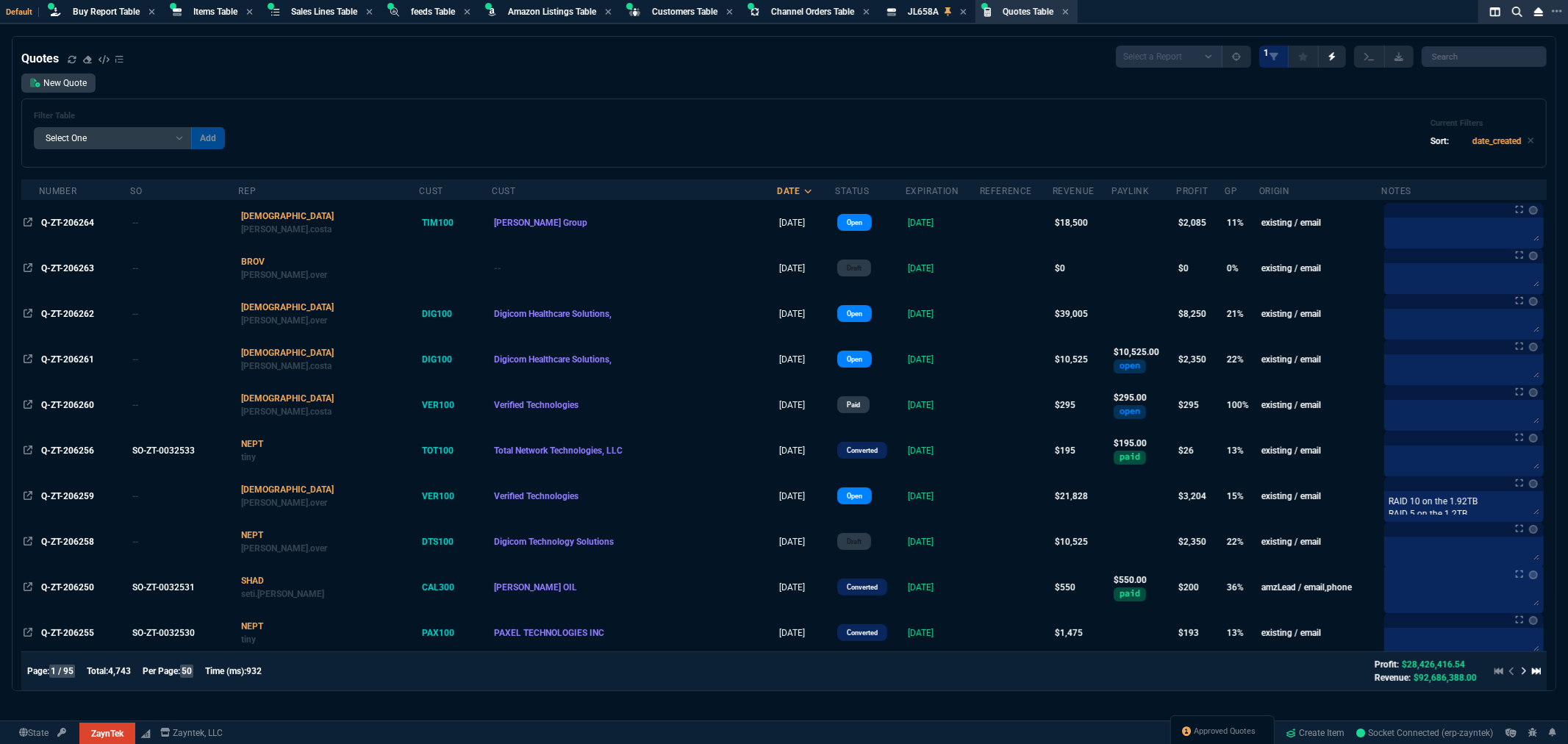
select select "14: Object"
click at [34, 127] on select "Add Filter () creator (creator) Cust (headers.customerNumber) Cust (headers._cu…" at bounding box center [112, 138] width 158 height 22
click at [252, 135] on select "Equal to In List Not Equal to" at bounding box center [229, 138] width 78 height 22
select select "0: $eq"
click at [191, 127] on select "Equal to In List Not Equal to" at bounding box center [229, 138] width 78 height 22
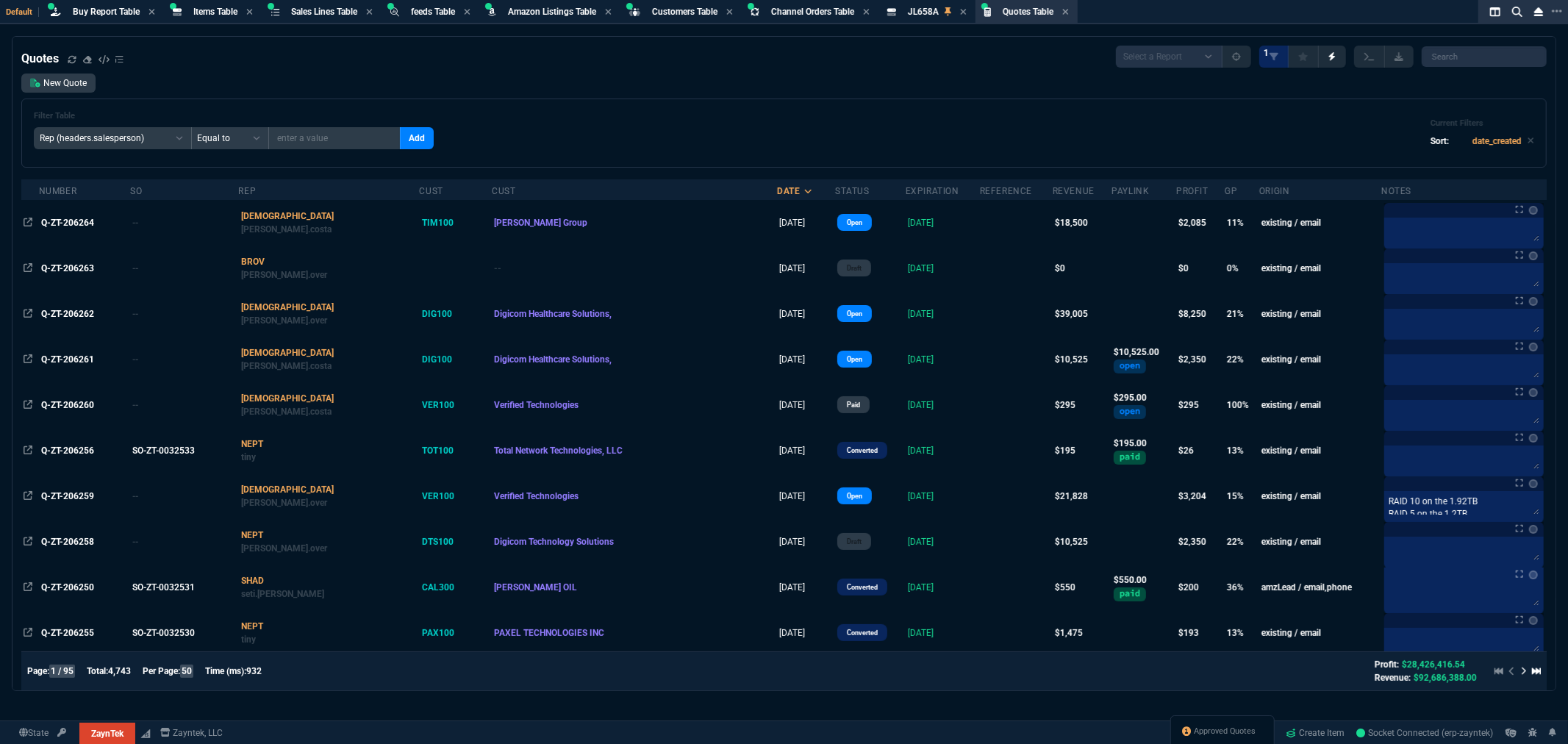
click at [334, 140] on input "text" at bounding box center [335, 138] width 133 height 22
type input "[PERSON_NAME]"
click at [400, 140] on button "Add" at bounding box center [416, 138] width 34 height 22
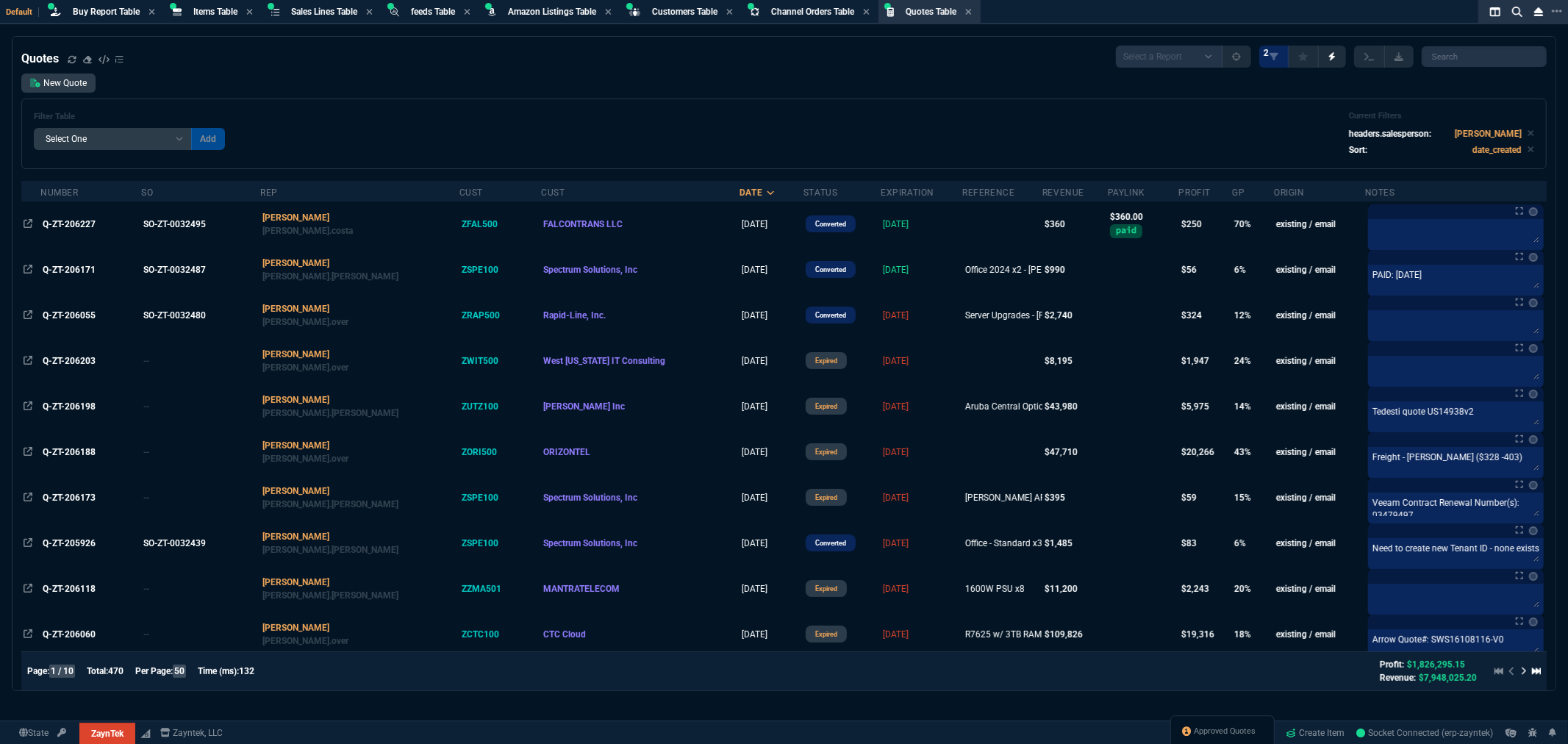
click at [179, 138] on select "Add Filter () creator (creator) Cust (headers.customerNumber) Cust (headers._cu…" at bounding box center [112, 138] width 158 height 22
select select "3: Object"
click at [34, 128] on select "Add Filter () creator (creator) Cust (headers.customerNumber) Cust (headers._cu…" at bounding box center [112, 138] width 158 height 22
click at [220, 135] on select "Equal to In List Not Equal to" at bounding box center [229, 138] width 78 height 22
select select "0: $eq"
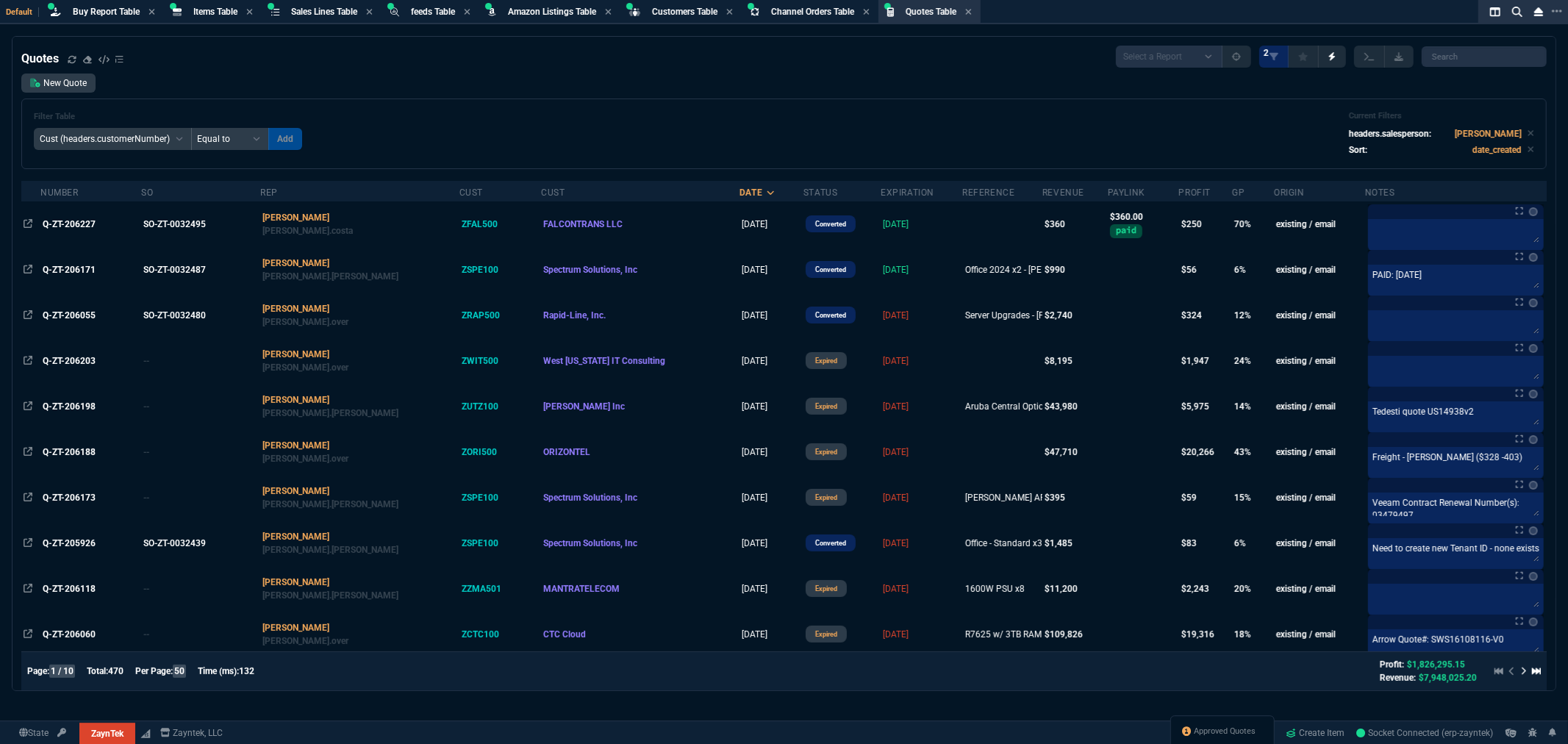
click at [191, 128] on select "Equal to In List Not Equal to" at bounding box center [229, 138] width 78 height 22
click at [297, 134] on input "text" at bounding box center [335, 138] width 133 height 22
type input "ZUTZ100"
click at [400, 135] on button "Add" at bounding box center [416, 138] width 34 height 22
select select
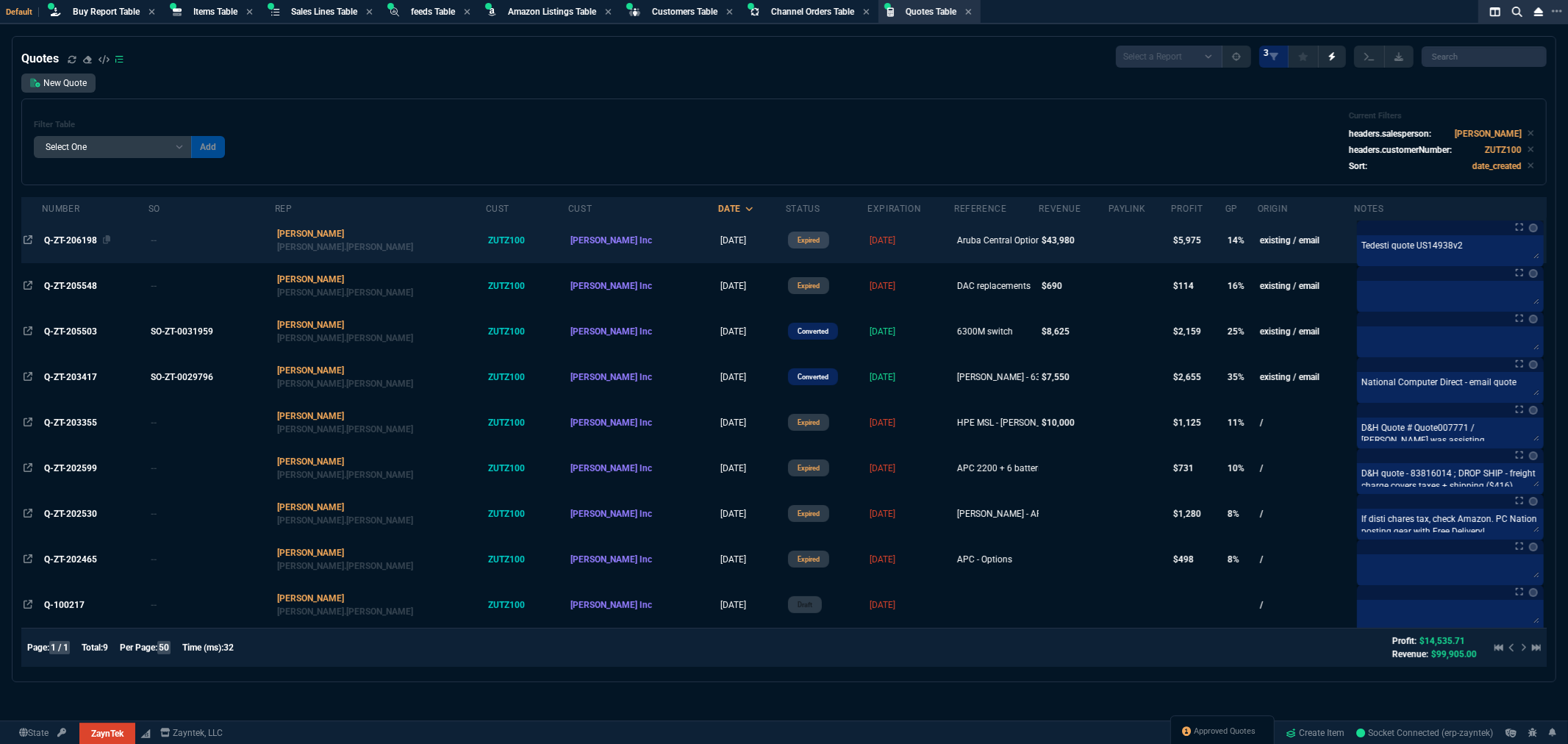
click at [87, 238] on span "Q-ZT-206198" at bounding box center [70, 240] width 53 height 11
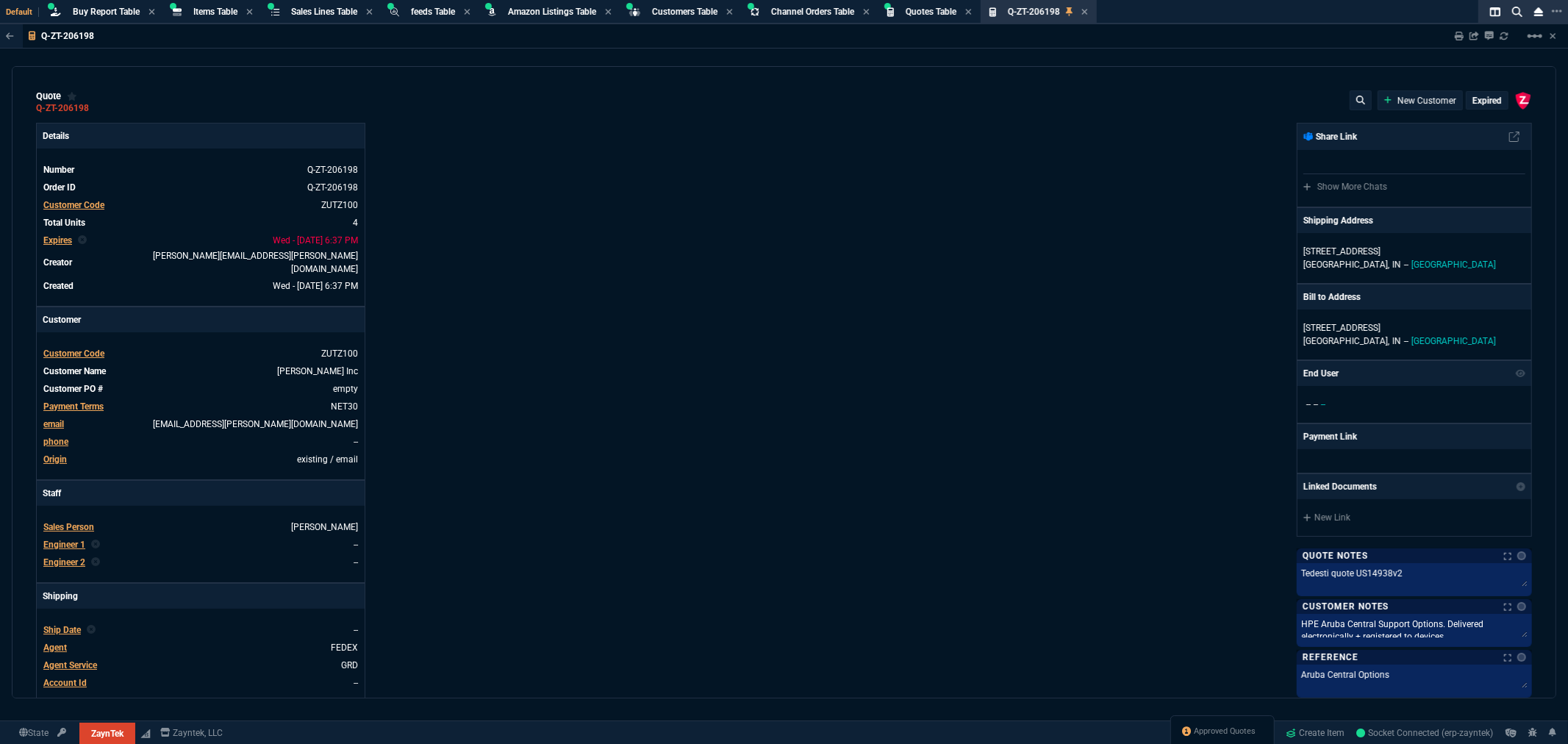
type input "15"
type input "1264"
type input "20"
type input "2714"
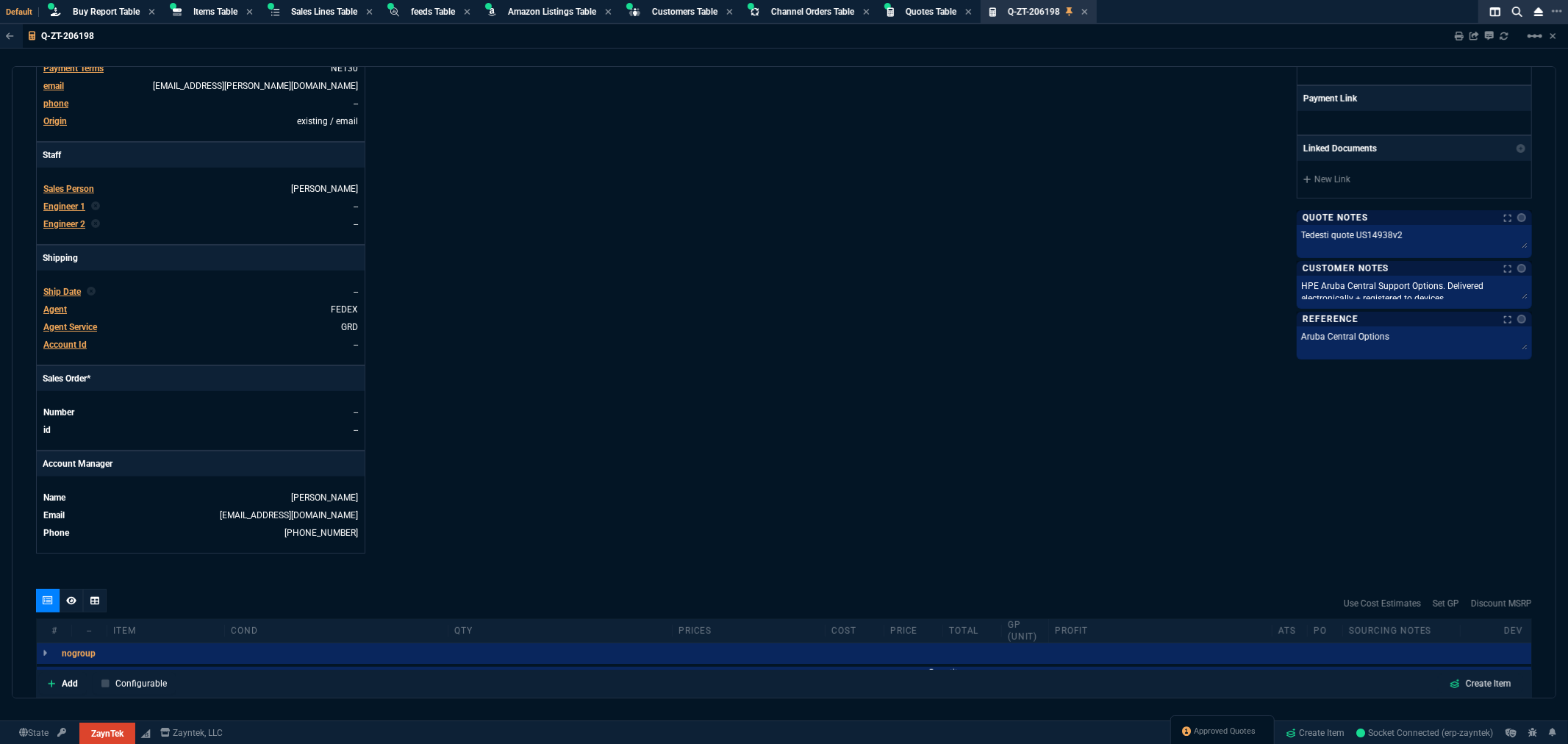
scroll to position [326, 0]
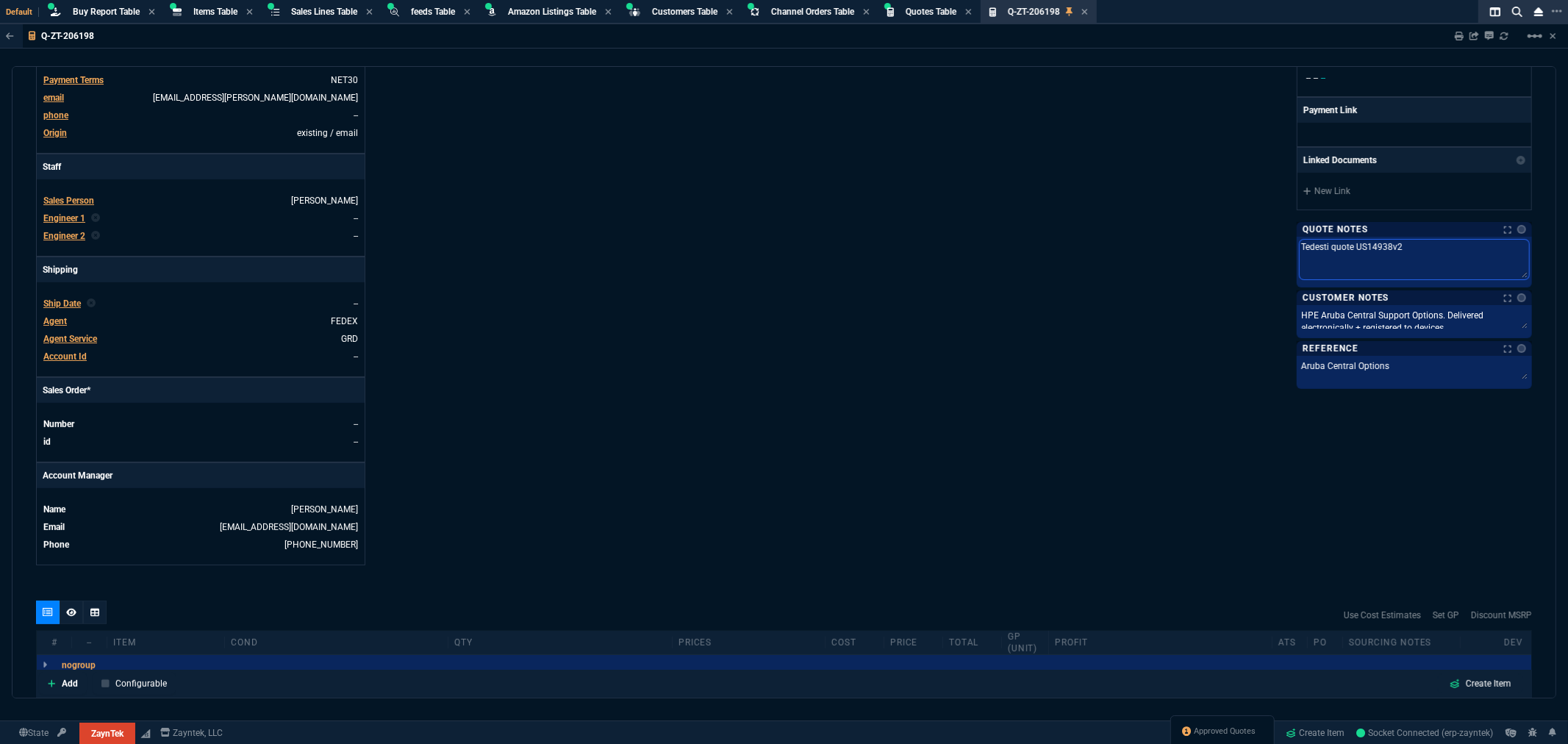
drag, startPoint x: 1398, startPoint y: 251, endPoint x: 1350, endPoint y: 250, distance: 48.0
click at [1350, 250] on textarea "Tedesti quote US14938v2" at bounding box center [1415, 260] width 229 height 39
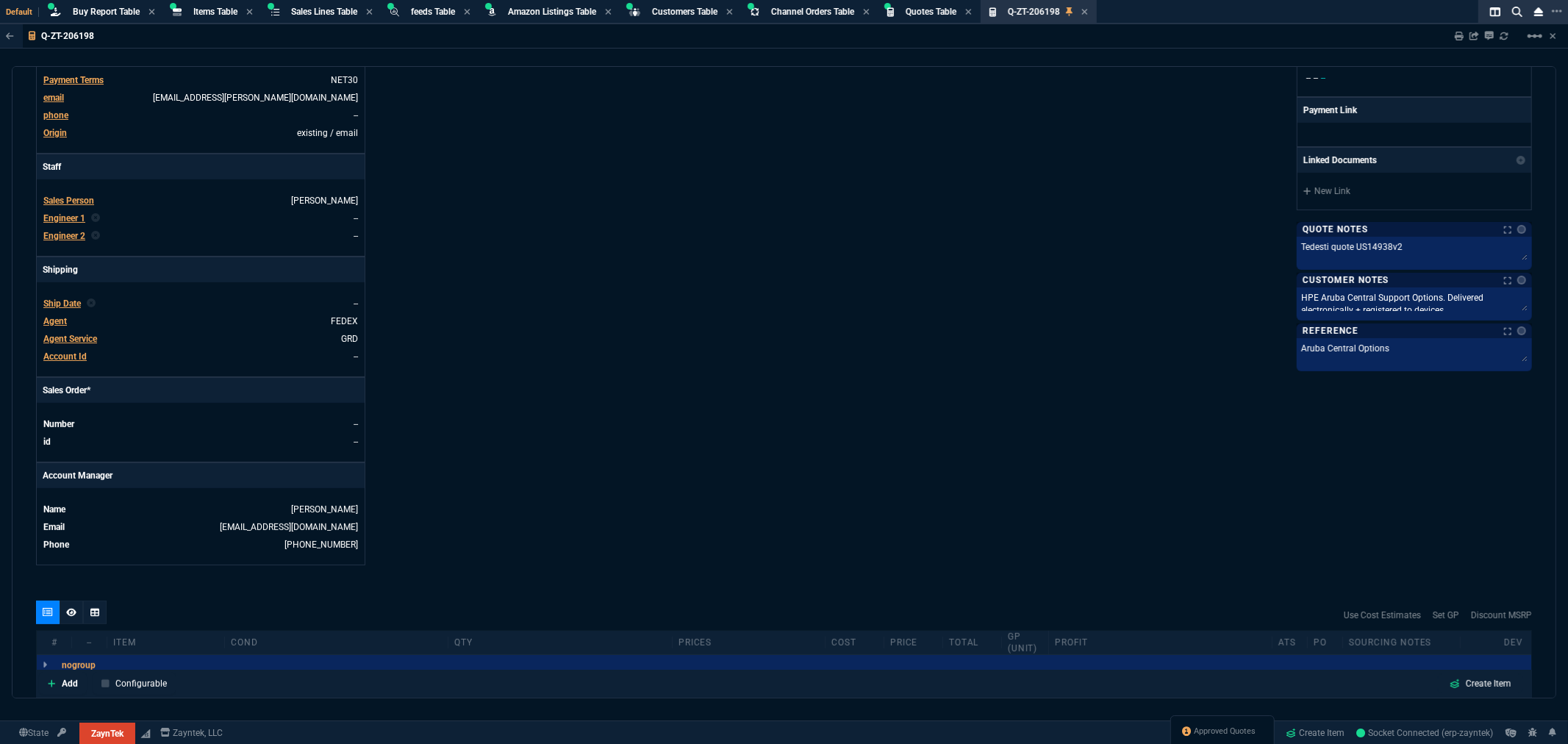
click at [1040, 161] on div "ZaynTek, LLC 2609 Technology Dr Suite 200 Plano, TX 75074 Share Link Show More …" at bounding box center [1159, 180] width 749 height 769
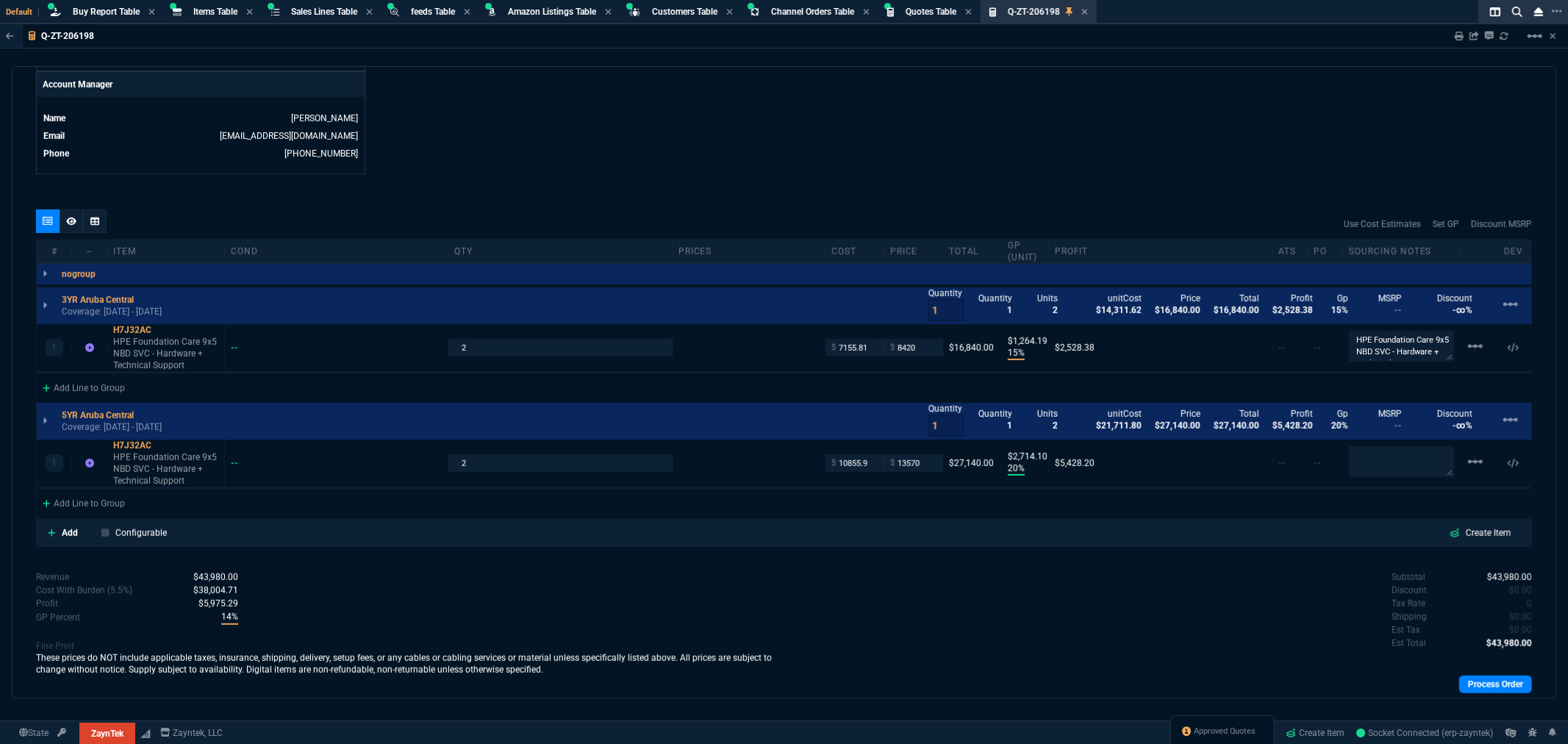
scroll to position [735, 0]
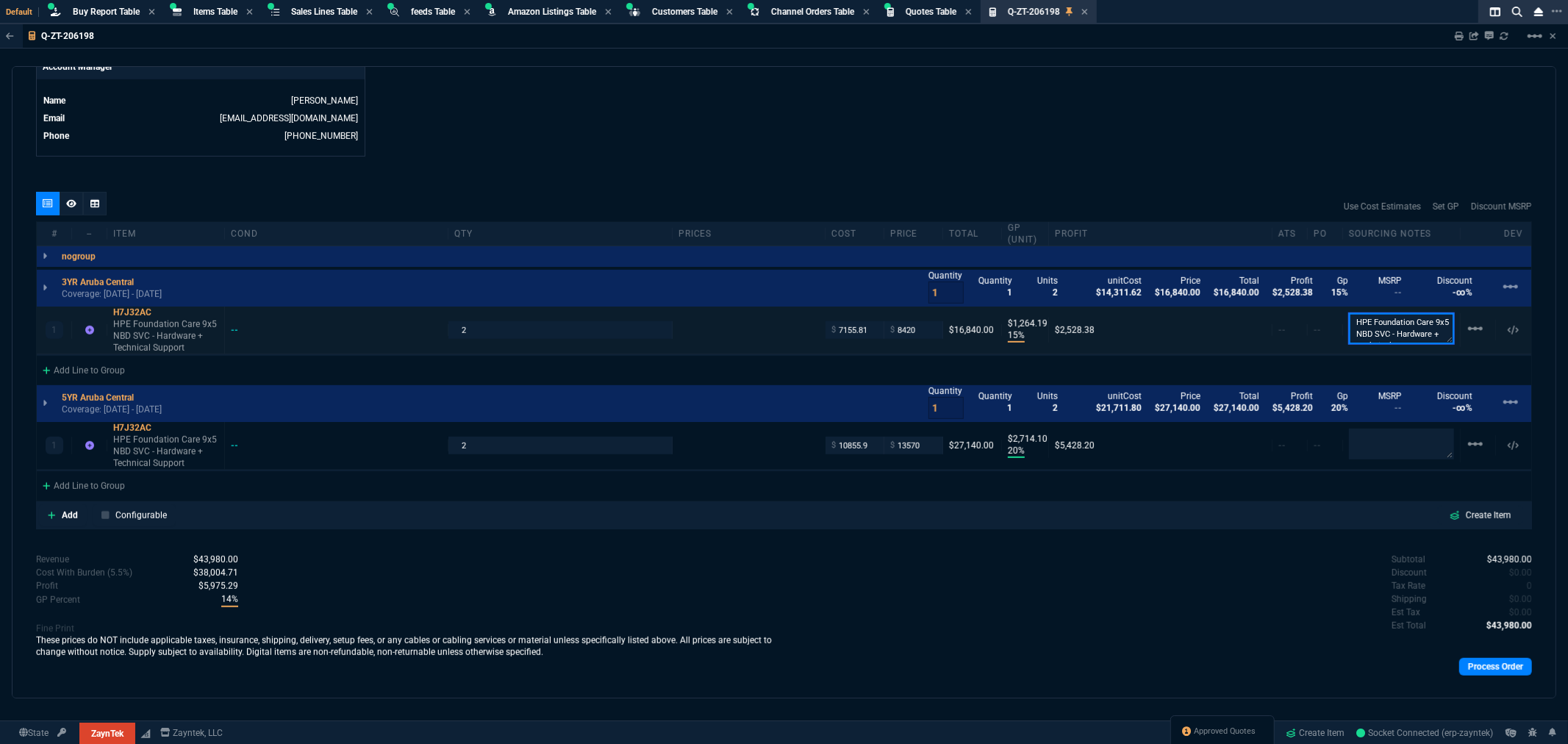
click at [1363, 313] on textarea "HPE Foundation Care 9x5 NBD SVC - Hardware + Technical Support" at bounding box center [1402, 329] width 105 height 31
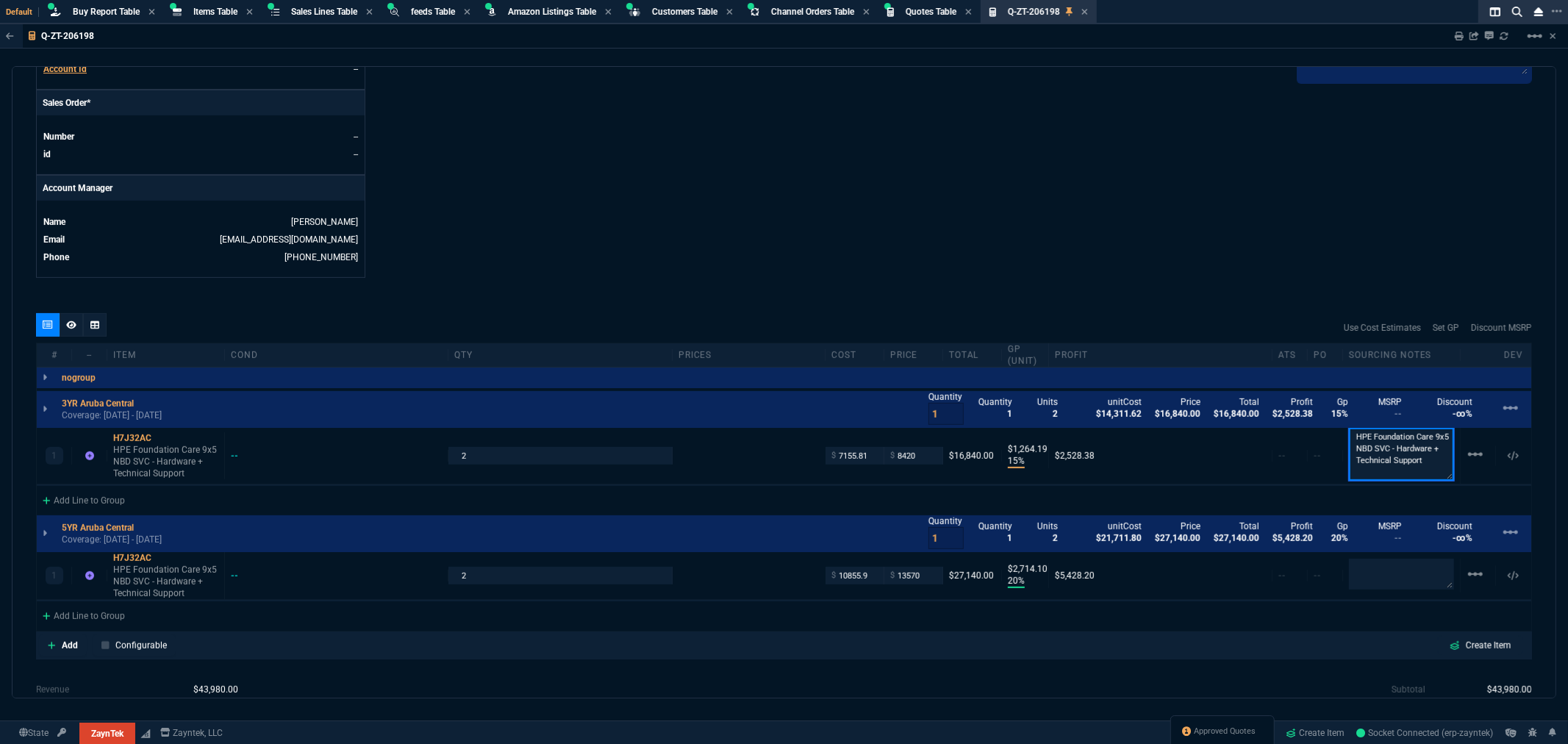
scroll to position [675, 0]
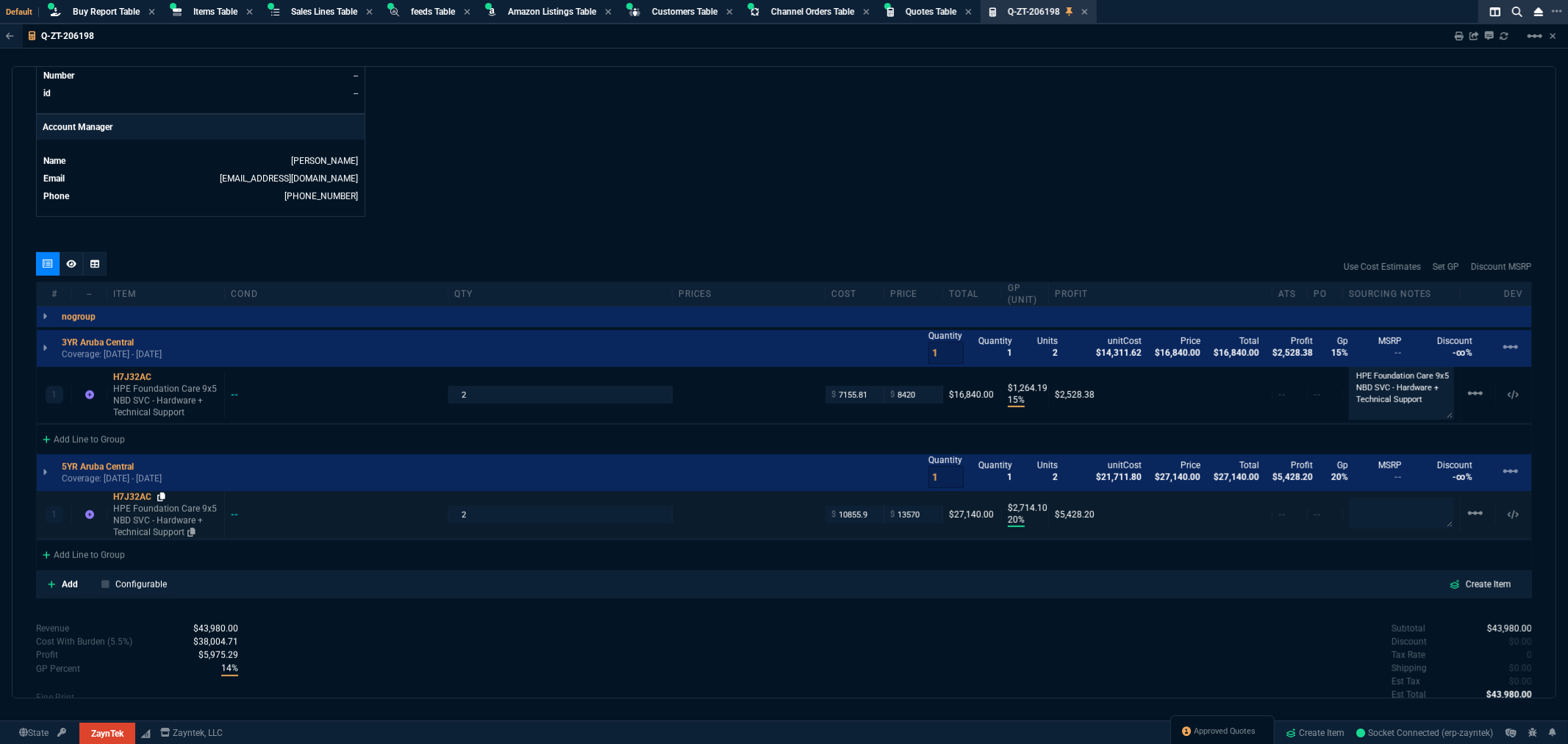
click at [160, 491] on link "H7J32AC HPE Foundation Care 9x5 NBD SVC - Hardware + Technical Support" at bounding box center [165, 514] width 105 height 47
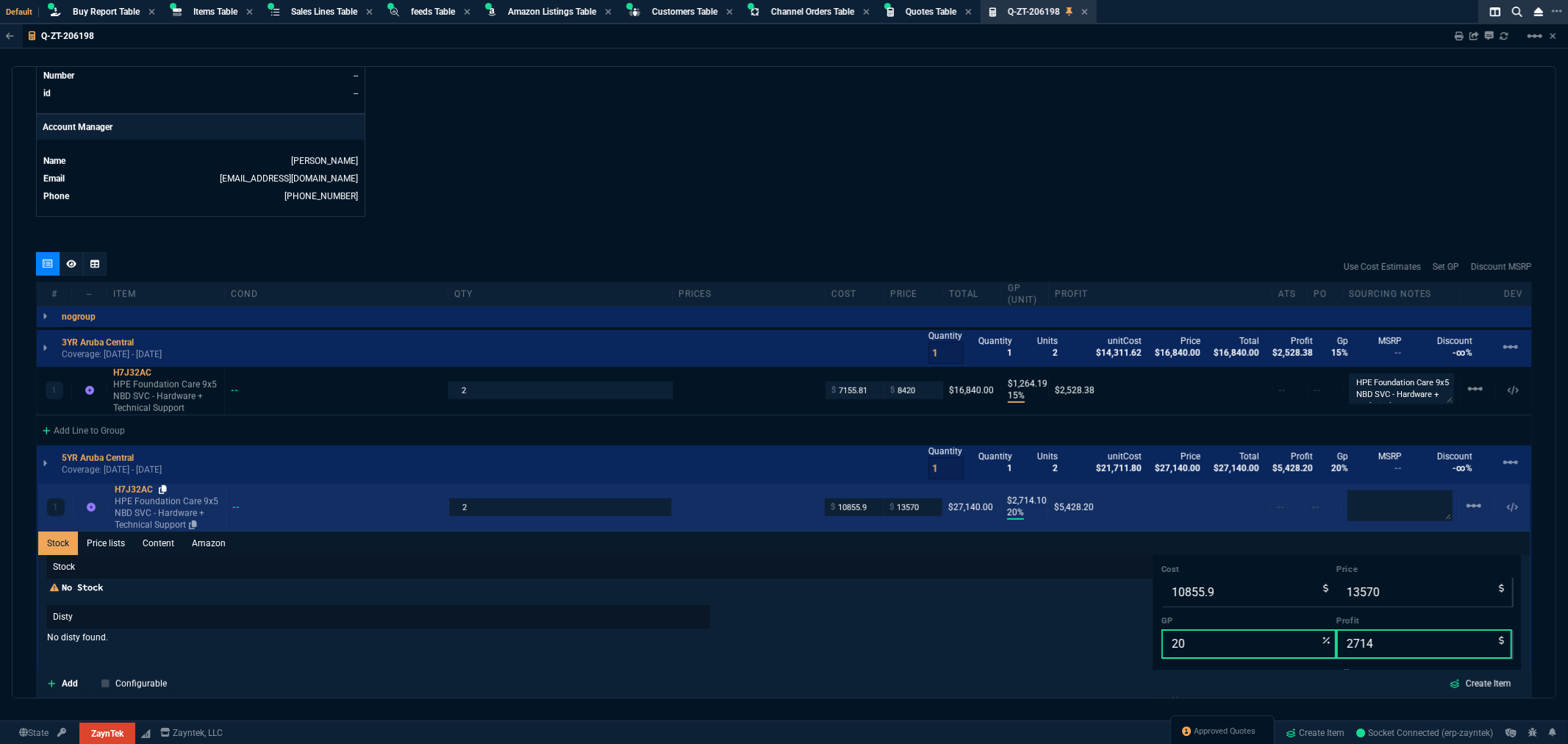
click at [164, 485] on icon at bounding box center [163, 489] width 8 height 9
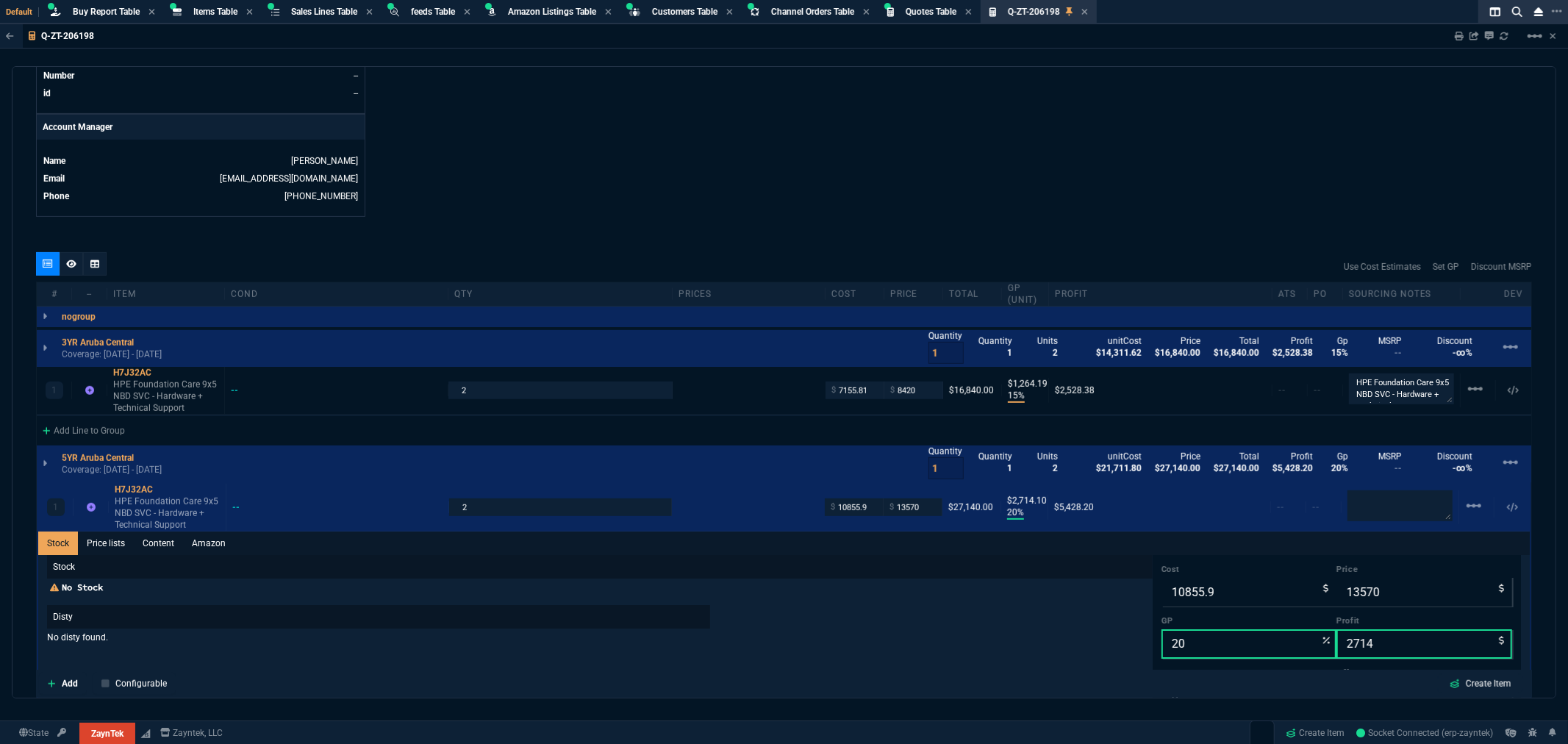
drag, startPoint x: 892, startPoint y: 47, endPoint x: 908, endPoint y: 28, distance: 24.8
click at [908, 28] on div "Q-ZT-206198 Sharing Q-ZT-206198 Link Dev Link Share on Teams linear_scale" at bounding box center [784, 37] width 1568 height 25
drag, startPoint x: 504, startPoint y: 615, endPoint x: 613, endPoint y: 671, distance: 122.5
click at [505, 618] on p "Disty" at bounding box center [378, 617] width 663 height 24
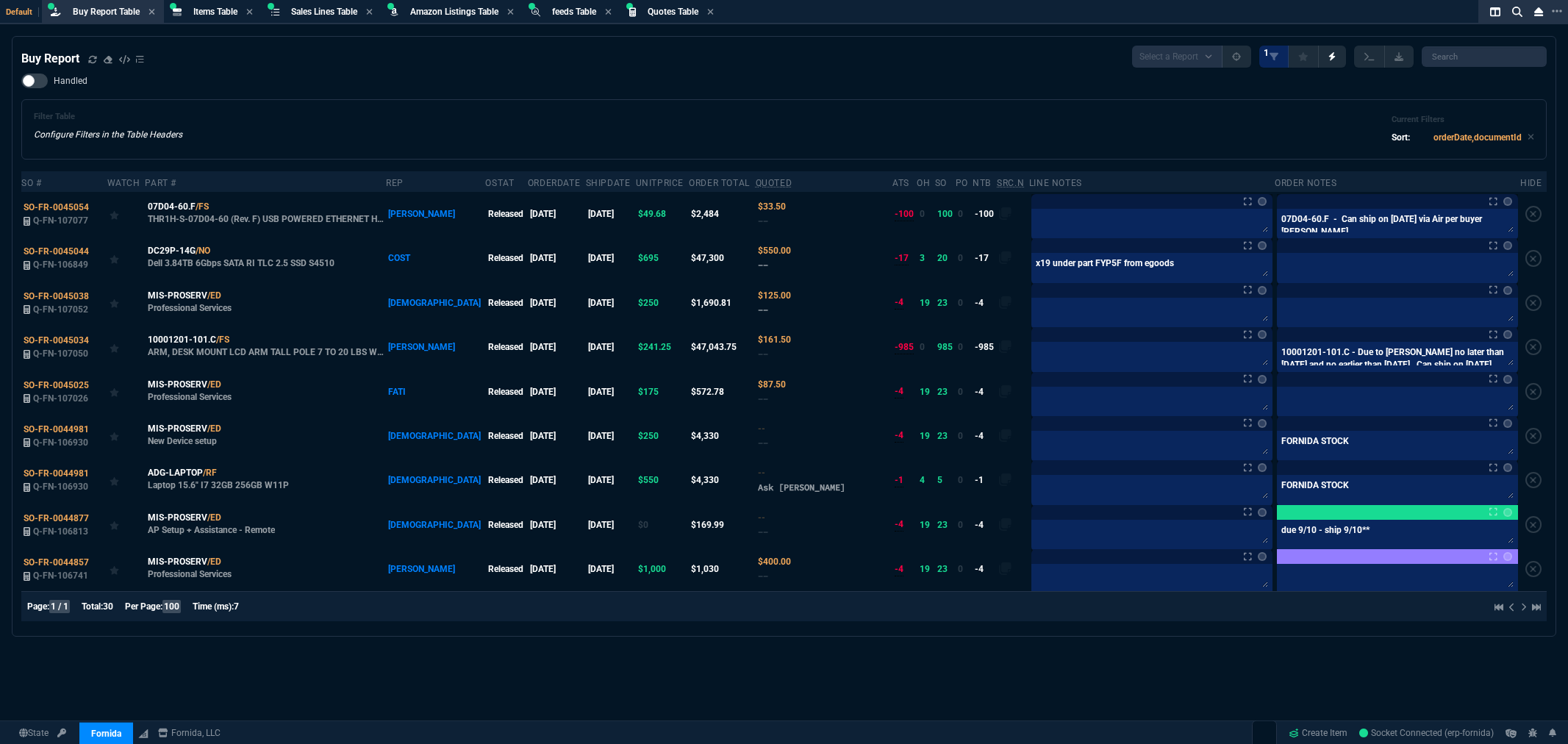
select select "8: NEPT"
click at [667, 11] on span "Quotes Table" at bounding box center [673, 11] width 51 height 11
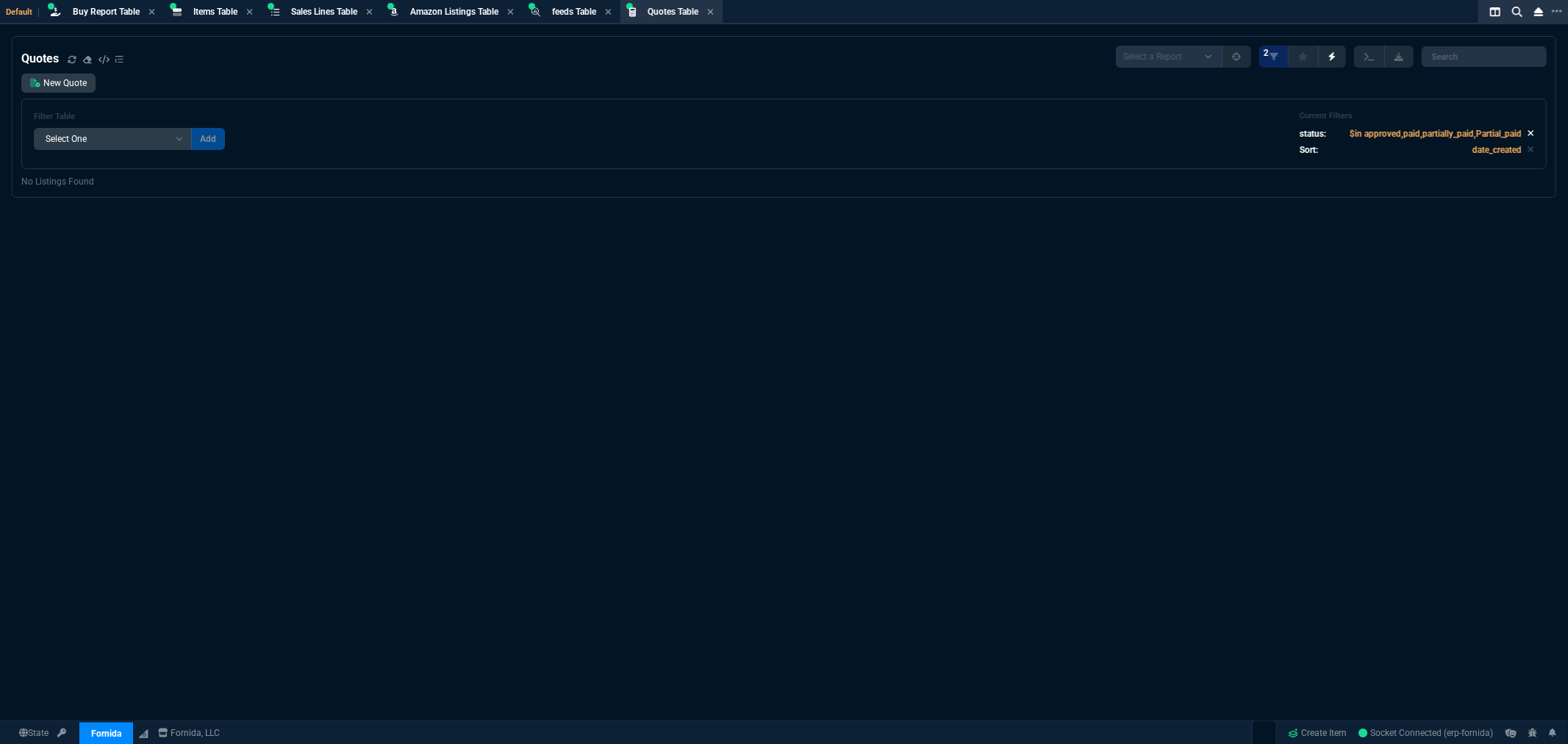
click at [1528, 134] on icon at bounding box center [1531, 133] width 7 height 9
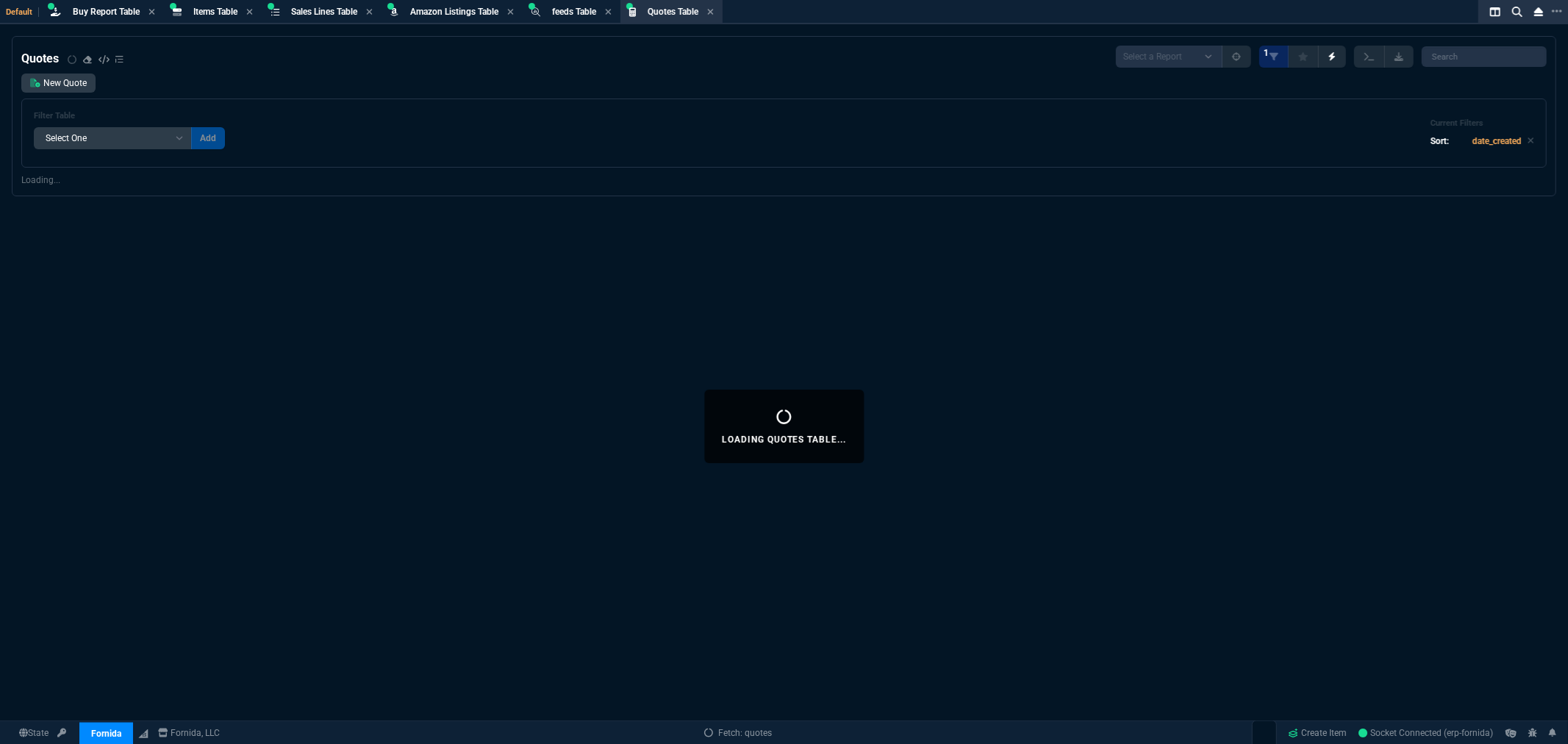
click at [84, 145] on select "Add Filter () creator (creator) Cust (headers.customerNumber) Cust (headers._cu…" at bounding box center [112, 138] width 158 height 22
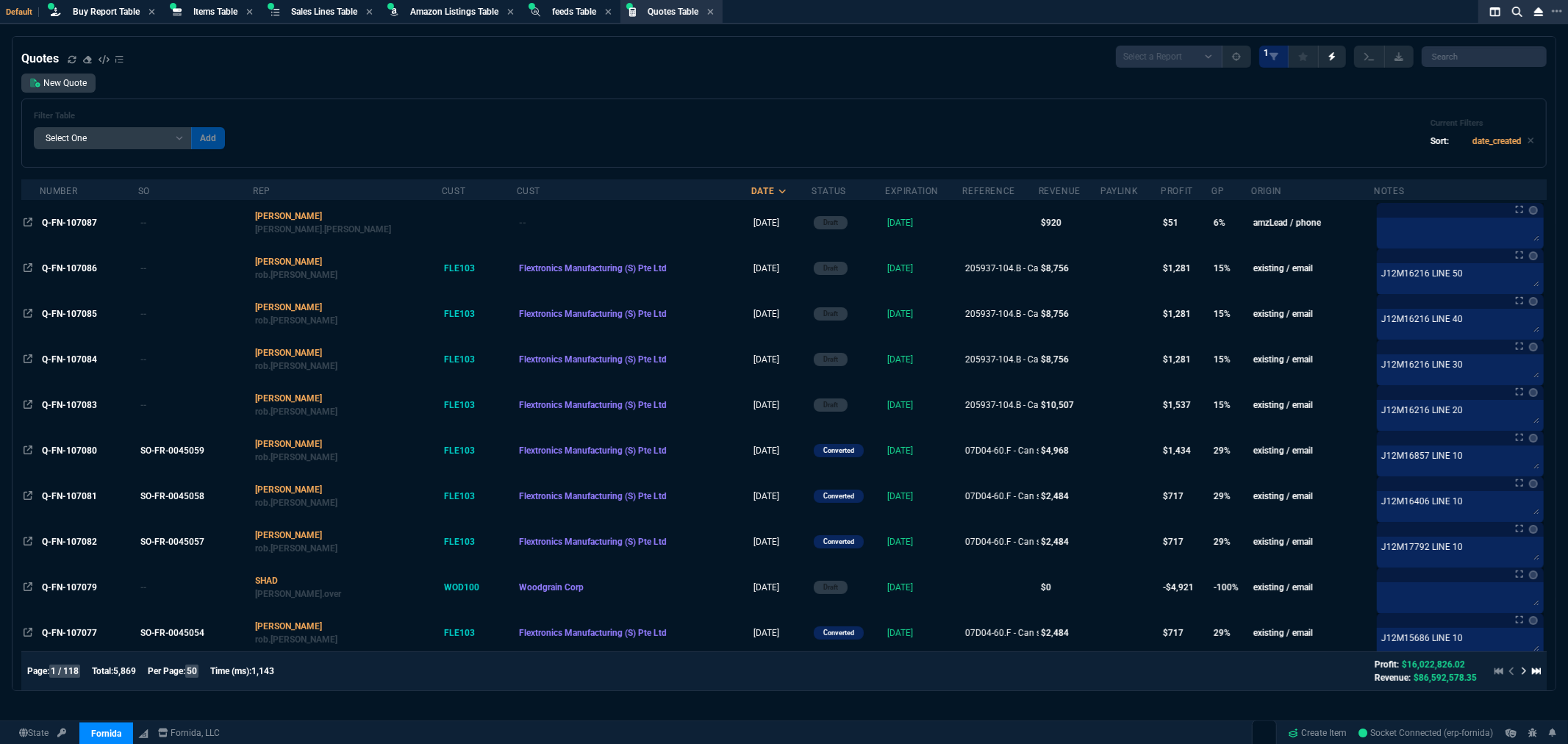
select select "14: Object"
click at [34, 127] on select "Add Filter () creator (creator) Cust (headers.customerNumber) Cust (headers._cu…" at bounding box center [112, 138] width 158 height 22
click at [219, 134] on select "Equal to In List Not Equal to" at bounding box center [229, 138] width 78 height 22
select select "0: $eq"
click at [191, 127] on select "Equal to In List Not Equal to" at bounding box center [229, 138] width 78 height 22
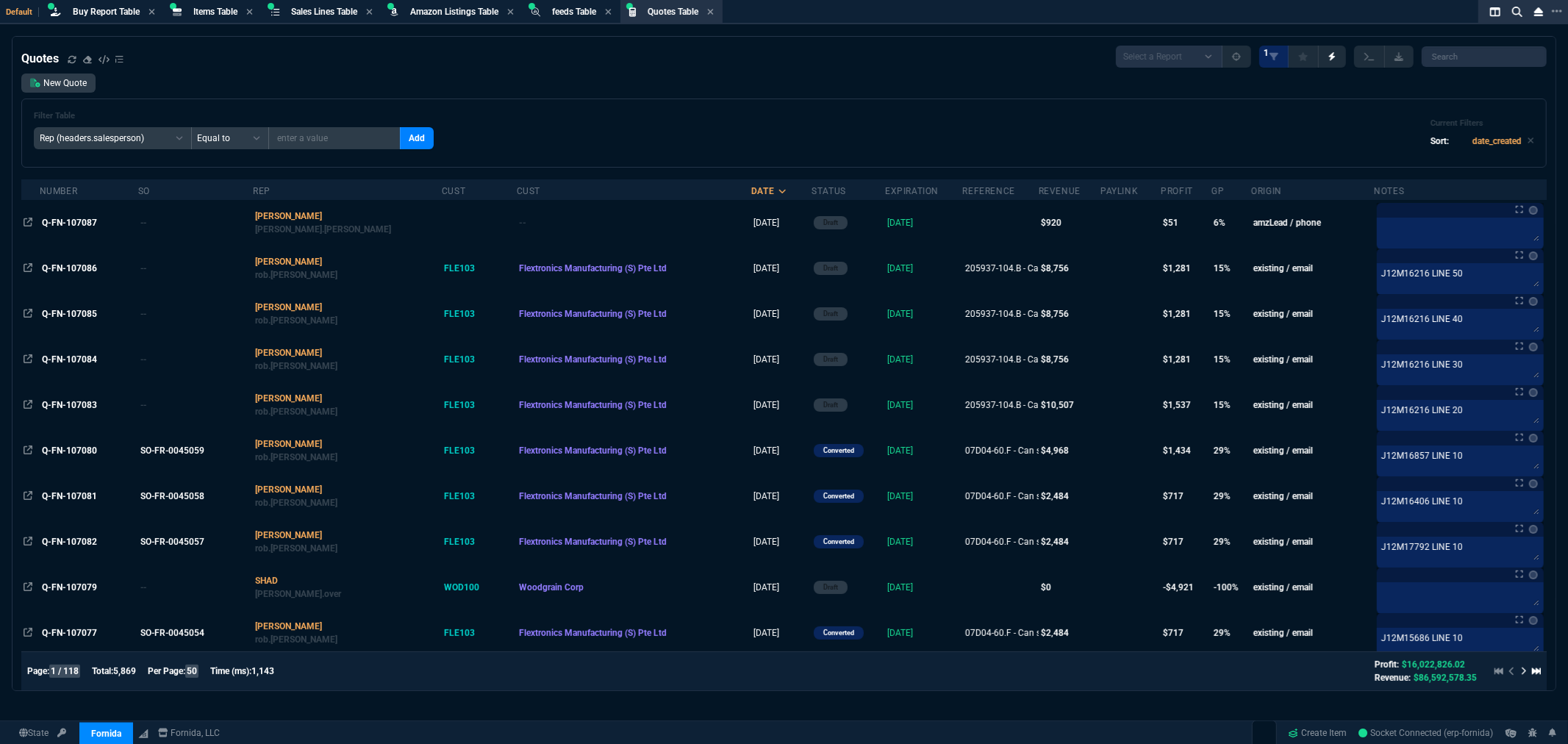
click at [291, 134] on input "text" at bounding box center [335, 138] width 133 height 22
type input "[PERSON_NAME]"
click at [400, 136] on button "Add" at bounding box center [416, 138] width 34 height 22
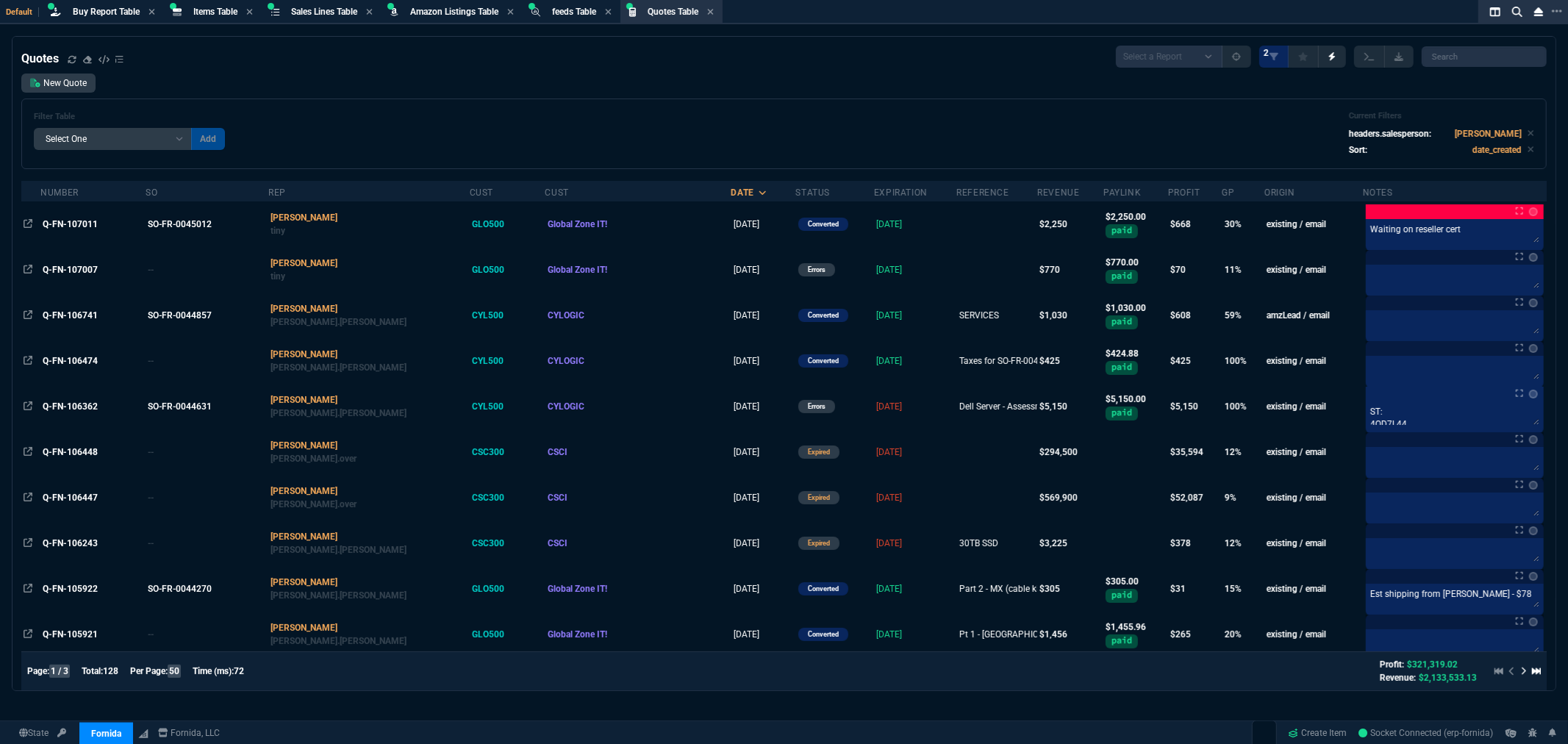
click at [173, 140] on select "Add Filter () creator (creator) Cust (headers.customerNumber) Cust (headers._cu…" at bounding box center [112, 138] width 158 height 22
select select "3: Object"
click at [34, 128] on select "Add Filter () creator (creator) Cust (headers.customerNumber) Cust (headers._cu…" at bounding box center [112, 138] width 158 height 22
click at [233, 144] on select "Equal to In List Not Equal to" at bounding box center [229, 138] width 78 height 22
select select "0: $eq"
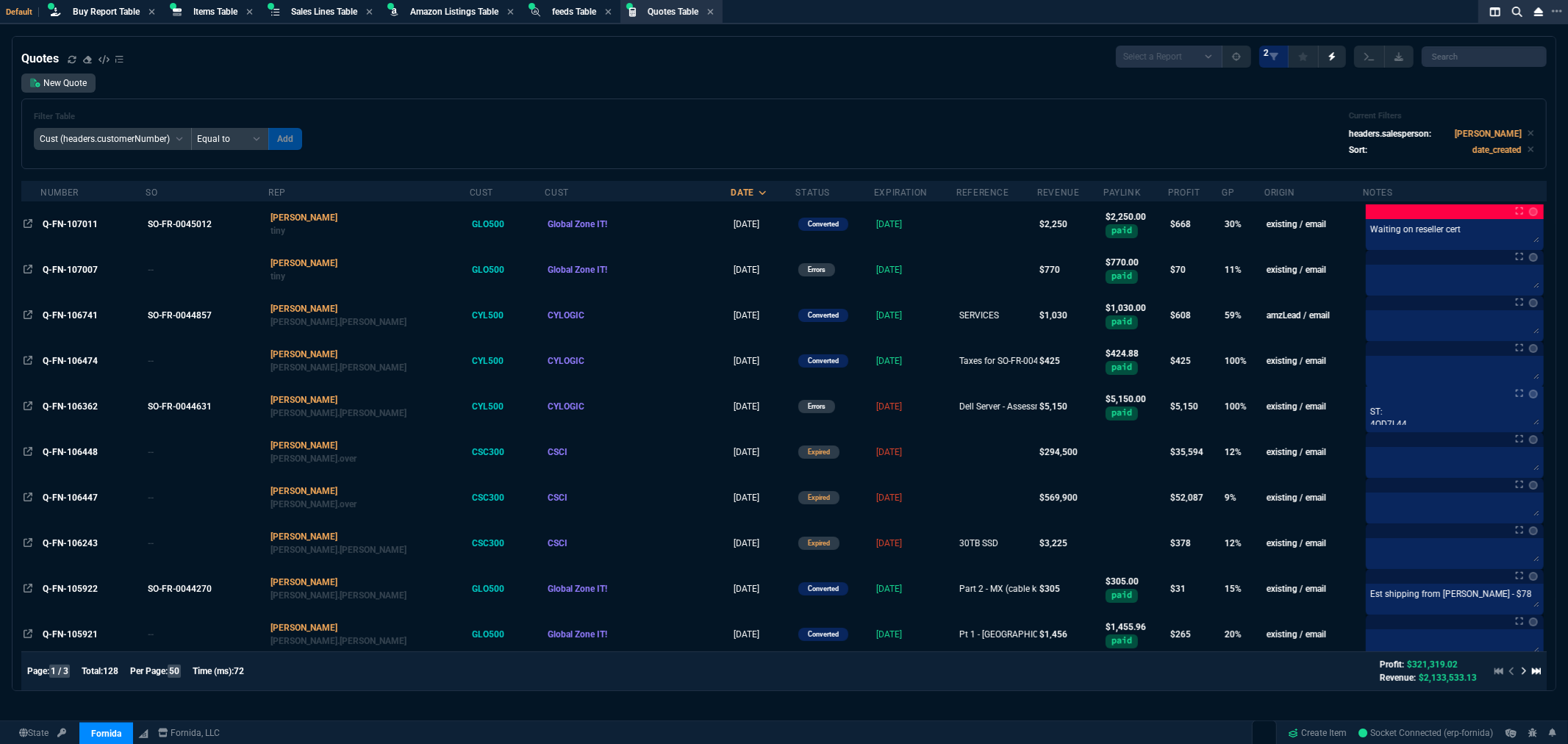
click at [191, 128] on select "Equal to In List Not Equal to" at bounding box center [229, 138] width 78 height 22
click at [313, 141] on input "text" at bounding box center [335, 138] width 133 height 22
click at [366, 146] on input "spe" at bounding box center [335, 138] width 133 height 22
type input "SPE100"
click at [403, 138] on button "Add" at bounding box center [416, 138] width 34 height 22
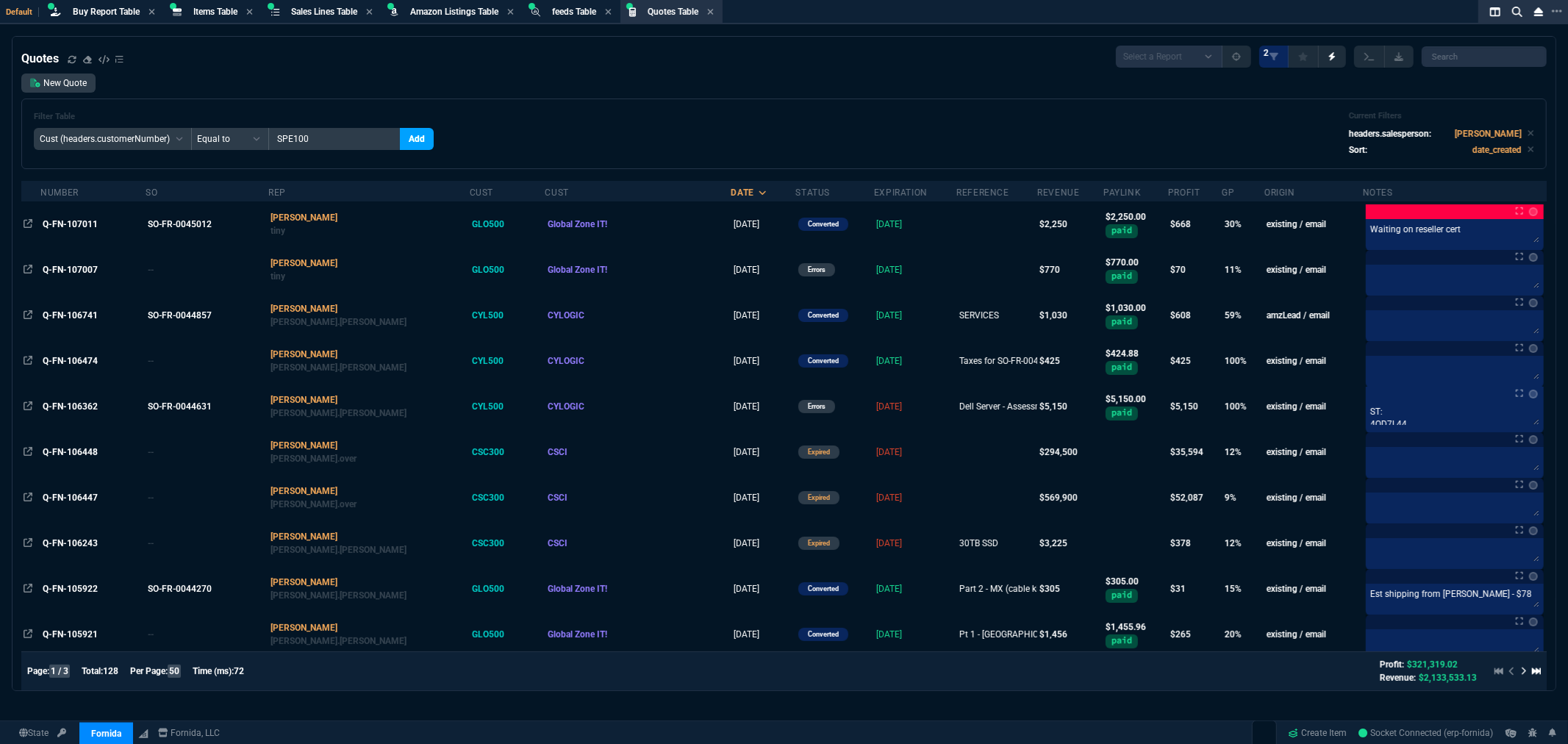
select select
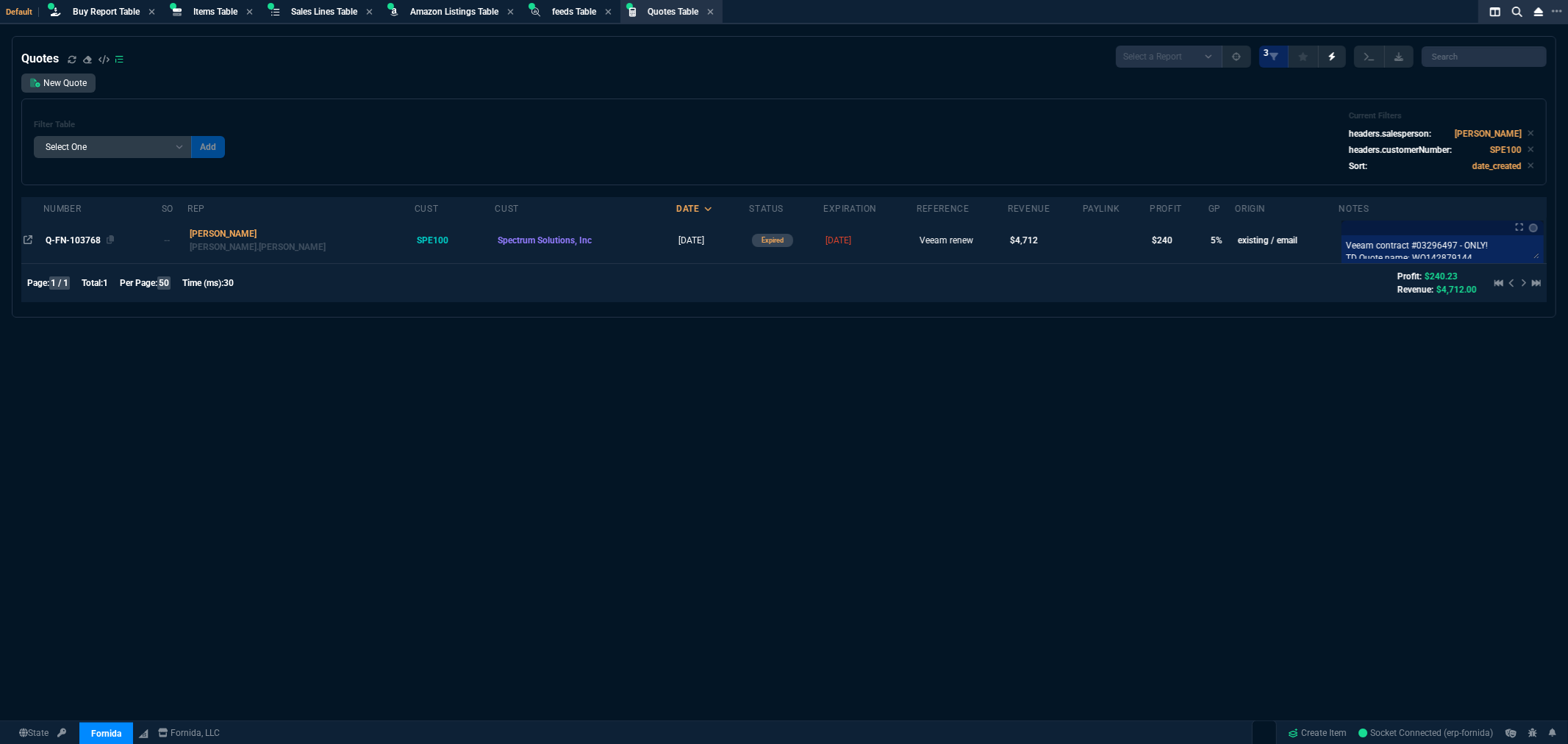
click at [87, 241] on span "Q-FN-103768" at bounding box center [73, 240] width 55 height 11
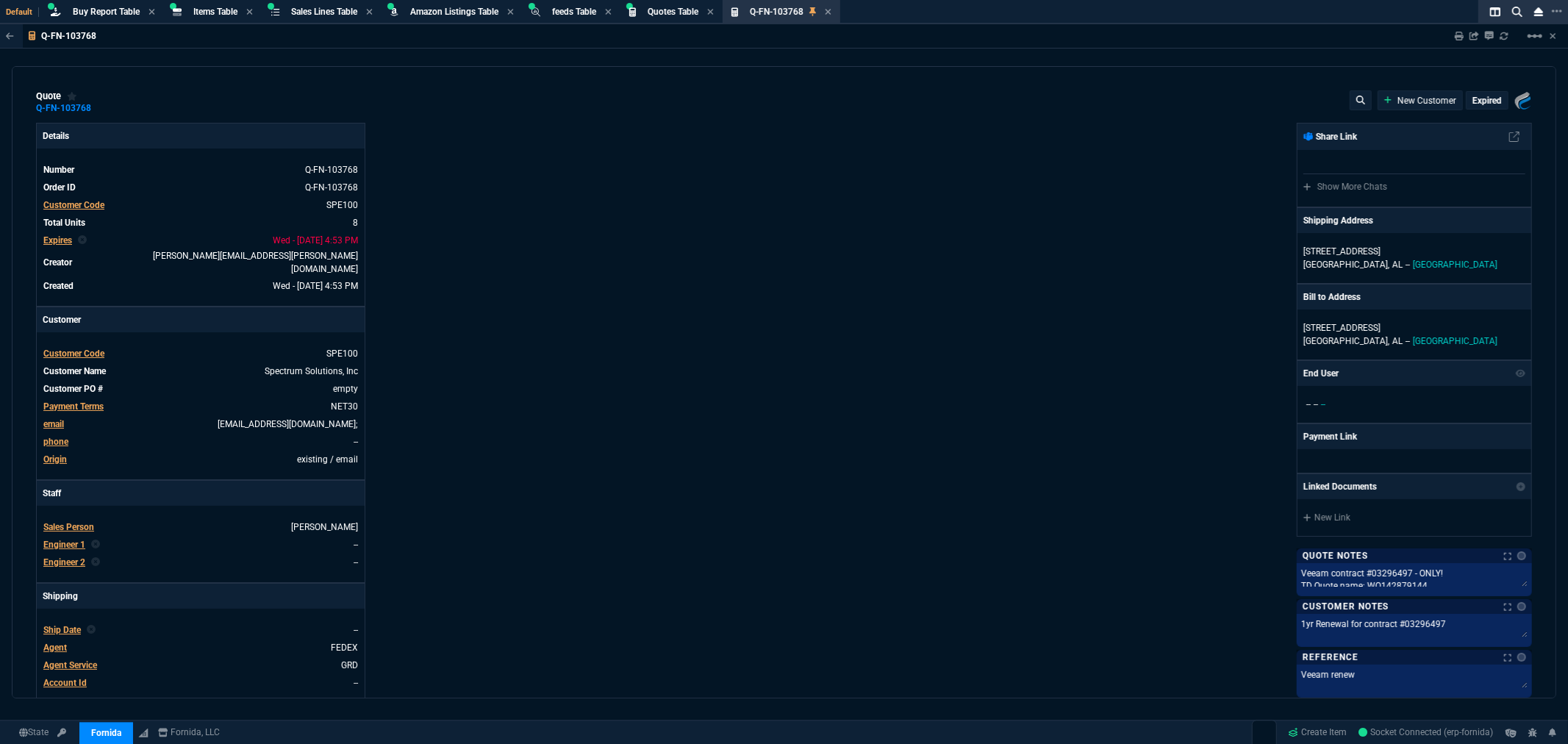
type input "10"
type input "59"
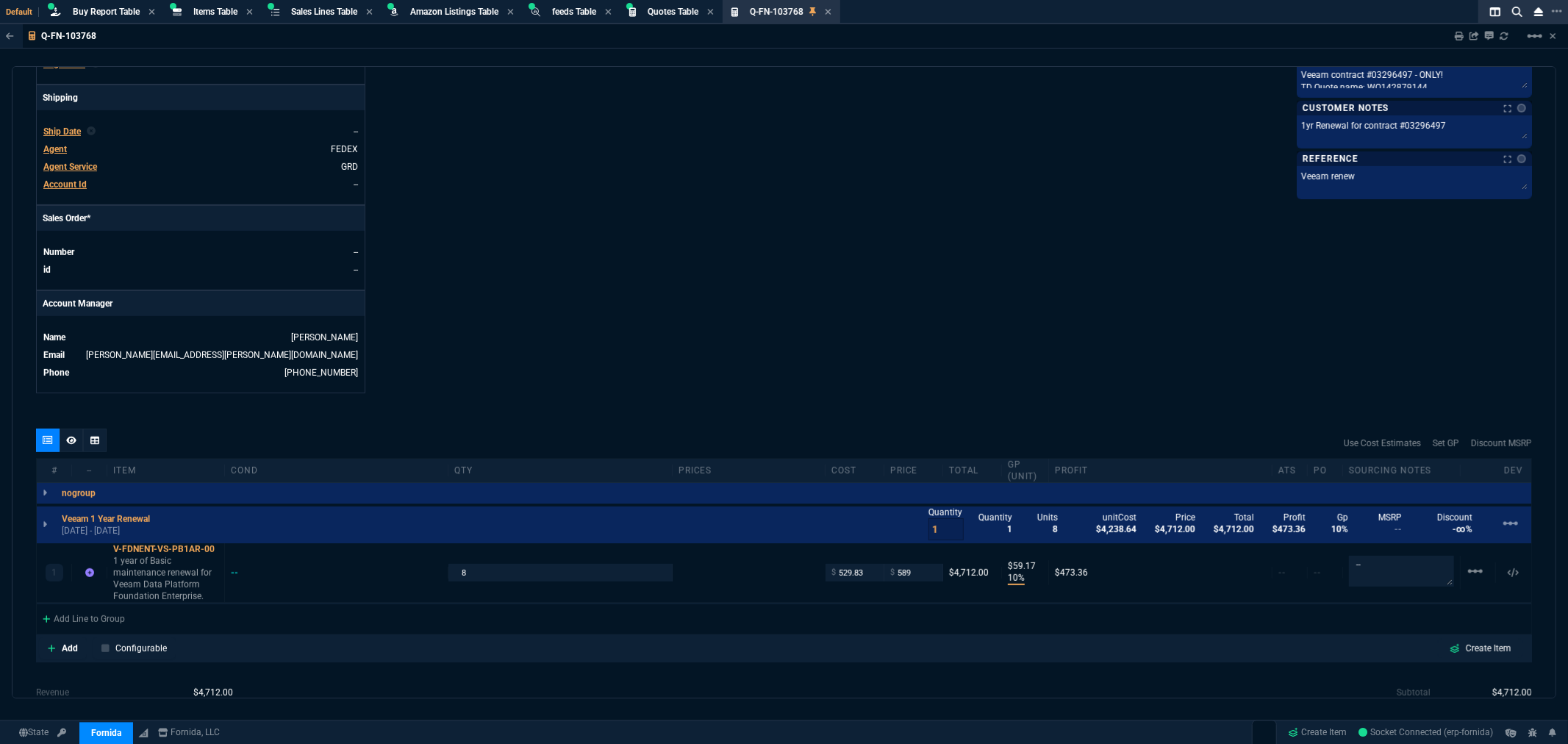
scroll to position [563, 0]
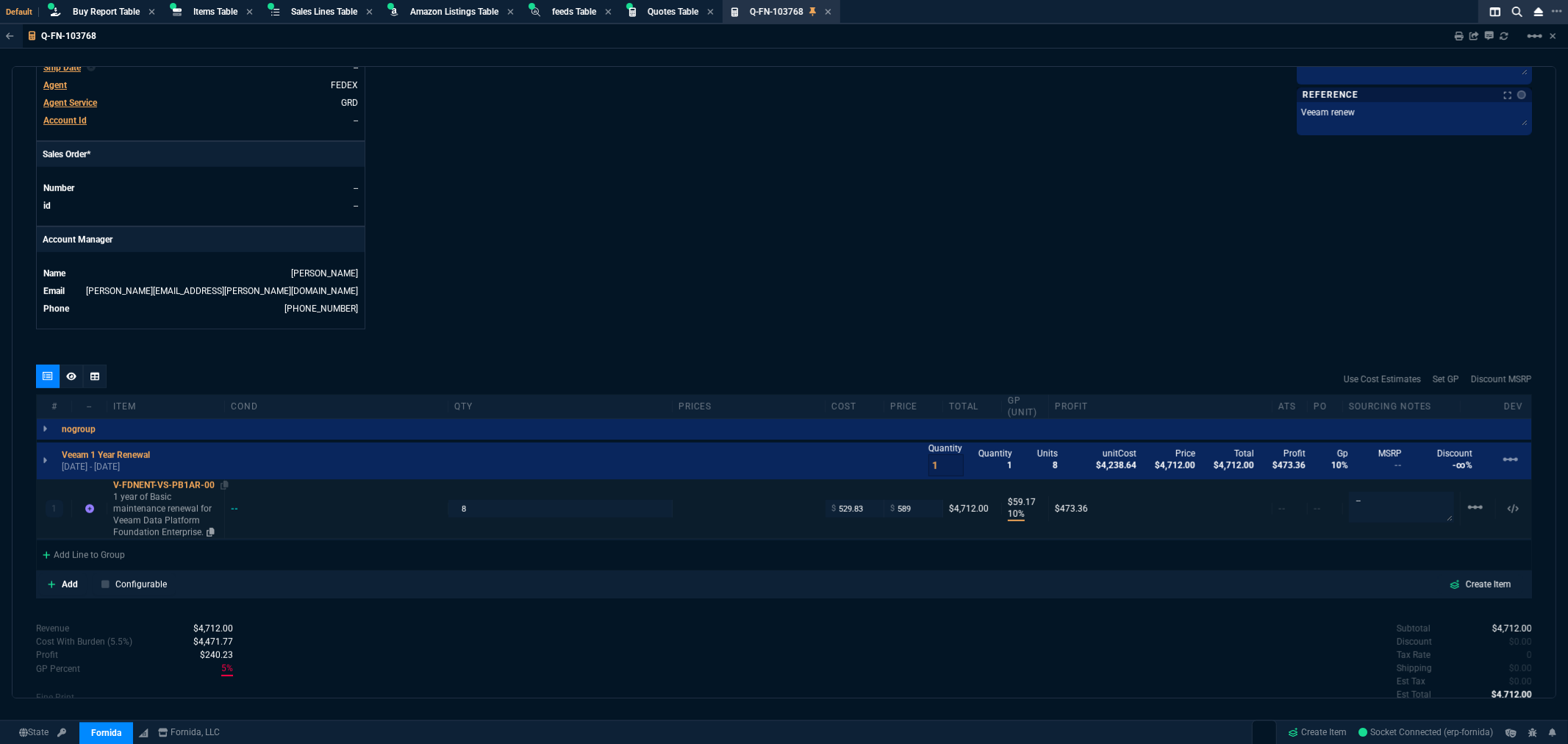
click at [126, 479] on div "V-FDNENT-VS-PB1AR-00" at bounding box center [165, 485] width 105 height 11
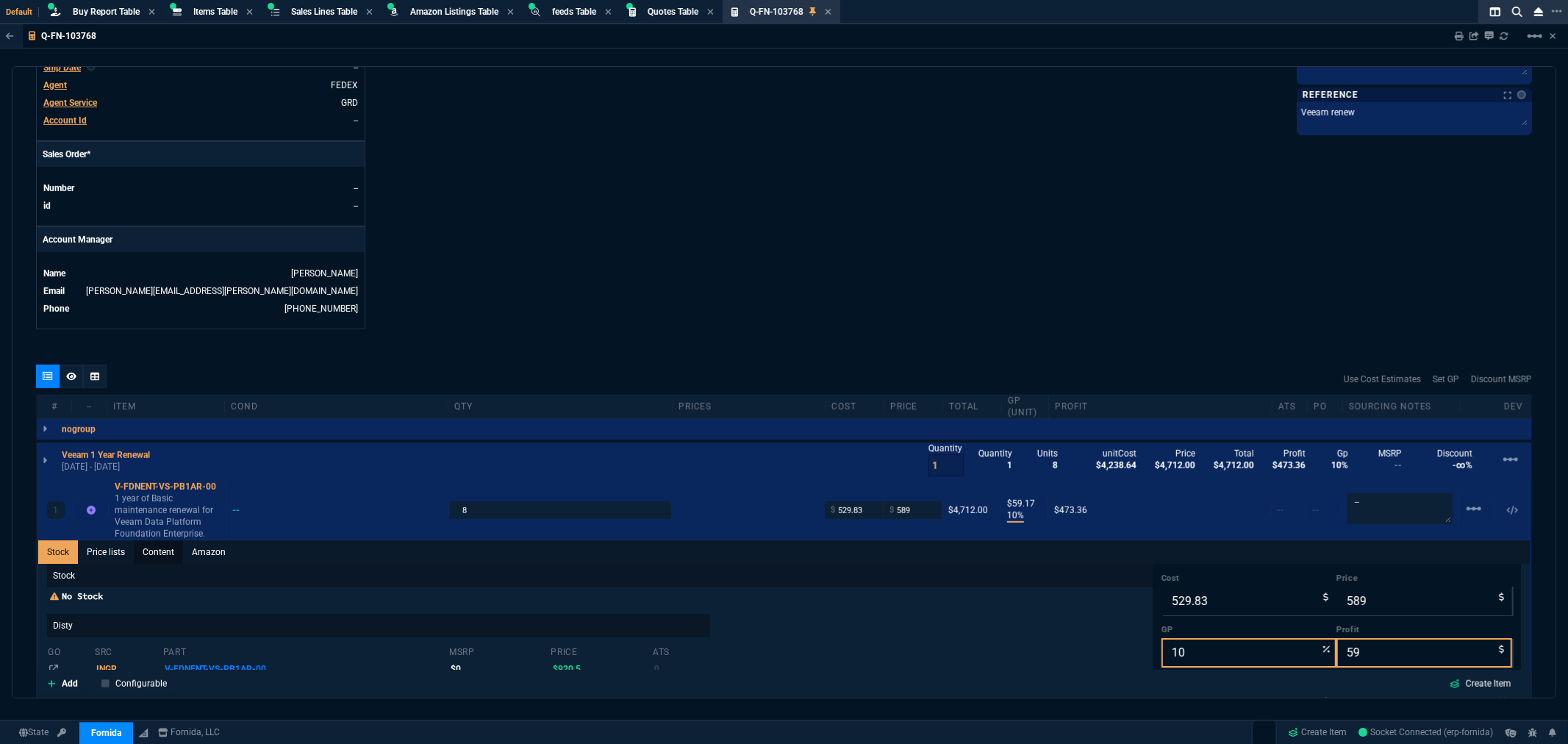
click at [154, 542] on link "Content" at bounding box center [158, 552] width 49 height 24
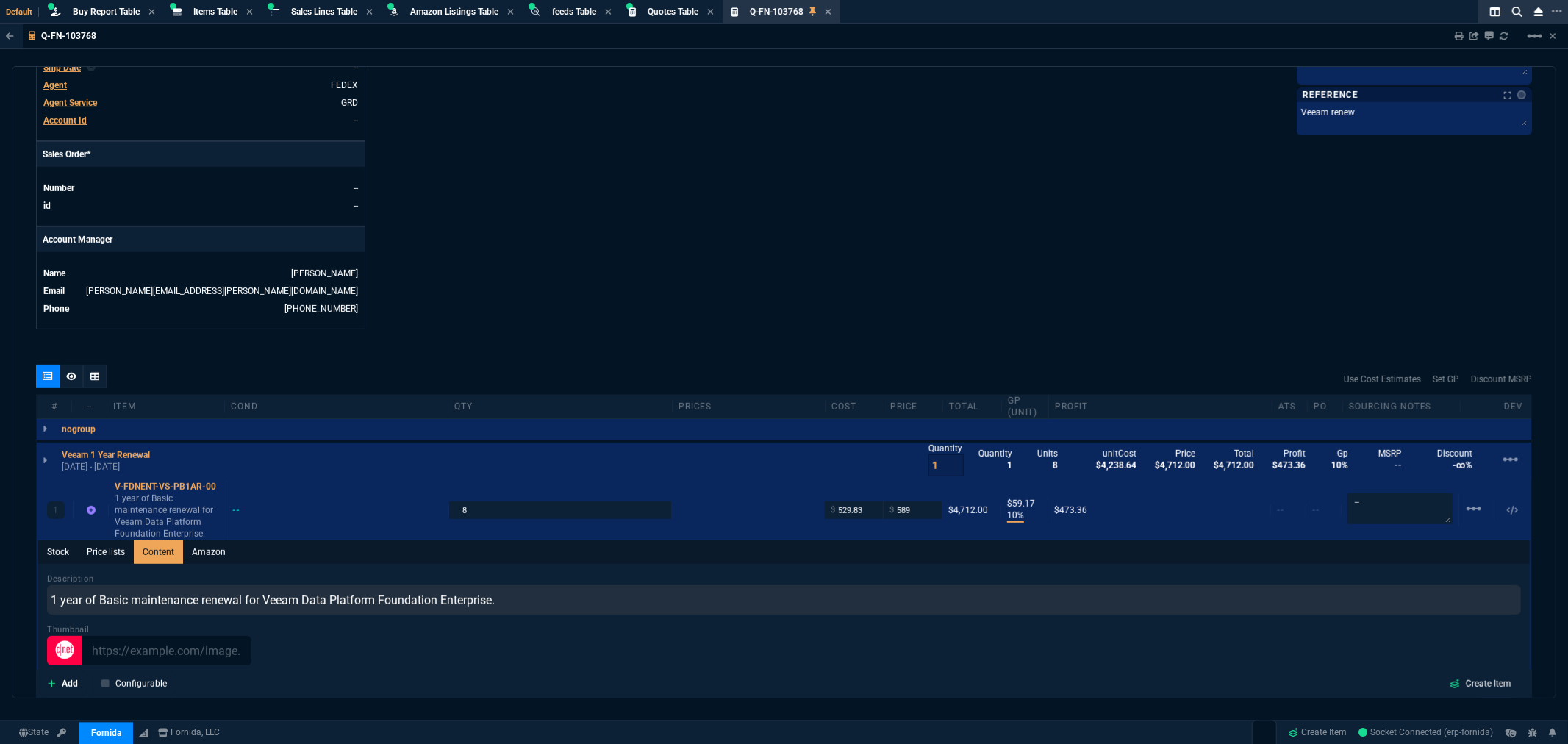
scroll to position [0, 0]
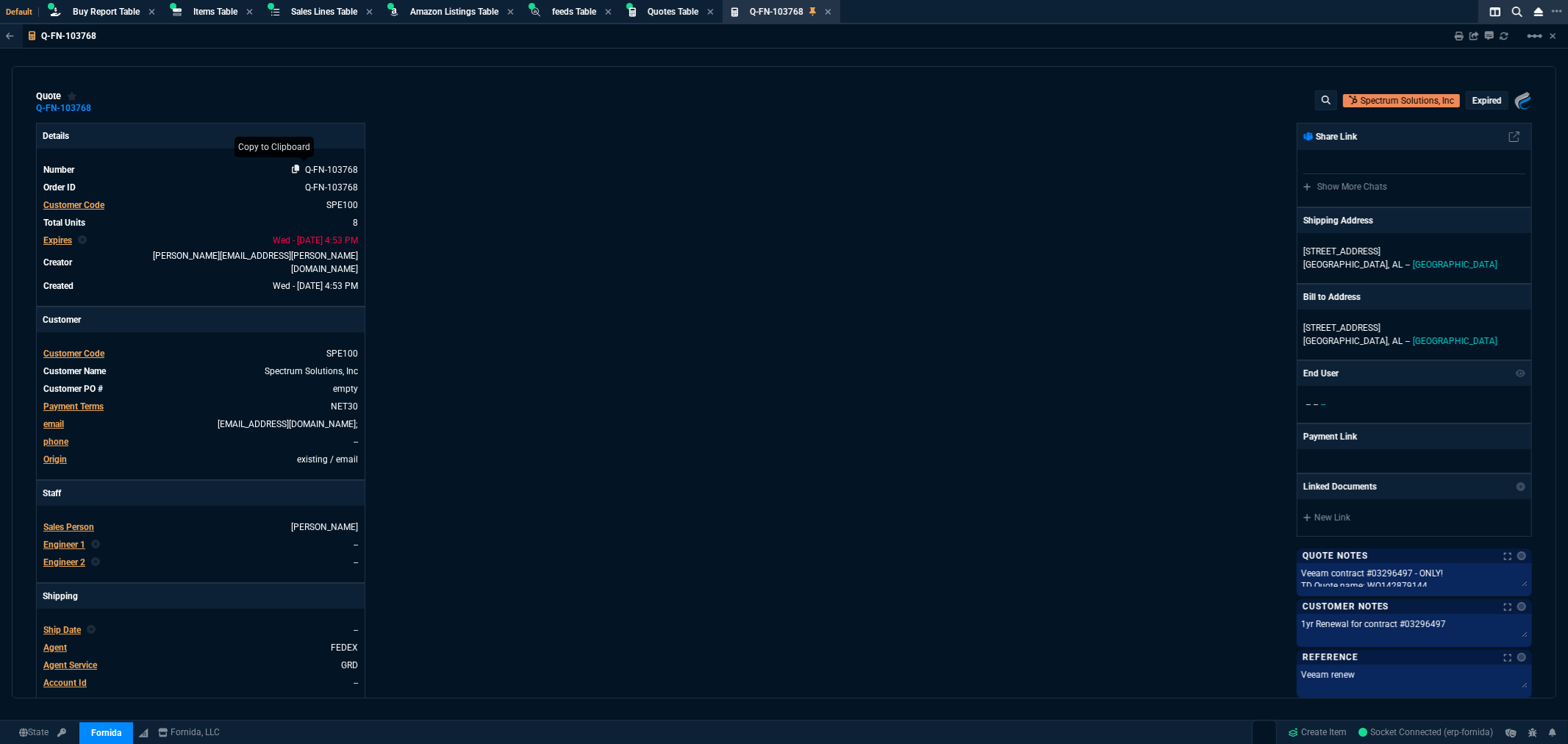
click at [292, 170] on icon at bounding box center [296, 169] width 8 height 9
click at [487, 72] on div "quote Q-FN-103768 Spectrum Solutions, Inc expired Fornida, LLC 2609 Technology …" at bounding box center [783, 383] width 1544 height 633
click at [224, 15] on span "Items Table" at bounding box center [215, 11] width 44 height 11
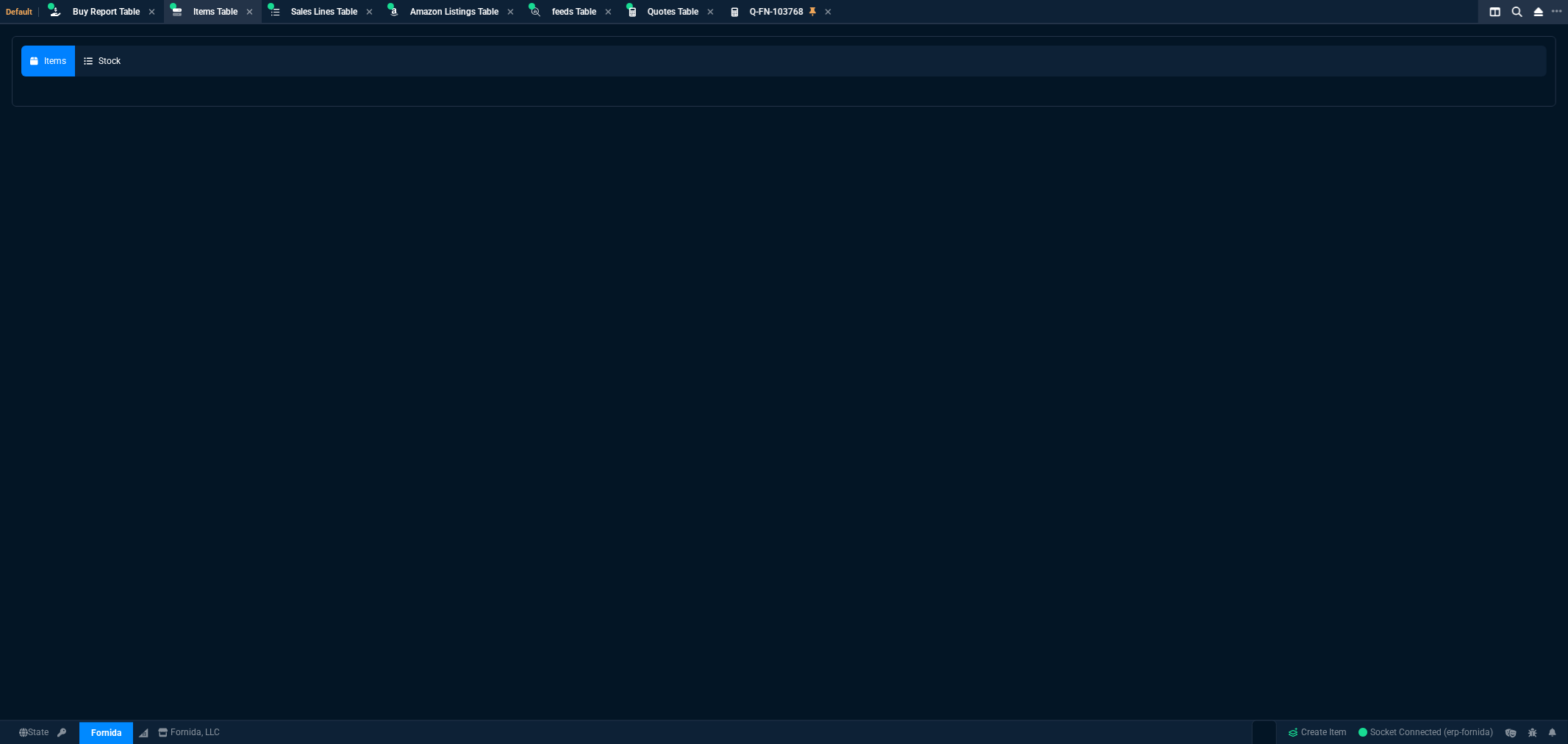
select select
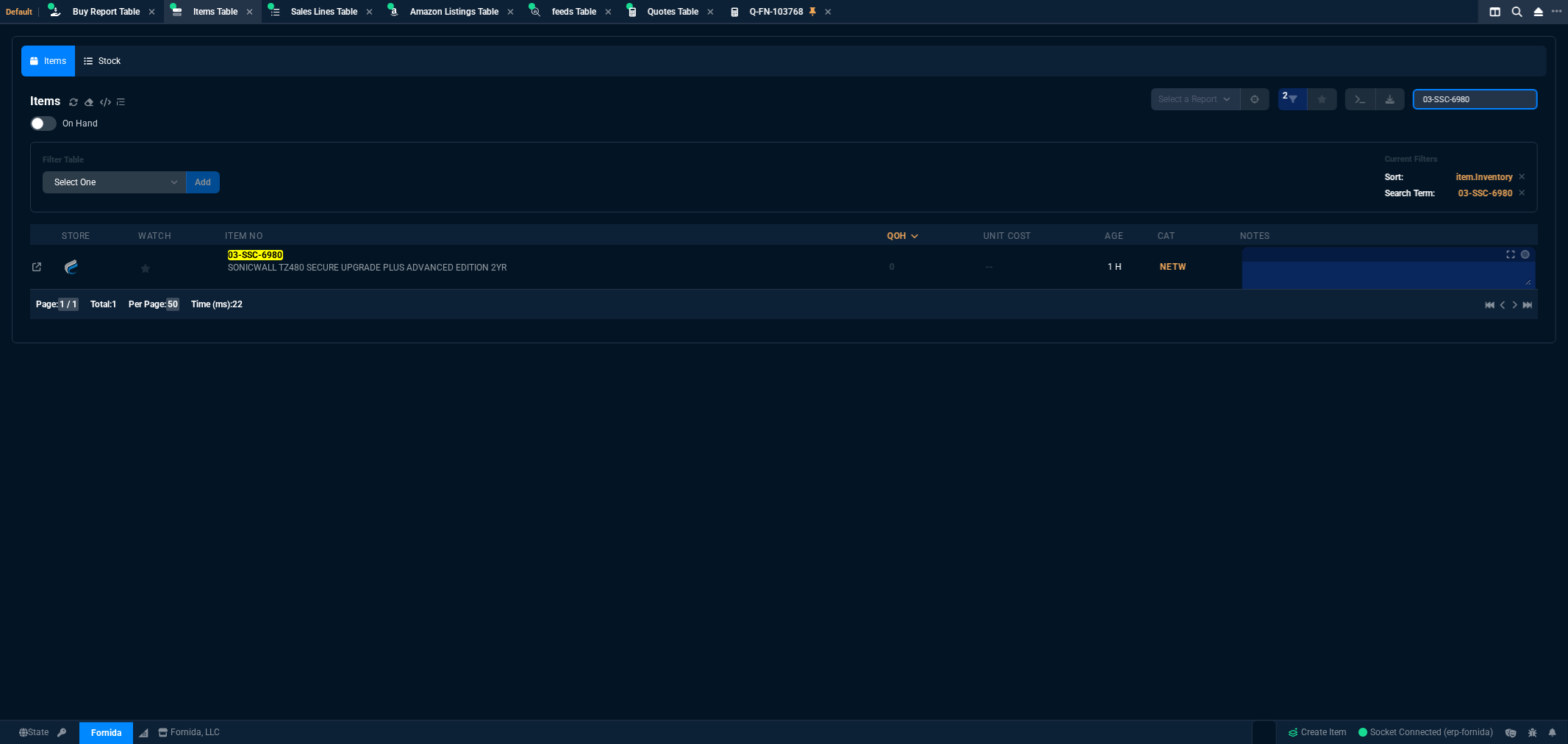
drag, startPoint x: 1494, startPoint y: 102, endPoint x: 1318, endPoint y: 79, distance: 177.5
click at [1340, 85] on nx-fornida-items-table "Items Select a Report NEW QUERY 2 03-SSC-6980 On Hand Filter Table Select One A…" at bounding box center [784, 206] width 1525 height 255
paste input "-ESSVUL-0IPP1AR-0"
type input "-ESSVUL-0IPP1AR-00"
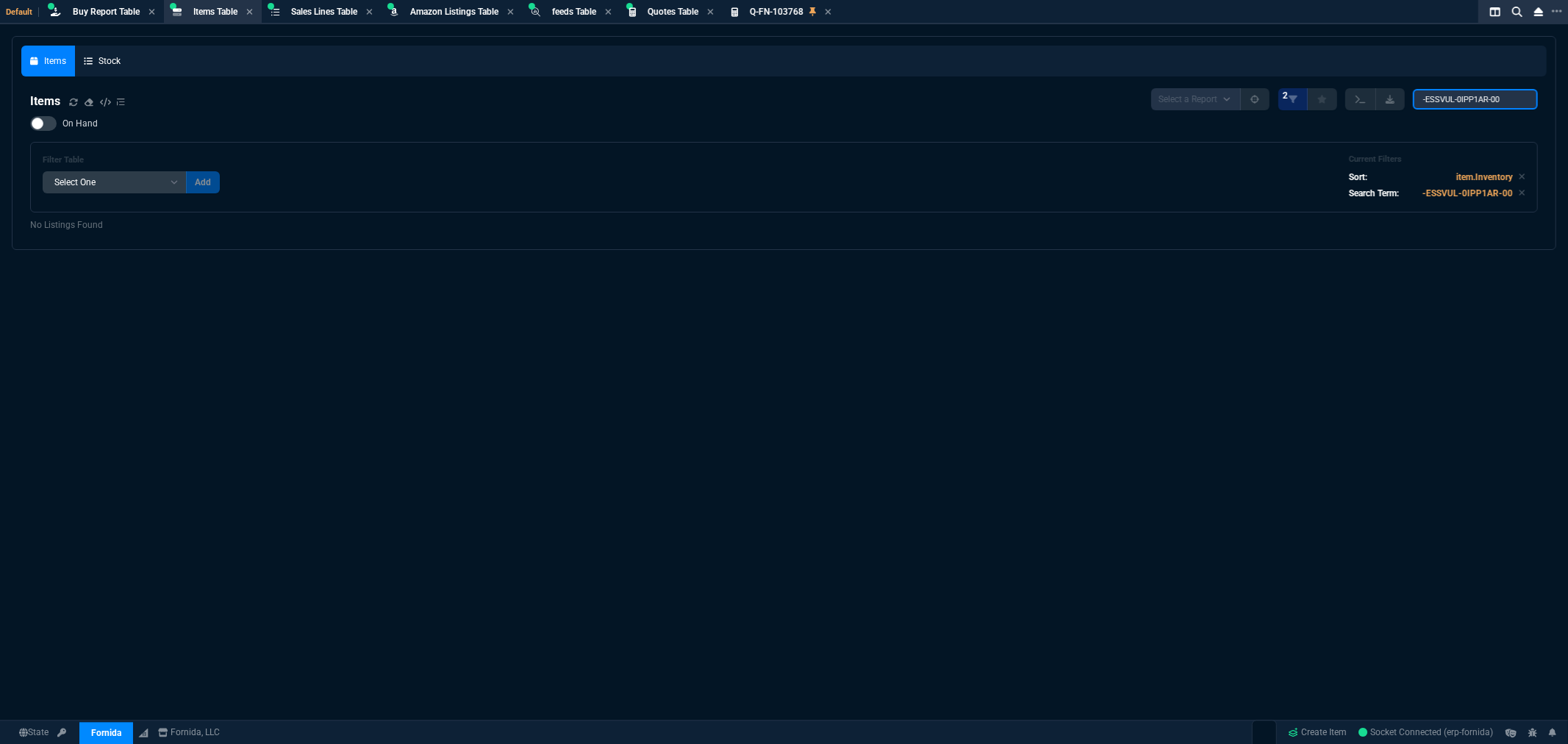
click at [1480, 104] on input "-ESSVUL-0IPP1AR-00" at bounding box center [1475, 99] width 125 height 20
click at [319, 285] on div "Items Stock Items Select a Report NEW QUERY 2 -ESSVUL-0IPP1AR-00 On Hand Filte…" at bounding box center [784, 426] width 1568 height 780
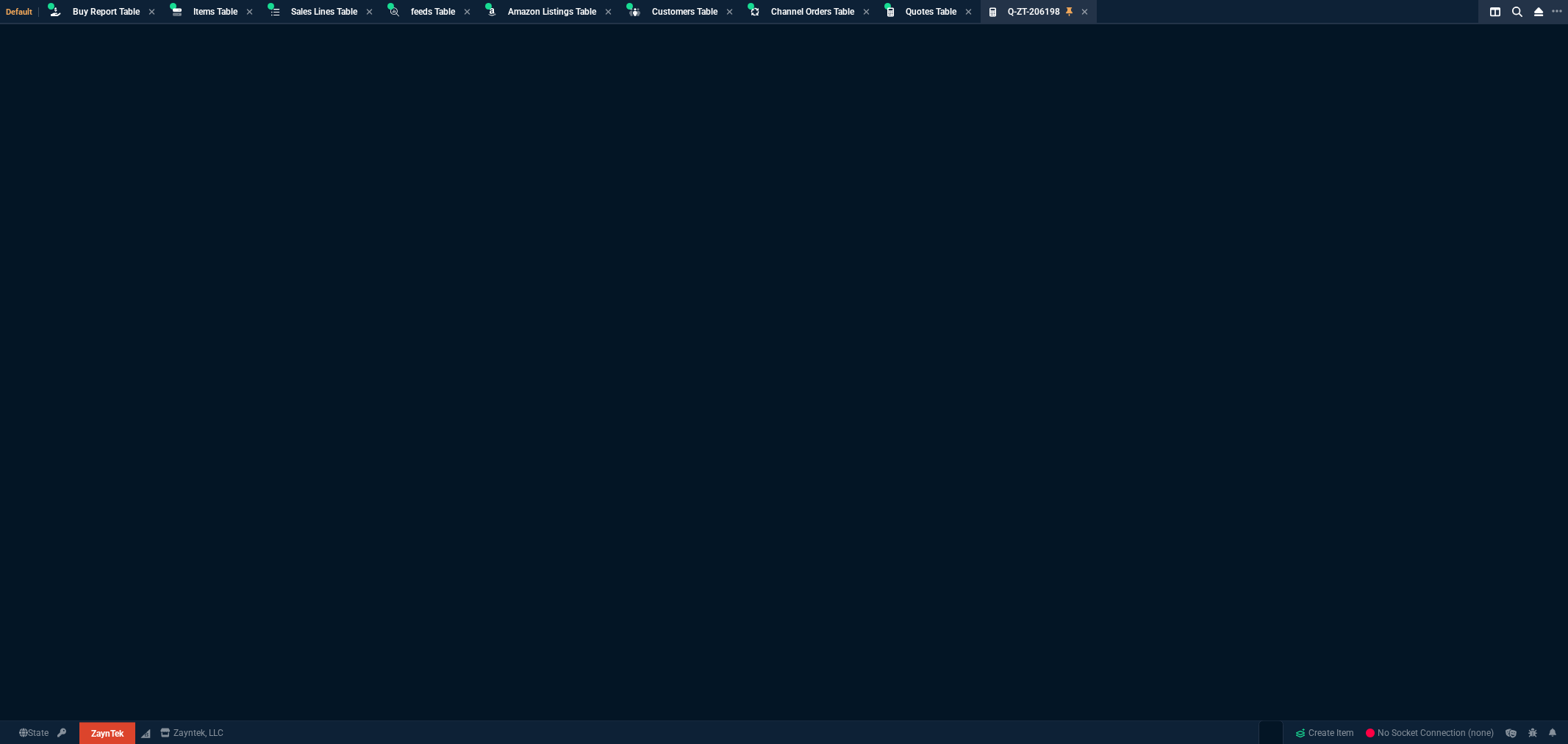
select select "8: NEPT"
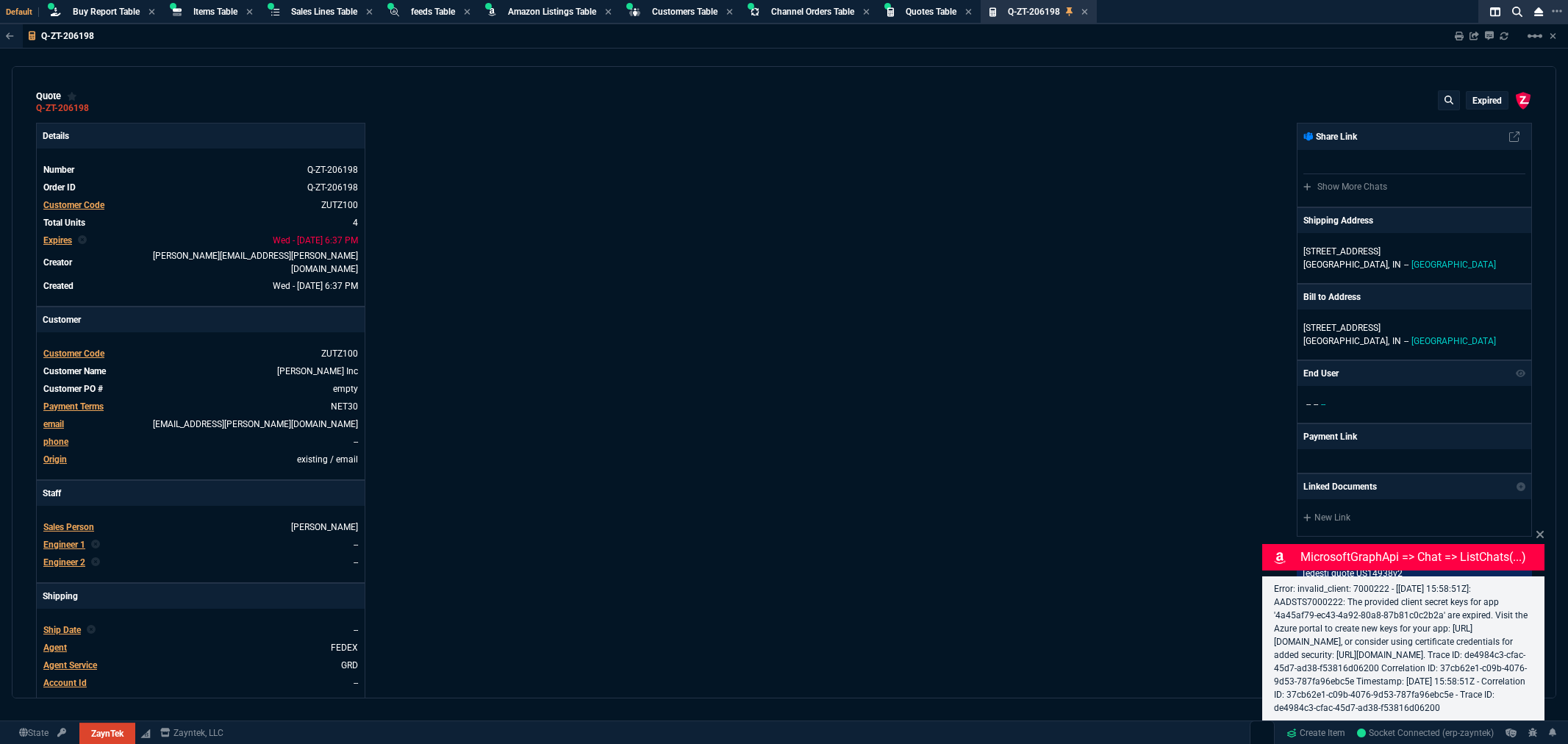
type input "15"
type input "1264"
type input "20"
type input "2714"
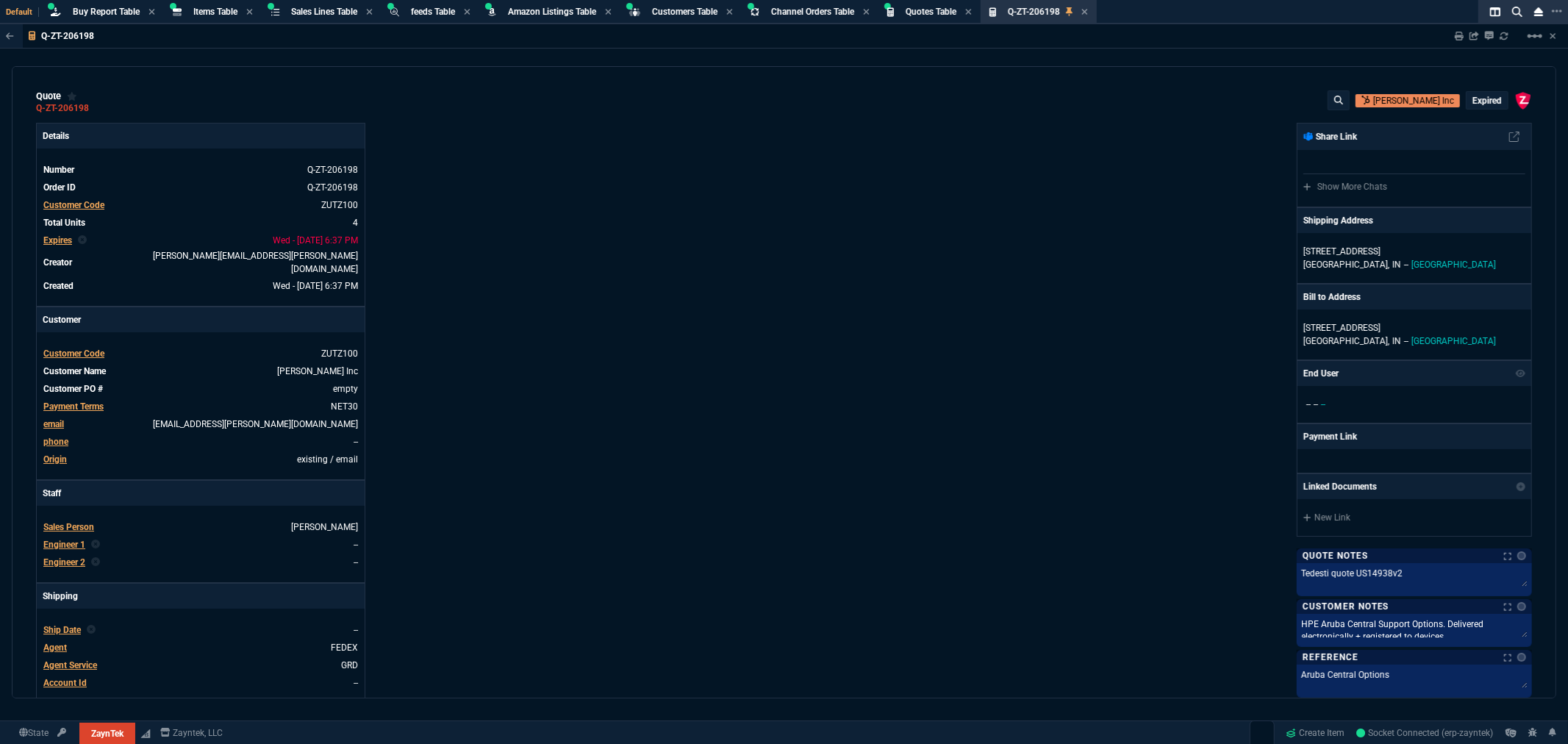
click at [578, 161] on div "Details Number Q-ZT-206198 Order ID Q-ZT-206198 Customer Code ZUTZ100 Total Uni…" at bounding box center [410, 507] width 749 height 769
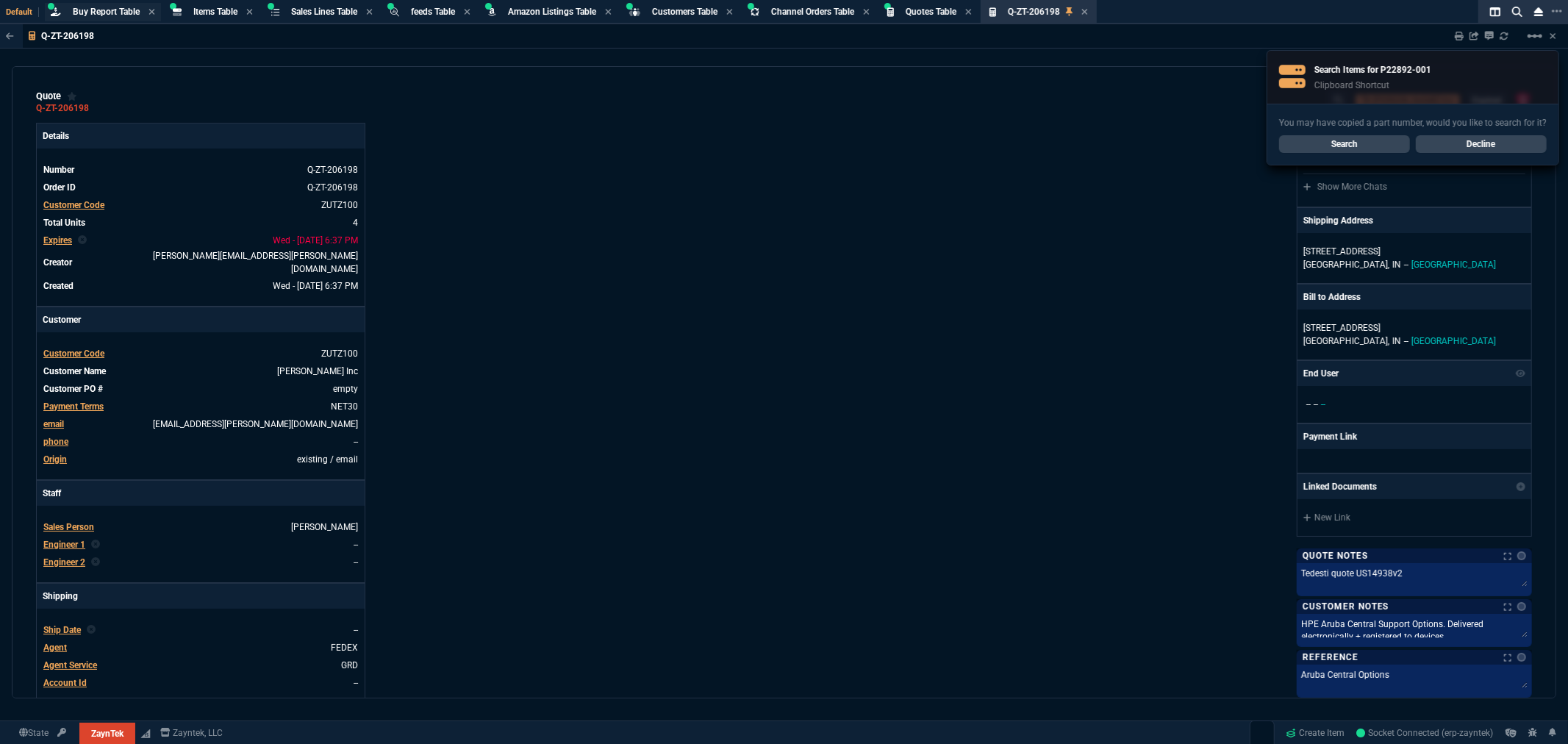
click at [122, 11] on span "Buy Report Table" at bounding box center [106, 11] width 67 height 11
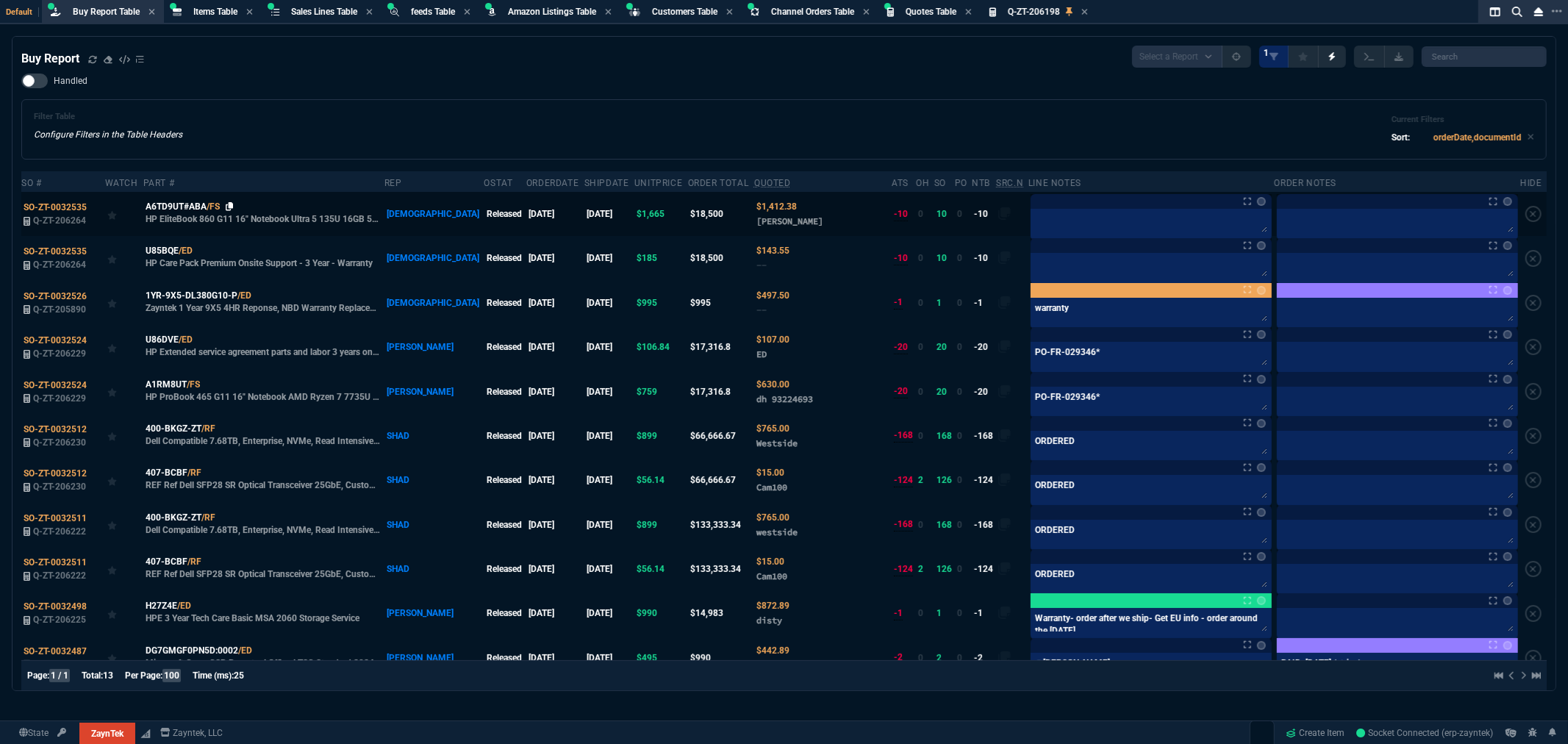
click at [233, 204] on icon at bounding box center [230, 206] width 8 height 9
click at [181, 198] on td "A6TD9UT#ABA /FS HP EliteBook 860 G11 16" Notebook Ultra 5 135U 16GB 512GB" at bounding box center [264, 214] width 241 height 44
click at [184, 204] on span "A6TD9UT#ABA" at bounding box center [176, 206] width 61 height 13
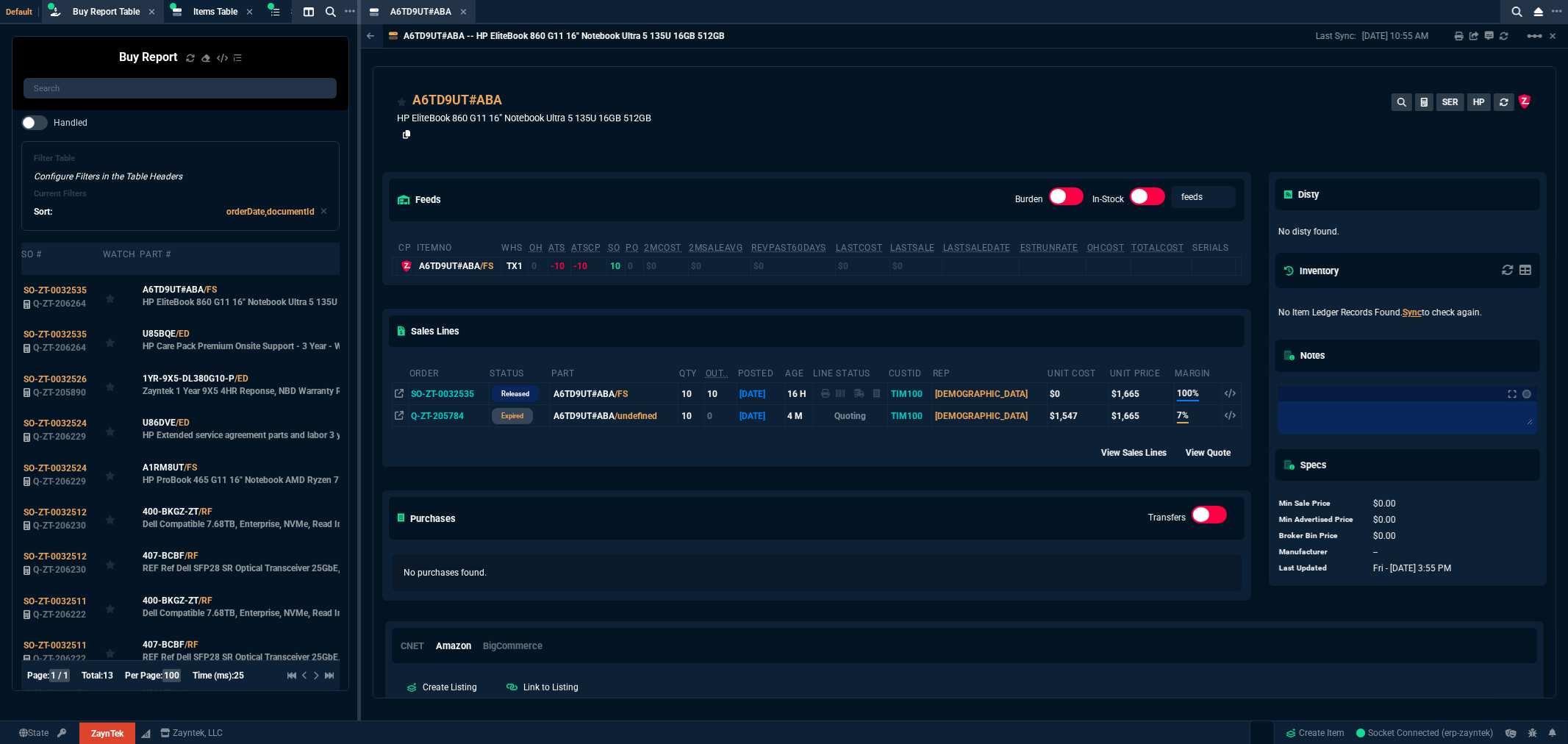
click at [405, 133] on icon at bounding box center [407, 134] width 8 height 9
click at [465, 11] on icon at bounding box center [464, 11] width 7 height 9
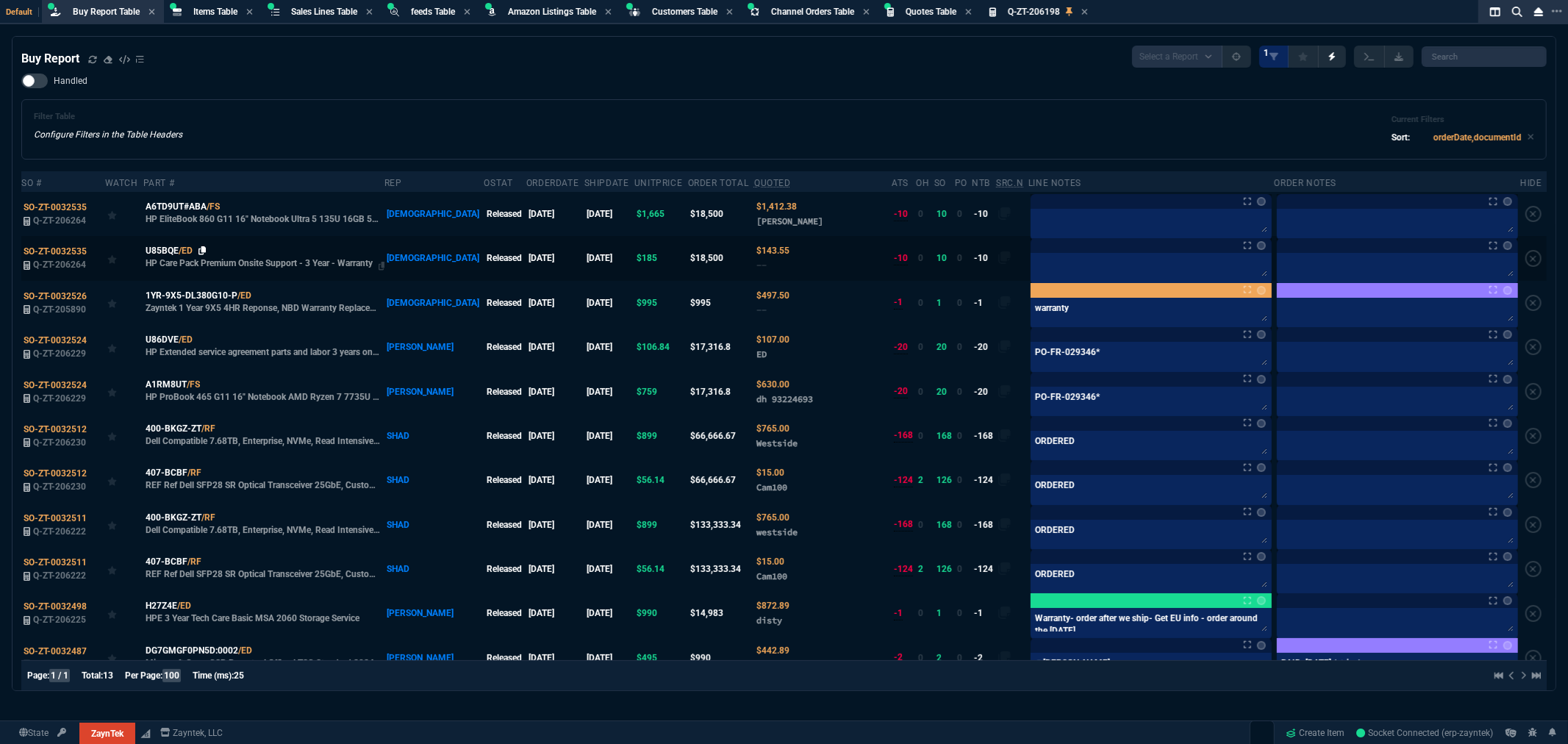
click at [202, 252] on icon at bounding box center [202, 251] width 8 height 9
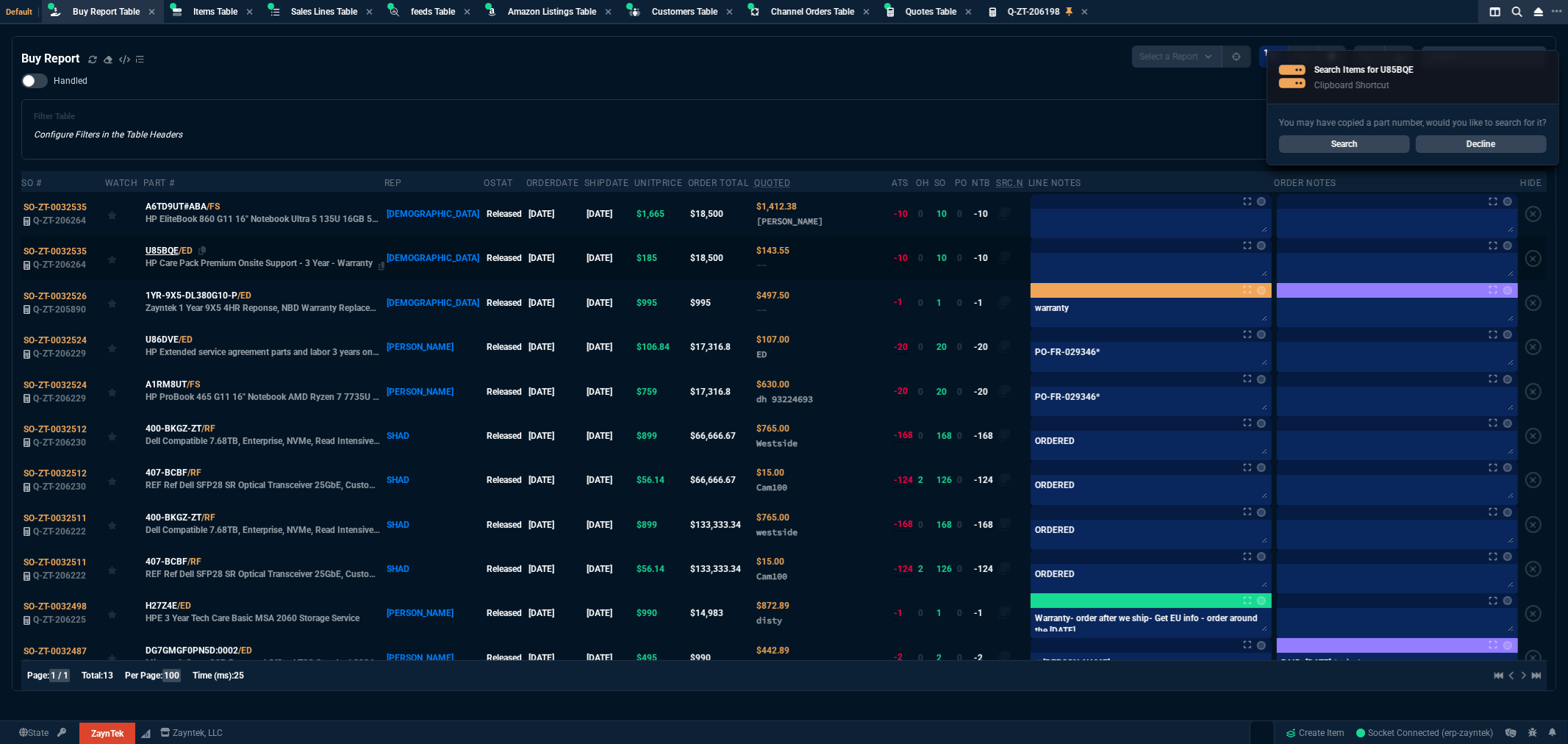
click at [170, 246] on span "U85BQE" at bounding box center [162, 251] width 33 height 13
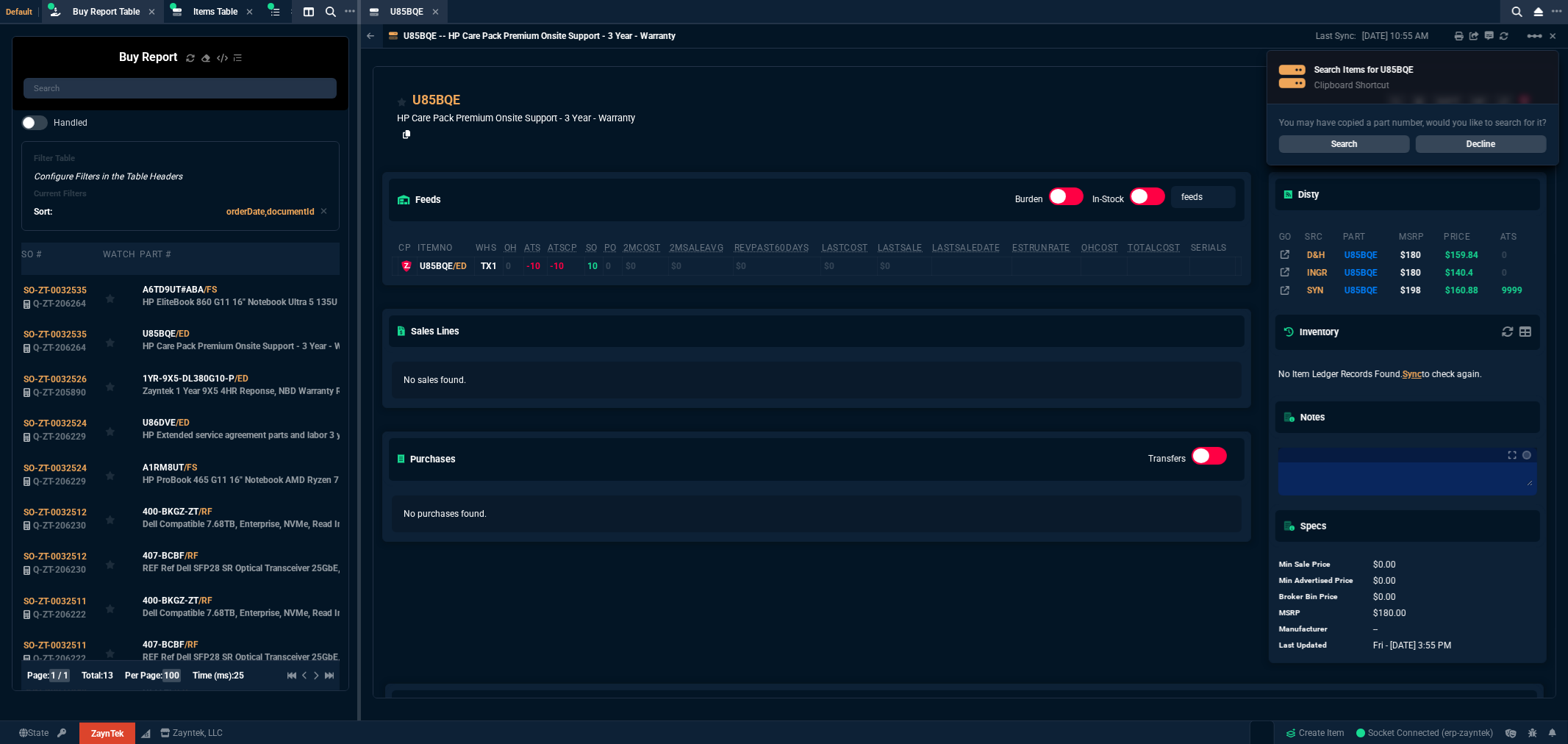
click at [407, 135] on icon at bounding box center [407, 134] width 8 height 9
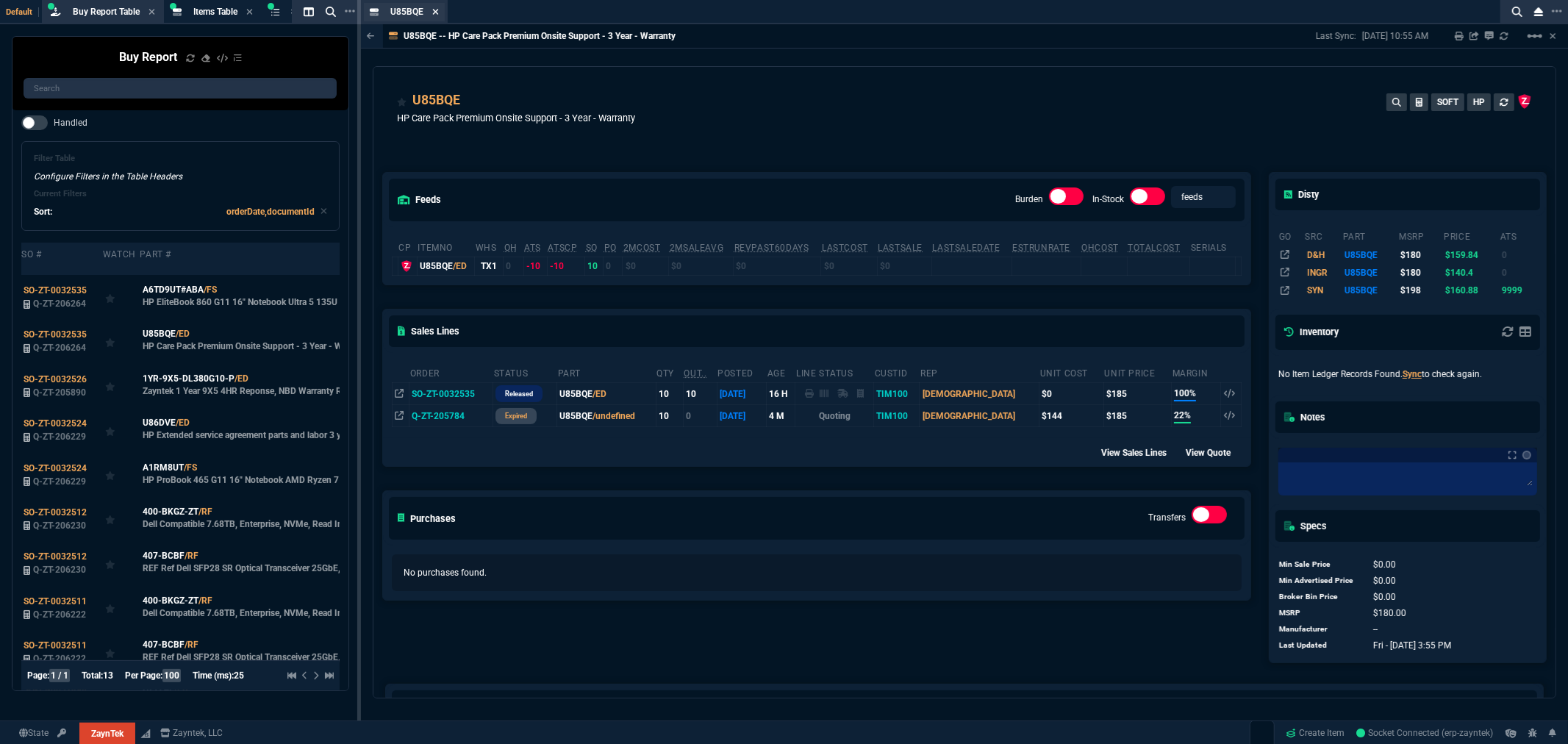
click at [434, 7] on icon at bounding box center [436, 11] width 7 height 9
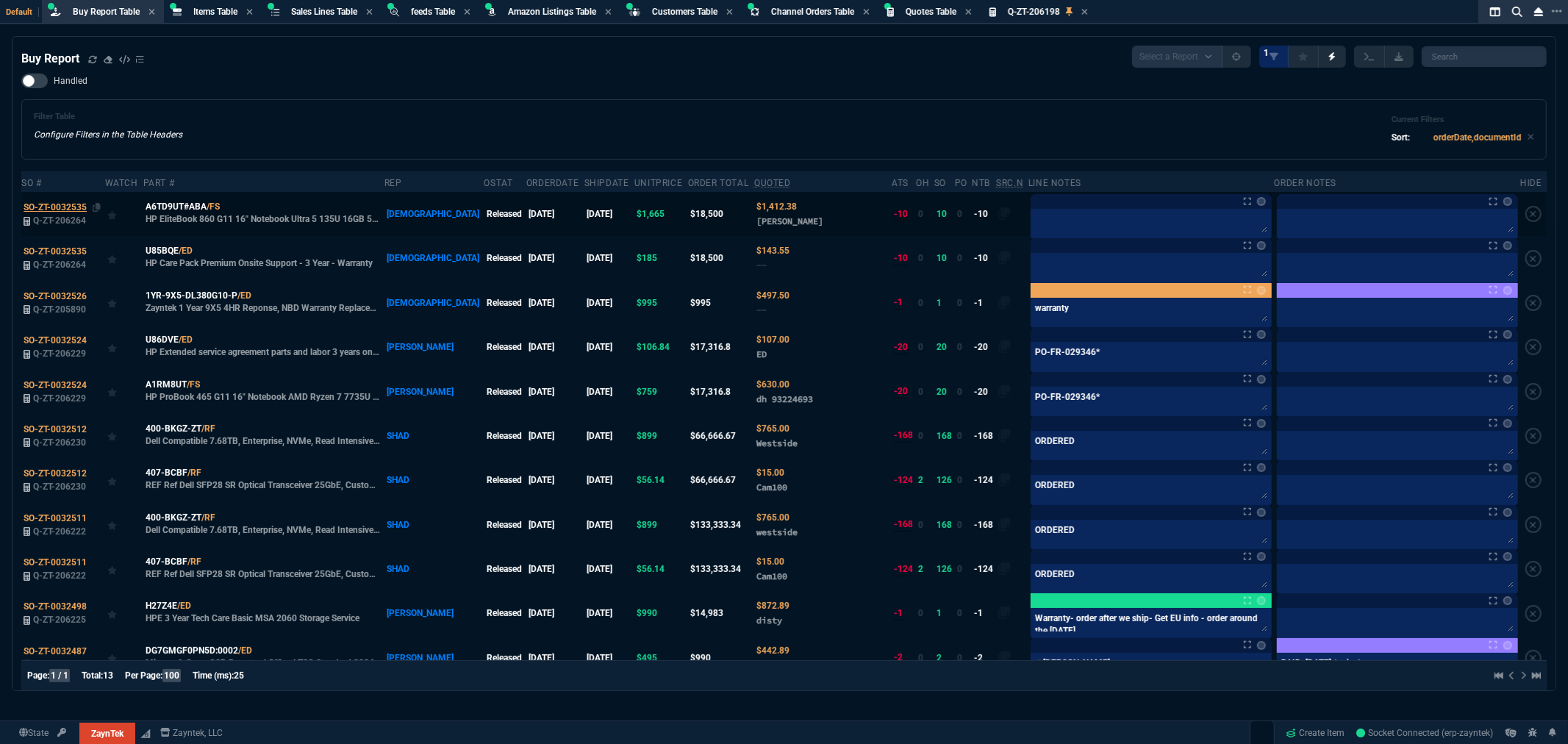
click at [75, 206] on span "SO-ZT-0032535" at bounding box center [55, 207] width 63 height 11
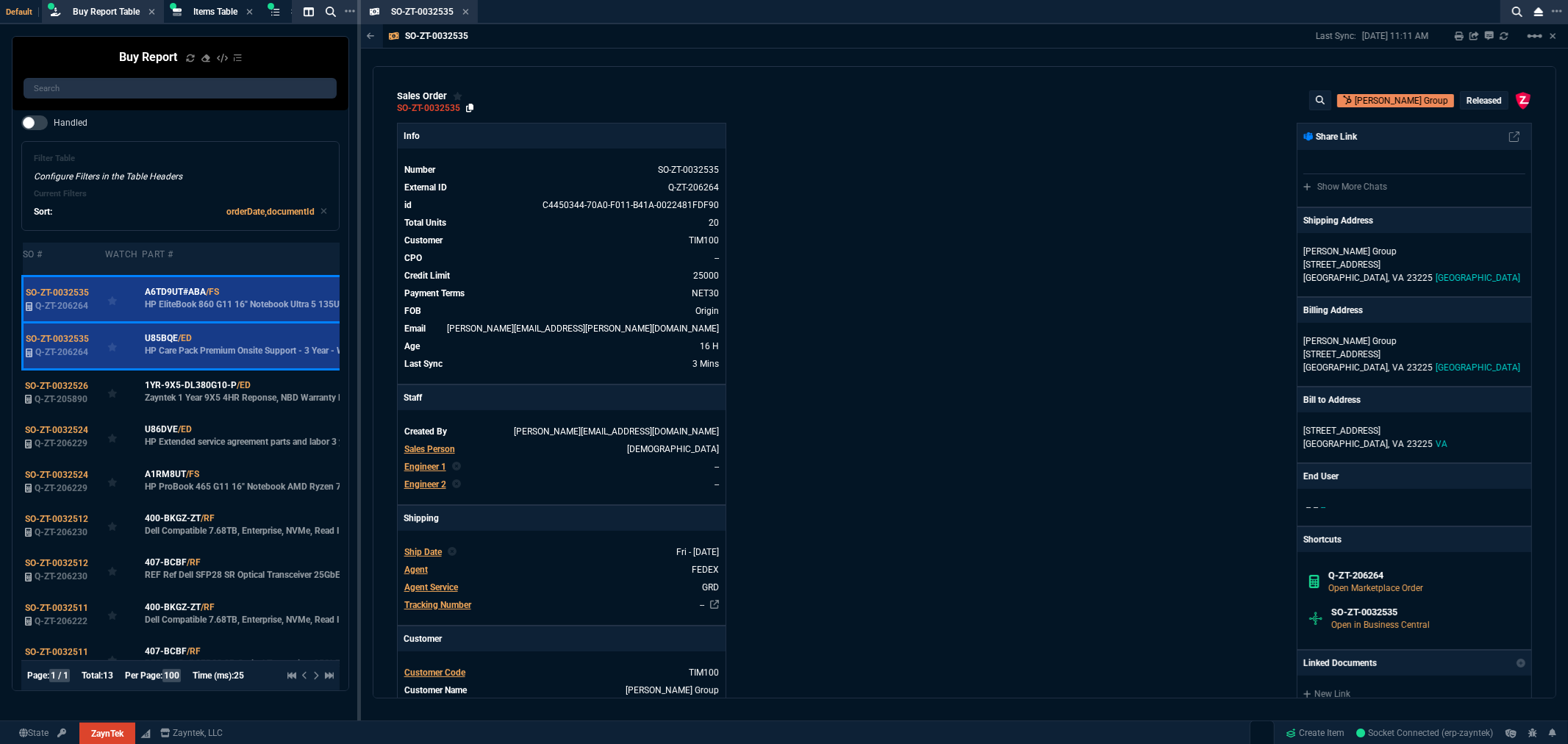
click at [470, 108] on icon at bounding box center [470, 108] width 8 height 9
click at [464, 13] on icon at bounding box center [465, 11] width 7 height 9
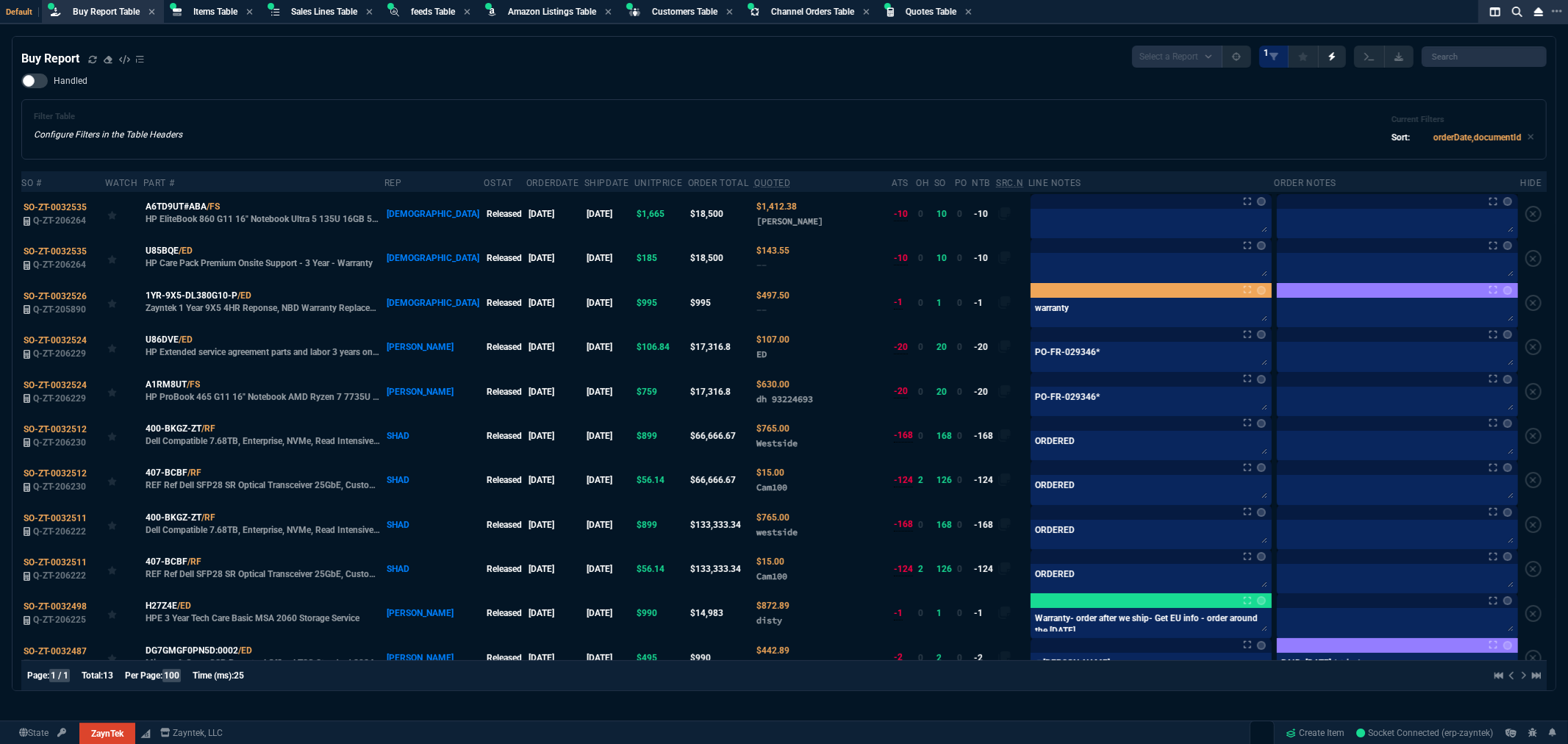
click at [462, 61] on div "Buy Report Select a Report Not Purchased 1" at bounding box center [784, 57] width 1525 height 22
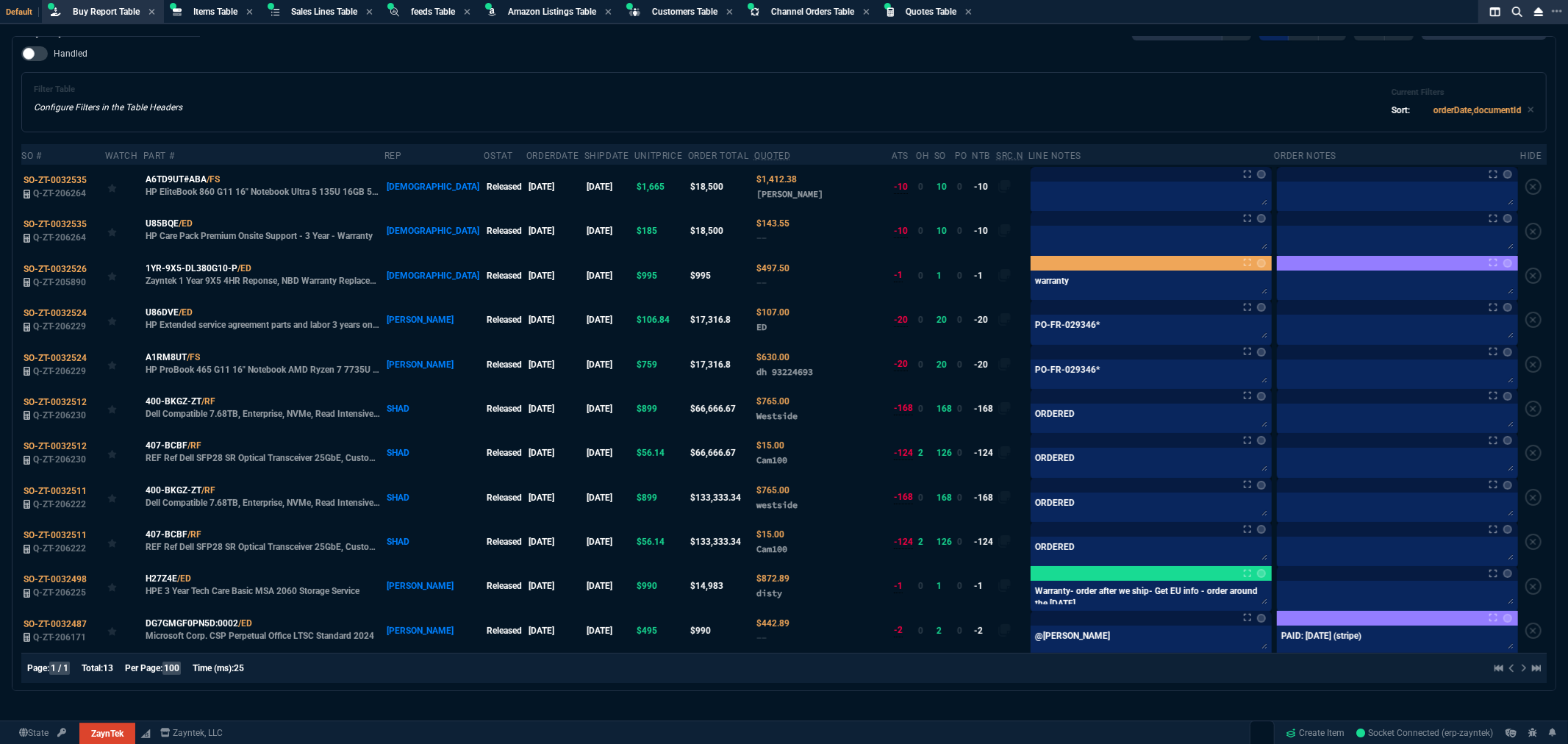
scroll to position [40, 0]
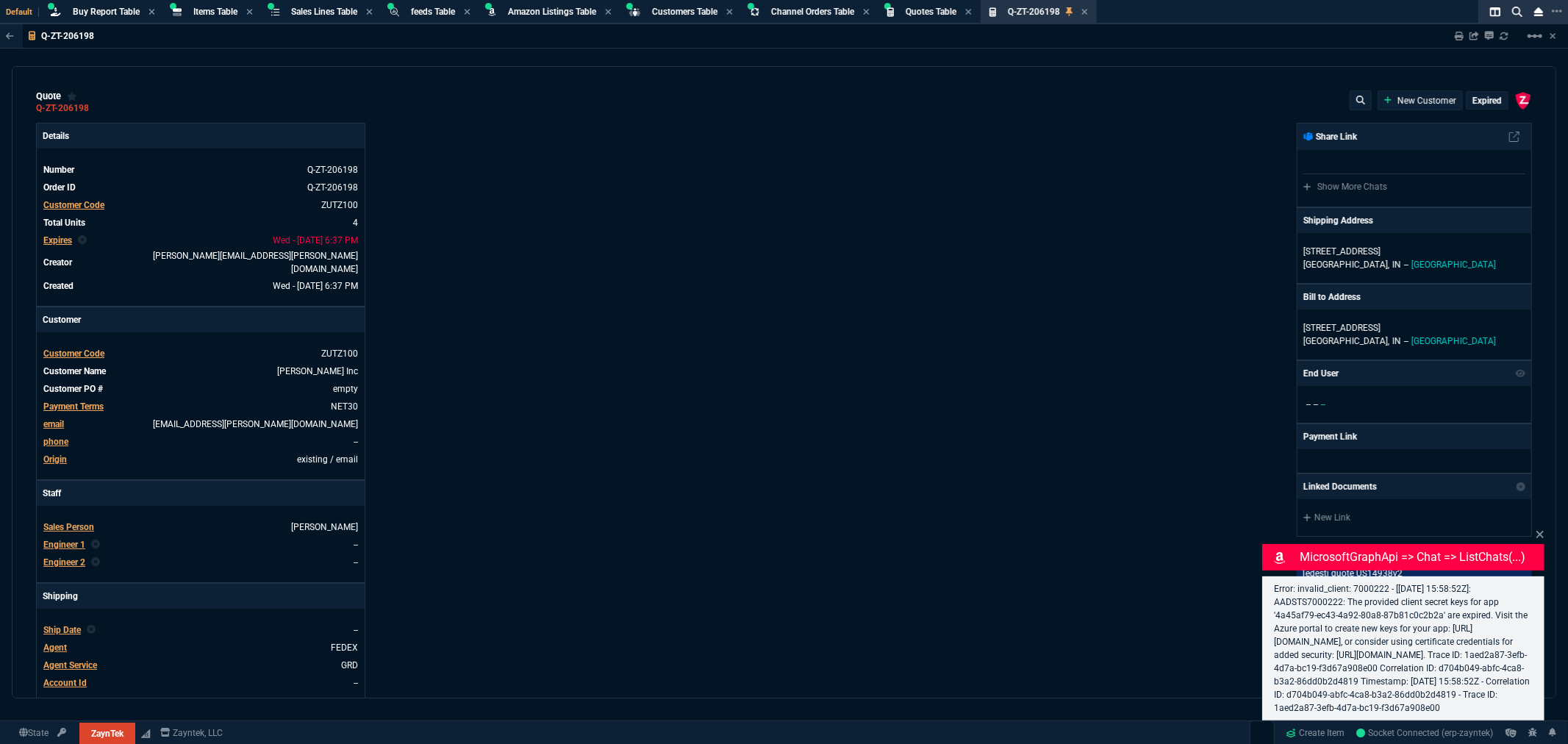
select select "8: NEPT"
type input "15"
type input "1264"
type input "20"
type input "2714"
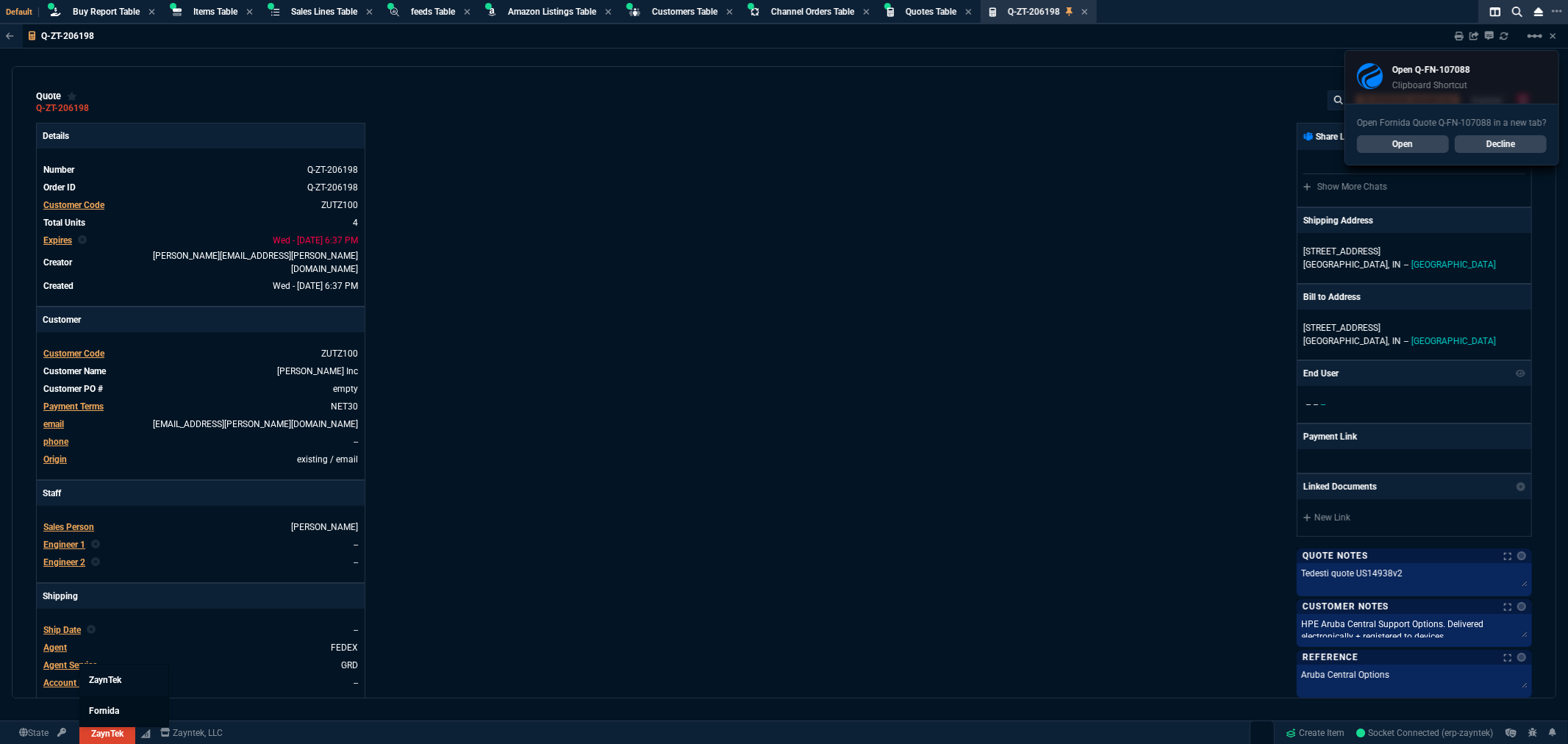
click at [109, 720] on link "Fornida" at bounding box center [125, 711] width 88 height 31
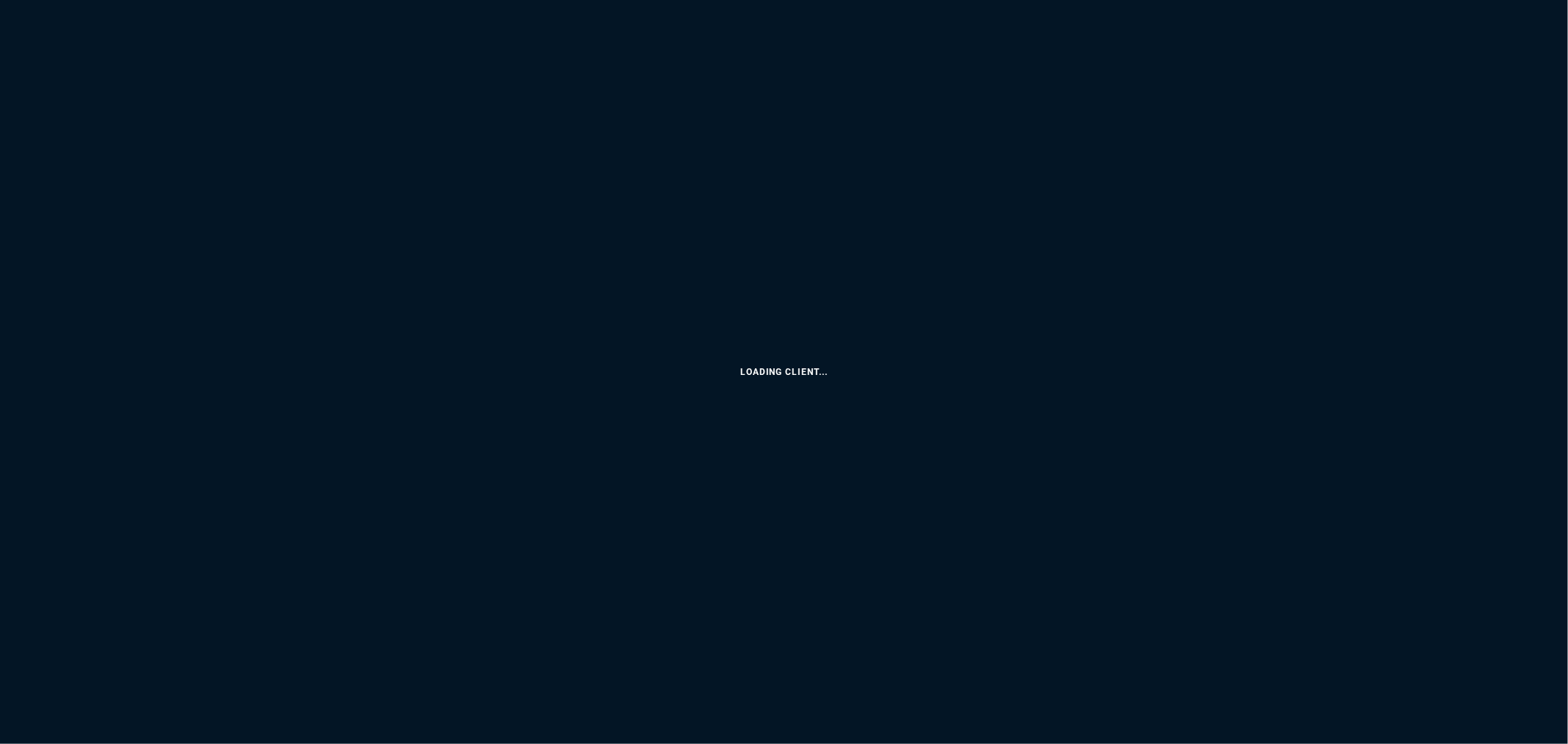
select select "8: NEPT"
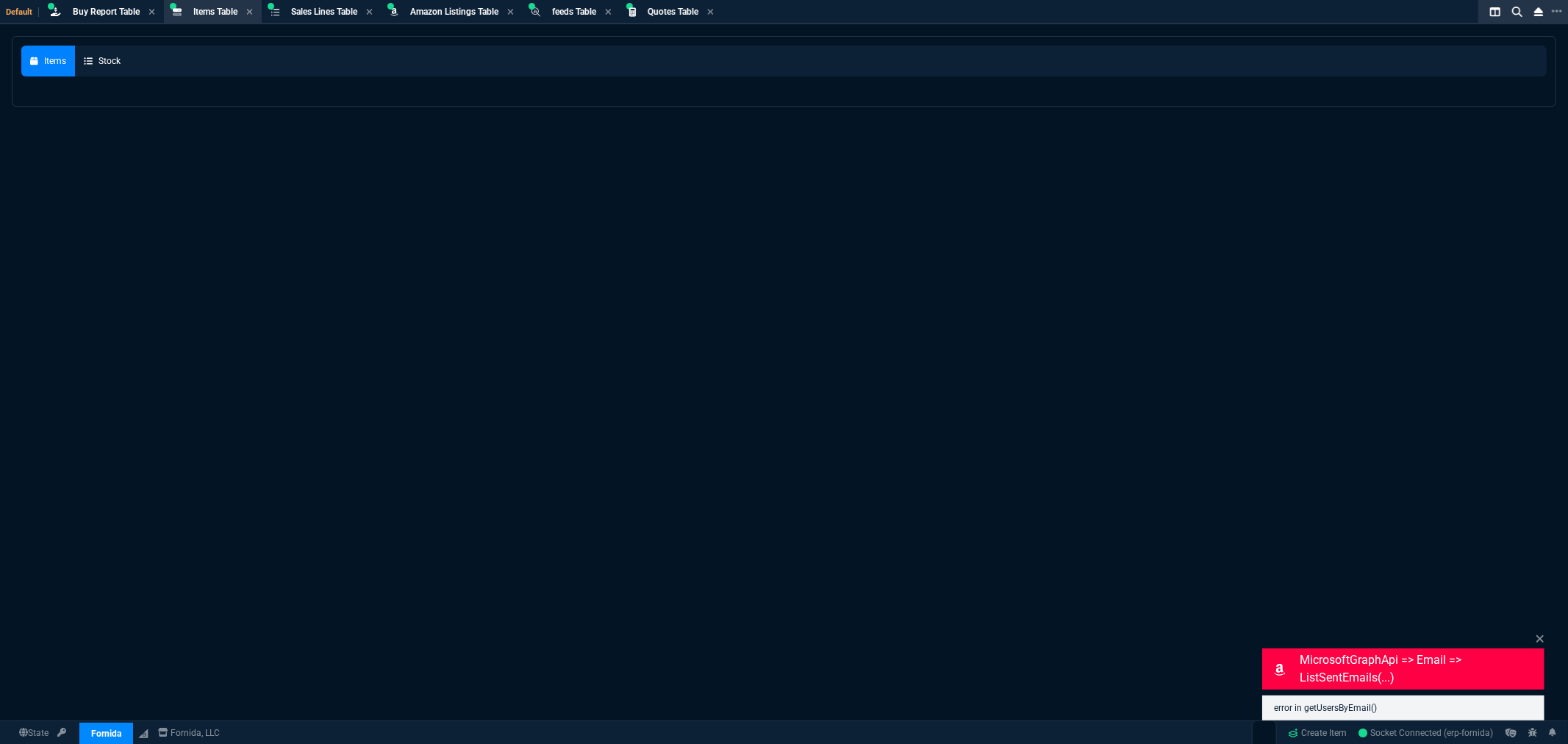
select select
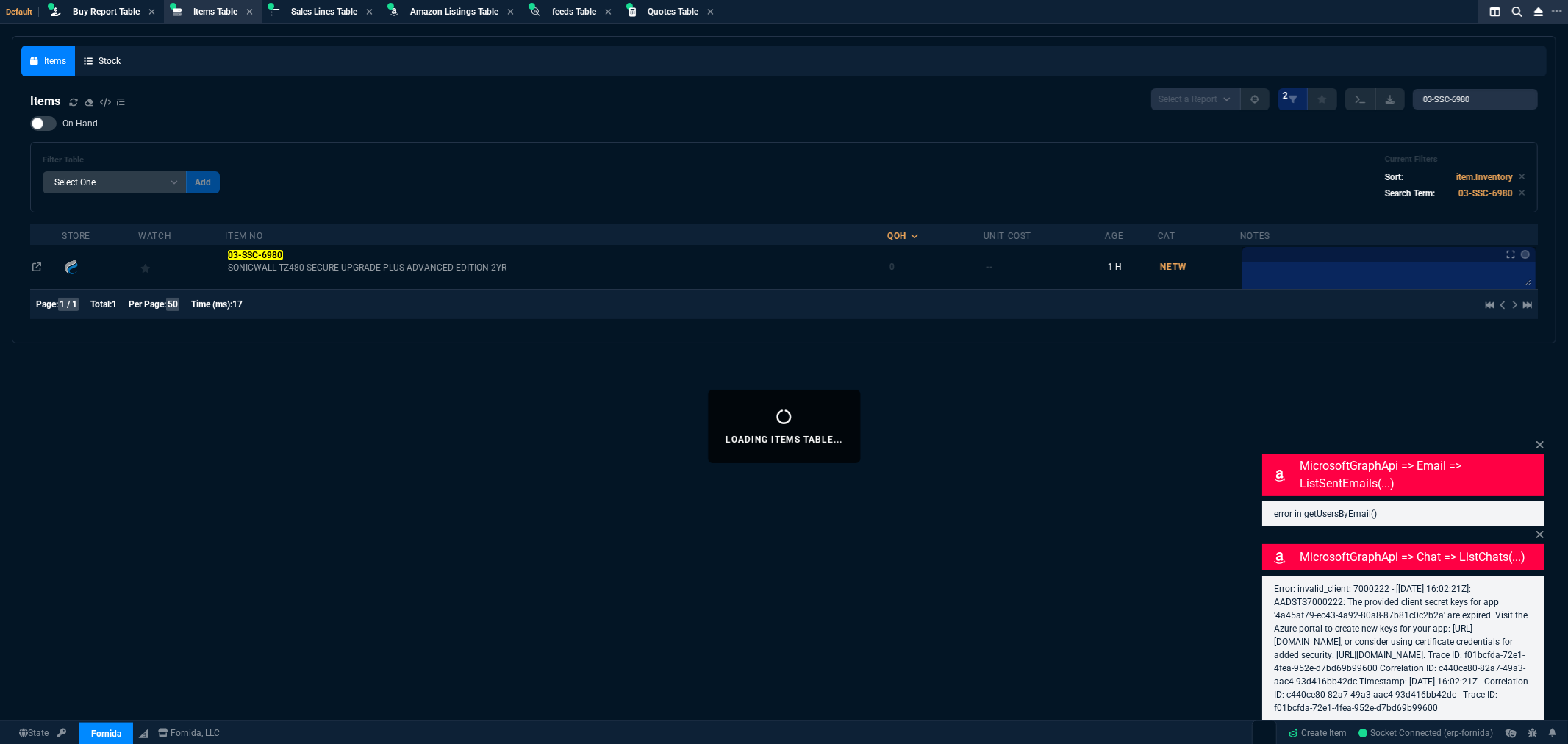
click at [610, 91] on div "Items Select a Report NEW QUERY 2 03-SSC-6980" at bounding box center [784, 99] width 1508 height 22
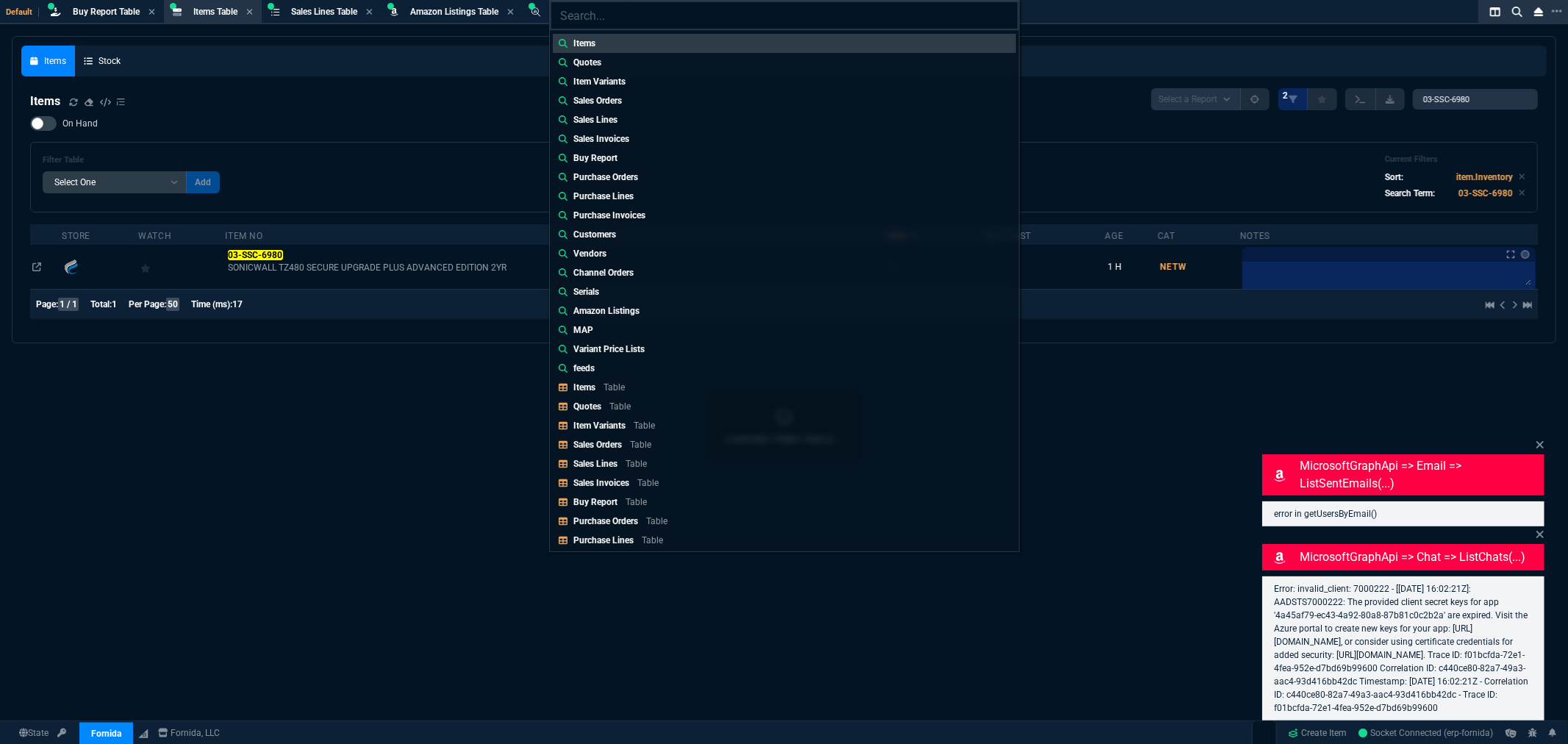
click at [578, 24] on input "search" at bounding box center [784, 16] width 469 height 29
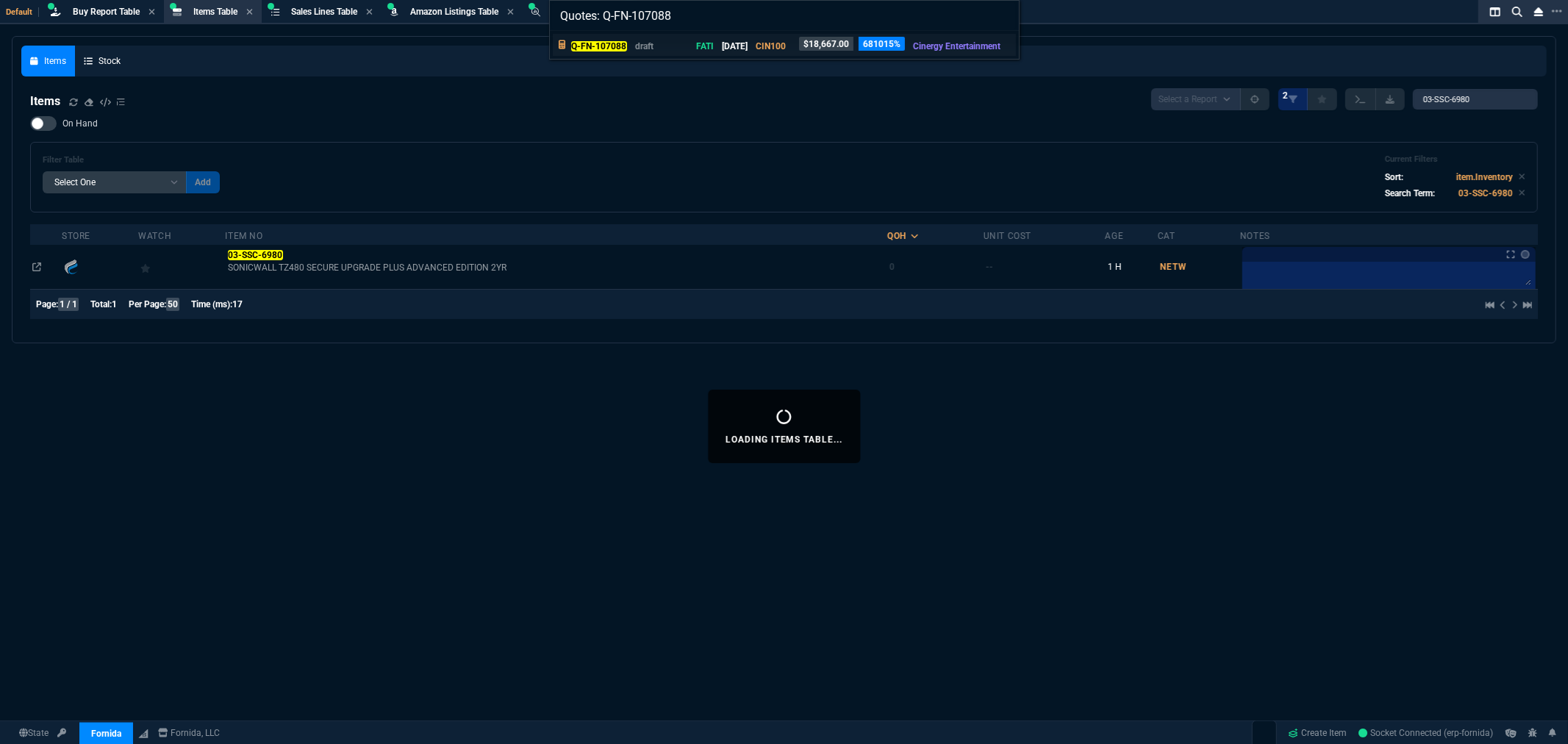
type input "Quotes: Q-FN-107088"
click at [607, 45] on mark "Q-FN-107088" at bounding box center [599, 46] width 56 height 11
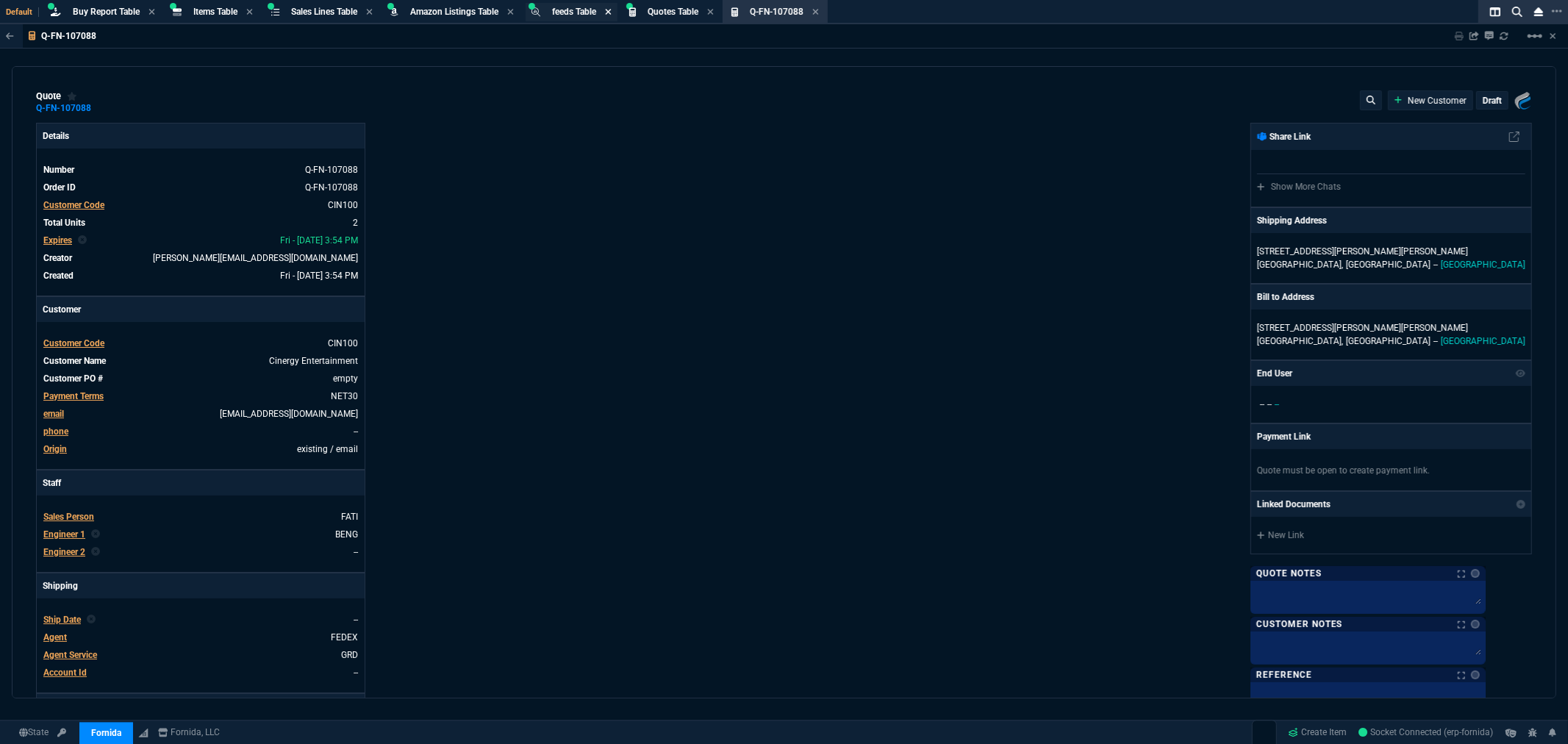
type input "20"
type input "2856"
type input "0"
type input "68"
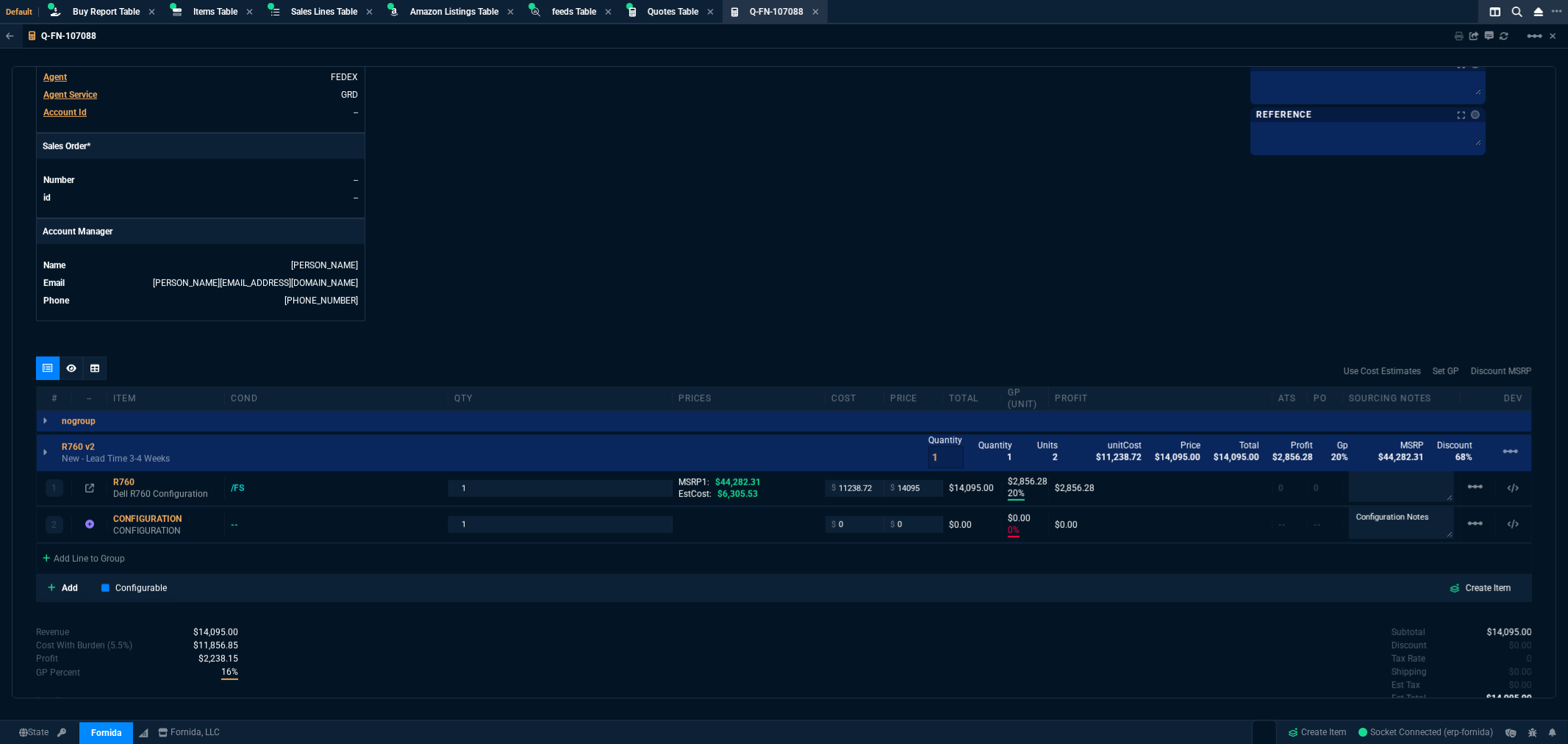
scroll to position [571, 0]
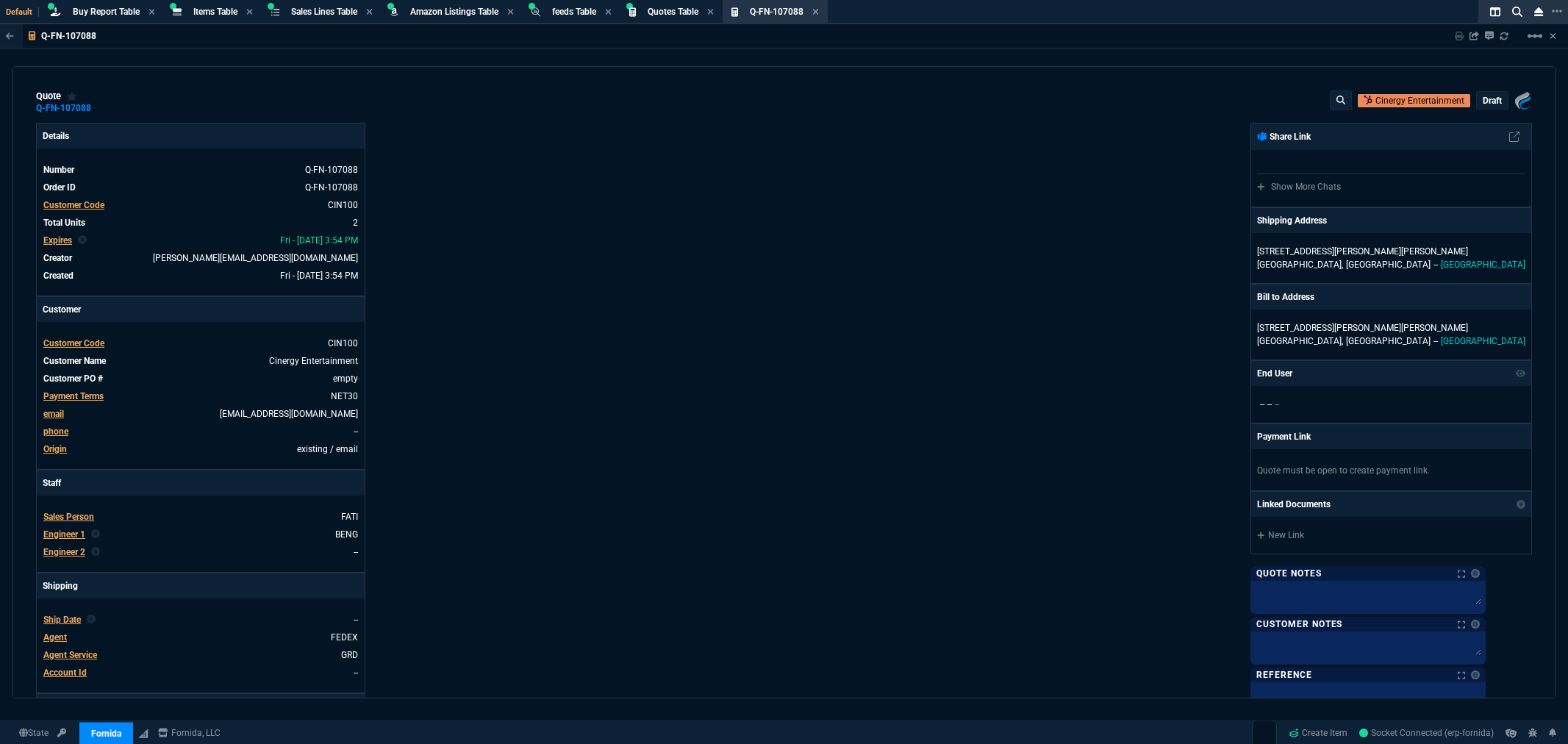
select select "8: NEPT"
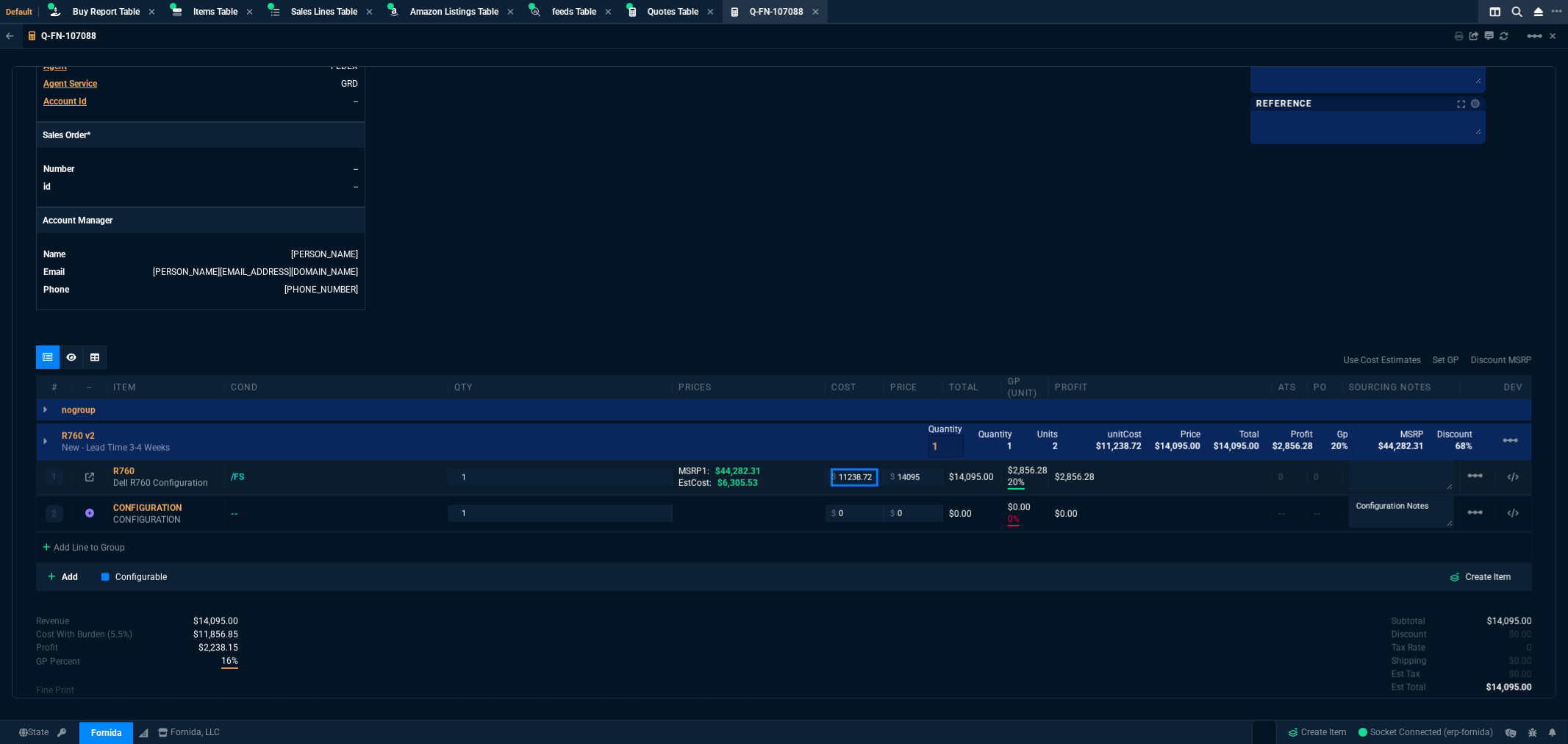
click at [850, 485] on input "11238.72" at bounding box center [854, 478] width 47 height 17
type input "9563"
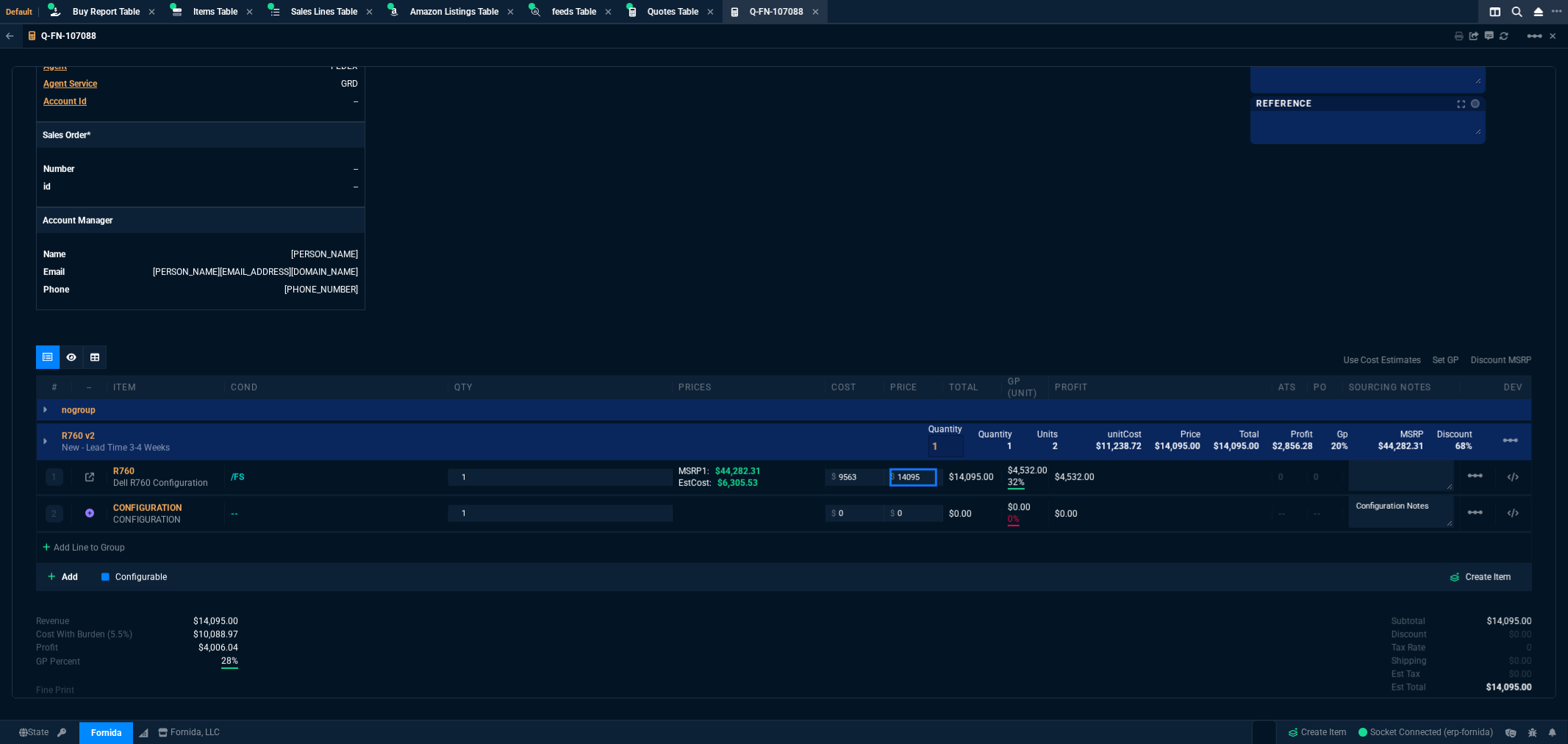
type input "32"
type input "4532"
click at [872, 329] on div "quote Q-FN-107088 Cinergy Entertainment draft Fornida, LLC 2609 Technology Dr S…" at bounding box center [783, 383] width 1544 height 633
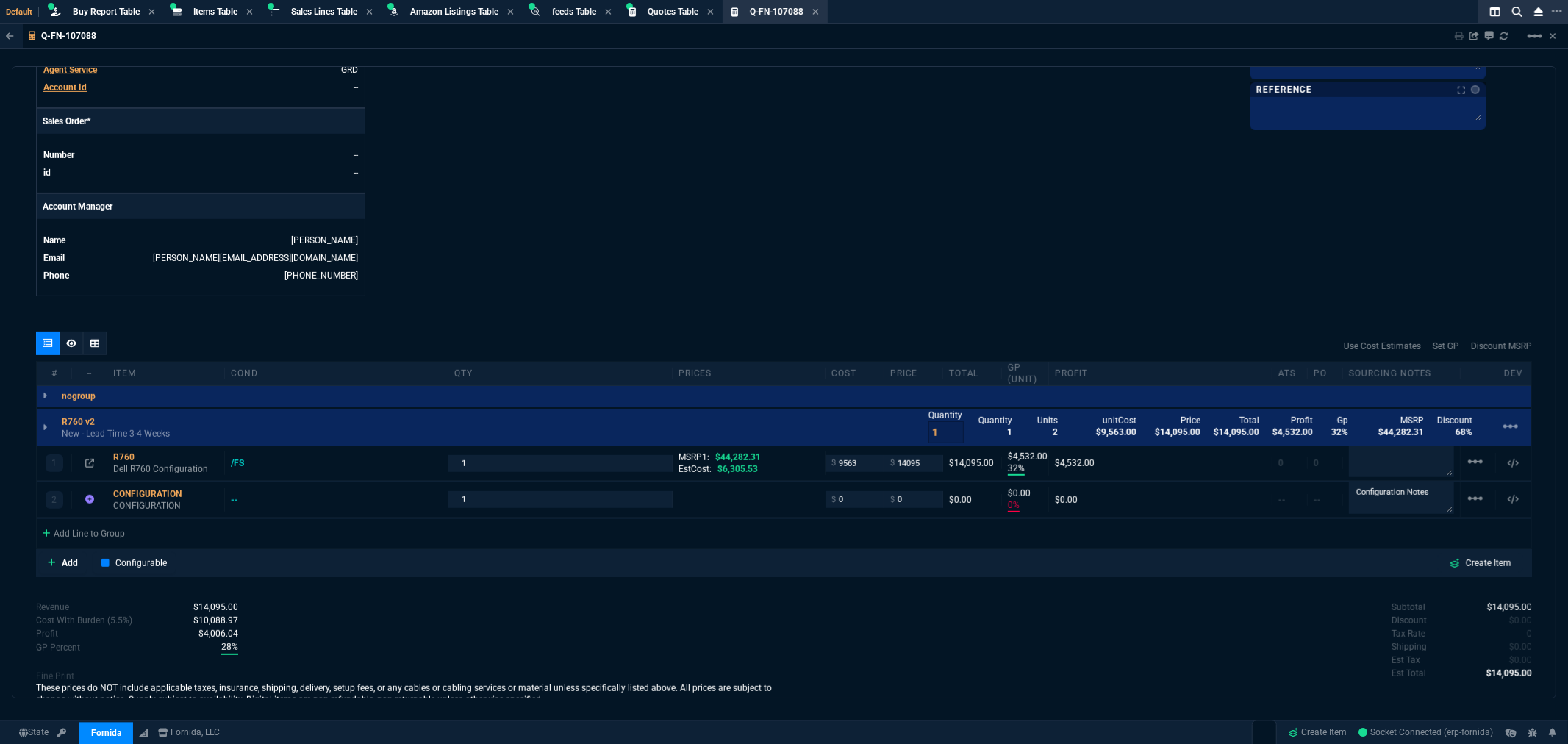
scroll to position [504, 0]
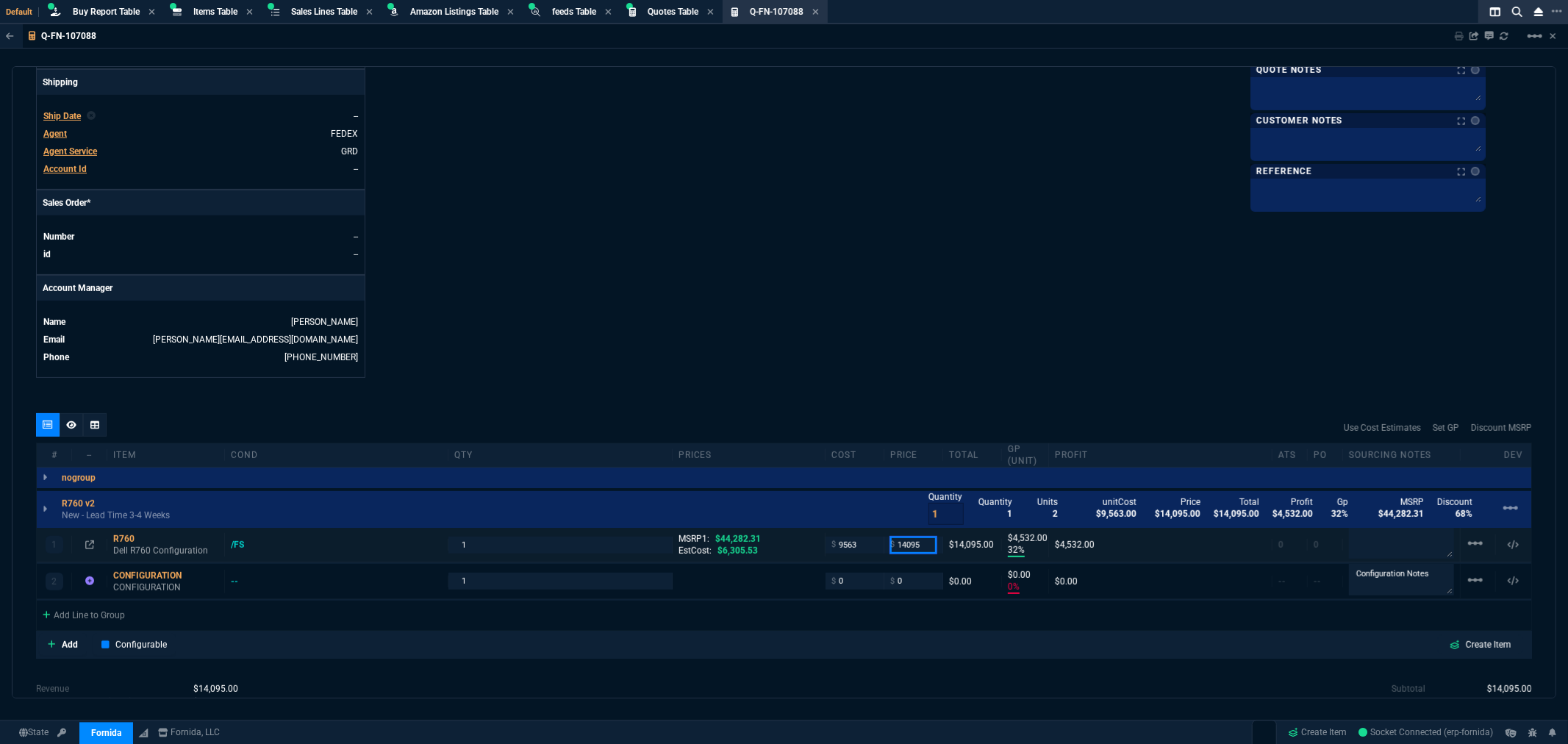
drag, startPoint x: 931, startPoint y: 547, endPoint x: 850, endPoint y: 553, distance: 81.2
click at [850, 553] on div "1 R760 Dell R760 Configuration /FS 1 MSRP1: $44,282.31 EstCost: $6,305.53 $ 956…" at bounding box center [784, 545] width 1494 height 34
type input "12595"
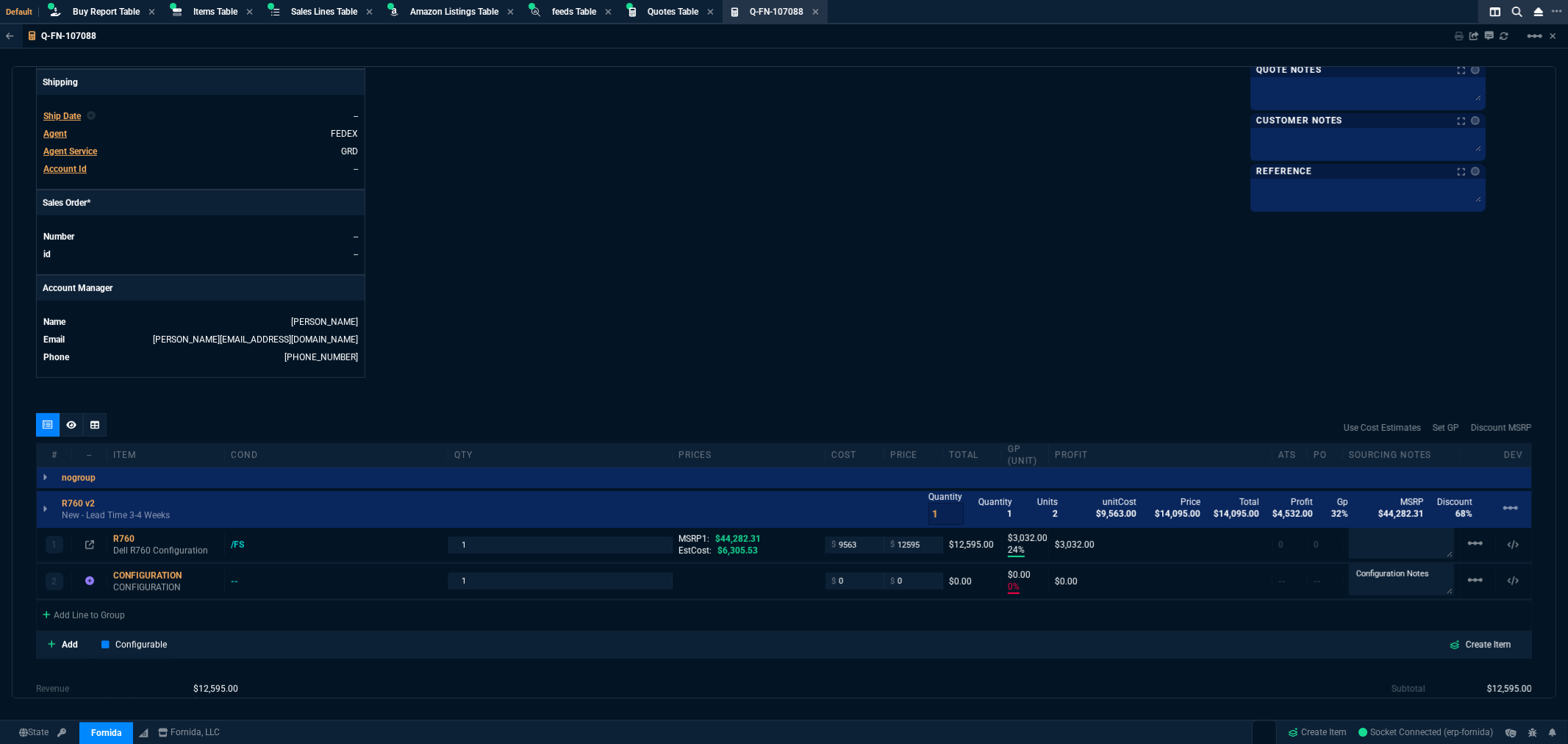
type input "24"
type input "3032"
type input "72"
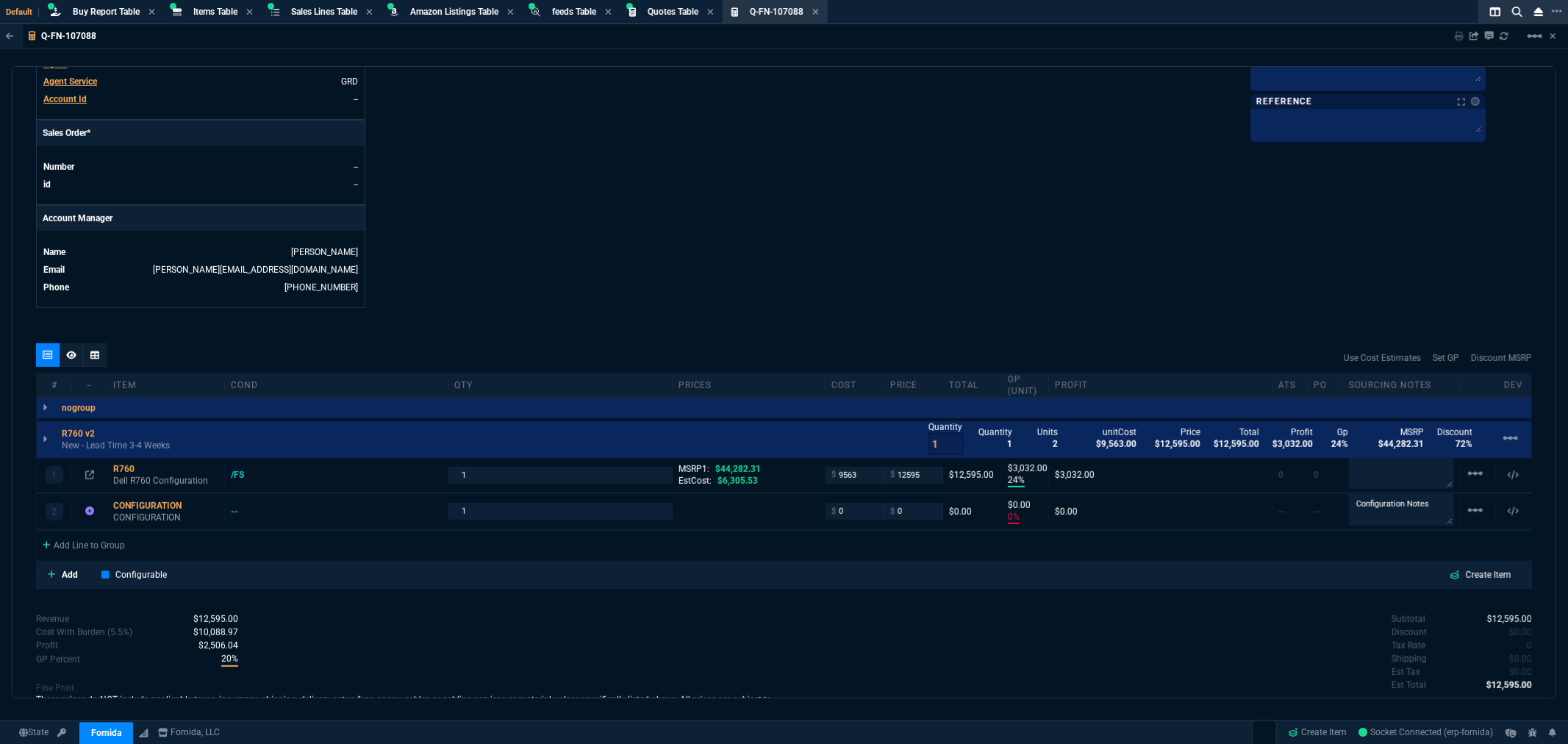
scroll to position [667, 0]
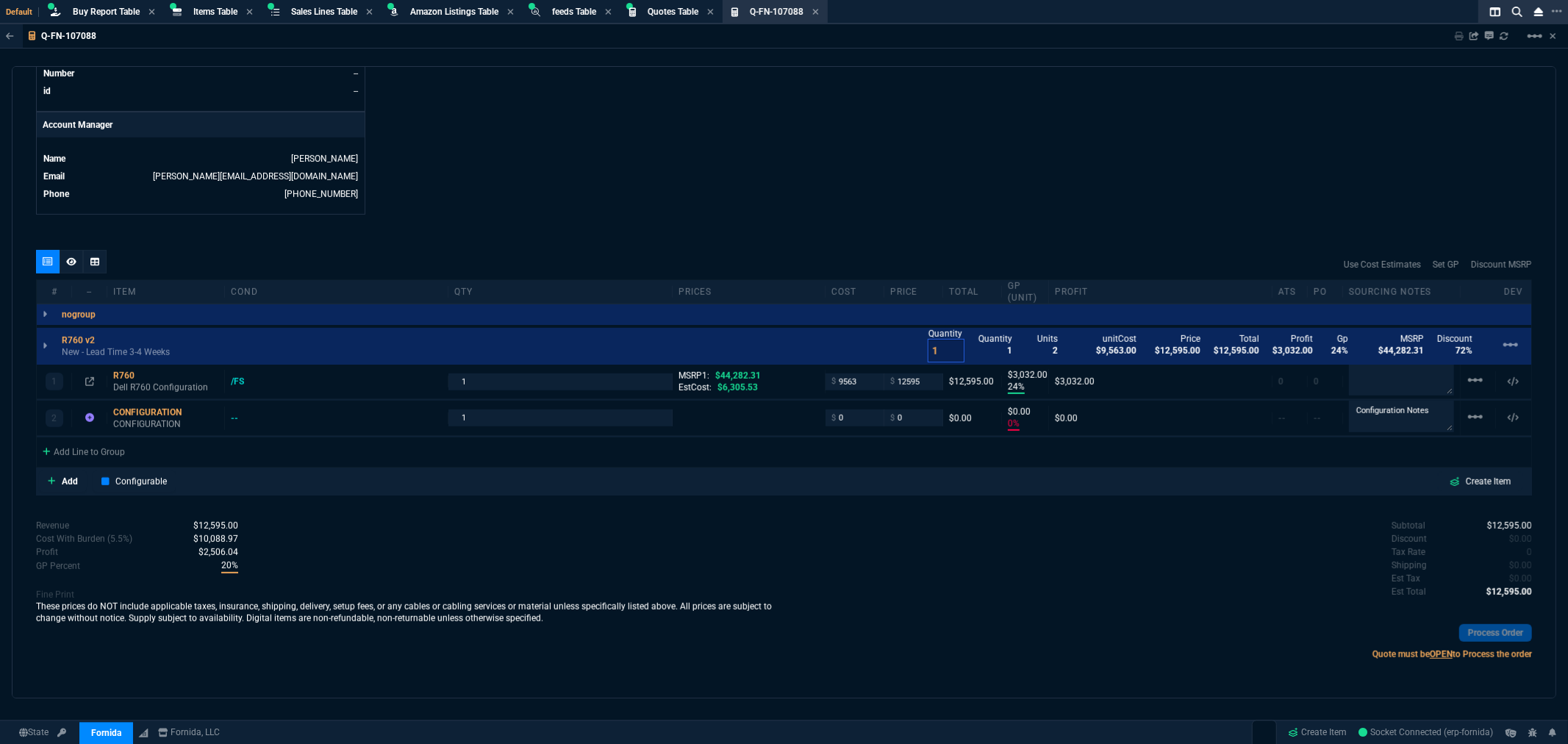
type input "2"
click at [949, 347] on input "2" at bounding box center [945, 351] width 35 height 22
click at [1076, 560] on div "Subtotal $25,190.00 Discount $0.00 Tax Rate 0 Shipping $0.00 Est Tax $0.00 Est …" at bounding box center [1159, 560] width 749 height 81
click at [1007, 525] on div "Subtotal $25,190.00 Discount $0.00 Tax Rate 0 Shipping $0.00 Est Tax $0.00 Est …" at bounding box center [1159, 560] width 749 height 81
click at [925, 381] on input "12595" at bounding box center [913, 382] width 47 height 17
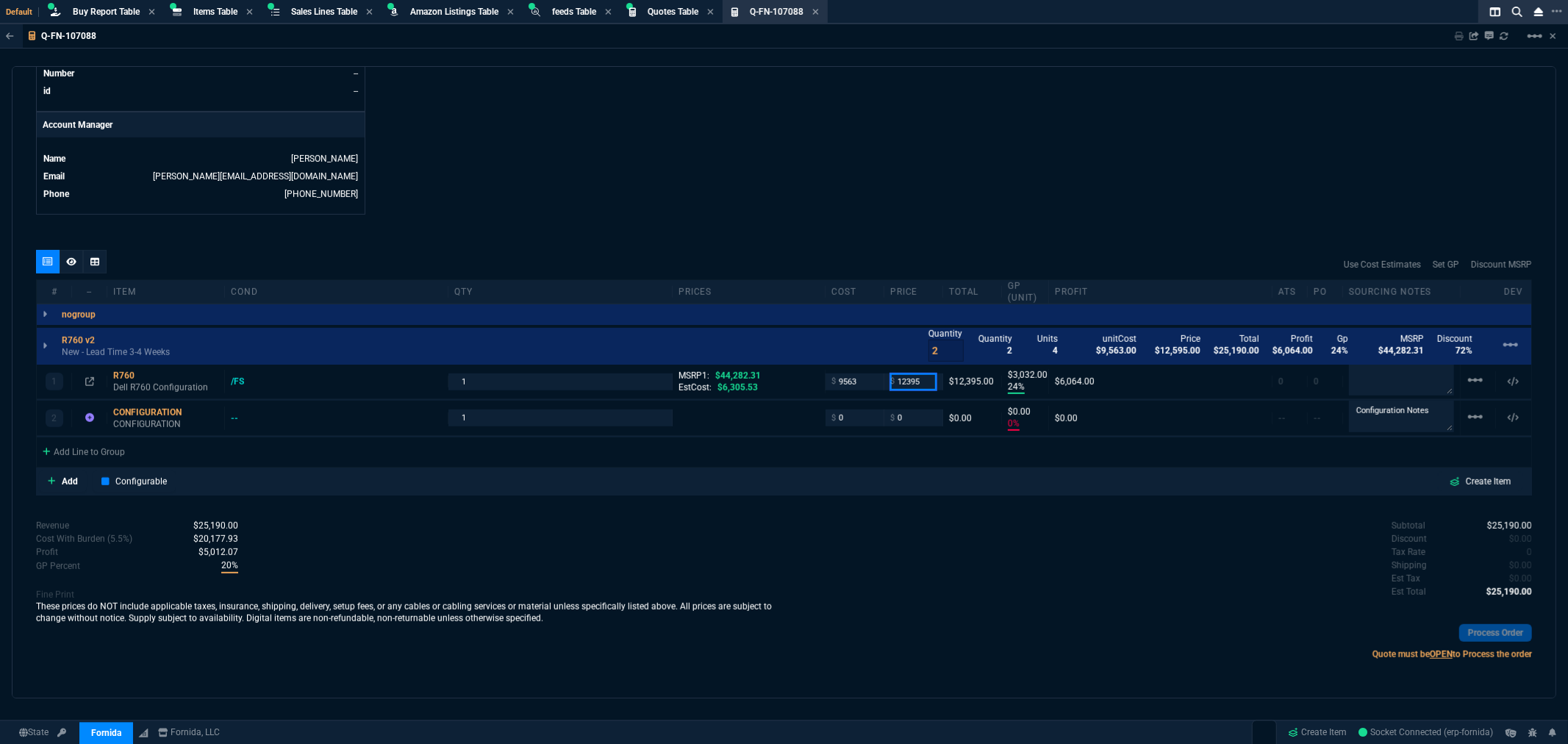
type input "12395"
type input "23"
type input "2832"
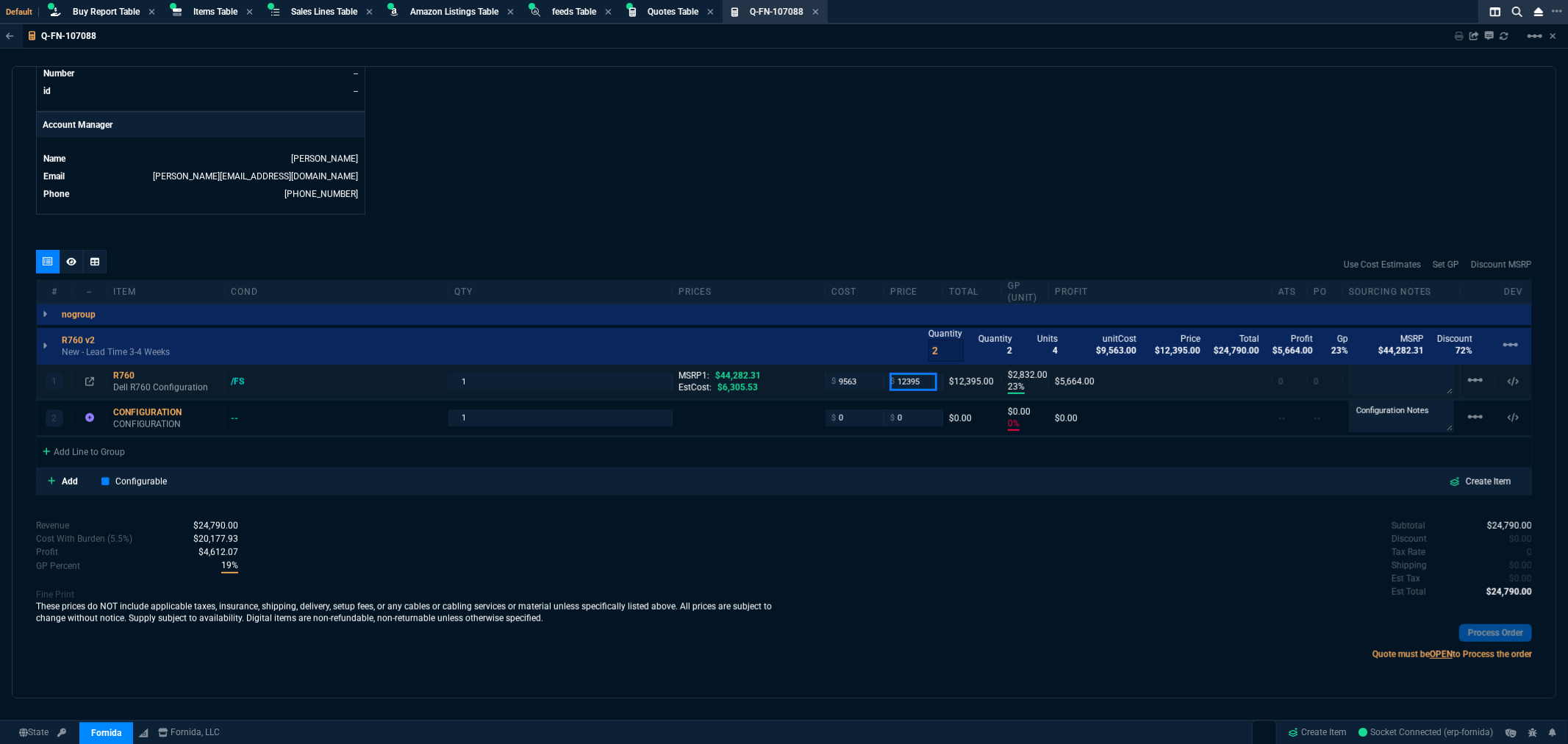
click at [921, 383] on input "12395" at bounding box center [913, 382] width 47 height 17
click at [922, 383] on input "12395" at bounding box center [913, 382] width 47 height 17
type input "12595"
click at [850, 231] on div "quote Q-FN-107088 Cinergy Entertainment draft Fornida, LLC 2609 Technology Dr S…" at bounding box center [783, 383] width 1544 height 633
type input "12595"
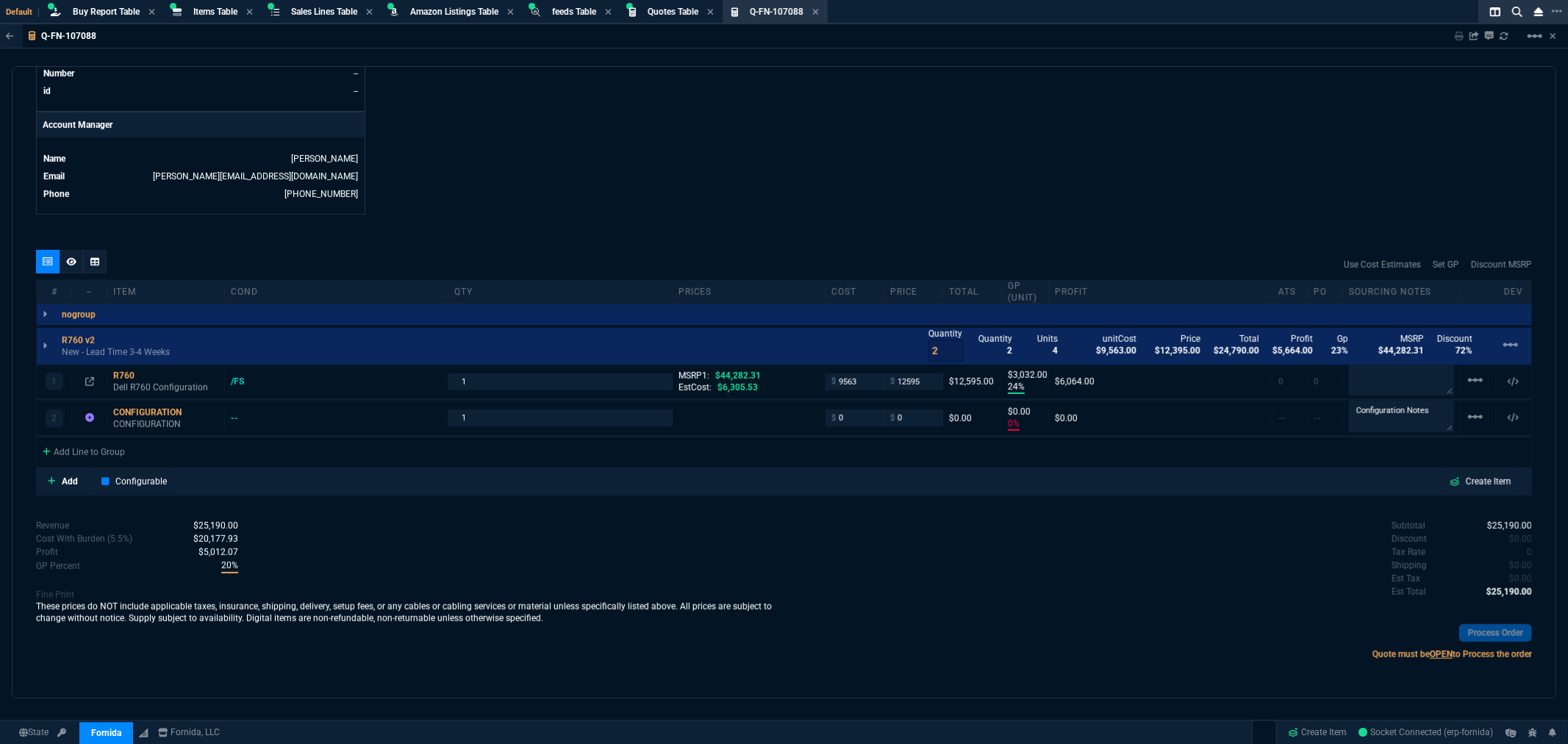
type input "24"
type input "3032"
click at [868, 229] on div "quote Q-FN-107088 Cinergy Entertainment draft Fornida, LLC 2609 Technology Dr S…" at bounding box center [783, 383] width 1544 height 633
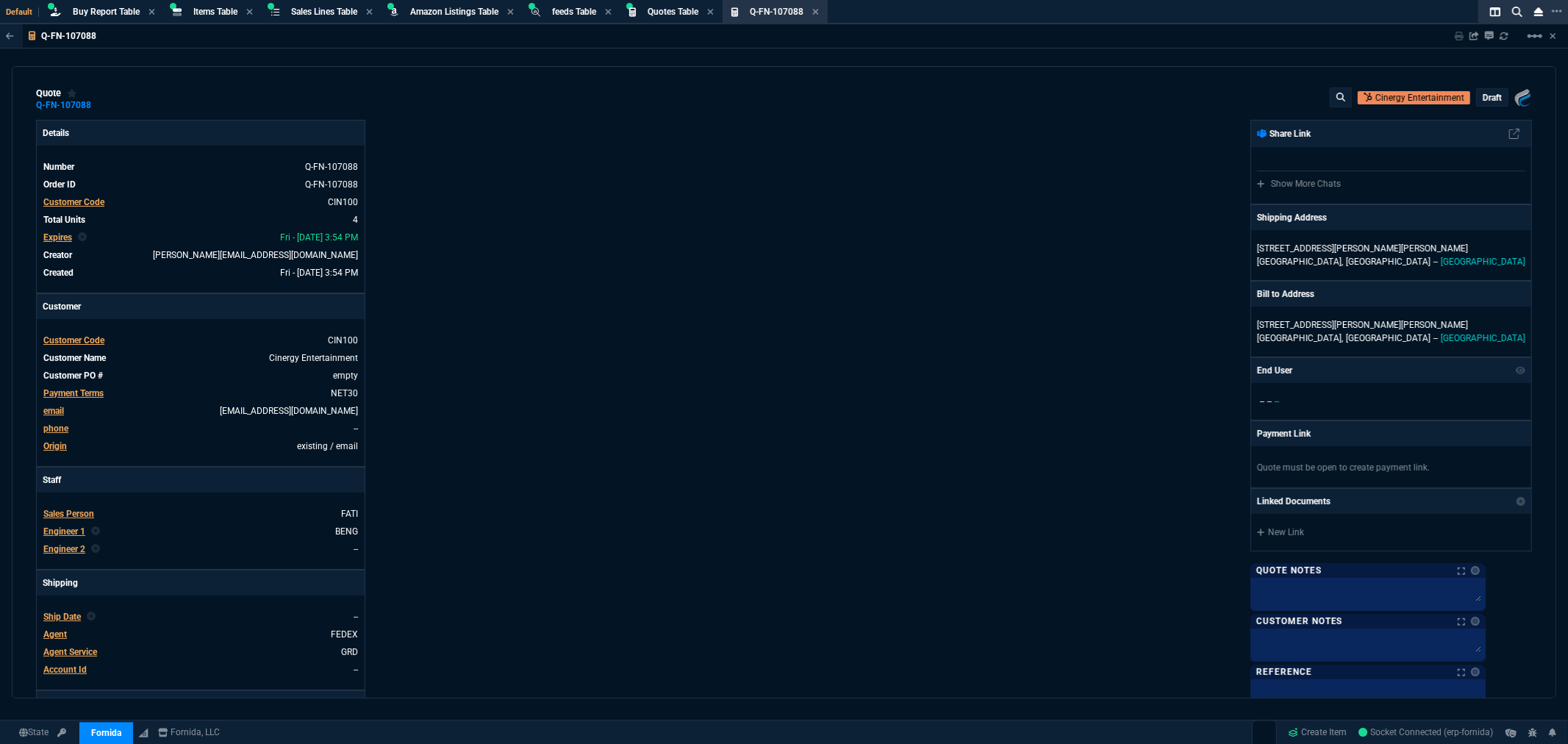
scroll to position [0, 0]
drag, startPoint x: 833, startPoint y: 197, endPoint x: 584, endPoint y: 75, distance: 277.3
click at [833, 197] on div "Fornida, LLC 2609 Technology Dr Suite 300 Plano, TX 75074 Share Link Show More …" at bounding box center [1159, 502] width 749 height 759
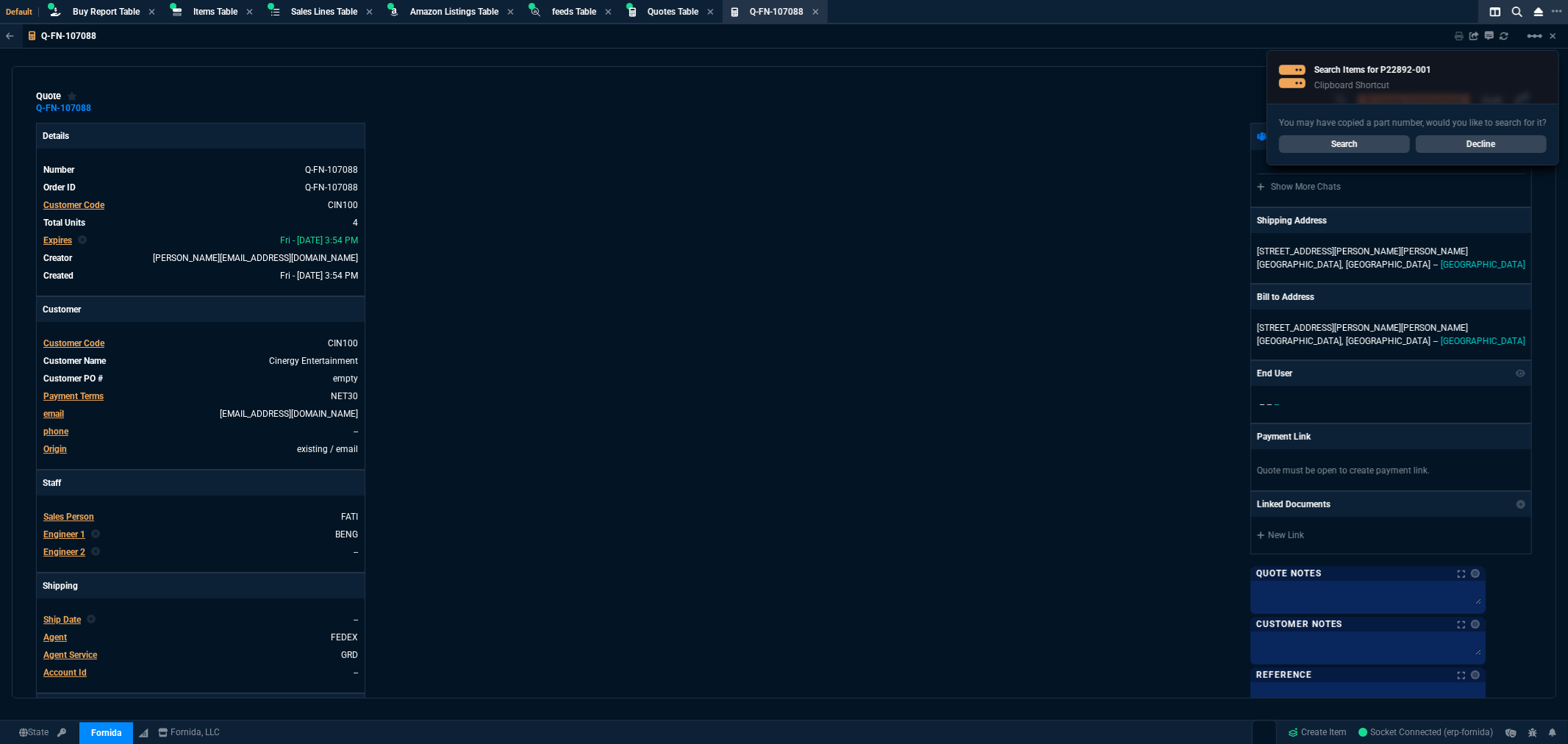
click at [1386, 142] on link "Search" at bounding box center [1344, 144] width 131 height 18
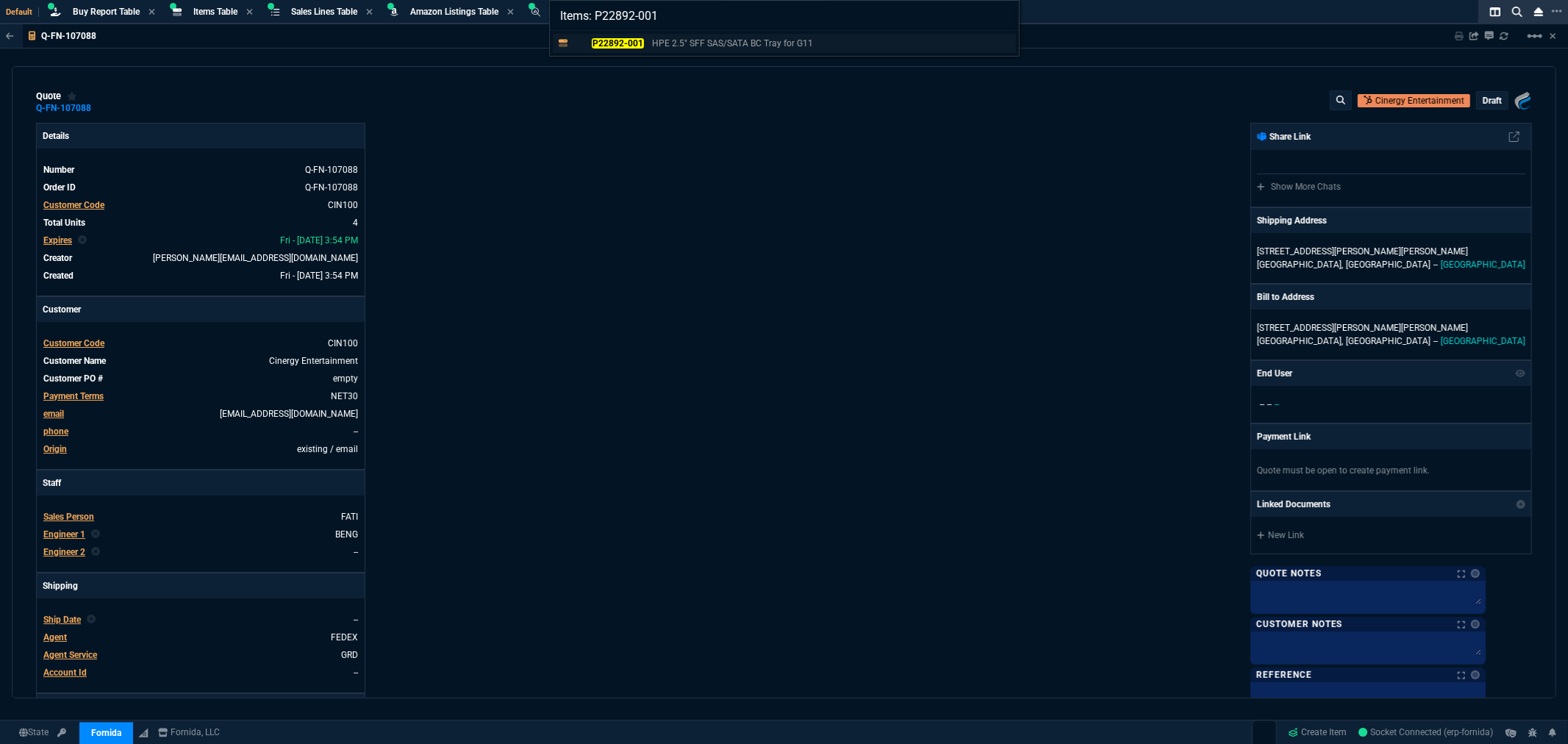
click at [628, 44] on mark "P22892-001" at bounding box center [617, 43] width 52 height 11
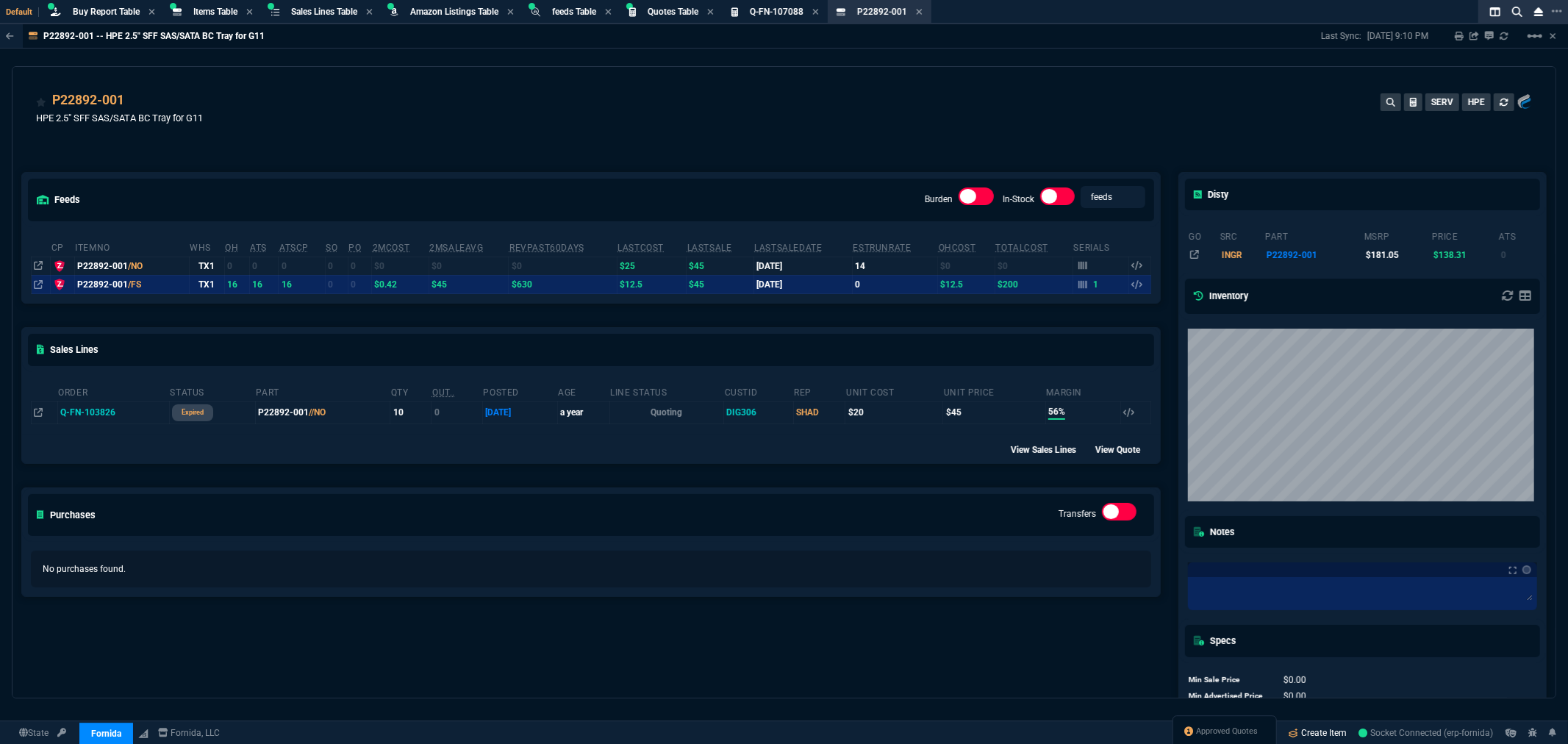
click at [1298, 724] on link "Create Item" at bounding box center [1318, 733] width 70 height 22
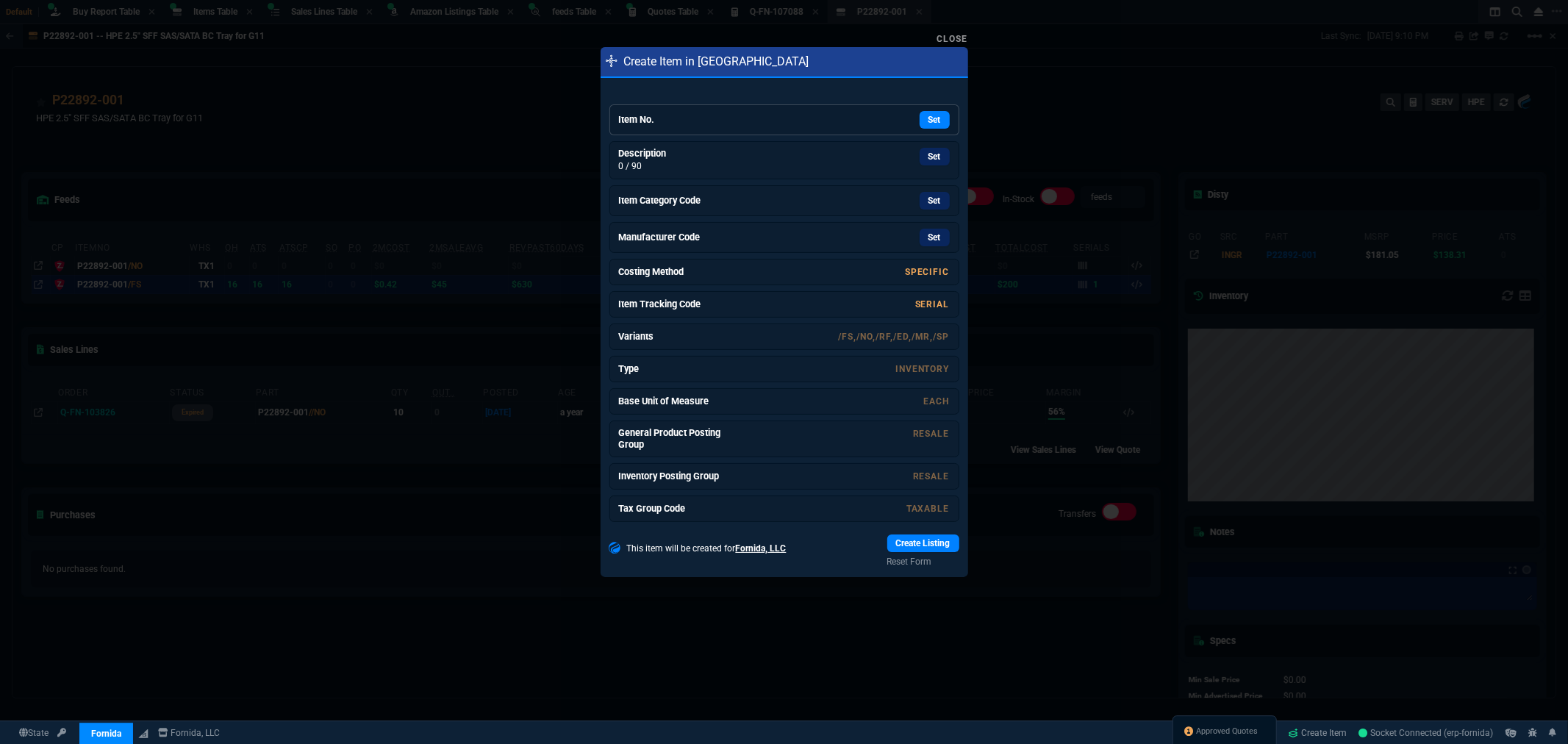
click at [692, 109] on link "Item No. Set" at bounding box center [784, 120] width 350 height 31
click at [923, 152] on link "Set" at bounding box center [935, 152] width 30 height 18
click at [929, 203] on link "Set" at bounding box center [935, 198] width 30 height 18
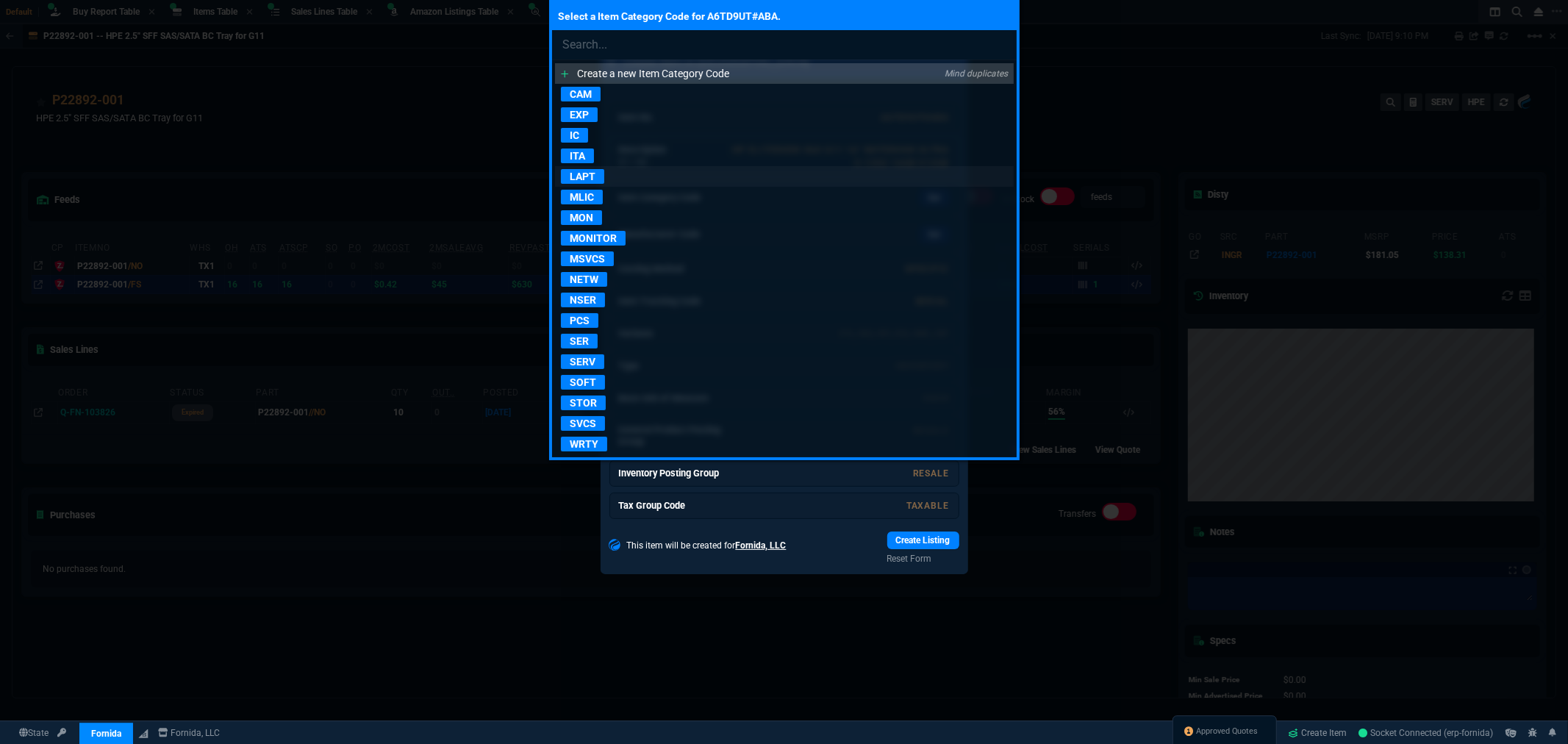
click at [591, 175] on p "LAPT" at bounding box center [582, 176] width 43 height 15
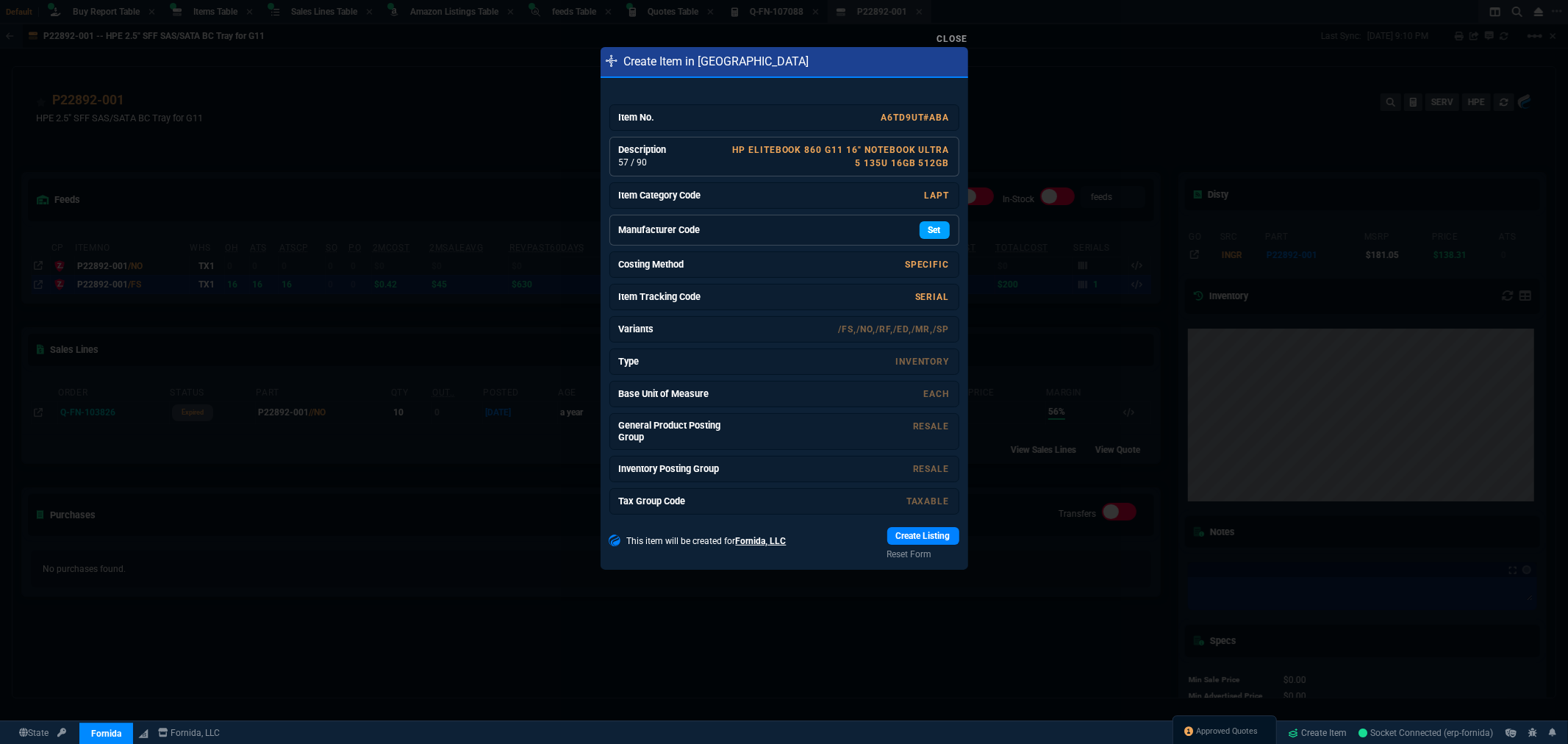
click at [923, 232] on link "Set" at bounding box center [935, 230] width 30 height 18
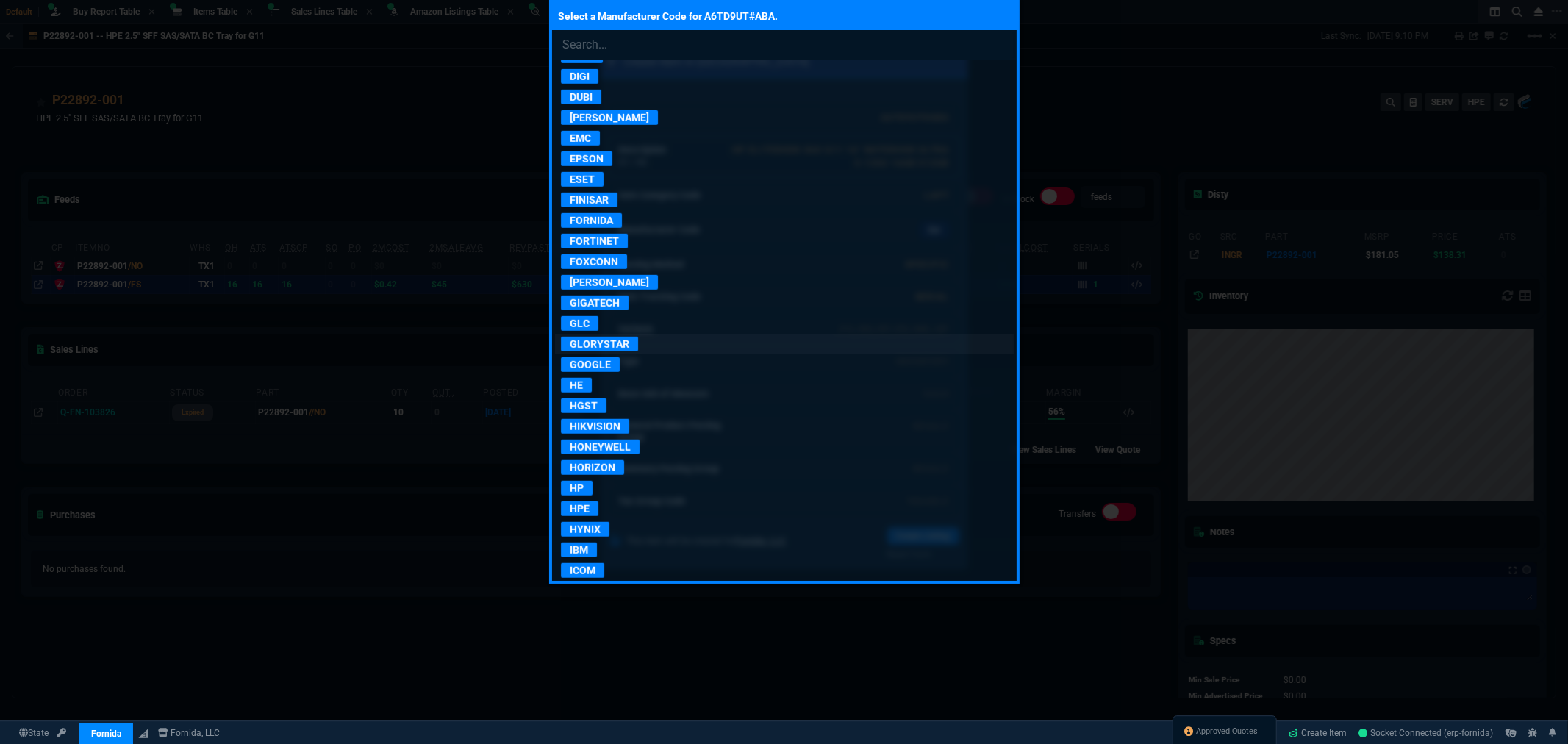
scroll to position [899, 0]
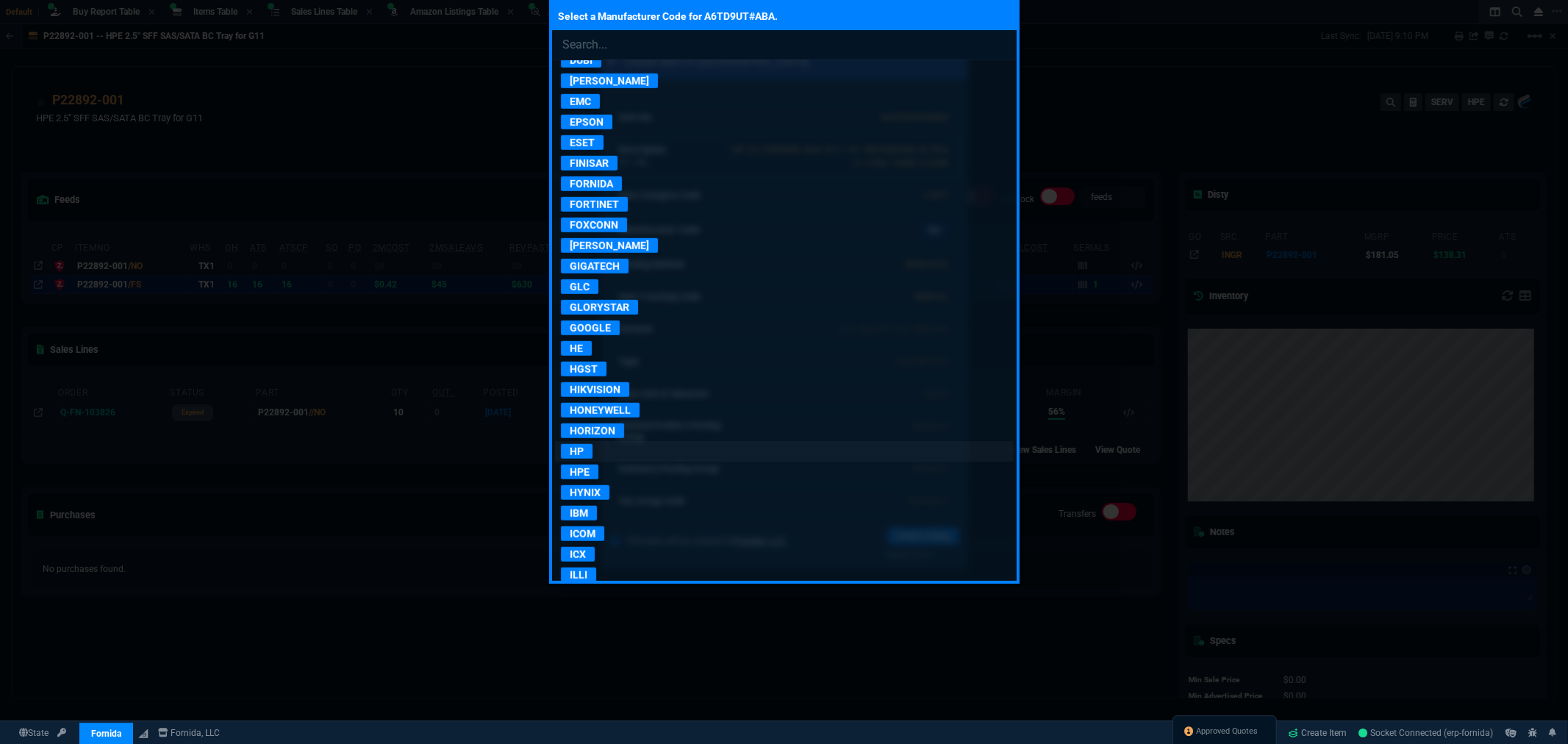
click at [569, 459] on p "HP" at bounding box center [577, 451] width 32 height 15
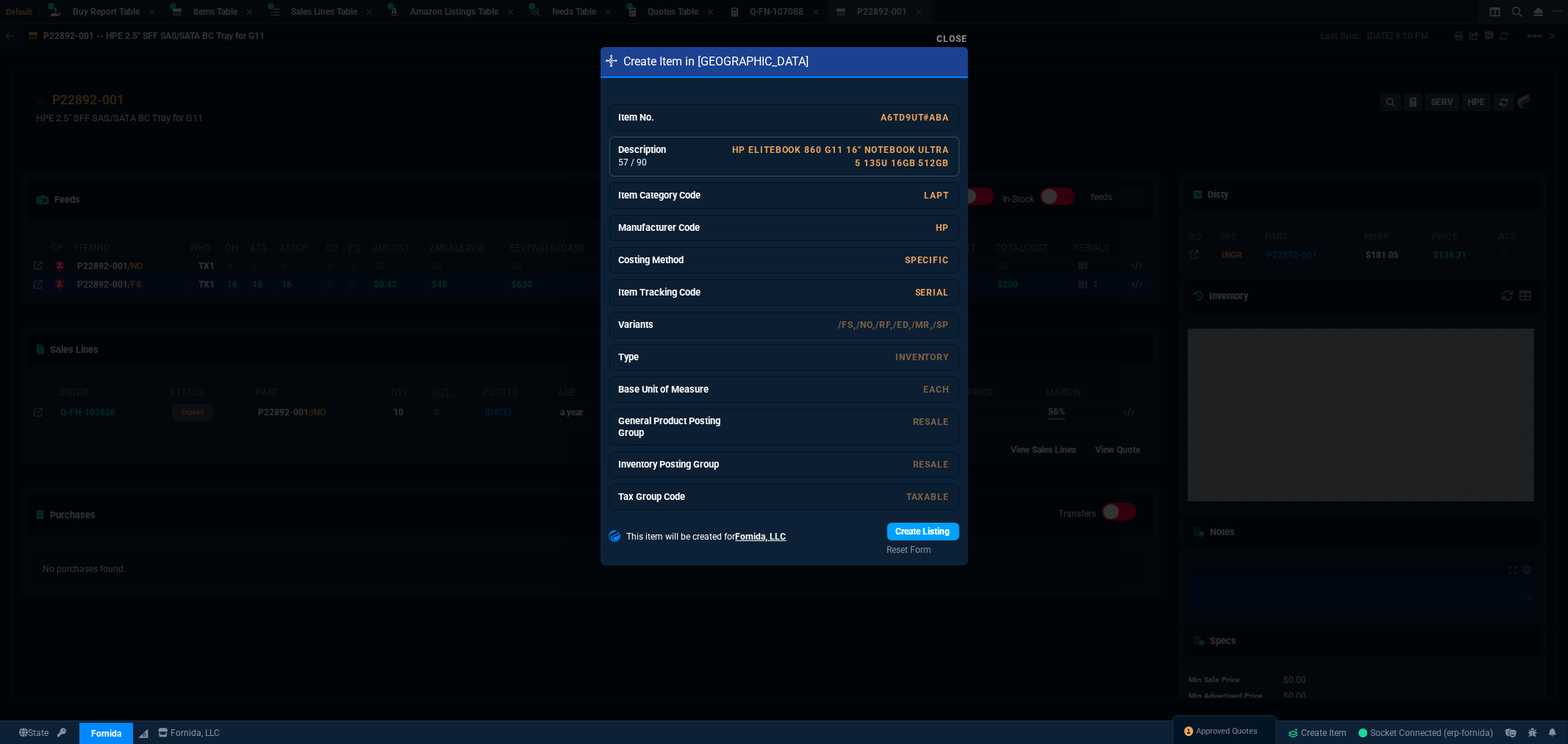
click at [917, 533] on link "Create Listing" at bounding box center [923, 532] width 72 height 18
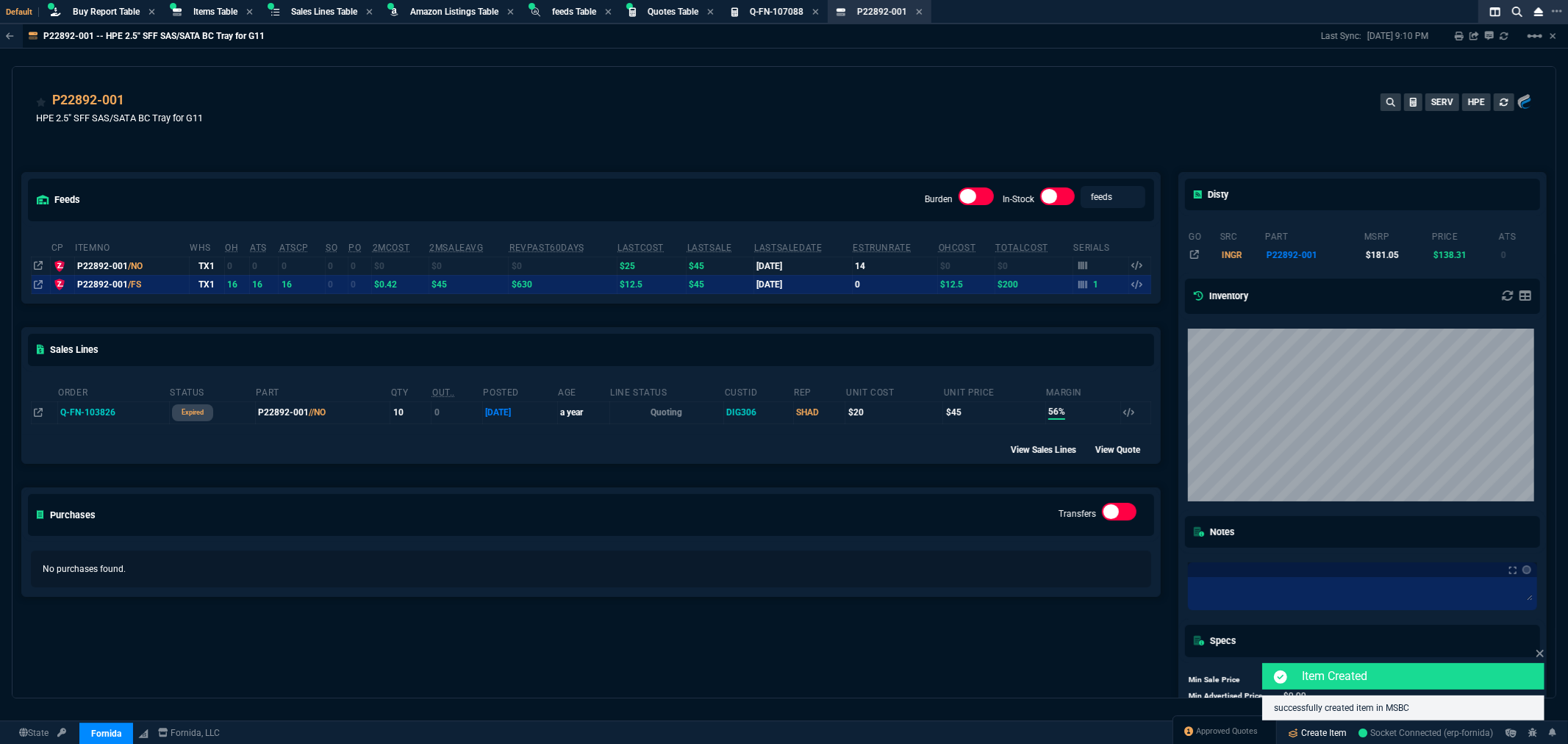
click at [1301, 733] on link "Create Item" at bounding box center [1318, 733] width 70 height 22
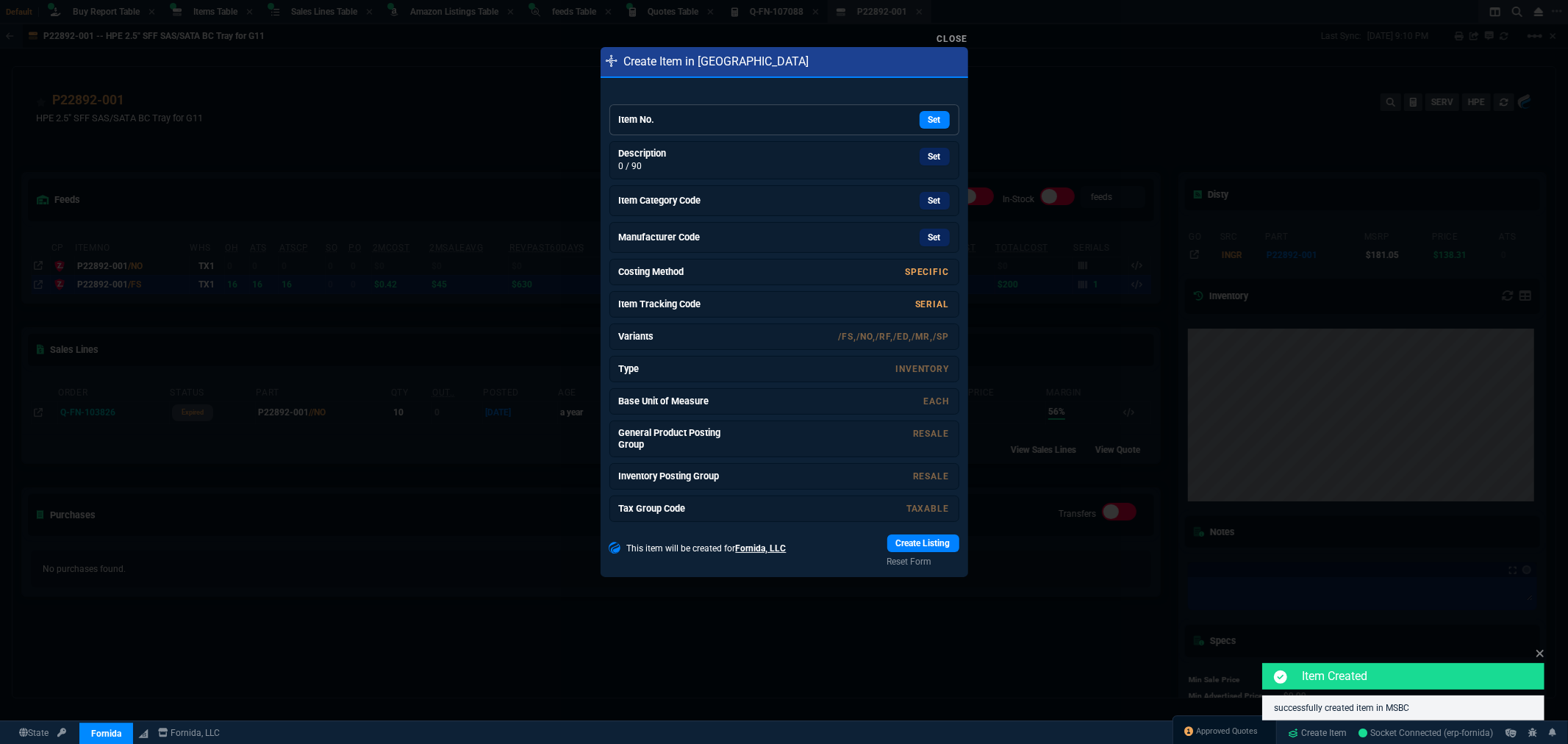
click at [736, 118] on div "Set" at bounding box center [838, 120] width 220 height 18
click at [922, 153] on link "Set" at bounding box center [935, 152] width 30 height 18
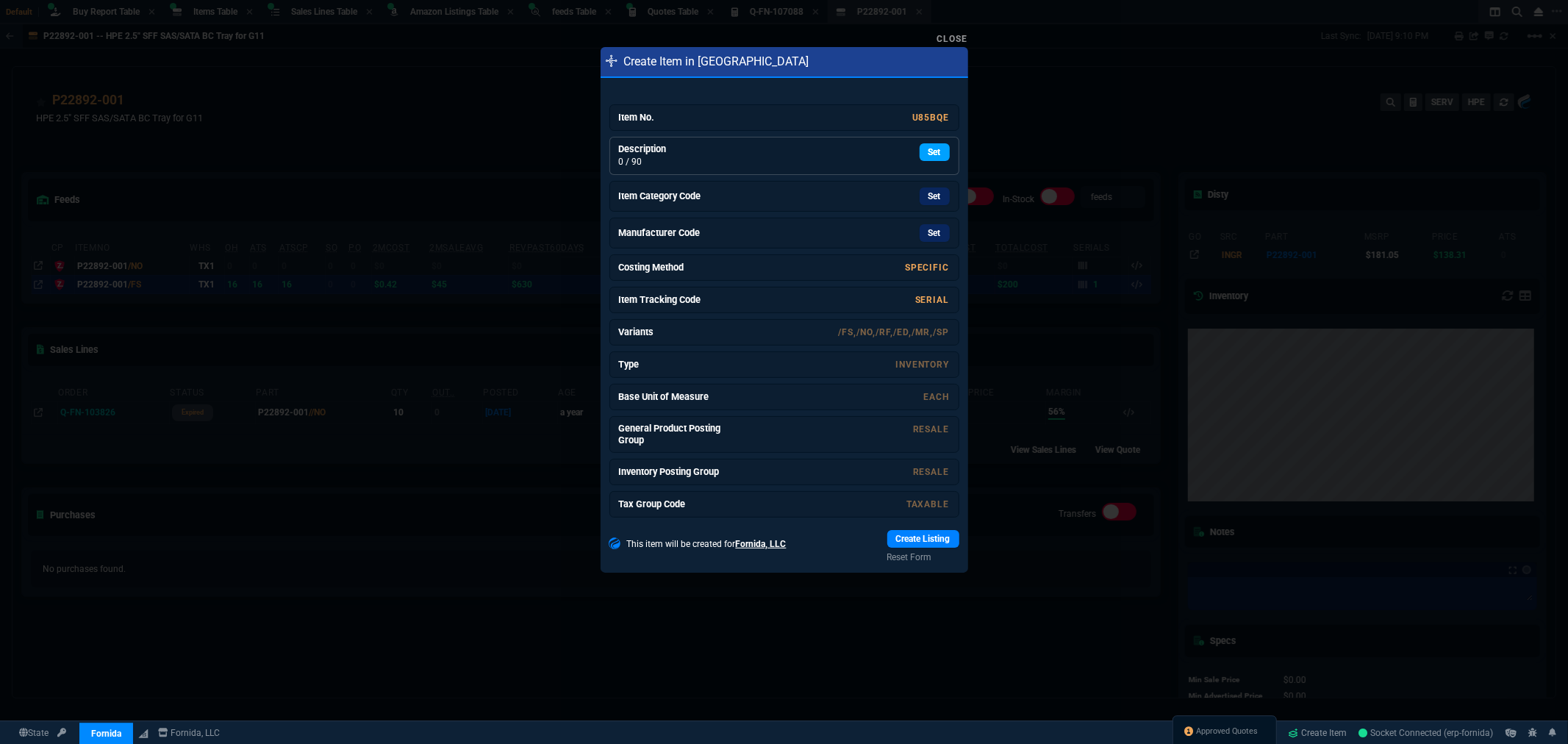
click at [927, 154] on link "Set" at bounding box center [935, 152] width 30 height 18
click at [931, 202] on link "Set" at bounding box center [935, 198] width 30 height 18
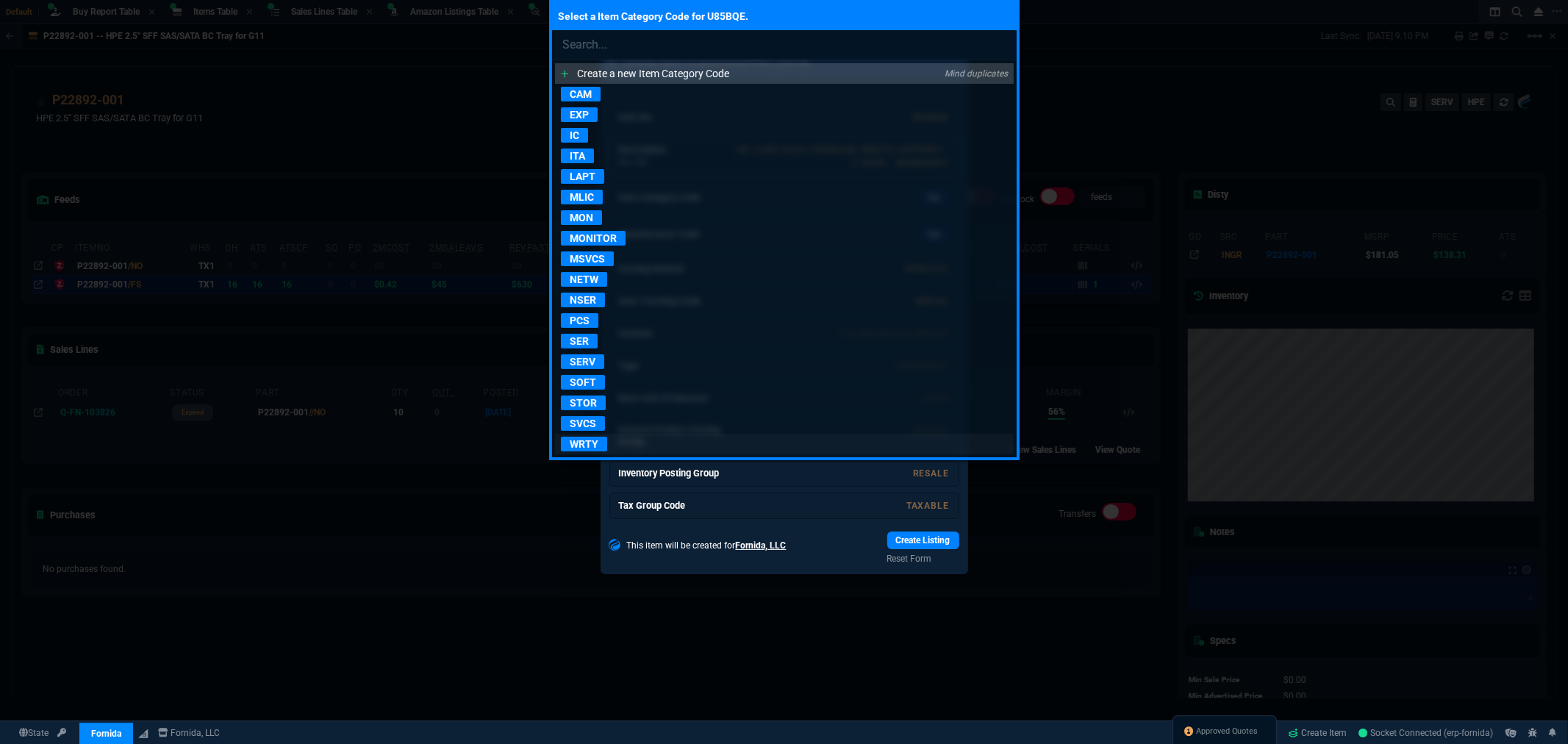
click at [588, 443] on p "WRTY" at bounding box center [584, 444] width 47 height 15
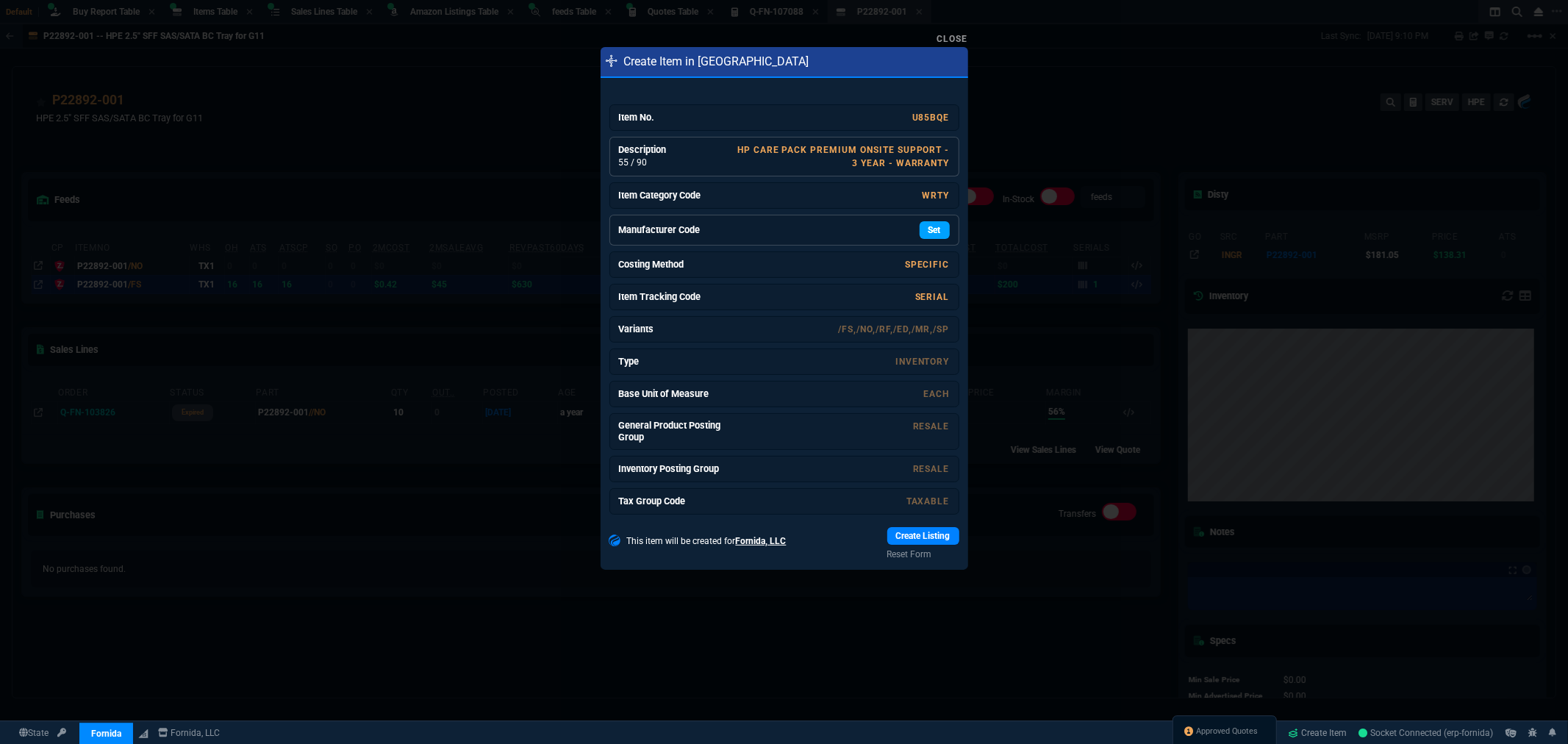
click at [931, 229] on link "Set" at bounding box center [935, 230] width 30 height 18
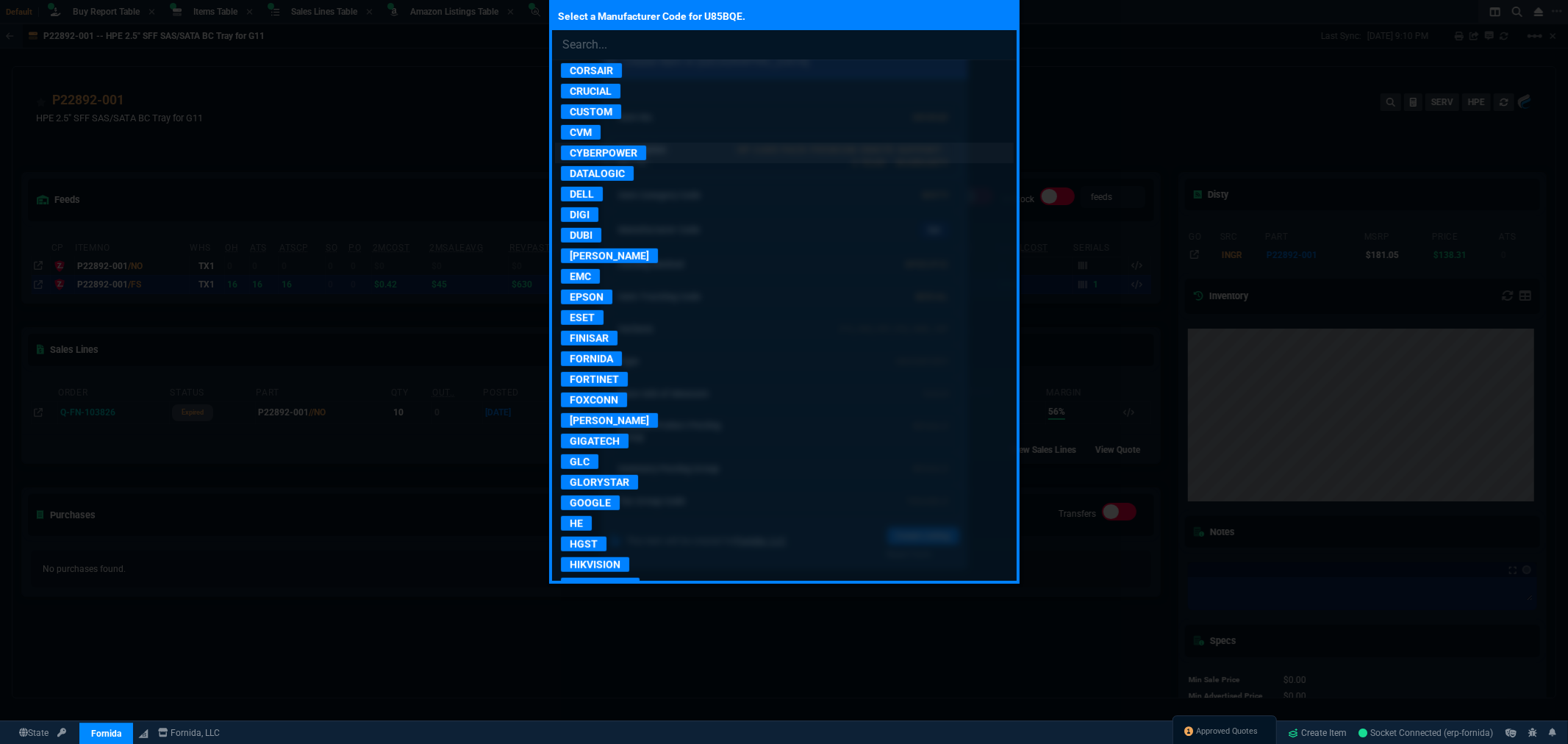
scroll to position [817, 0]
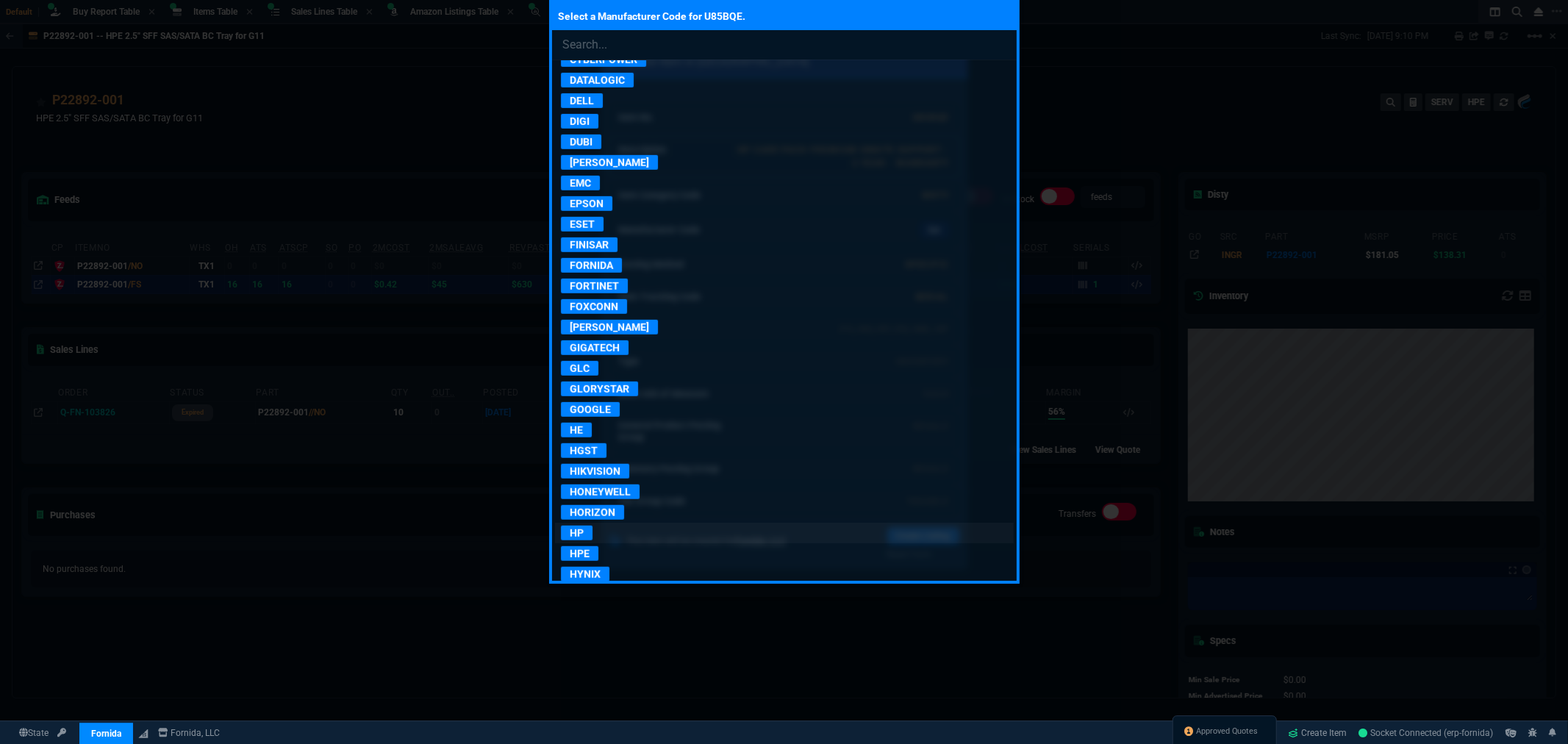
click at [577, 541] on p "HP" at bounding box center [577, 533] width 32 height 15
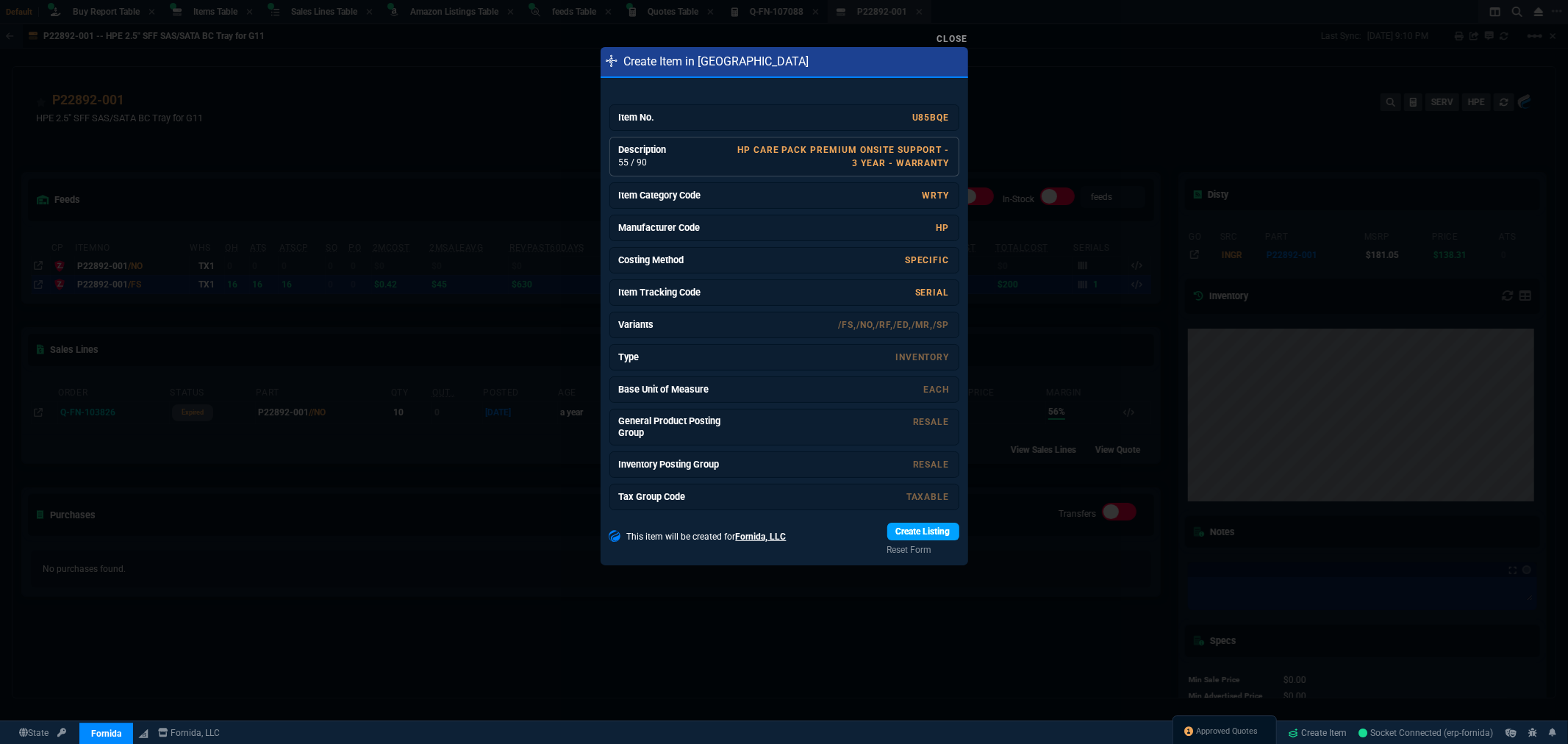
click at [899, 534] on link "Create Listing" at bounding box center [923, 532] width 72 height 18
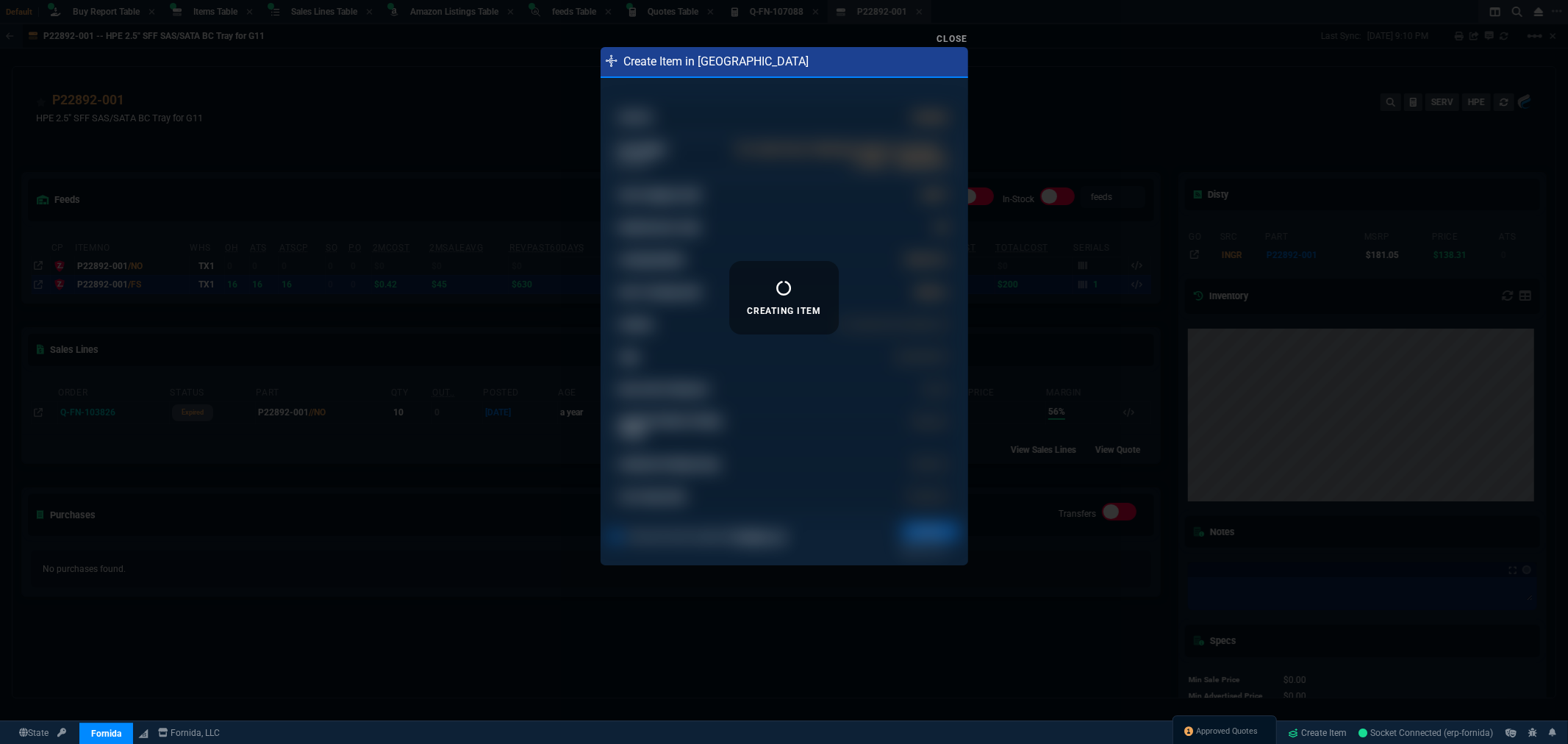
click at [957, 41] on link "Close" at bounding box center [953, 39] width 31 height 11
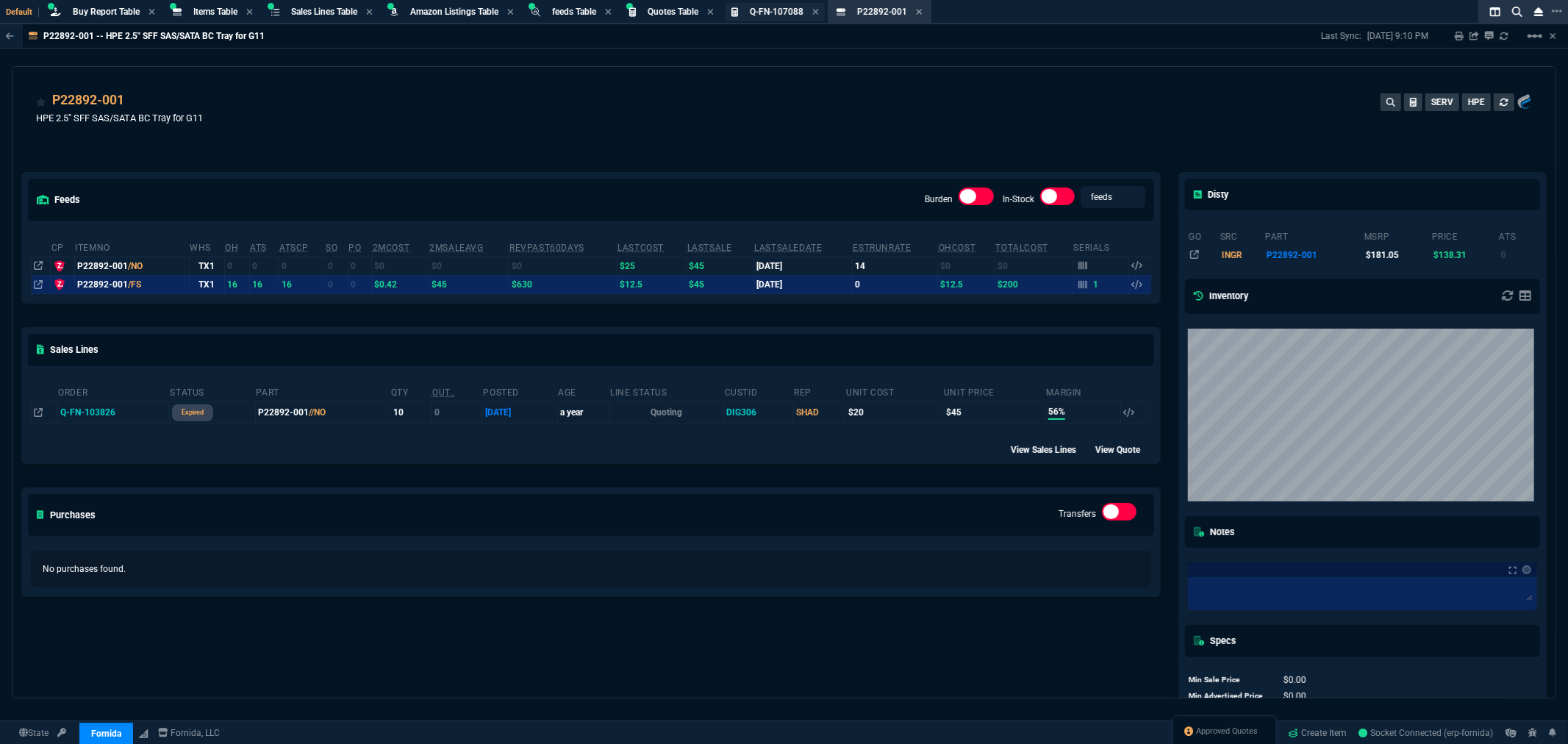
click at [773, 15] on span "Q-FN-107088" at bounding box center [777, 11] width 54 height 11
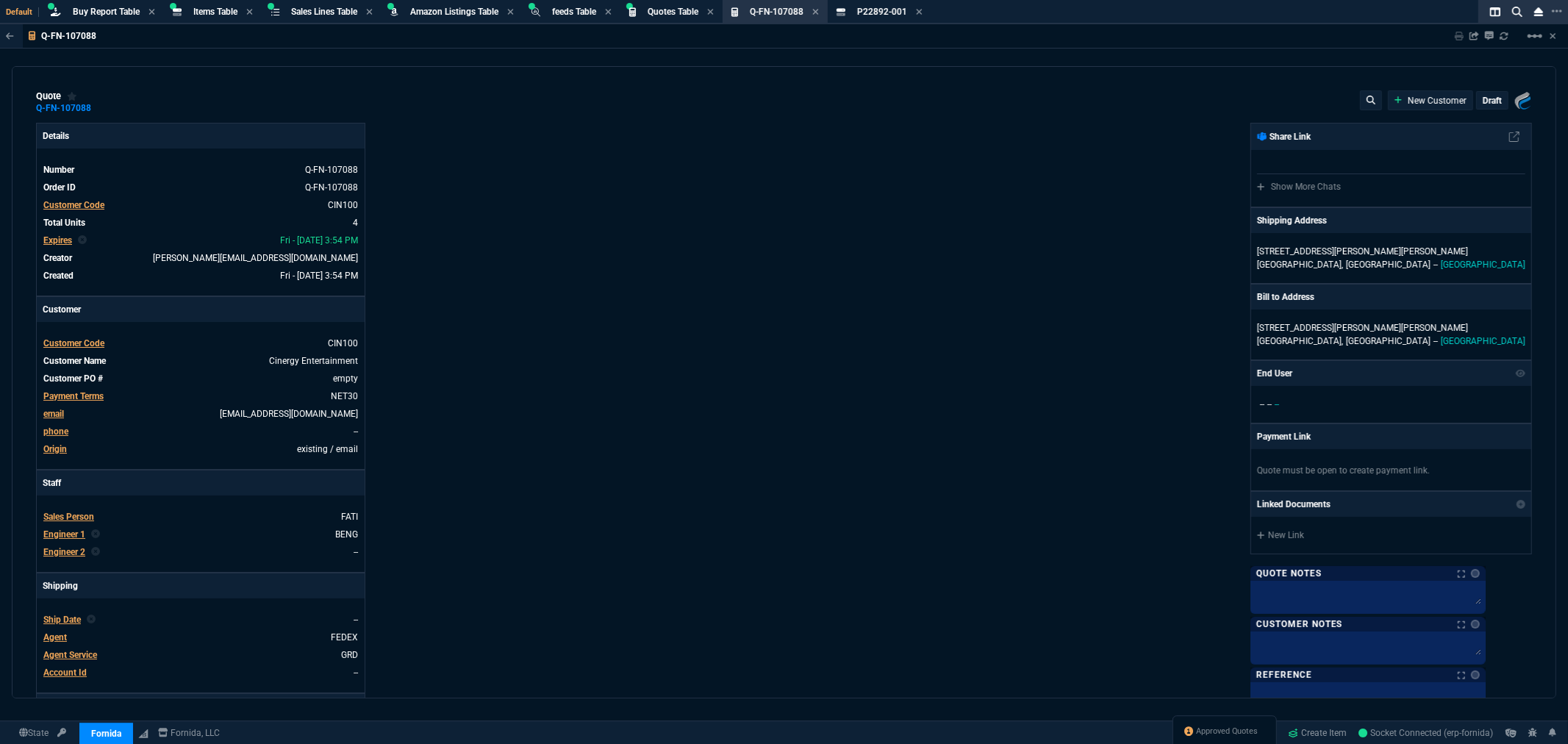
type input "24"
type input "3032"
type input "0"
type input "72"
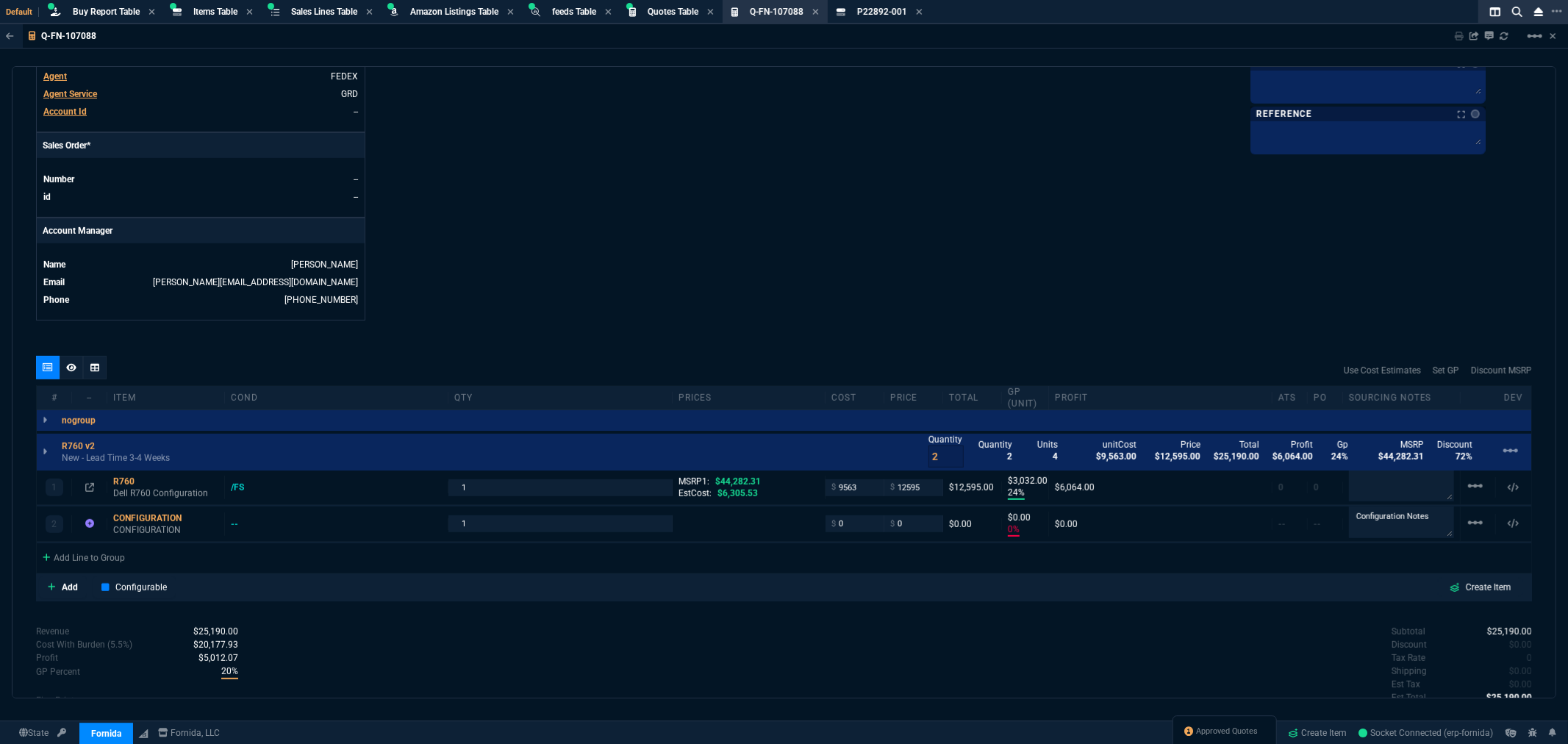
scroll to position [667, 0]
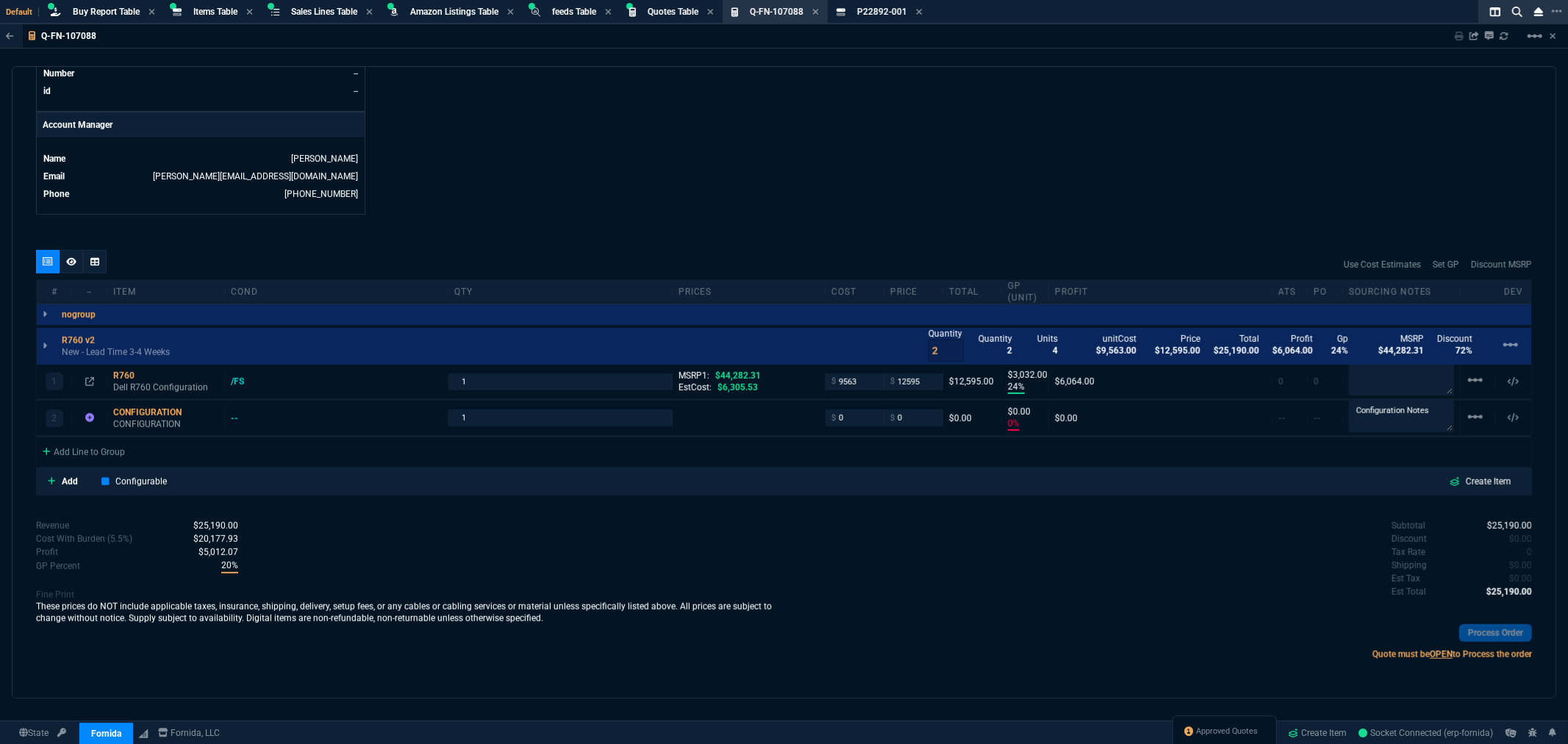
click at [723, 519] on div "Revenue $25,190.00 Cost $19,126.00 Cost With Burden (5.5%) $20,177.93 Profit $5…" at bounding box center [410, 595] width 749 height 151
click at [68, 262] on icon at bounding box center [71, 261] width 11 height 8
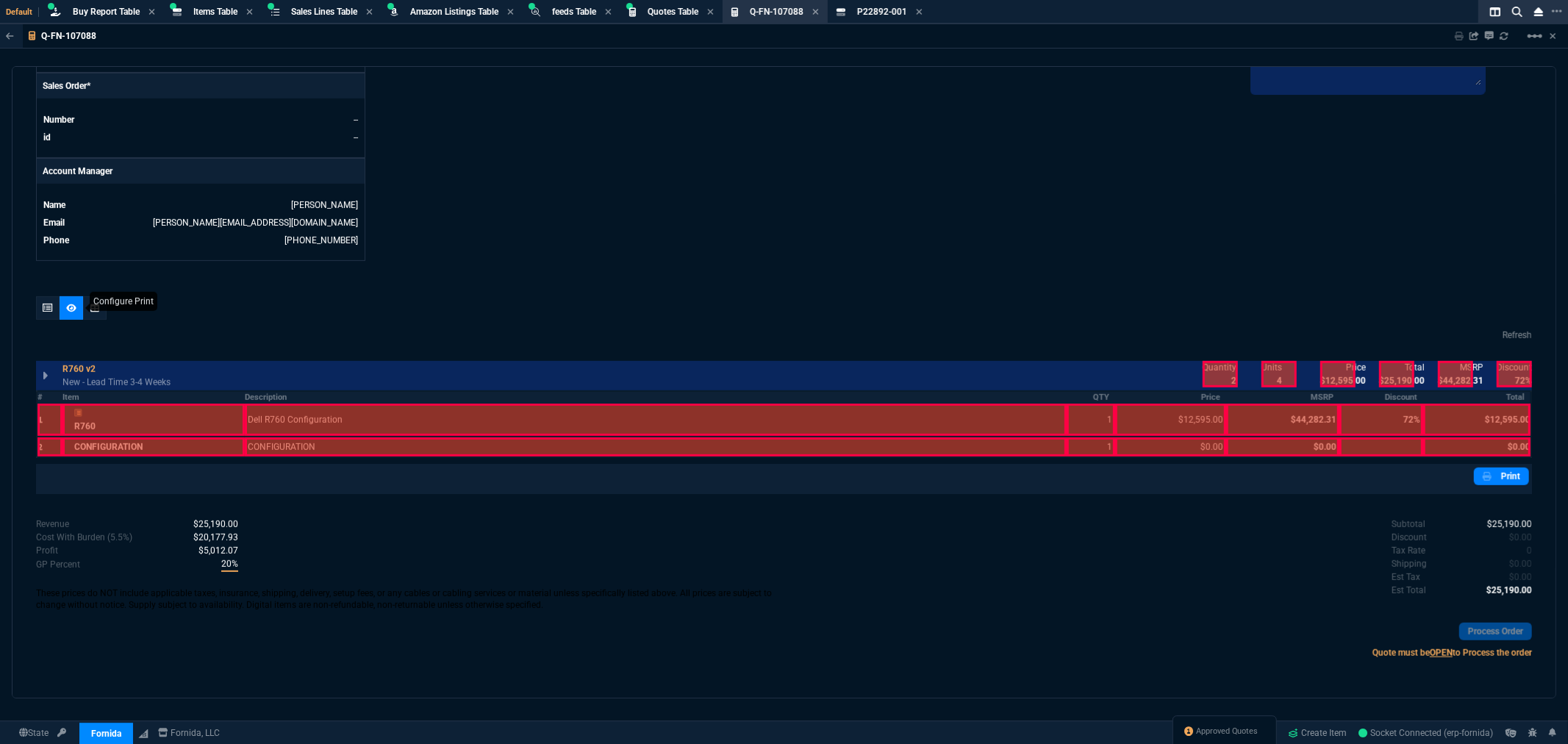
scroll to position [620, 0]
click at [49, 420] on div at bounding box center [50, 420] width 25 height 32
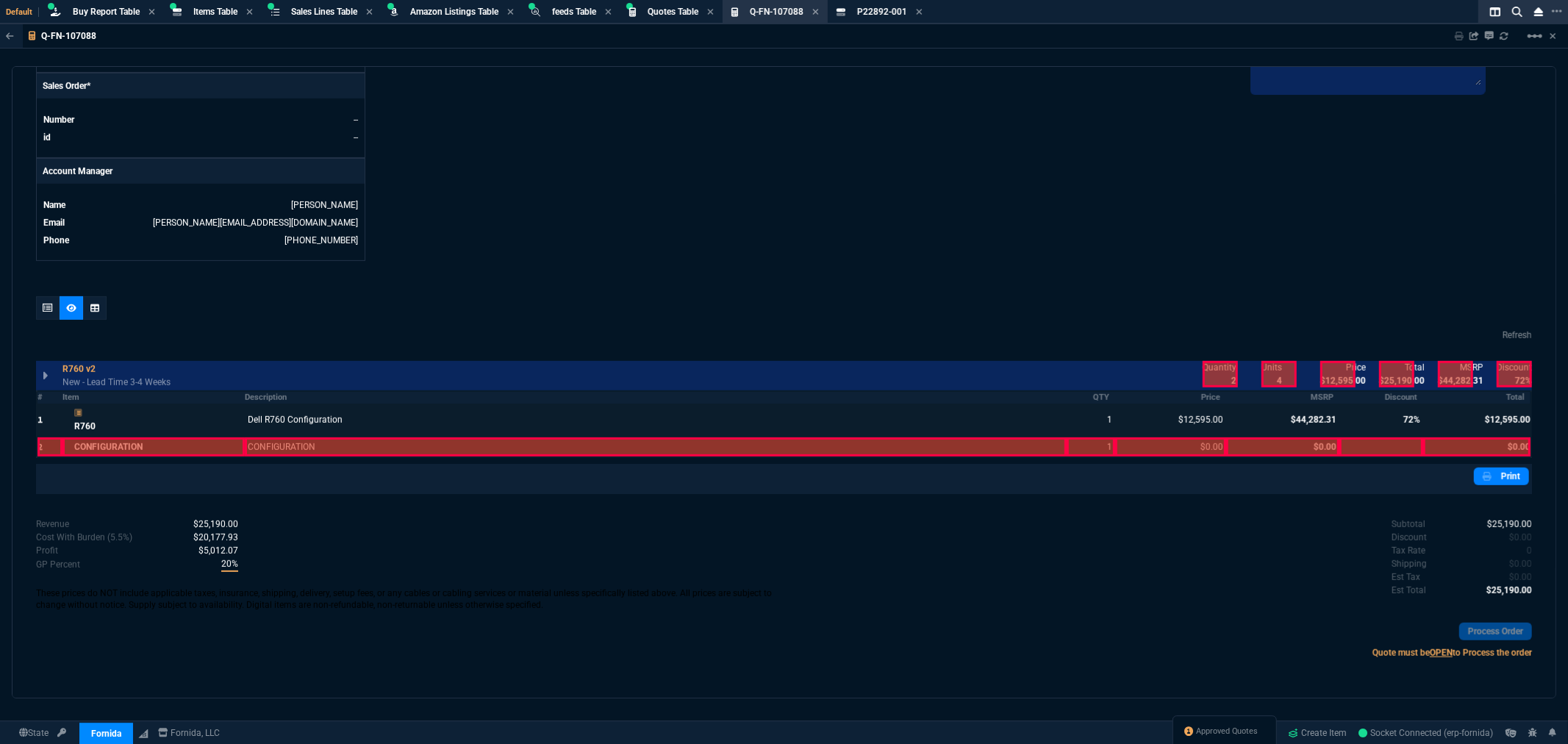
click at [54, 448] on div at bounding box center [50, 447] width 25 height 19
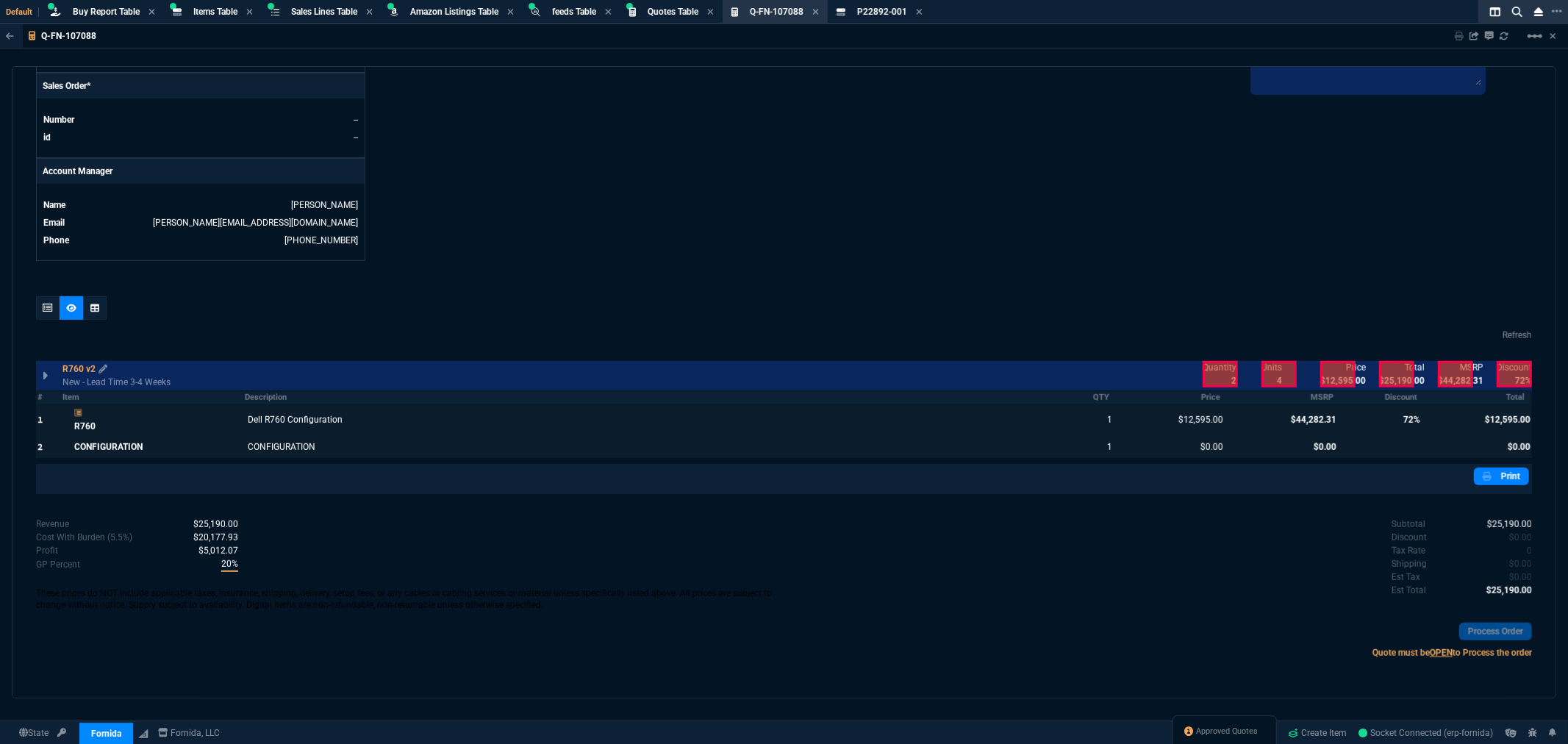
click at [84, 369] on p "R760 v2" at bounding box center [84, 369] width 45 height 13
click at [47, 306] on icon at bounding box center [48, 308] width 11 height 9
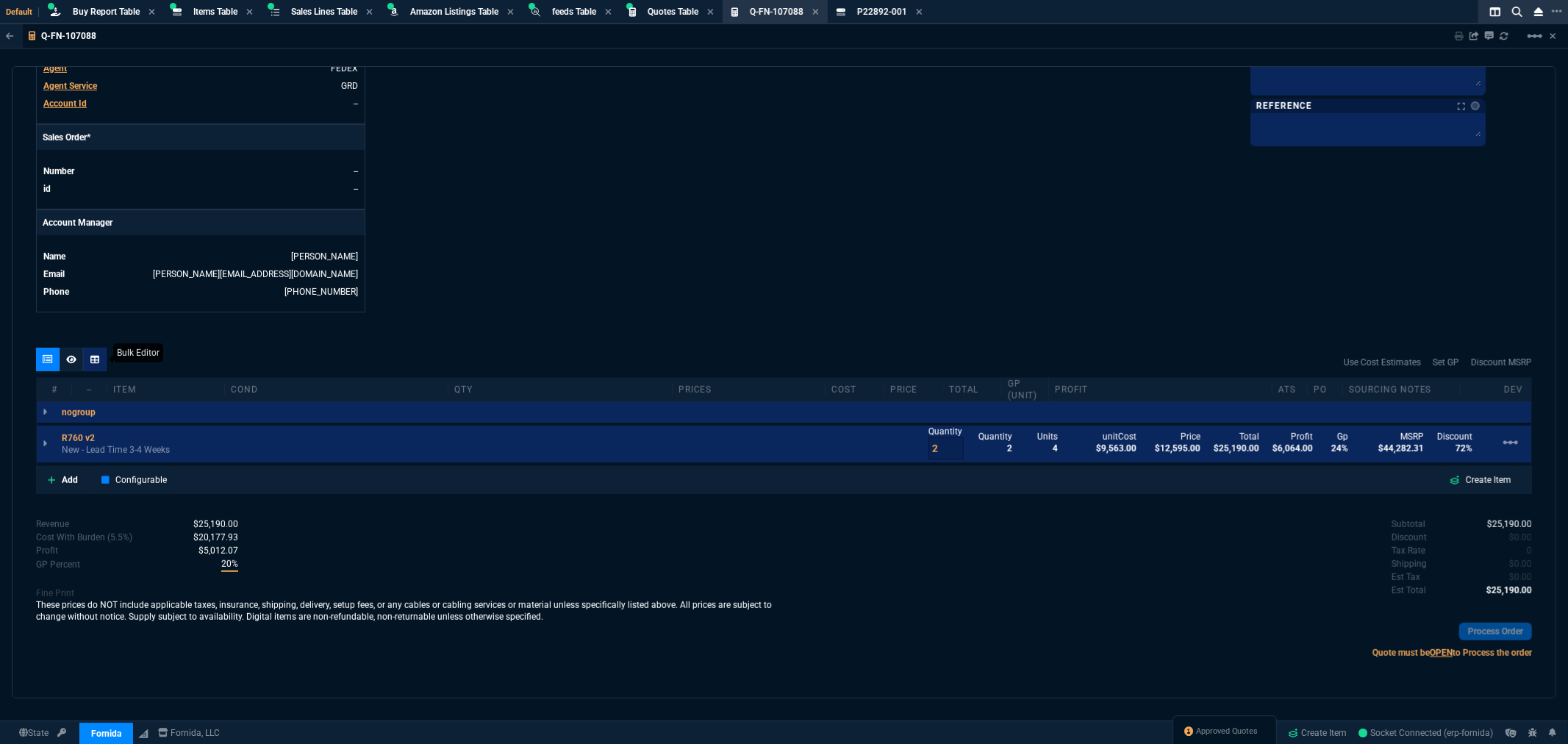
type input "24"
type input "3032"
type input "0"
type input "72"
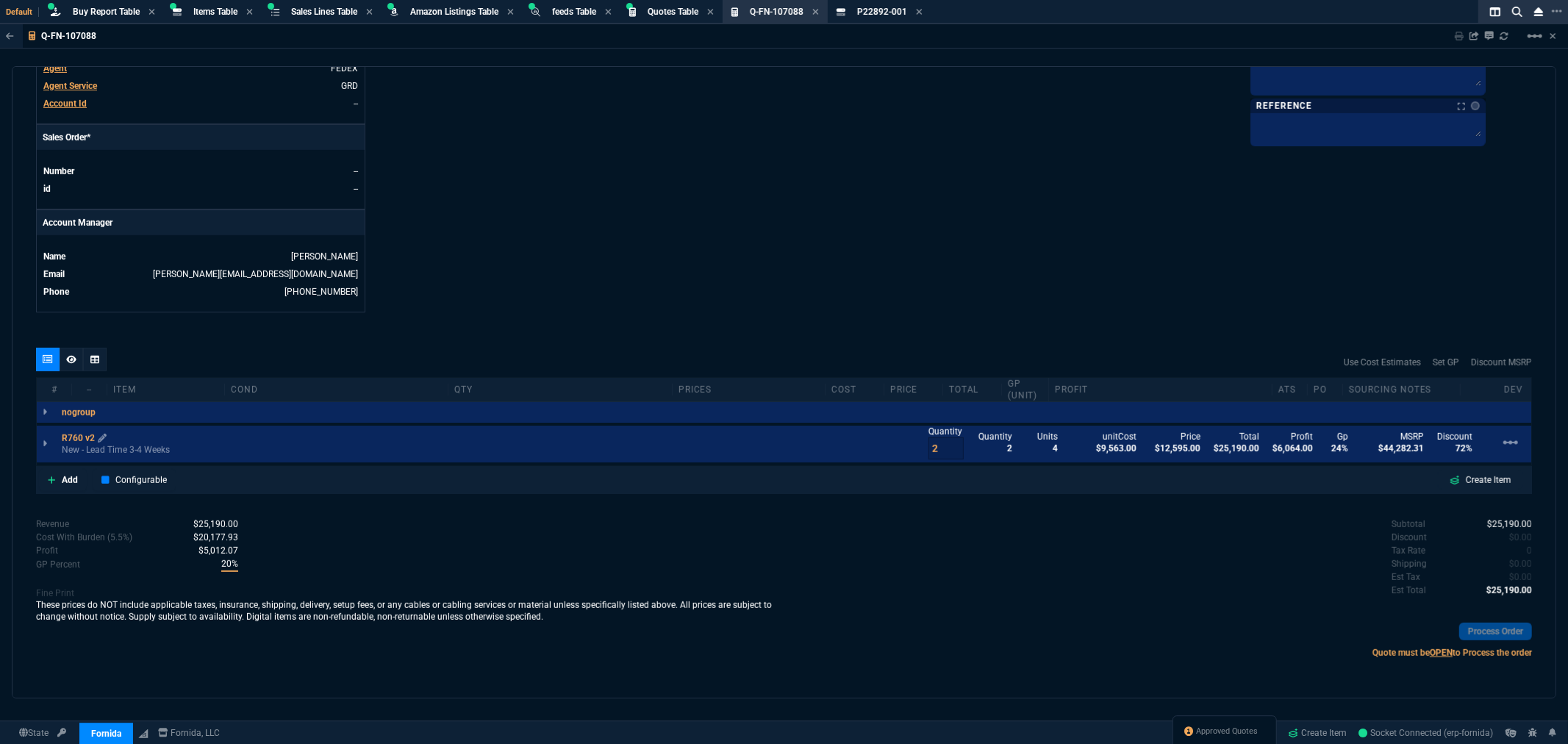
click at [79, 436] on p "R760 v2" at bounding box center [84, 438] width 45 height 11
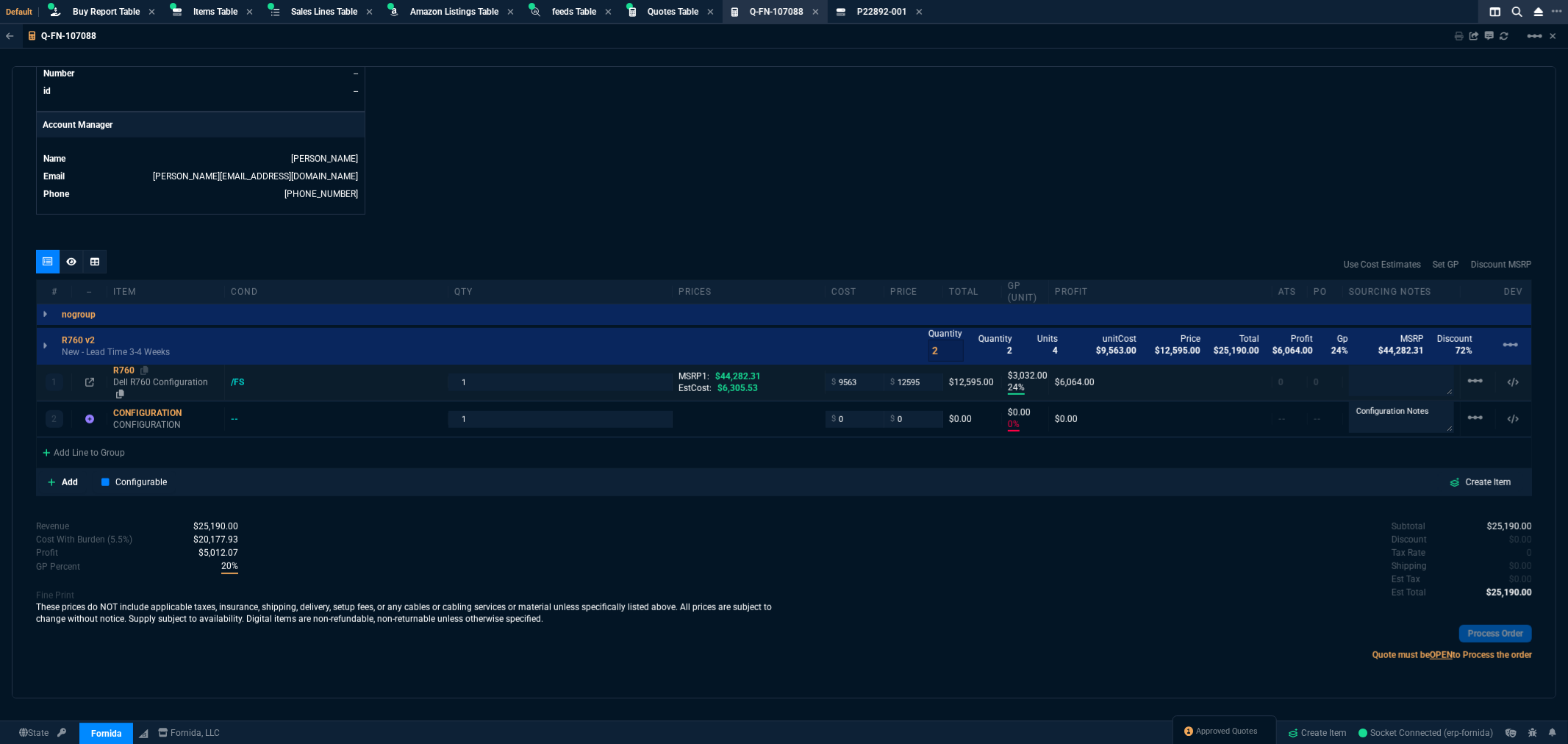
click at [127, 370] on div "R760" at bounding box center [165, 370] width 105 height 11
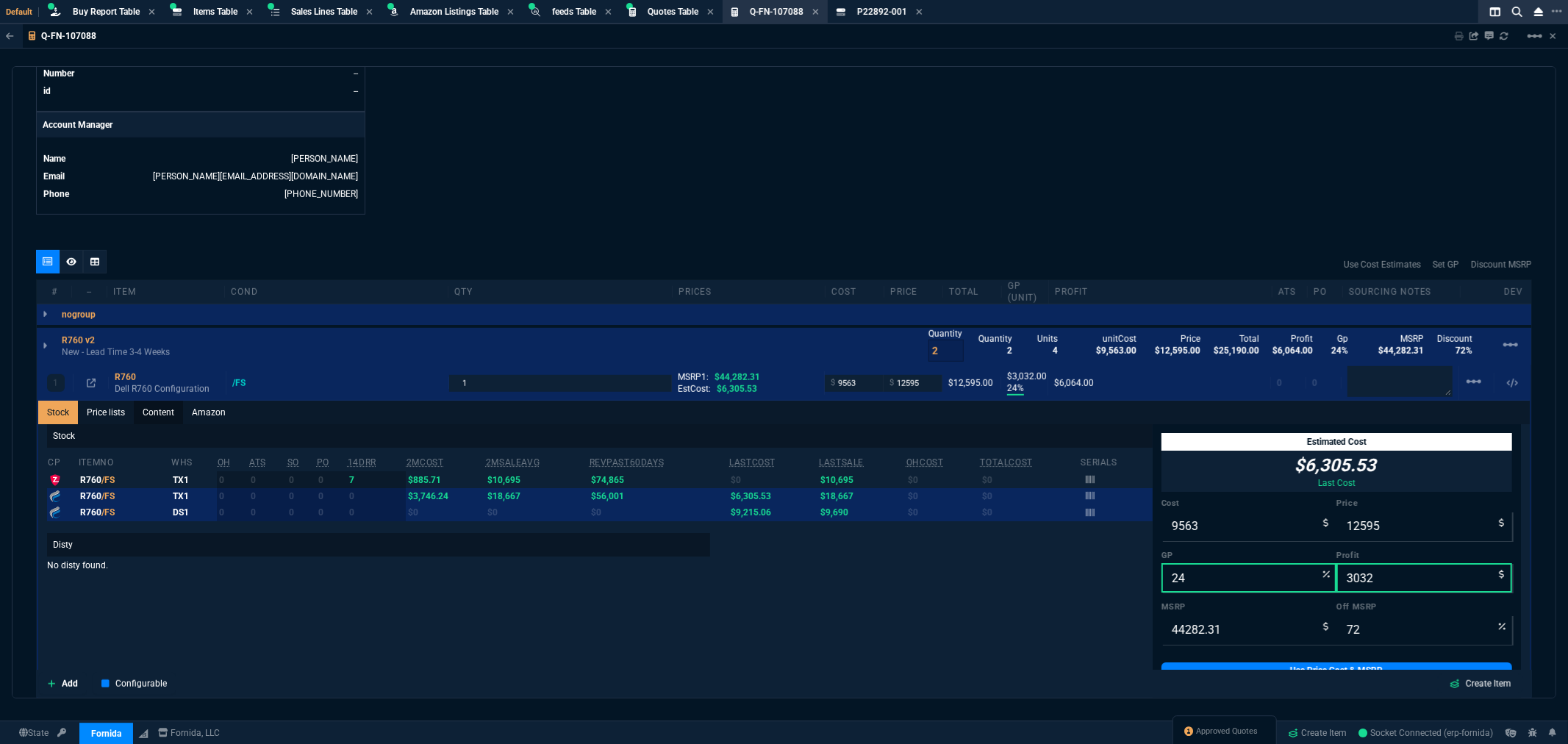
click at [149, 410] on link "Content" at bounding box center [158, 412] width 49 height 24
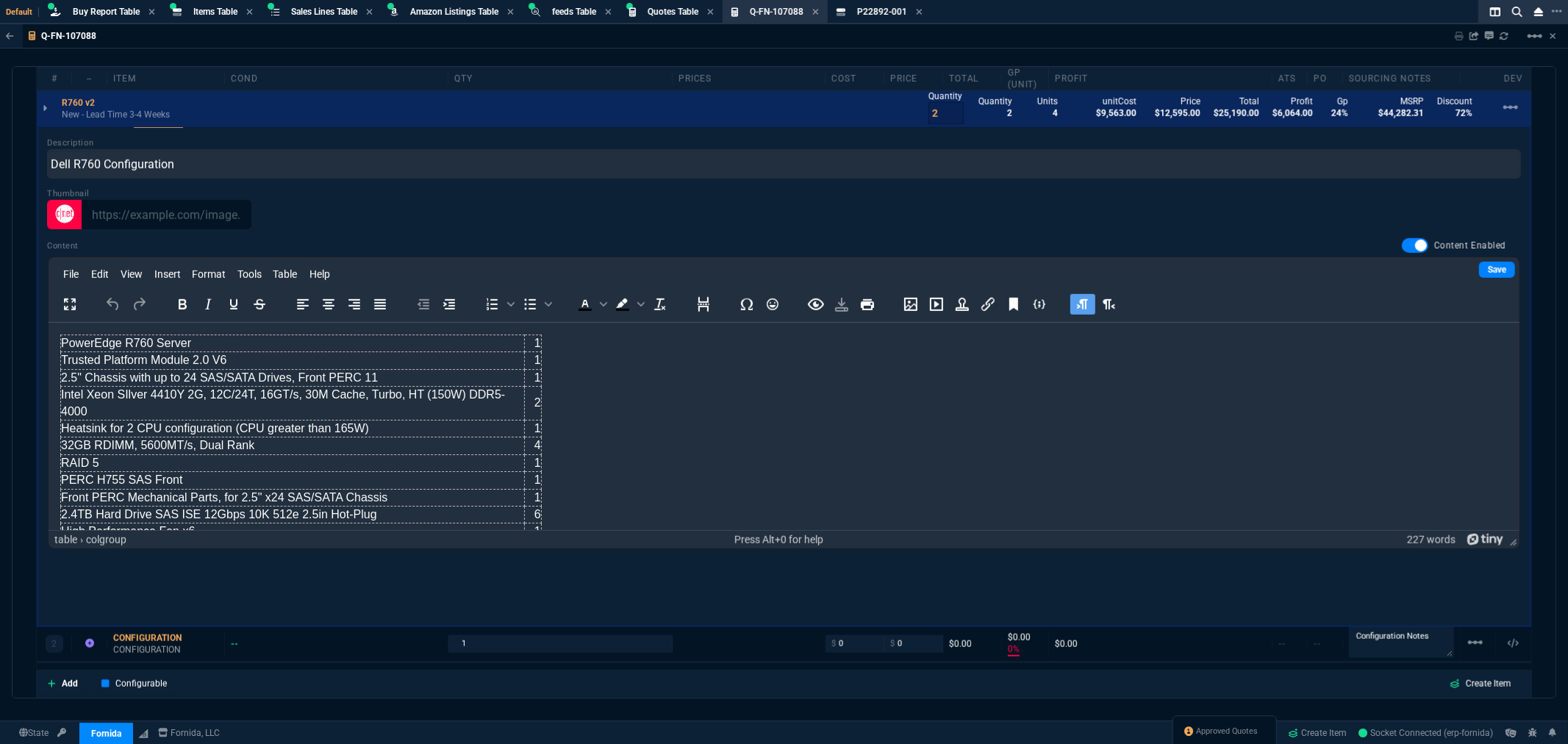
scroll to position [994, 0]
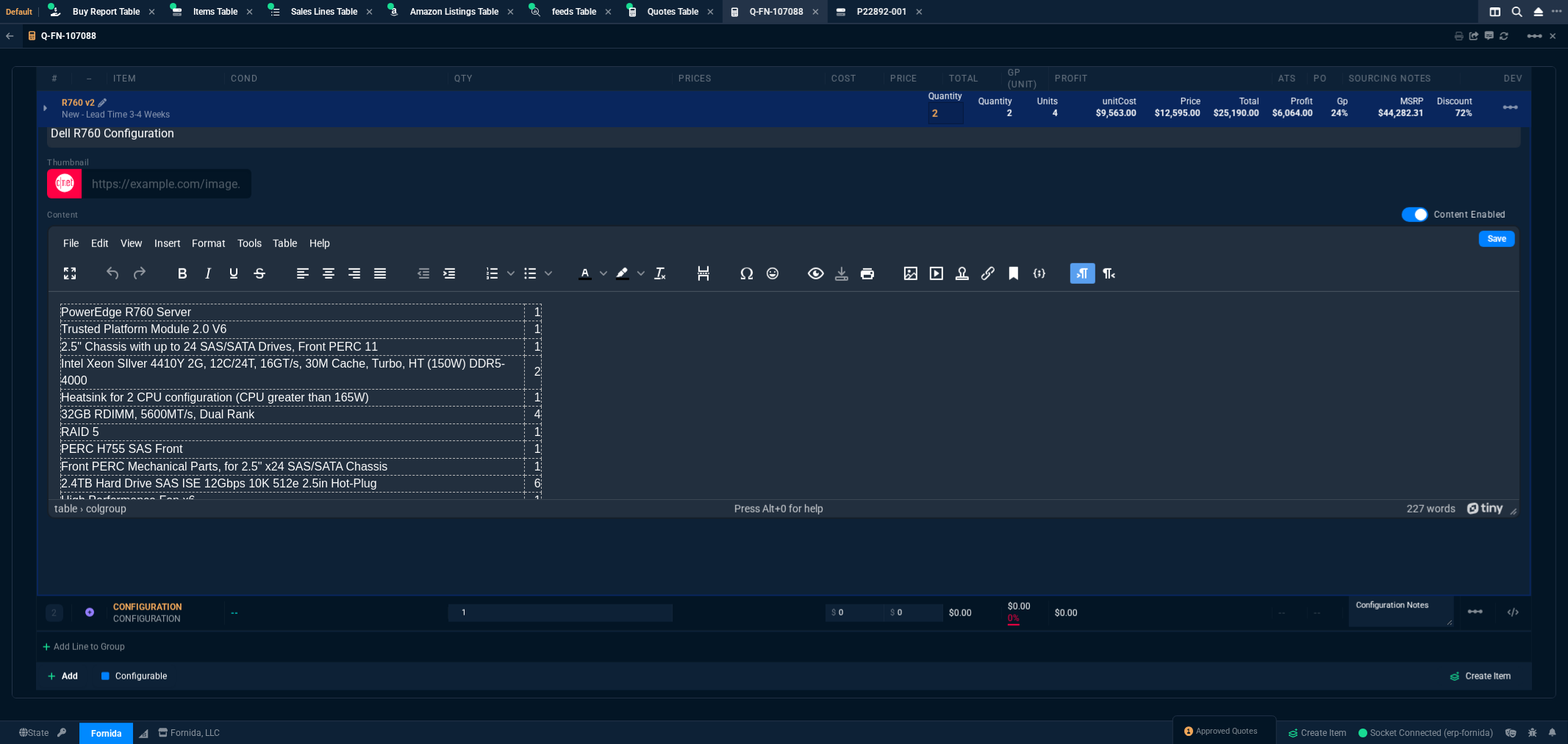
click at [69, 99] on p "R760 v2" at bounding box center [84, 102] width 45 height 11
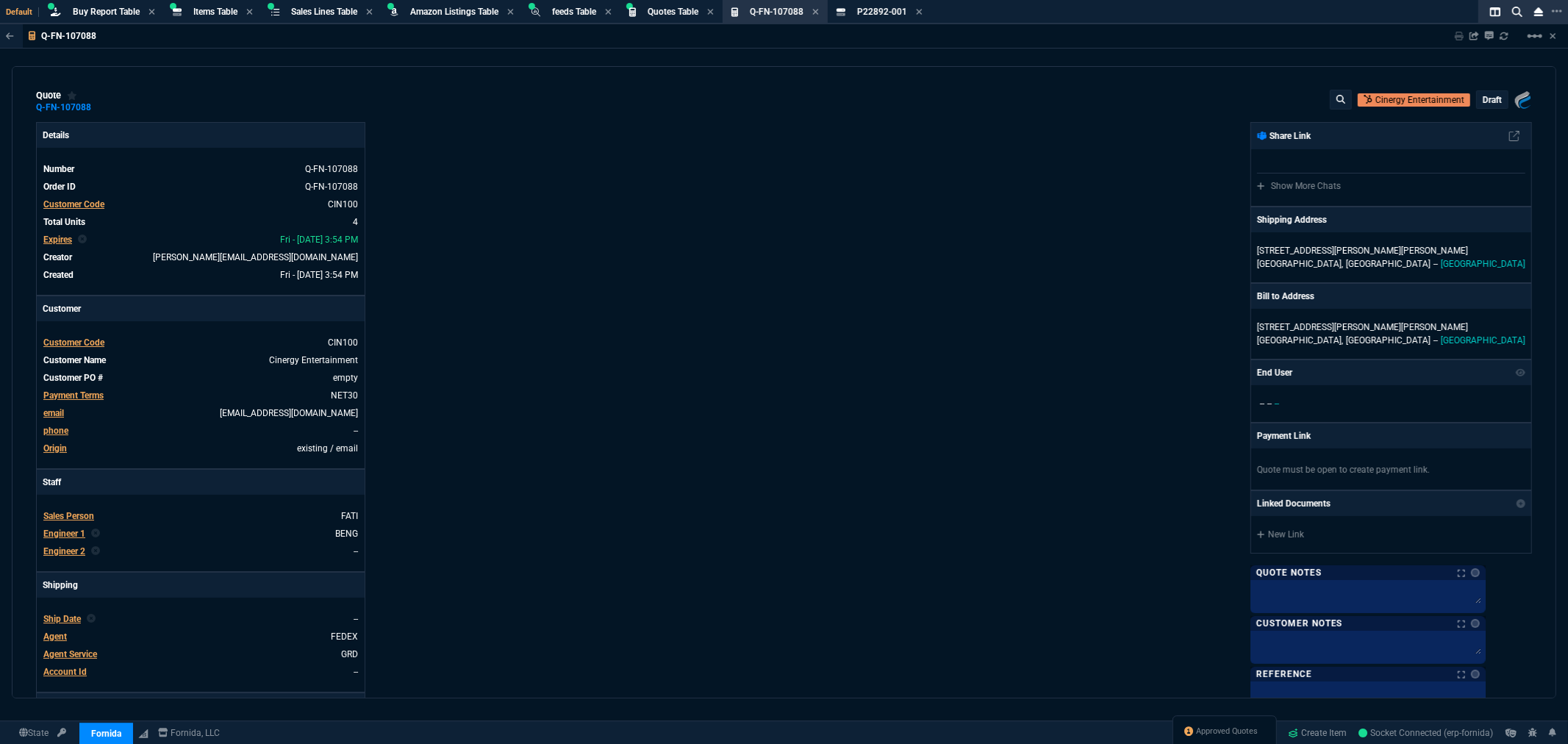
scroll to position [0, 0]
click at [1488, 98] on p "draft" at bounding box center [1492, 101] width 19 height 11
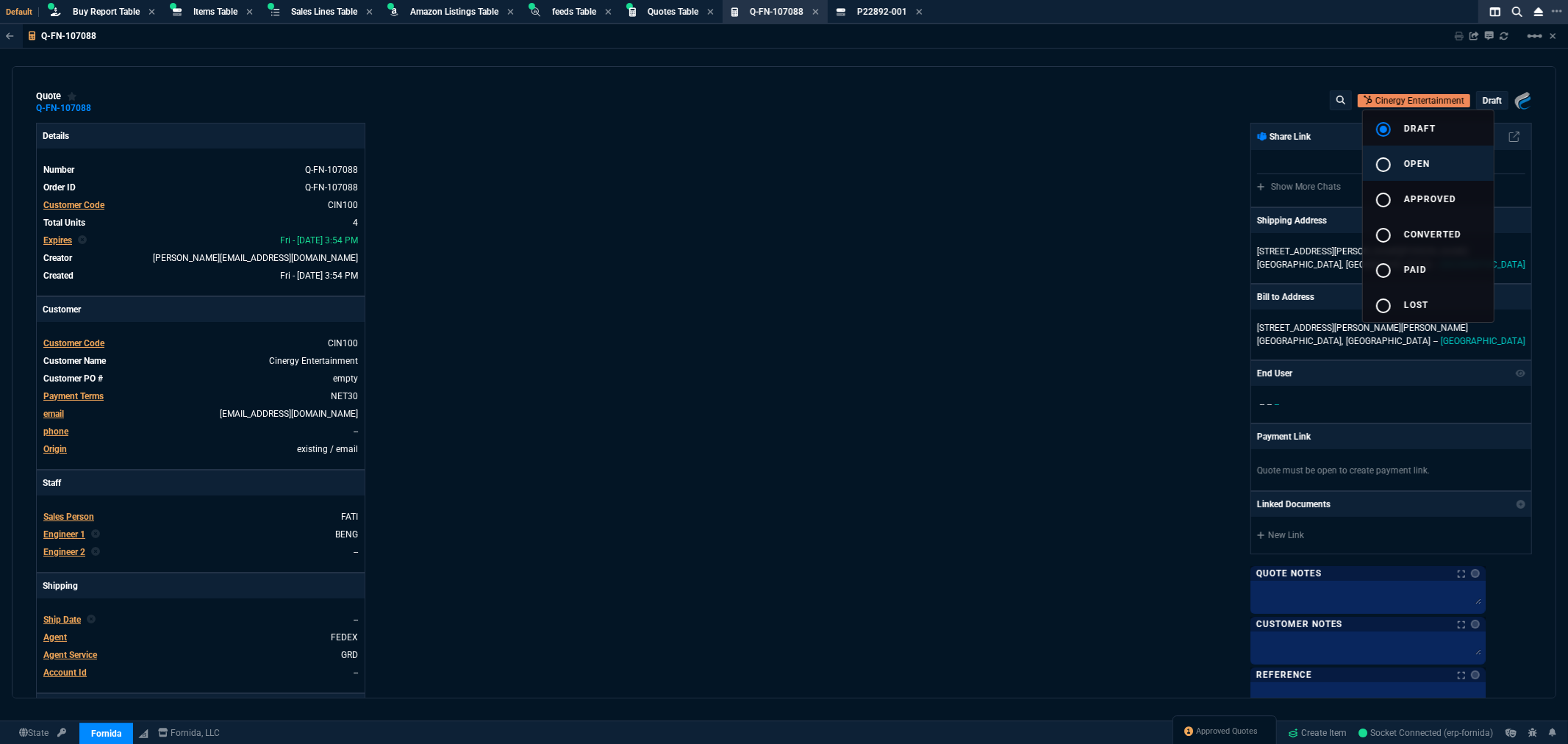
click at [1390, 163] on mat-icon "radio_button_unchecked" at bounding box center [1384, 165] width 18 height 18
click at [833, 215] on div at bounding box center [784, 372] width 1568 height 744
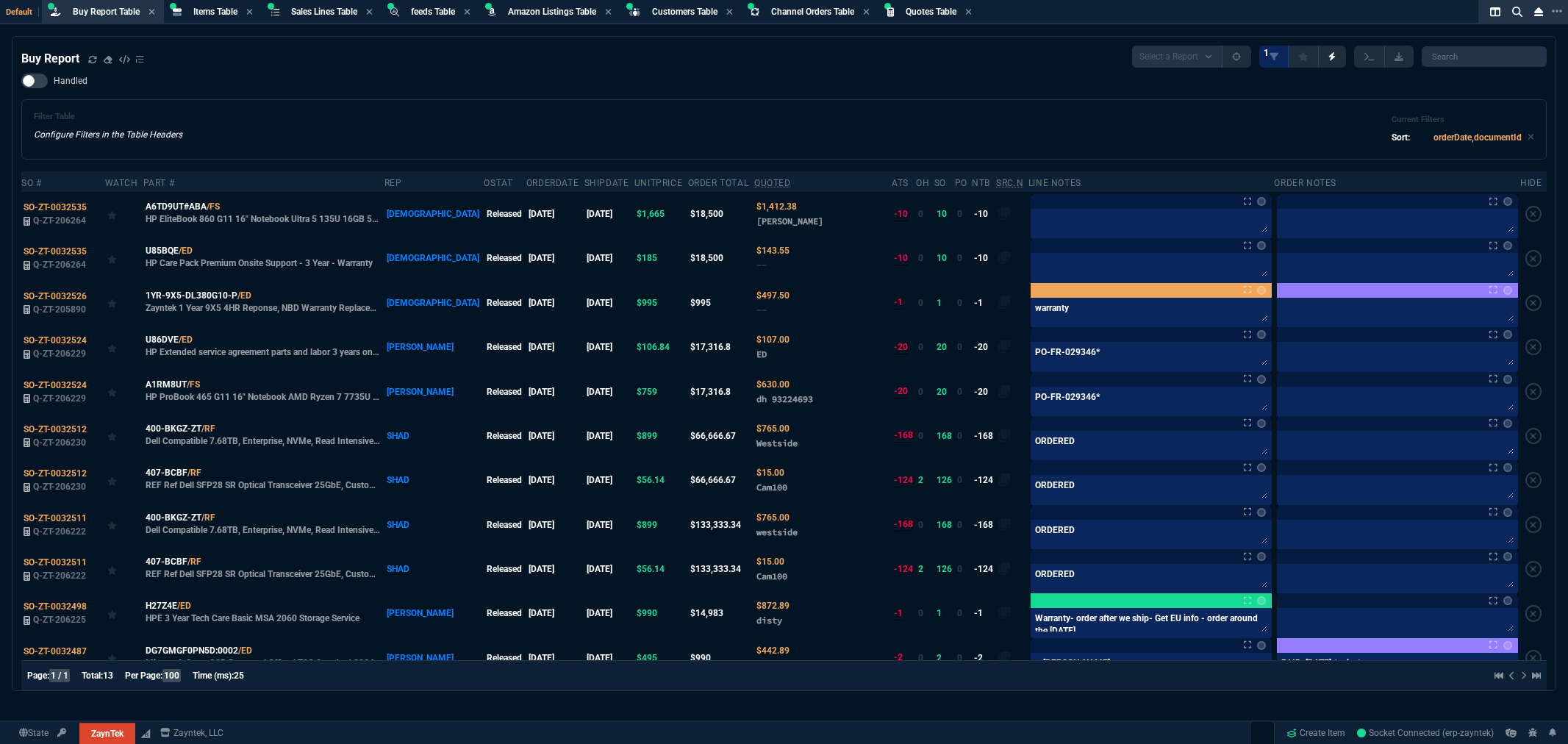
select select "8: NEPT"
